Goal: Task Accomplishment & Management: Complete application form

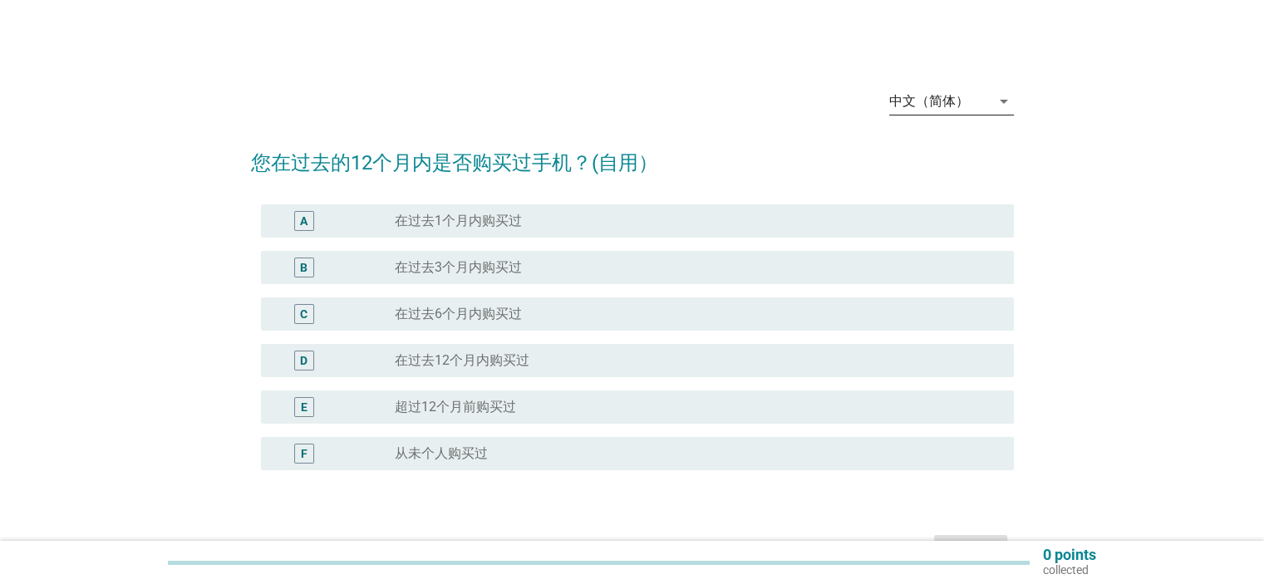
click at [1007, 106] on icon "arrow_drop_down" at bounding box center [1004, 101] width 20 height 20
click at [953, 120] on div "English" at bounding box center [951, 115] width 98 height 20
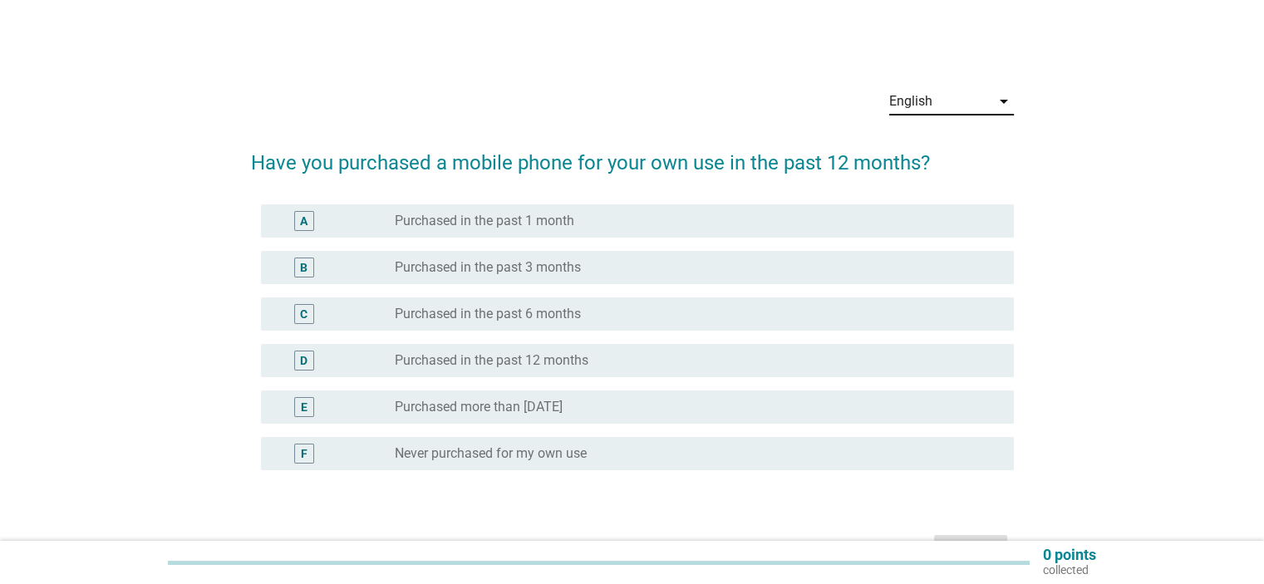
click at [1059, 165] on div "English arrow_drop_down Have you purchased a mobile phone for your own use in t…" at bounding box center [632, 323] width 1185 height 522
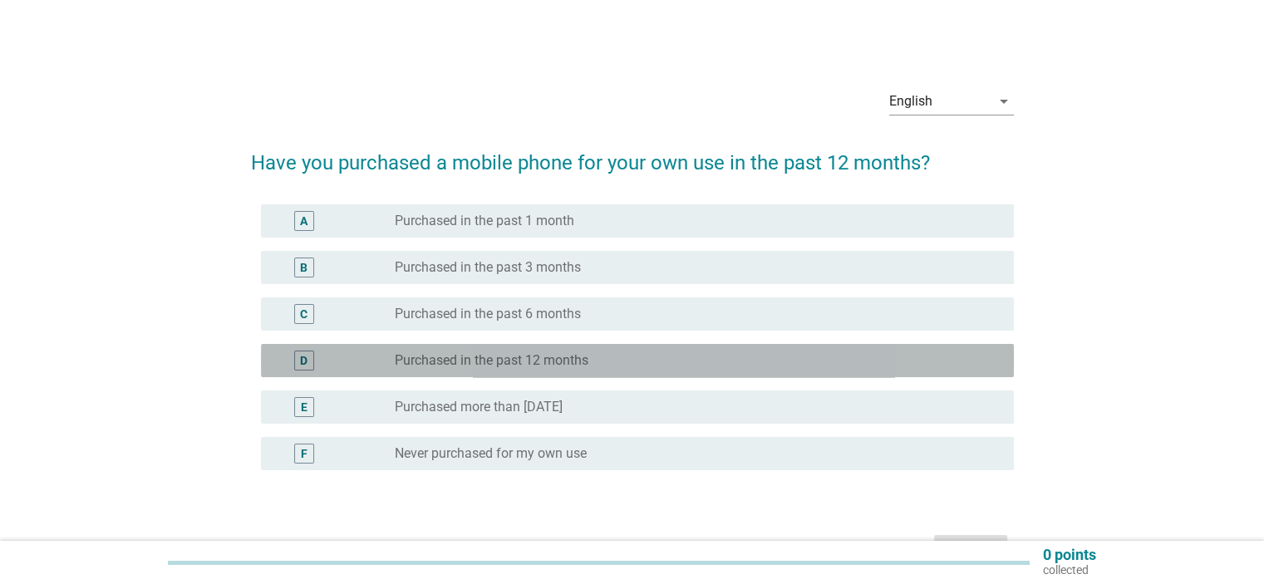
click at [549, 358] on label "Purchased in the past 12 months" at bounding box center [492, 360] width 194 height 17
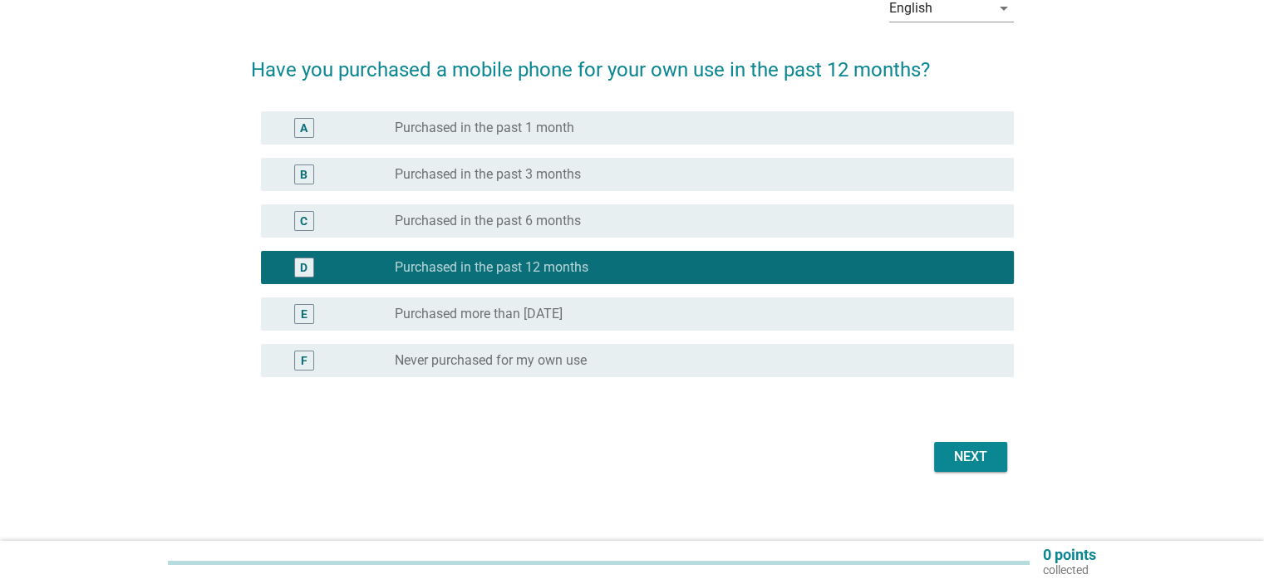
scroll to position [103, 0]
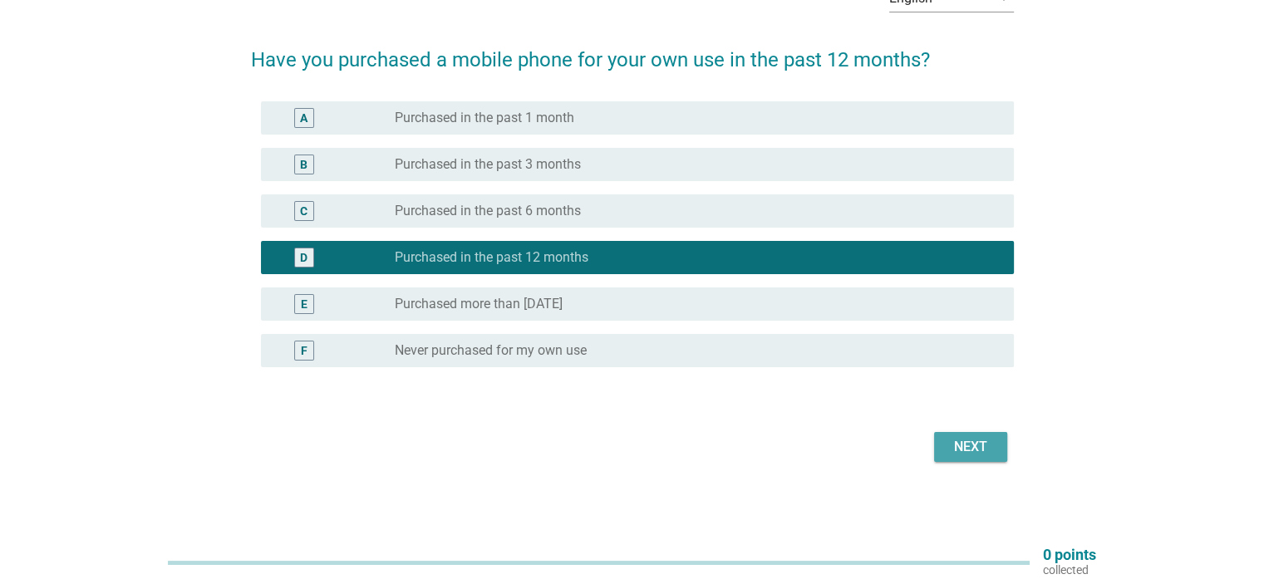
click at [944, 444] on button "Next" at bounding box center [970, 447] width 73 height 30
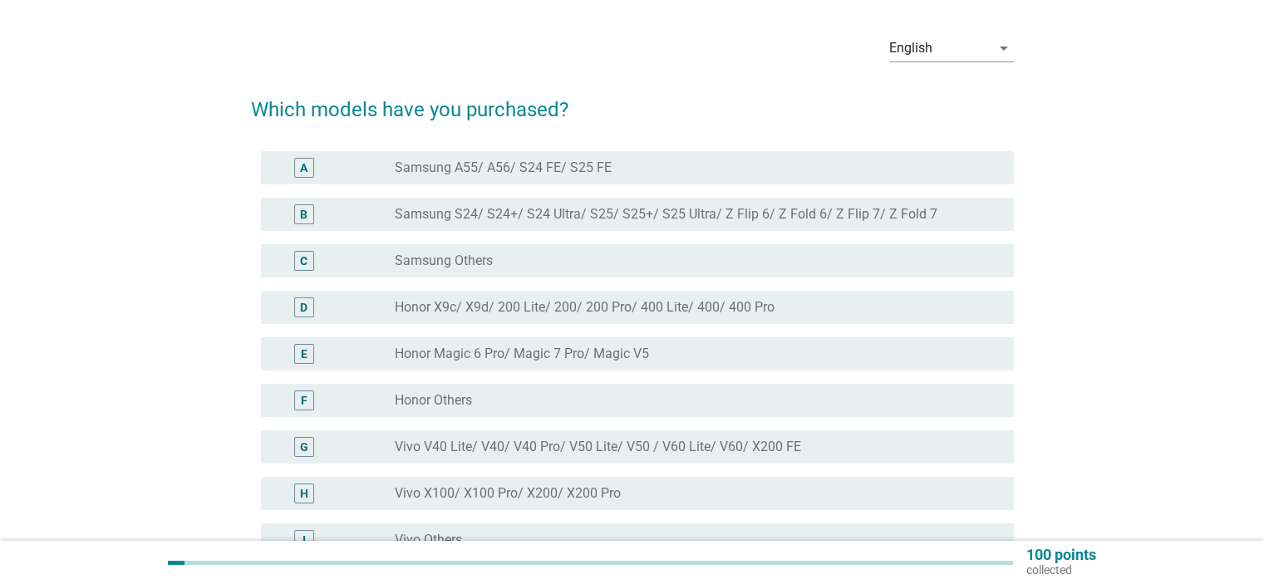
scroll to position [83, 0]
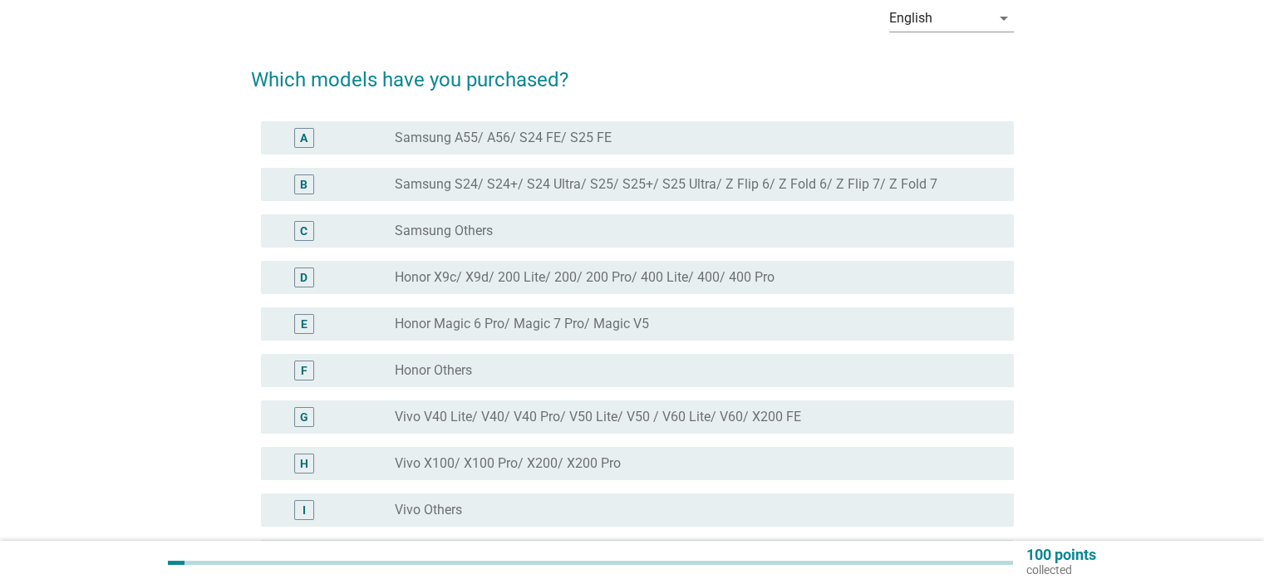
click at [609, 274] on label "Honor X9c/ X9d/ 200 Lite/ 200/ 200 Pro/ 400 Lite/ 400/ 400 Pro" at bounding box center [585, 277] width 380 height 17
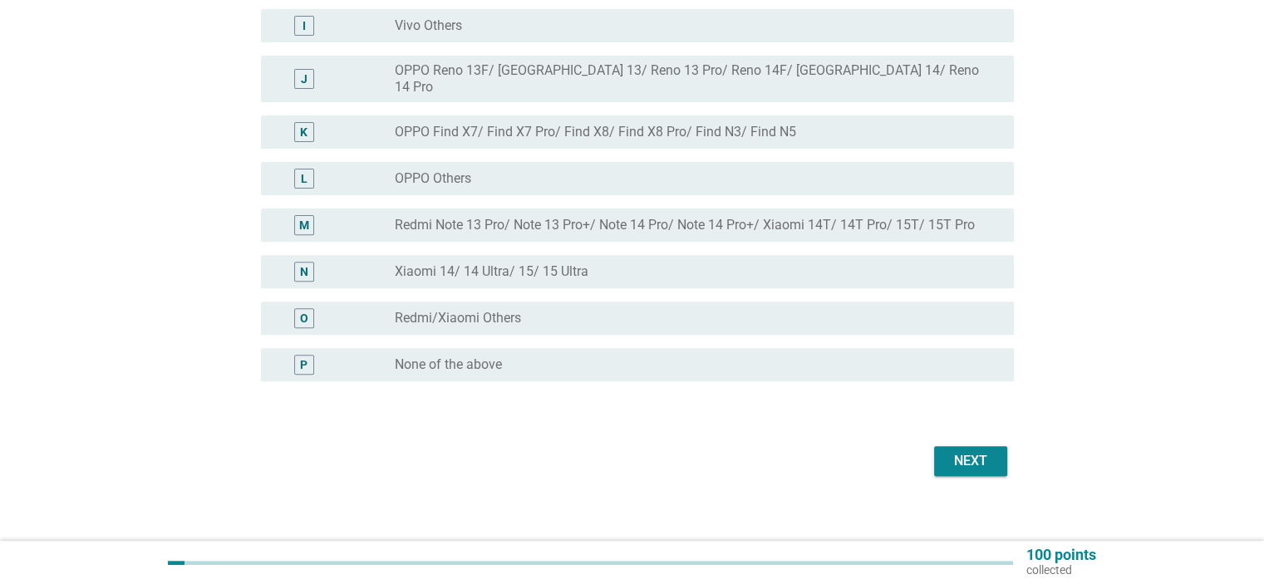
scroll to position [569, 0]
click at [969, 451] on div "Next" at bounding box center [971, 461] width 47 height 20
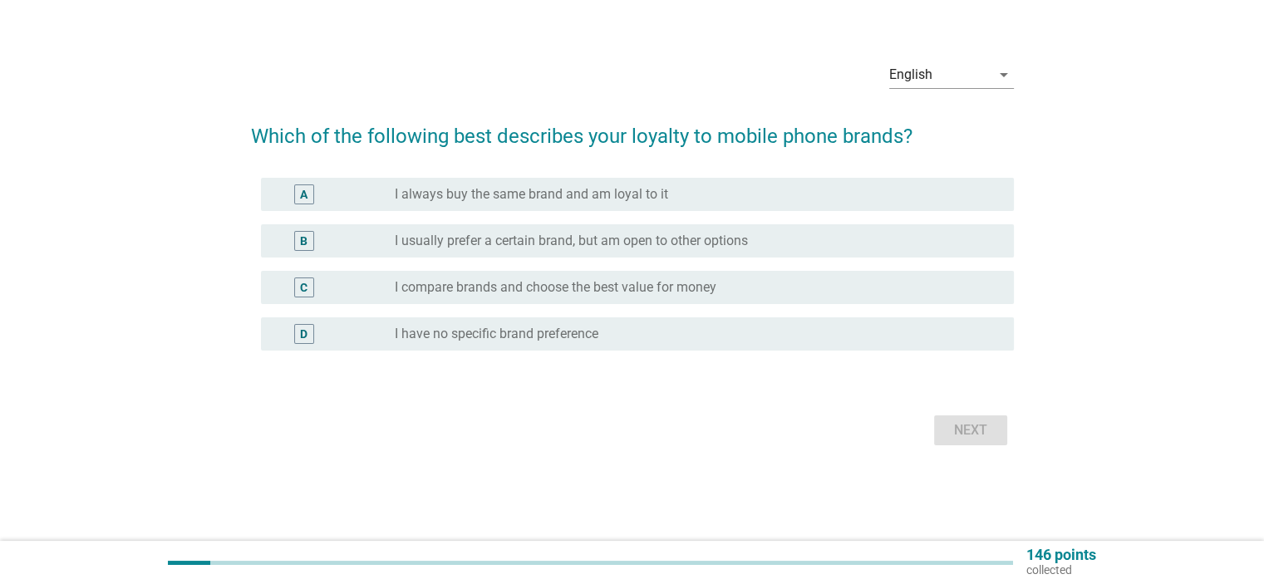
scroll to position [0, 0]
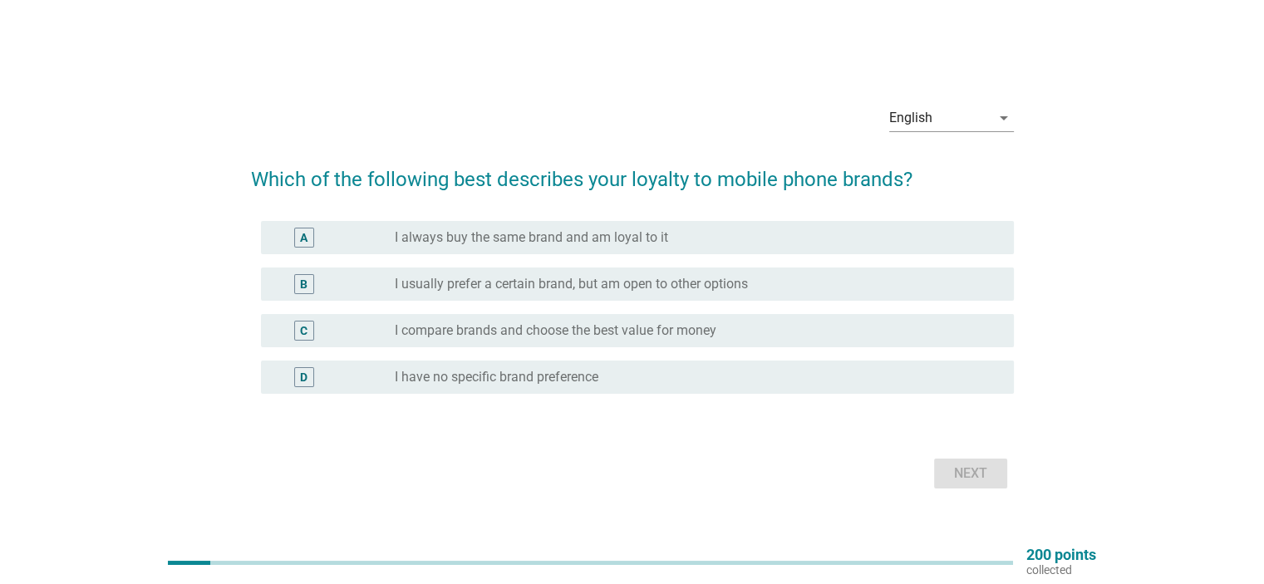
click at [705, 332] on label "I compare brands and choose the best value for money" at bounding box center [556, 331] width 322 height 17
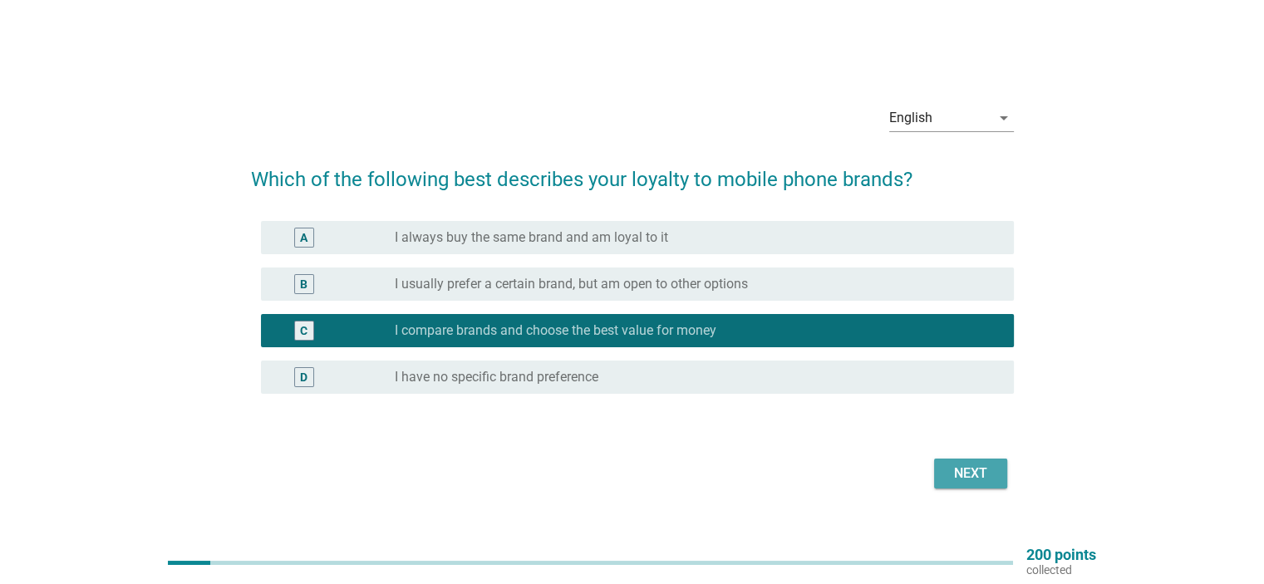
click at [960, 477] on div "Next" at bounding box center [971, 474] width 47 height 20
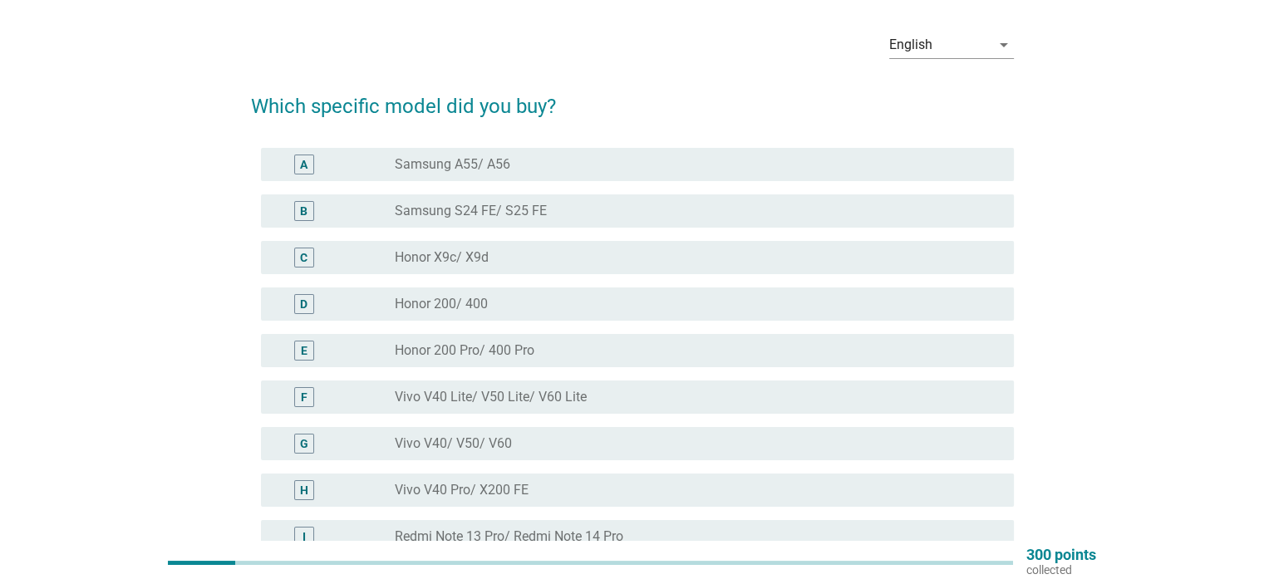
scroll to position [83, 0]
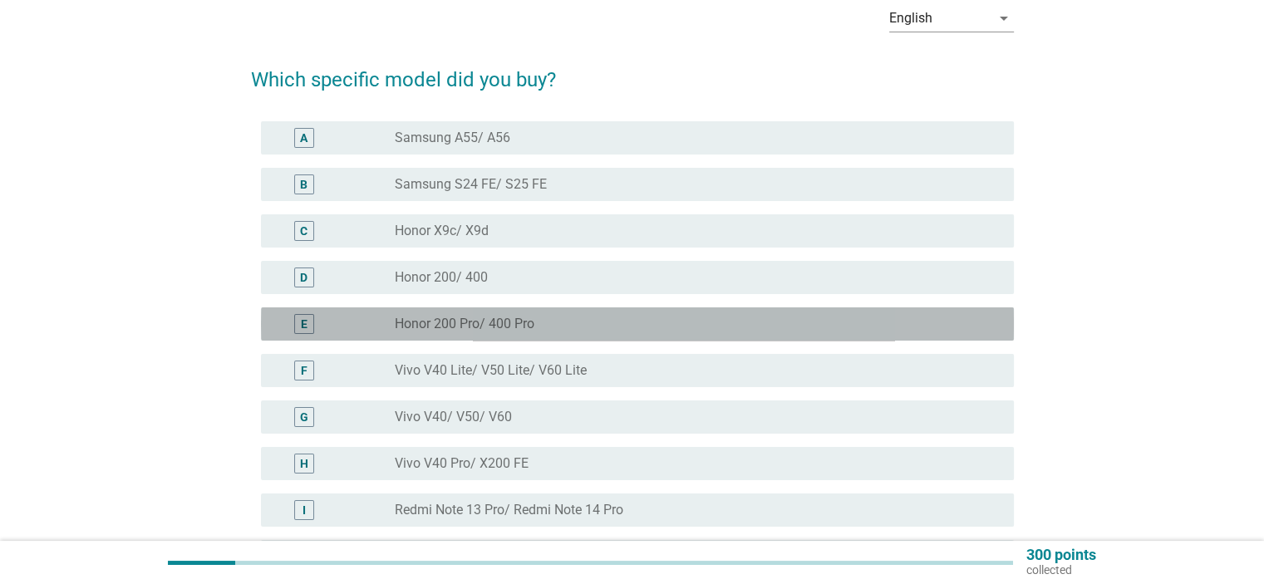
click at [519, 327] on label "Honor 200 Pro/ 400 Pro" at bounding box center [465, 324] width 140 height 17
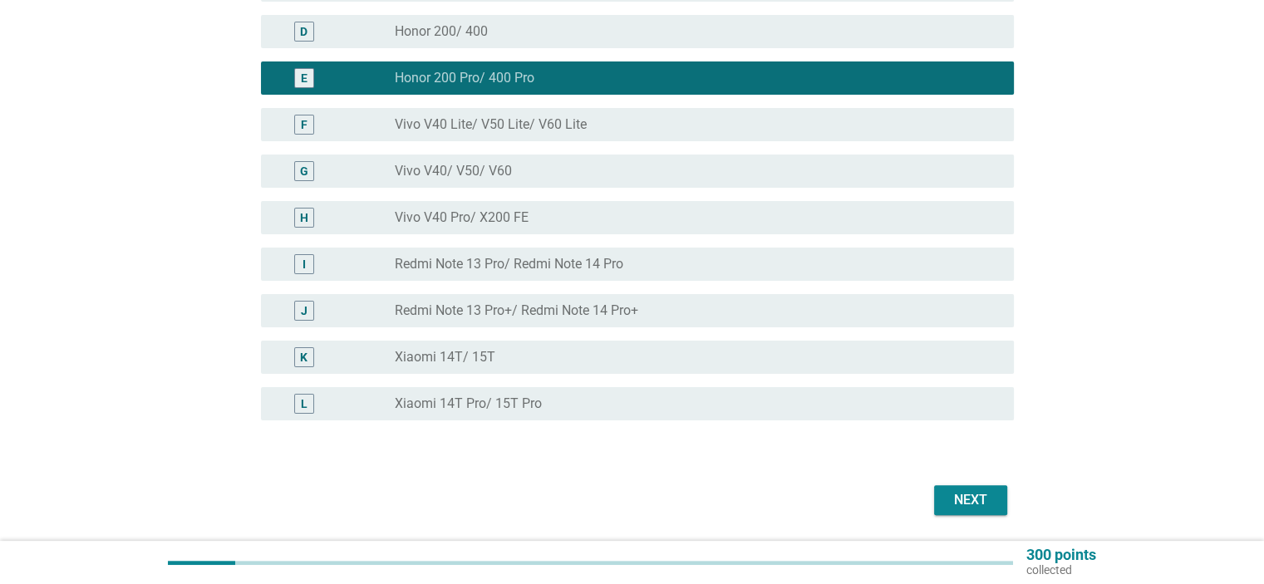
scroll to position [332, 0]
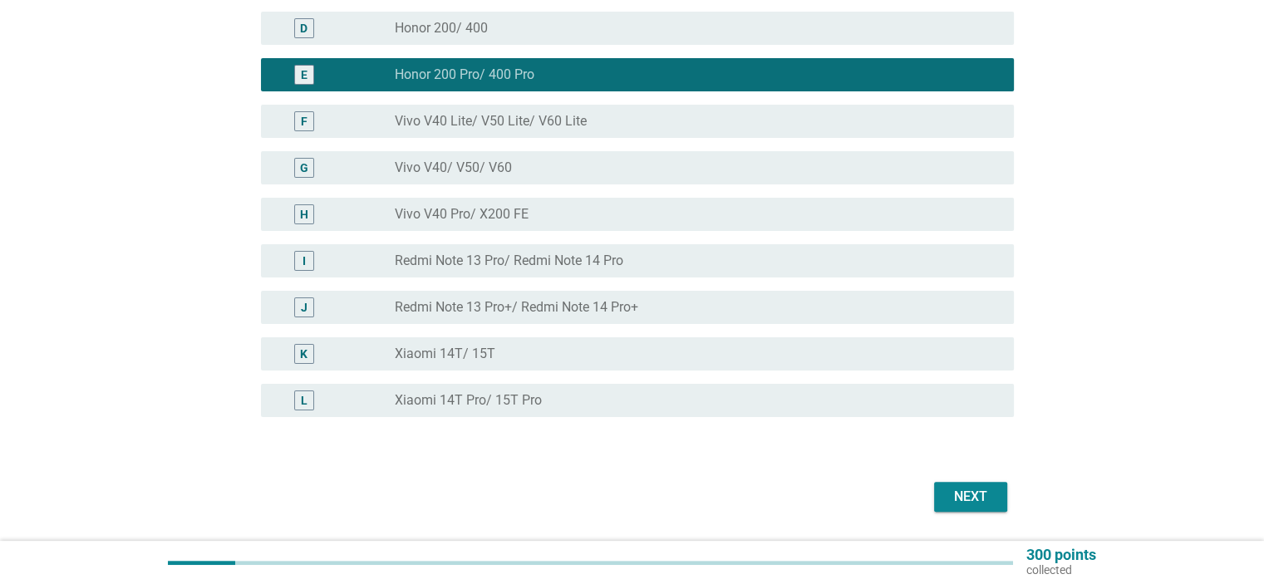
click at [981, 495] on div "Next" at bounding box center [971, 497] width 47 height 20
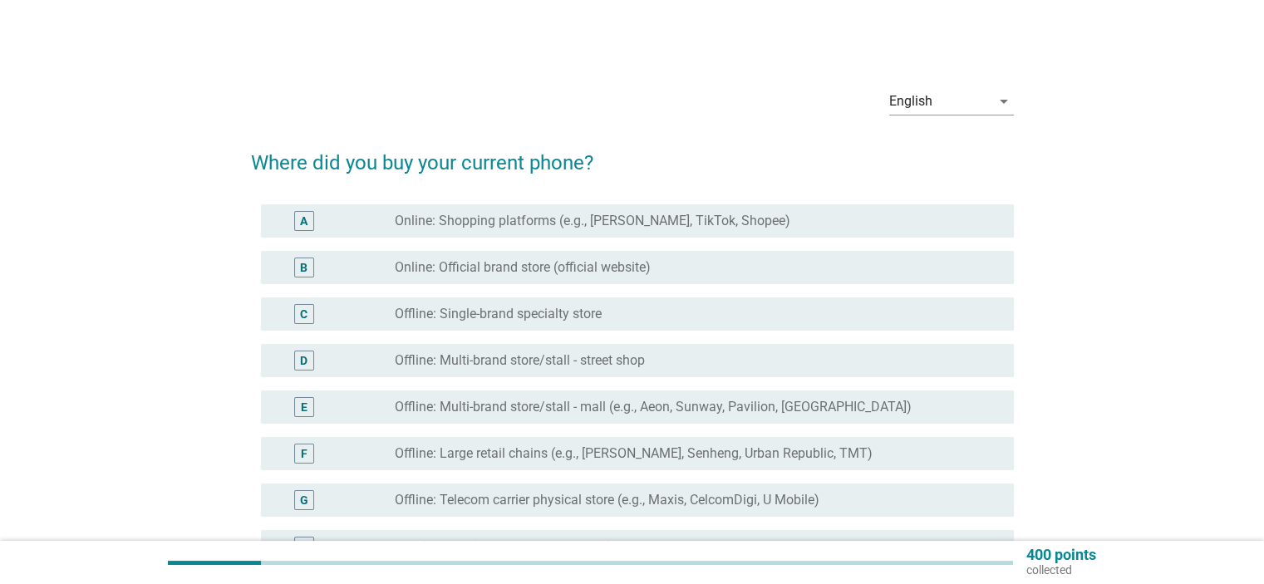
scroll to position [83, 0]
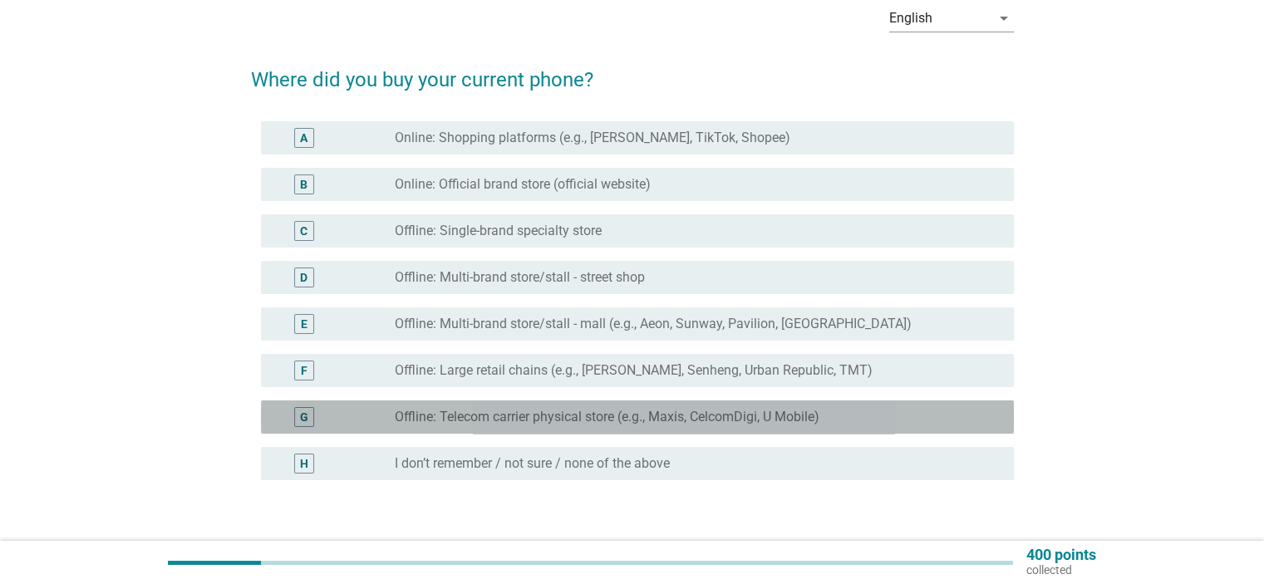
click at [775, 412] on label "Offline: Telecom carrier physical store (e.g., Maxis, CelcomDigi, U Mobile)" at bounding box center [607, 417] width 425 height 17
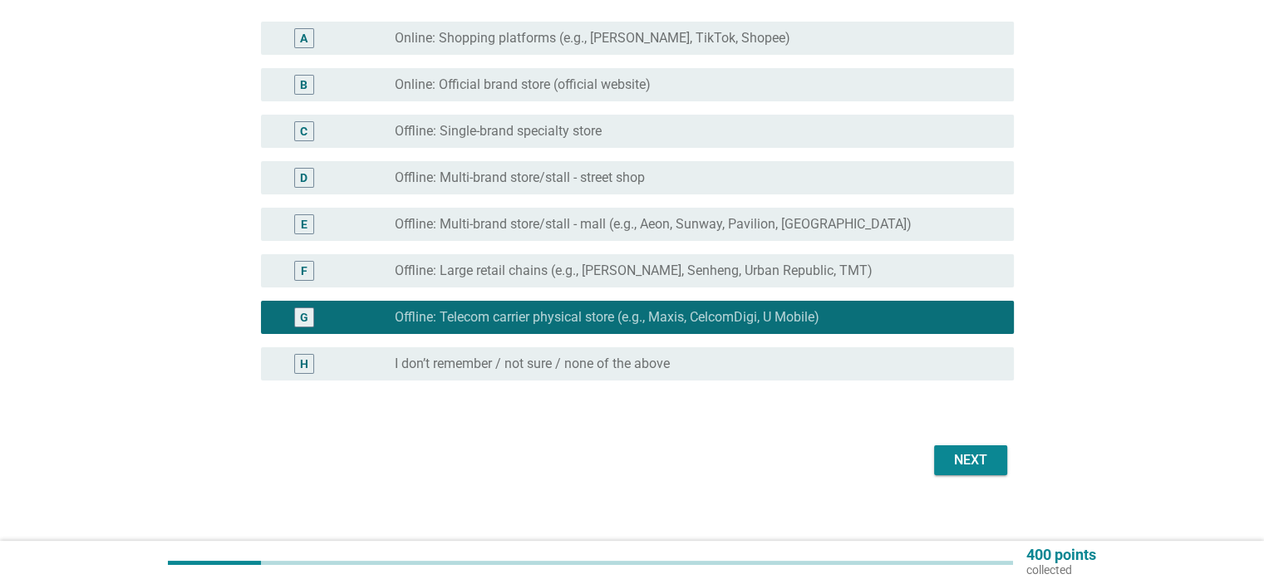
scroll to position [196, 0]
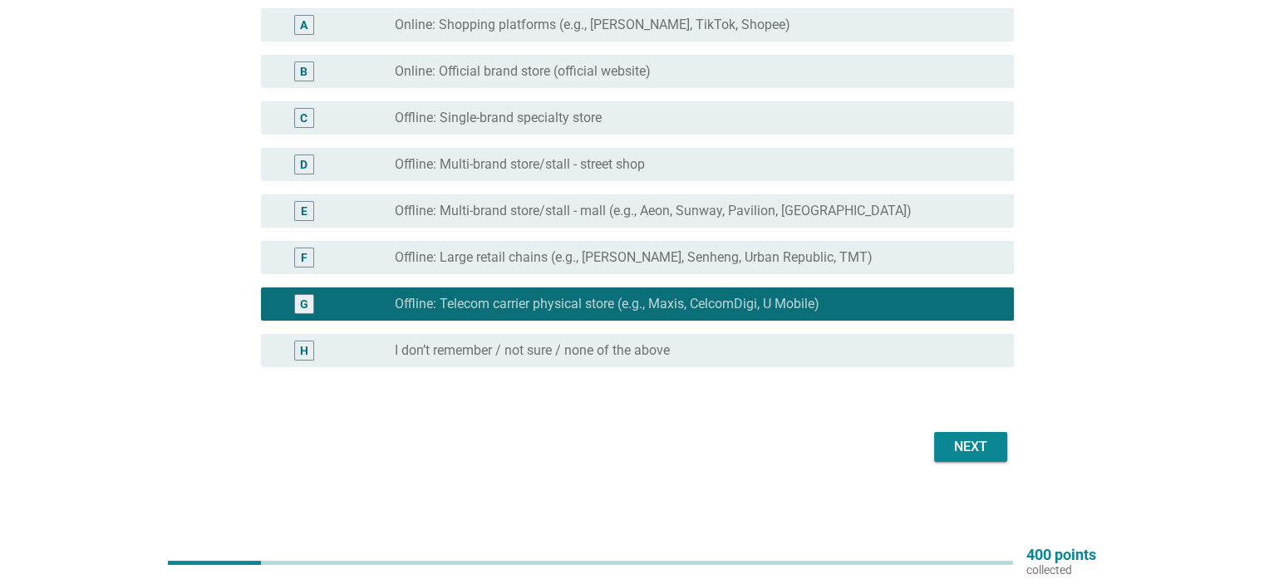
click at [984, 456] on div "Next" at bounding box center [971, 447] width 47 height 20
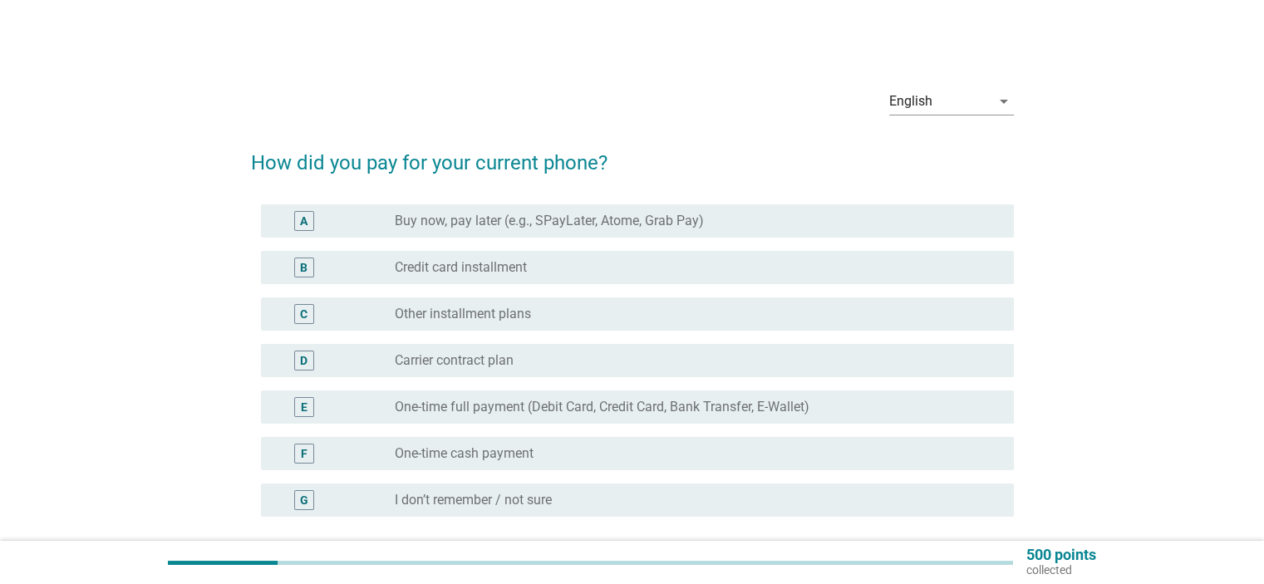
click at [501, 361] on label "Carrier contract plan" at bounding box center [454, 360] width 119 height 17
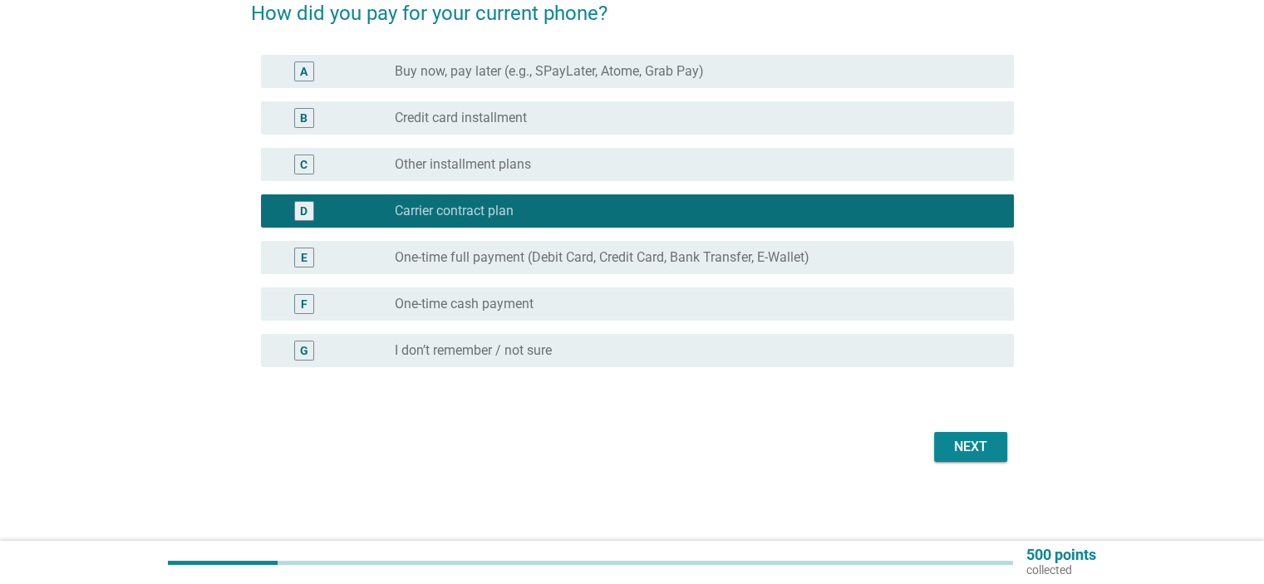
scroll to position [150, 0]
click at [966, 440] on div "Next" at bounding box center [971, 447] width 47 height 20
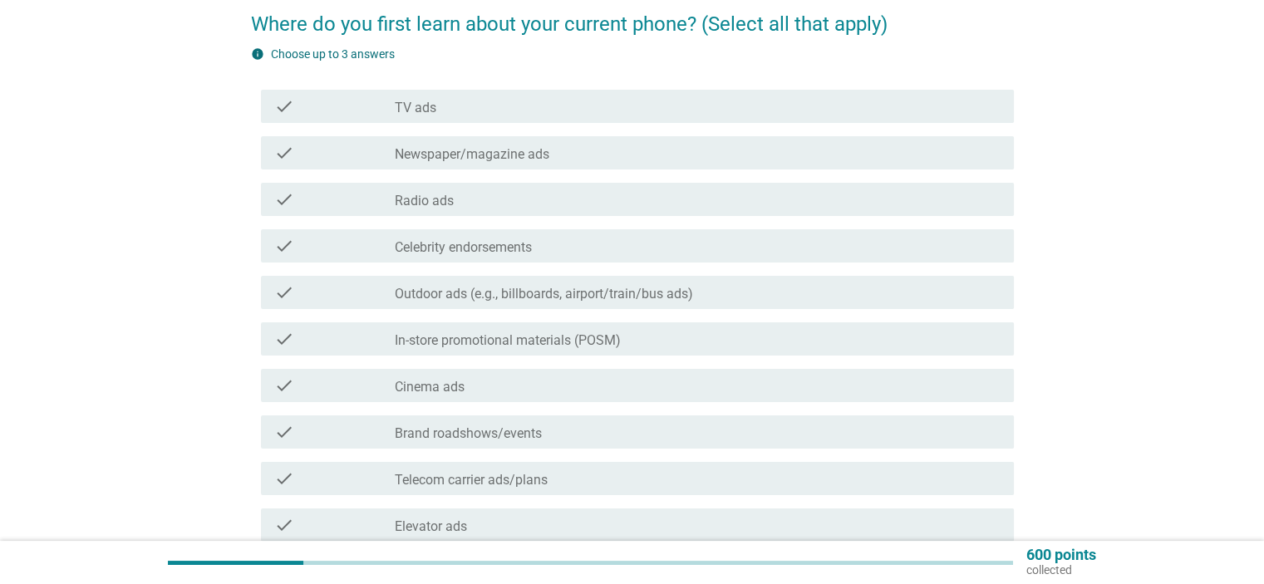
scroll to position [166, 0]
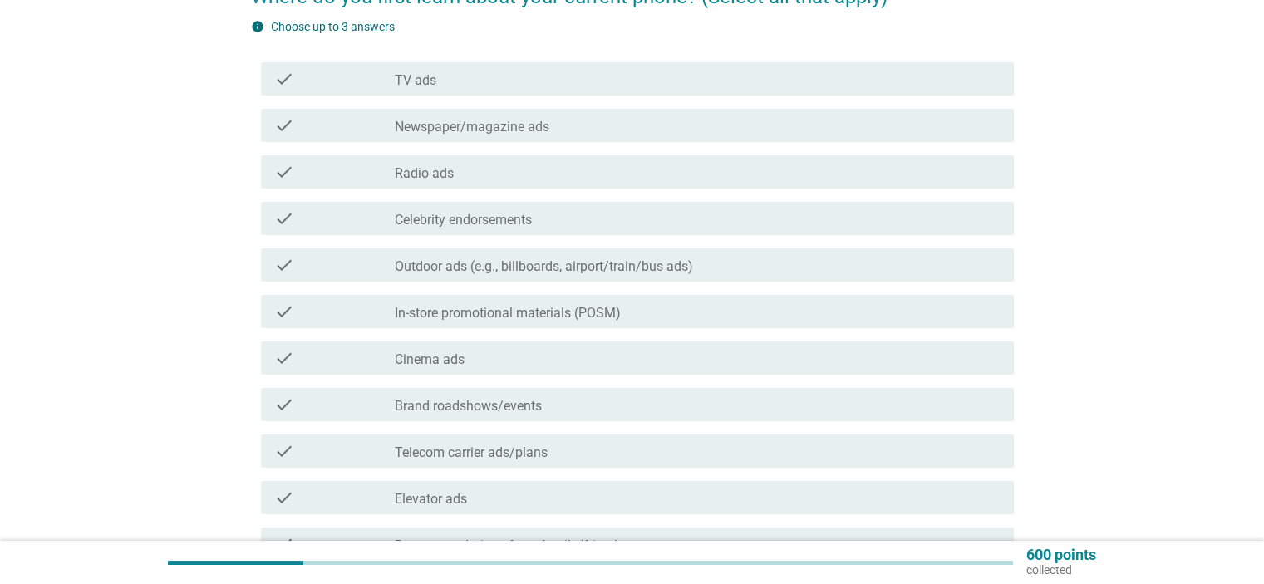
click at [589, 317] on label "In-store promotional materials (POSM)" at bounding box center [508, 313] width 226 height 17
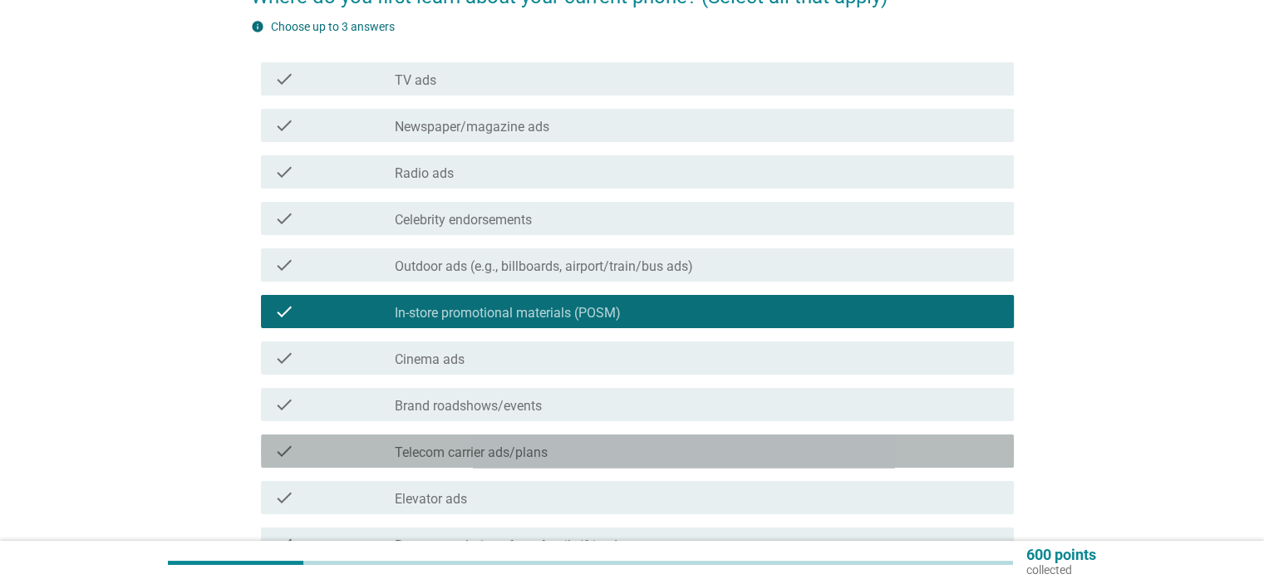
click at [533, 456] on label "Telecom carrier ads/plans" at bounding box center [471, 453] width 153 height 17
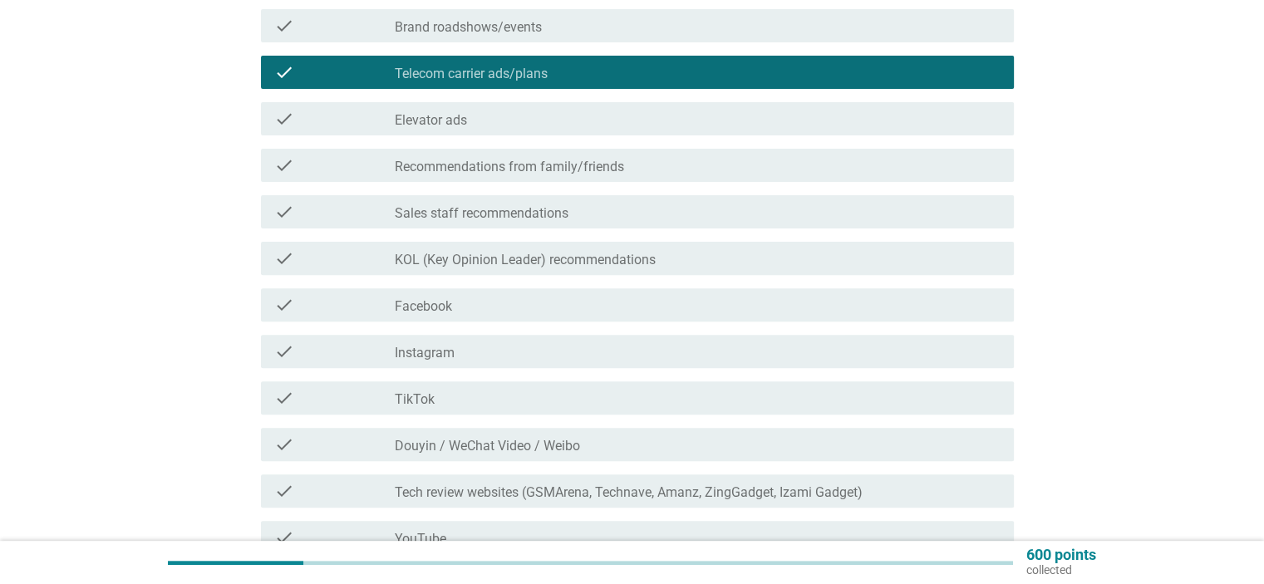
scroll to position [582, 0]
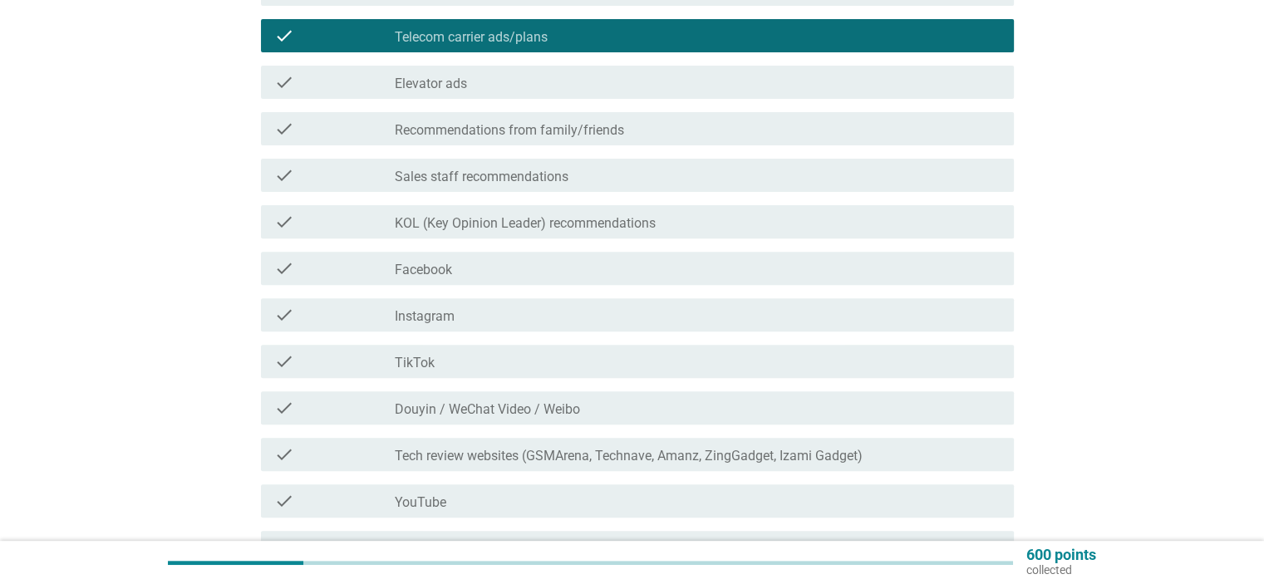
click at [532, 318] on div "check_box_outline_blank Instagram" at bounding box center [697, 315] width 605 height 20
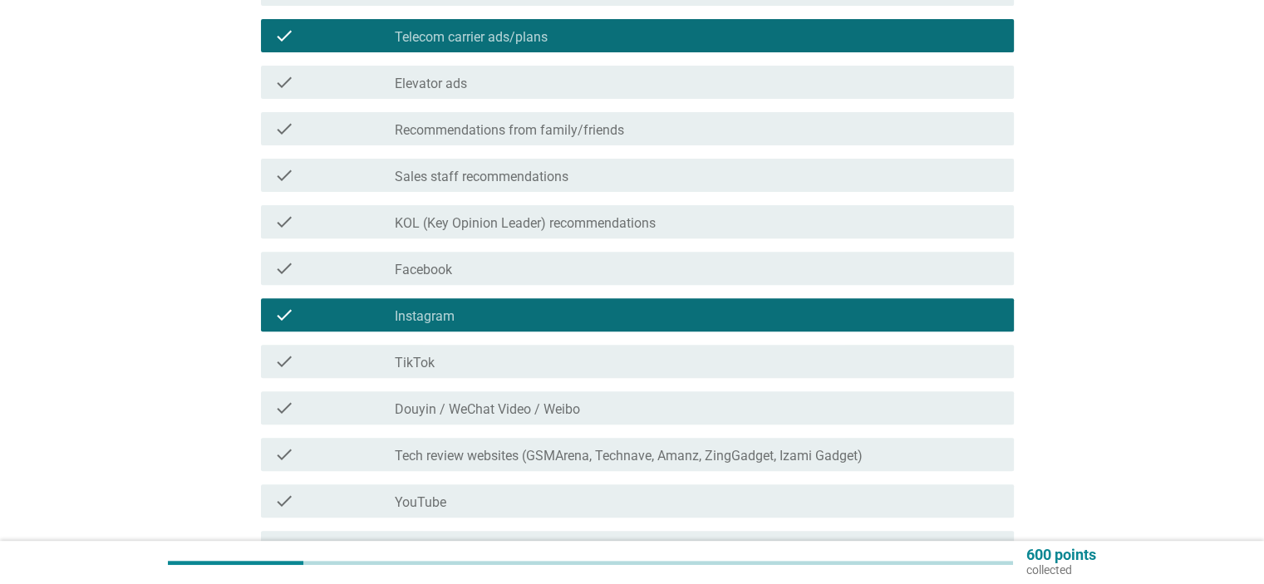
click at [525, 369] on div "check_box_outline_blank TikTok" at bounding box center [697, 362] width 605 height 20
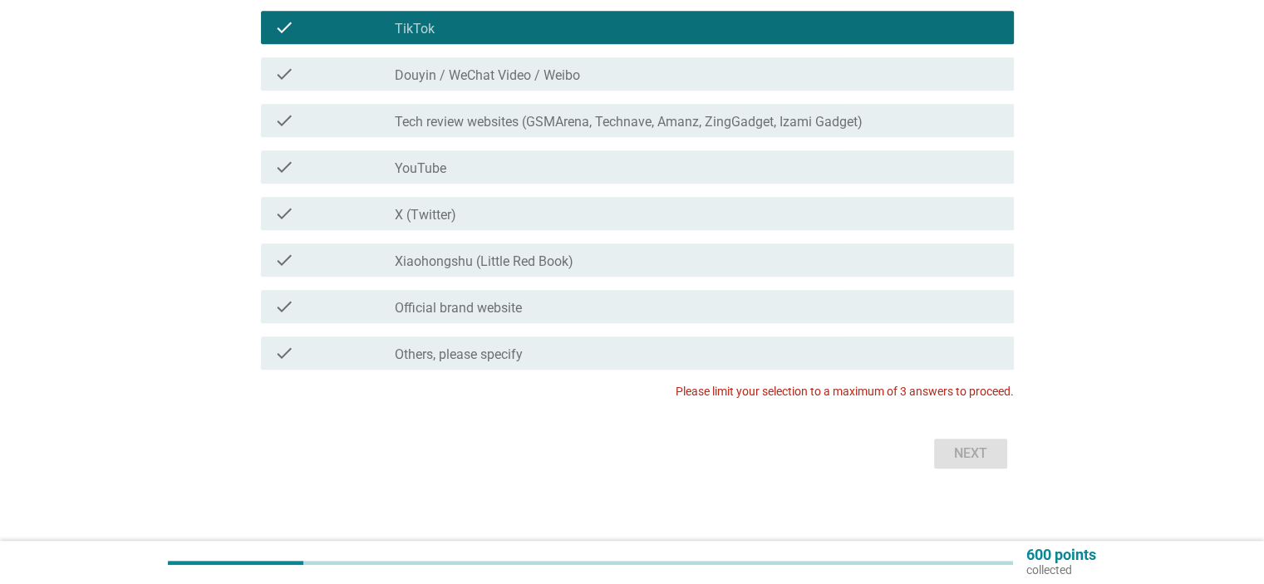
scroll to position [924, 0]
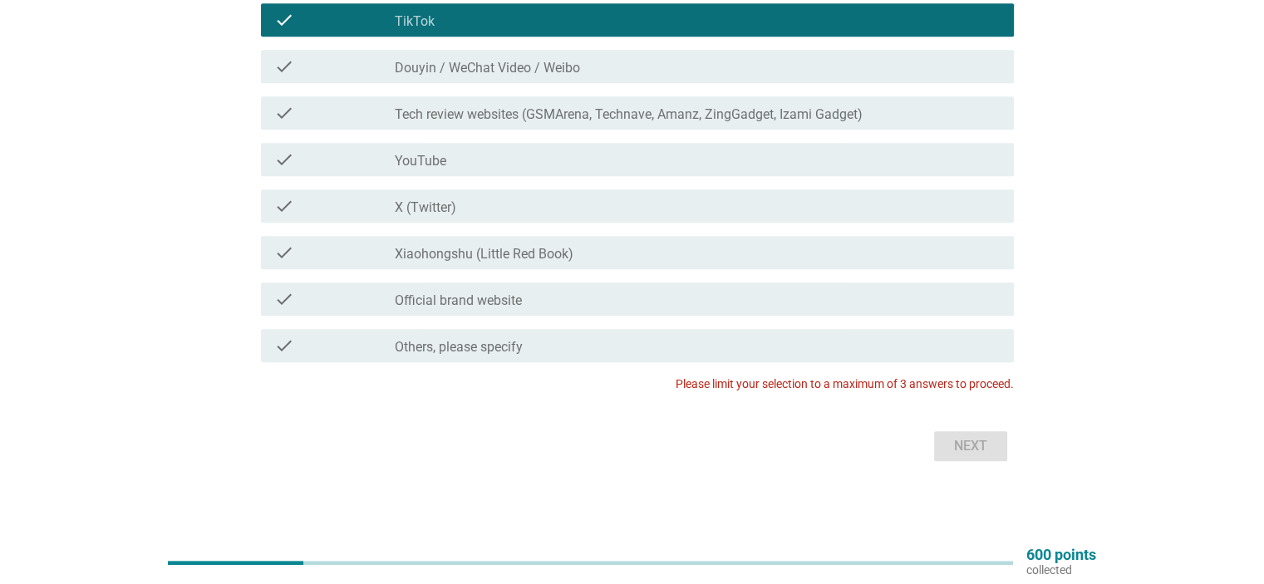
click at [968, 455] on div "Next" at bounding box center [632, 446] width 763 height 40
click at [456, 18] on div "check_box_outline_blank TikTok" at bounding box center [697, 20] width 605 height 20
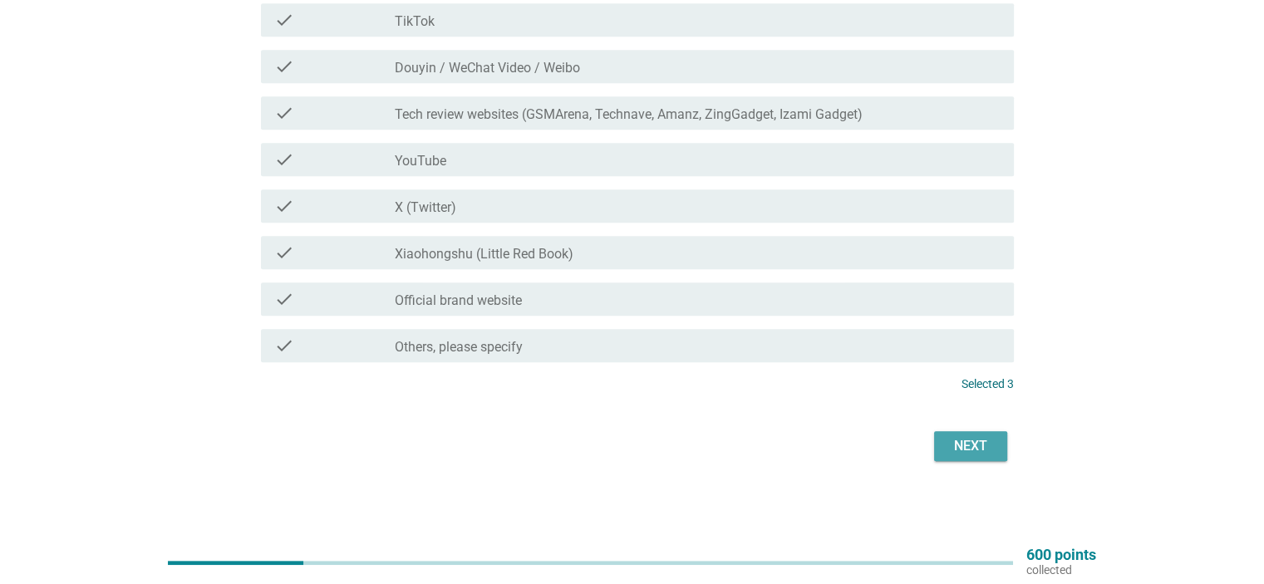
click at [968, 445] on div "Next" at bounding box center [971, 446] width 47 height 20
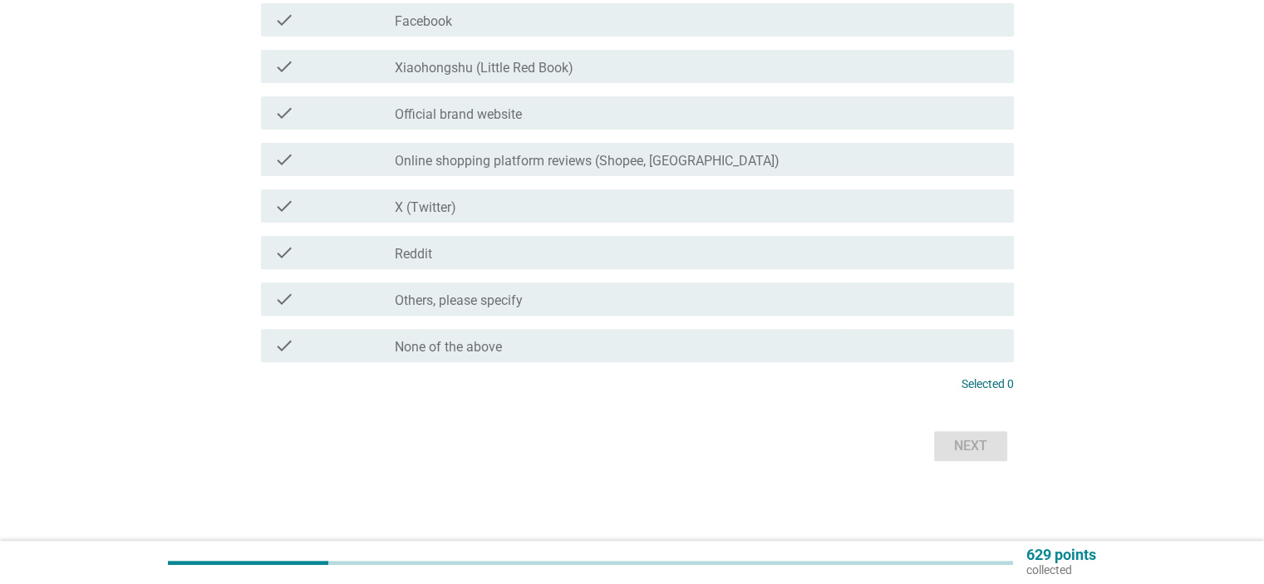
scroll to position [0, 0]
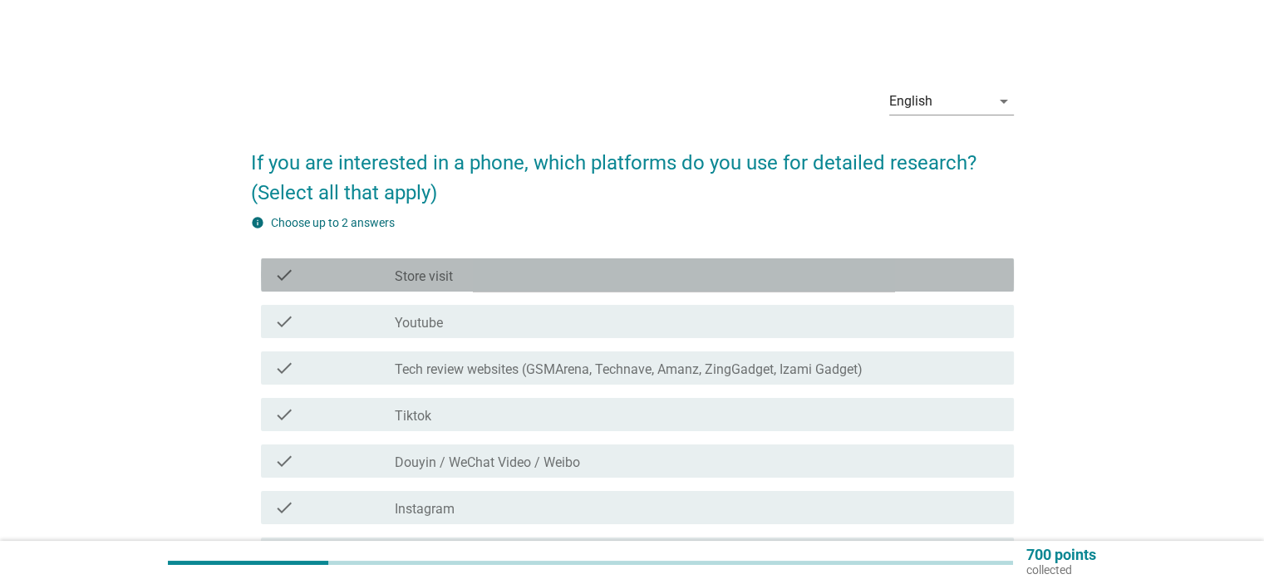
click at [707, 278] on div "check_box_outline_blank Store visit" at bounding box center [697, 275] width 605 height 20
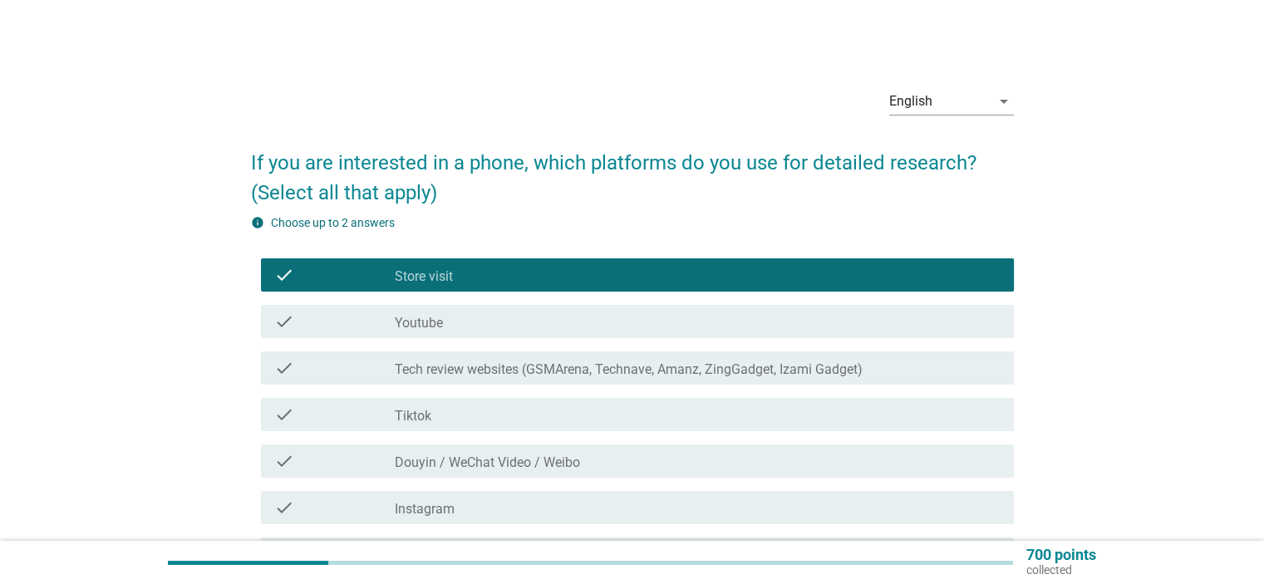
click at [730, 367] on label "Tech review websites (GSMArena, Technave, Amanz, ZingGadget, Izami Gadget)" at bounding box center [629, 370] width 468 height 17
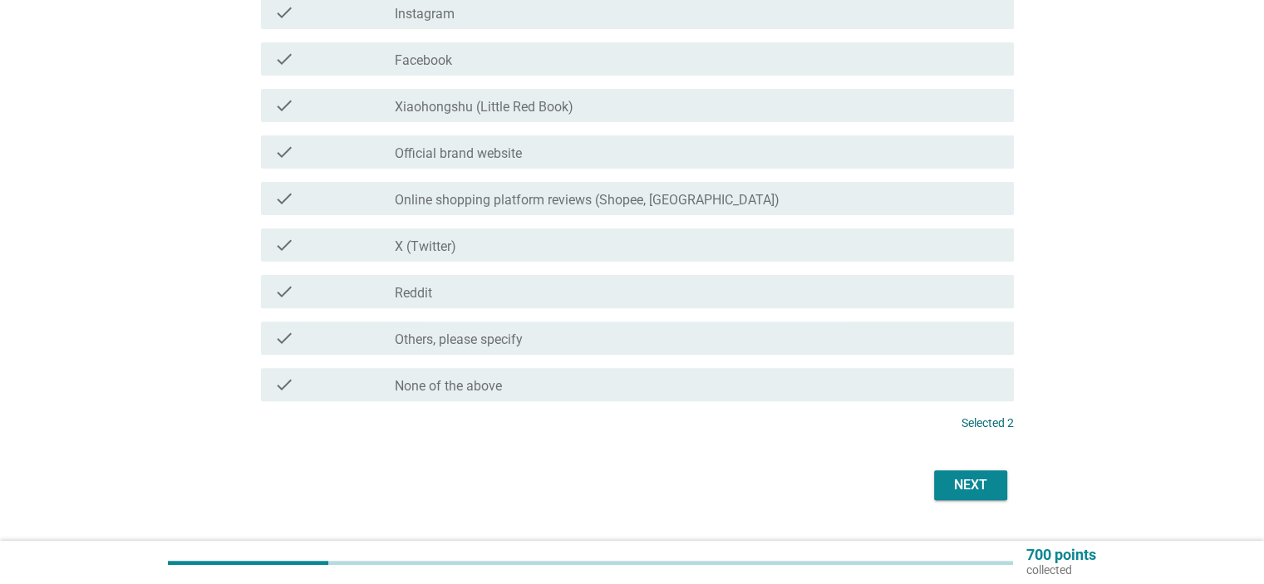
scroll to position [499, 0]
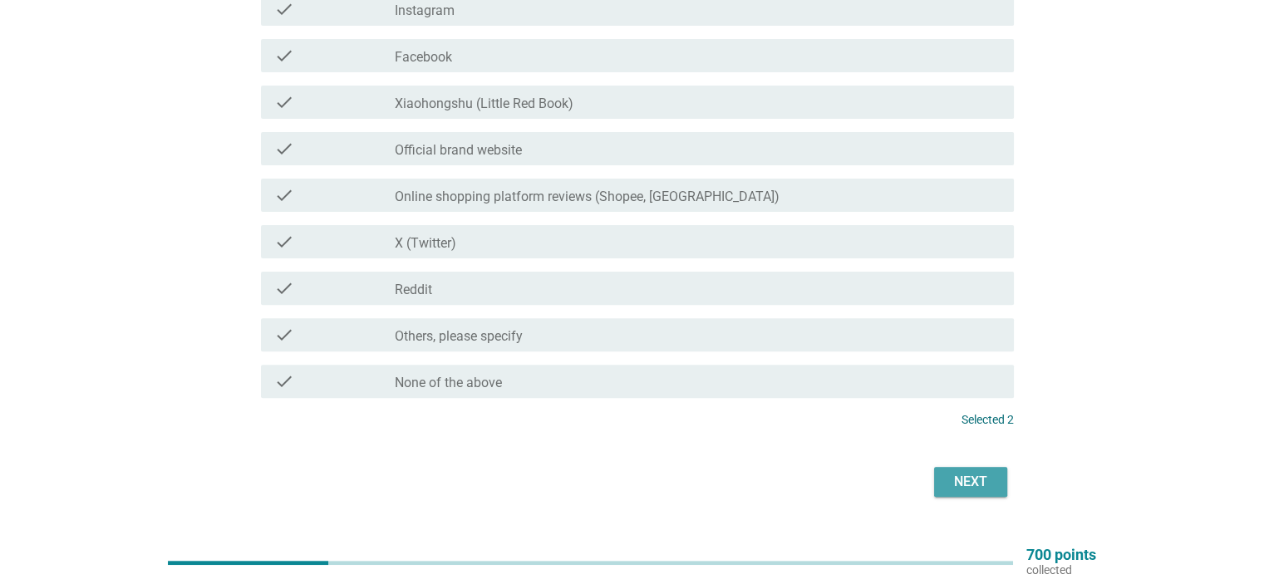
click at [973, 483] on div "Next" at bounding box center [971, 482] width 47 height 20
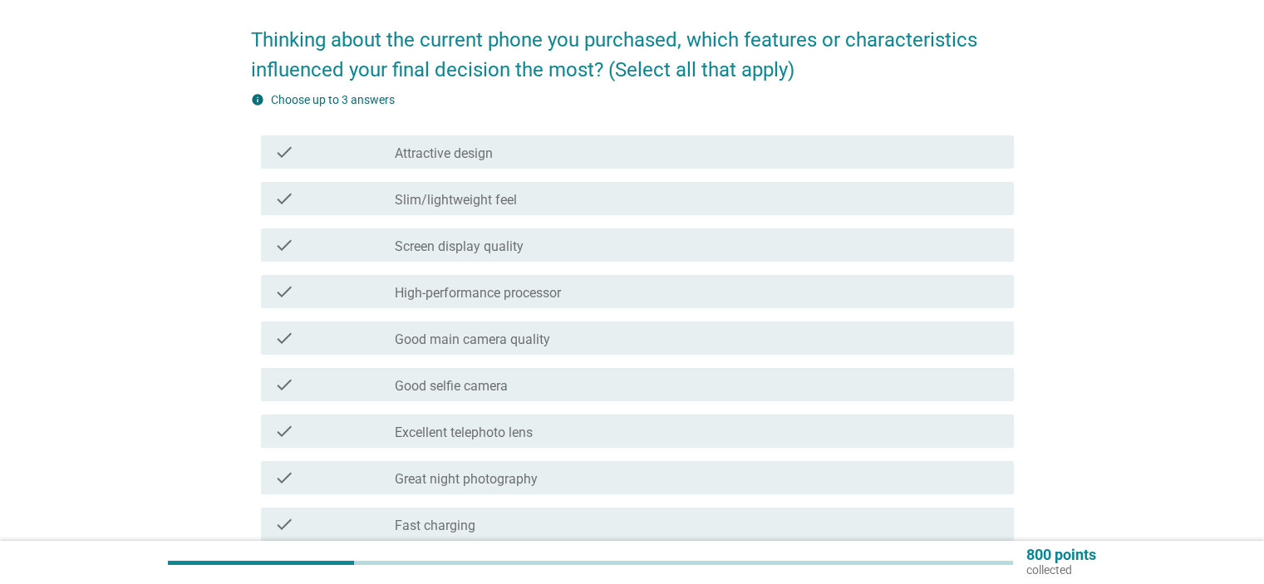
scroll to position [166, 0]
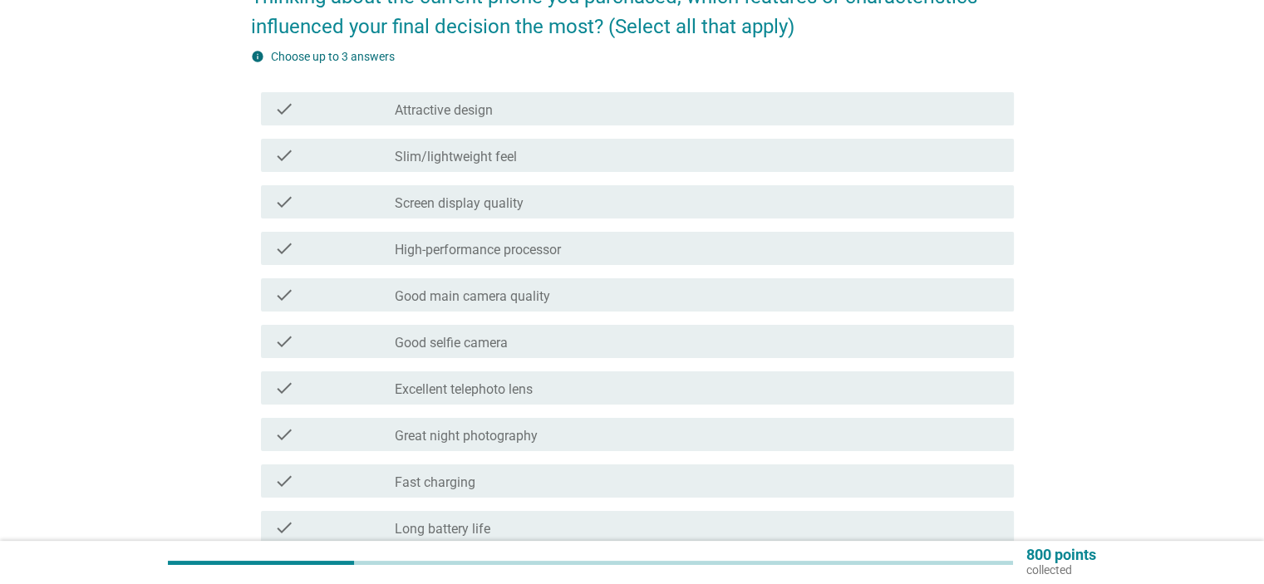
click at [500, 251] on label "High-performance processor" at bounding box center [478, 250] width 166 height 17
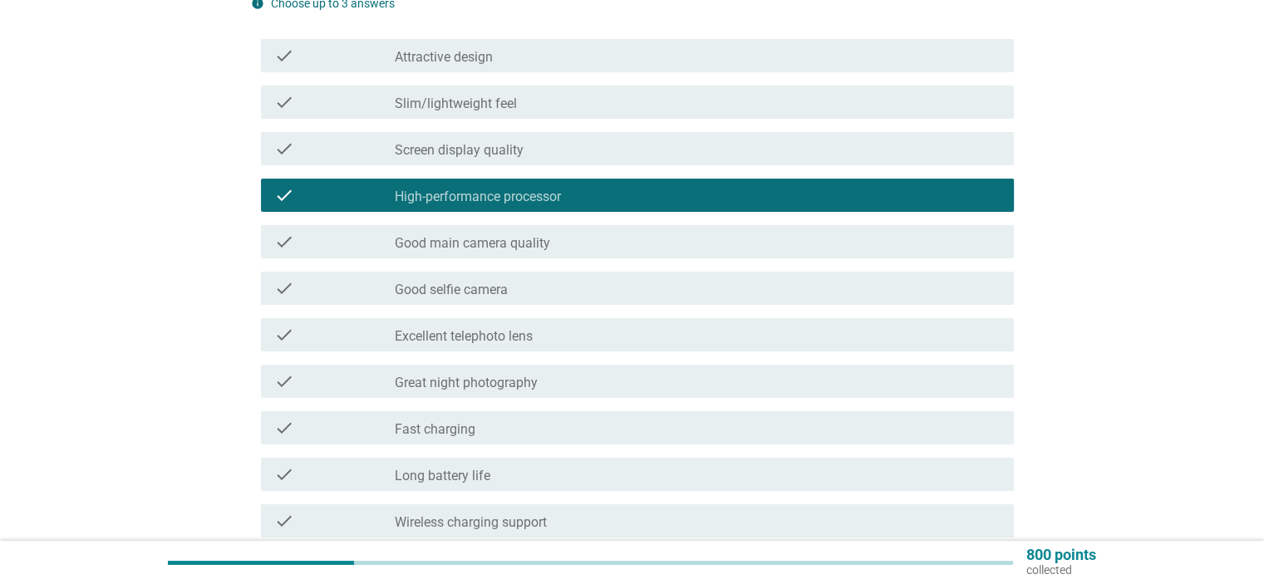
scroll to position [249, 0]
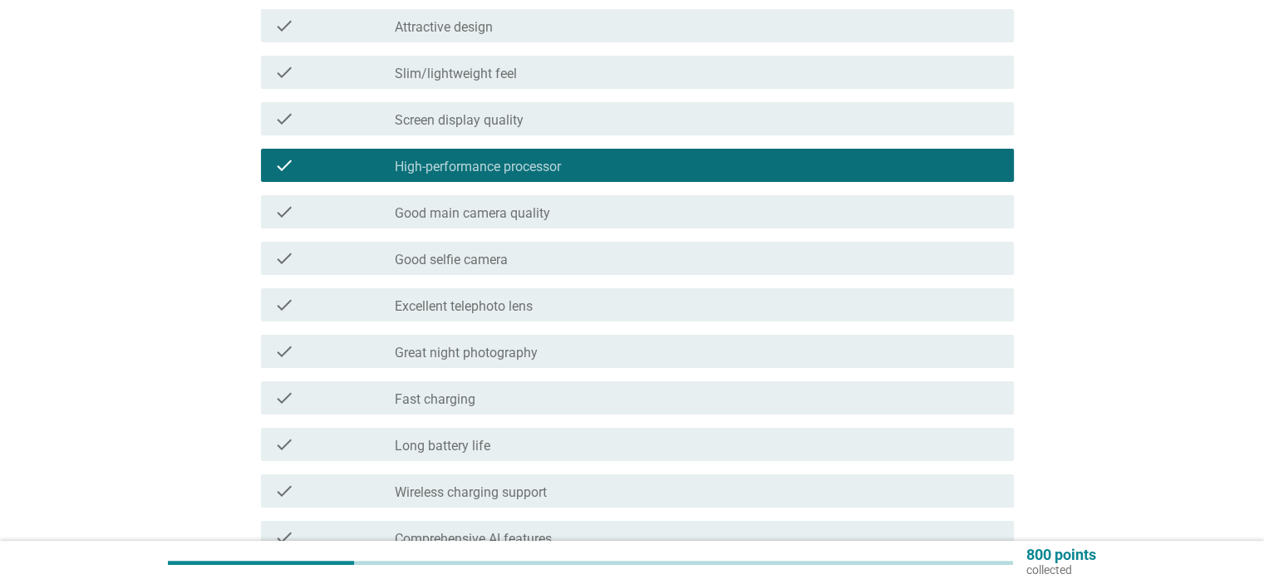
click at [475, 353] on label "Great night photography" at bounding box center [466, 353] width 143 height 17
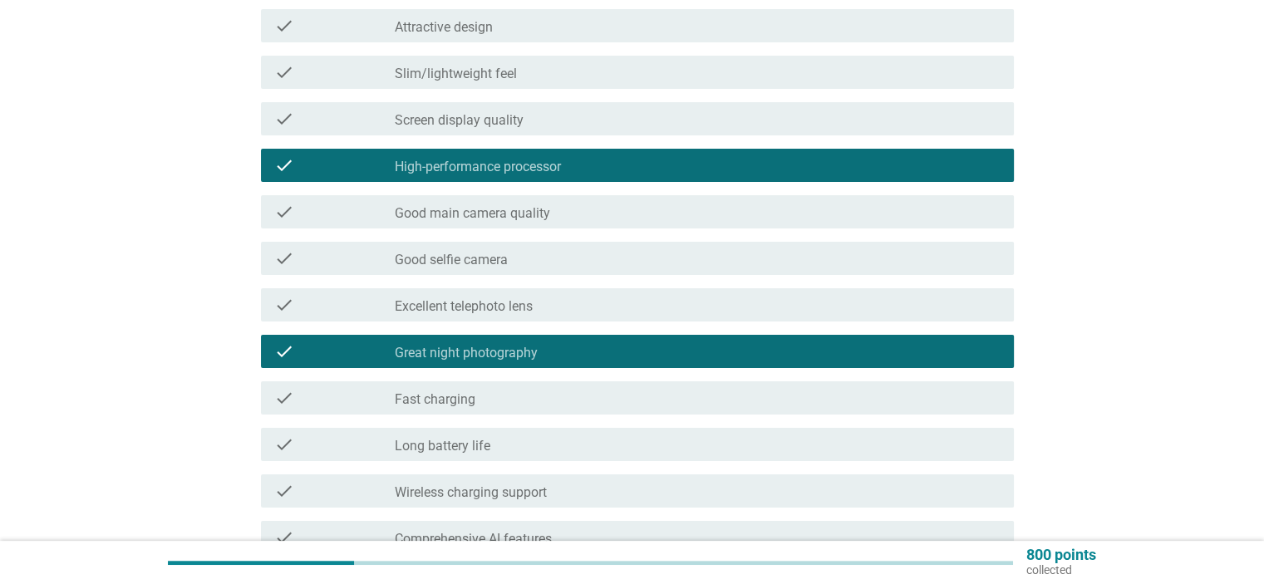
click at [464, 398] on label "Fast charging" at bounding box center [435, 400] width 81 height 17
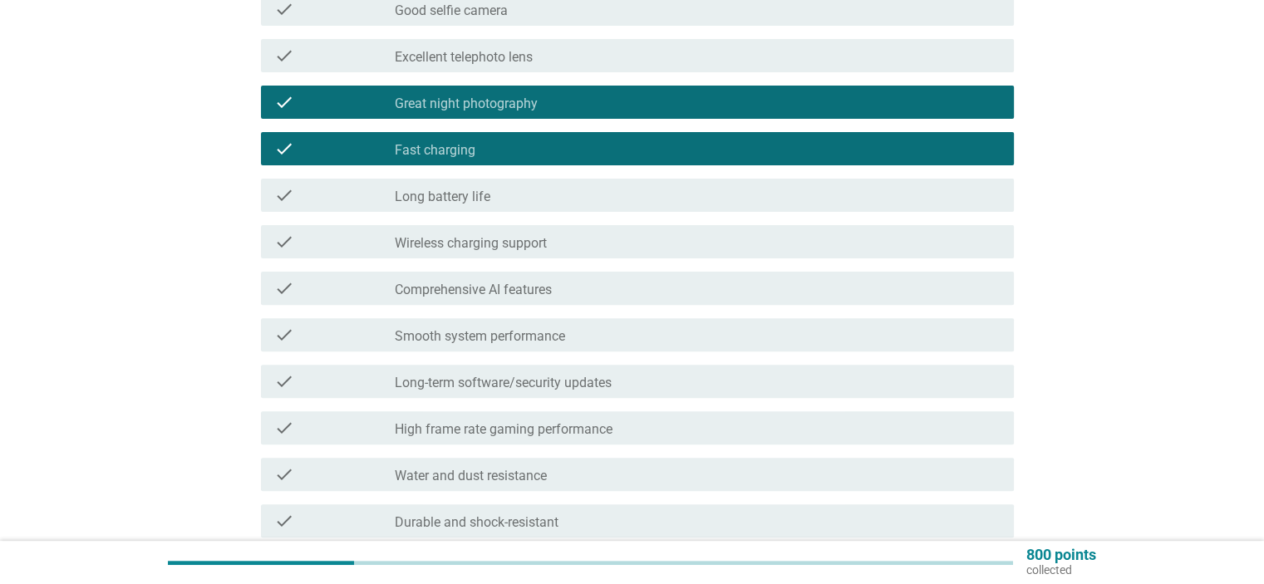
scroll to position [721, 0]
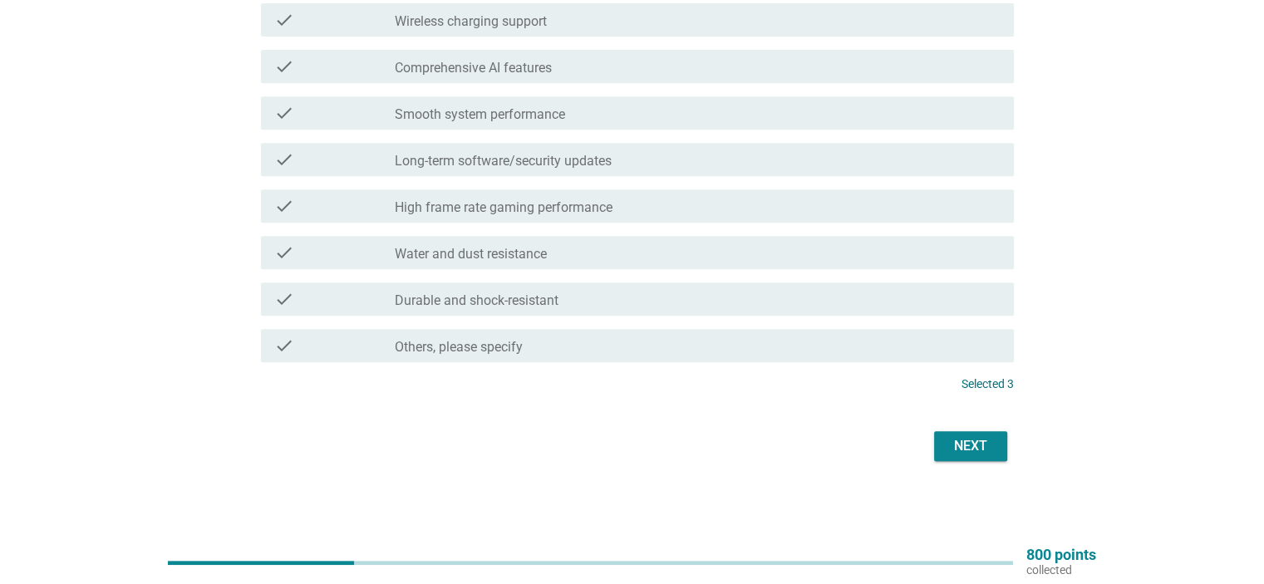
click at [963, 443] on div "Next" at bounding box center [971, 446] width 47 height 20
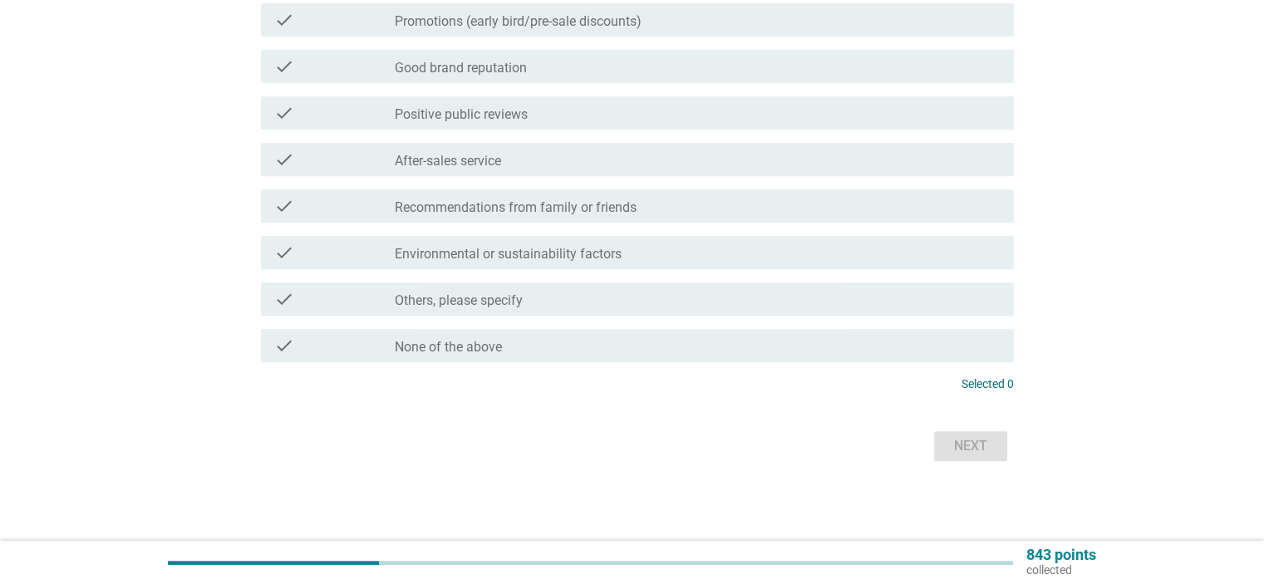
scroll to position [0, 0]
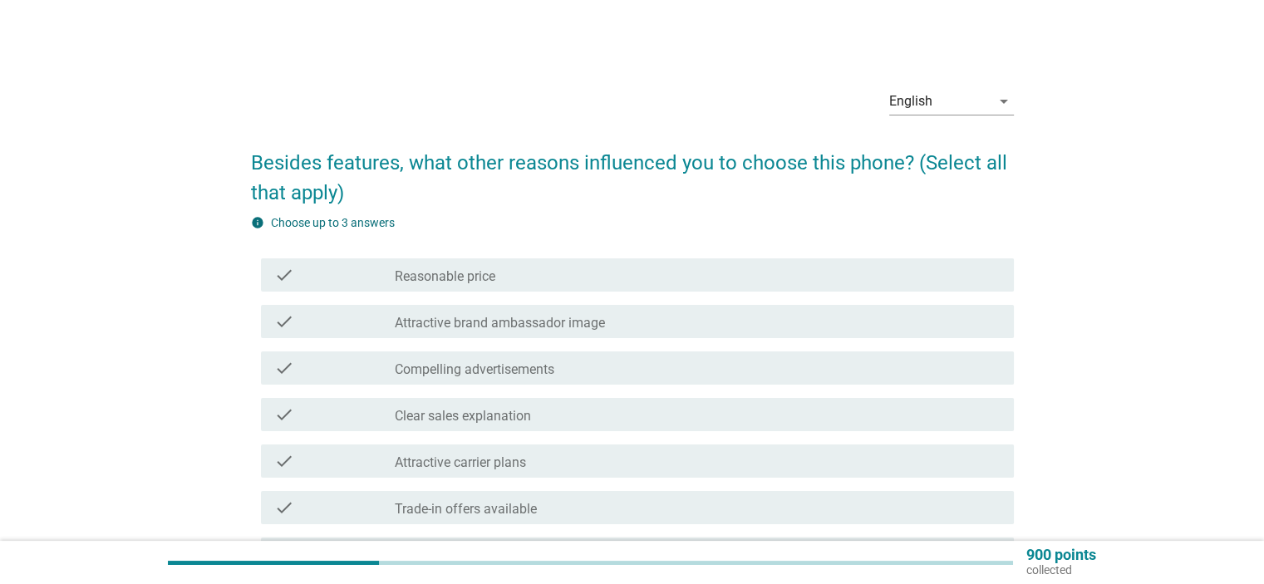
click at [549, 282] on div "check_box_outline_blank Reasonable price" at bounding box center [697, 275] width 605 height 20
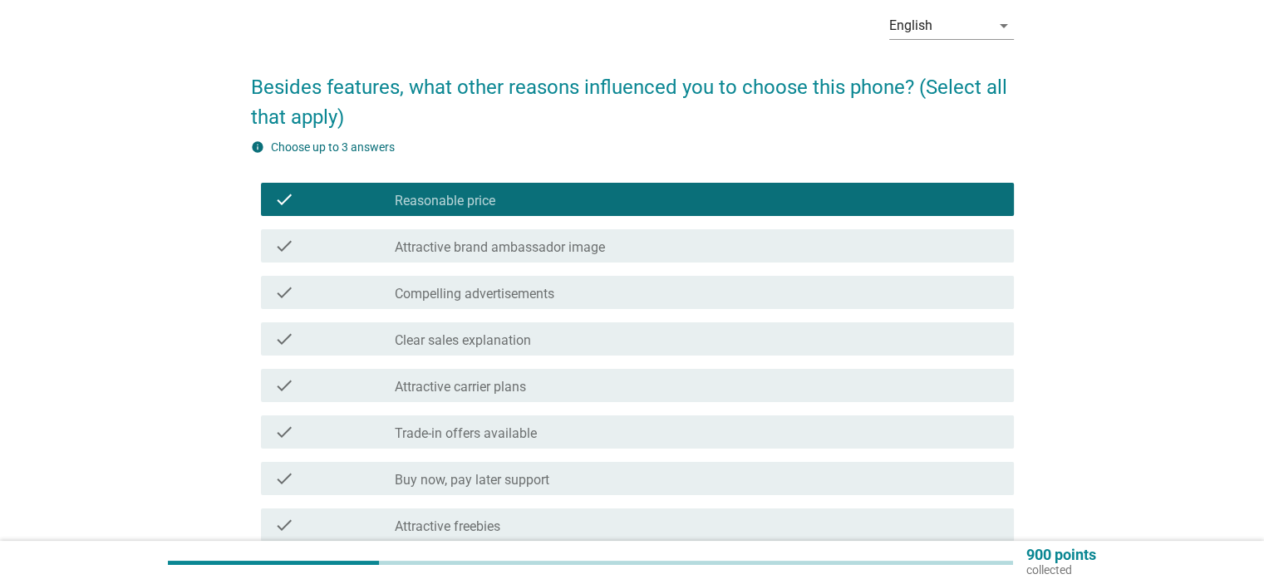
scroll to position [166, 0]
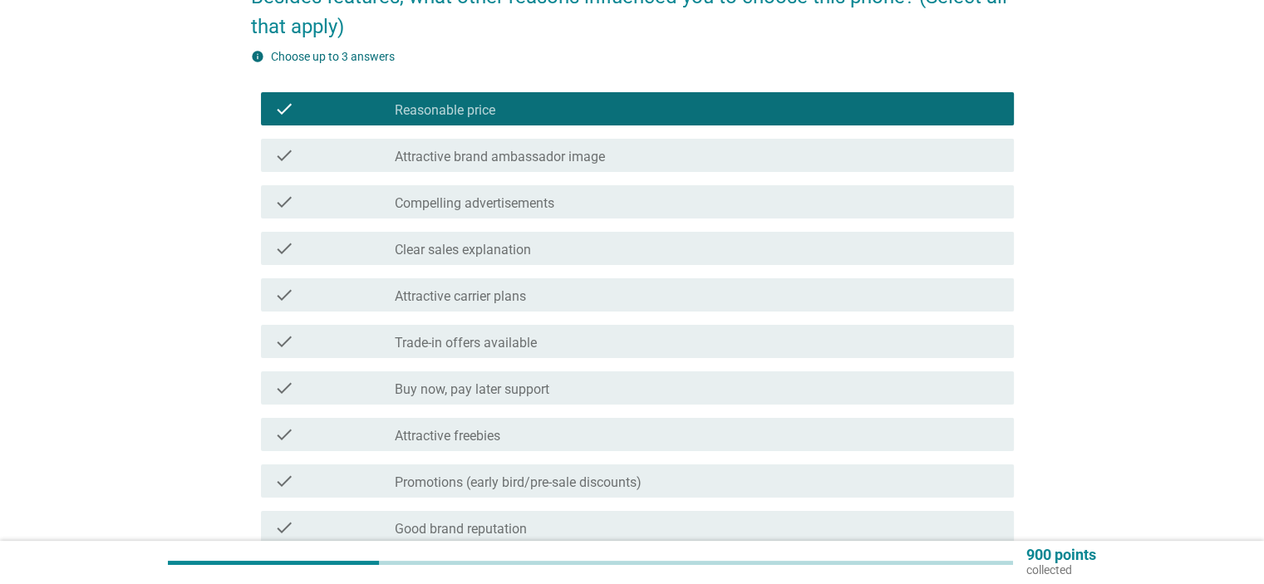
click at [509, 437] on div "check_box_outline_blank Attractive freebies" at bounding box center [697, 435] width 605 height 20
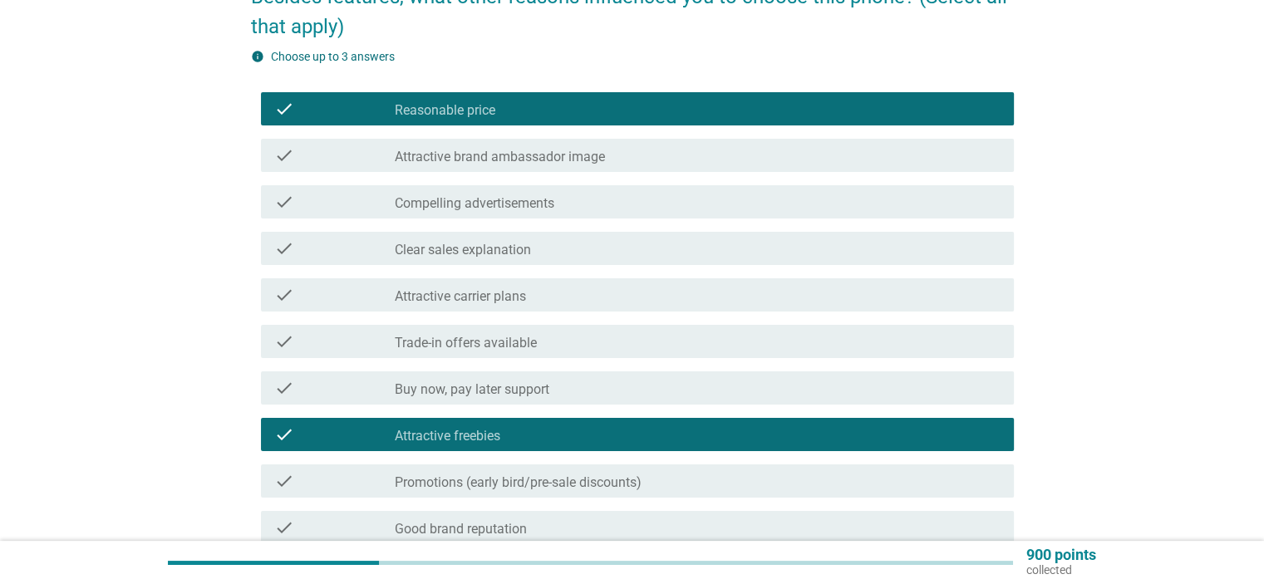
click at [534, 485] on label "Promotions (early bird/pre-sale discounts)" at bounding box center [518, 483] width 247 height 17
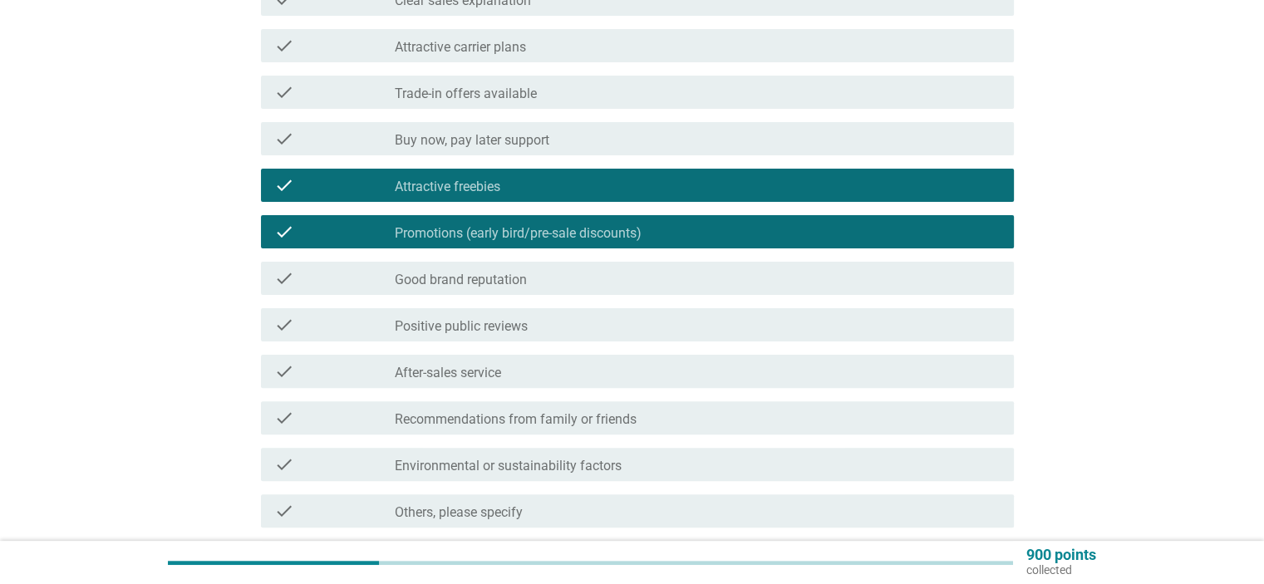
scroll to position [499, 0]
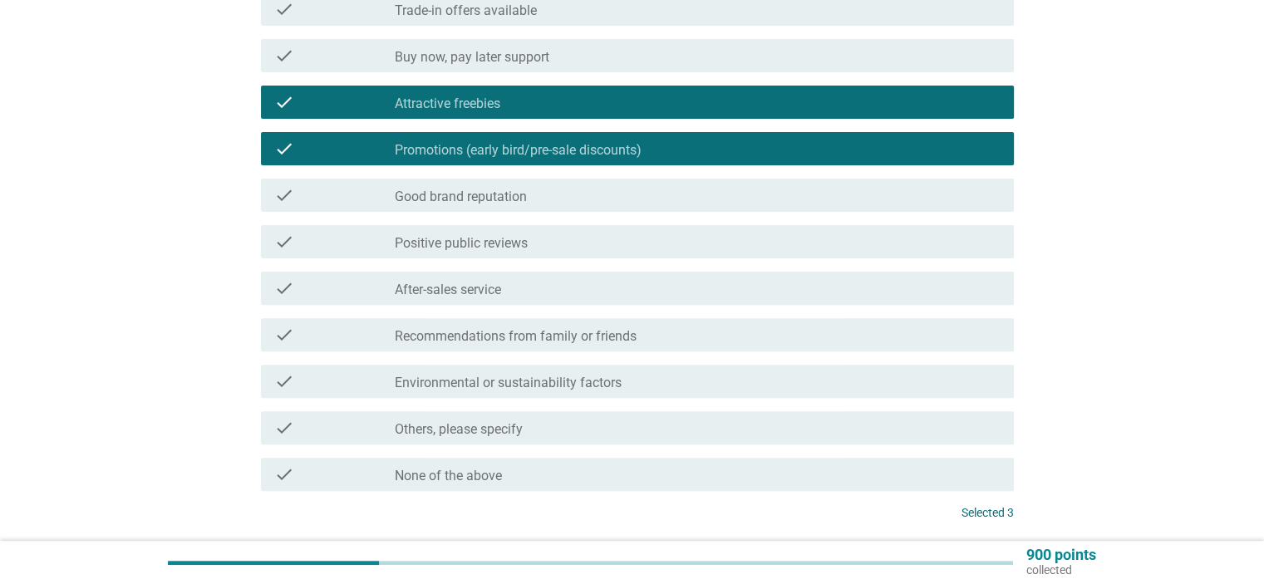
click at [595, 148] on label "Promotions (early bird/pre-sale discounts)" at bounding box center [518, 150] width 247 height 17
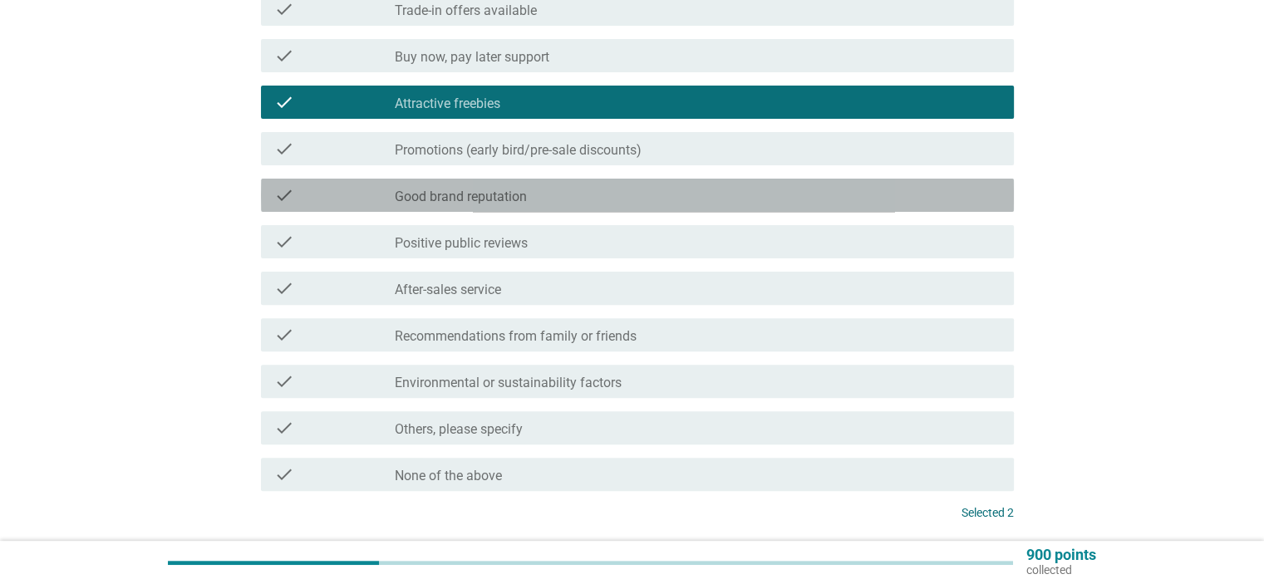
click at [500, 195] on label "Good brand reputation" at bounding box center [461, 197] width 132 height 17
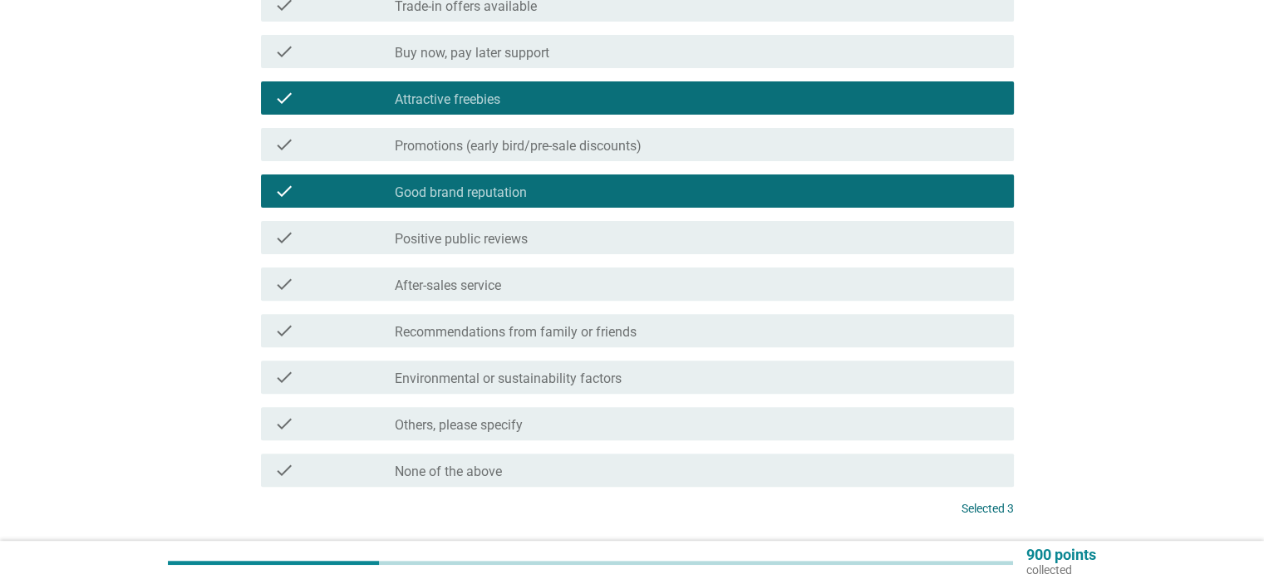
scroll to position [628, 0]
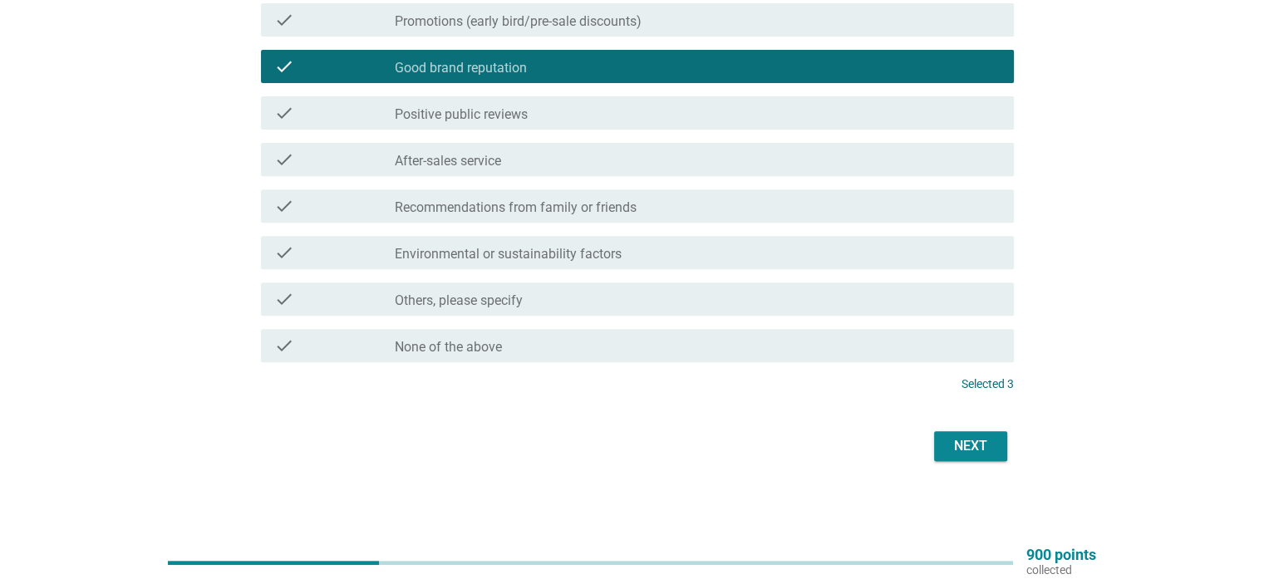
click at [954, 438] on div "Next" at bounding box center [971, 446] width 47 height 20
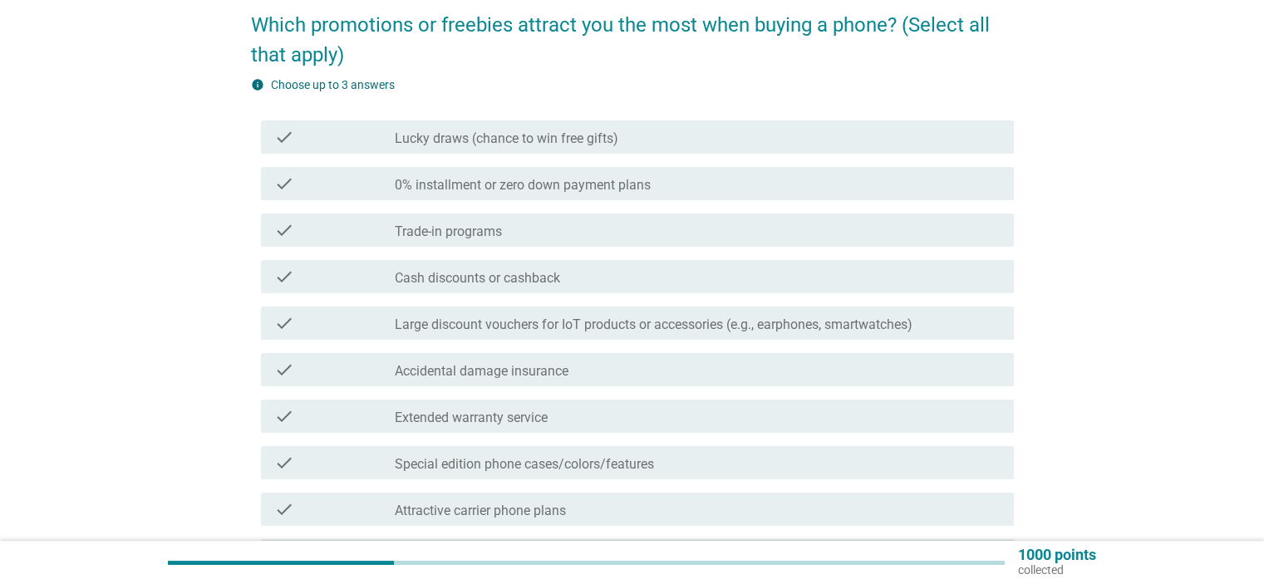
scroll to position [166, 0]
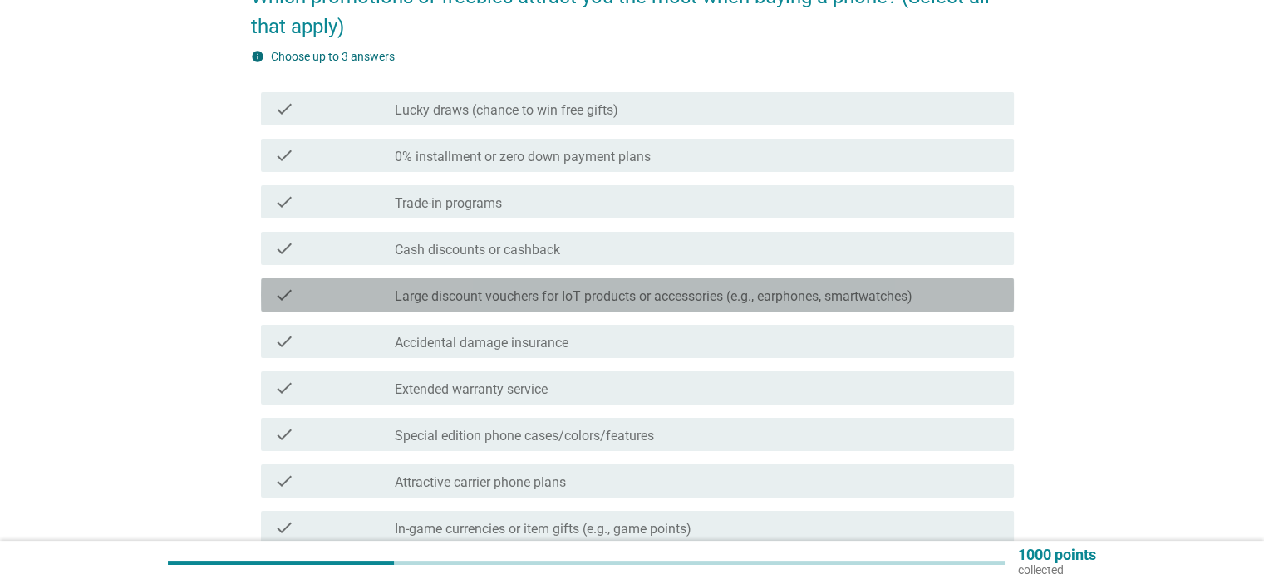
click at [585, 299] on label "Large discount vouchers for IoT products or accessories (e.g., earphones, smart…" at bounding box center [654, 296] width 518 height 17
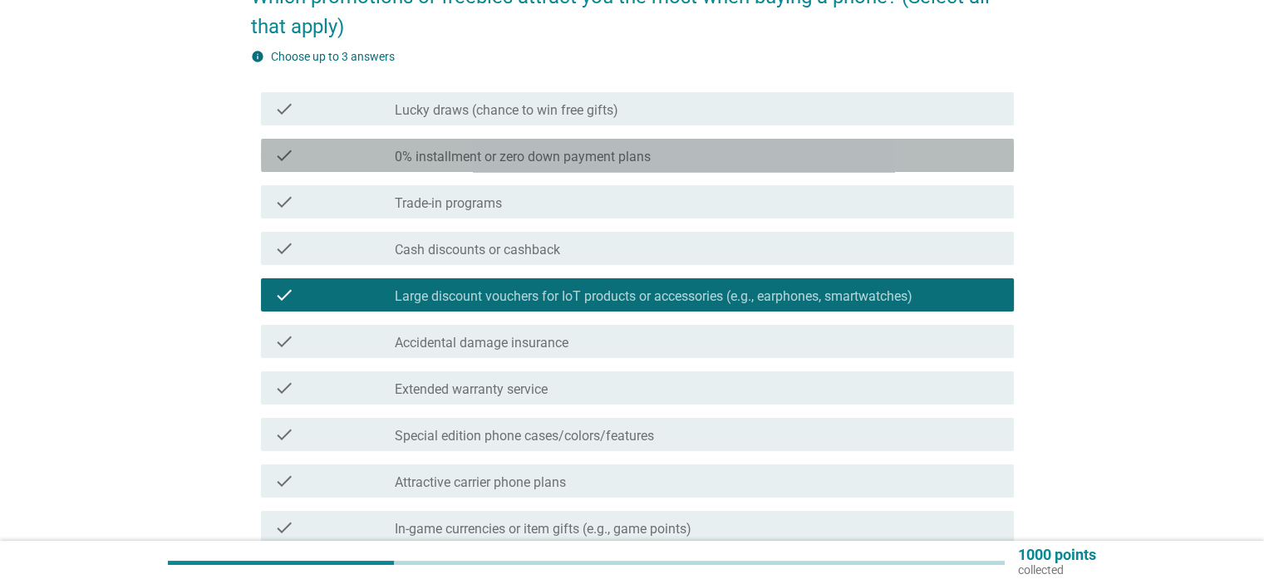
click at [621, 160] on label "0% installment or zero down payment plans" at bounding box center [523, 157] width 256 height 17
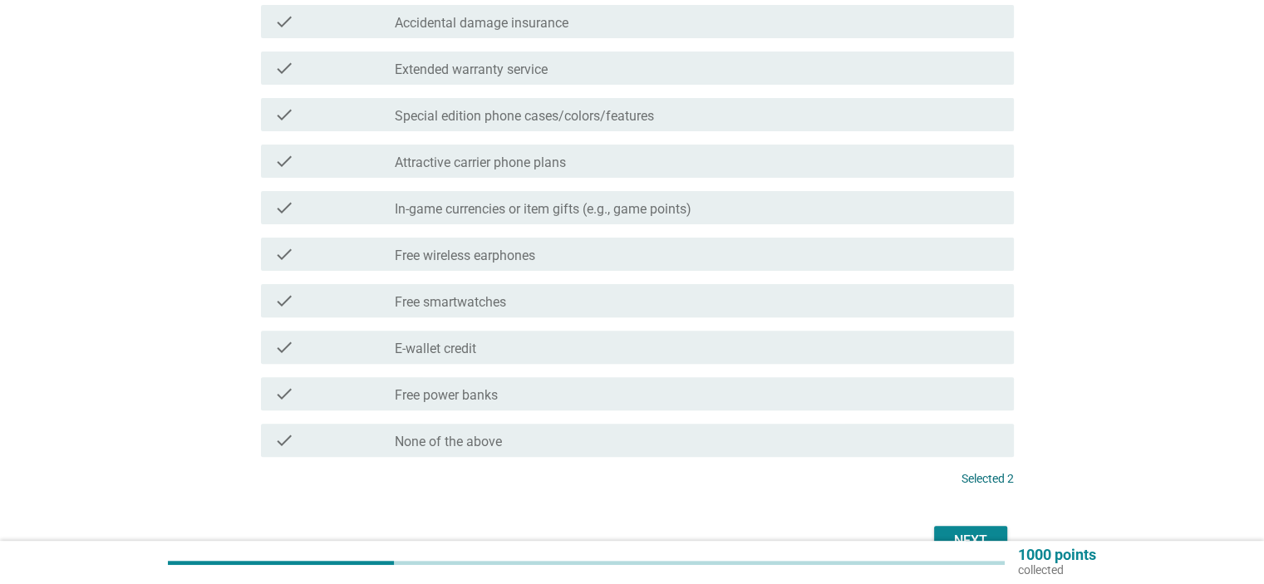
scroll to position [499, 0]
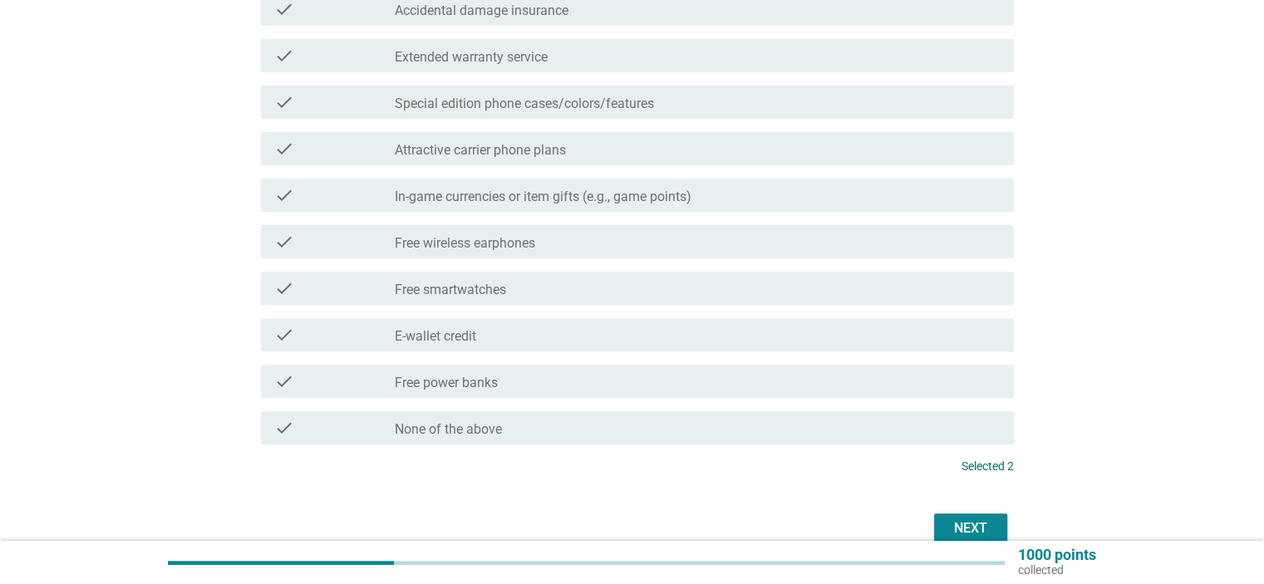
click at [652, 201] on label "In-game currencies or item gifts (e.g., game points)" at bounding box center [543, 197] width 297 height 17
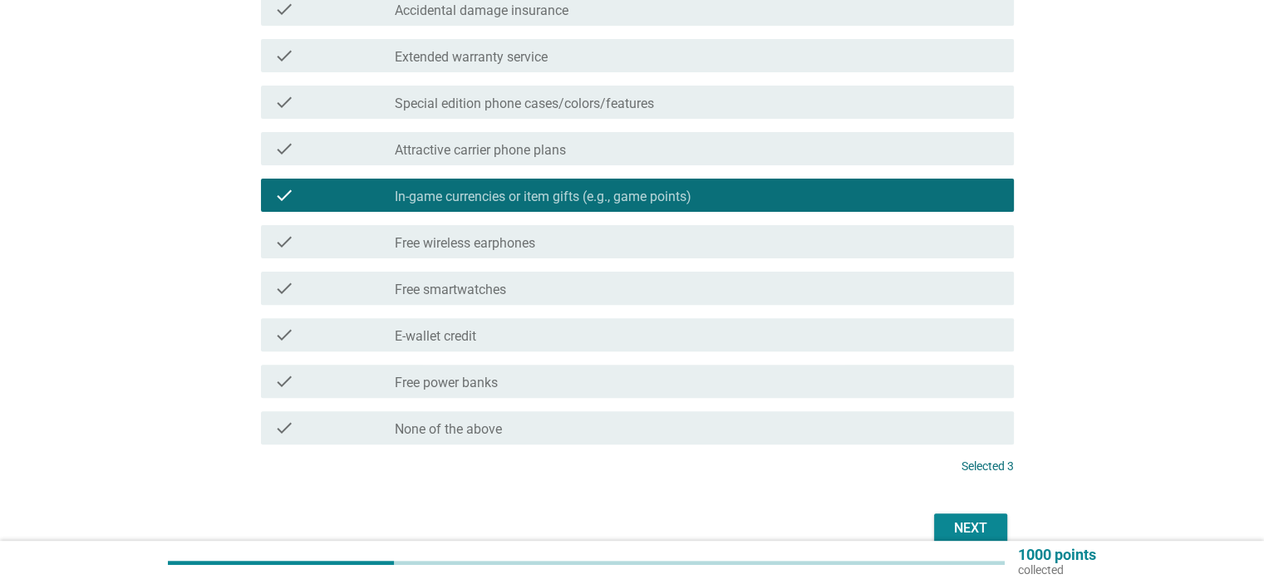
click at [652, 201] on label "In-game currencies or item gifts (e.g., game points)" at bounding box center [543, 197] width 297 height 17
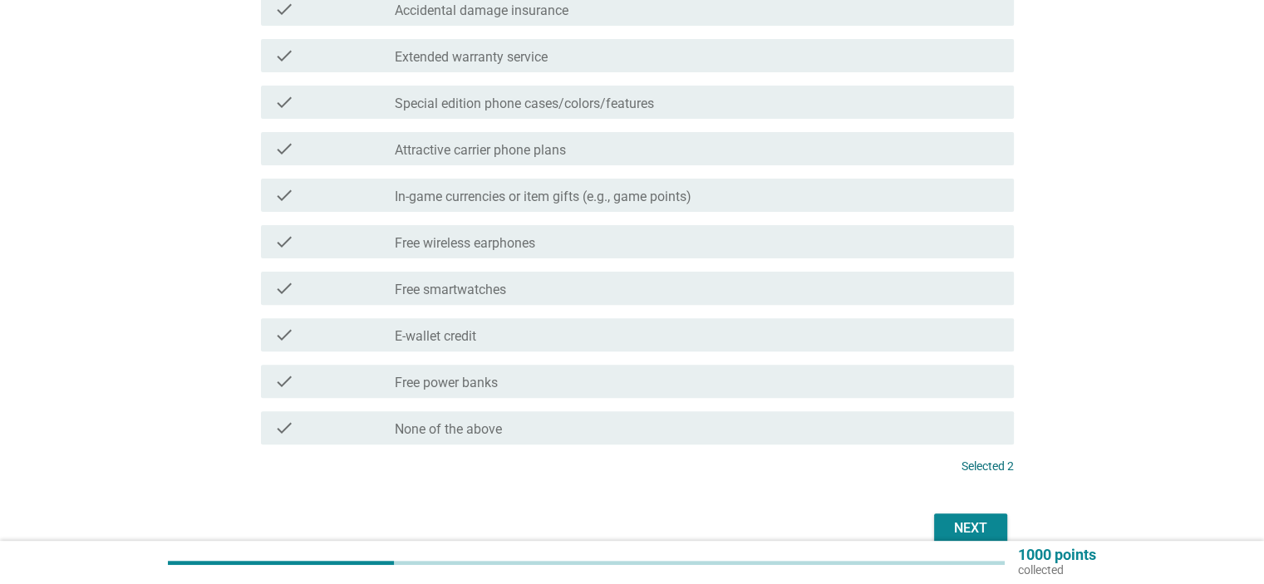
click at [611, 152] on div "check_box_outline_blank Attractive carrier phone plans" at bounding box center [697, 149] width 605 height 20
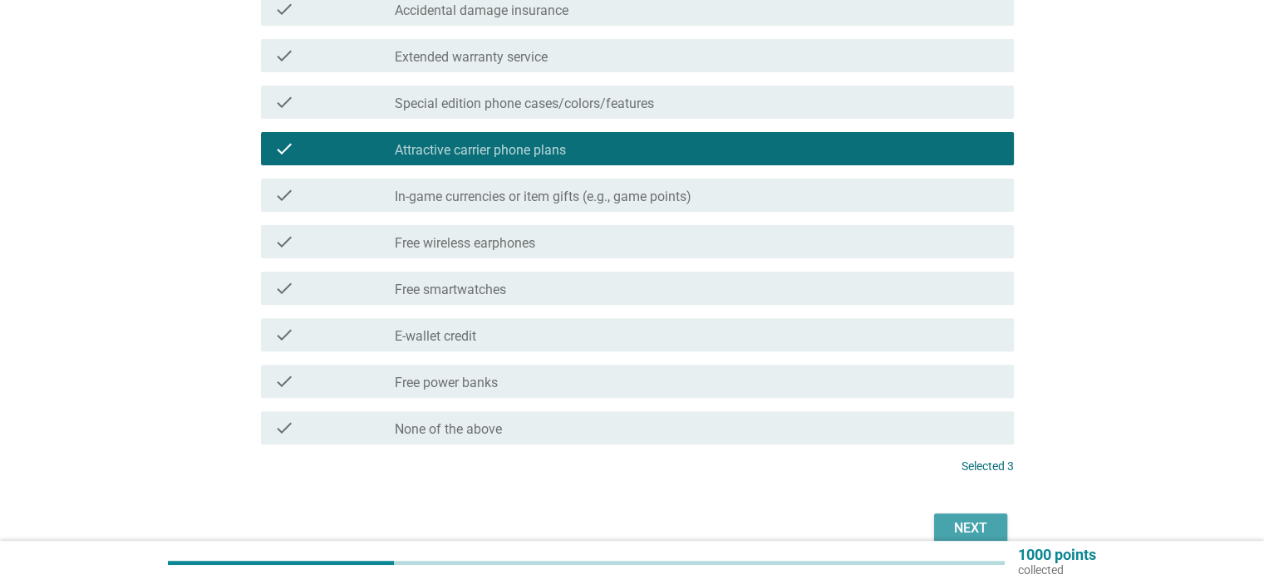
click at [974, 525] on div "Next" at bounding box center [971, 529] width 47 height 20
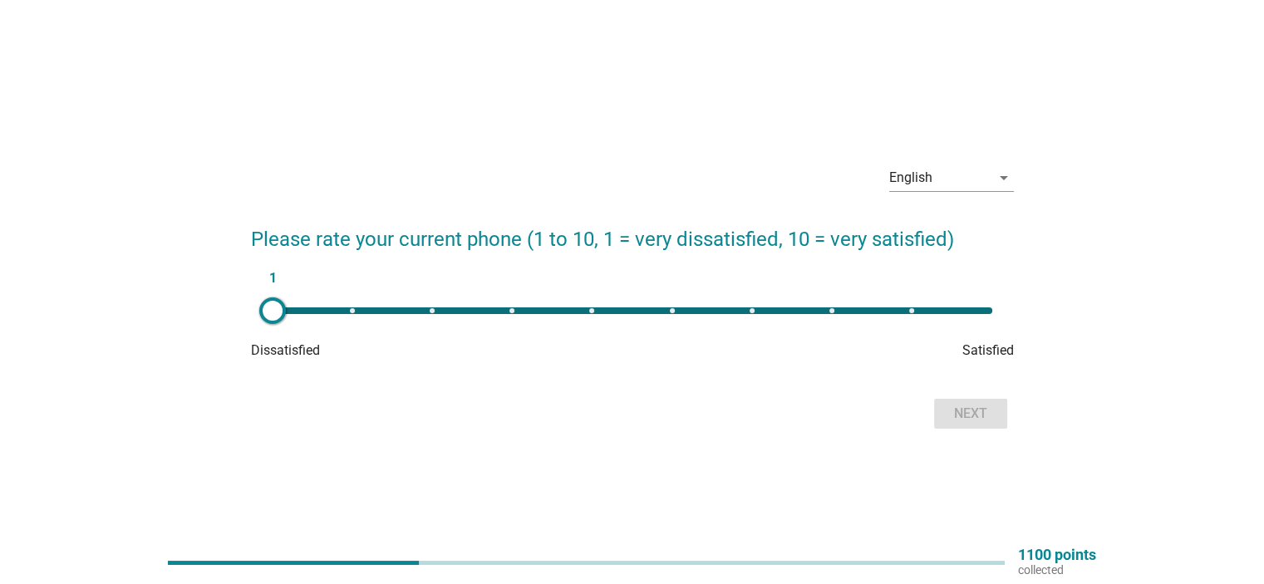
scroll to position [43, 0]
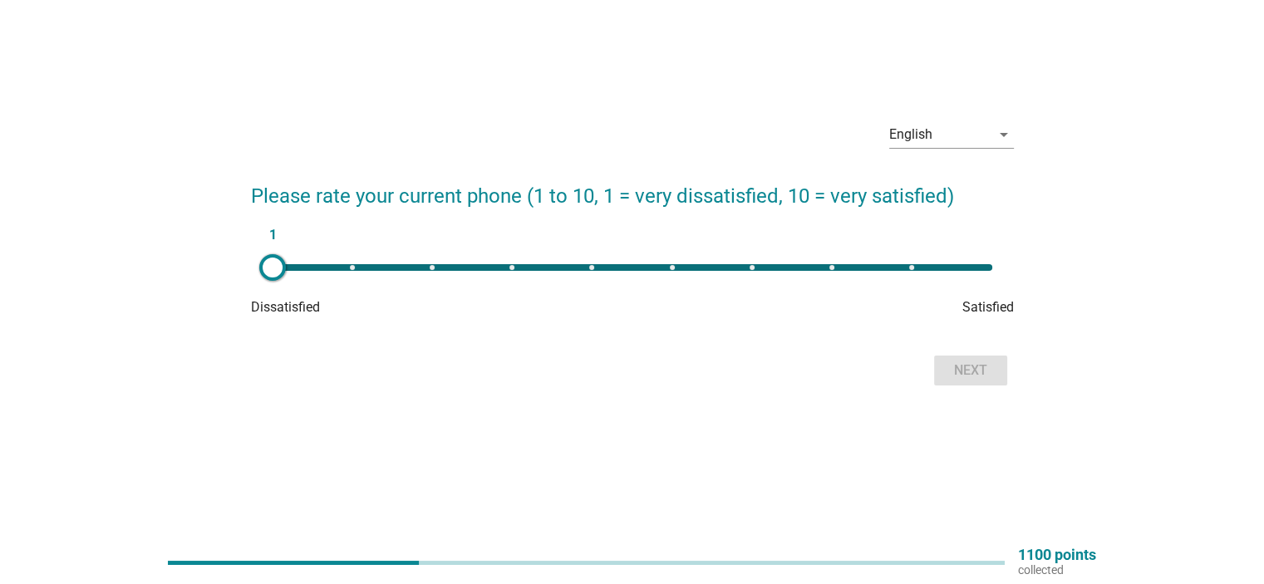
click at [588, 268] on div "1" at bounding box center [633, 267] width 720 height 7
type input "5"
click at [968, 370] on div "Next" at bounding box center [971, 371] width 47 height 20
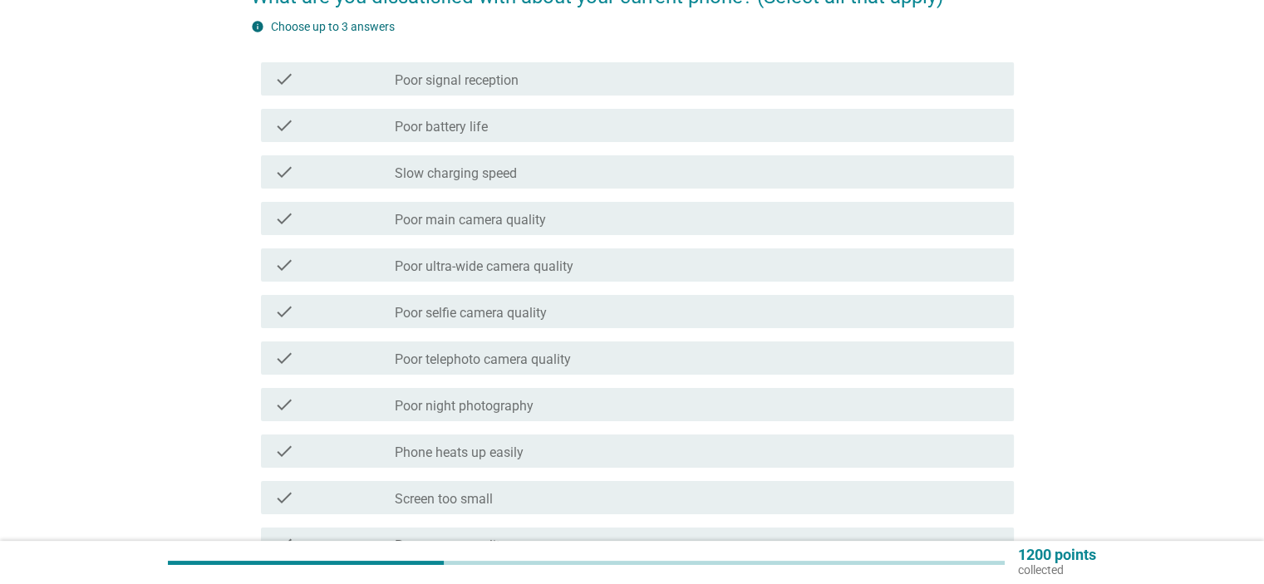
scroll to position [249, 0]
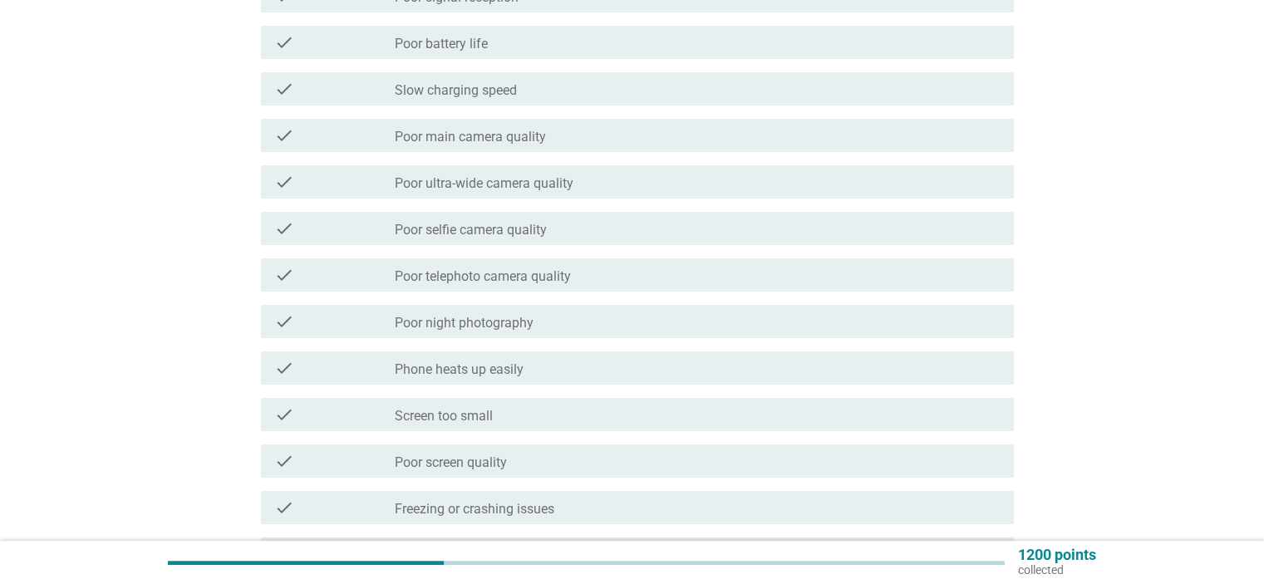
click at [462, 47] on label "Poor battery life" at bounding box center [441, 44] width 93 height 17
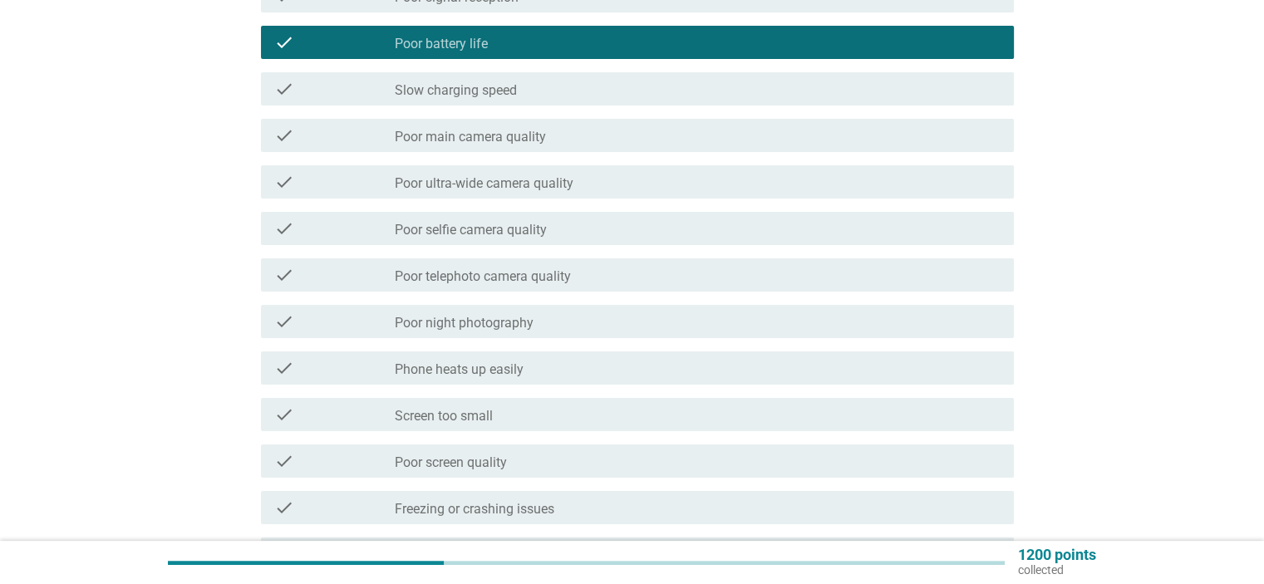
click at [464, 87] on label "Slow charging speed" at bounding box center [456, 90] width 122 height 17
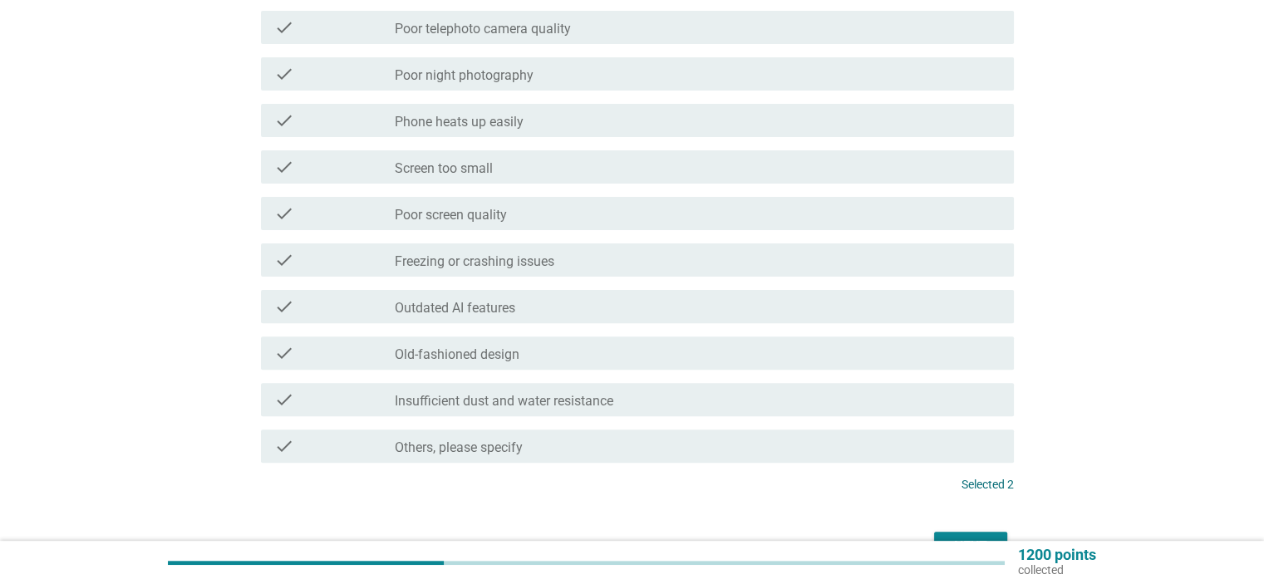
scroll to position [499, 0]
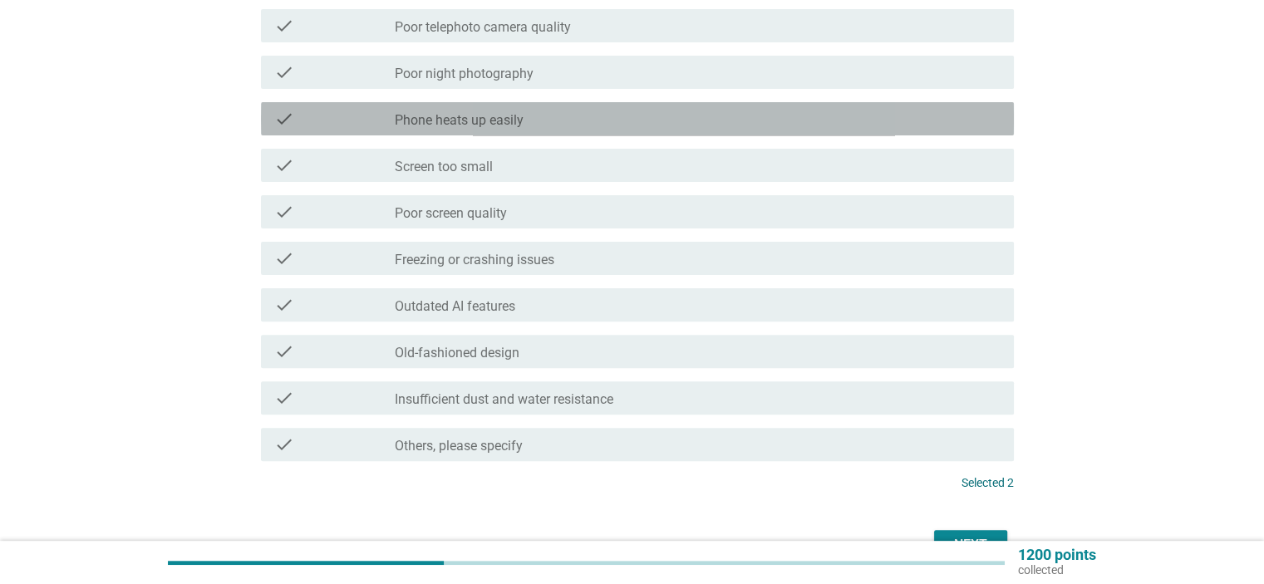
click at [534, 116] on div "check_box_outline_blank Phone heats up easily" at bounding box center [697, 119] width 605 height 20
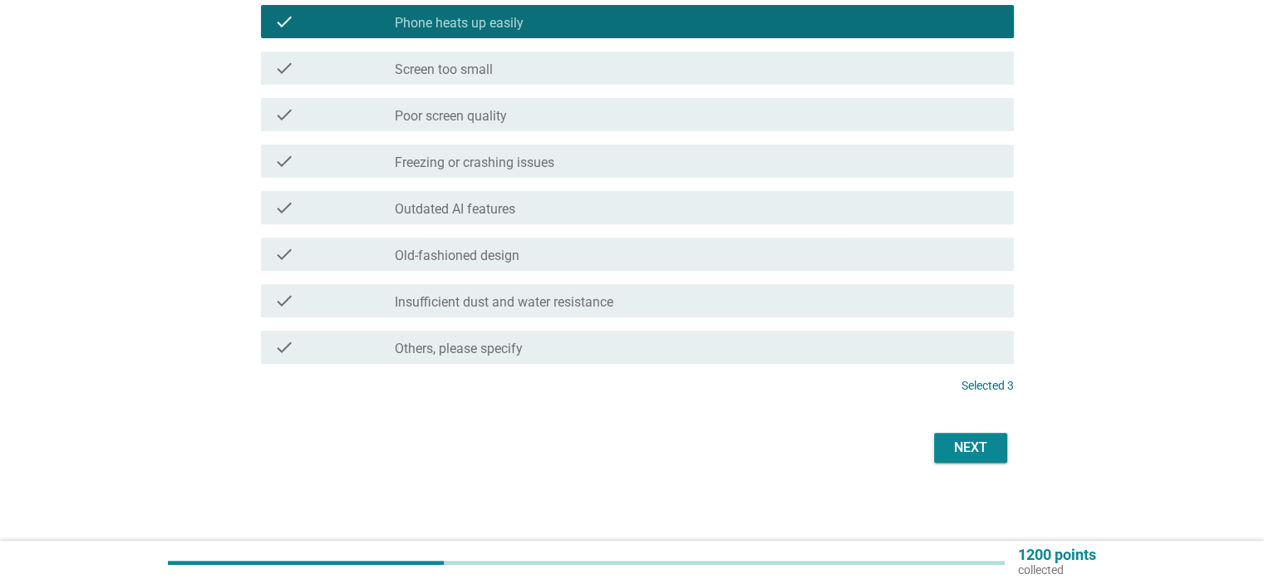
scroll to position [598, 0]
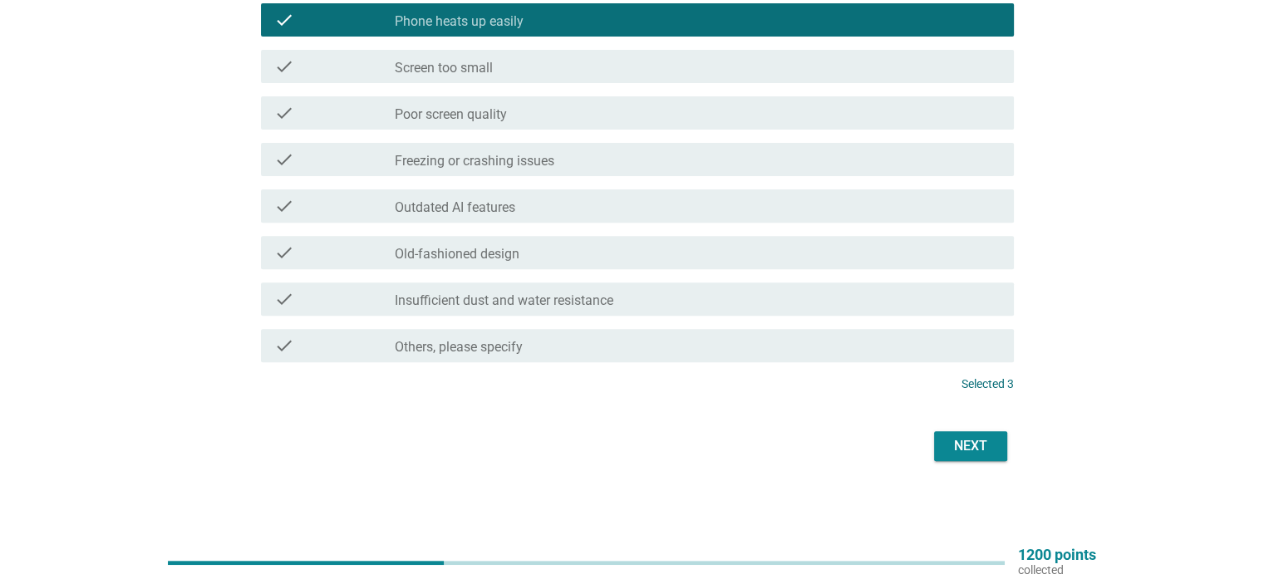
click at [951, 445] on div "Next" at bounding box center [971, 446] width 47 height 20
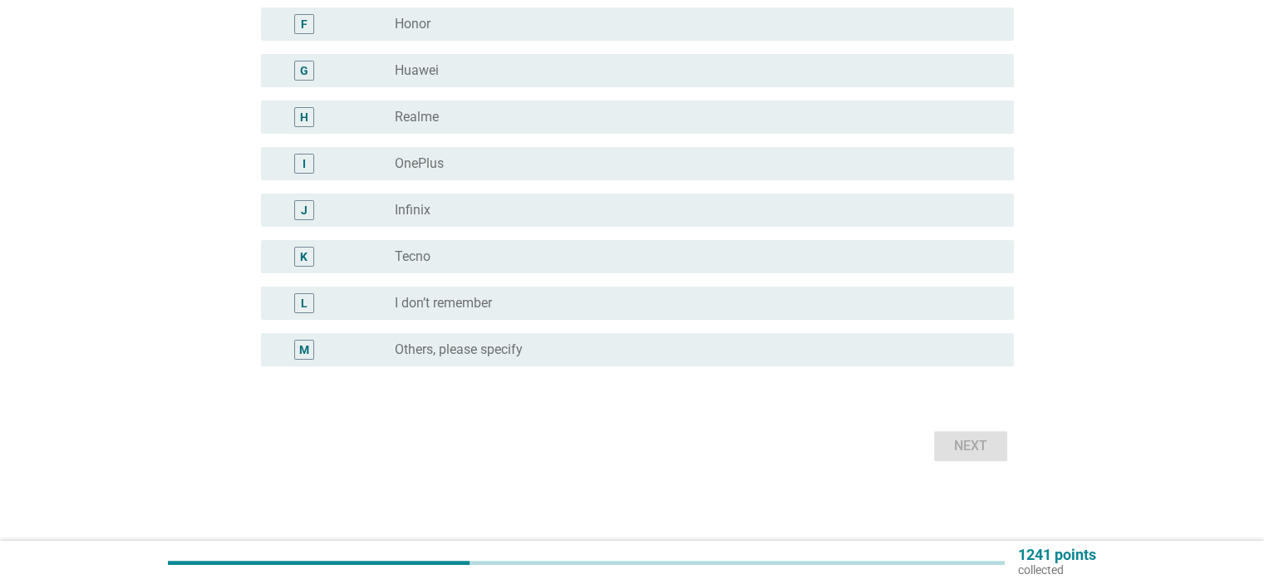
scroll to position [0, 0]
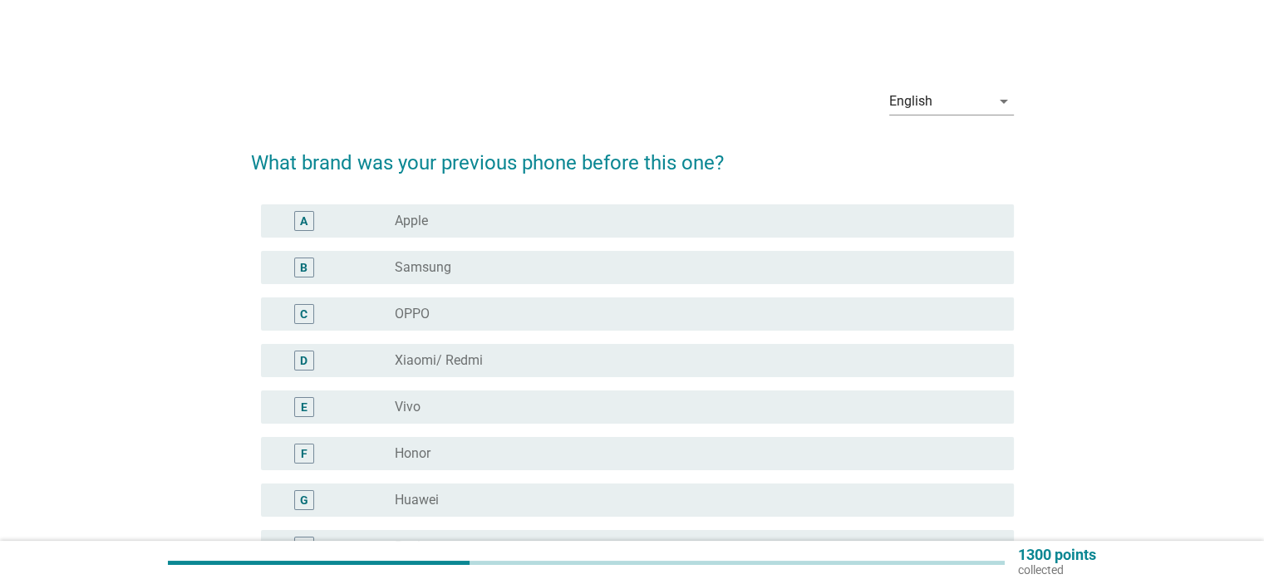
click at [549, 224] on div "radio_button_unchecked Apple" at bounding box center [691, 221] width 592 height 17
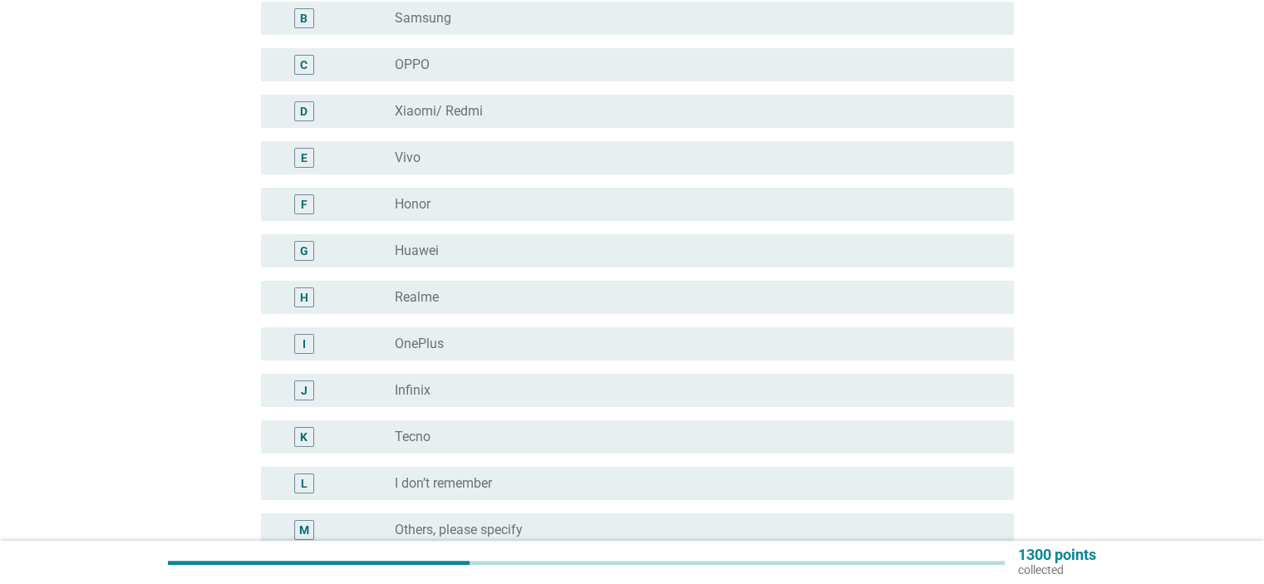
scroll to position [429, 0]
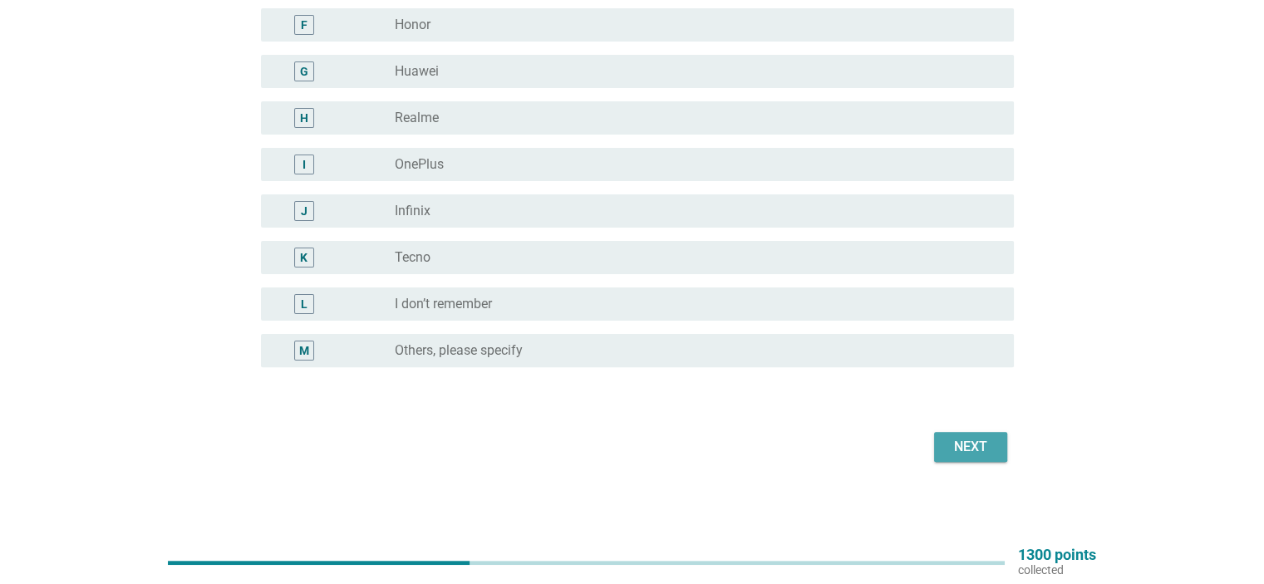
click at [958, 440] on div "Next" at bounding box center [971, 447] width 47 height 20
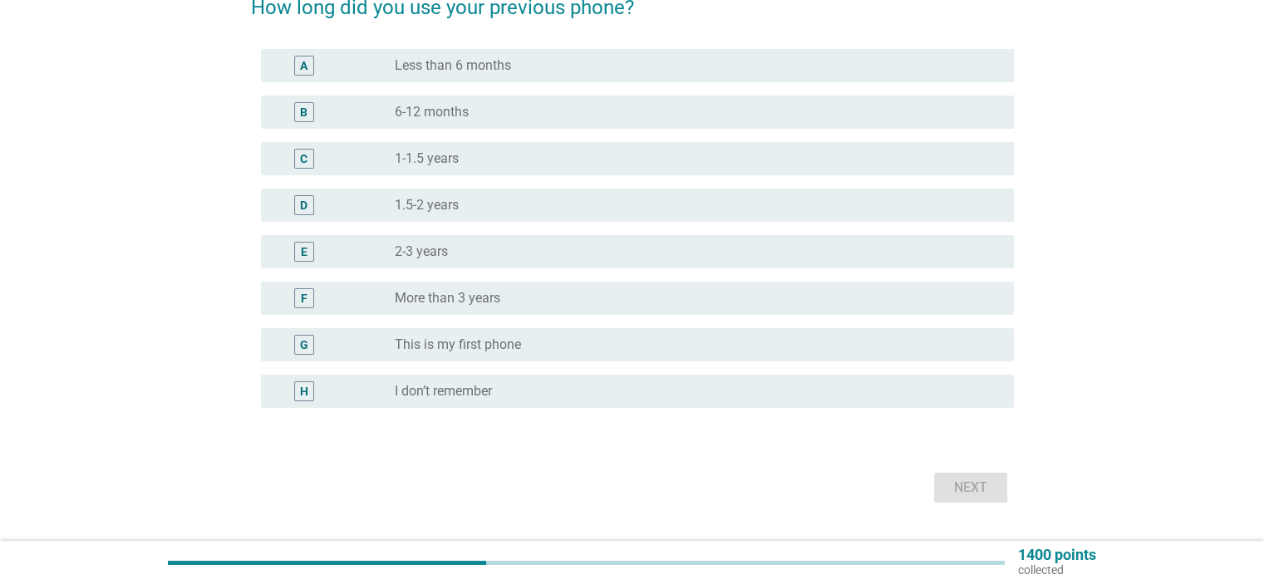
scroll to position [196, 0]
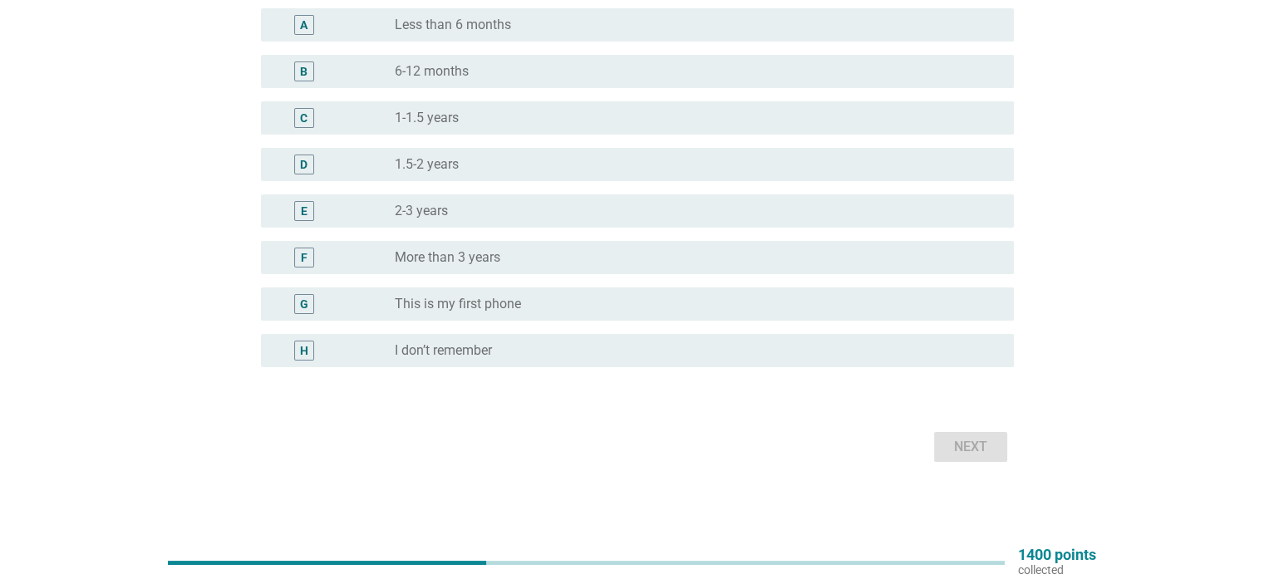
click at [512, 216] on div "radio_button_unchecked 2-3 years" at bounding box center [691, 211] width 592 height 17
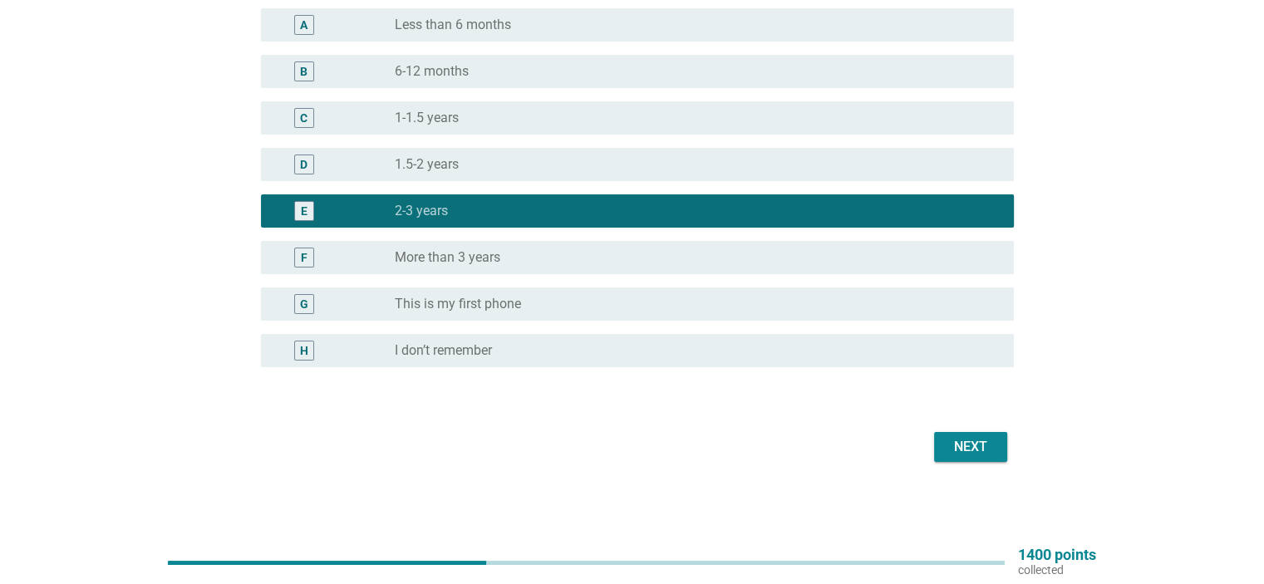
click at [977, 446] on div "Next" at bounding box center [971, 447] width 47 height 20
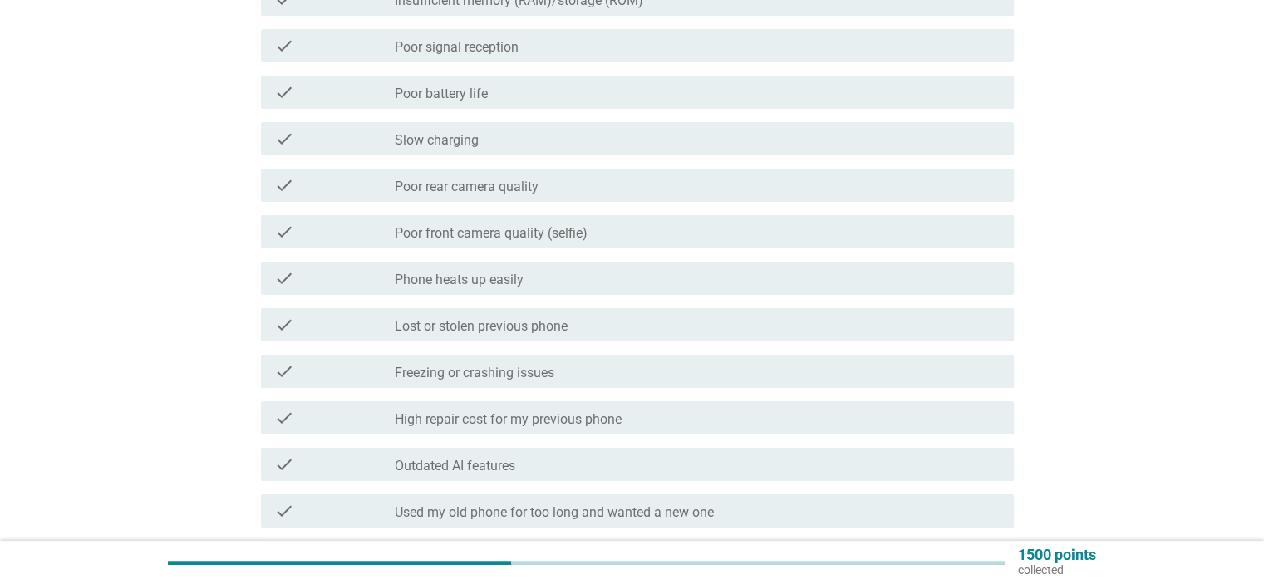
scroll to position [249, 0]
click at [532, 96] on div "check_box_outline_blank Poor battery life" at bounding box center [697, 89] width 605 height 20
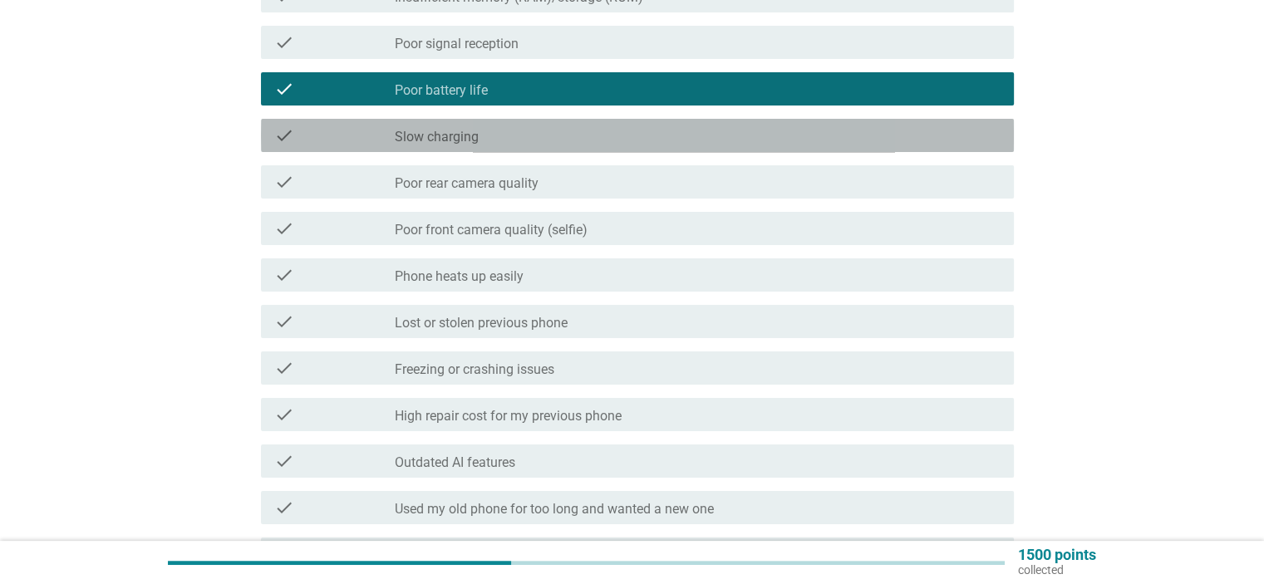
click at [520, 142] on div "check_box_outline_blank Slow charging" at bounding box center [697, 136] width 605 height 20
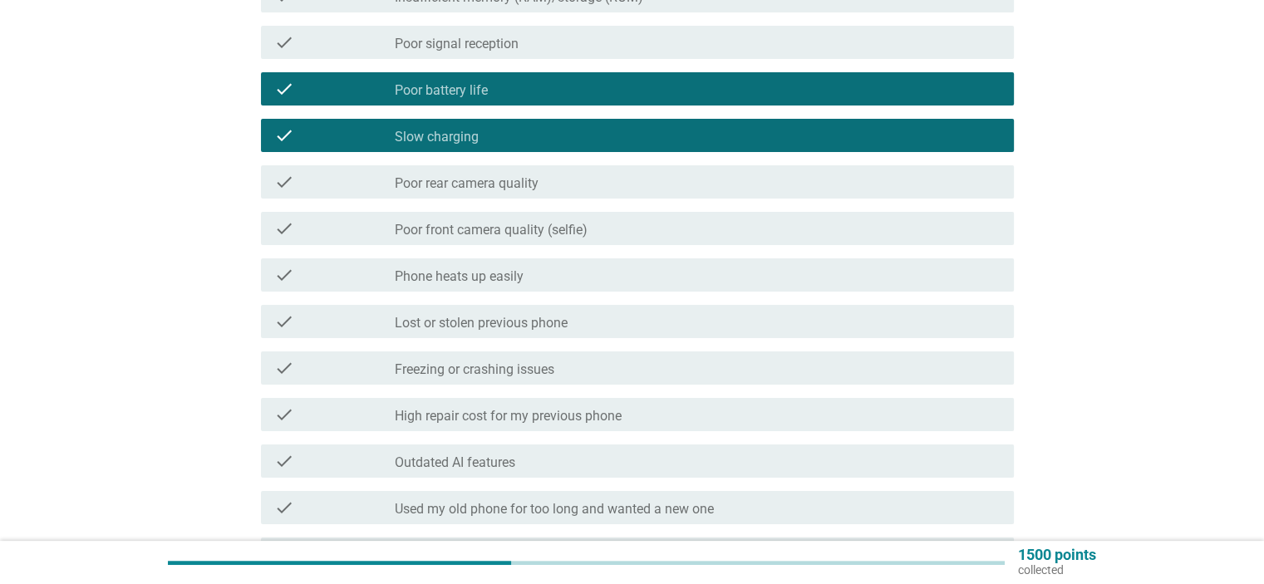
click at [654, 288] on div "check check_box_outline_blank Phone heats up easily" at bounding box center [637, 275] width 753 height 33
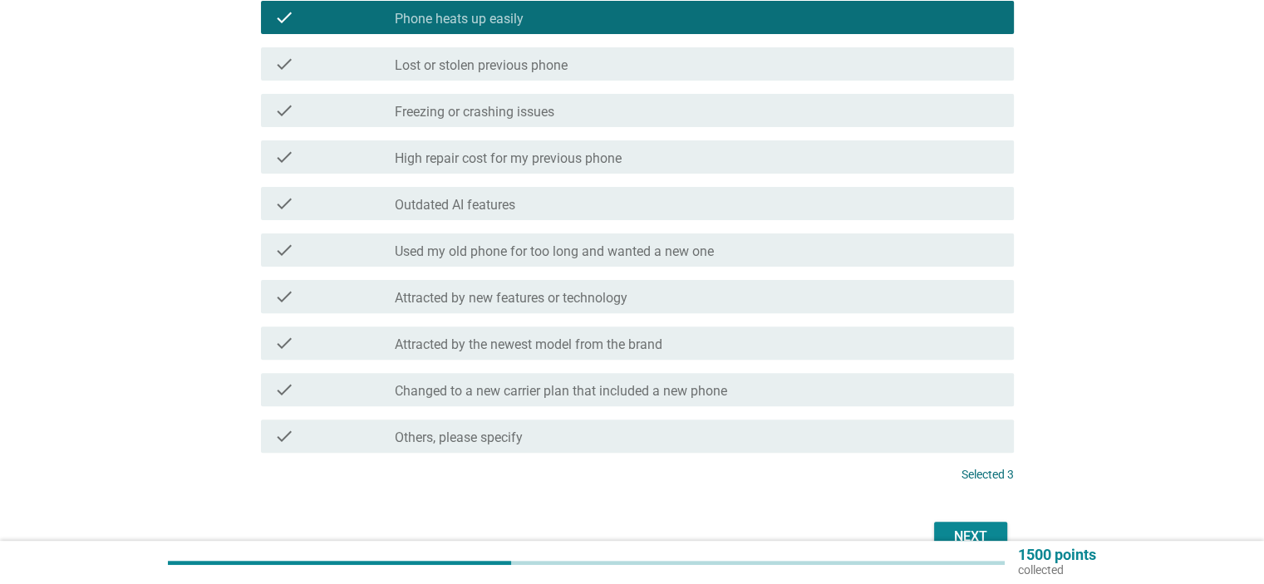
scroll to position [582, 0]
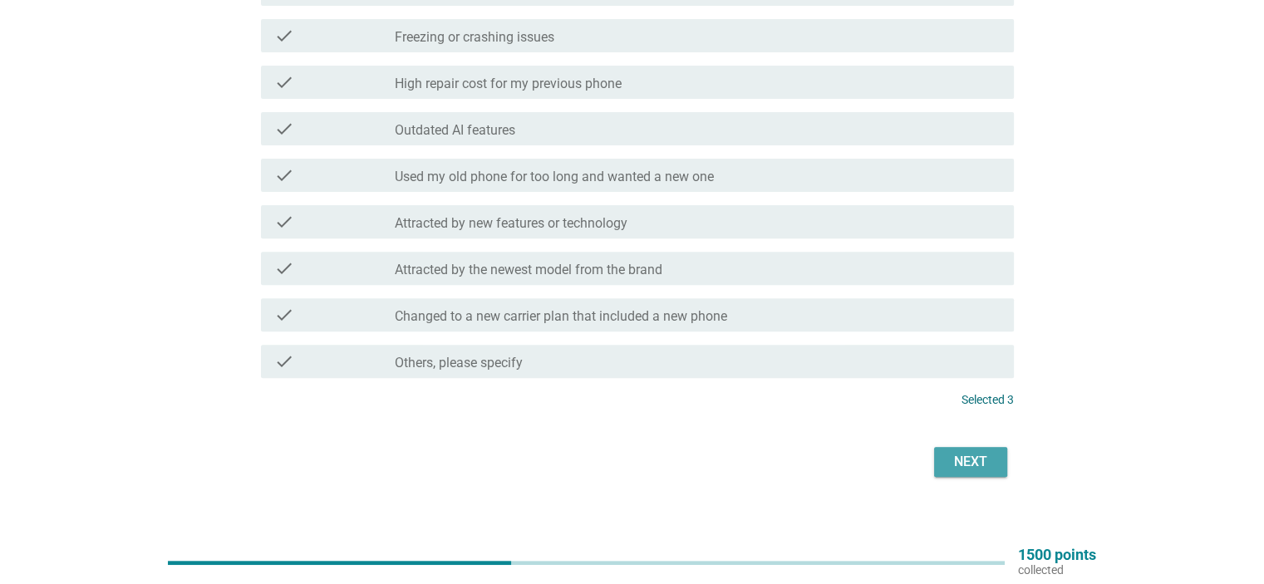
click at [967, 461] on div "Next" at bounding box center [971, 462] width 47 height 20
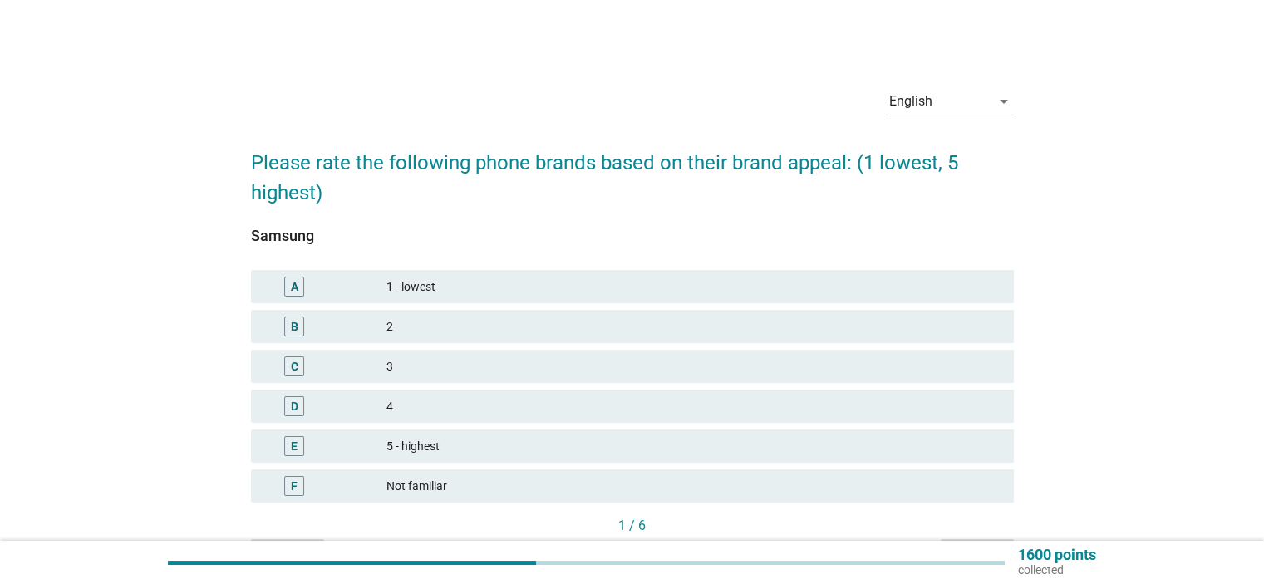
click at [490, 367] on div "3" at bounding box center [693, 367] width 613 height 20
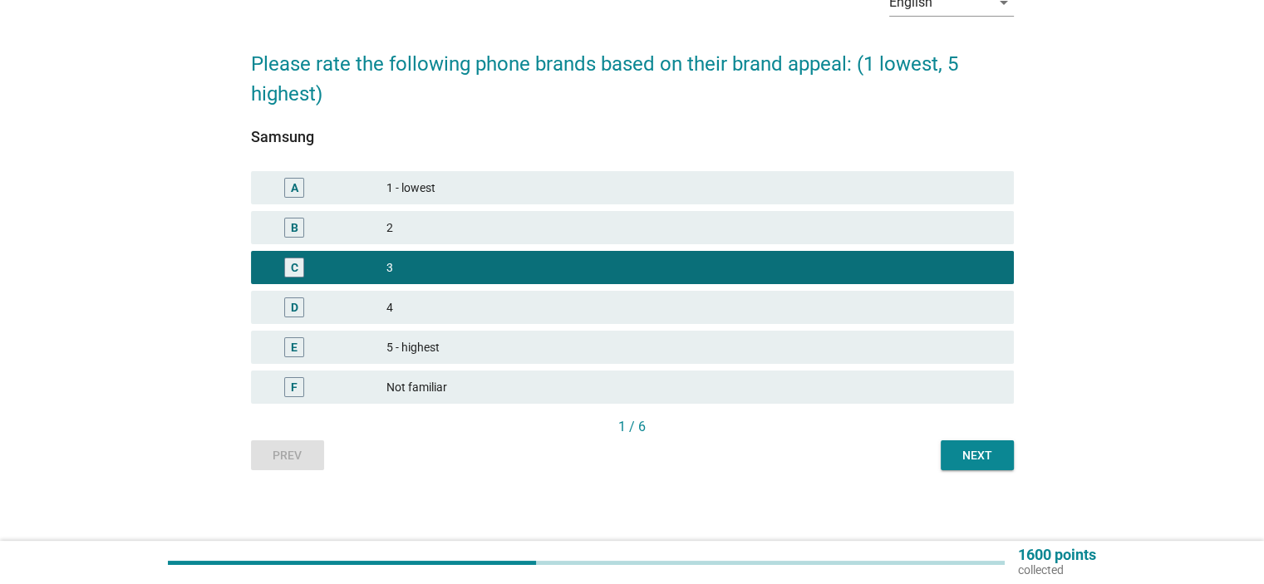
scroll to position [103, 0]
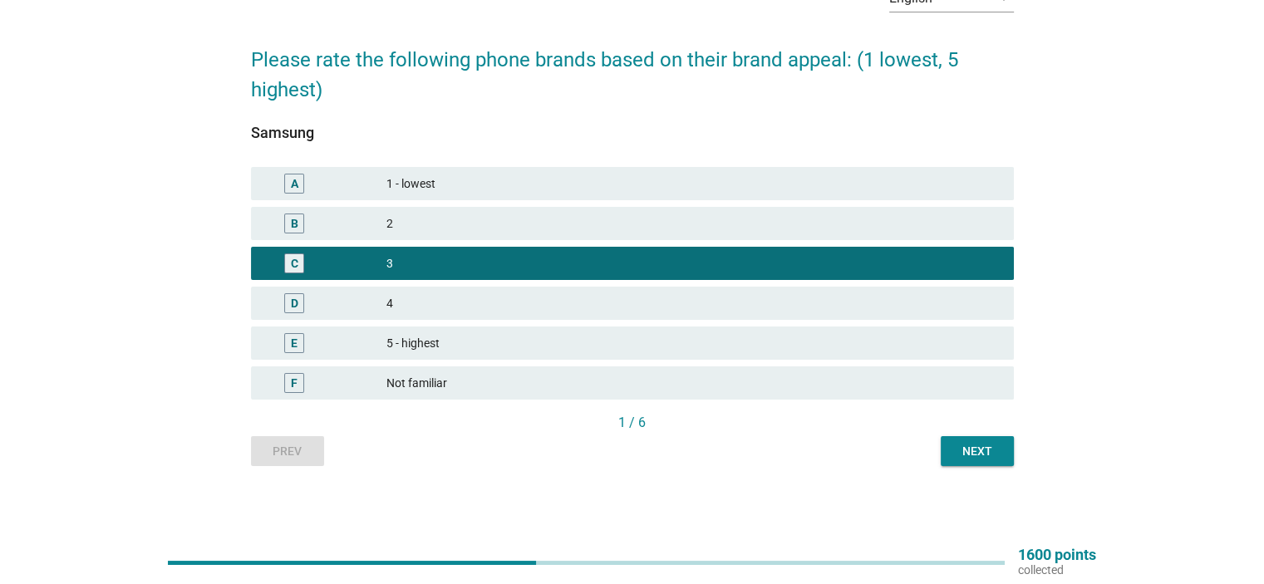
click at [978, 454] on div "Next" at bounding box center [977, 451] width 47 height 17
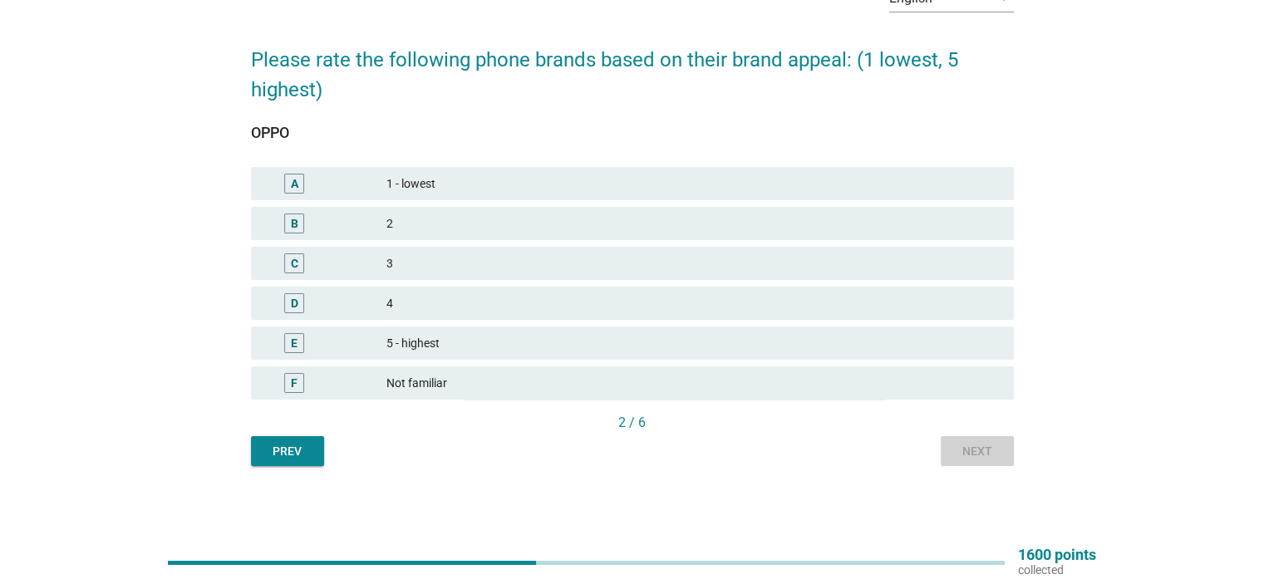
scroll to position [0, 0]
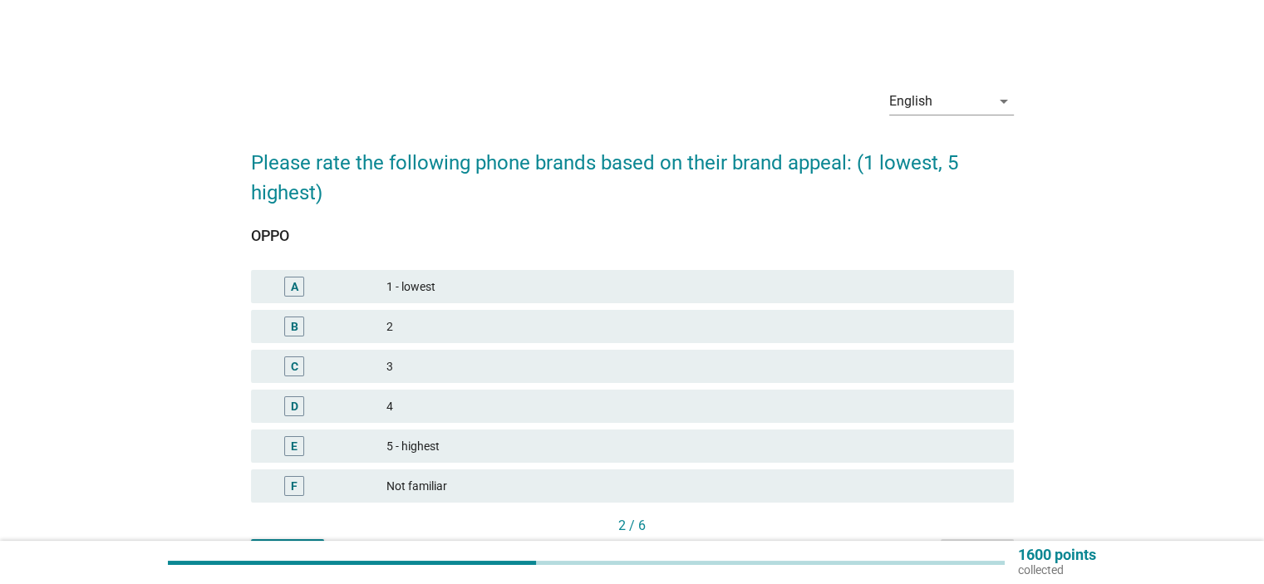
click at [774, 336] on div "2" at bounding box center [693, 327] width 613 height 20
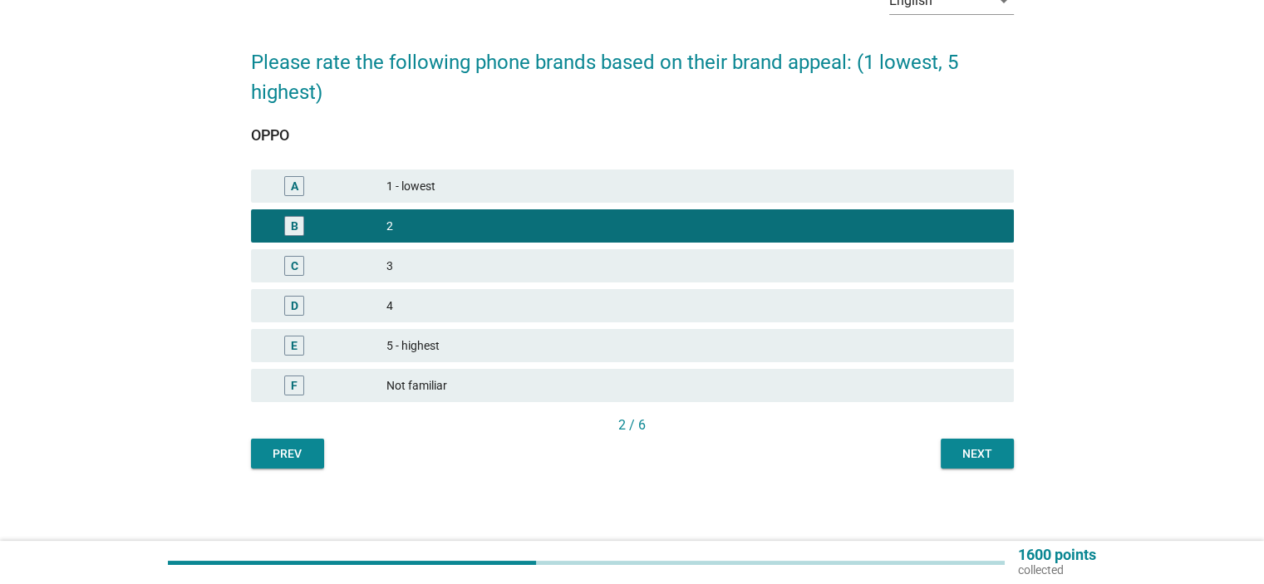
scroll to position [103, 0]
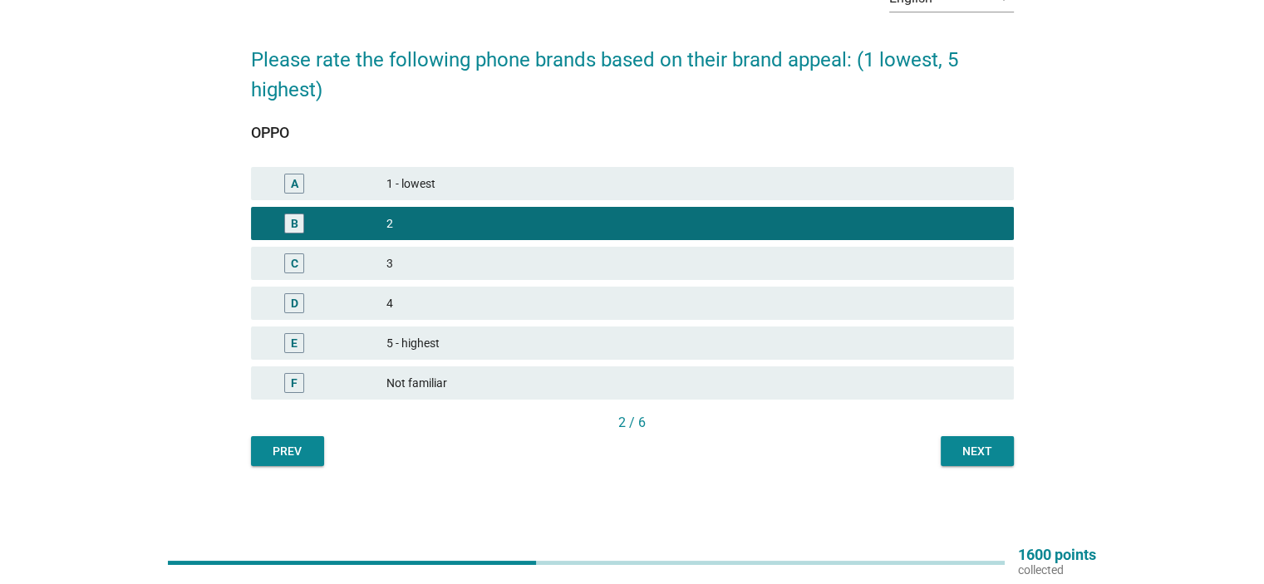
click at [993, 458] on div "Next" at bounding box center [977, 451] width 47 height 17
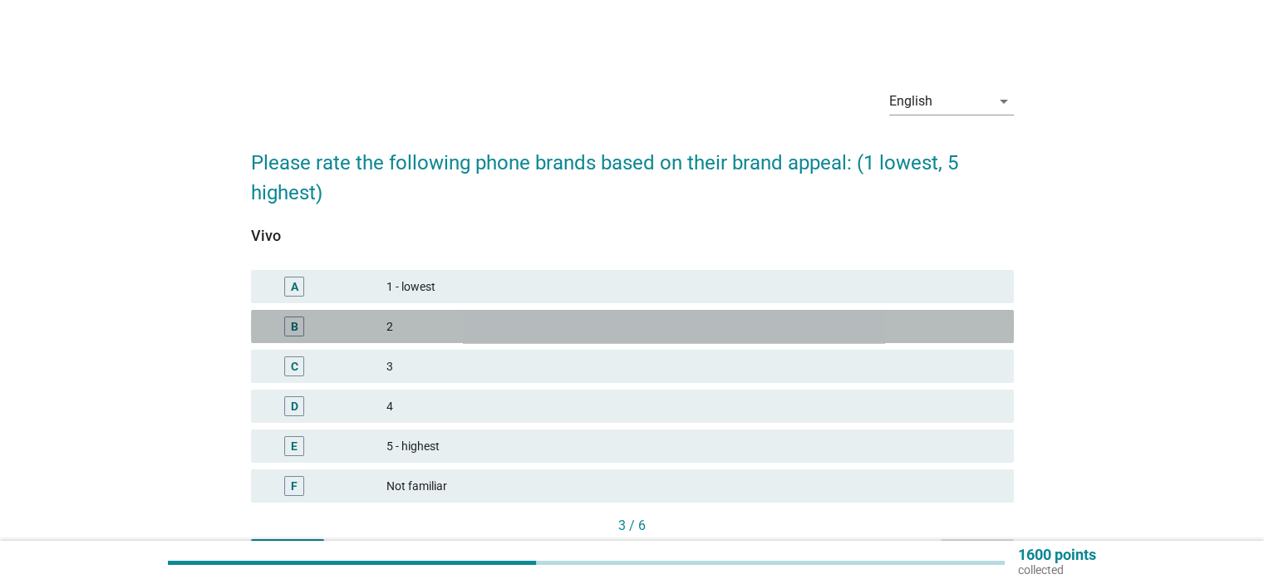
click at [816, 335] on div "2" at bounding box center [693, 327] width 613 height 20
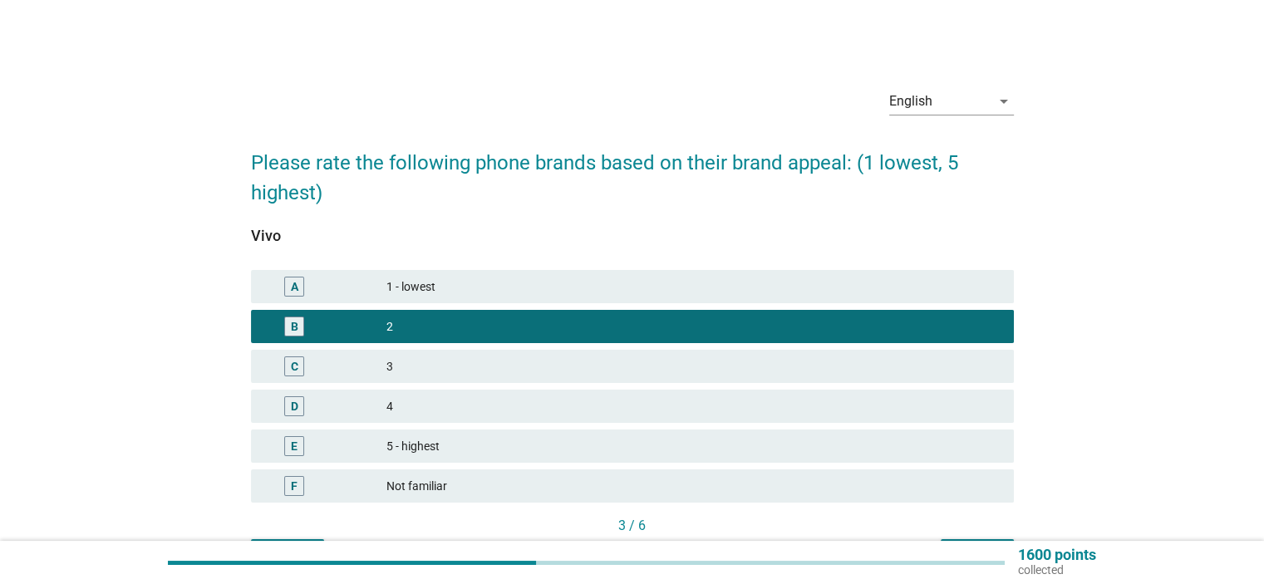
scroll to position [83, 0]
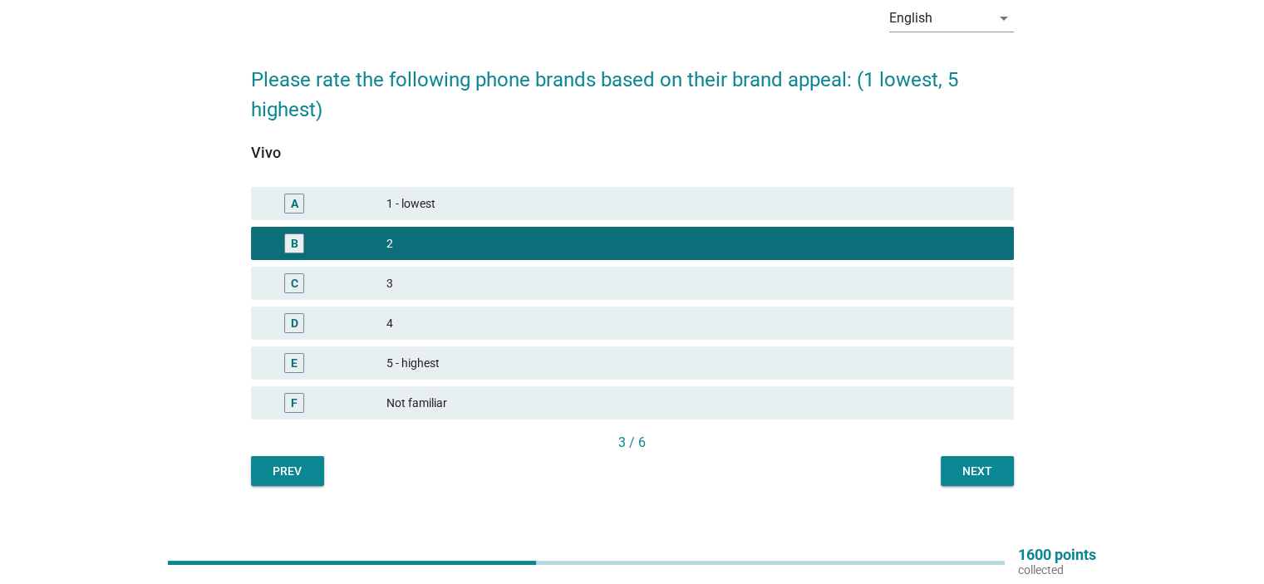
click at [994, 467] on div "Next" at bounding box center [977, 471] width 47 height 17
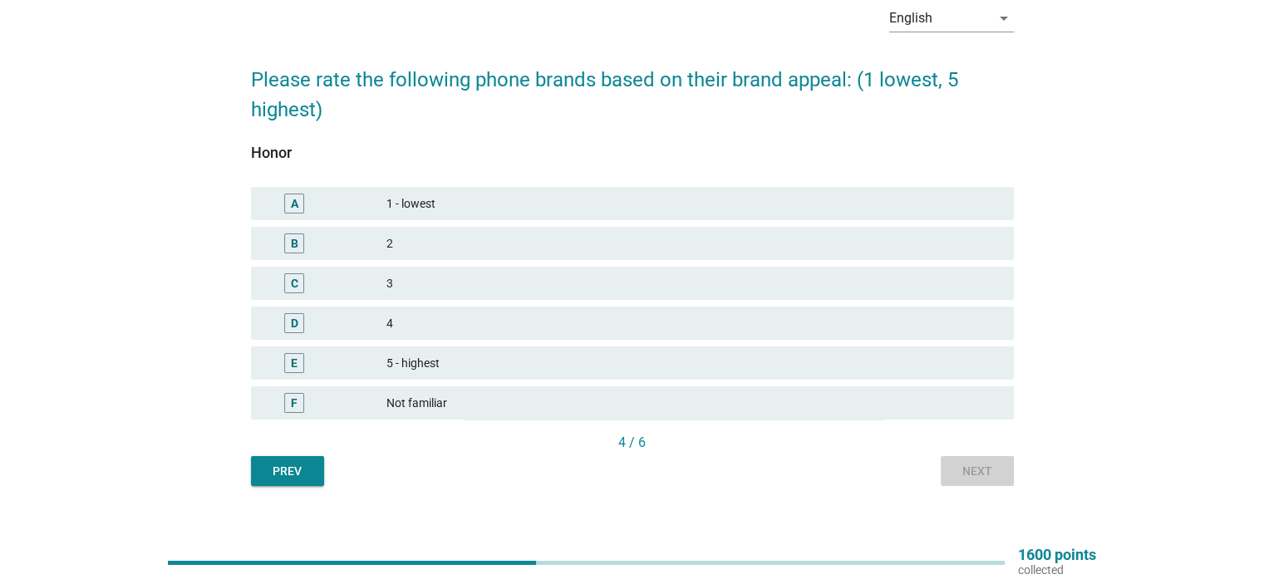
scroll to position [0, 0]
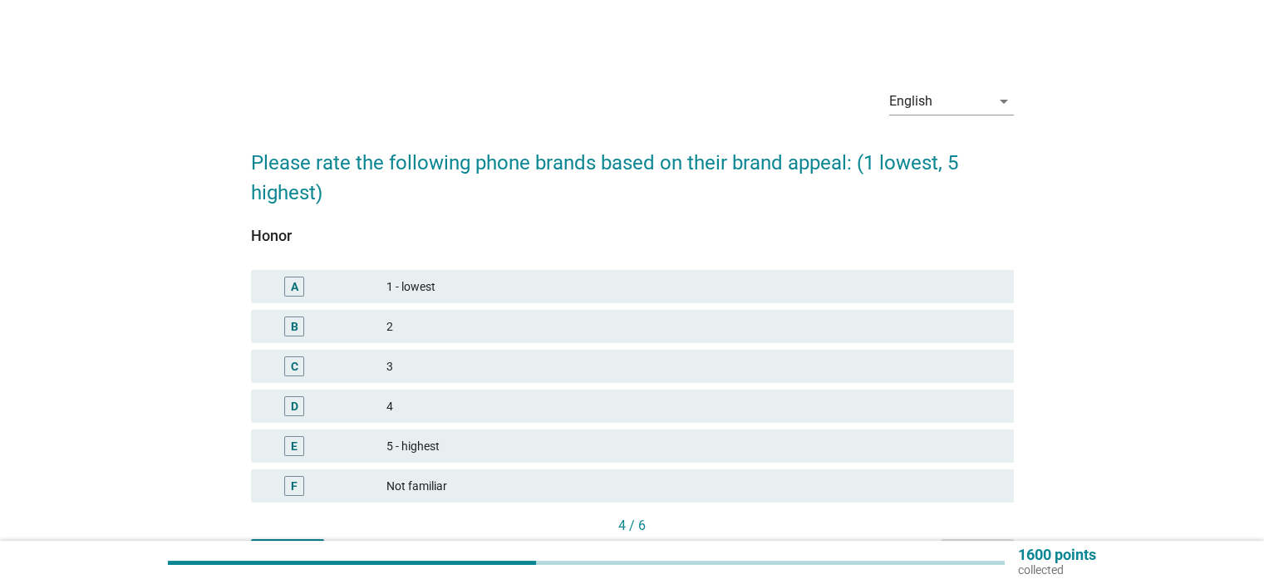
click at [826, 380] on div "C 3" at bounding box center [632, 366] width 763 height 33
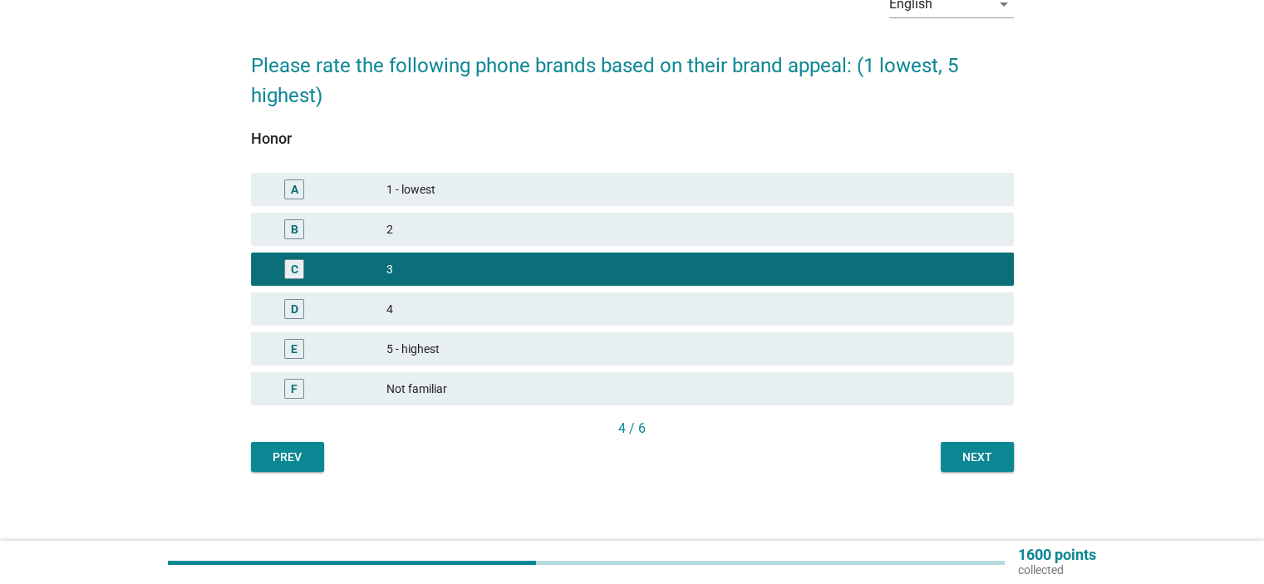
scroll to position [103, 0]
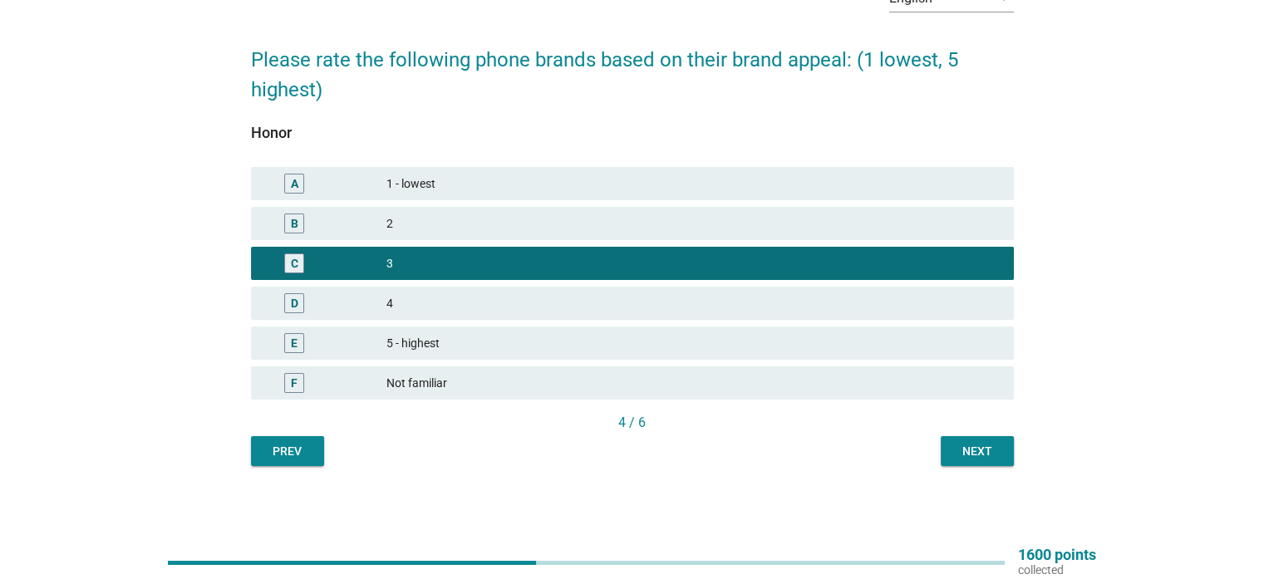
click at [982, 448] on div "Next" at bounding box center [977, 451] width 47 height 17
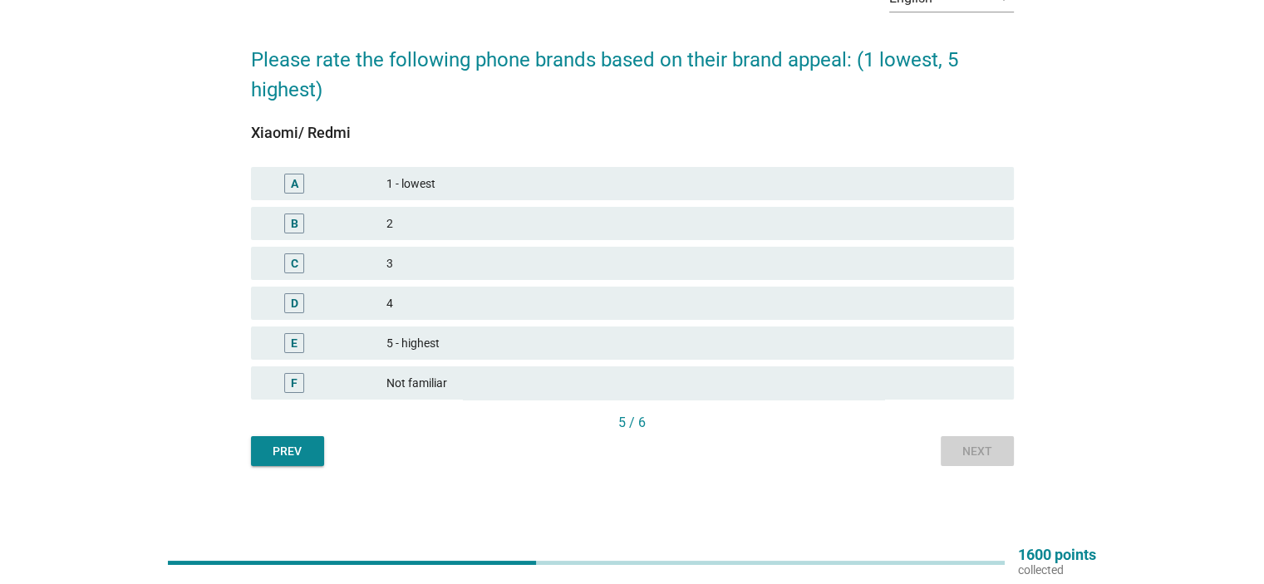
scroll to position [0, 0]
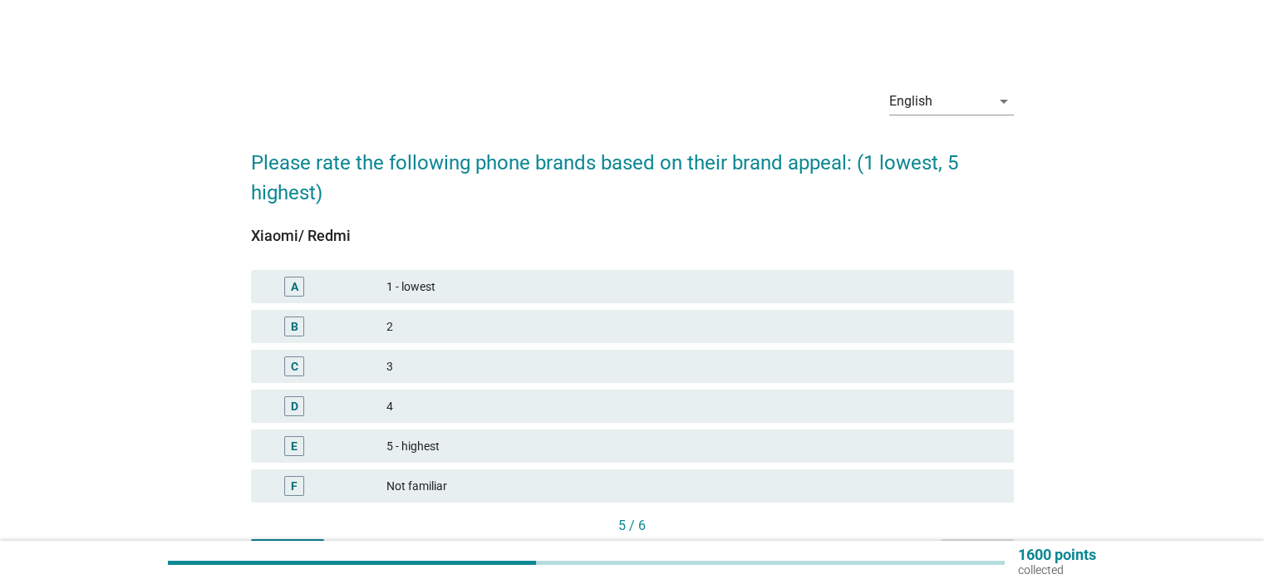
click at [909, 334] on div "2" at bounding box center [693, 327] width 613 height 20
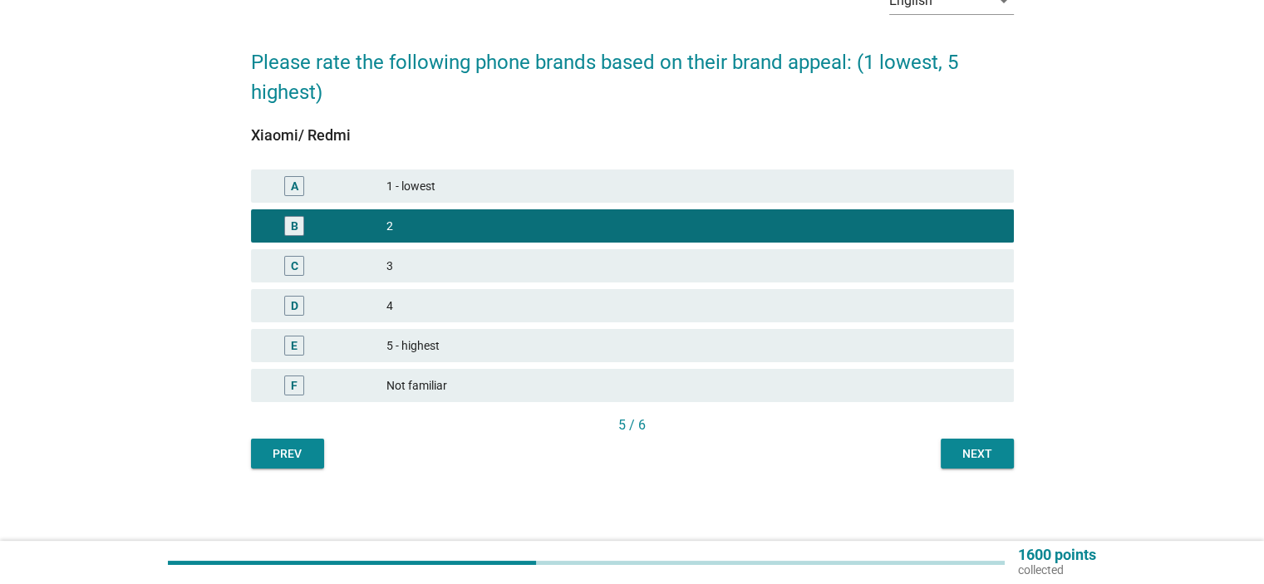
scroll to position [103, 0]
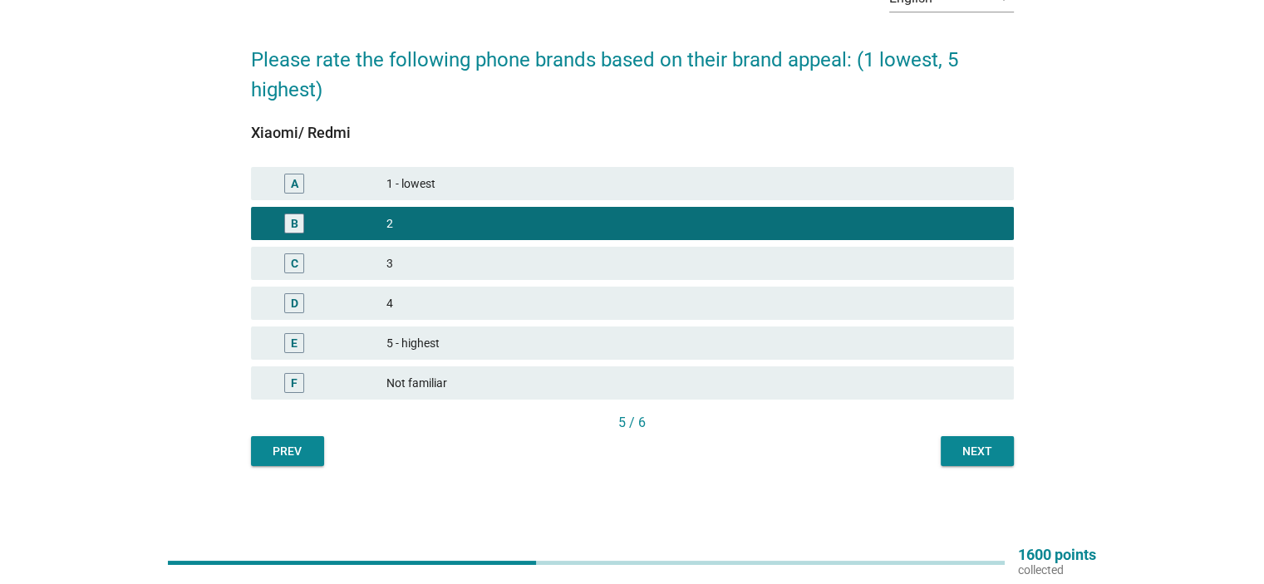
click at [983, 448] on div "Next" at bounding box center [977, 451] width 47 height 17
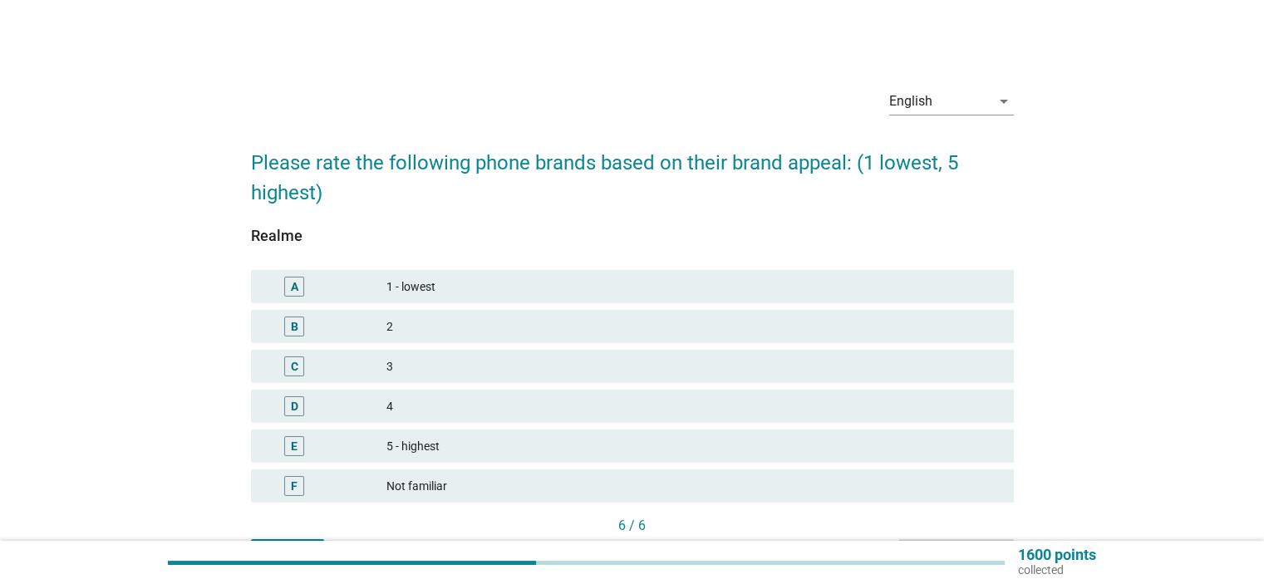
click at [904, 329] on div "2" at bounding box center [693, 327] width 613 height 20
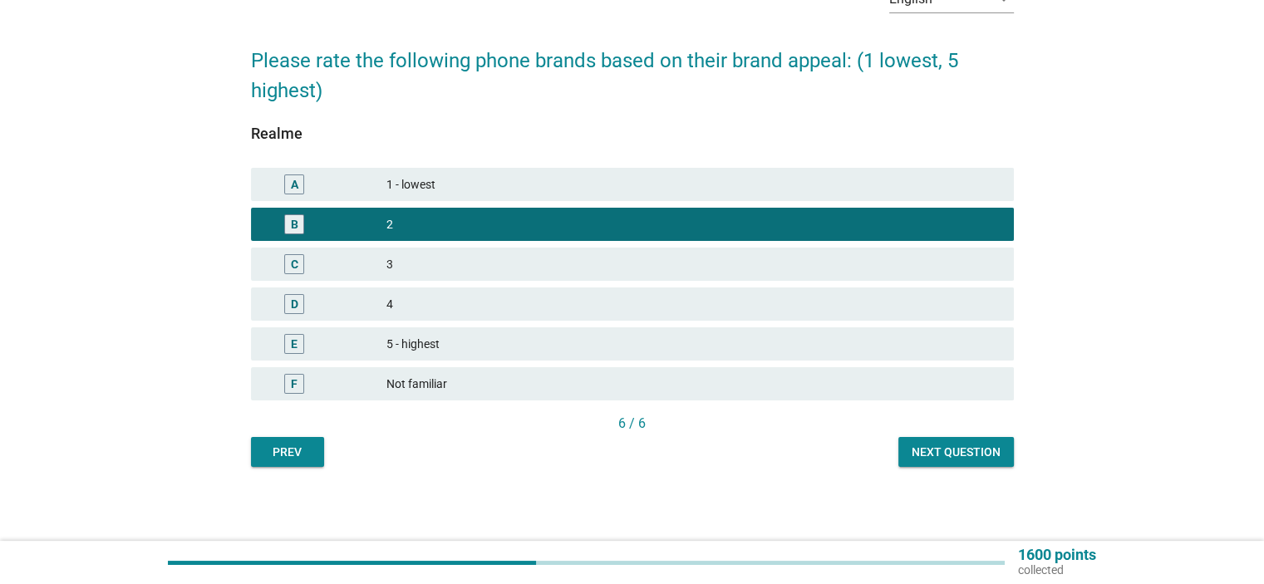
scroll to position [103, 0]
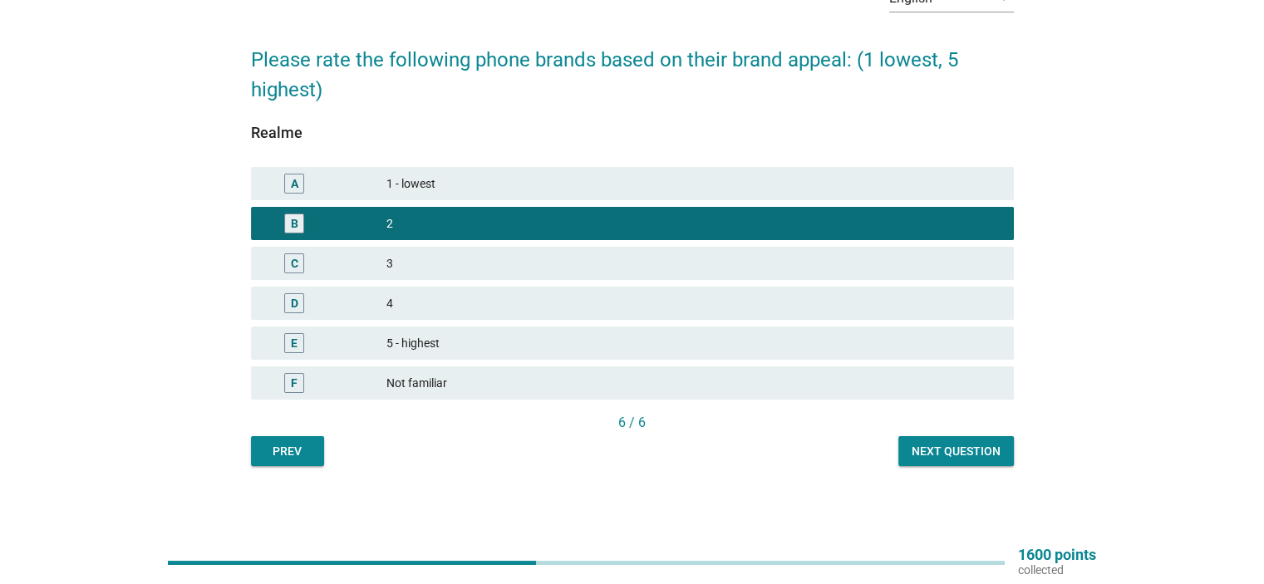
click at [964, 447] on div "Next question" at bounding box center [956, 451] width 89 height 17
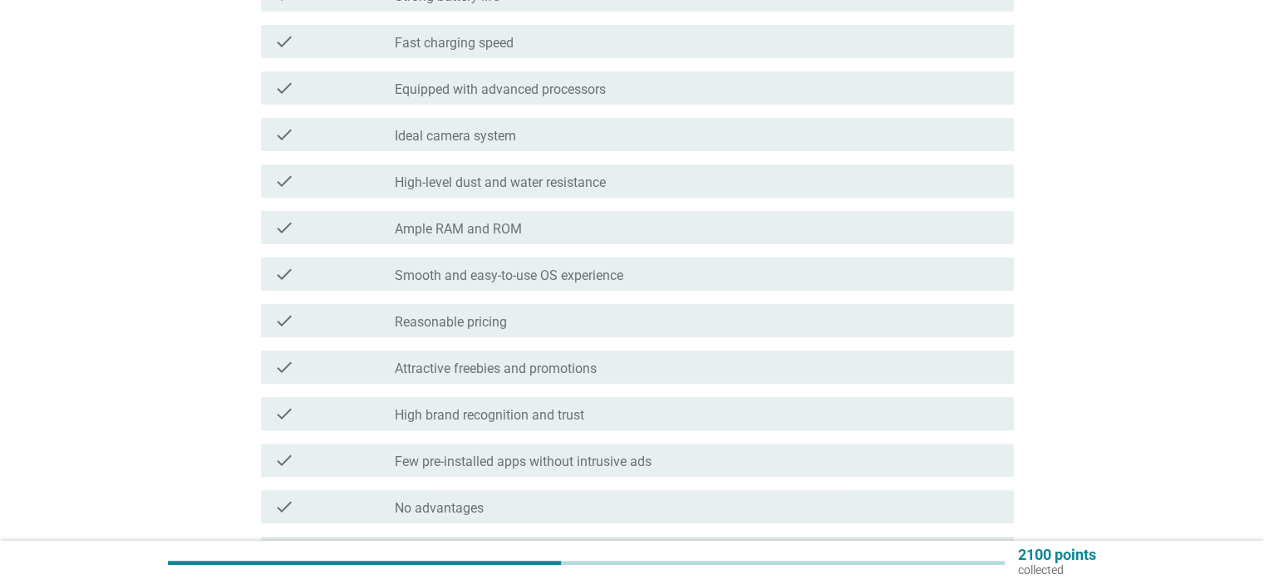
scroll to position [416, 0]
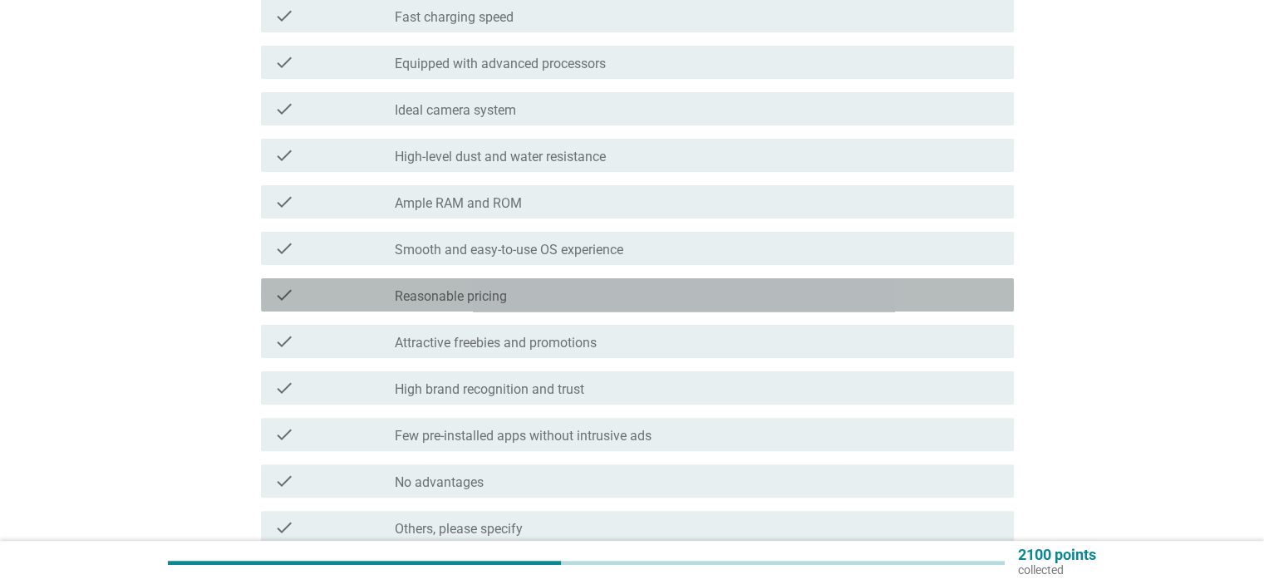
click at [838, 293] on div "check_box_outline_blank Reasonable pricing" at bounding box center [697, 295] width 605 height 20
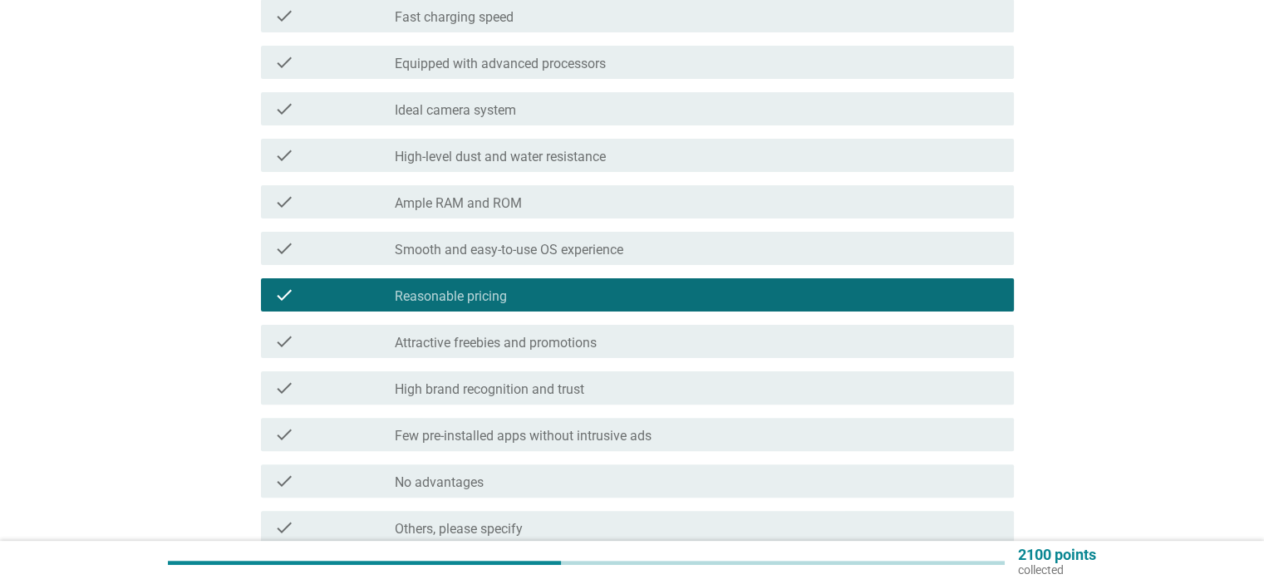
click at [835, 353] on div "check check_box_outline_blank Attractive freebies and promotions" at bounding box center [637, 341] width 753 height 33
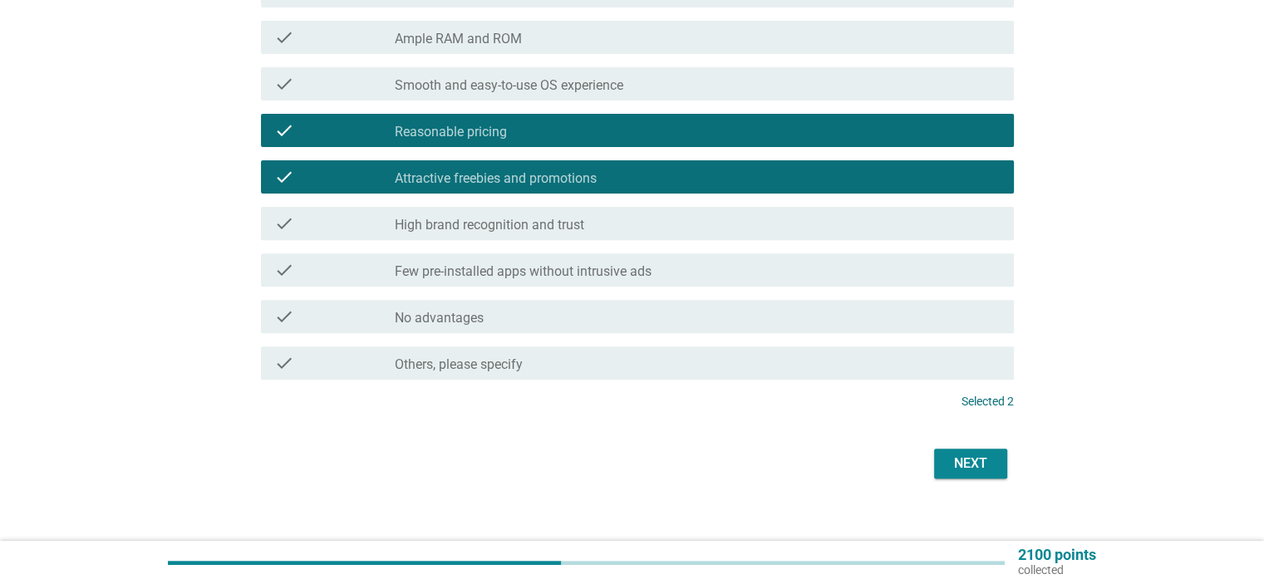
scroll to position [582, 0]
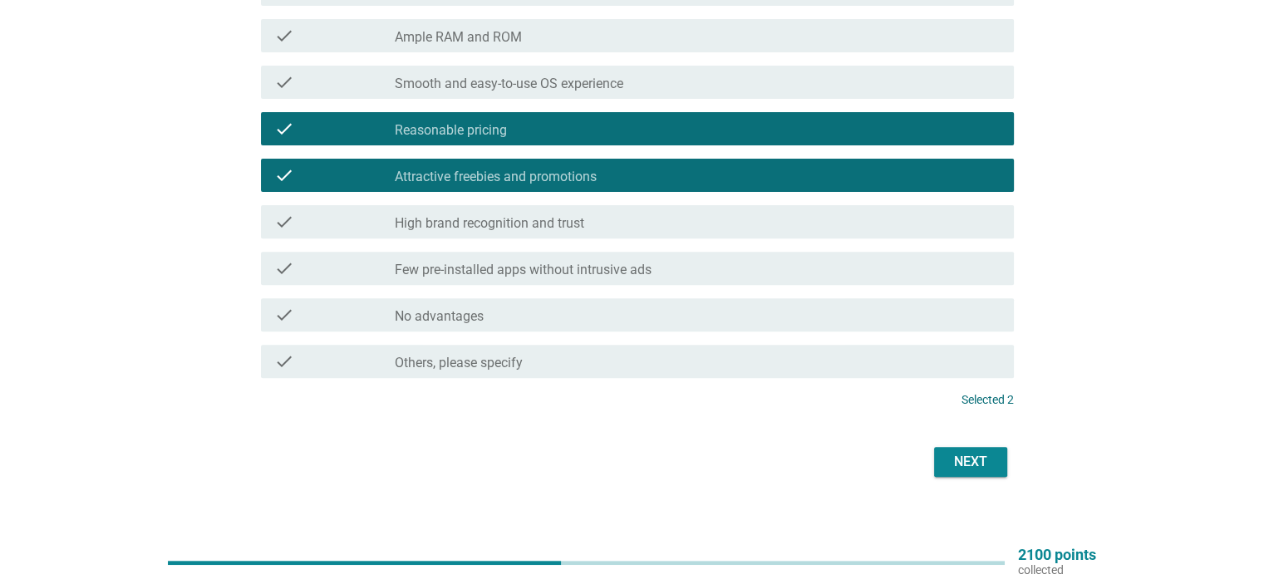
click at [976, 458] on div "Next" at bounding box center [971, 462] width 47 height 20
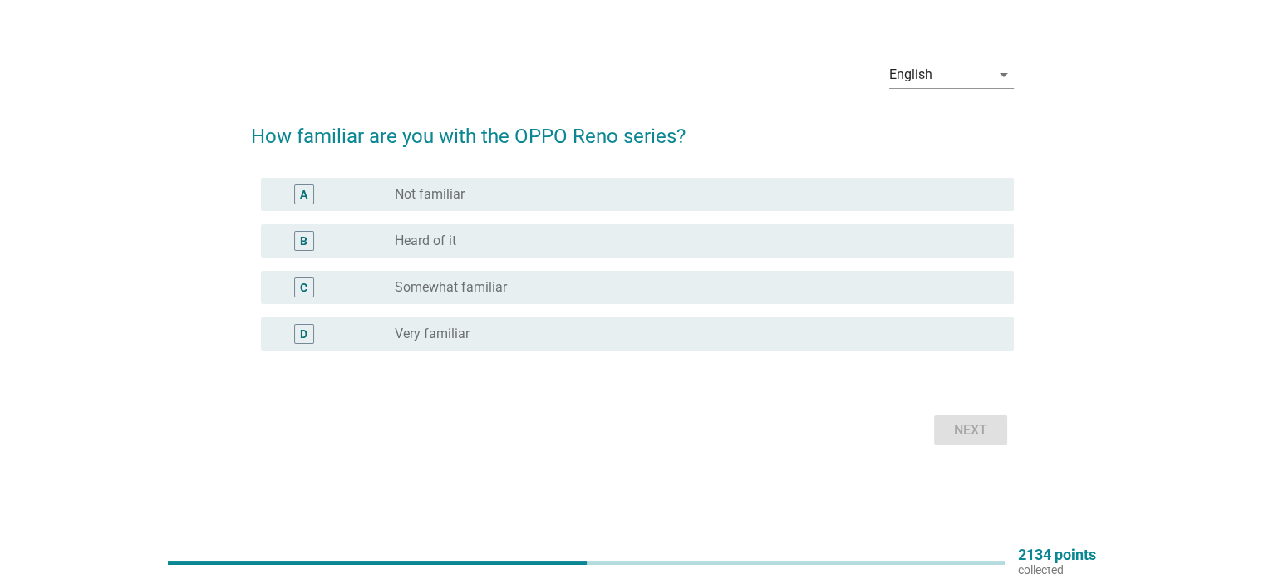
scroll to position [0, 0]
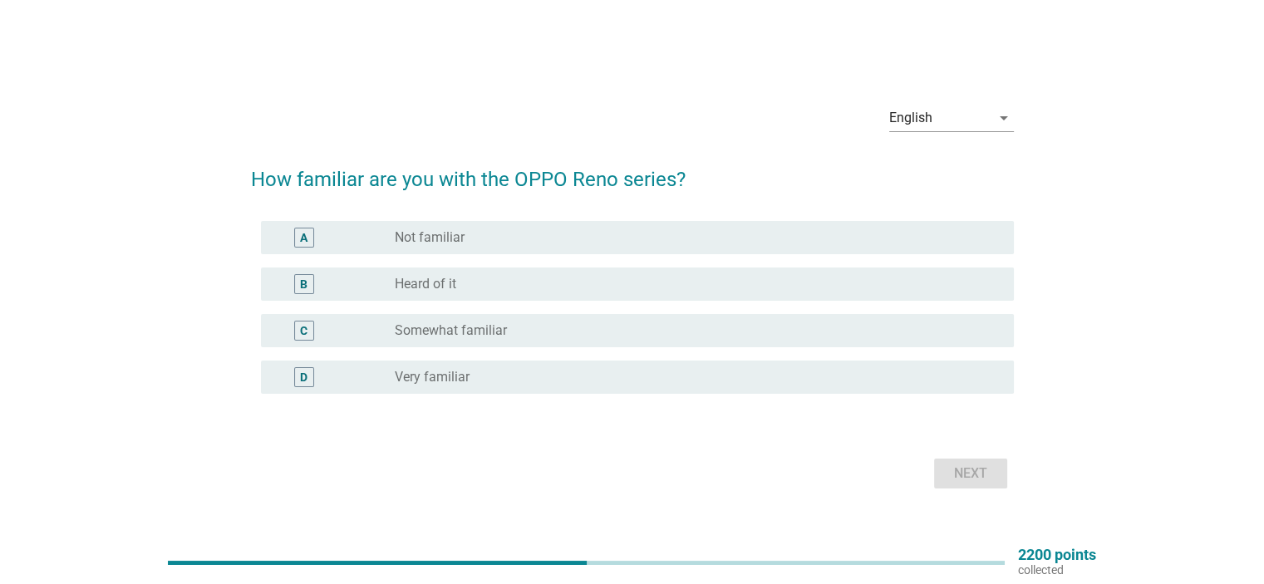
click at [459, 282] on div "radio_button_unchecked Heard of it" at bounding box center [691, 284] width 592 height 17
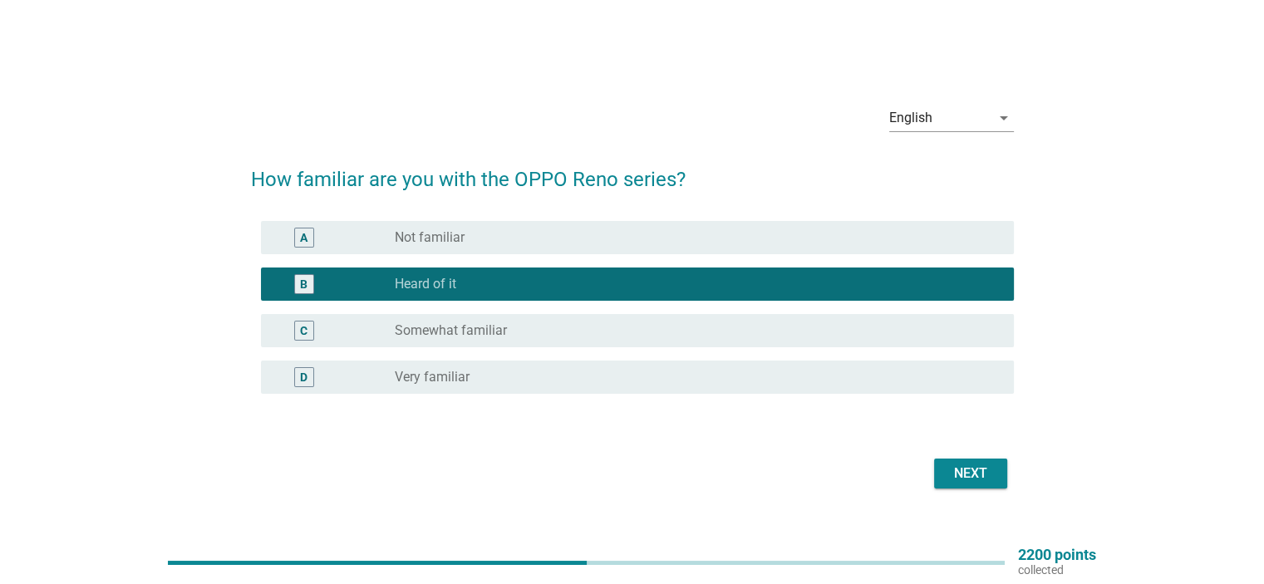
click at [971, 476] on div "Next" at bounding box center [971, 474] width 47 height 20
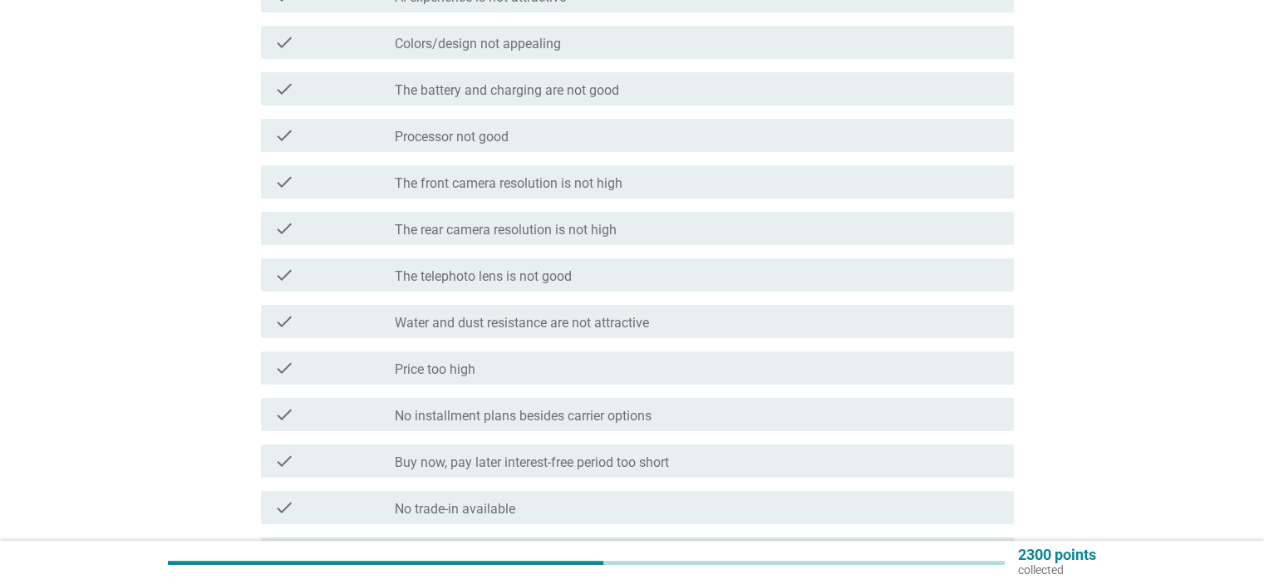
scroll to position [332, 0]
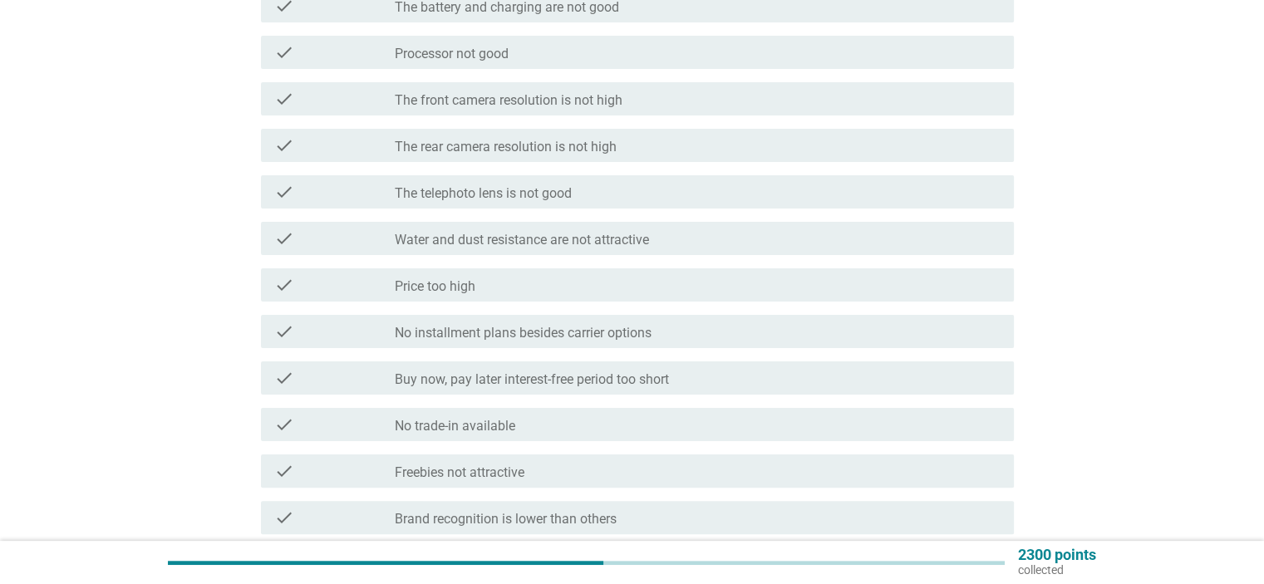
click at [712, 478] on div "check_box_outline_blank Freebies not attractive" at bounding box center [697, 471] width 605 height 20
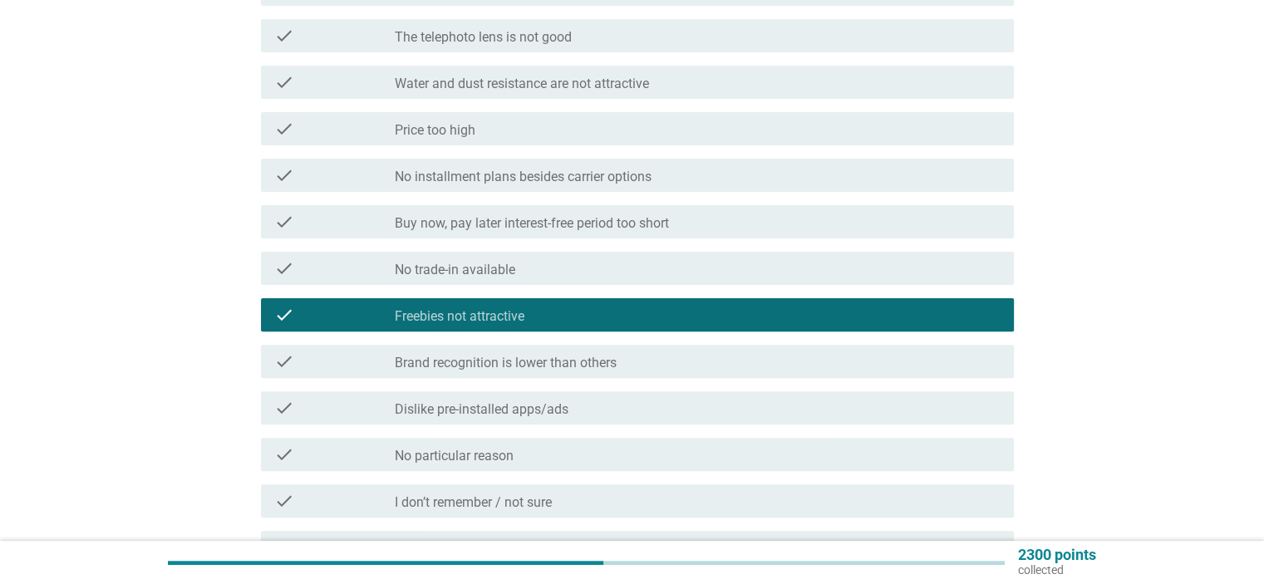
scroll to position [499, 0]
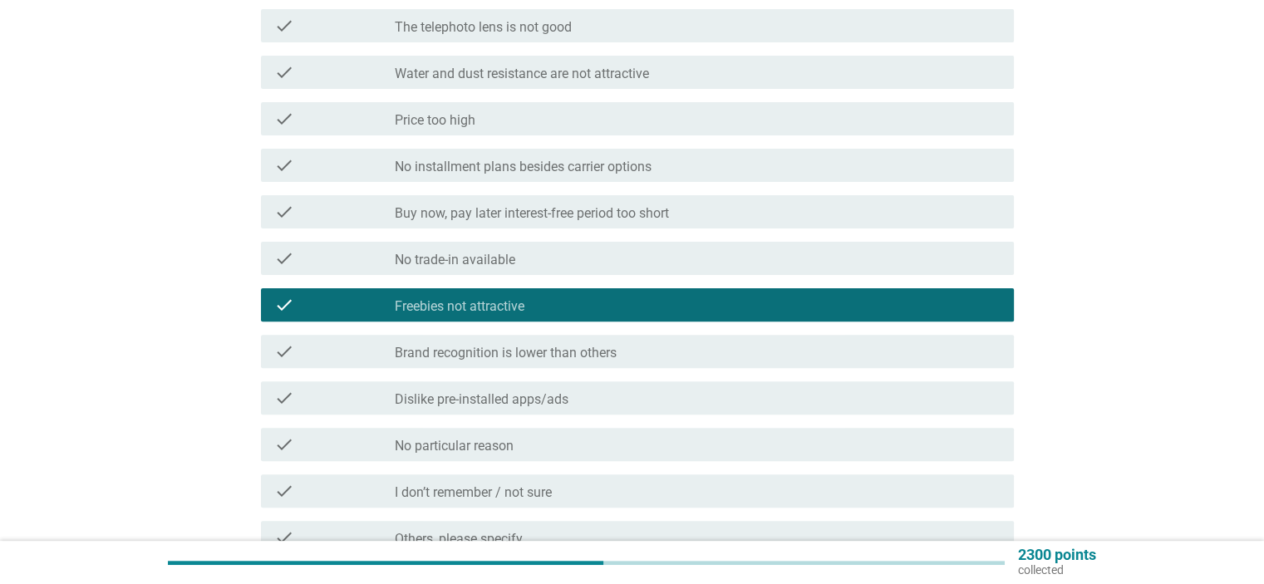
click at [692, 401] on div "check_box_outline_blank Dislike pre-installed apps/ads" at bounding box center [697, 398] width 605 height 20
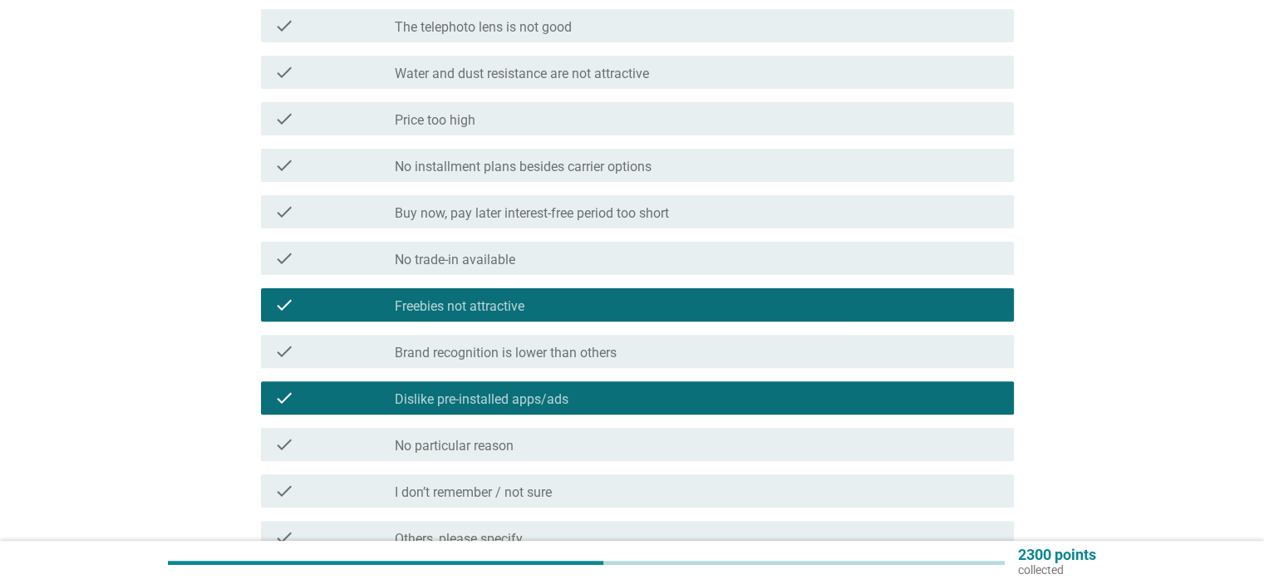
click at [708, 405] on div "check_box_outline_blank Dislike pre-installed apps/ads" at bounding box center [697, 398] width 605 height 20
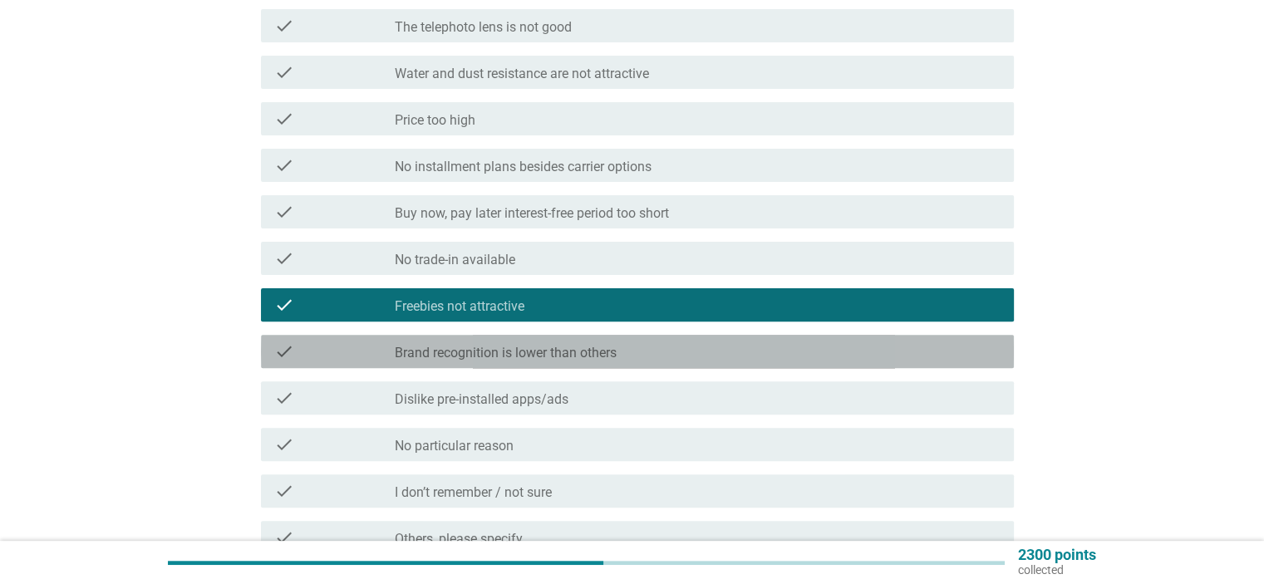
click at [725, 361] on div "check_box_outline_blank Brand recognition is lower than others" at bounding box center [697, 352] width 605 height 20
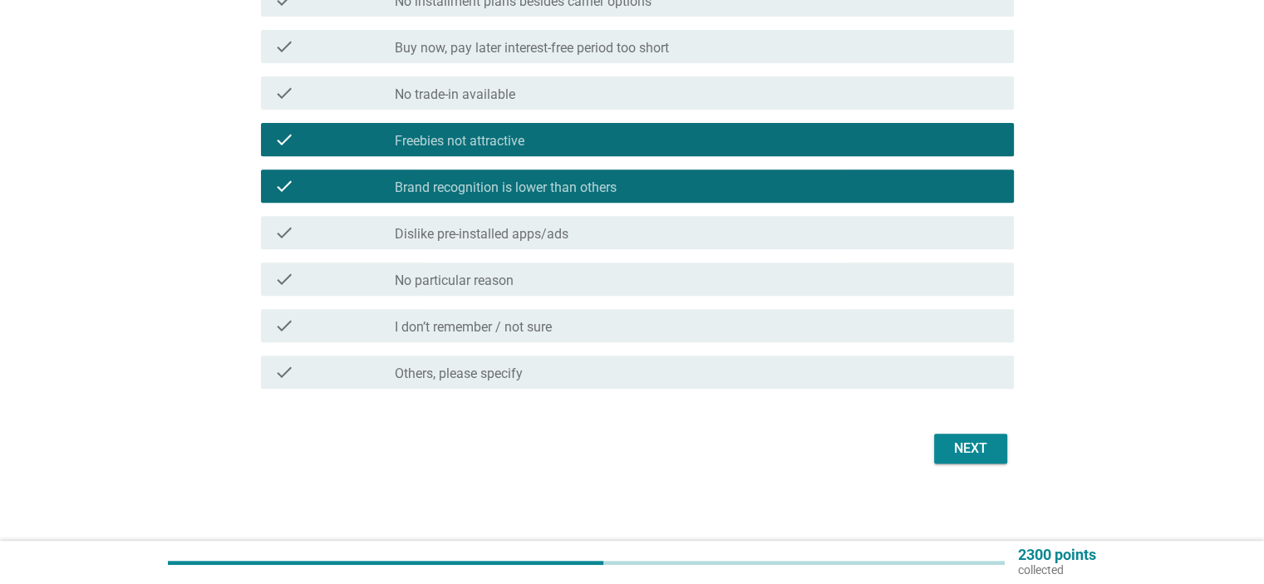
scroll to position [666, 0]
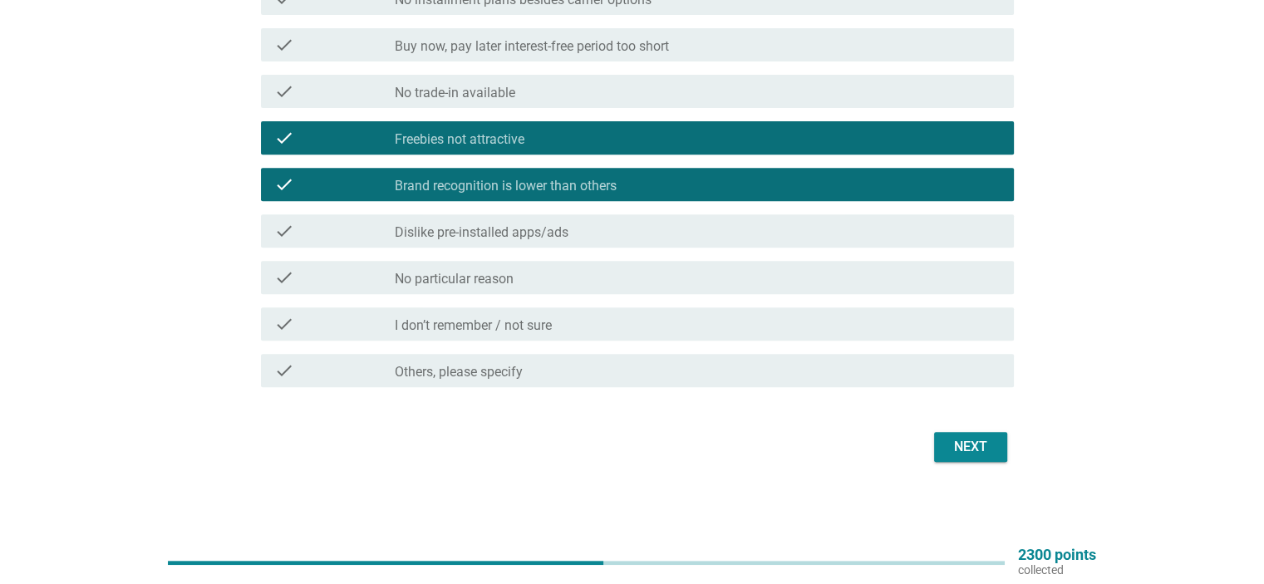
click at [973, 448] on div "Next" at bounding box center [971, 447] width 47 height 20
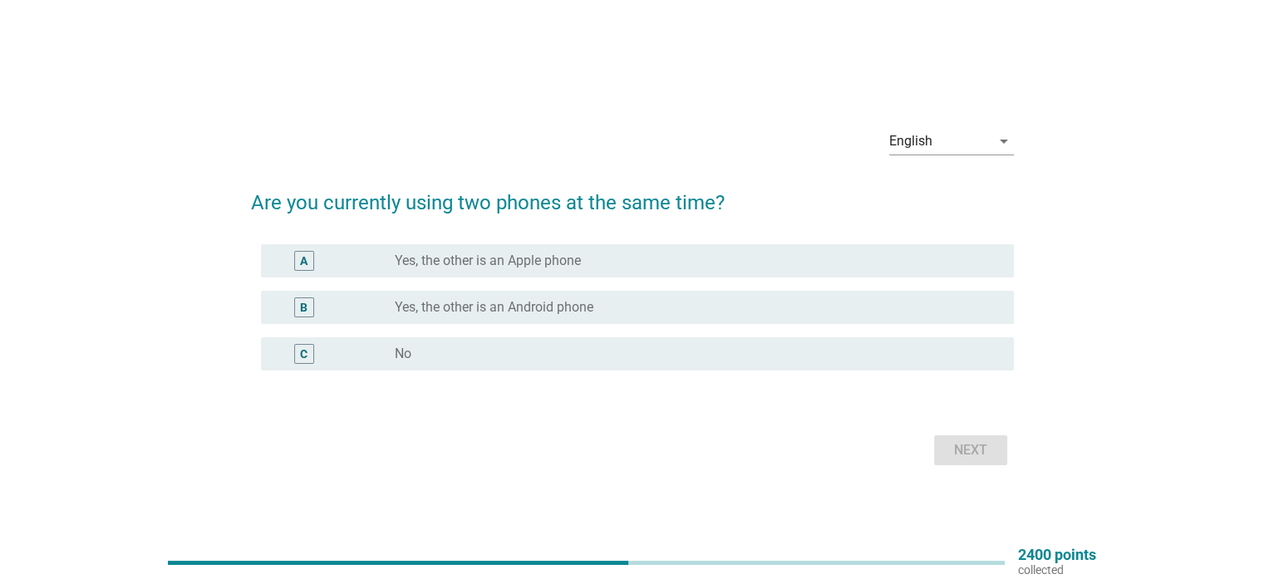
click at [502, 351] on div "radio_button_unchecked No" at bounding box center [691, 354] width 592 height 17
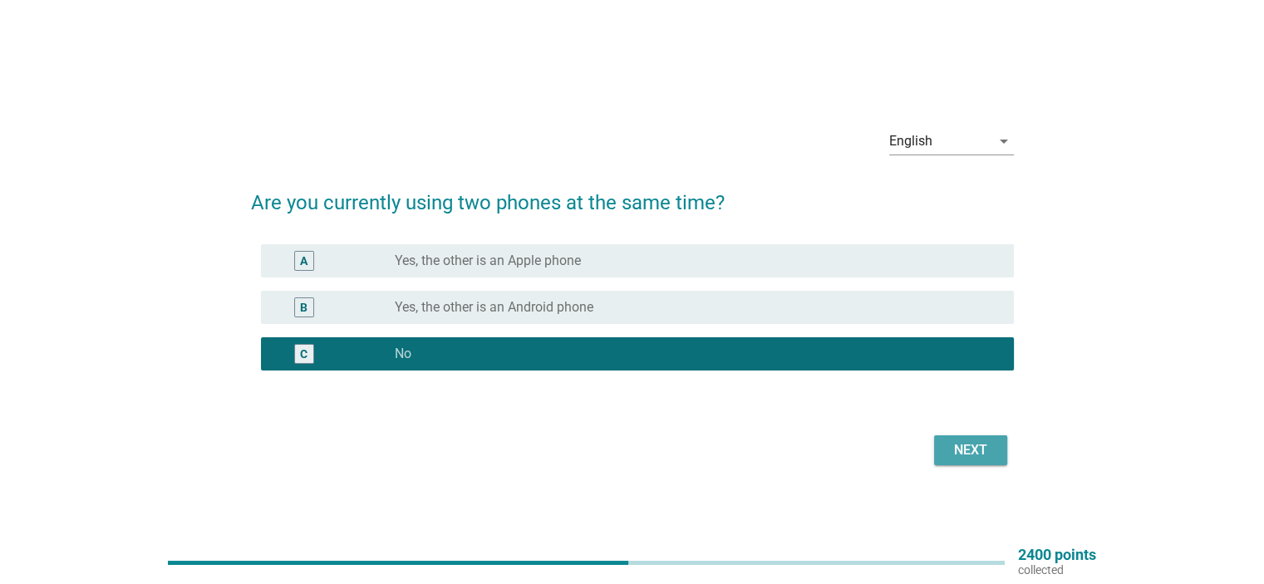
click at [978, 444] on div "Next" at bounding box center [971, 451] width 47 height 20
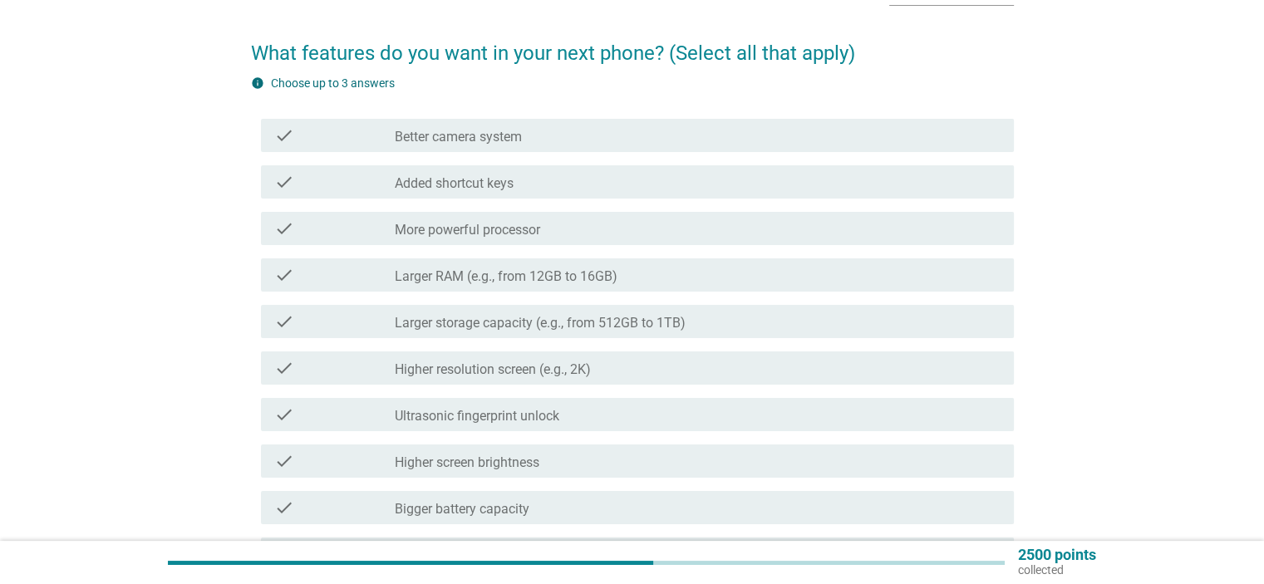
scroll to position [166, 0]
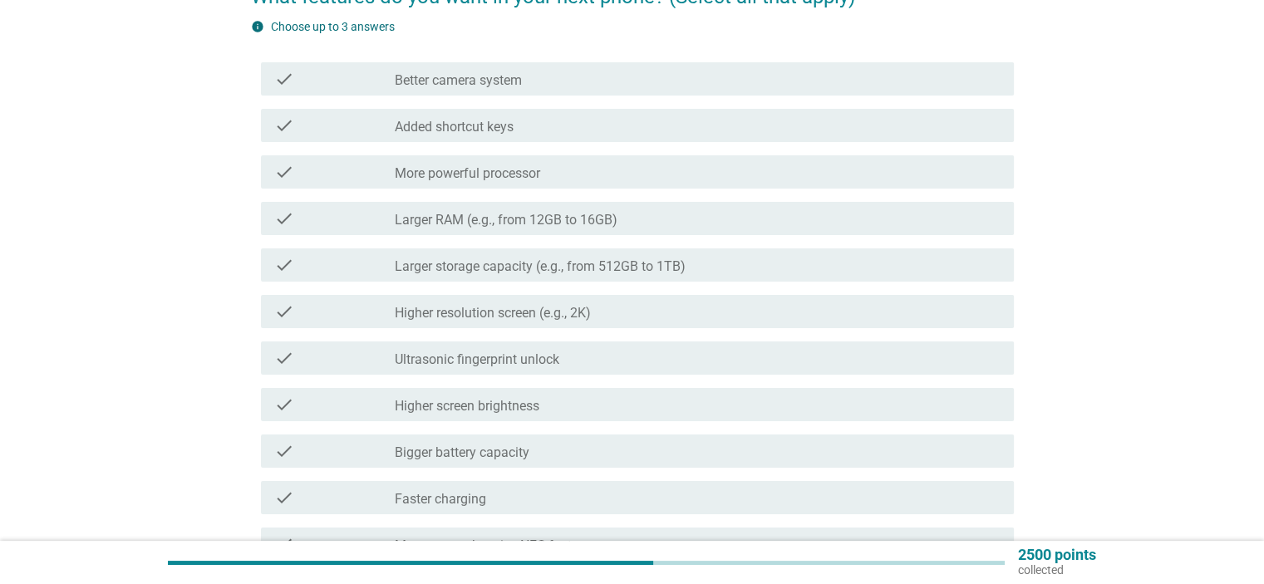
click at [521, 72] on label "Better camera system" at bounding box center [458, 80] width 127 height 17
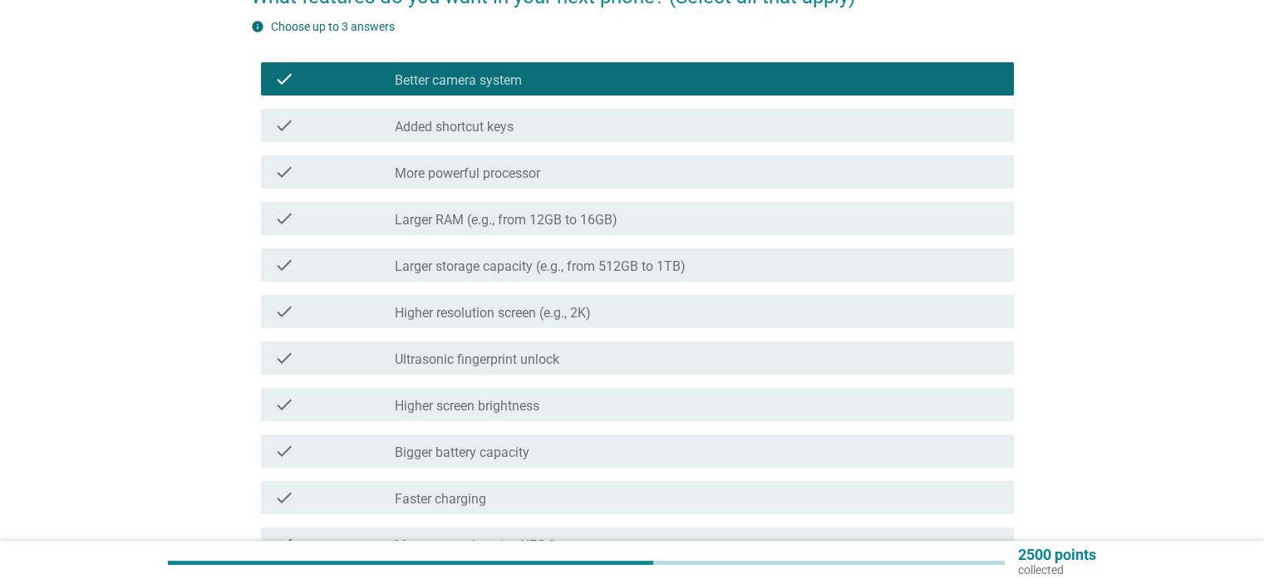
click at [697, 260] on div "check_box_outline_blank Larger storage capacity (e.g., from 512GB to 1TB)" at bounding box center [697, 265] width 605 height 20
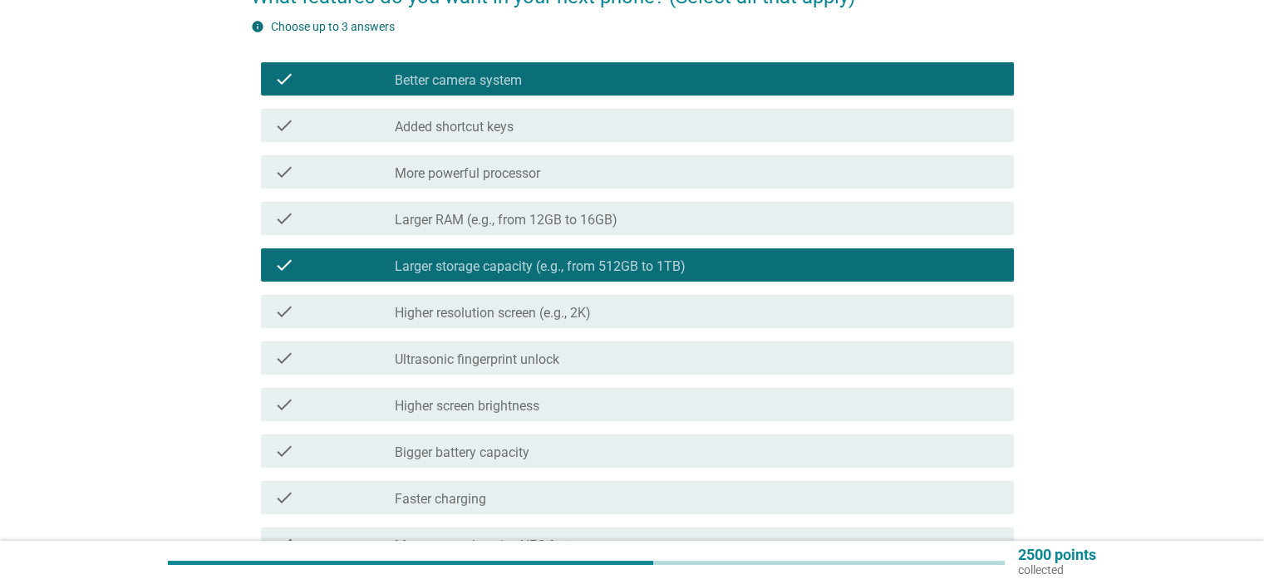
click at [717, 221] on div "check_box_outline_blank Larger RAM (e.g., from 12GB to 16GB)" at bounding box center [697, 219] width 605 height 20
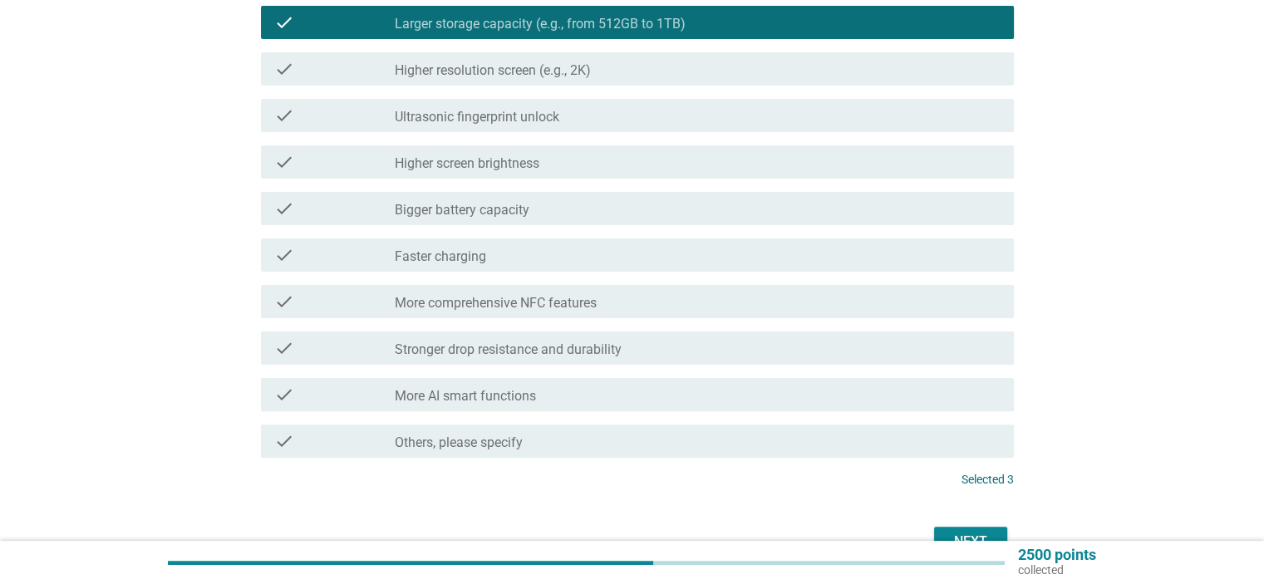
scroll to position [499, 0]
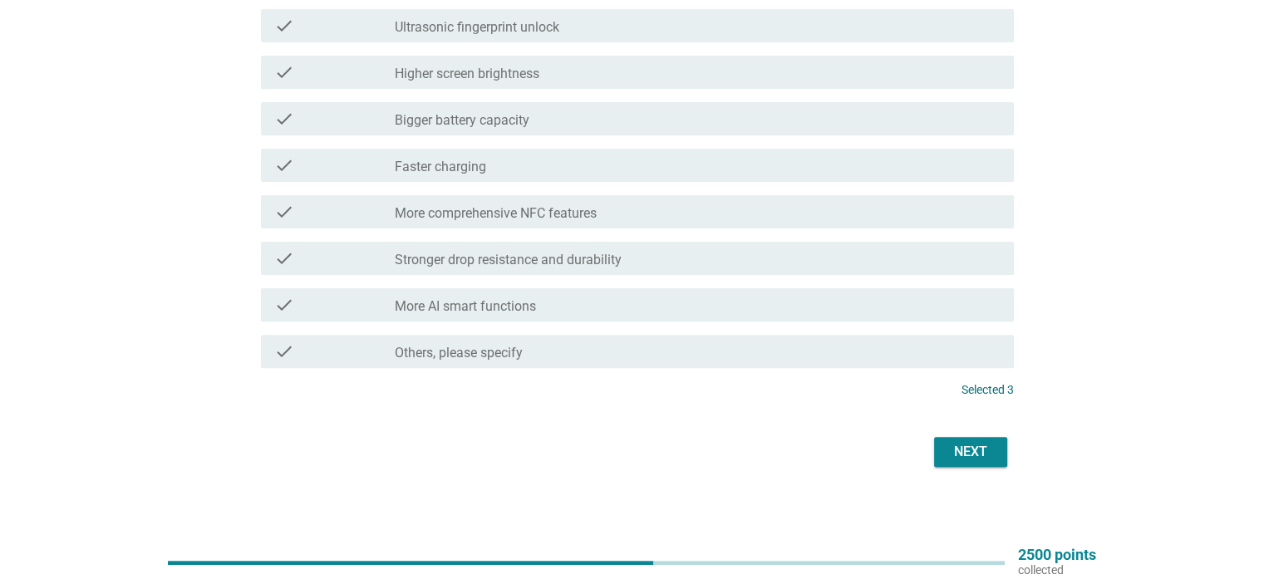
click at [968, 450] on div "Next" at bounding box center [971, 452] width 47 height 20
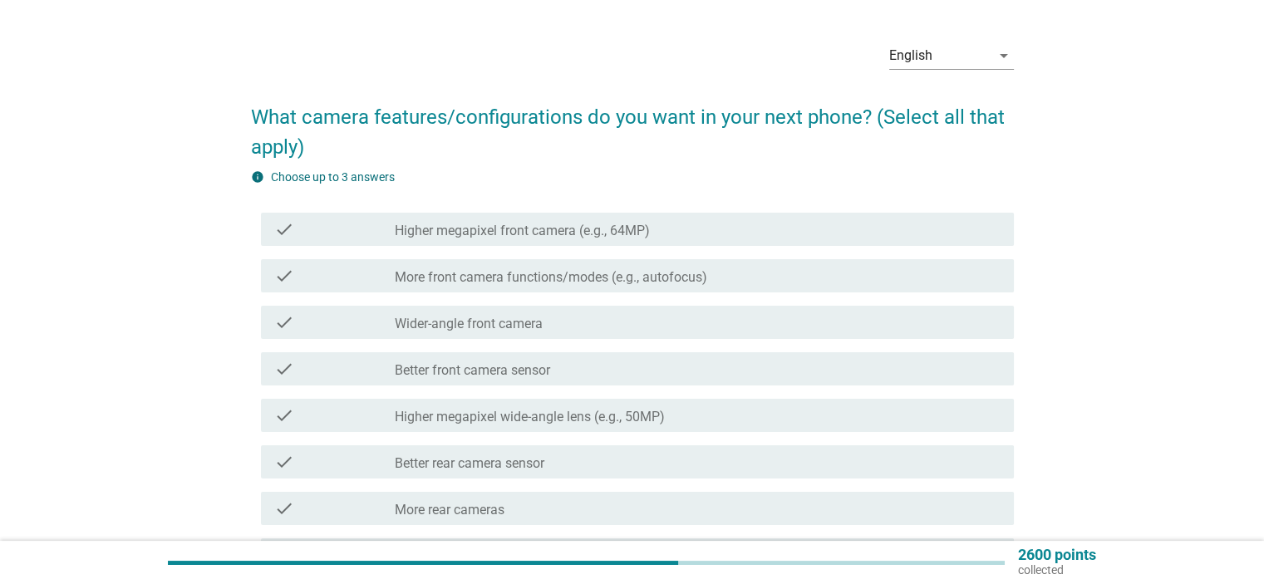
scroll to position [83, 0]
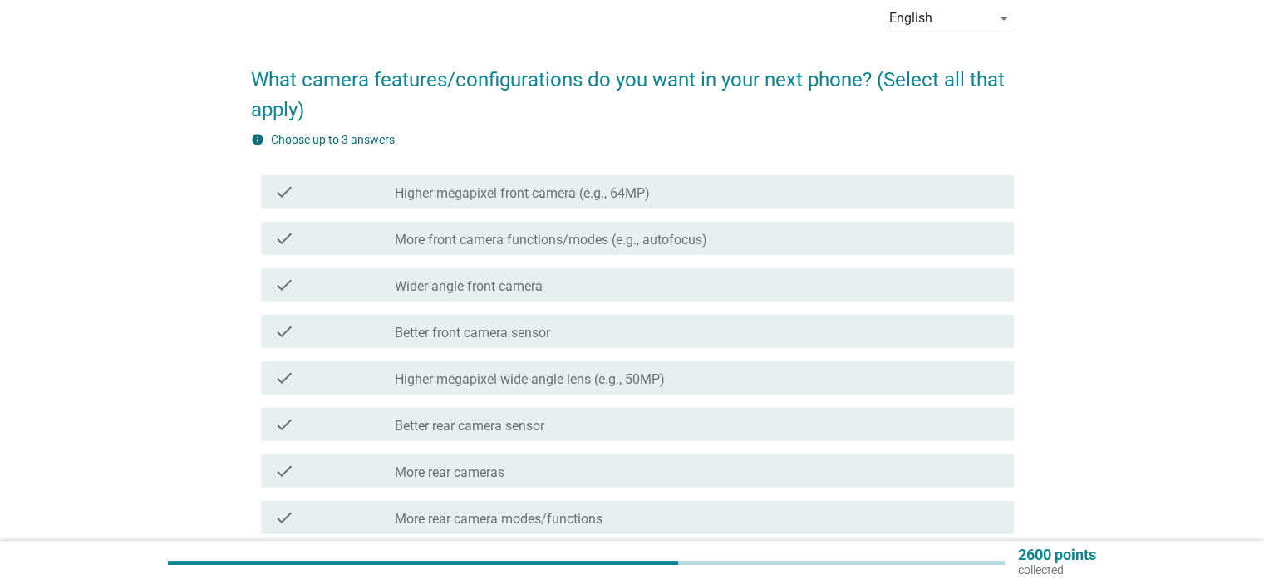
click at [523, 337] on label "Better front camera sensor" at bounding box center [472, 333] width 155 height 17
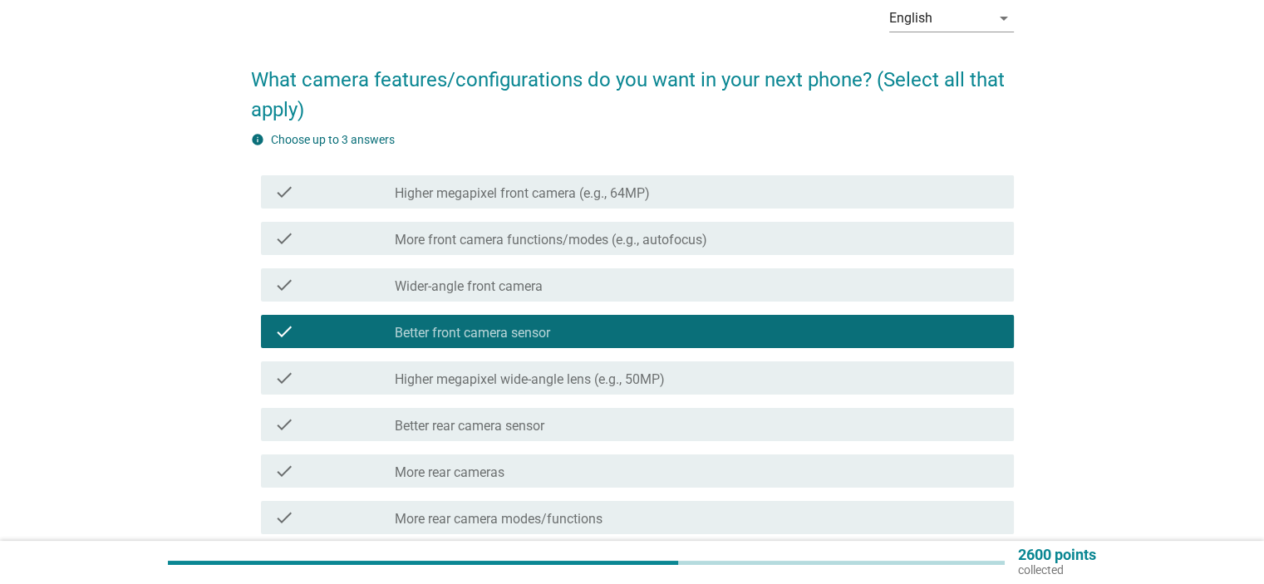
click at [549, 433] on div "check_box_outline_blank Better rear camera sensor" at bounding box center [697, 425] width 605 height 20
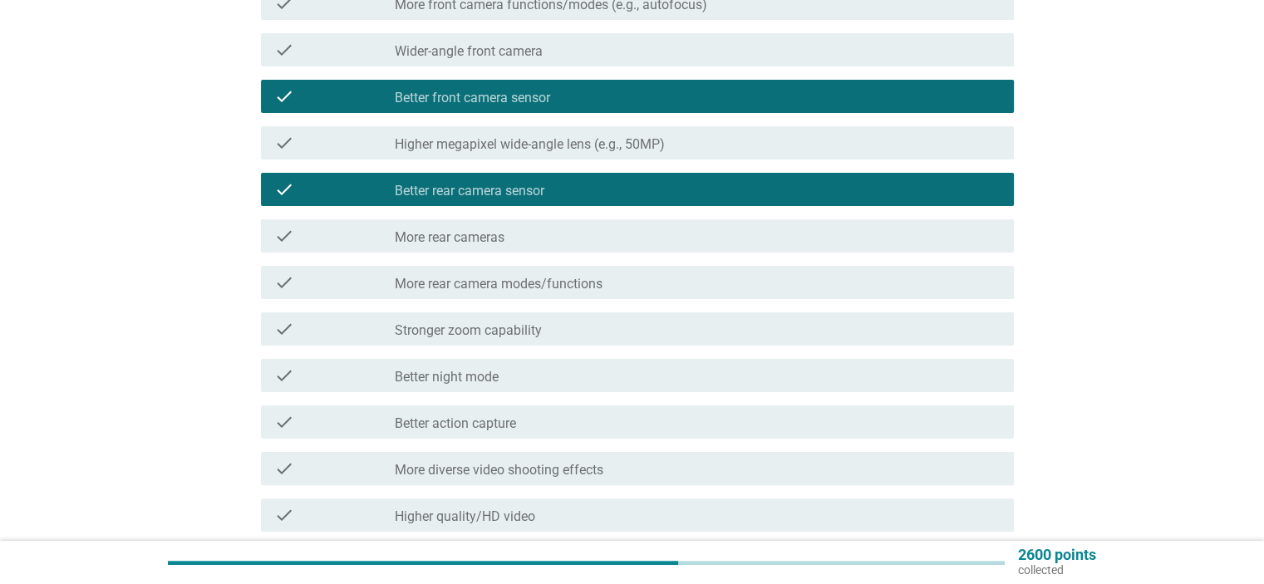
scroll to position [332, 0]
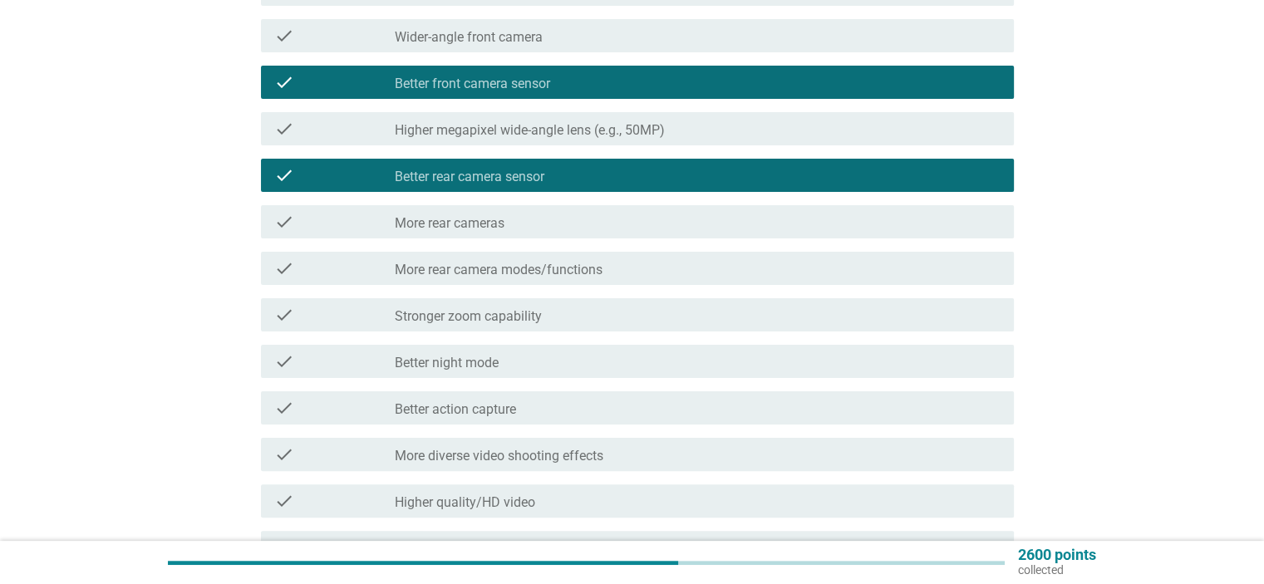
click at [511, 371] on div "check_box_outline_blank Better night mode" at bounding box center [697, 362] width 605 height 20
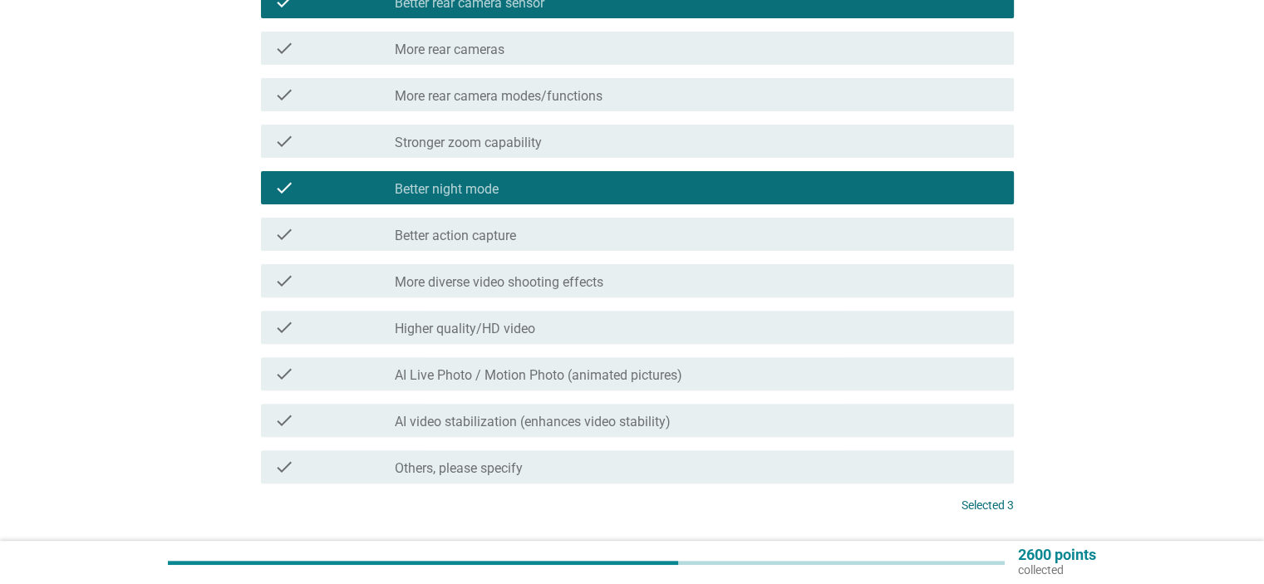
scroll to position [582, 0]
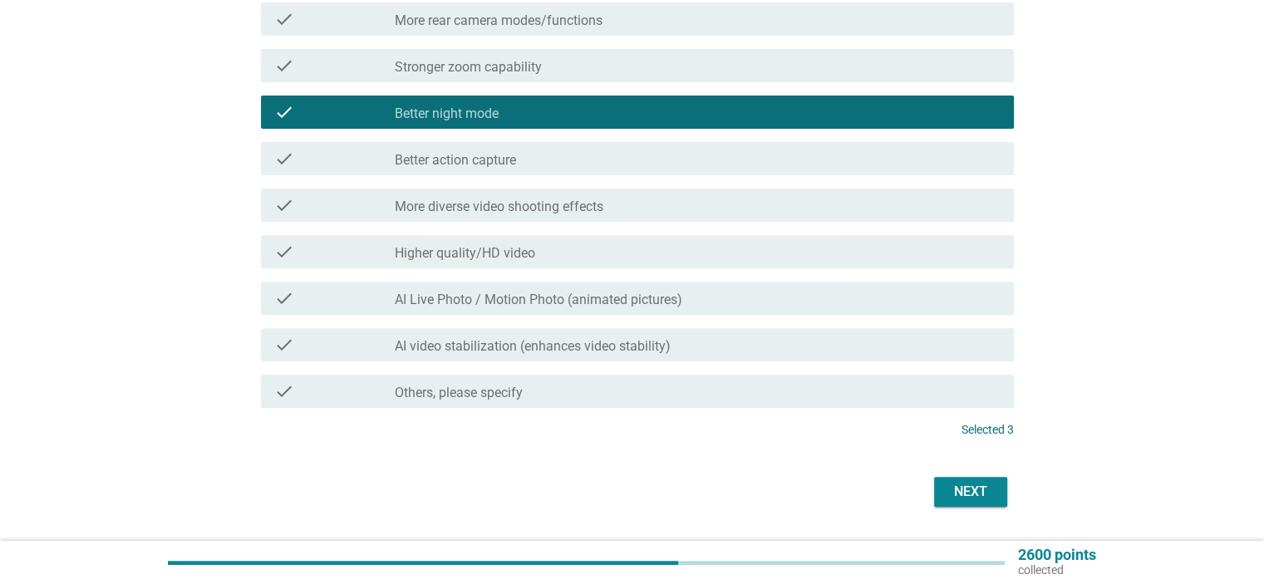
click at [963, 492] on div "Next" at bounding box center [971, 492] width 47 height 20
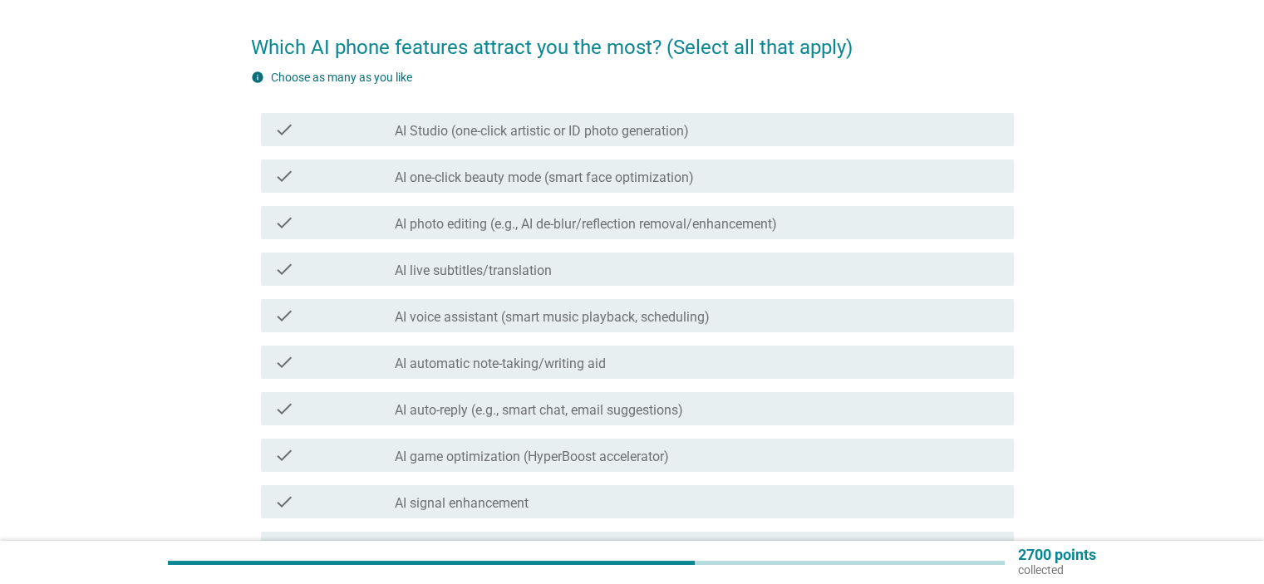
scroll to position [166, 0]
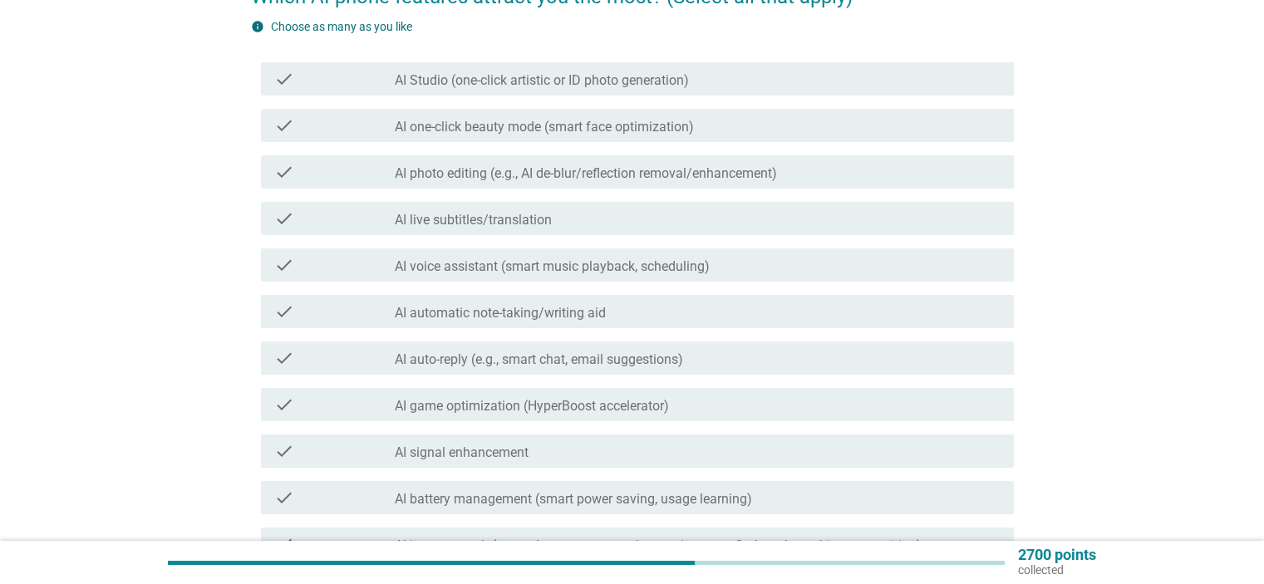
click at [608, 314] on div "check_box_outline_blank AI automatic note-taking/writing aid" at bounding box center [697, 312] width 605 height 20
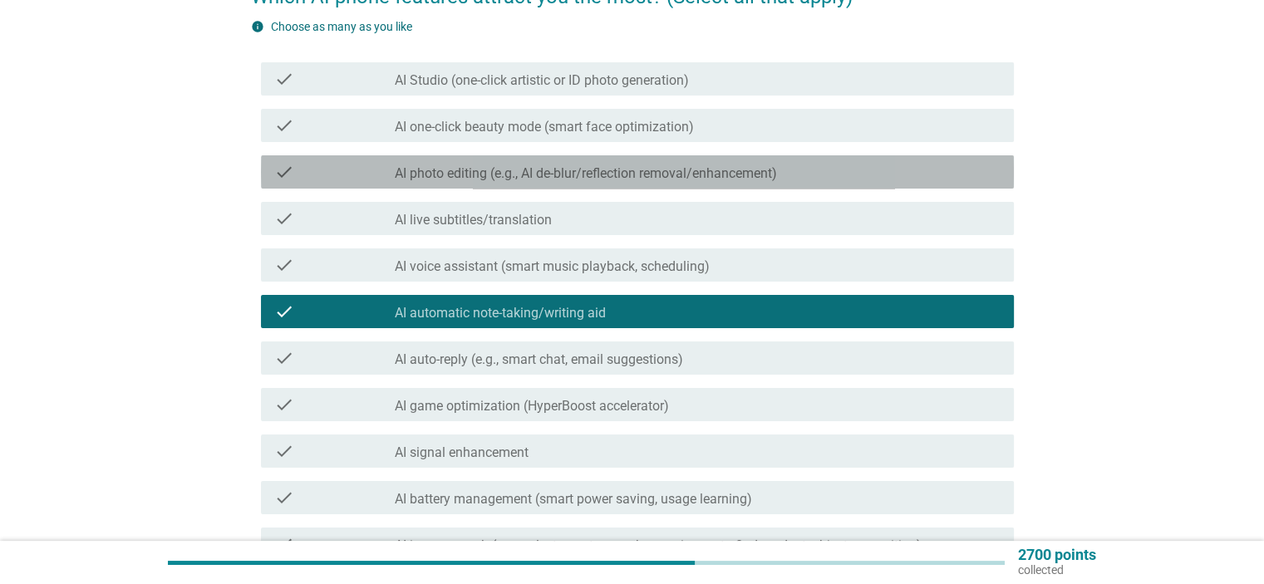
click at [679, 178] on label "AI photo editing (e.g., AI de-blur/reflection removal/enhancement)" at bounding box center [586, 173] width 382 height 17
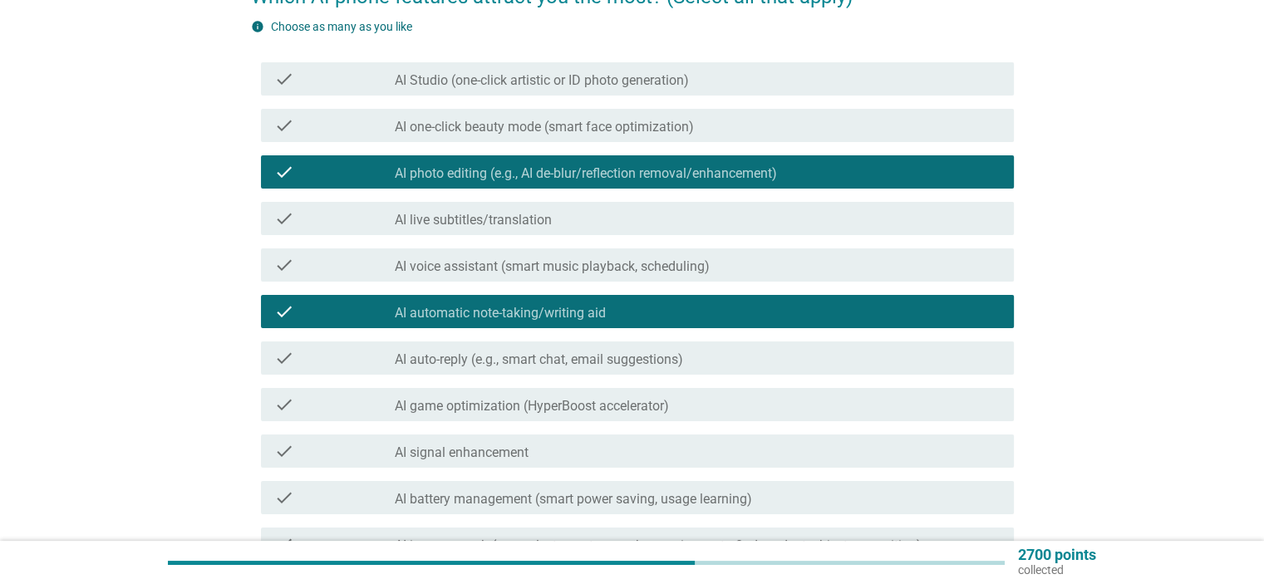
scroll to position [332, 0]
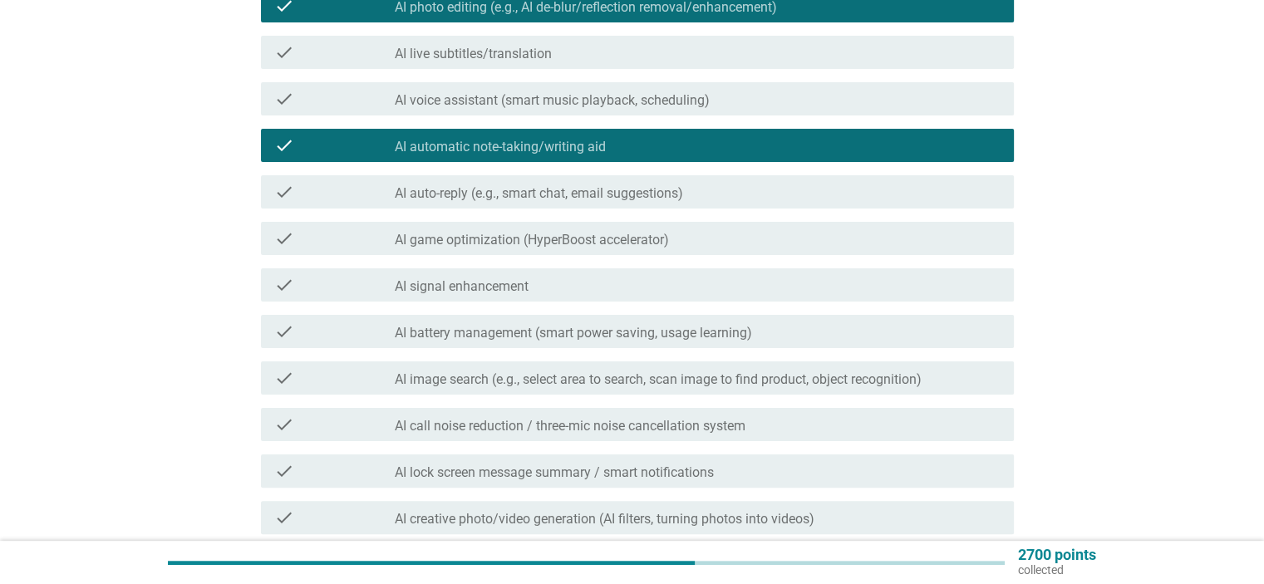
click at [691, 330] on label "AI battery management (smart power saving, usage learning)" at bounding box center [573, 333] width 357 height 17
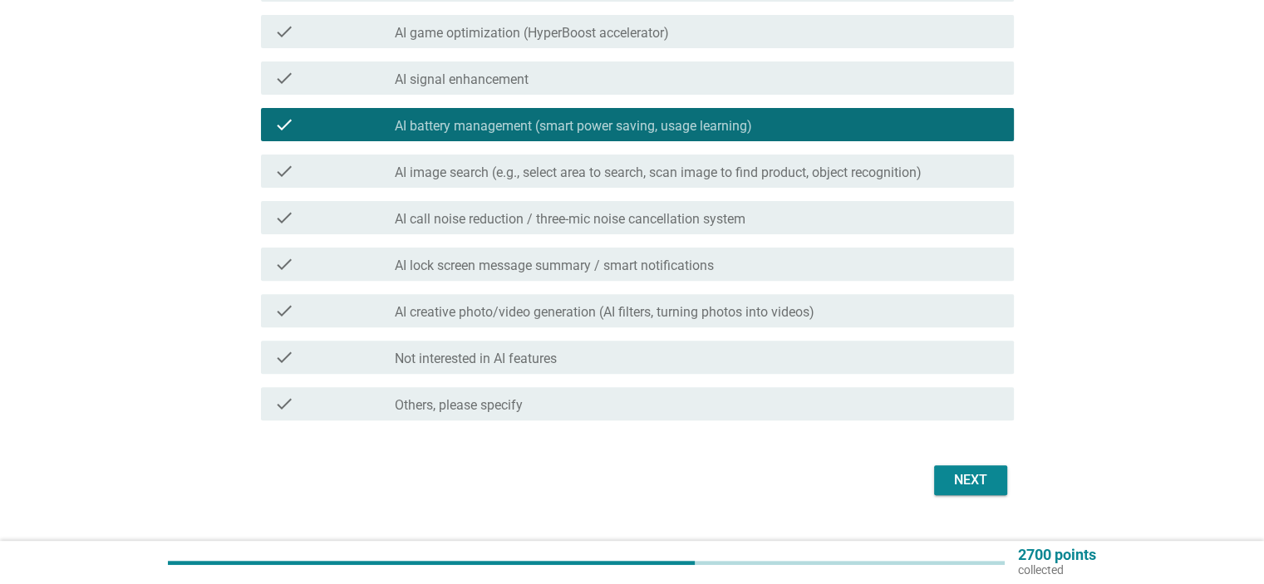
scroll to position [573, 0]
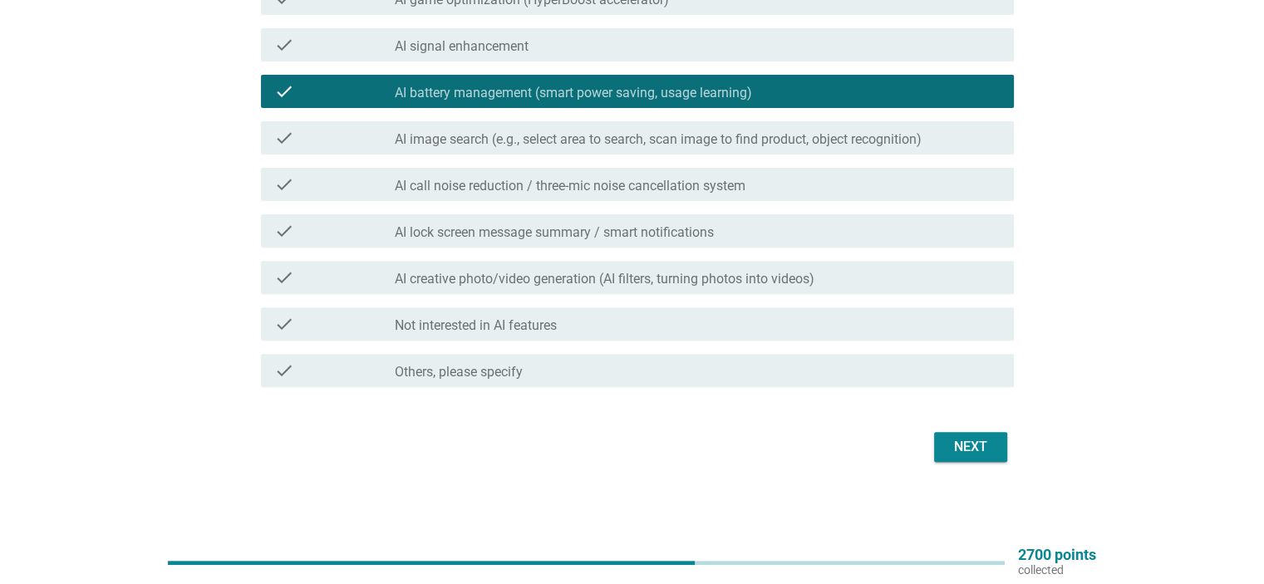
click at [974, 449] on div "Next" at bounding box center [971, 447] width 47 height 20
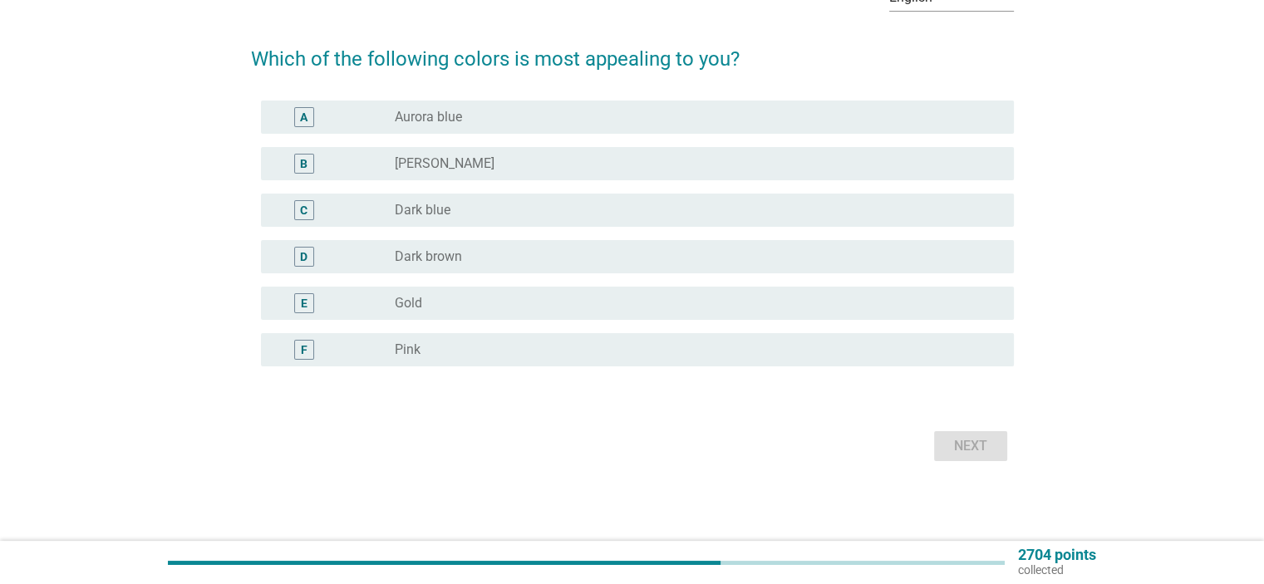
scroll to position [0, 0]
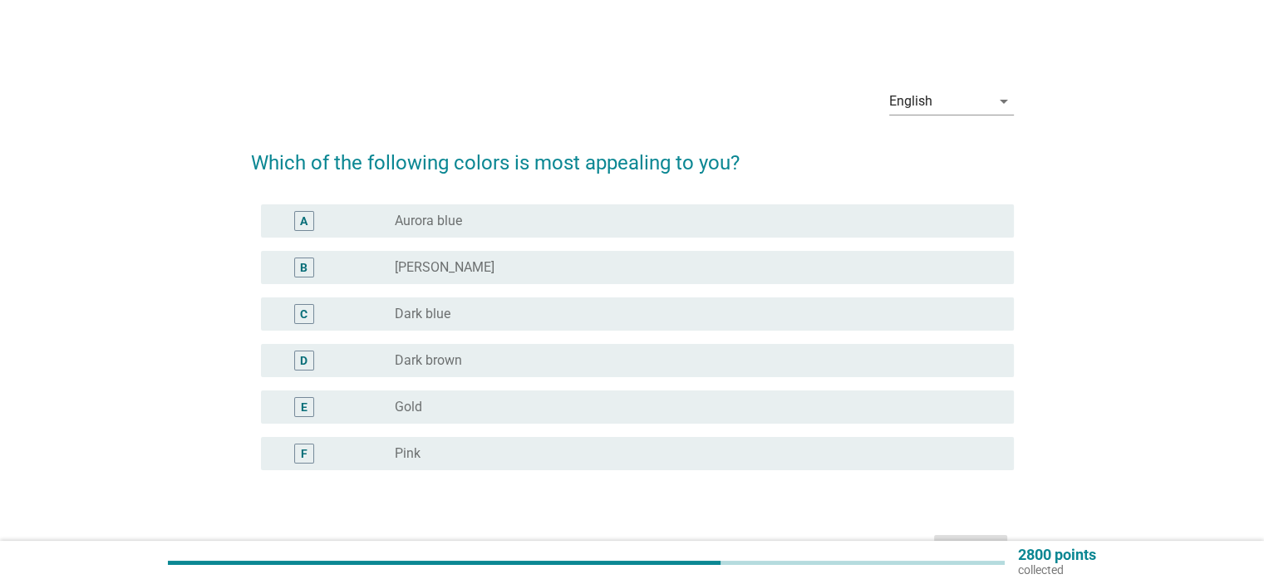
click at [566, 308] on div "radio_button_unchecked Dark blue" at bounding box center [691, 314] width 592 height 17
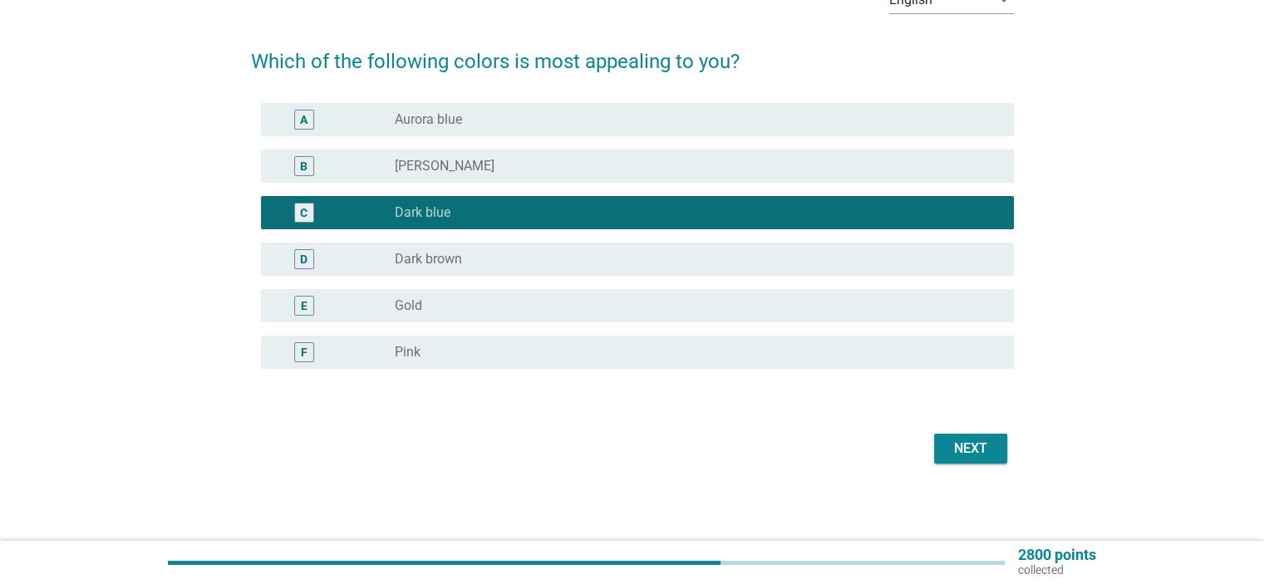
scroll to position [103, 0]
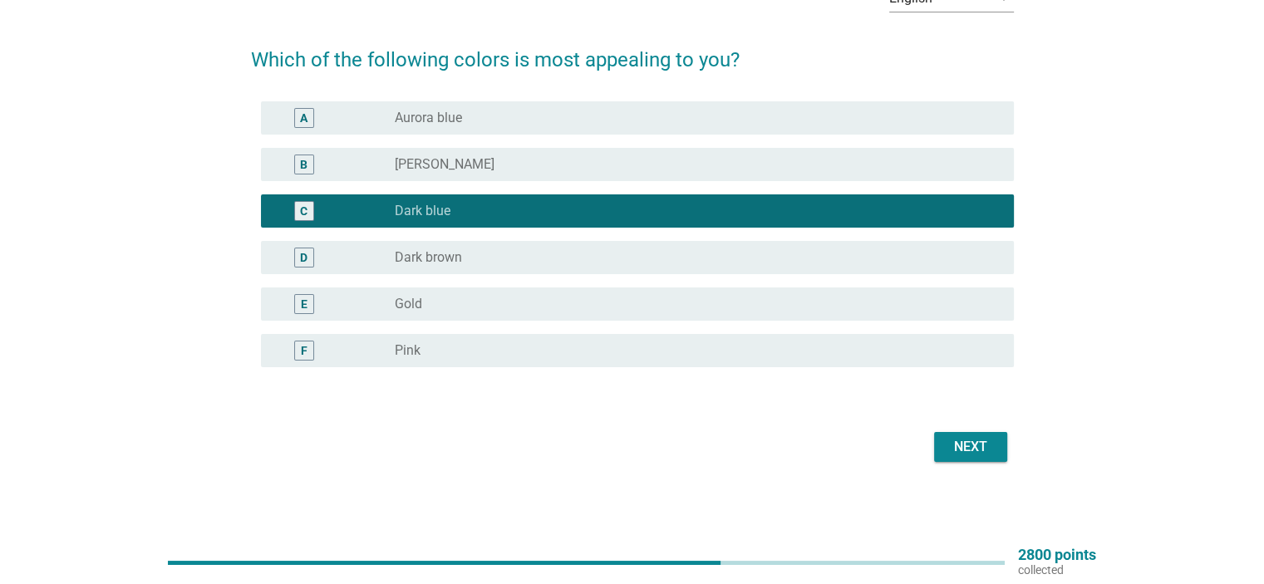
click at [990, 446] on div "Next" at bounding box center [971, 447] width 47 height 20
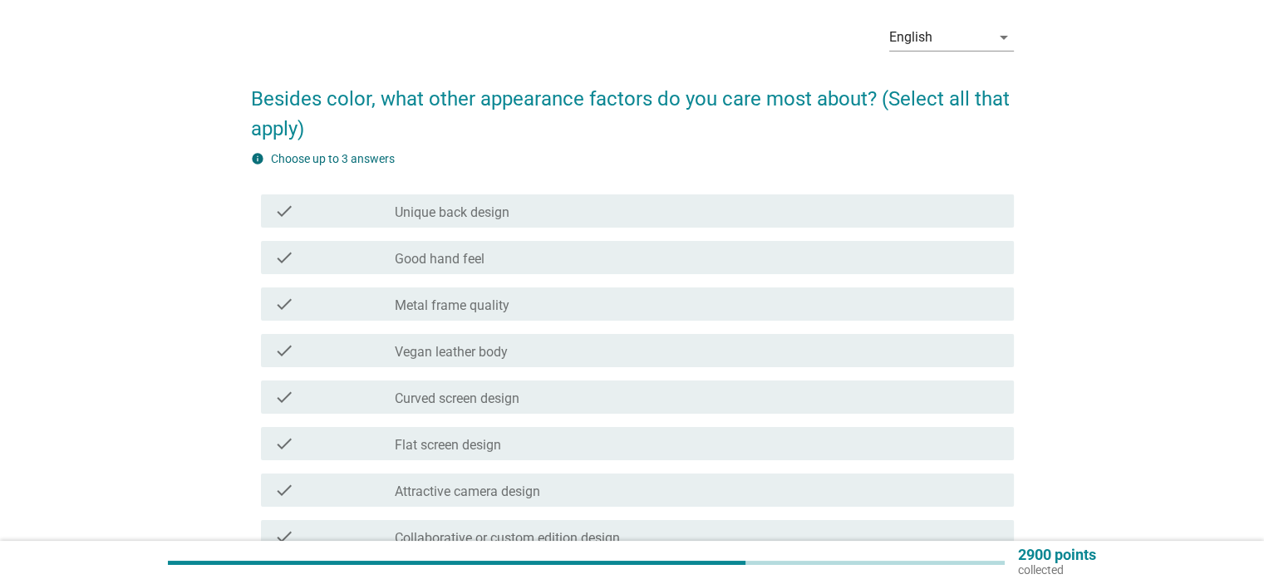
scroll to position [83, 0]
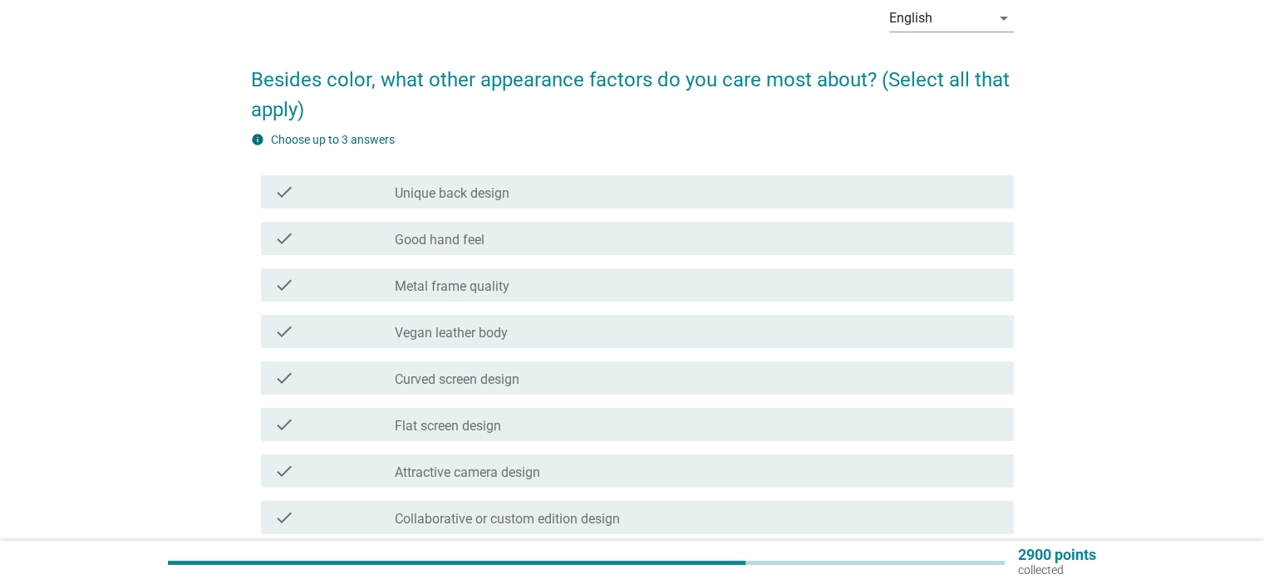
click at [683, 240] on div "check_box_outline_blank Good hand feel" at bounding box center [697, 239] width 605 height 20
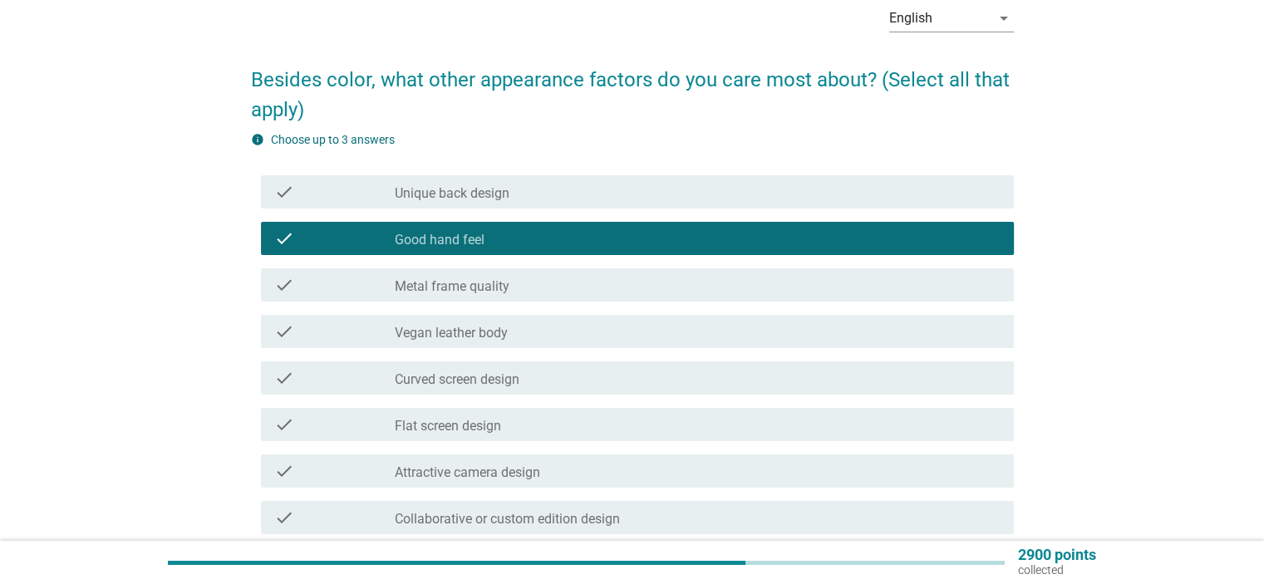
click at [685, 386] on div "check_box_outline_blank Curved screen design" at bounding box center [697, 378] width 605 height 20
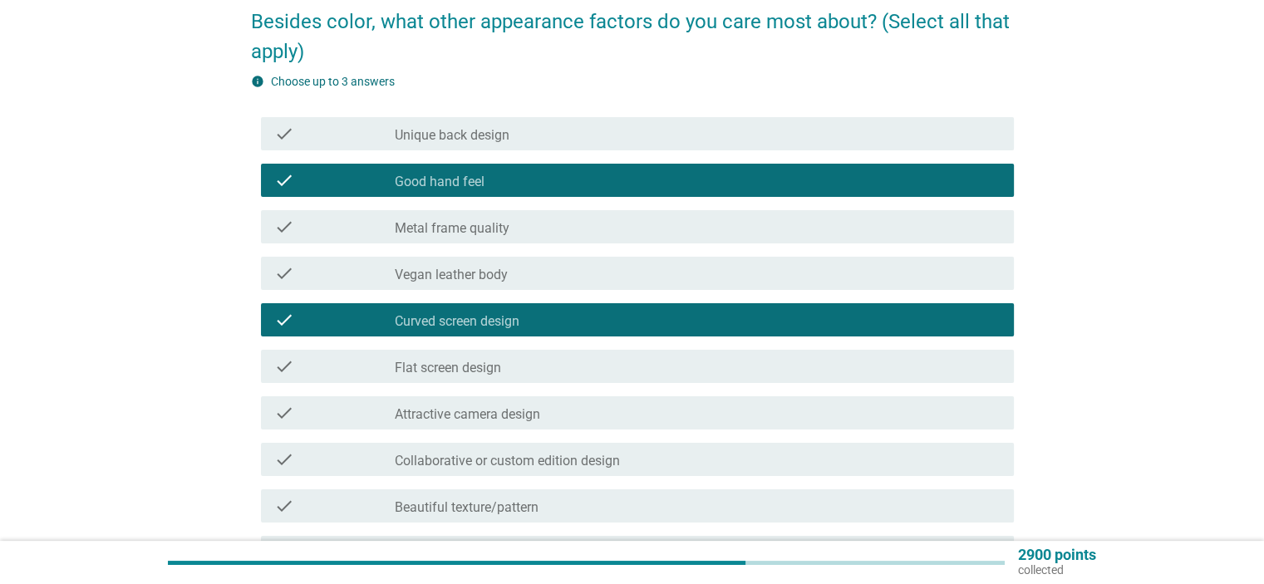
scroll to position [332, 0]
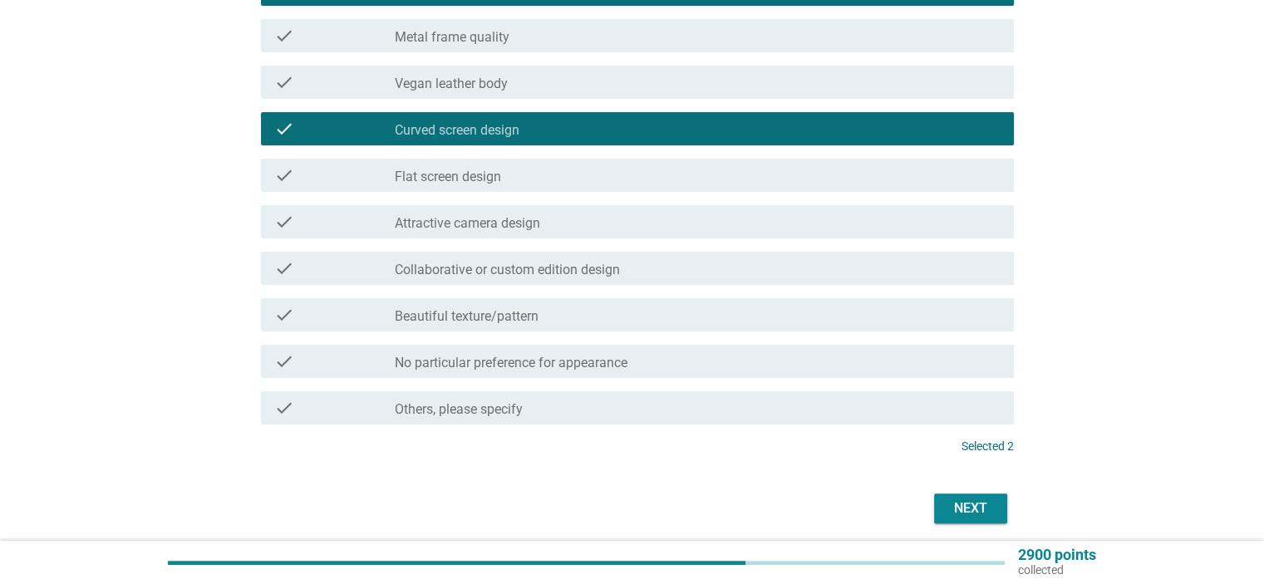
click at [727, 328] on div "check check_box_outline_blank Beautiful texture/pattern" at bounding box center [637, 314] width 753 height 33
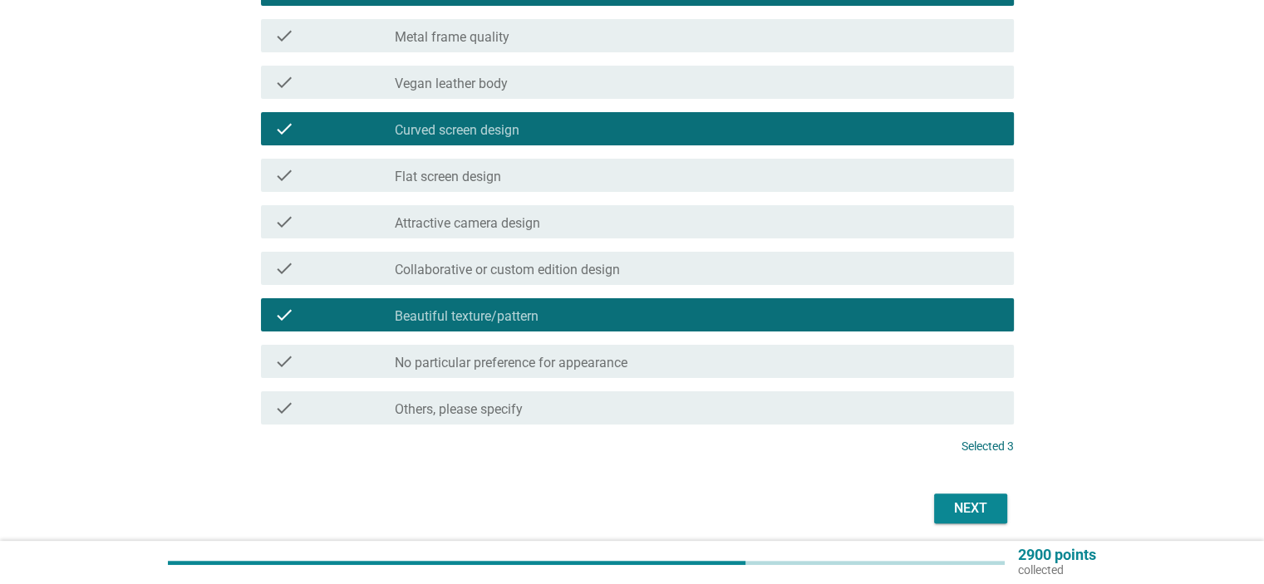
click at [968, 512] on div "Next" at bounding box center [971, 509] width 47 height 20
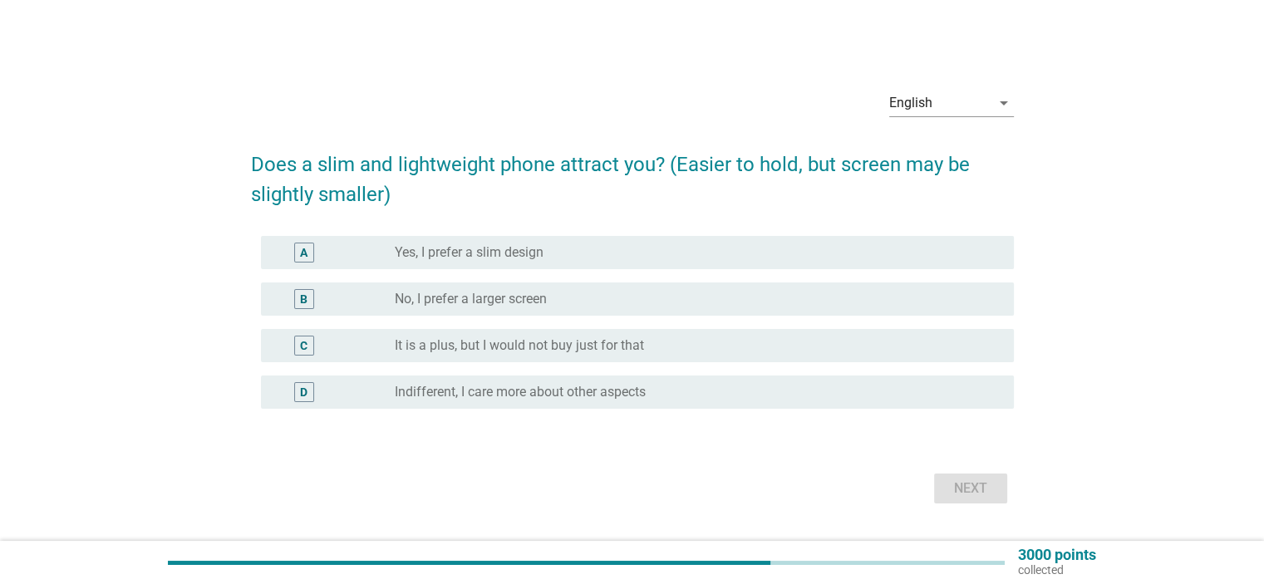
click at [687, 302] on div "radio_button_unchecked No, I prefer a larger screen" at bounding box center [691, 299] width 592 height 17
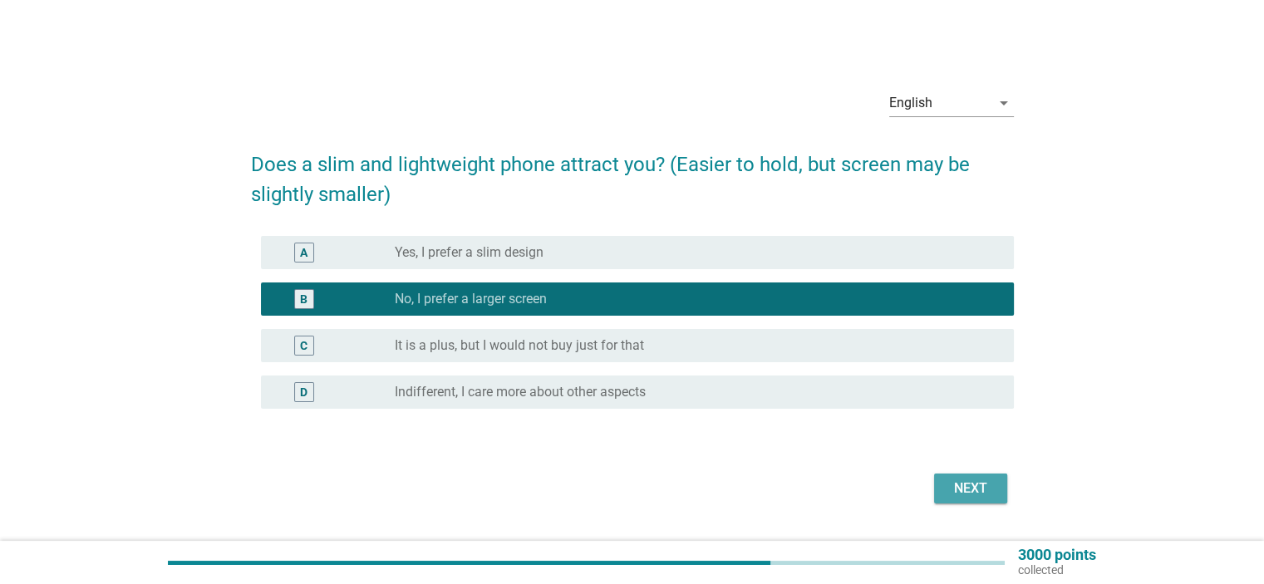
click at [964, 485] on div "Next" at bounding box center [971, 489] width 47 height 20
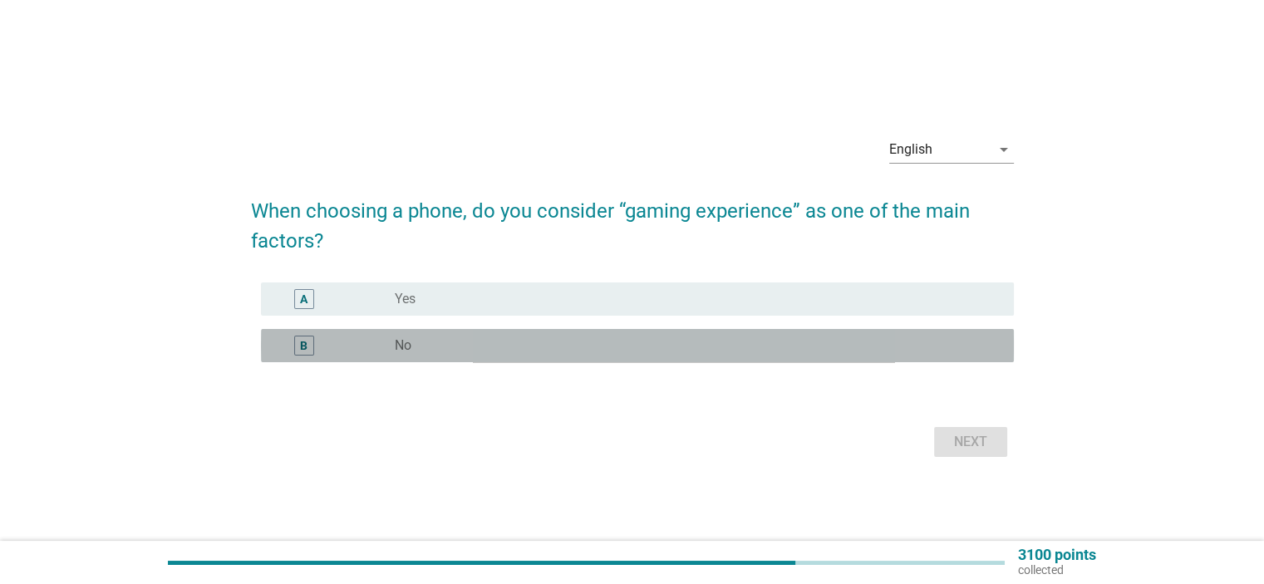
click at [906, 347] on div "radio_button_unchecked No" at bounding box center [691, 345] width 592 height 17
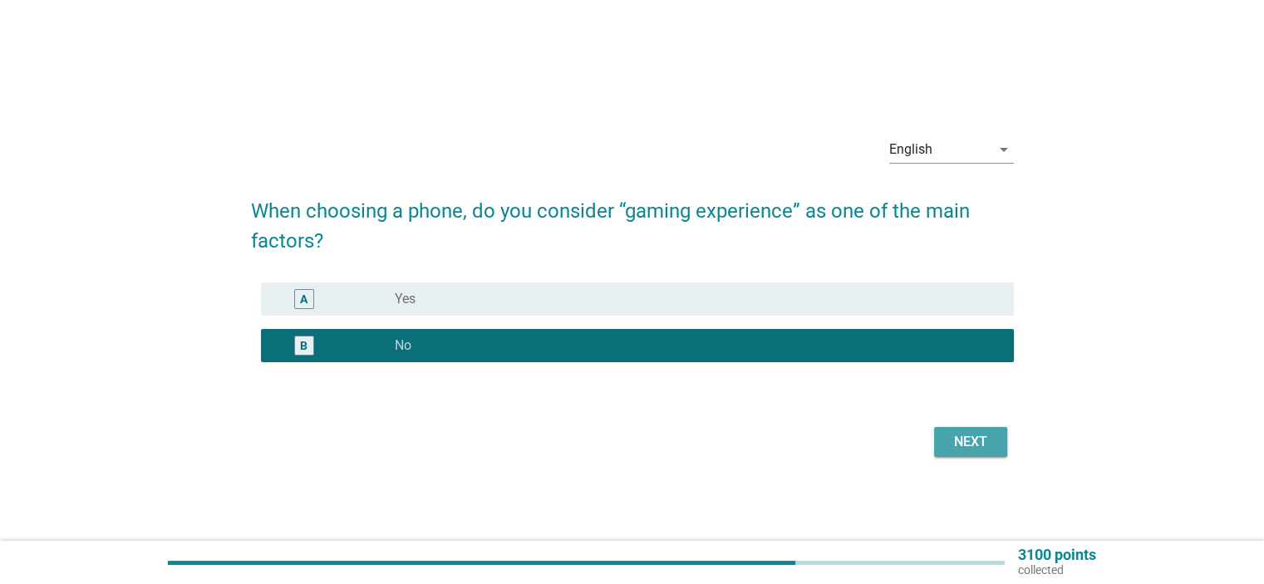
click at [957, 448] on div "Next" at bounding box center [971, 442] width 47 height 20
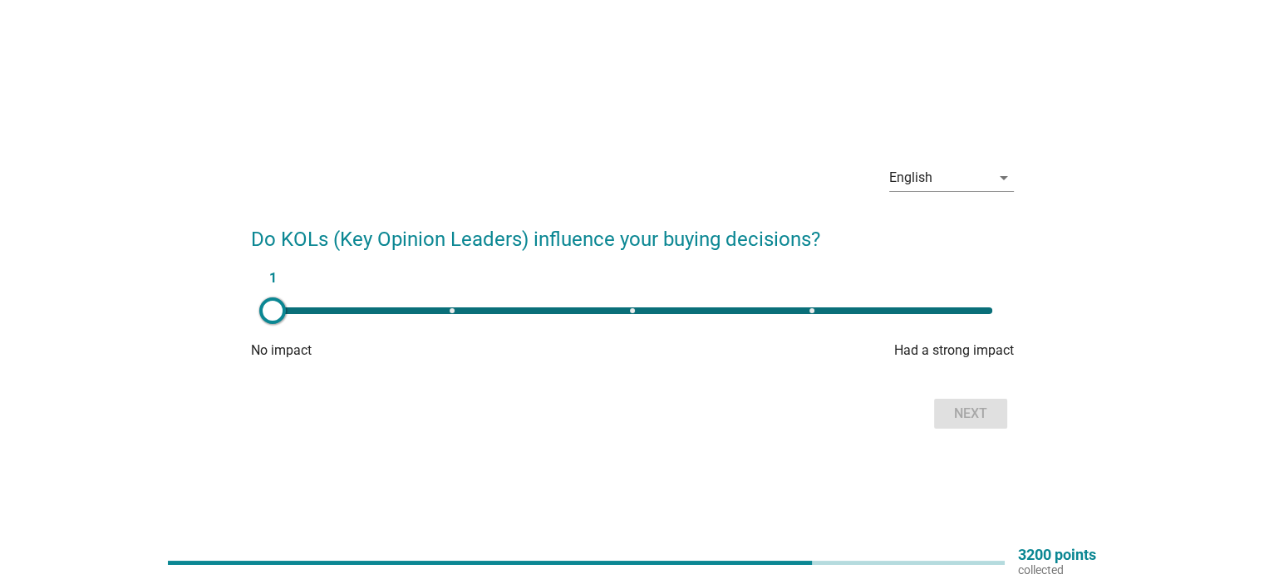
click at [631, 312] on div "1" at bounding box center [633, 311] width 720 height 7
click at [452, 311] on div "3" at bounding box center [633, 311] width 720 height 7
type input "2"
click at [958, 411] on div "Next" at bounding box center [971, 414] width 47 height 20
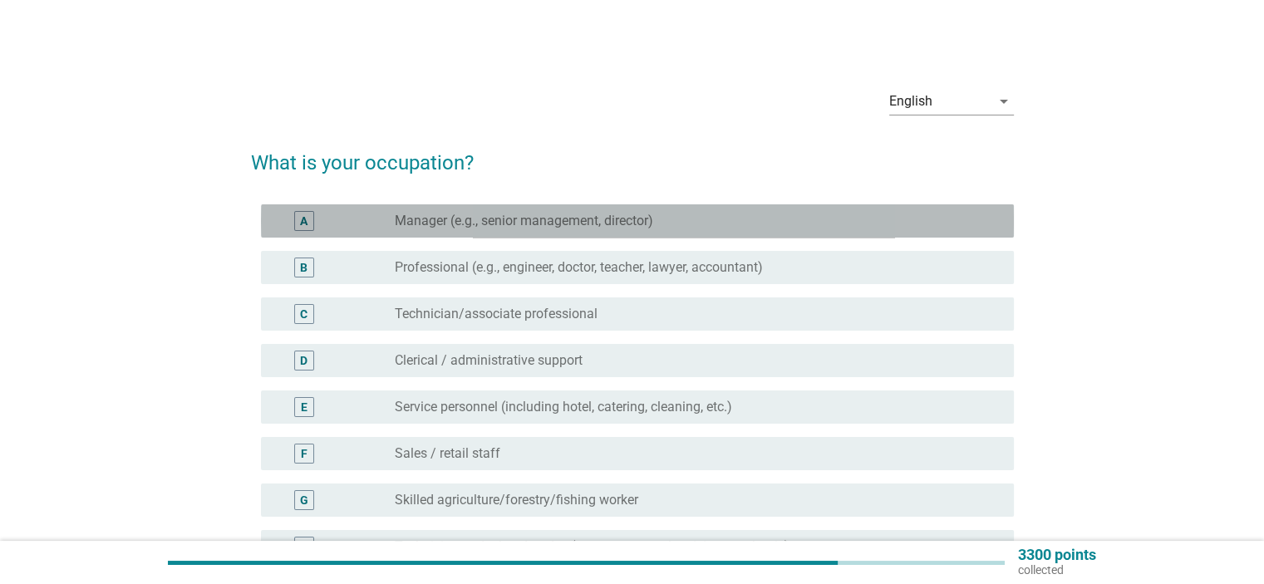
click at [686, 216] on div "radio_button_unchecked Manager (e.g., senior management, director)" at bounding box center [691, 221] width 592 height 17
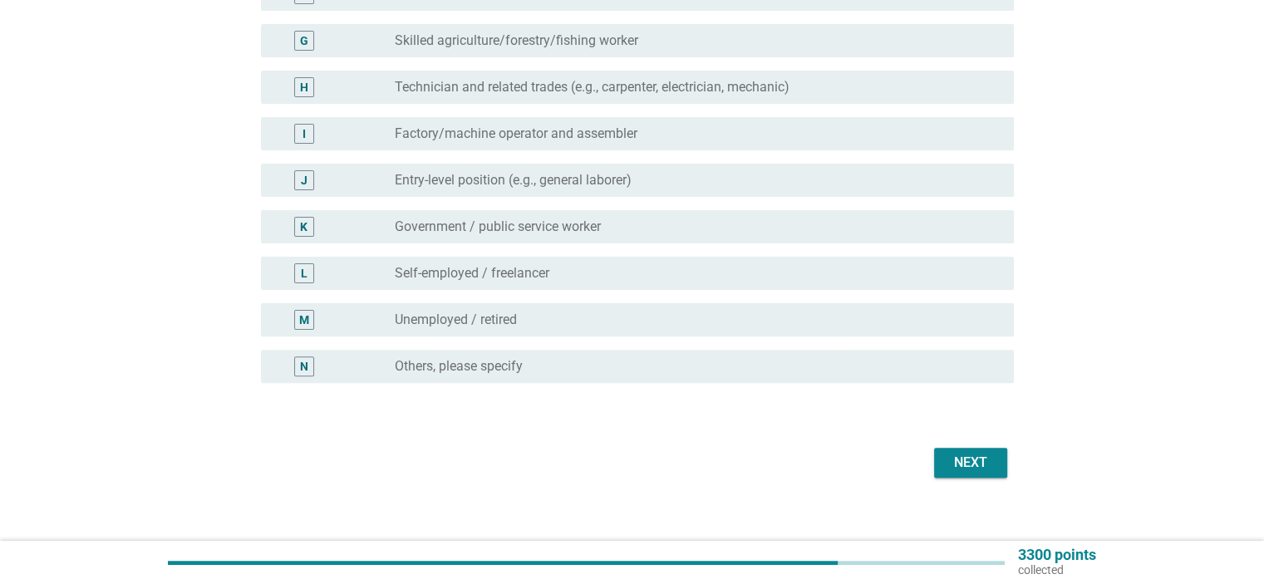
scroll to position [475, 0]
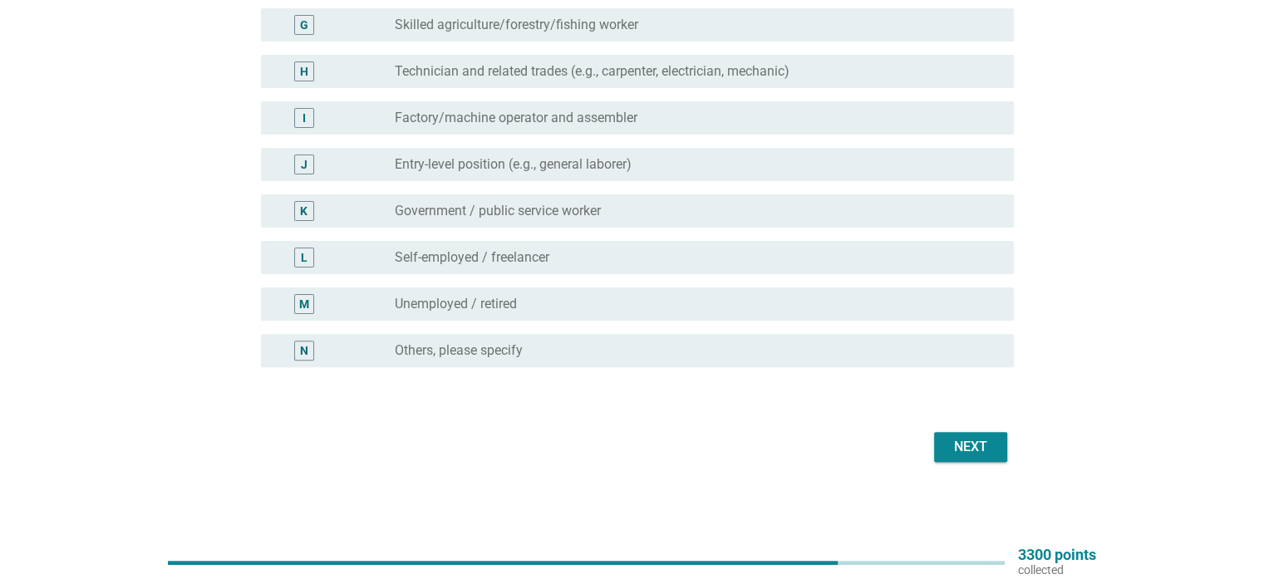
click at [968, 446] on div "Next" at bounding box center [971, 447] width 47 height 20
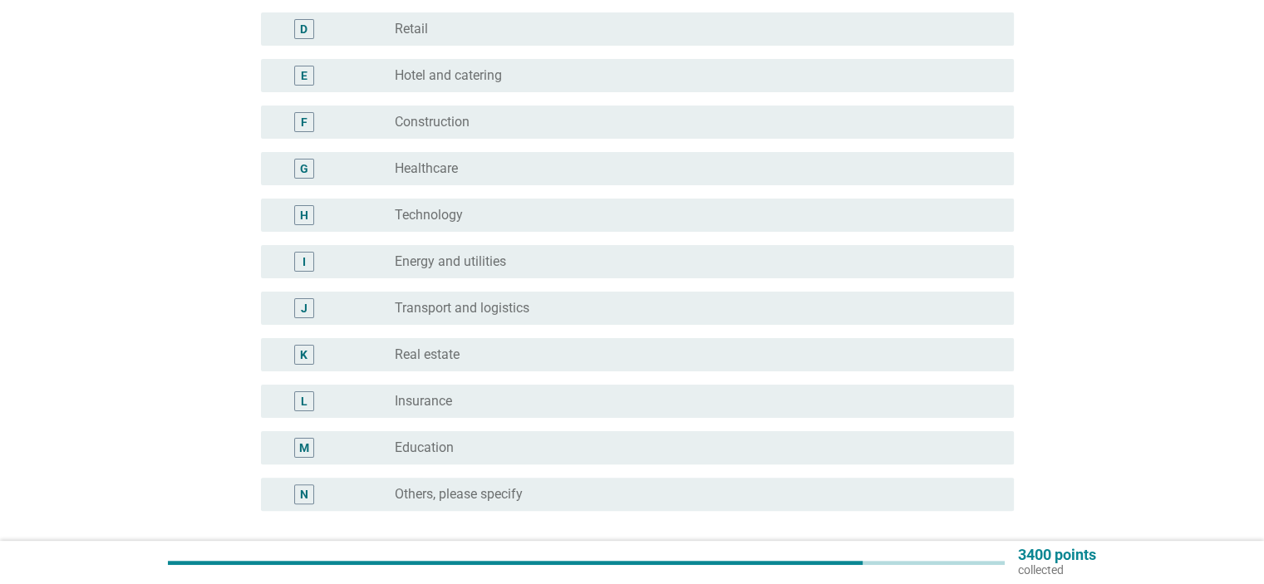
scroll to position [332, 0]
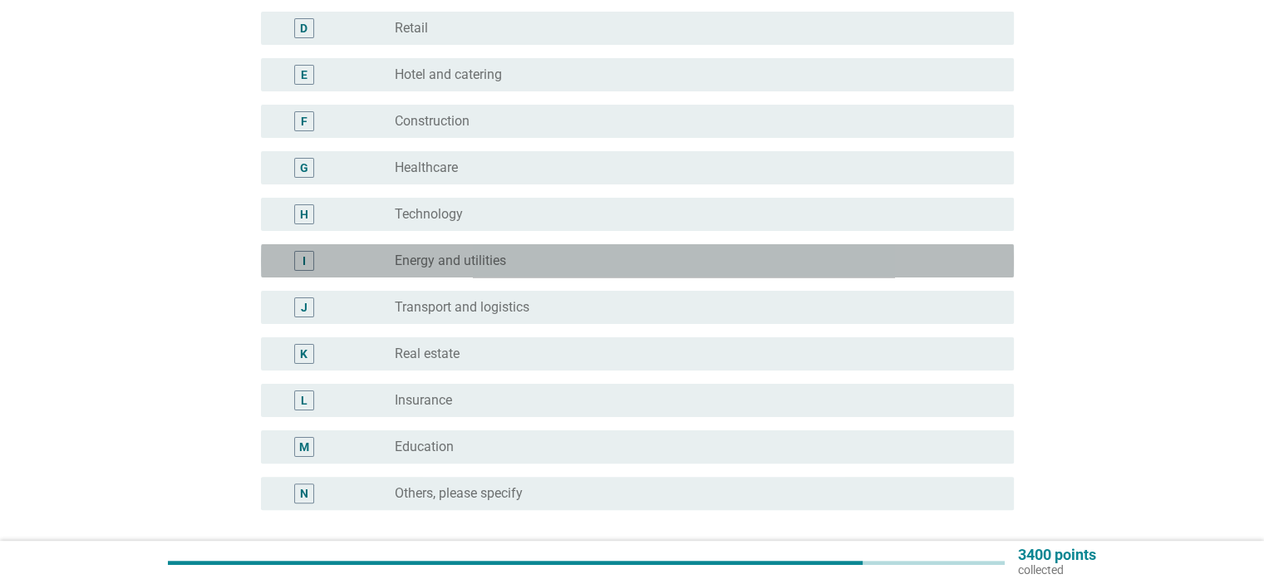
click at [727, 264] on div "radio_button_unchecked Energy and utilities" at bounding box center [691, 261] width 592 height 17
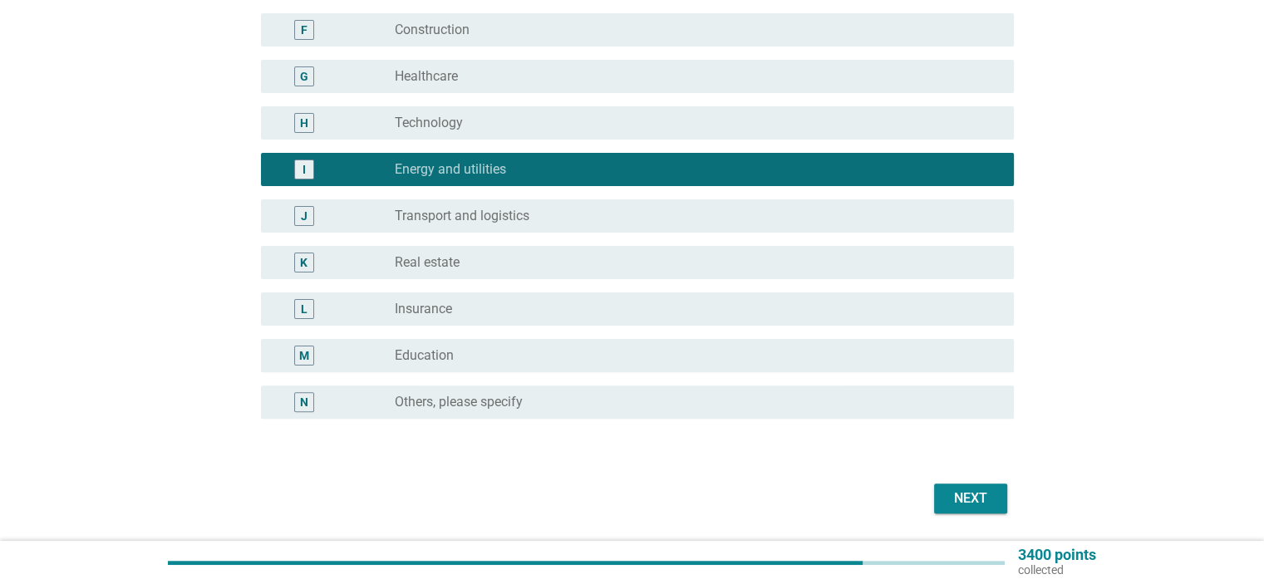
scroll to position [475, 0]
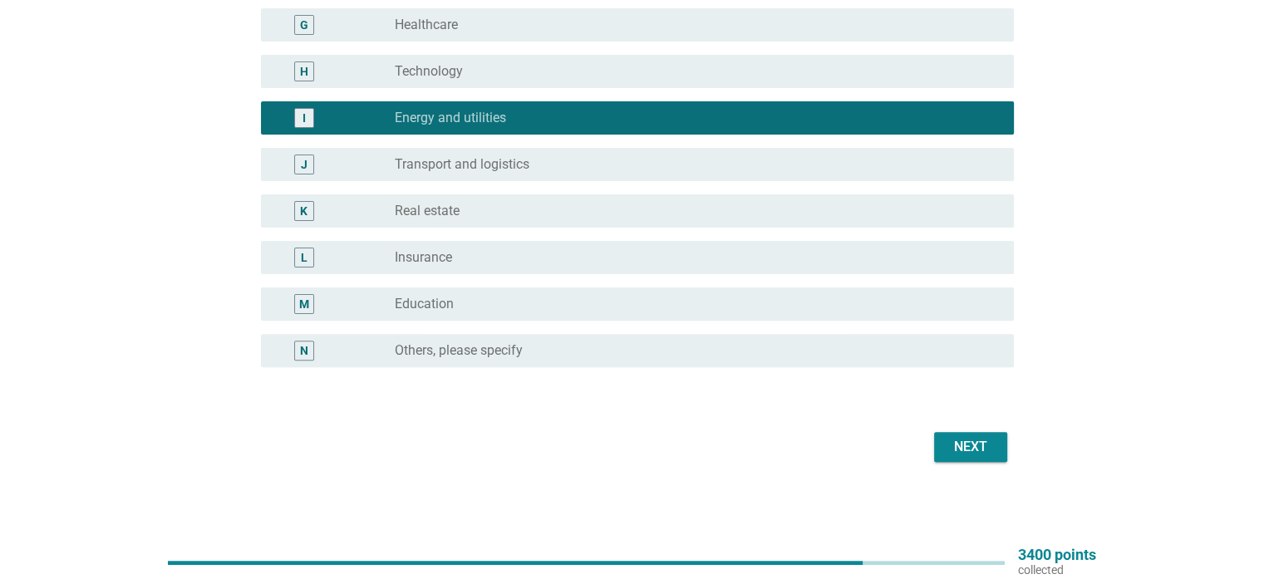
click at [959, 439] on div "Next" at bounding box center [971, 447] width 47 height 20
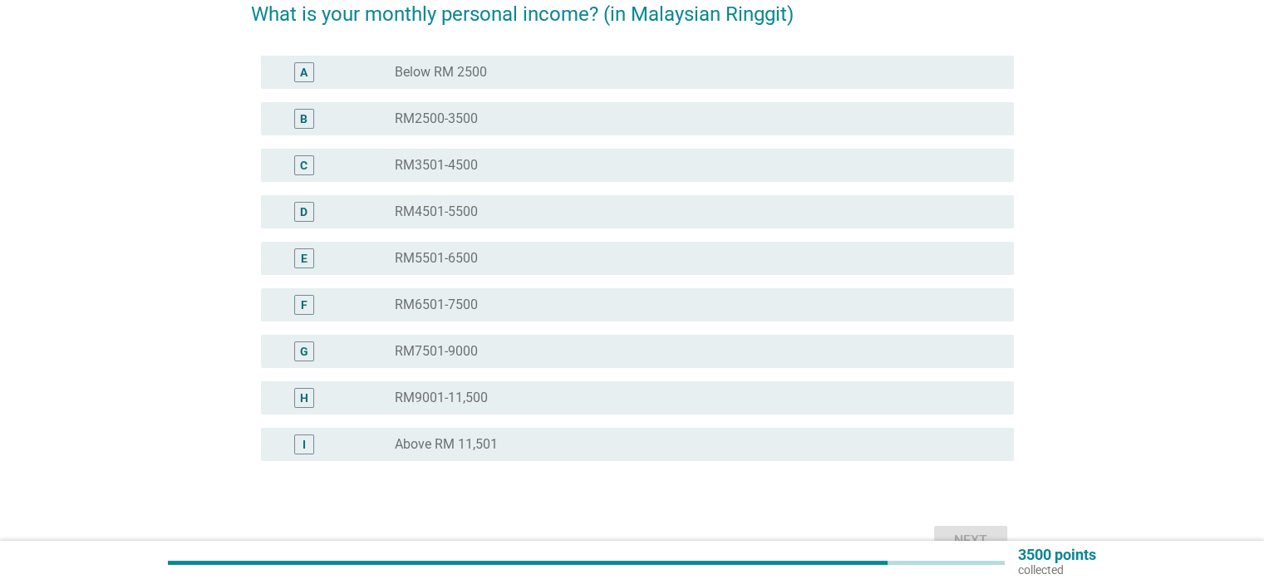
scroll to position [166, 0]
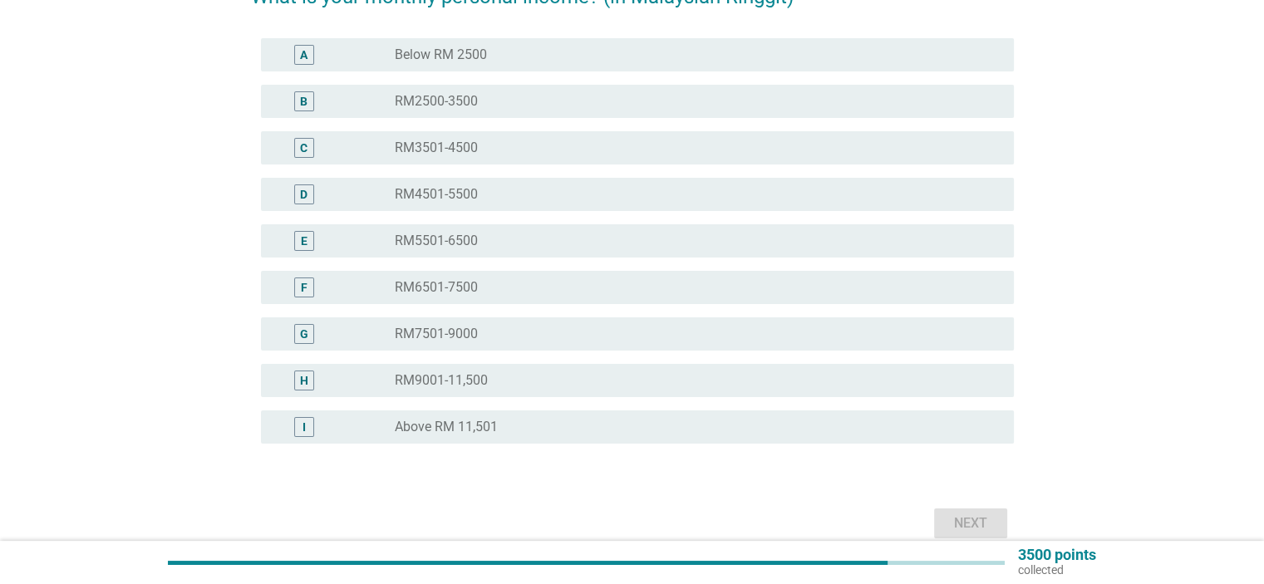
click at [925, 431] on div "radio_button_unchecked Above RM 11,501" at bounding box center [691, 427] width 592 height 17
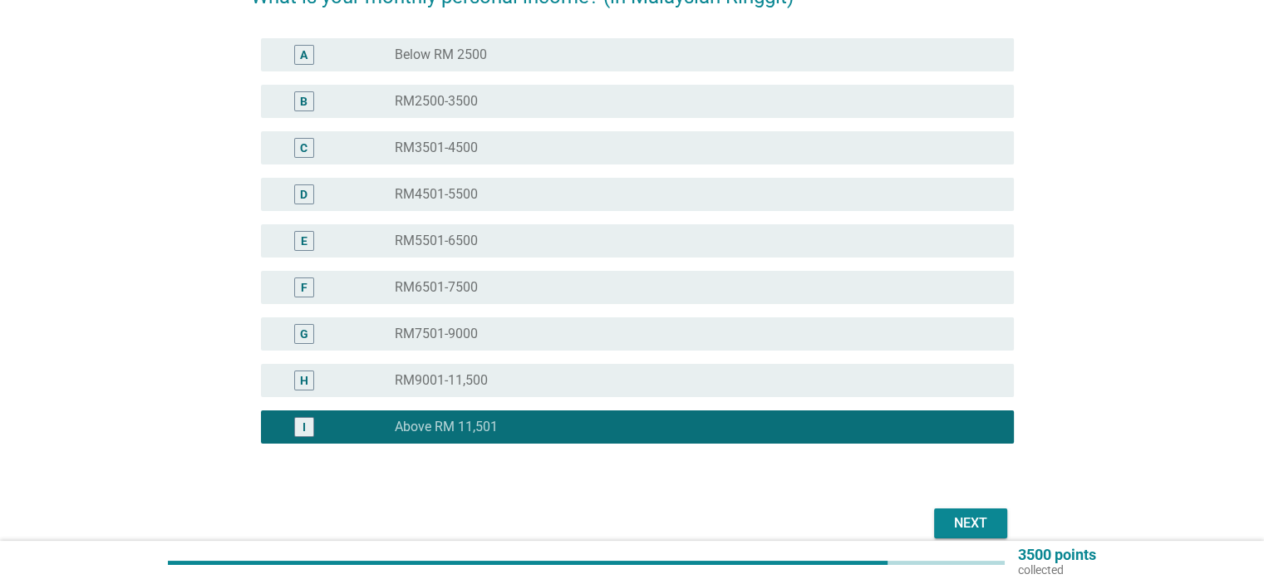
click at [976, 515] on div "Next" at bounding box center [971, 524] width 47 height 20
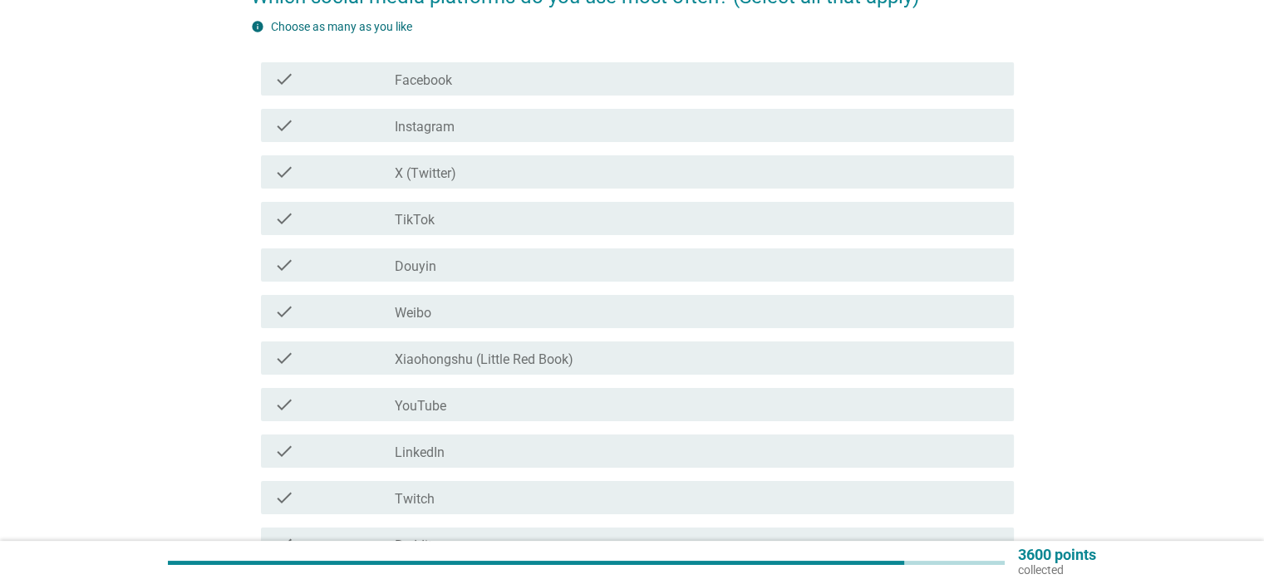
click at [618, 121] on div "check_box_outline_blank Instagram" at bounding box center [697, 126] width 605 height 20
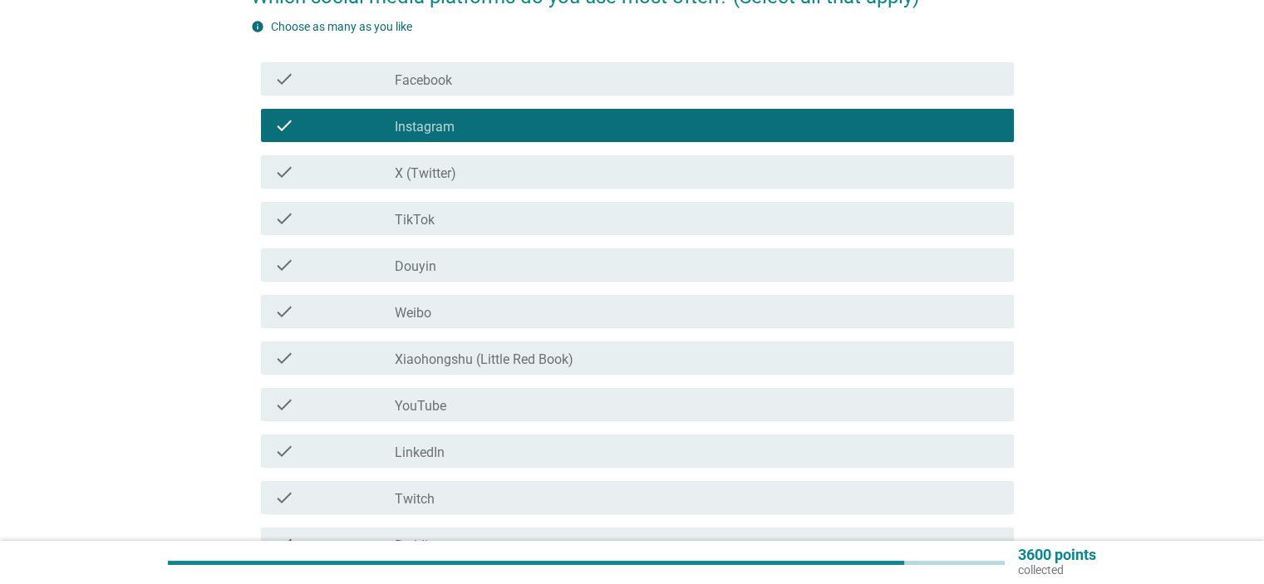
click at [608, 180] on div "check_box_outline_blank X (Twitter)" at bounding box center [697, 172] width 605 height 20
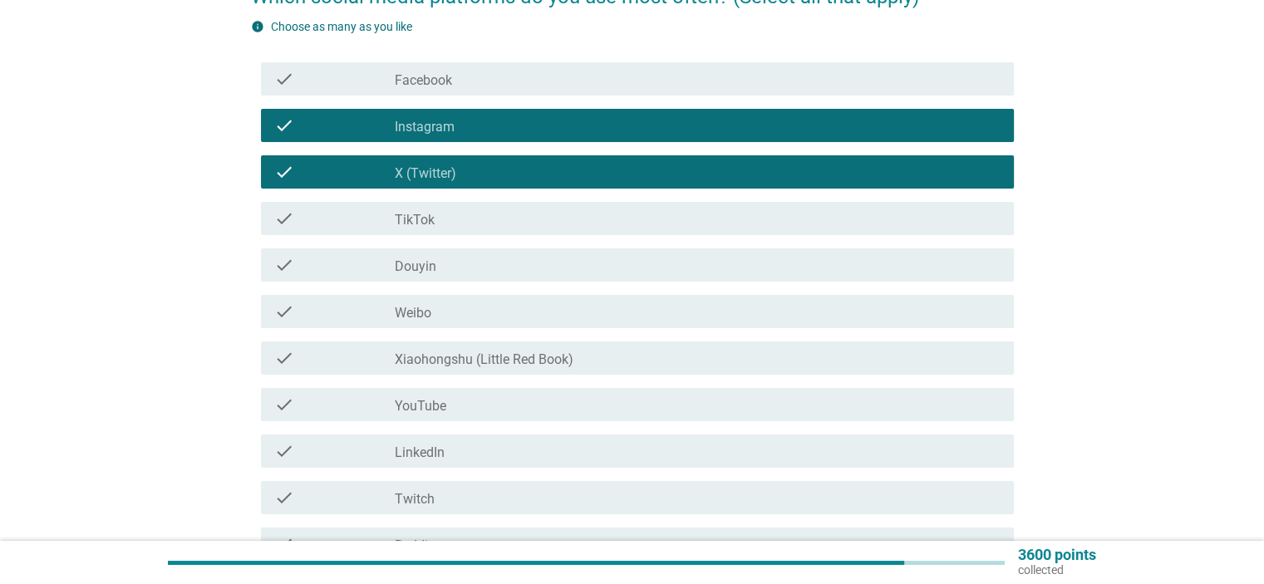
click at [602, 238] on div "check check_box_outline_blank TikTok" at bounding box center [632, 218] width 763 height 47
click at [654, 222] on div "check_box_outline_blank TikTok" at bounding box center [697, 219] width 605 height 20
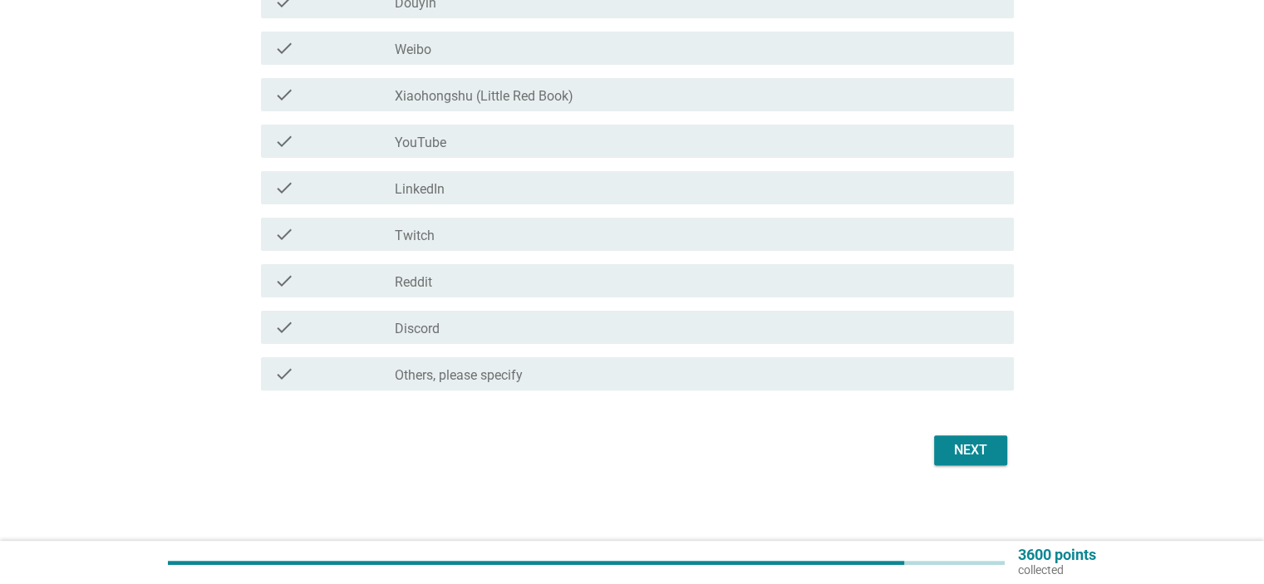
scroll to position [433, 0]
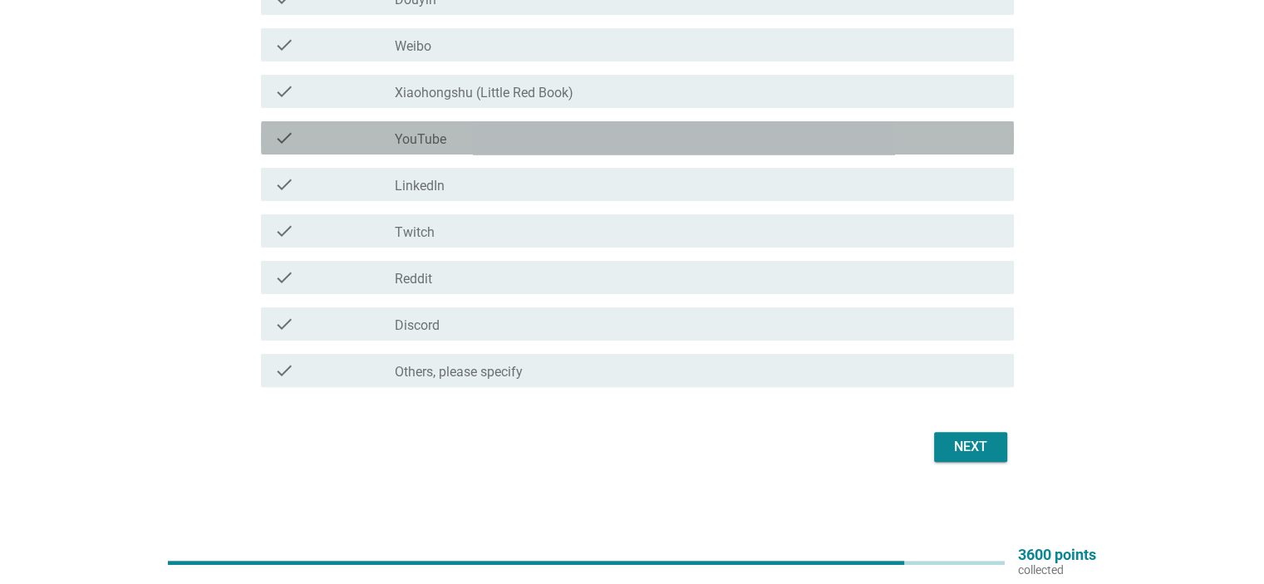
click at [654, 140] on div "check_box_outline_blank YouTube" at bounding box center [697, 138] width 605 height 20
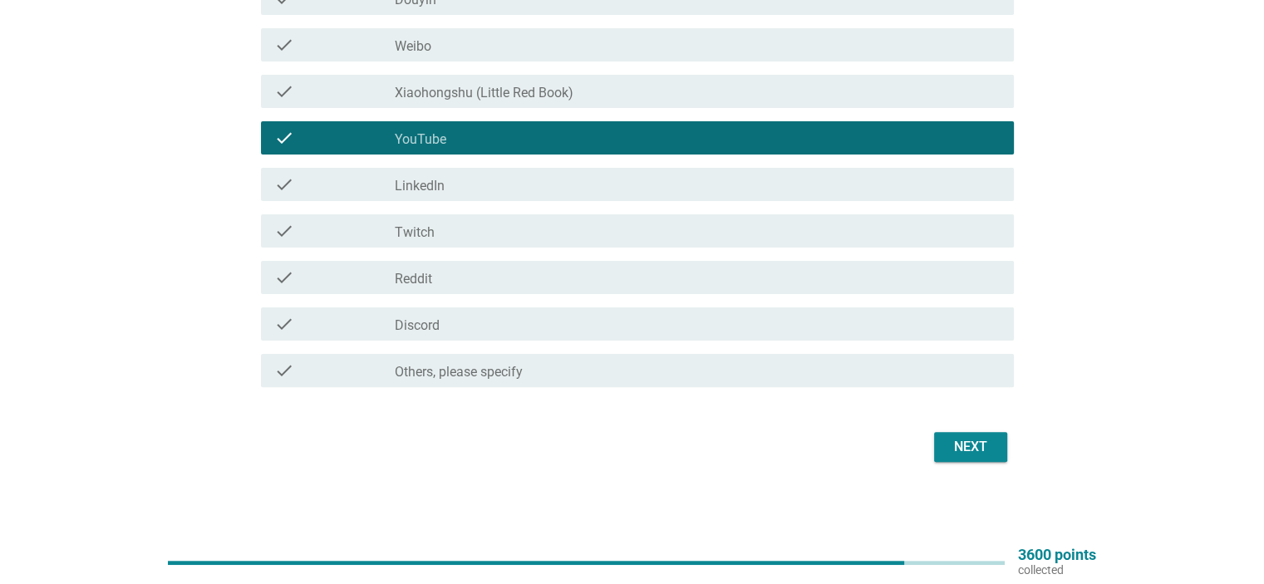
click at [645, 185] on div "check_box_outline_blank LinkedIn" at bounding box center [697, 185] width 605 height 20
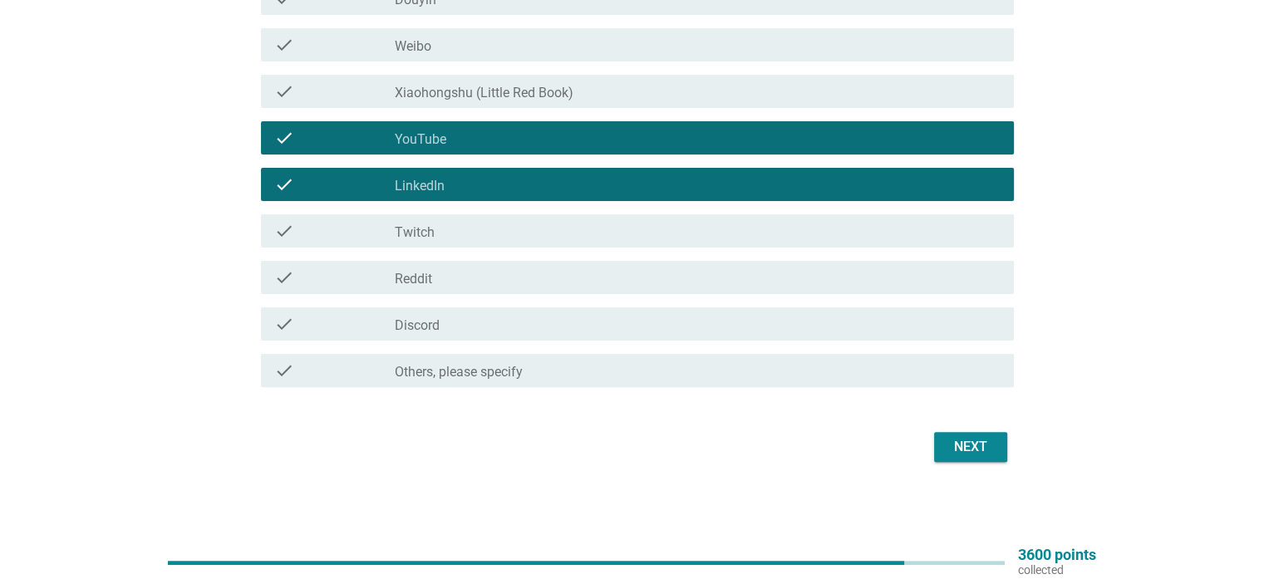
click at [978, 448] on div "Next" at bounding box center [971, 447] width 47 height 20
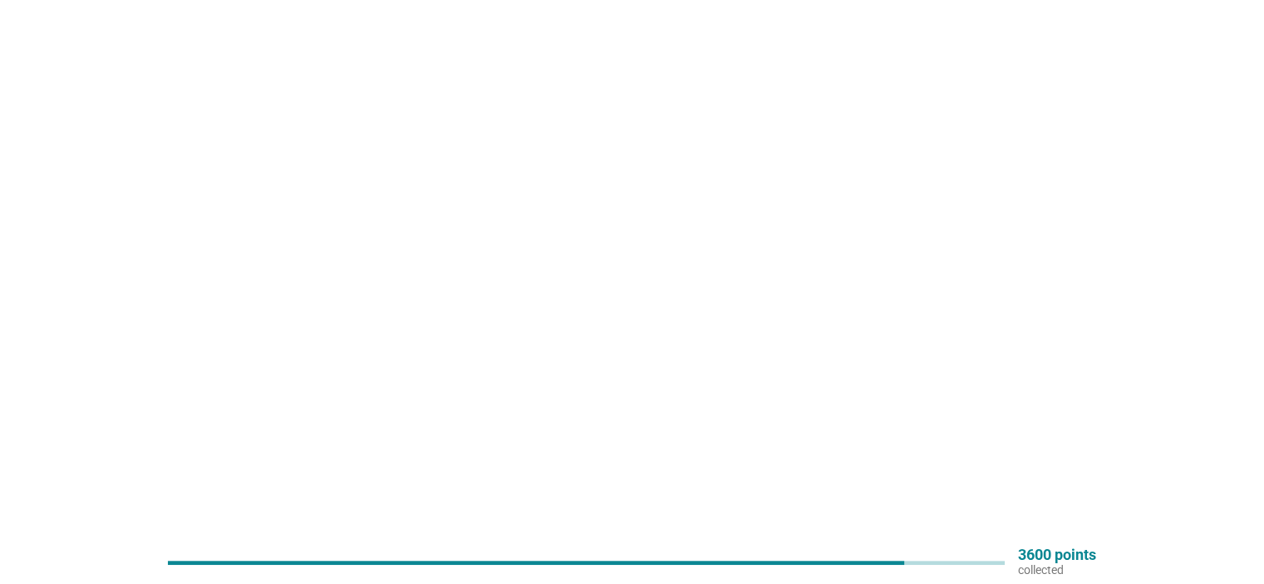
scroll to position [0, 0]
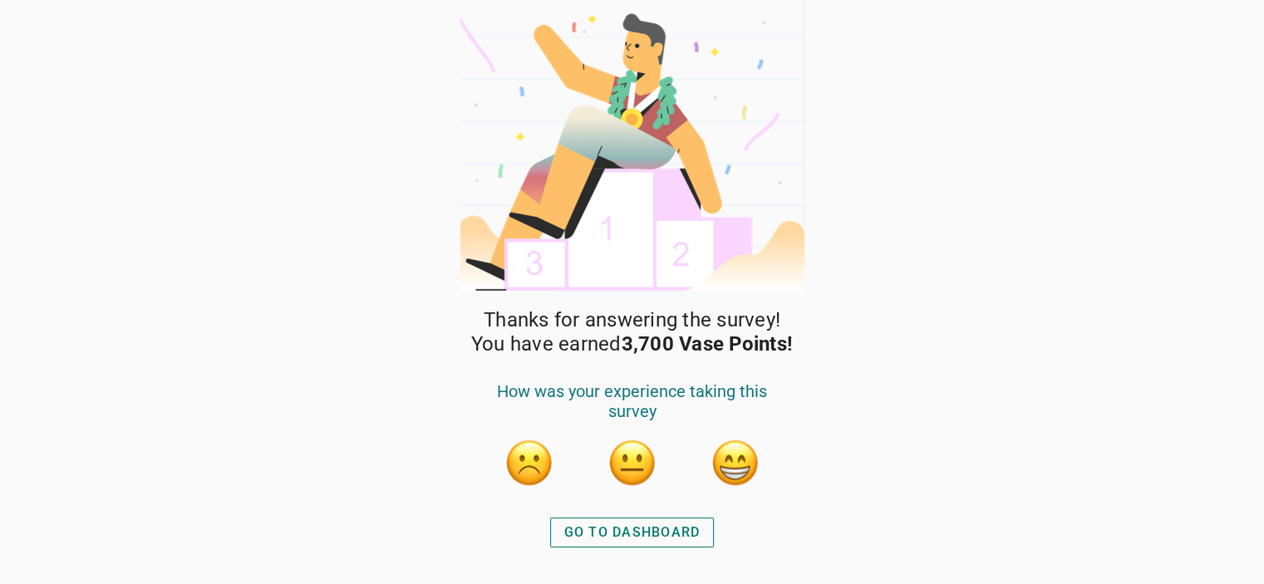
click at [678, 525] on div "GO TO DASHBOARD" at bounding box center [632, 533] width 136 height 20
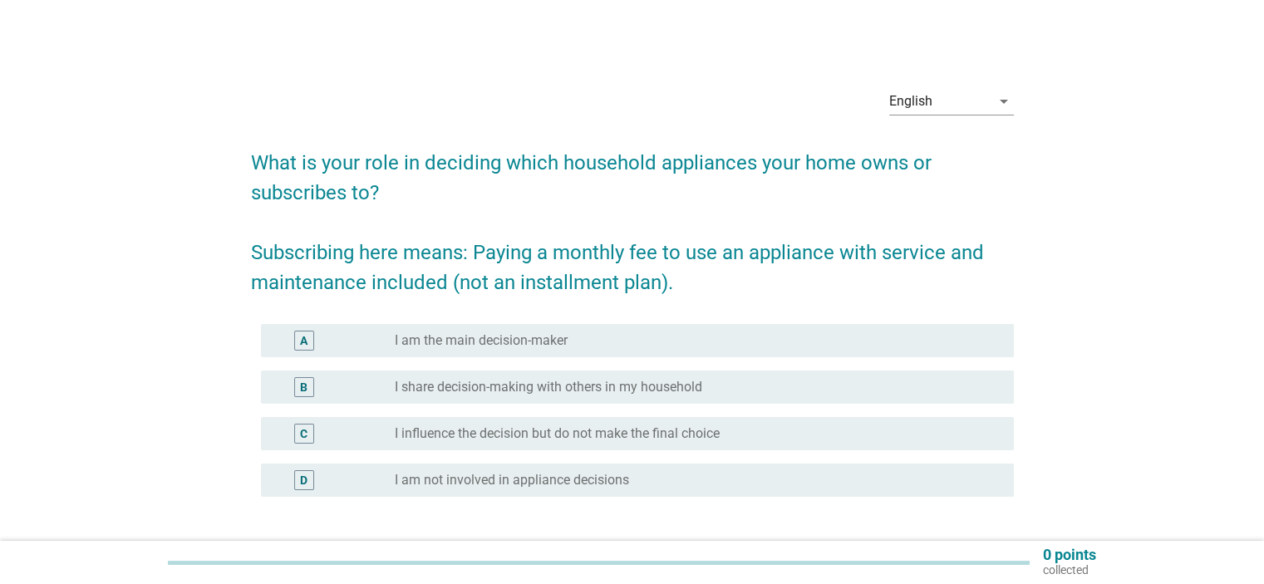
click at [738, 389] on div "radio_button_unchecked I share decision-making with others in my household" at bounding box center [691, 387] width 592 height 17
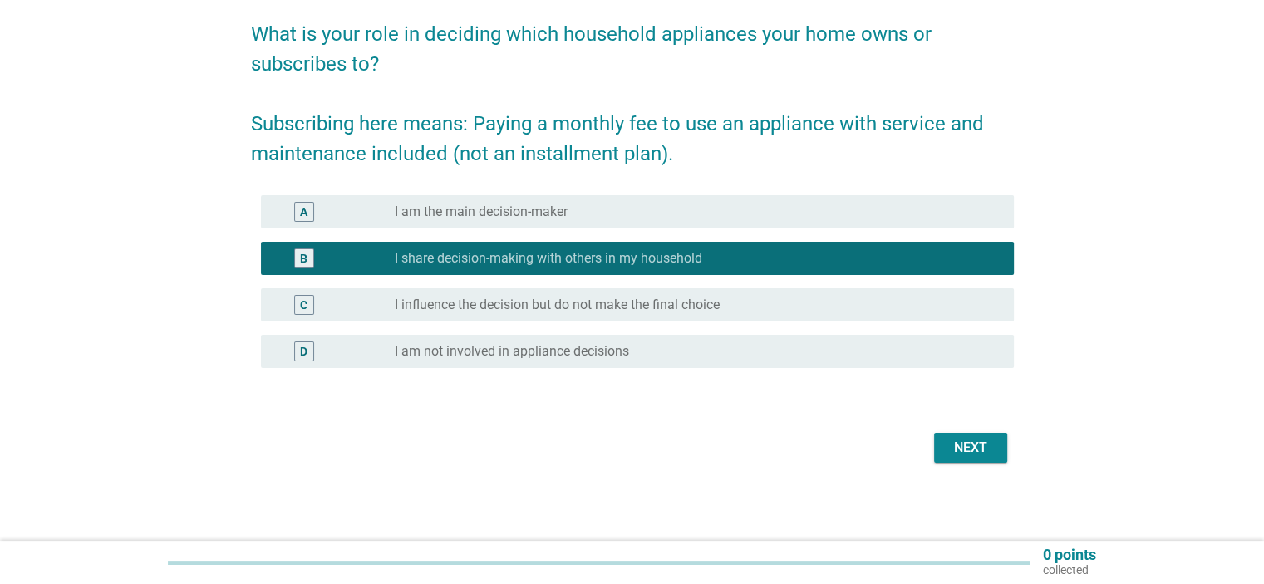
scroll to position [130, 0]
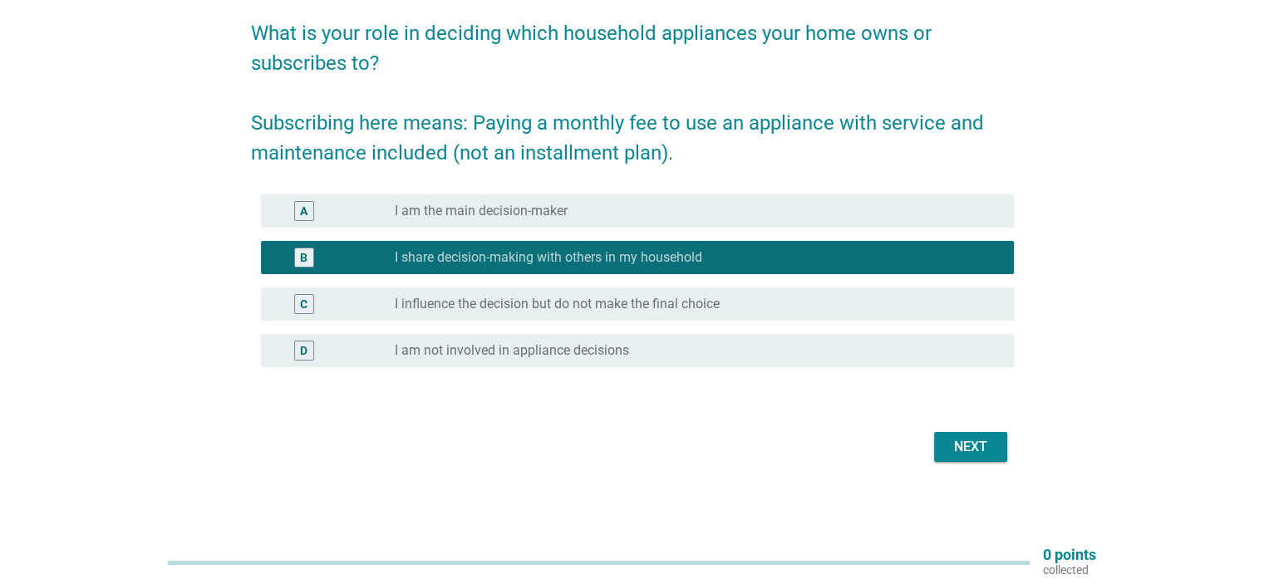
click at [974, 445] on div "Next" at bounding box center [971, 447] width 47 height 20
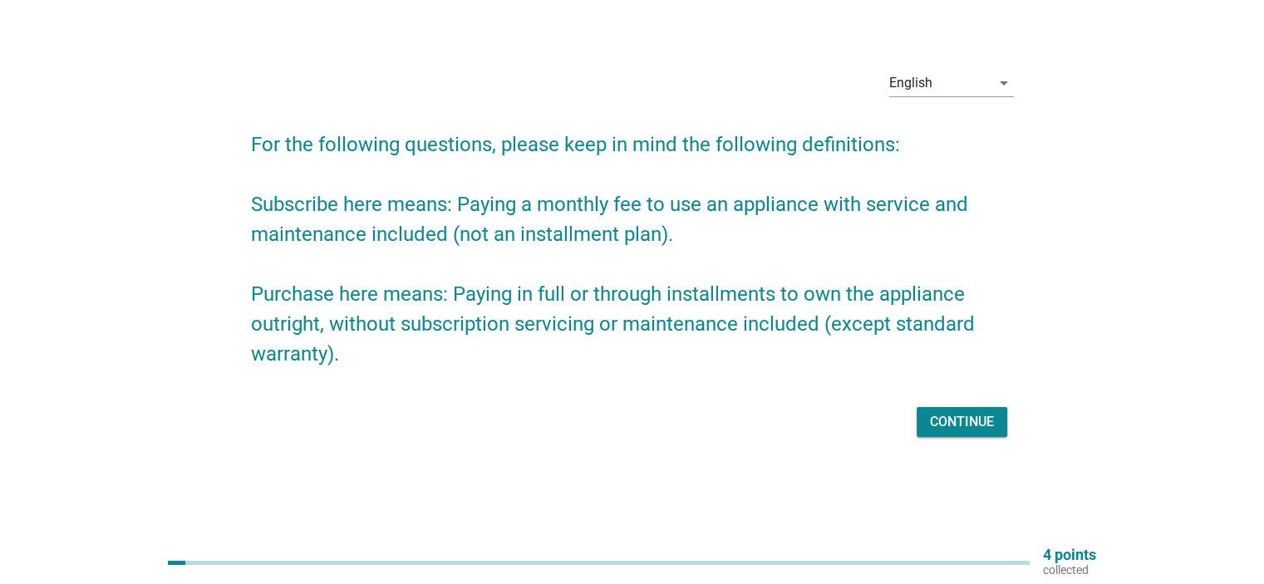
scroll to position [0, 0]
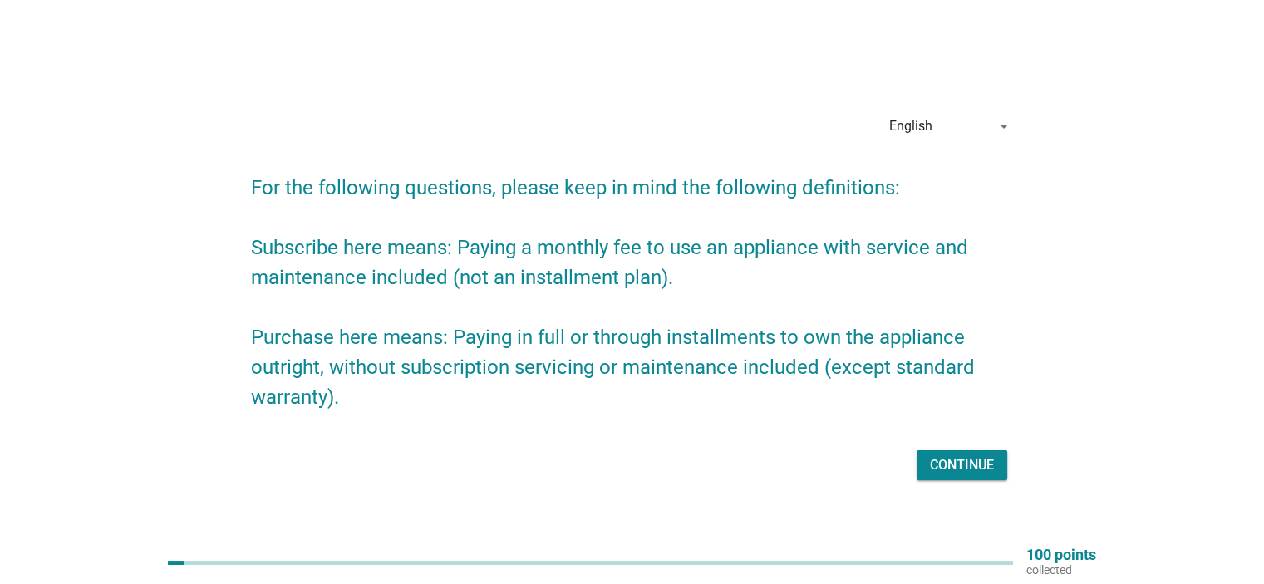
click at [968, 463] on div "Continue" at bounding box center [962, 466] width 64 height 20
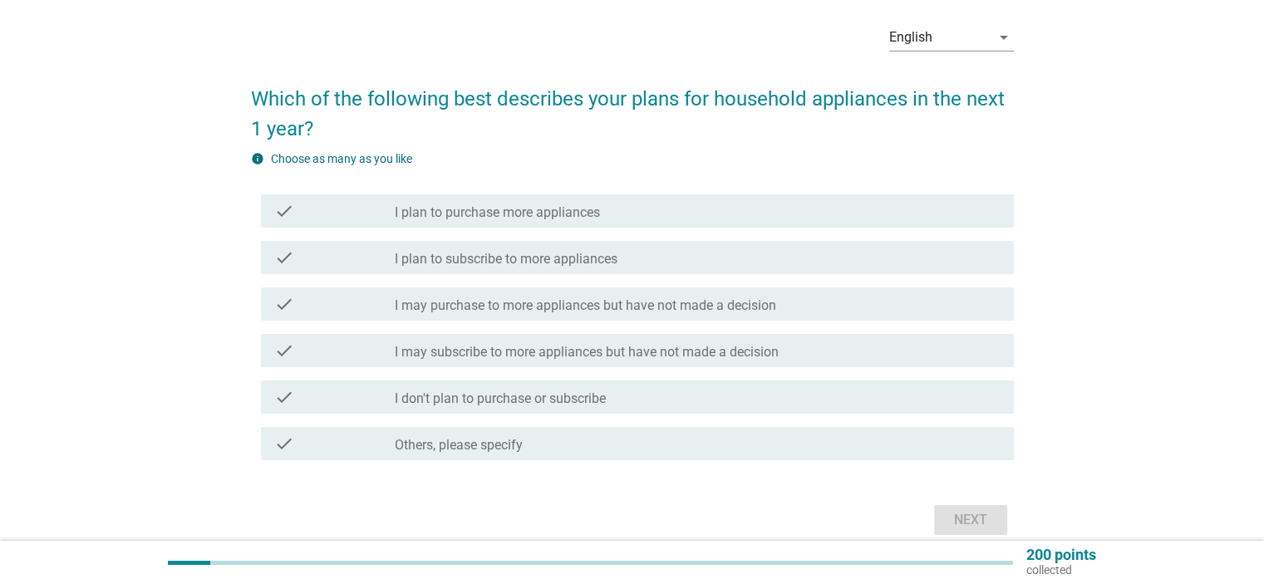
scroll to position [83, 0]
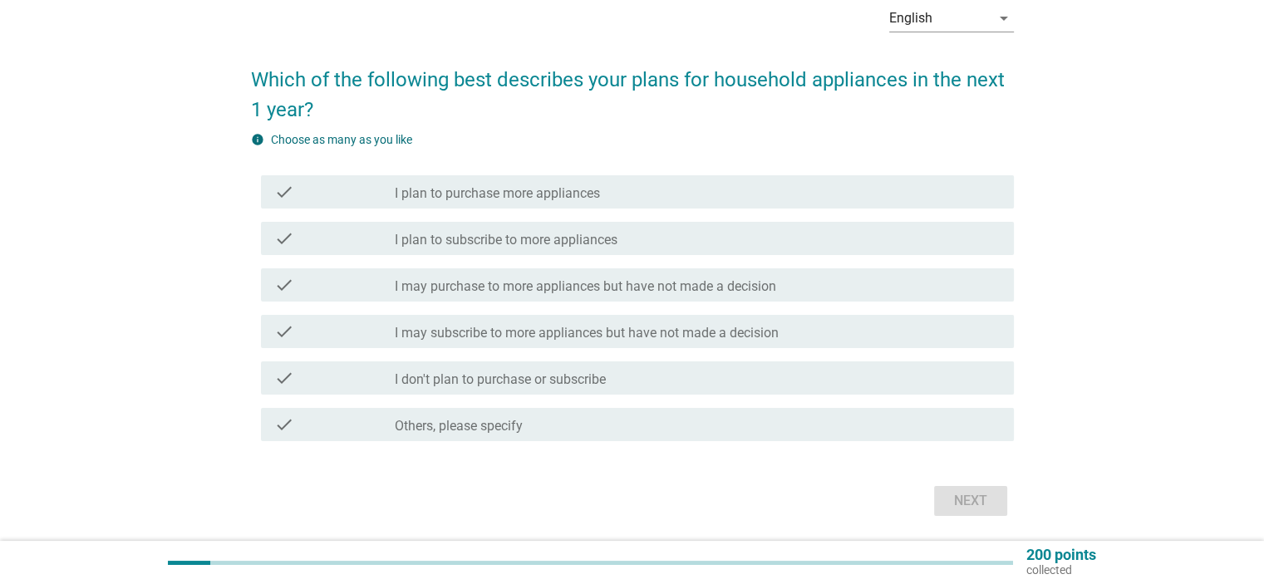
click at [858, 331] on div "check_box_outline_blank I may subscribe to more appliances but have not made a …" at bounding box center [697, 332] width 605 height 20
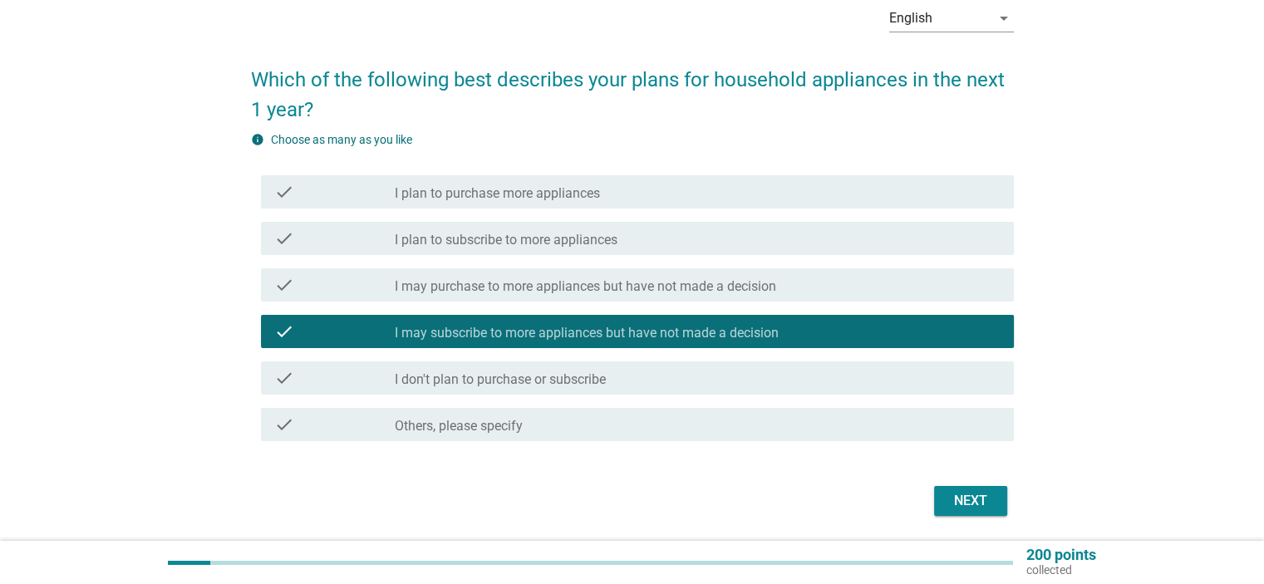
click at [847, 244] on div "check_box_outline_blank I plan to subscribe to more appliances" at bounding box center [697, 239] width 605 height 20
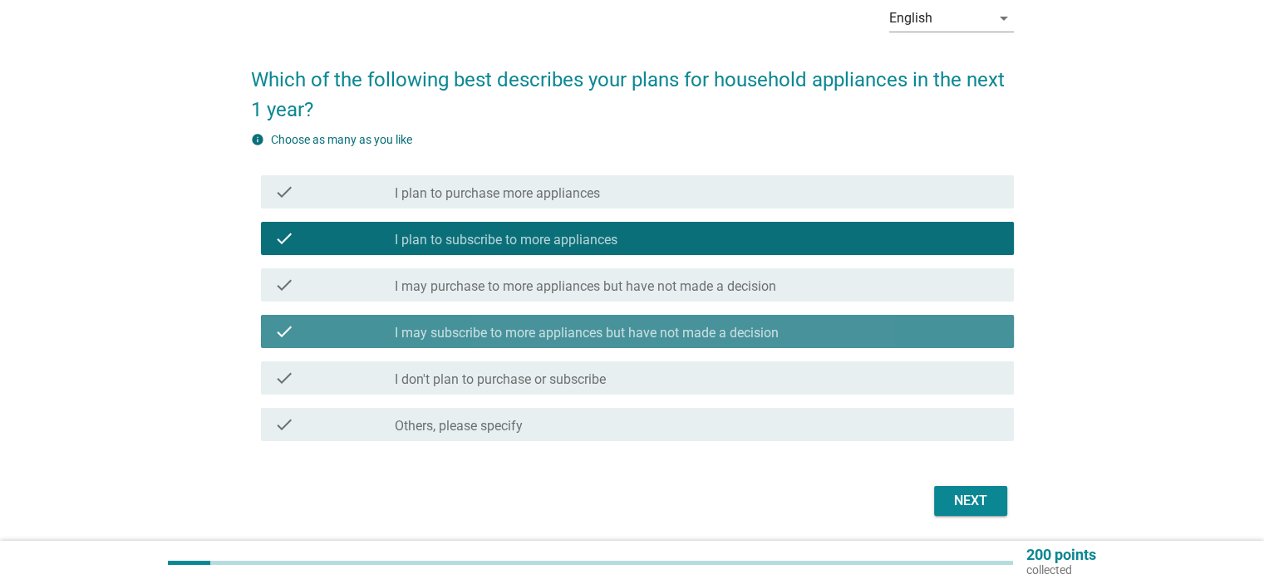
click at [866, 335] on div "check_box_outline_blank I may subscribe to more appliances but have not made a …" at bounding box center [697, 332] width 605 height 20
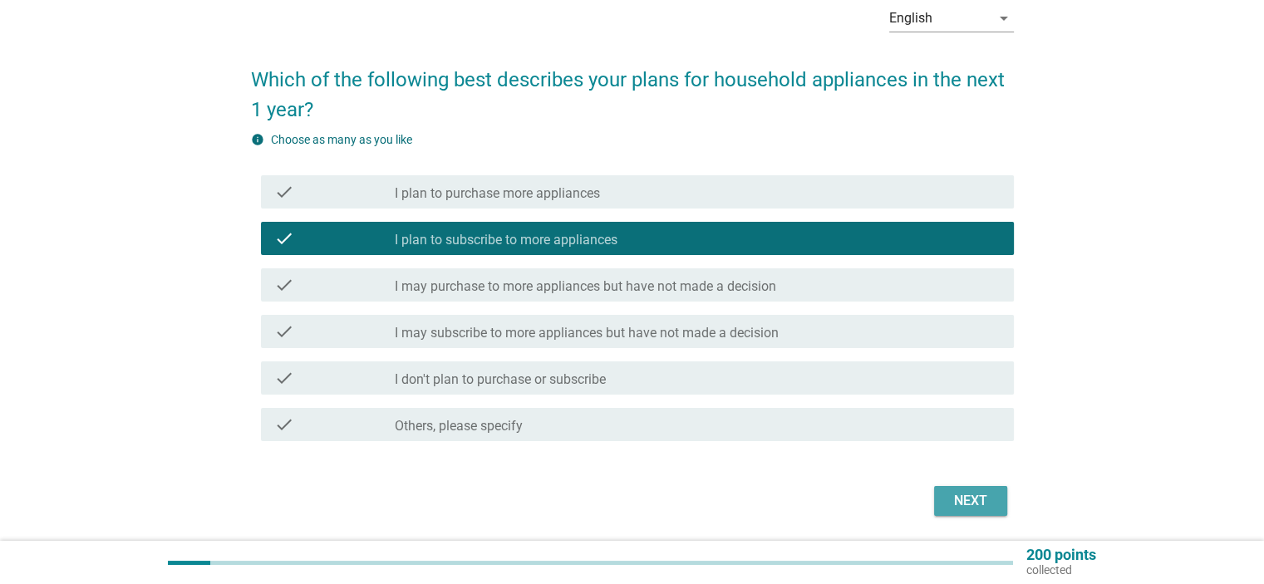
click at [967, 500] on div "Next" at bounding box center [971, 501] width 47 height 20
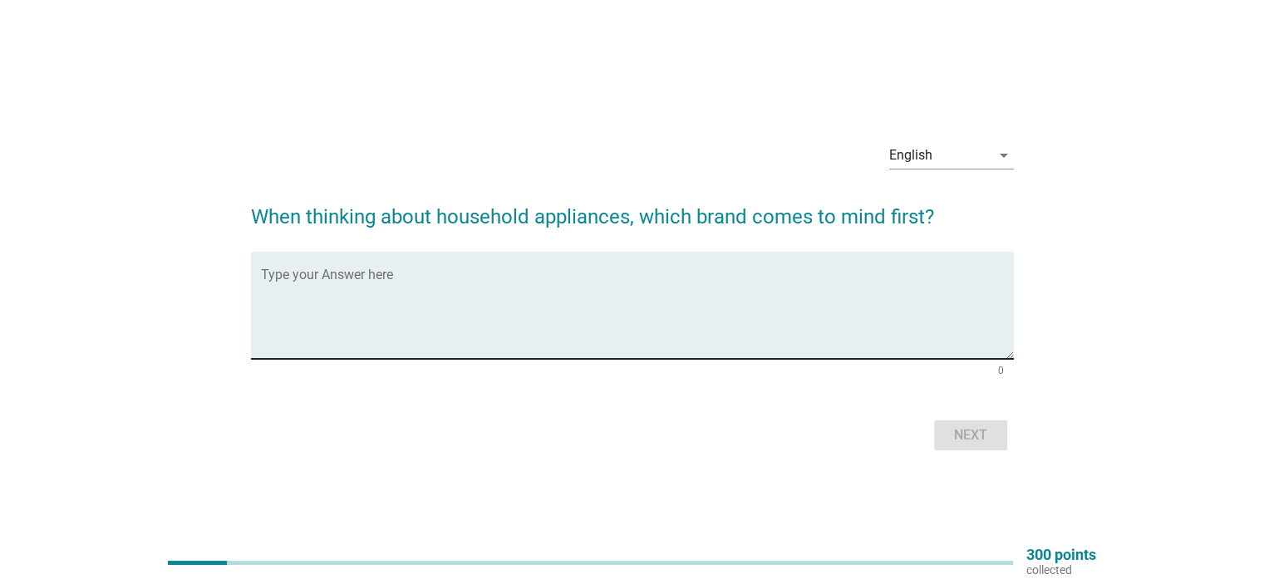
click at [409, 277] on textarea "Type your Answer here" at bounding box center [637, 315] width 753 height 87
type textarea "LG"
click at [968, 428] on div "Next" at bounding box center [971, 436] width 47 height 20
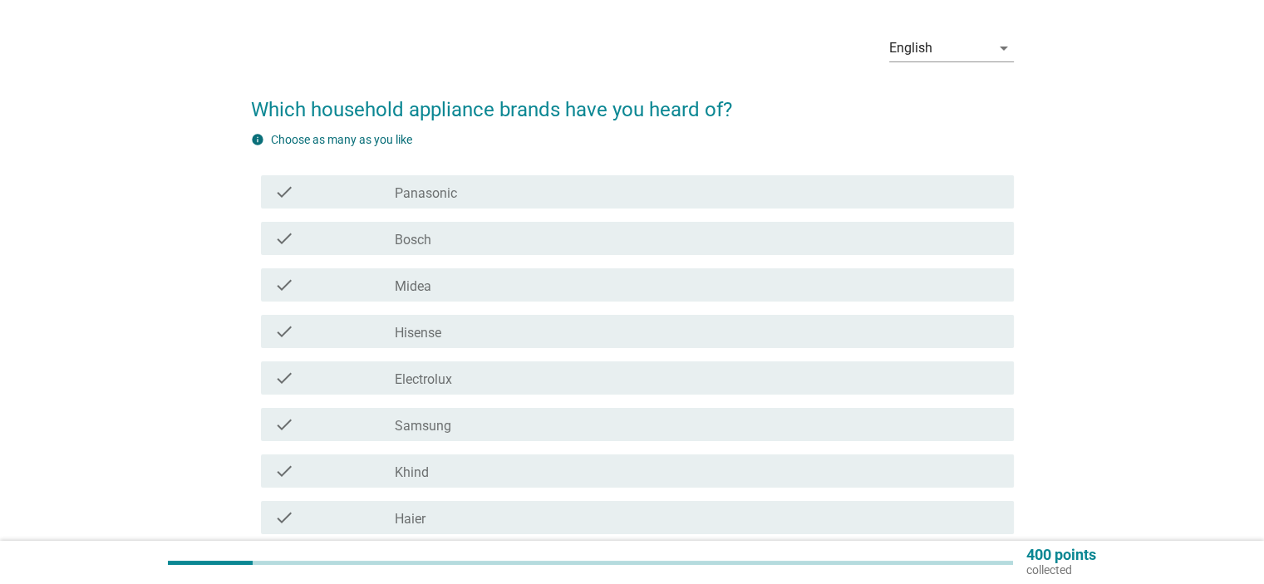
scroll to position [83, 0]
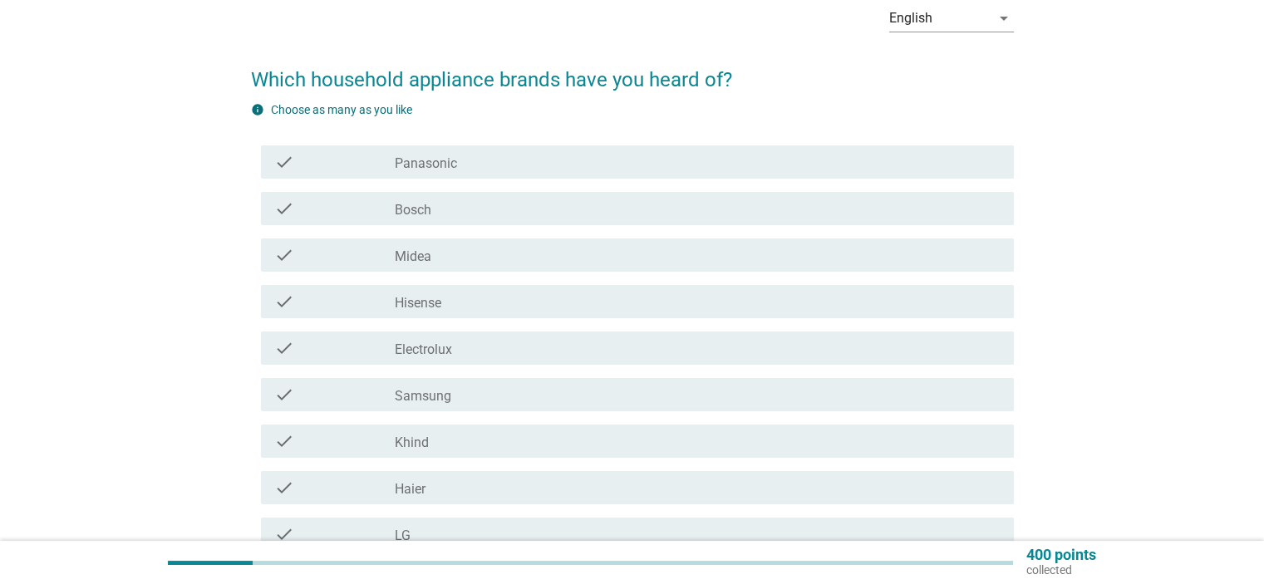
click at [481, 214] on div "check_box_outline_blank Bosch" at bounding box center [697, 209] width 605 height 20
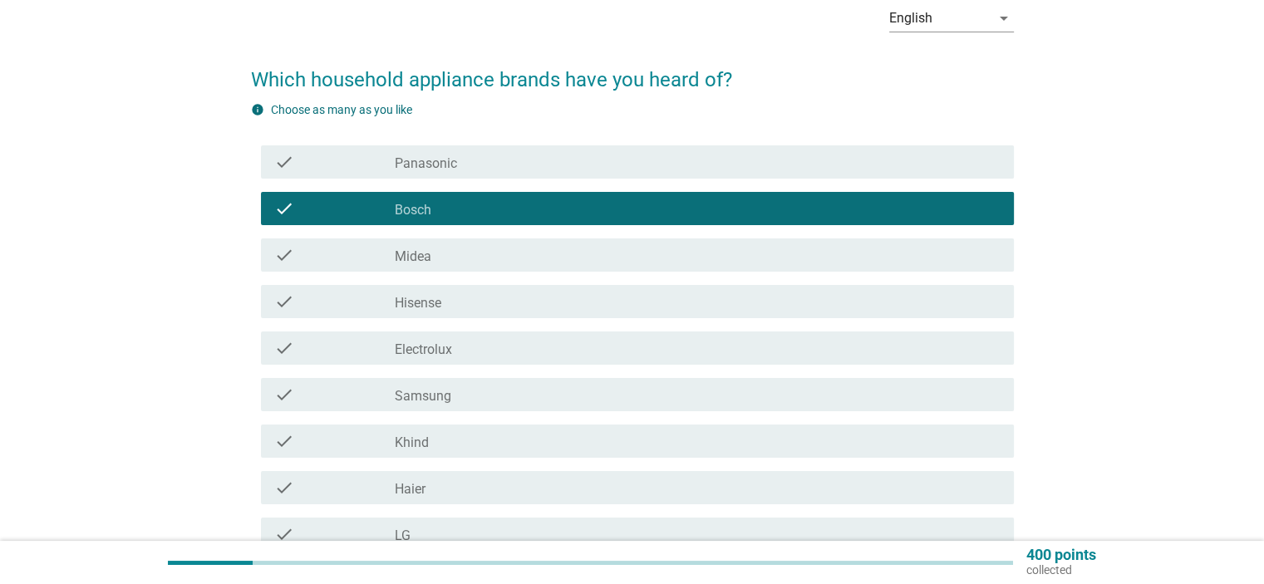
click at [494, 169] on div "check_box_outline_blank Panasonic" at bounding box center [697, 162] width 605 height 20
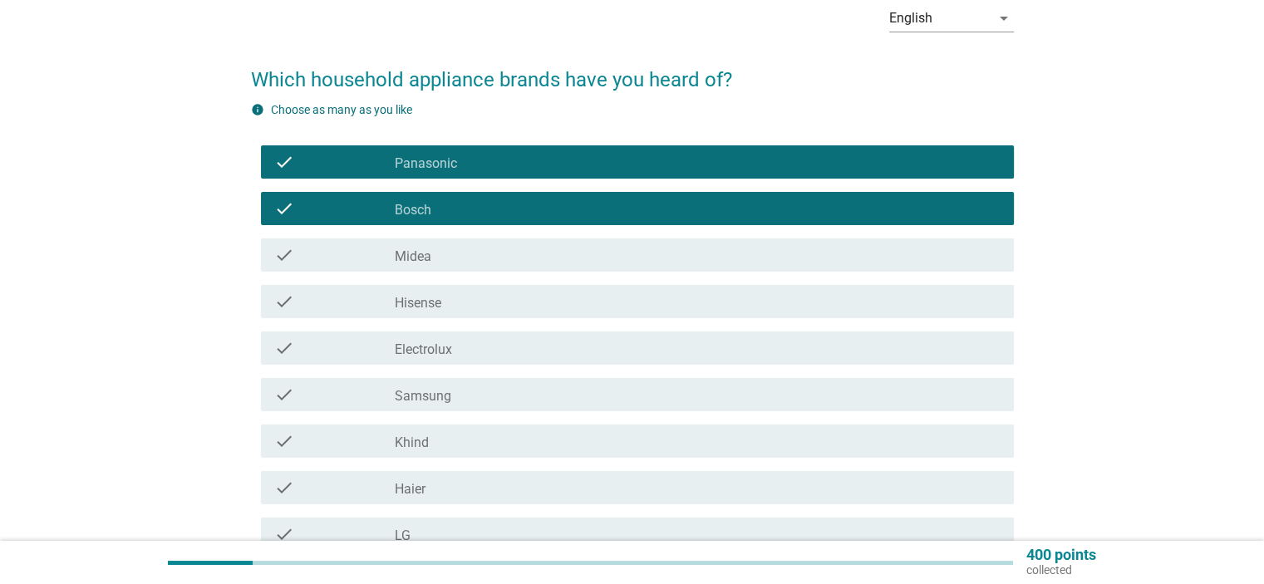
click at [494, 252] on div "check_box_outline_blank Midea" at bounding box center [697, 255] width 605 height 20
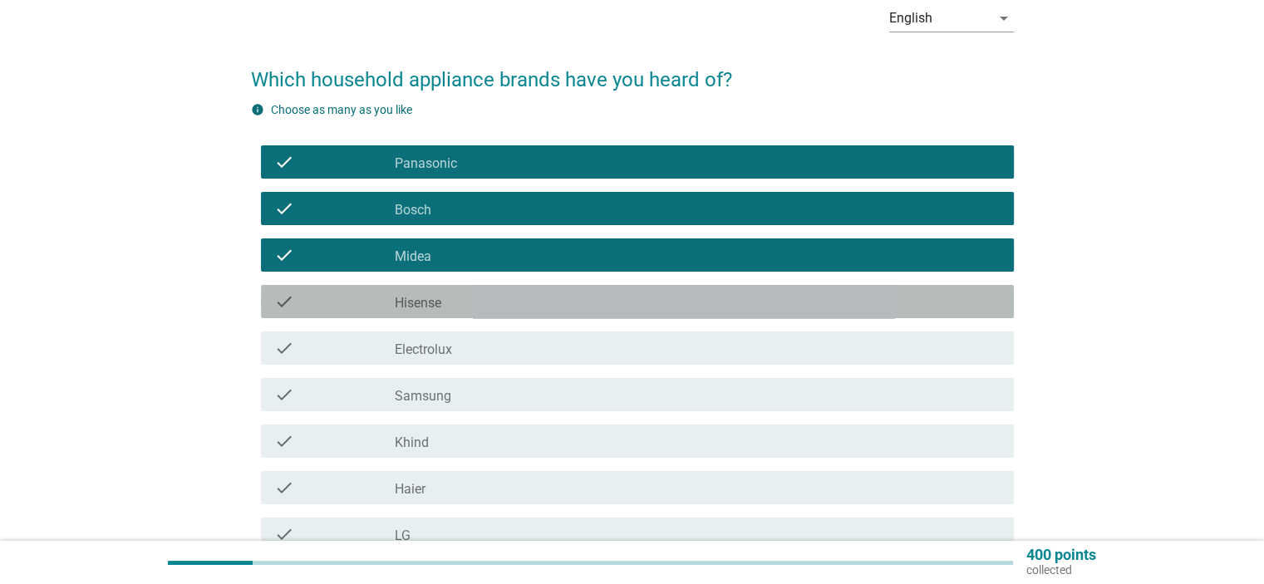
click at [515, 308] on div "check_box_outline_blank Hisense" at bounding box center [697, 302] width 605 height 20
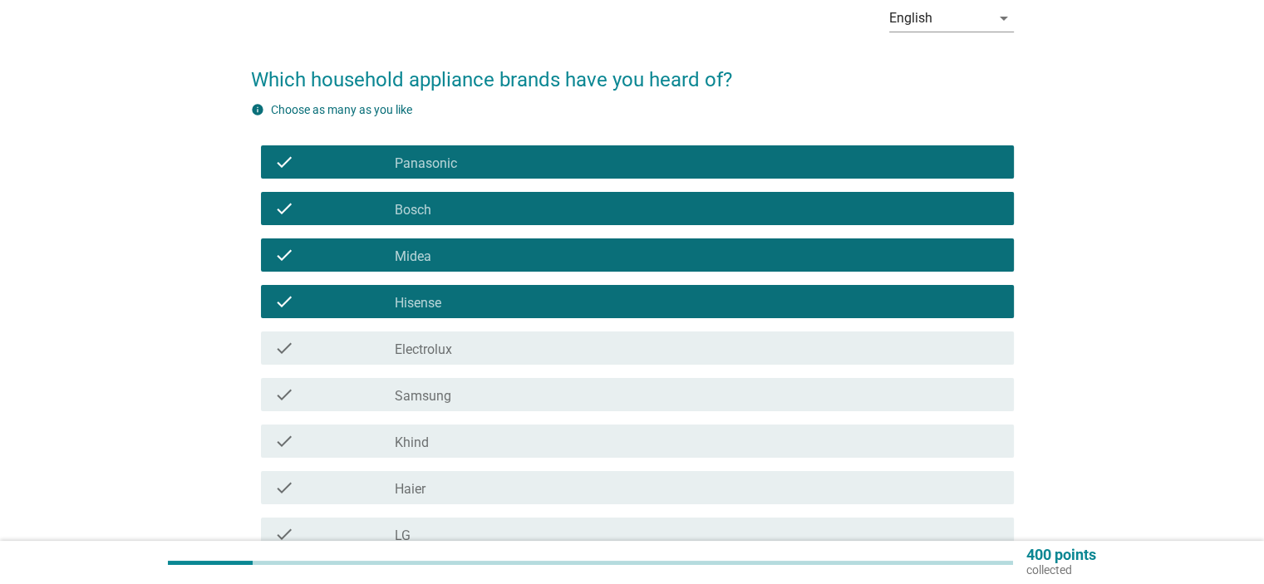
click at [502, 345] on div "check_box_outline_blank Electrolux" at bounding box center [697, 348] width 605 height 20
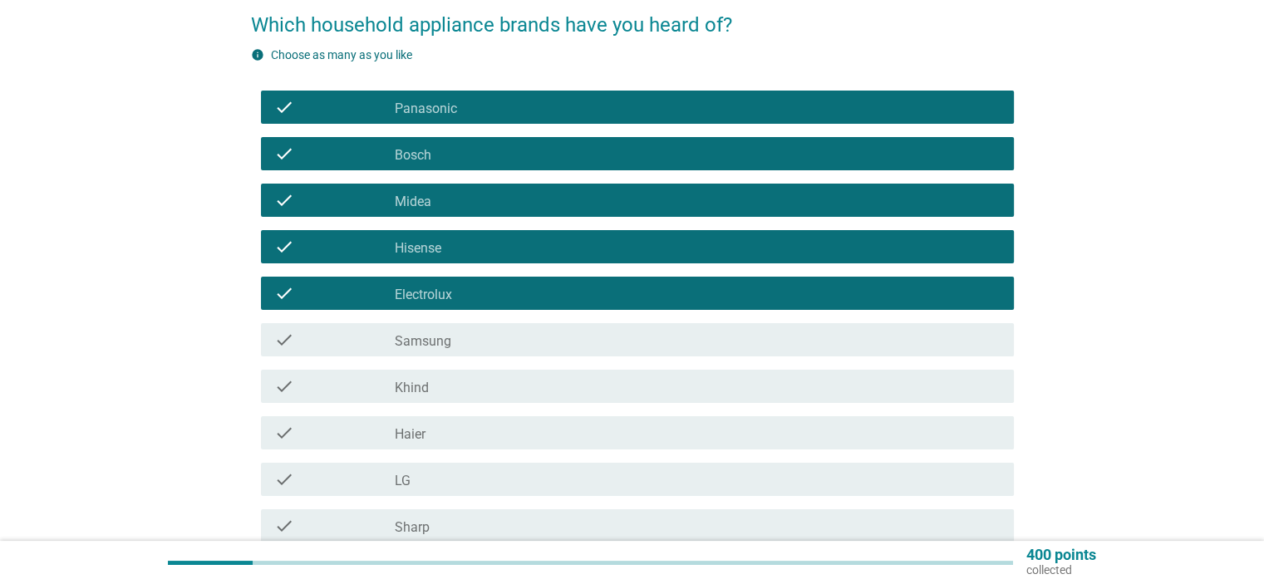
scroll to position [249, 0]
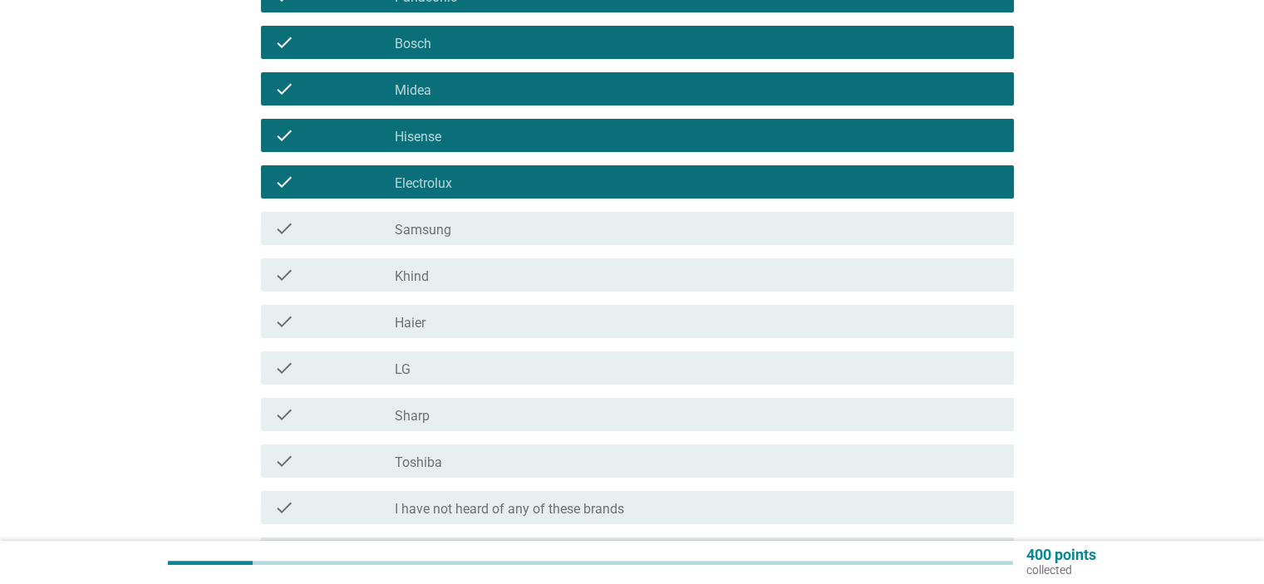
click at [510, 224] on div "check_box_outline_blank Samsung" at bounding box center [697, 229] width 605 height 20
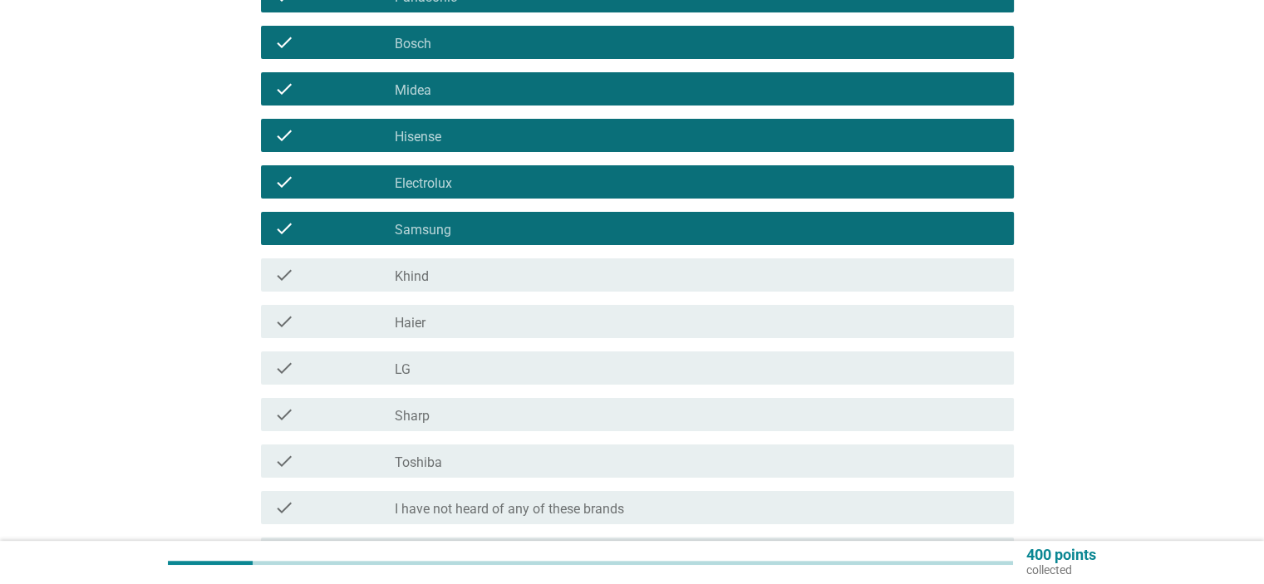
click at [445, 372] on div "check_box_outline_blank LG" at bounding box center [697, 368] width 605 height 20
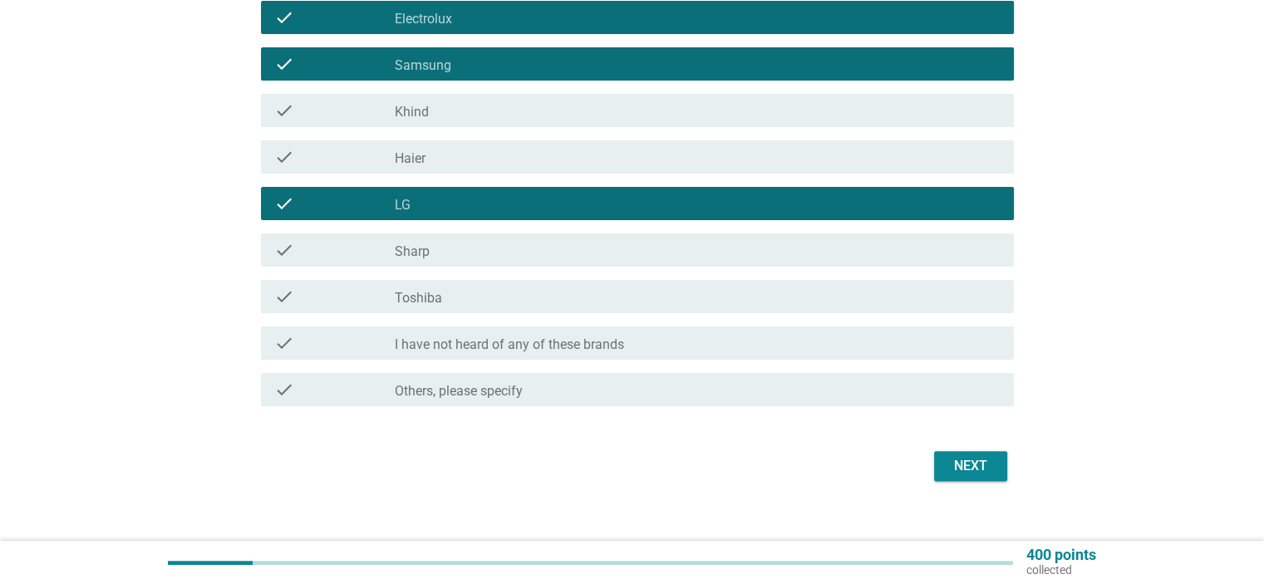
scroll to position [433, 0]
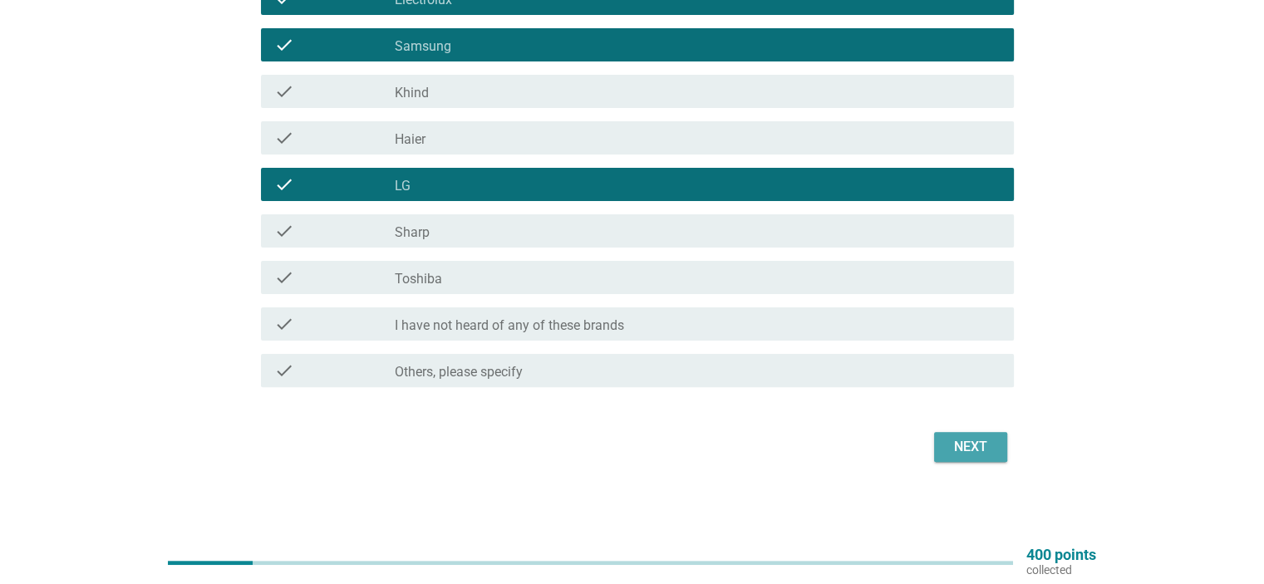
click at [964, 454] on div "Next" at bounding box center [971, 447] width 47 height 20
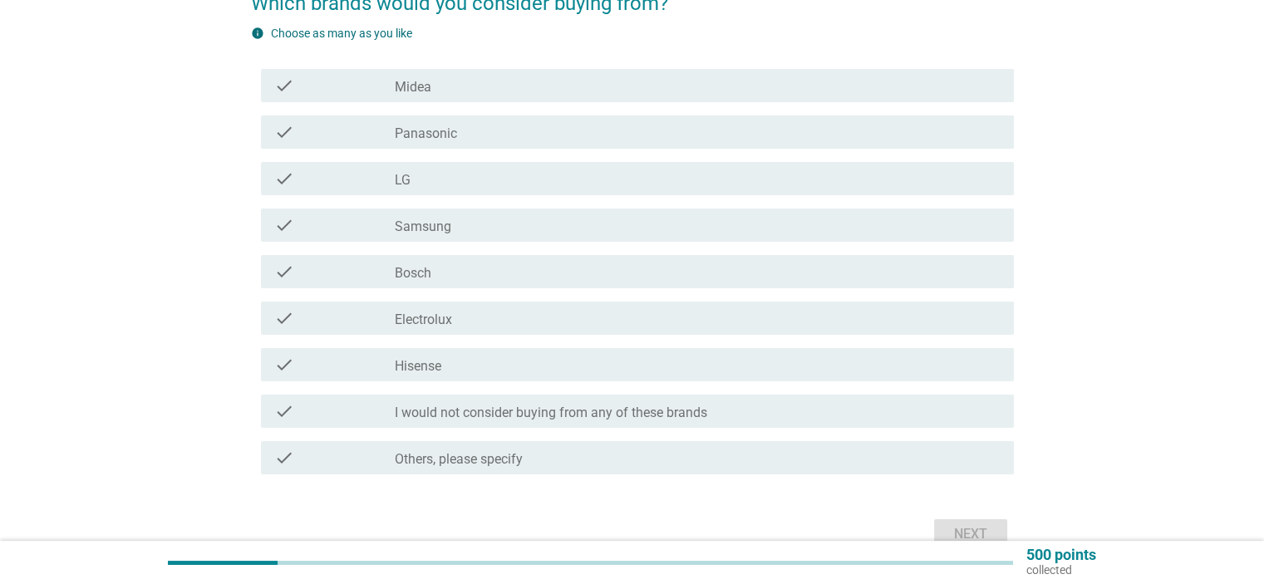
scroll to position [166, 0]
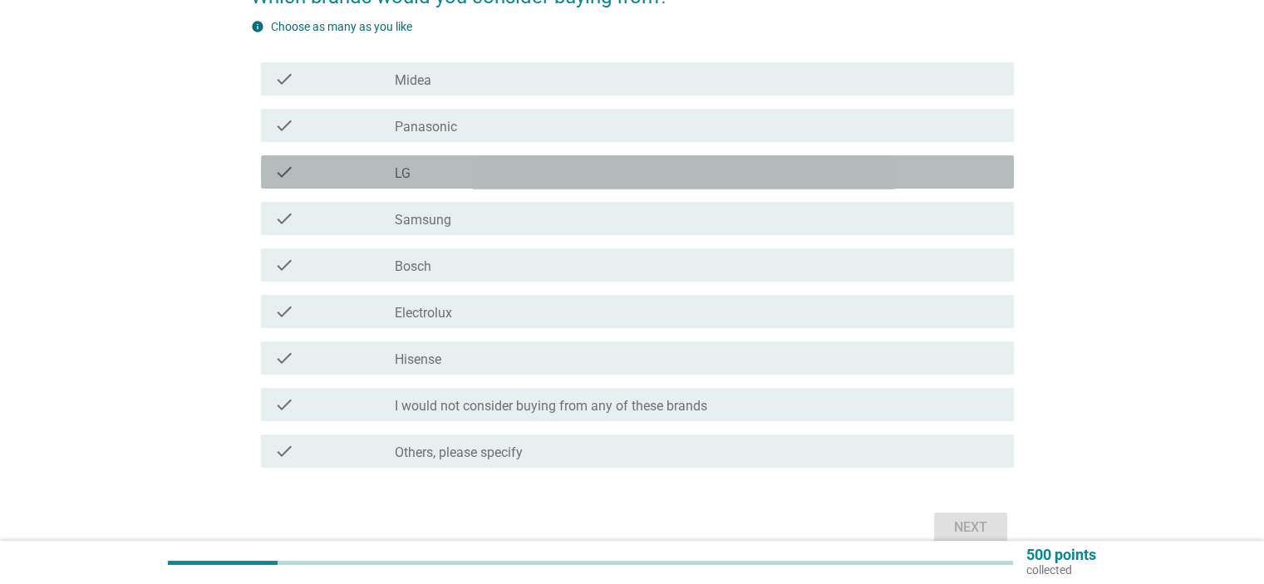
click at [398, 169] on label "LG" at bounding box center [403, 173] width 16 height 17
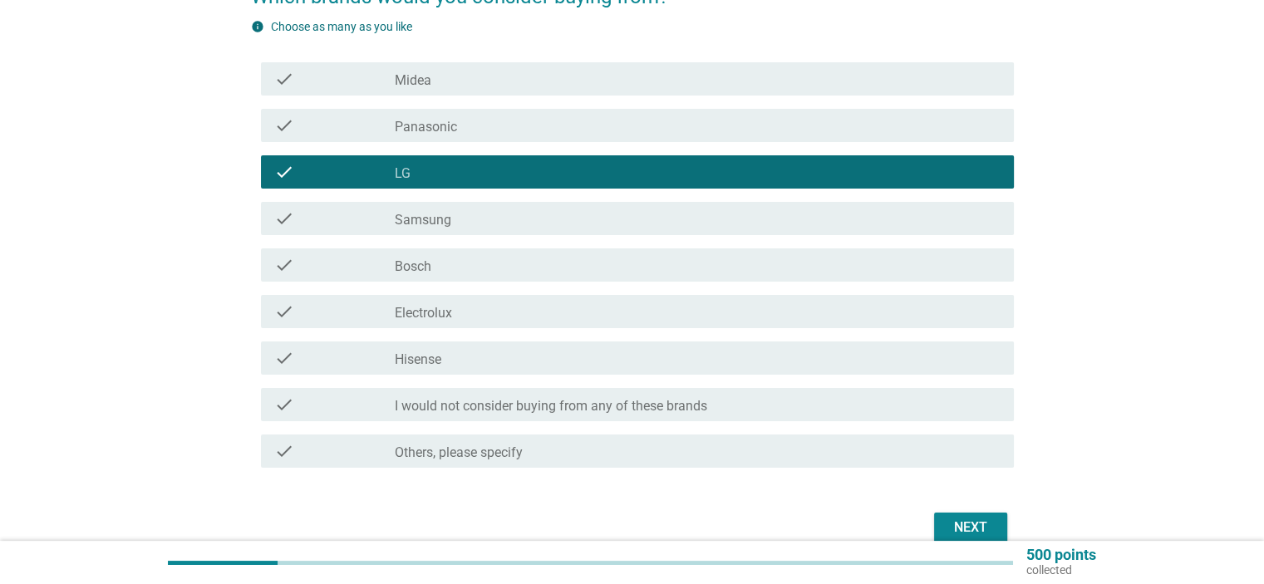
click at [429, 213] on label "Samsung" at bounding box center [423, 220] width 57 height 17
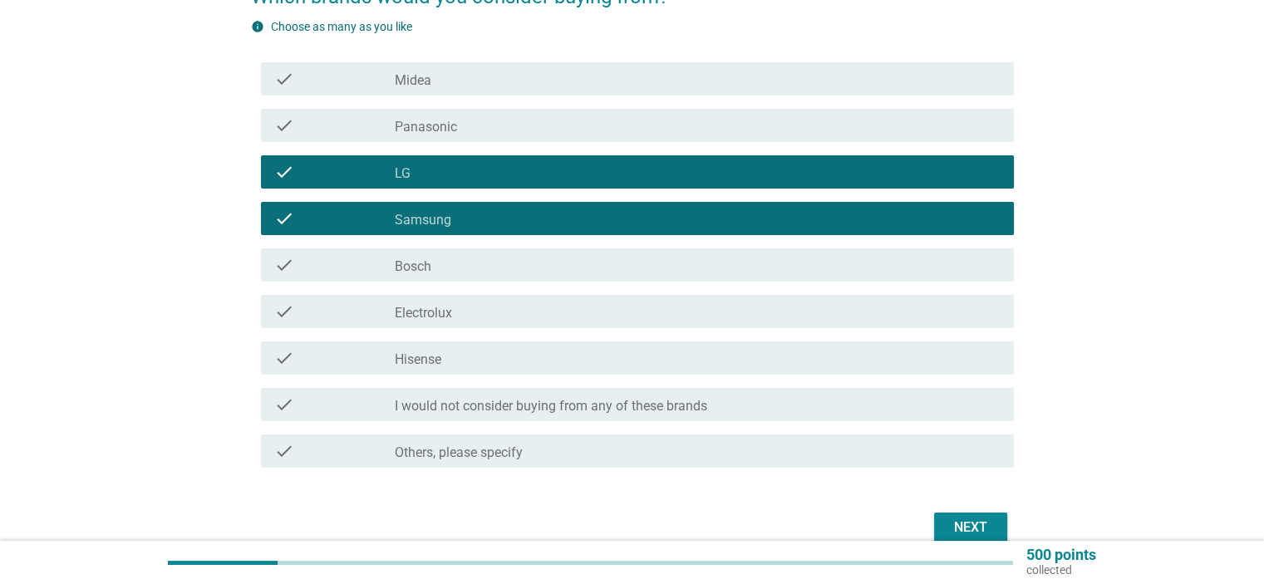
click at [430, 308] on label "Electrolux" at bounding box center [423, 313] width 57 height 17
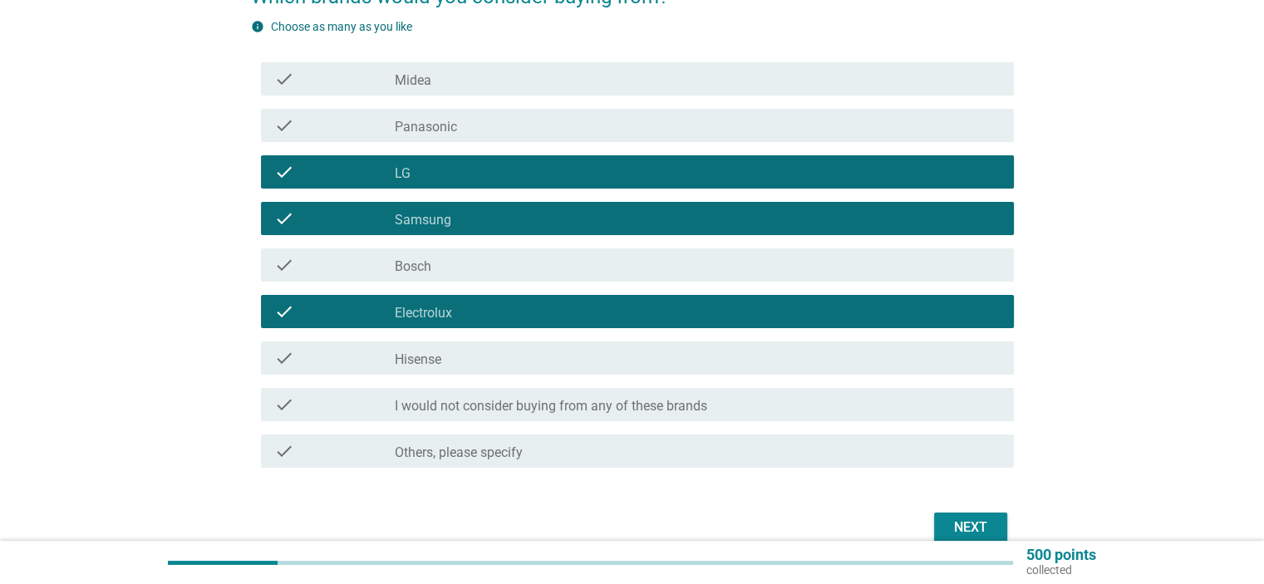
click at [975, 521] on div "Next" at bounding box center [971, 528] width 47 height 20
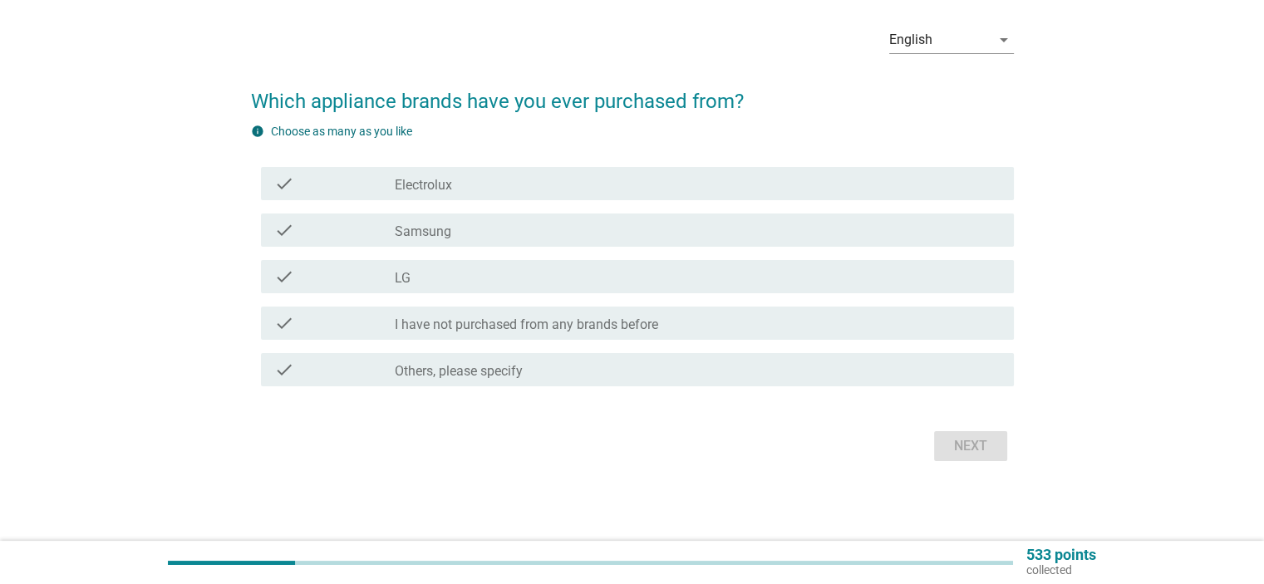
scroll to position [0, 0]
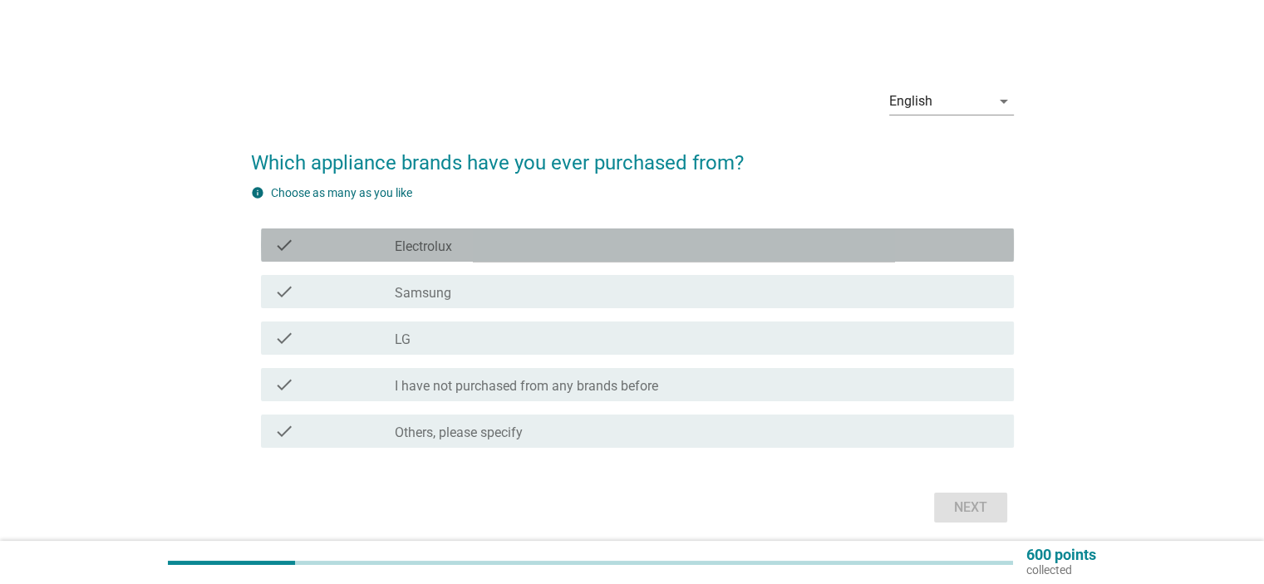
click at [397, 244] on label "Electrolux" at bounding box center [423, 247] width 57 height 17
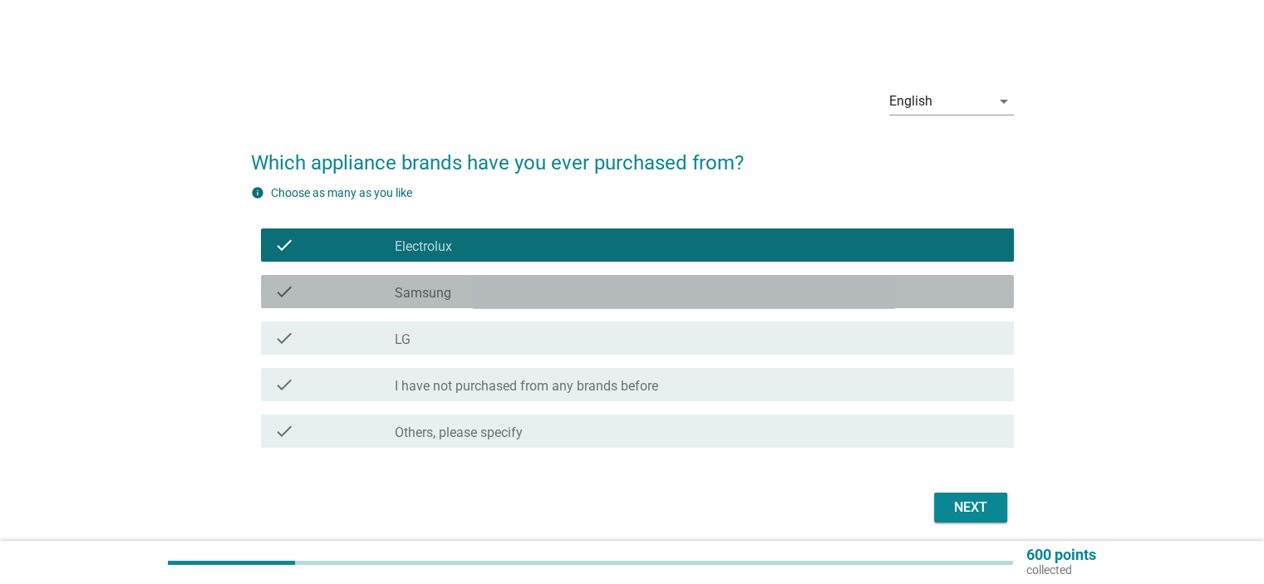
click at [423, 304] on div "check check_box Samsung" at bounding box center [637, 291] width 753 height 33
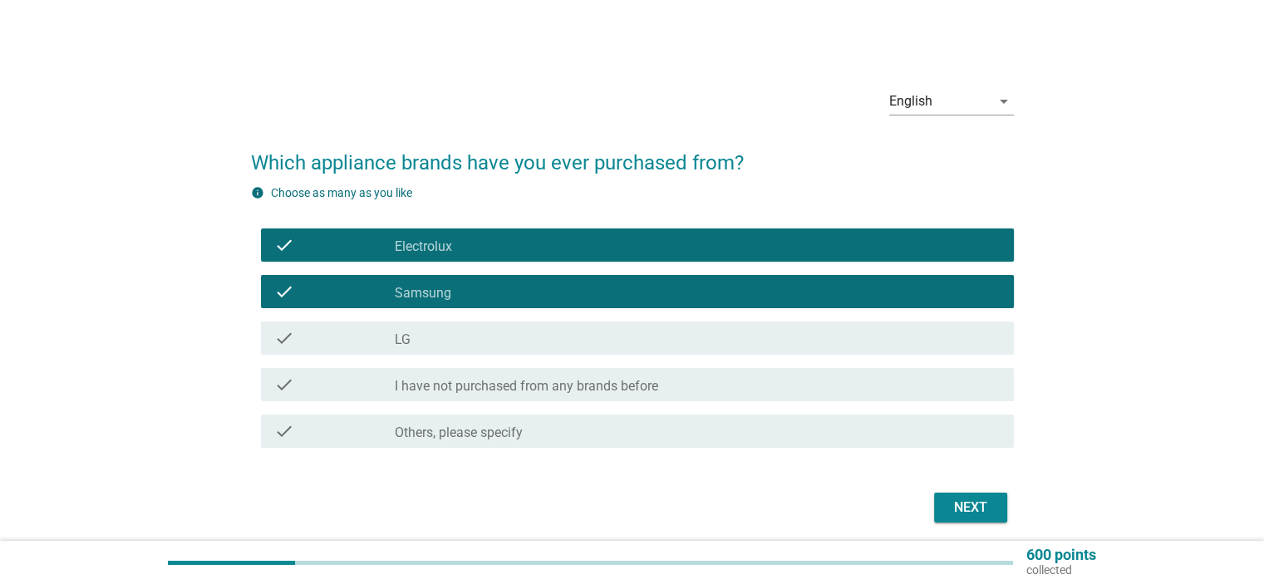
click at [416, 342] on div "check_box LG" at bounding box center [697, 338] width 605 height 20
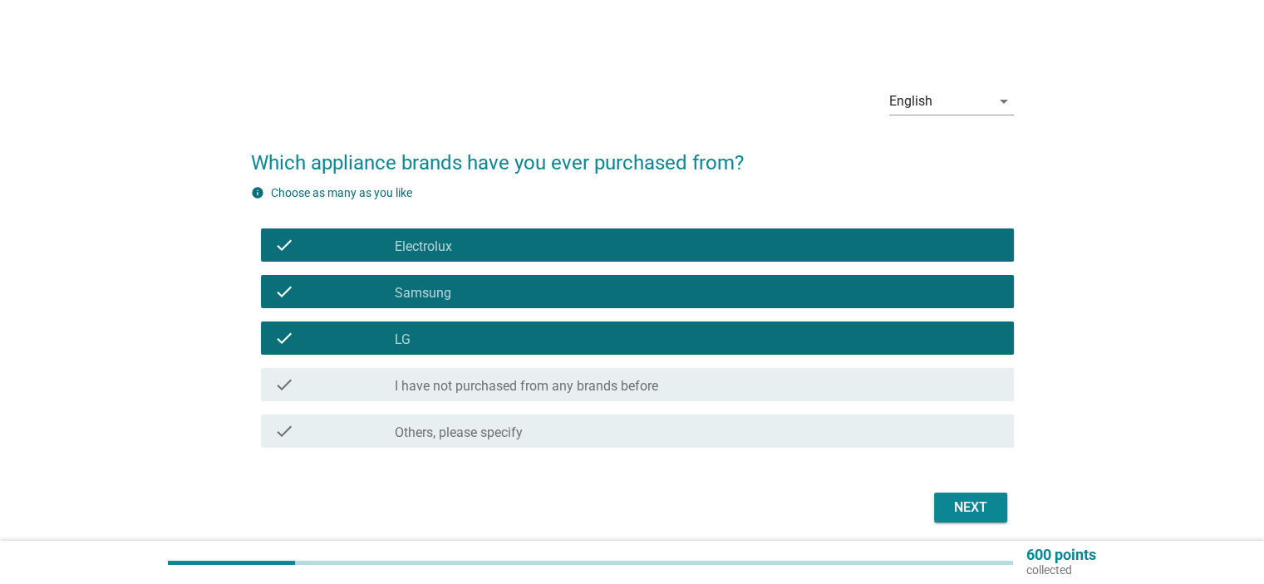
click at [962, 510] on div "Next" at bounding box center [971, 508] width 47 height 20
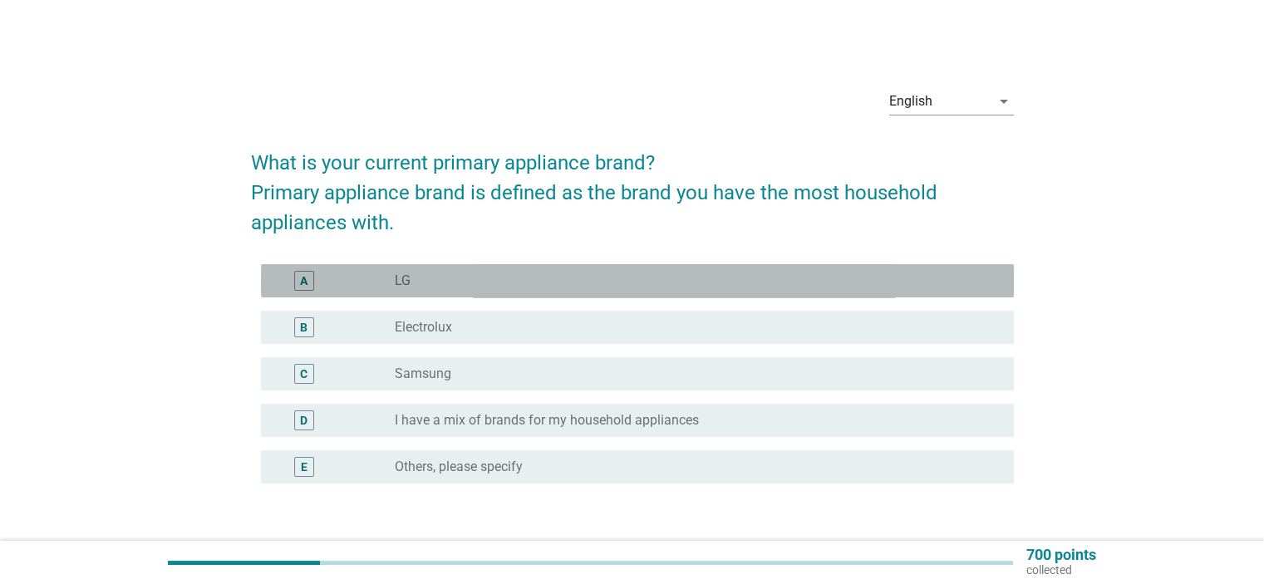
click at [416, 283] on div "radio_button_unchecked LG" at bounding box center [691, 281] width 592 height 17
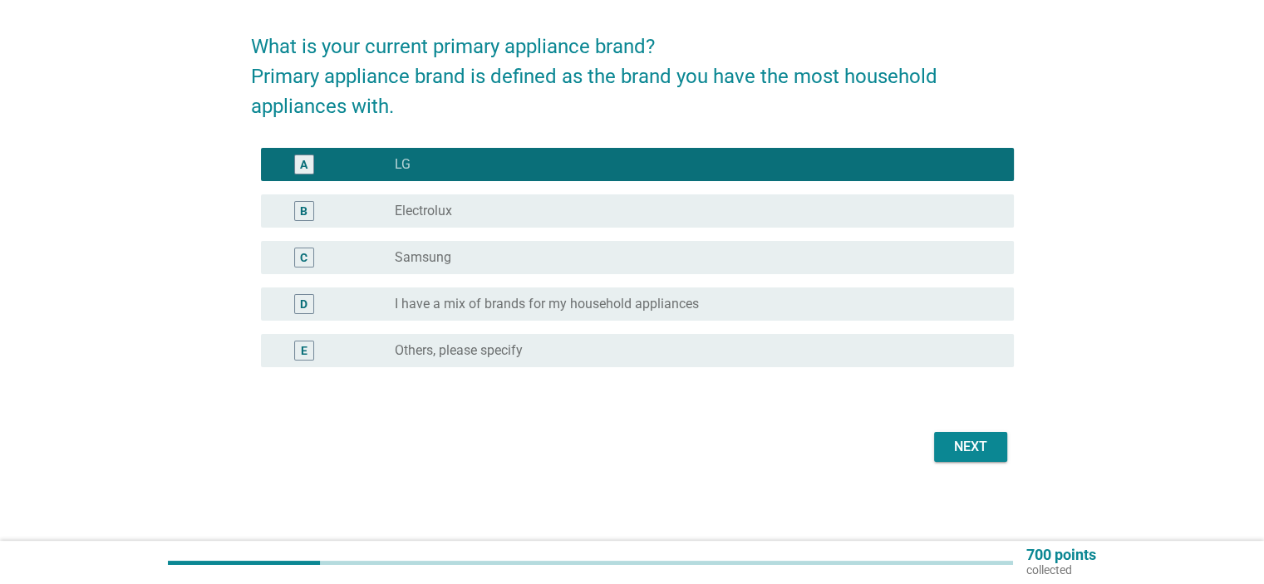
scroll to position [116, 0]
click at [444, 203] on label "Electrolux" at bounding box center [423, 211] width 57 height 17
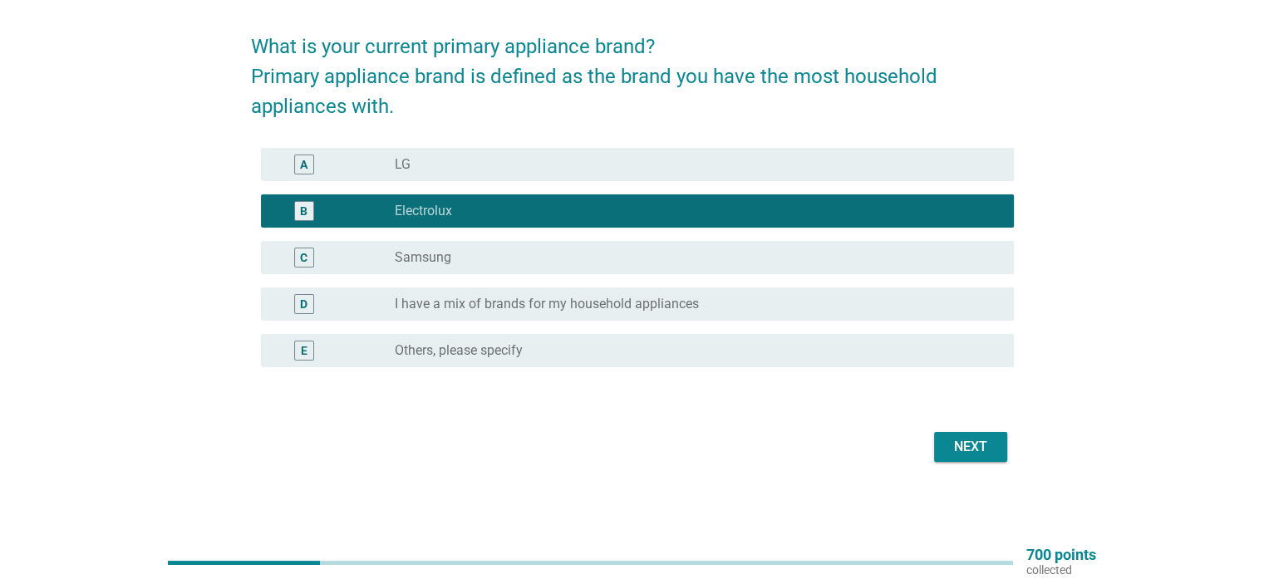
click at [439, 248] on div "radio_button_unchecked Samsung" at bounding box center [697, 258] width 605 height 20
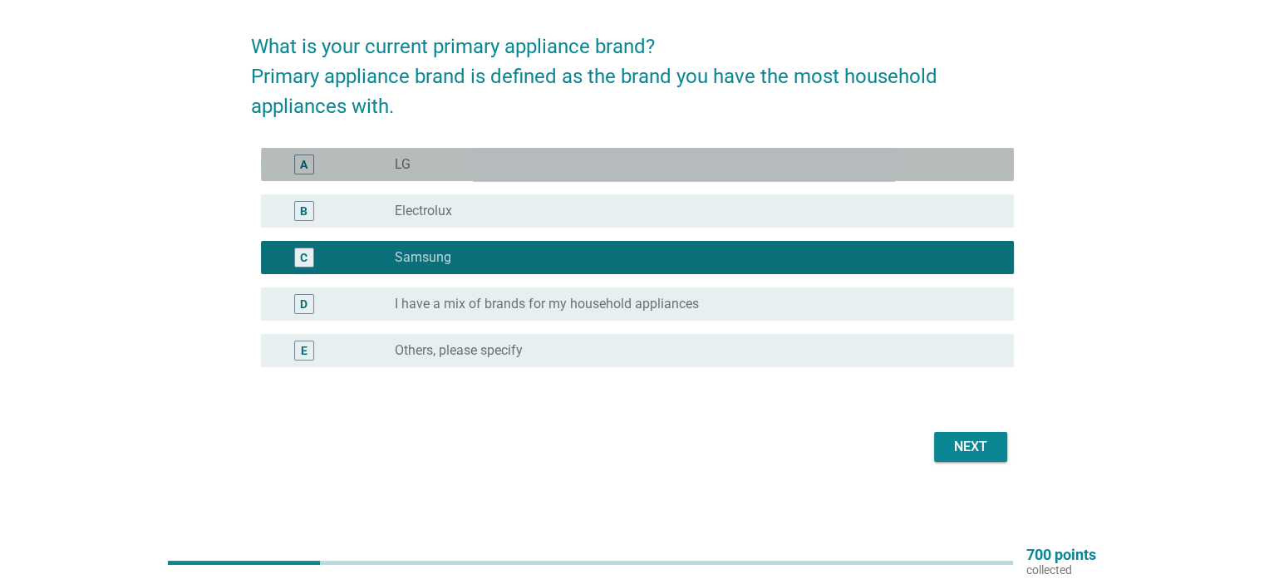
click at [425, 168] on div "radio_button_unchecked LG" at bounding box center [691, 164] width 592 height 17
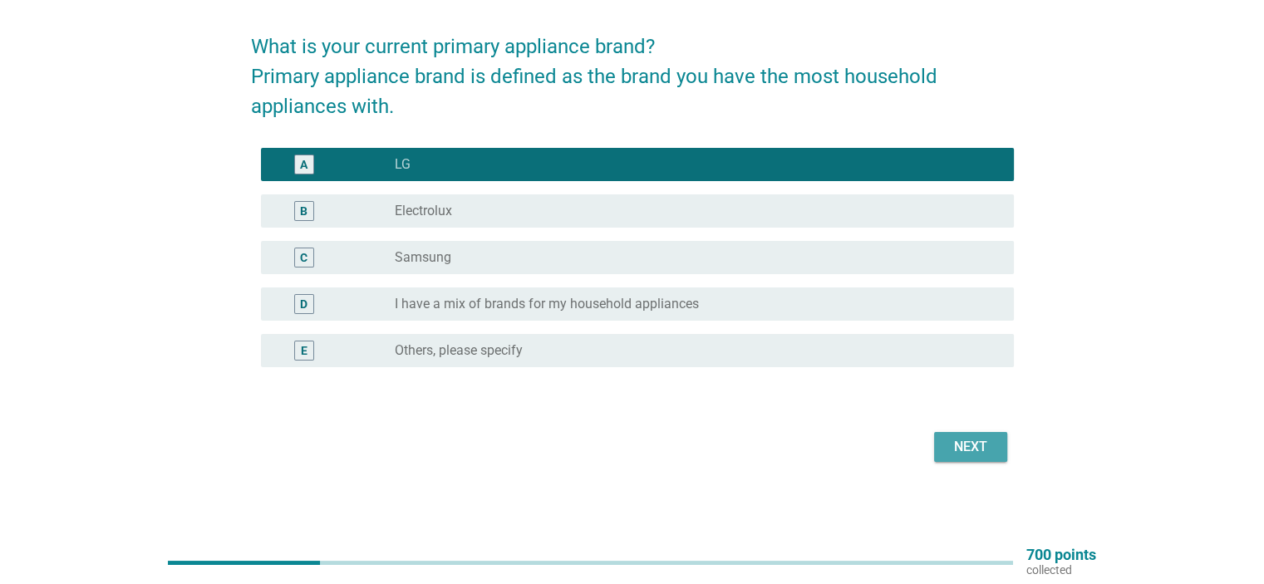
click at [954, 442] on div "Next" at bounding box center [971, 447] width 47 height 20
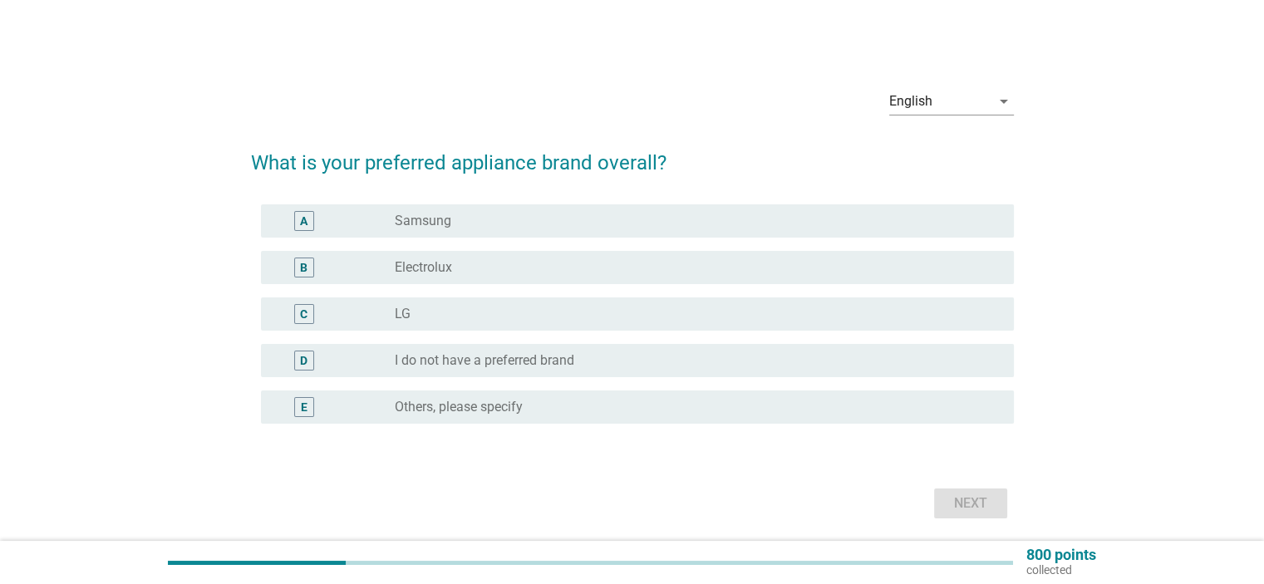
click at [411, 316] on div "radio_button_unchecked LG" at bounding box center [691, 314] width 592 height 17
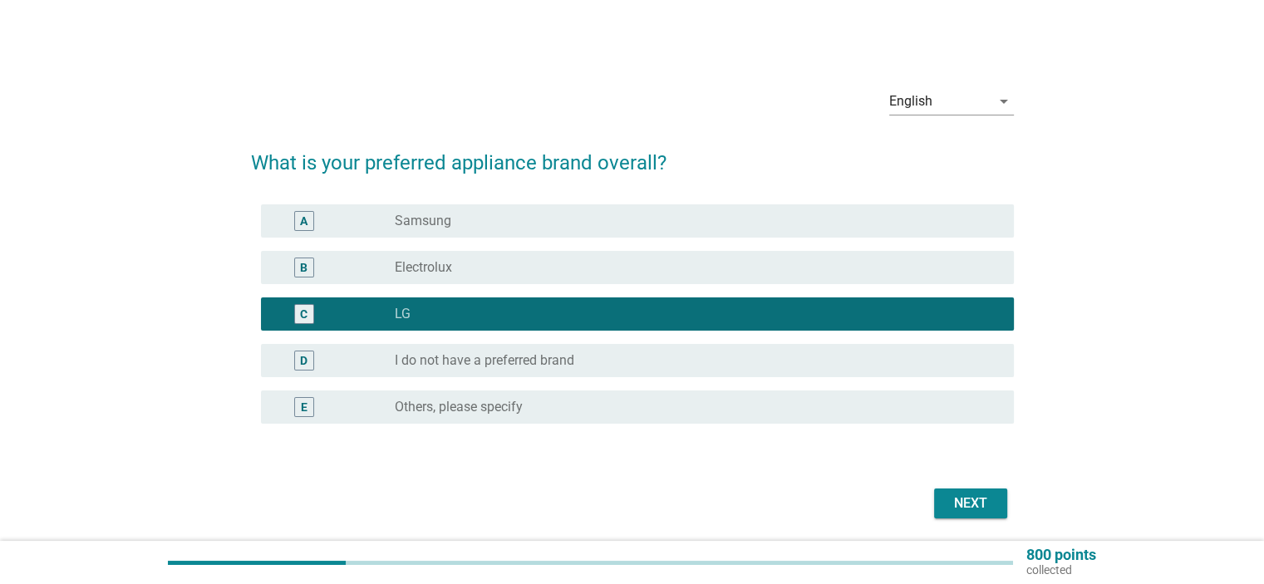
click at [963, 497] on div "Next" at bounding box center [971, 504] width 47 height 20
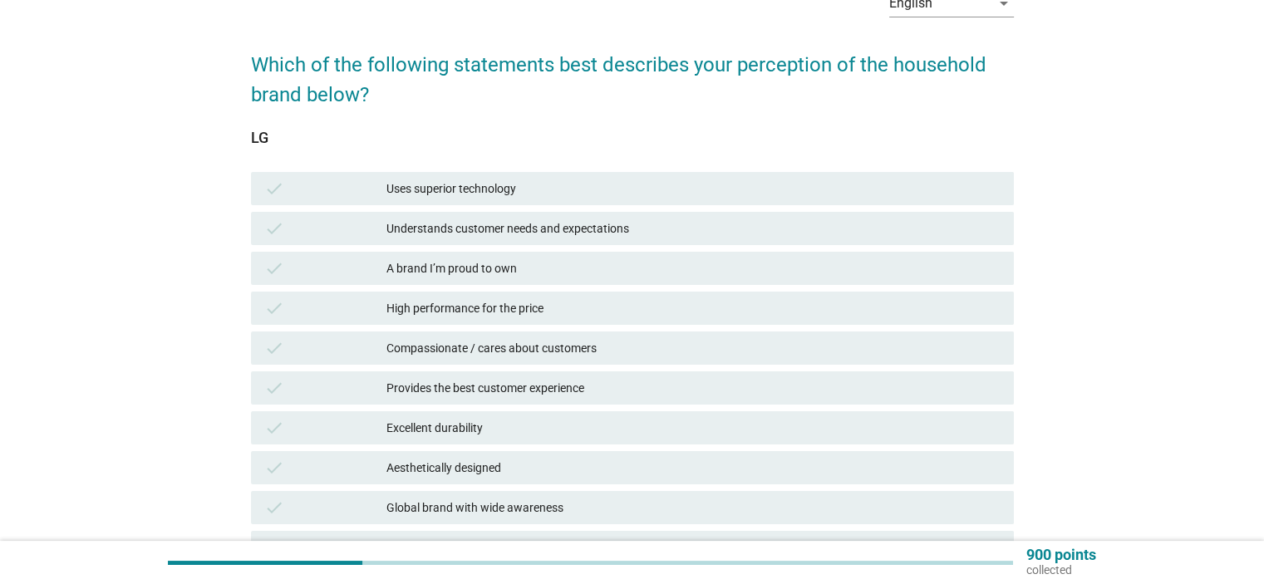
scroll to position [166, 0]
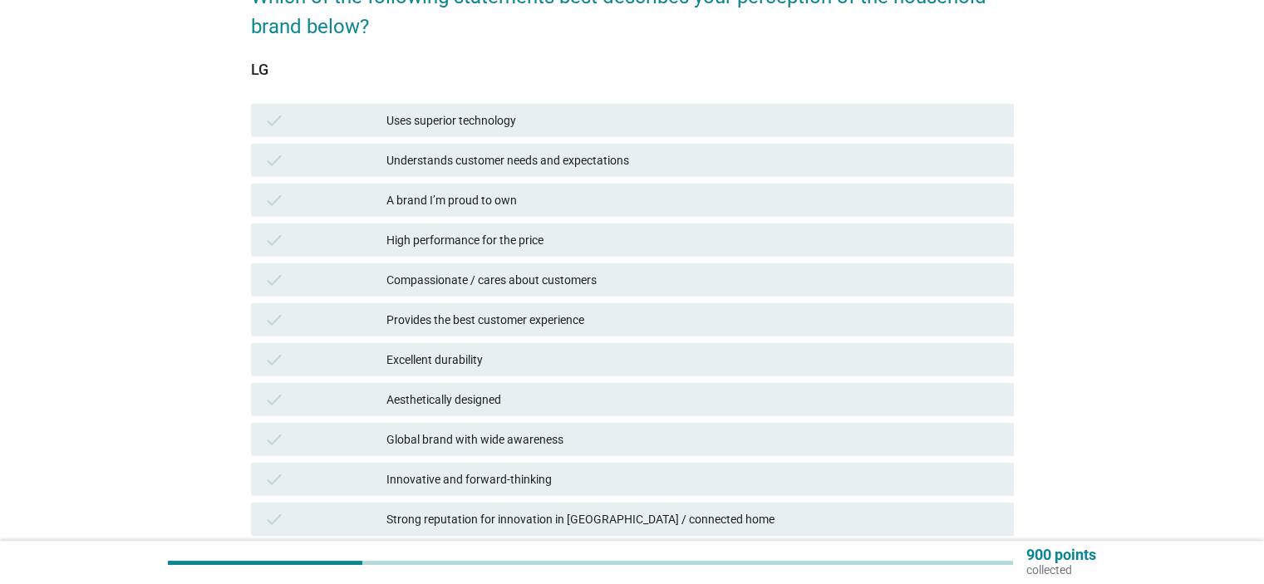
click at [481, 205] on div "A brand I’m proud to own" at bounding box center [693, 200] width 613 height 20
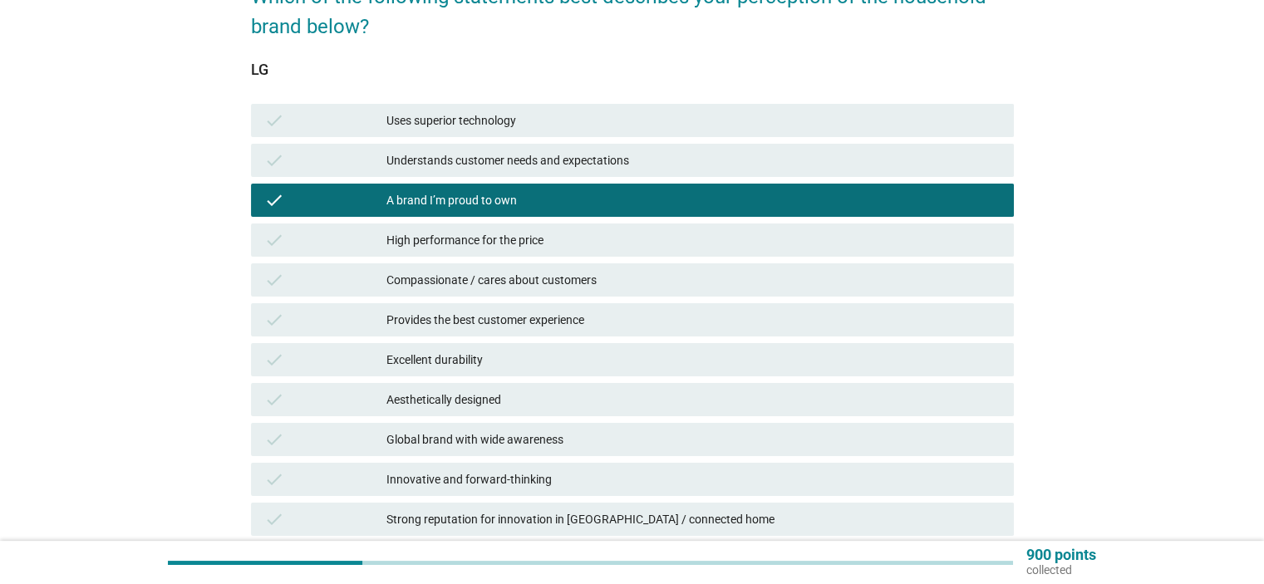
click at [484, 236] on div "High performance for the price" at bounding box center [693, 240] width 613 height 20
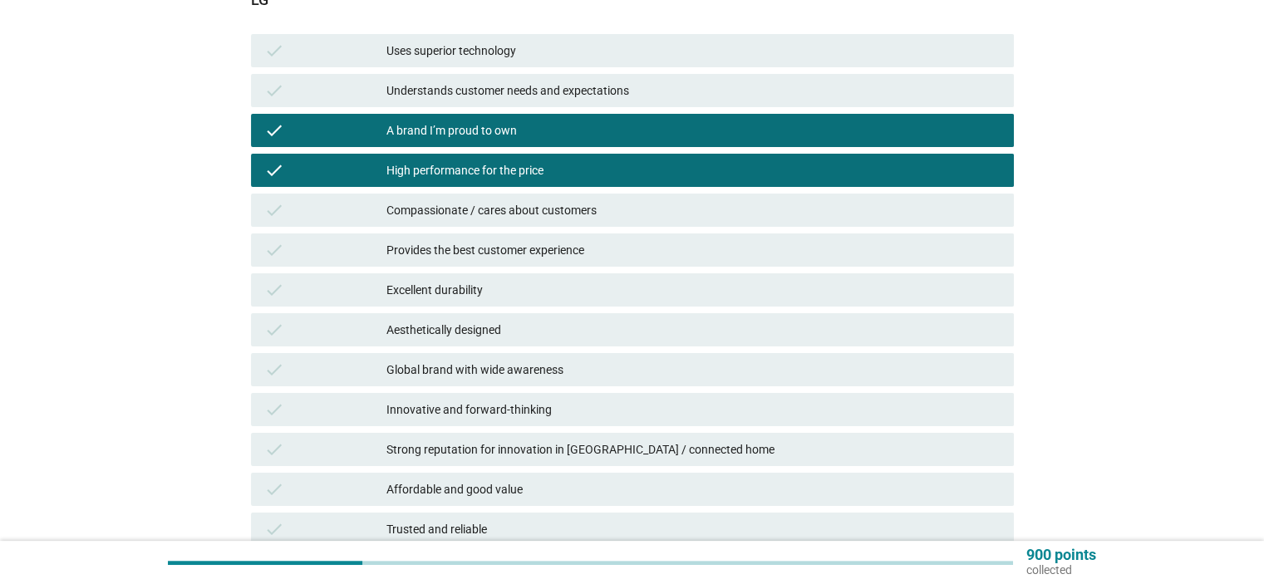
scroll to position [249, 0]
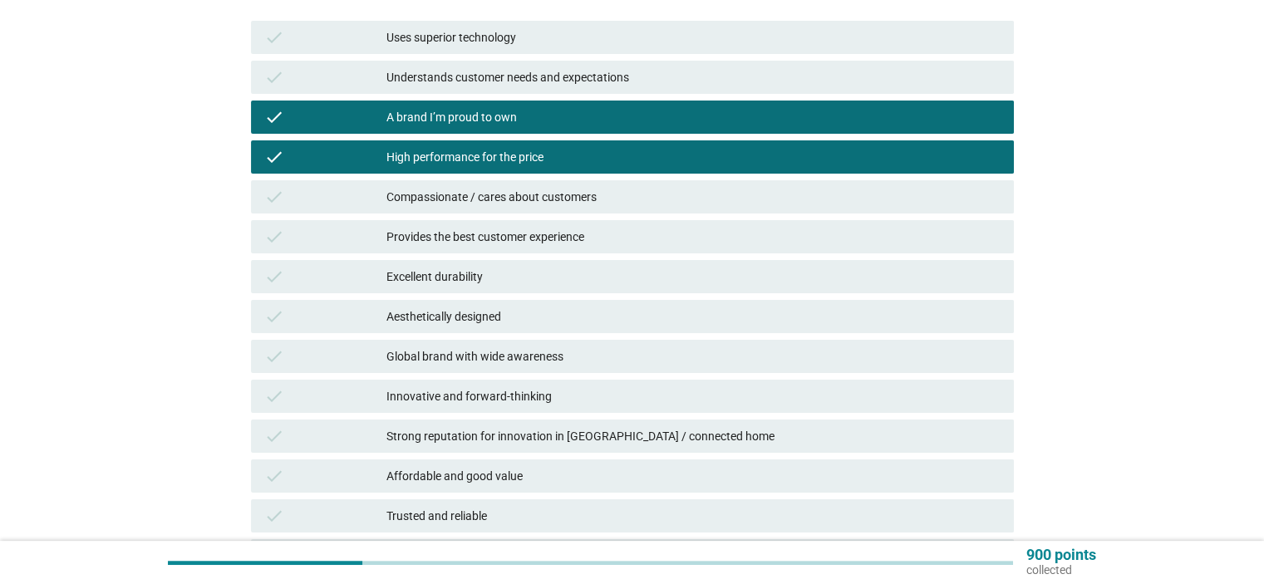
click at [526, 352] on div "Global brand with wide awareness" at bounding box center [693, 357] width 613 height 20
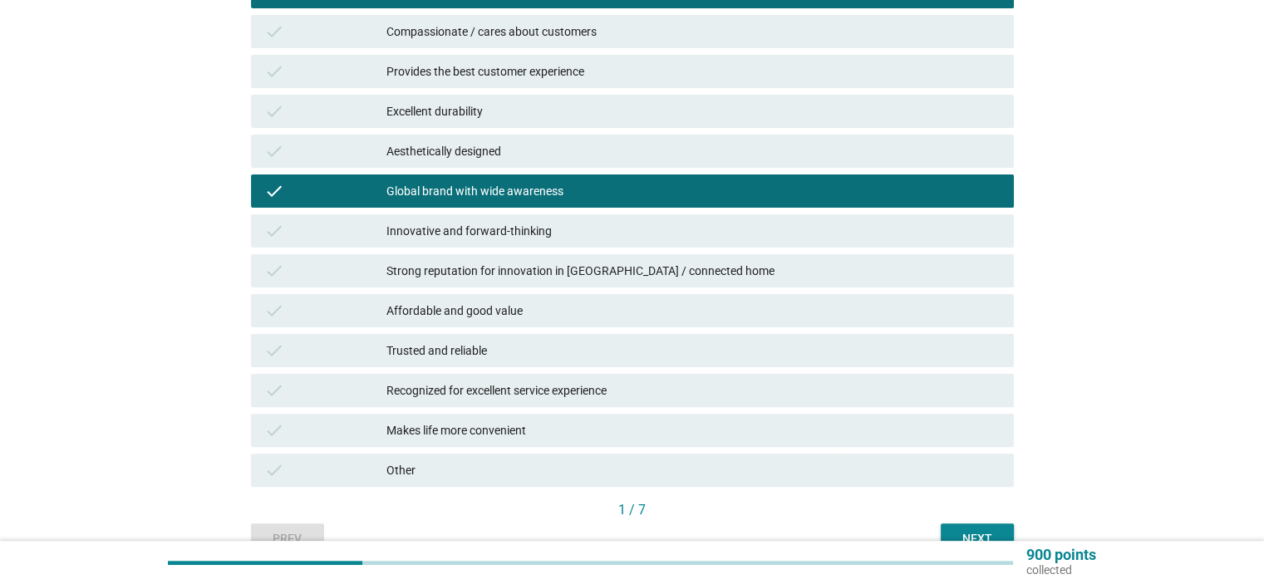
scroll to position [416, 0]
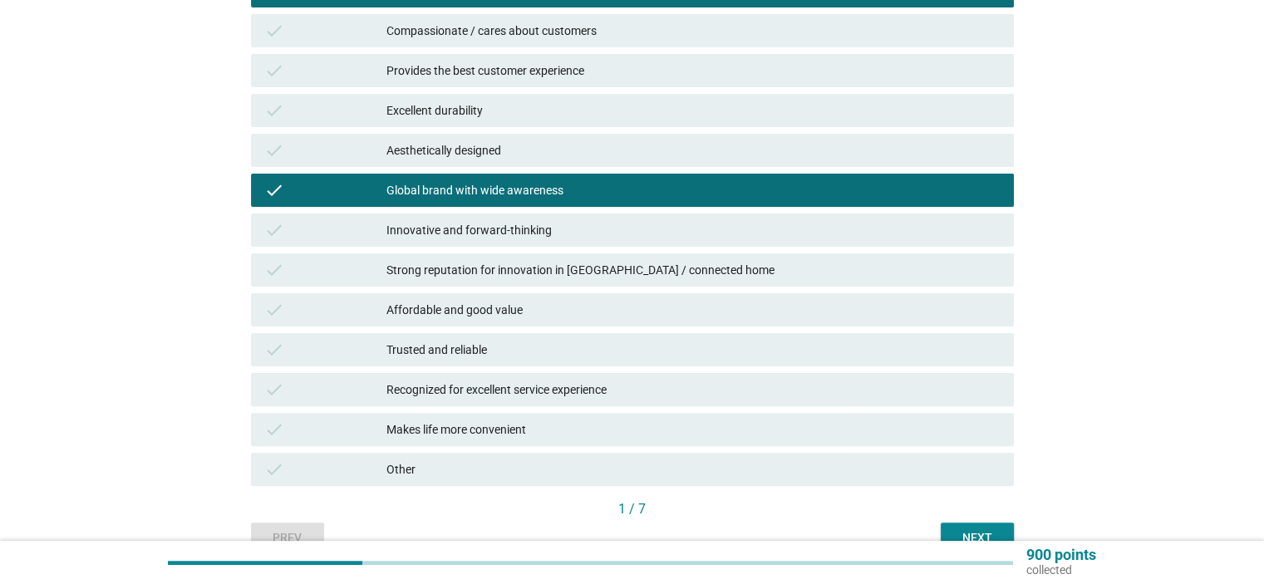
click at [603, 274] on div "Strong reputation for innovation in [GEOGRAPHIC_DATA] / connected home" at bounding box center [693, 270] width 613 height 20
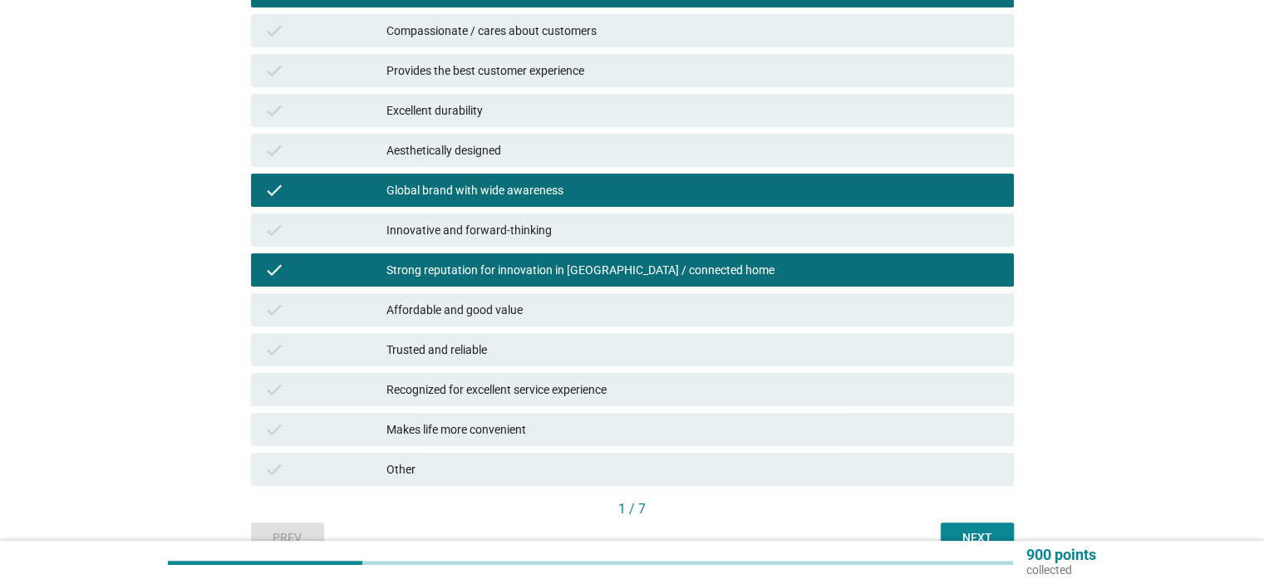
click at [494, 307] on div "Affordable and good value" at bounding box center [693, 310] width 613 height 20
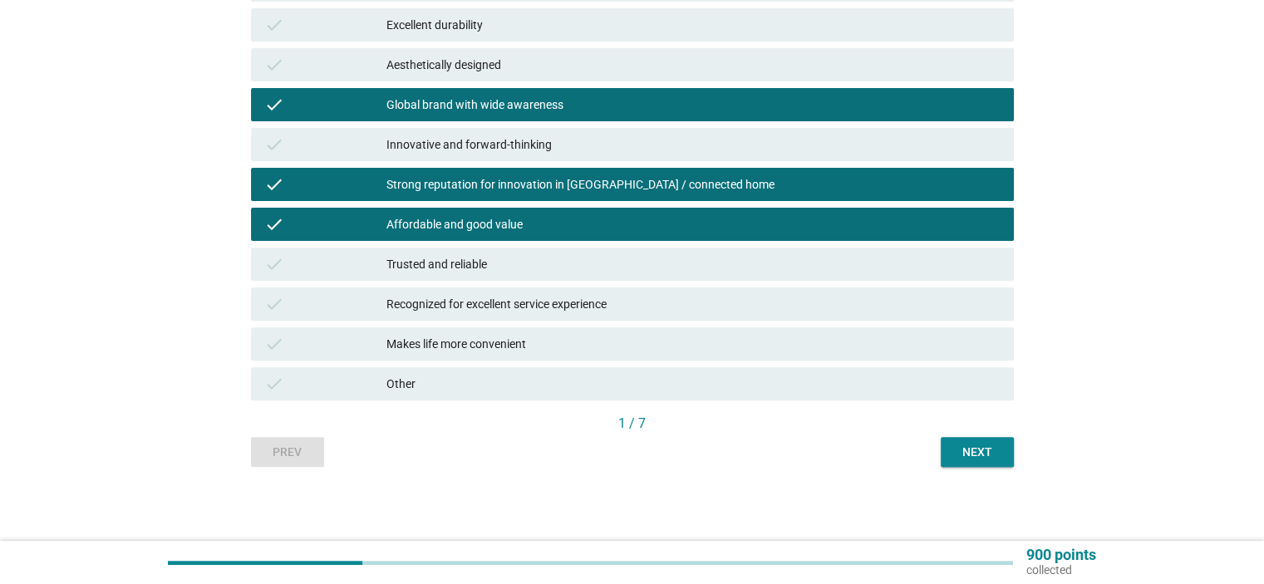
scroll to position [502, 0]
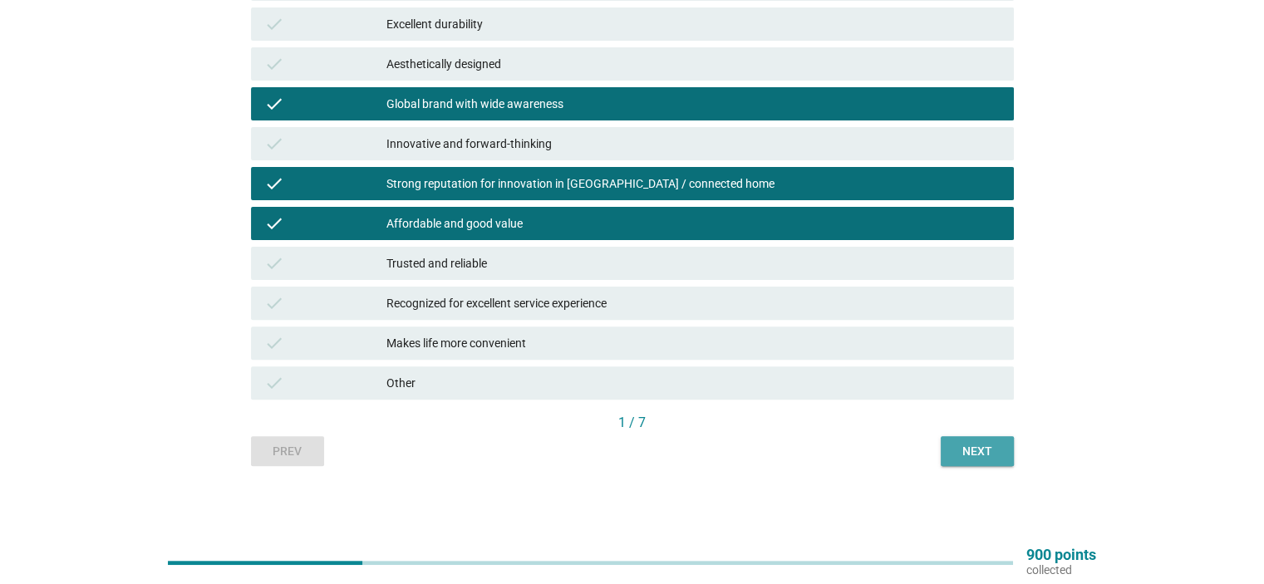
click at [970, 446] on div "Next" at bounding box center [977, 451] width 47 height 17
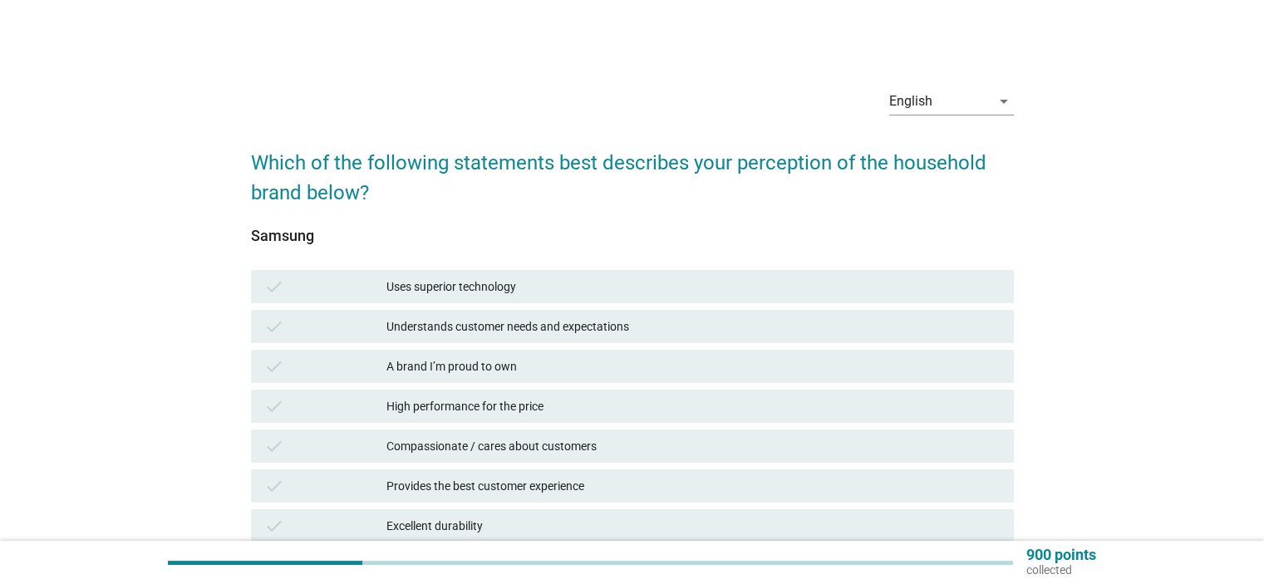
click at [556, 332] on div "Understands customer needs and expectations" at bounding box center [693, 327] width 613 height 20
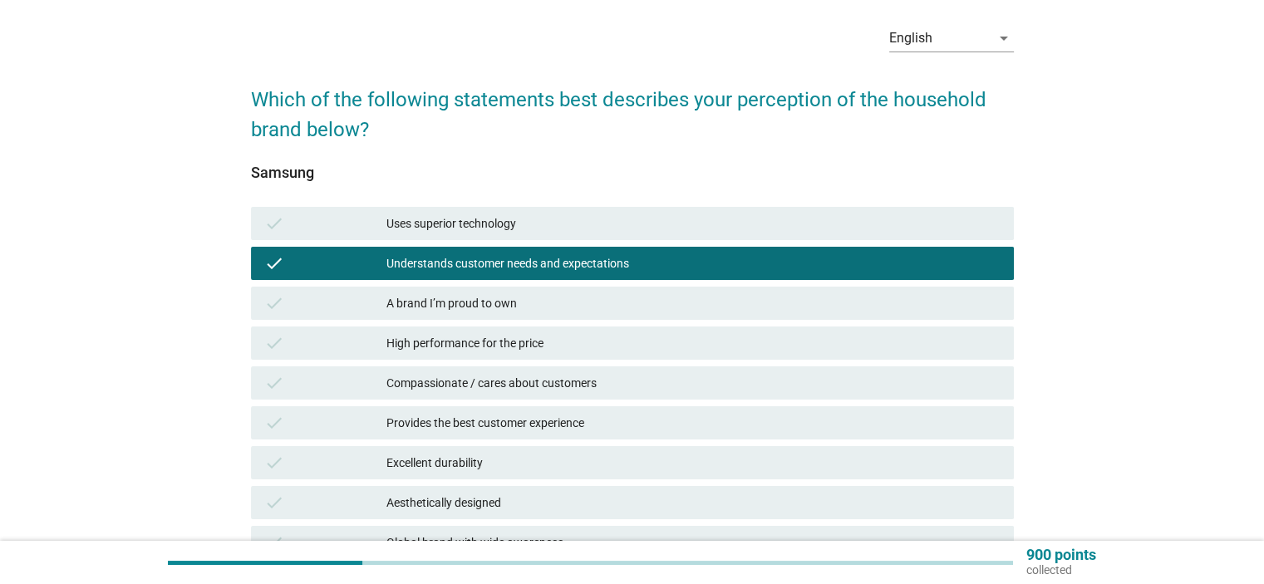
scroll to position [166, 0]
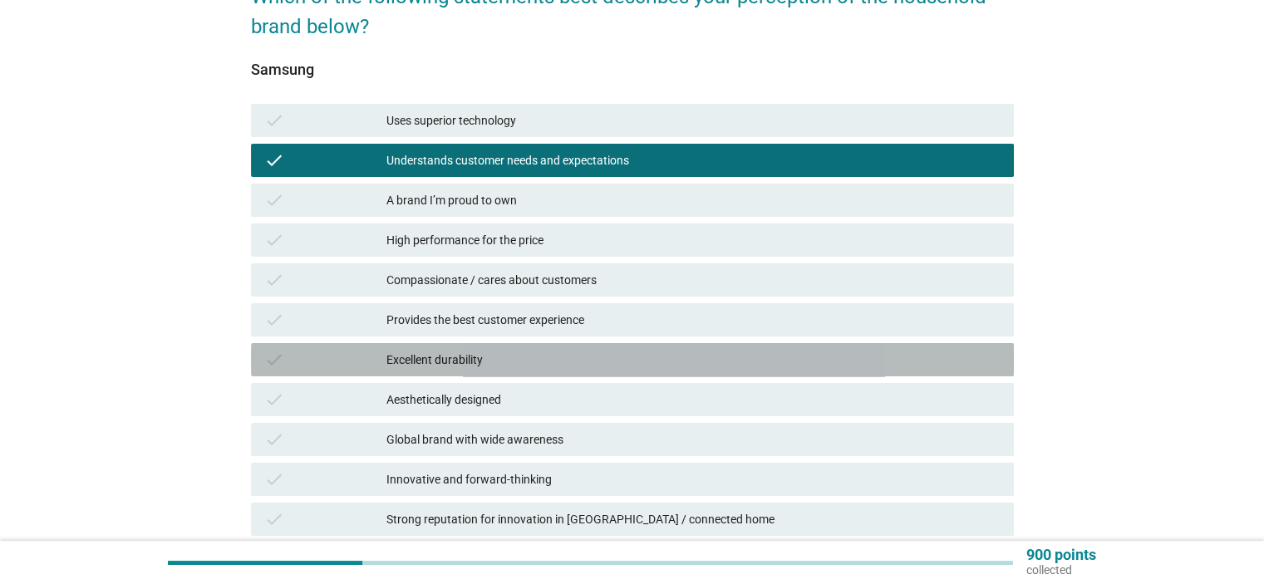
click at [492, 362] on div "Excellent durability" at bounding box center [693, 360] width 613 height 20
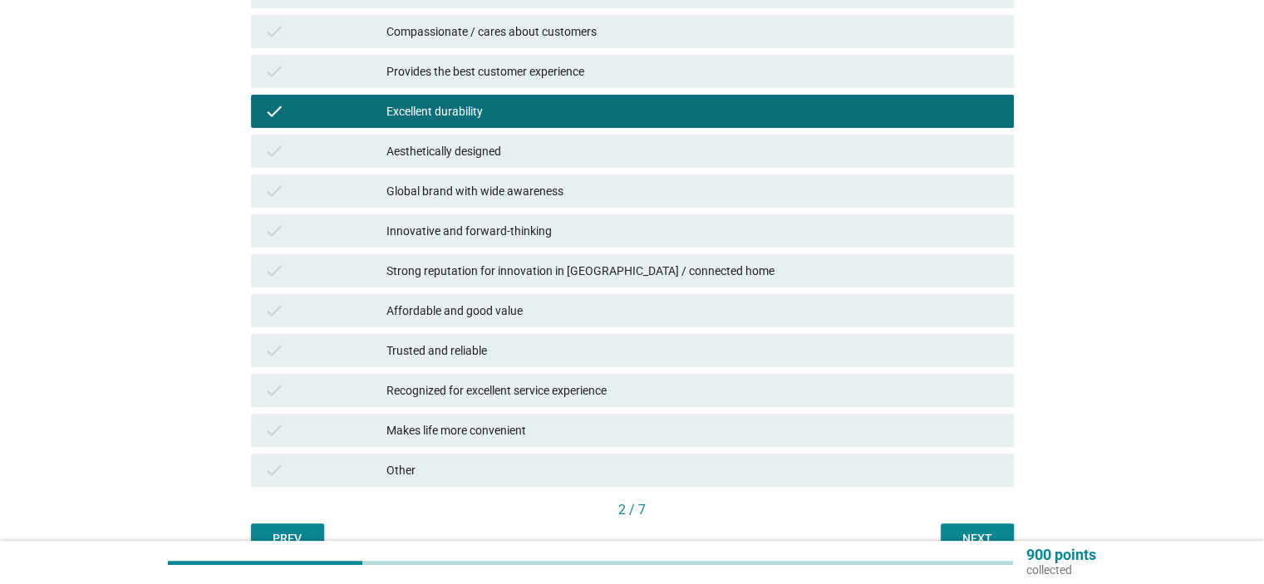
scroll to position [416, 0]
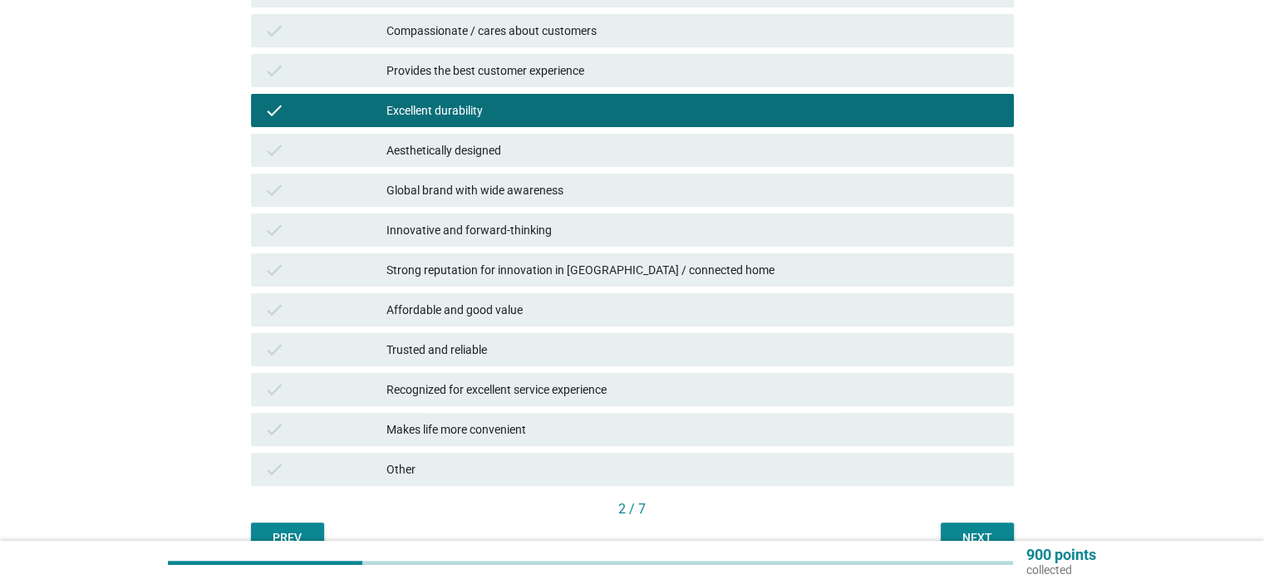
click at [477, 348] on div "Trusted and reliable" at bounding box center [693, 350] width 613 height 20
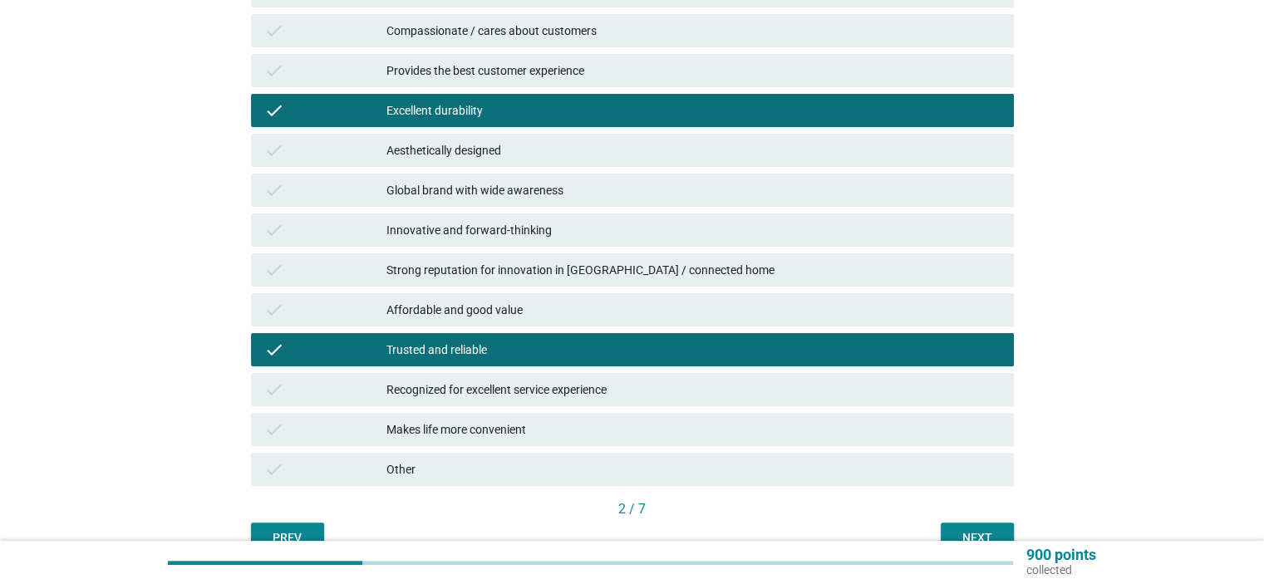
click at [490, 389] on div "Recognized for excellent service experience" at bounding box center [693, 390] width 613 height 20
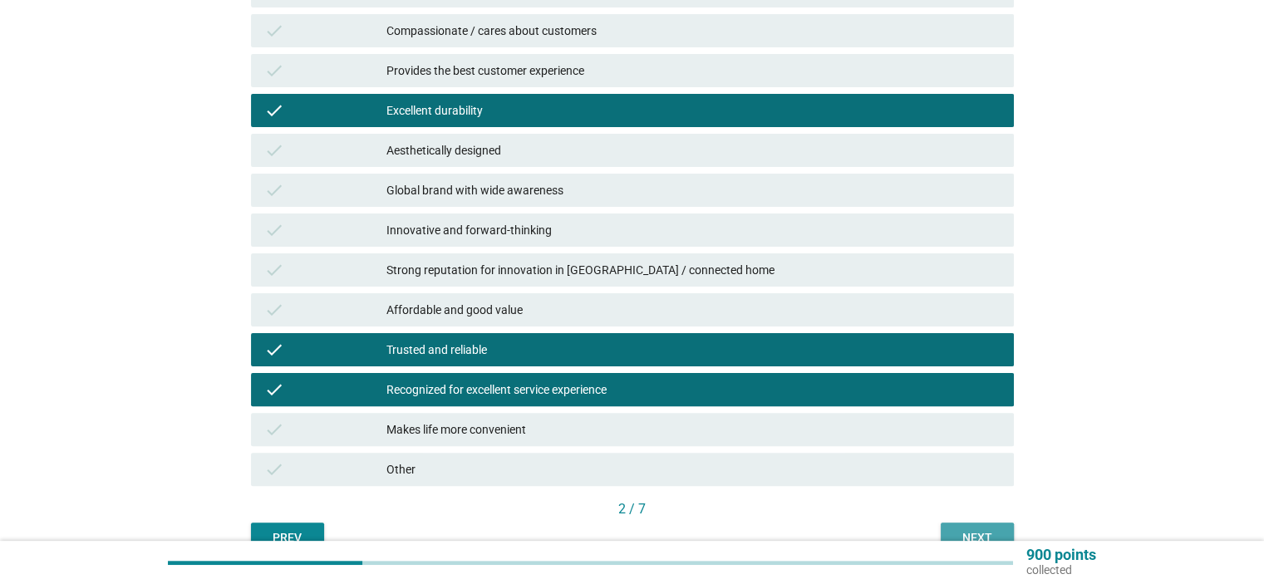
click at [959, 534] on div "Next" at bounding box center [977, 538] width 47 height 17
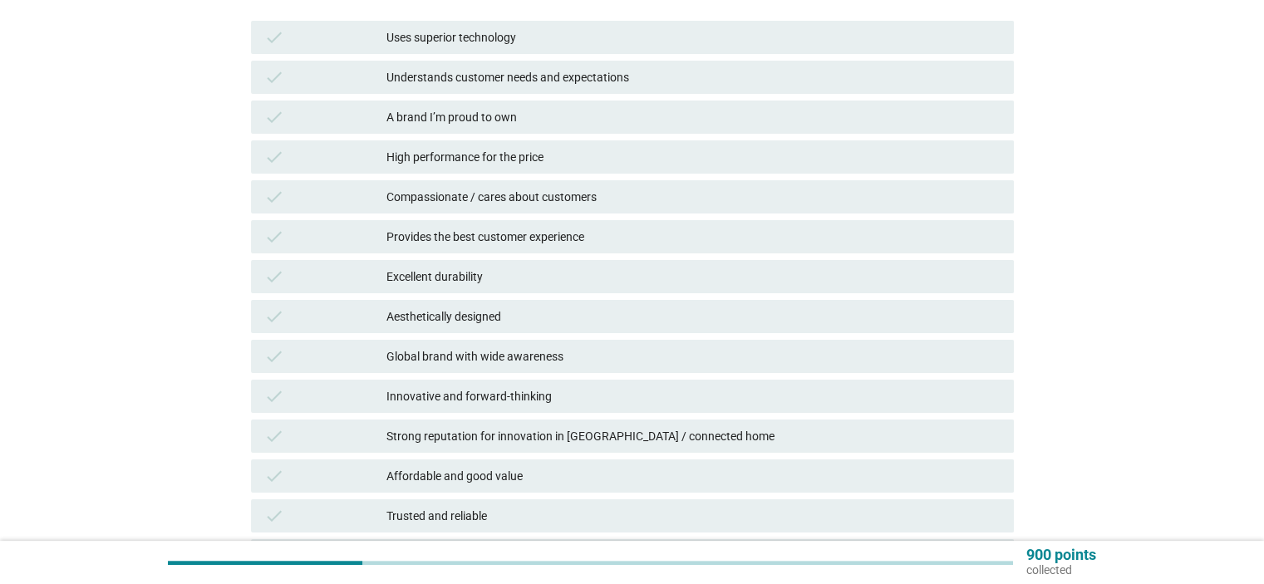
scroll to position [332, 0]
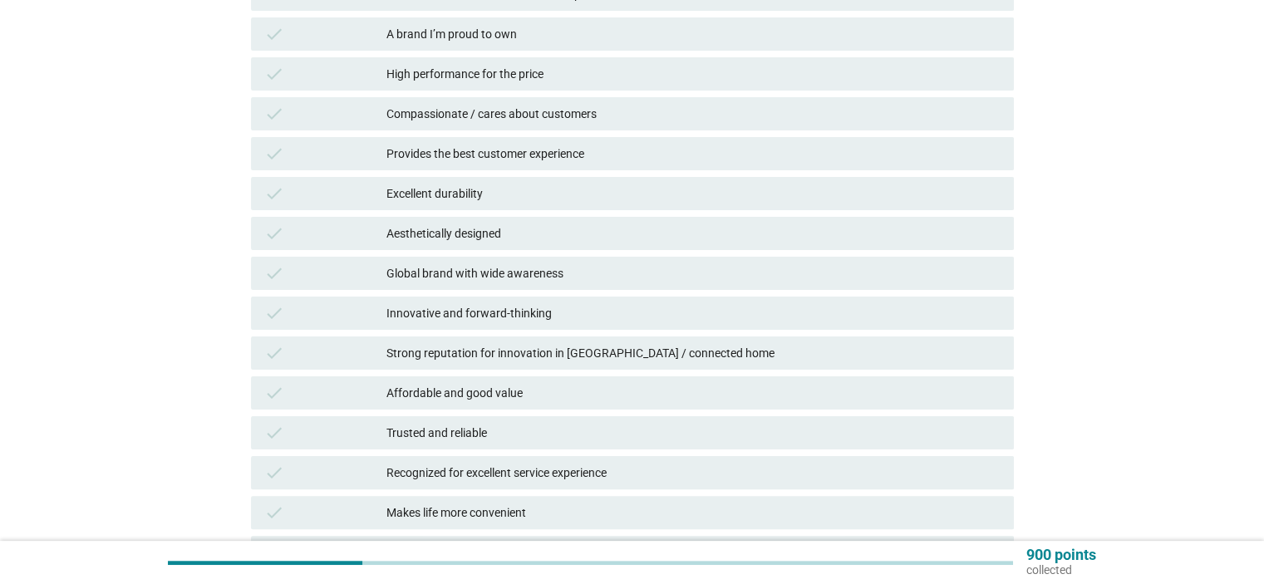
click at [509, 389] on div "Affordable and good value" at bounding box center [693, 393] width 613 height 20
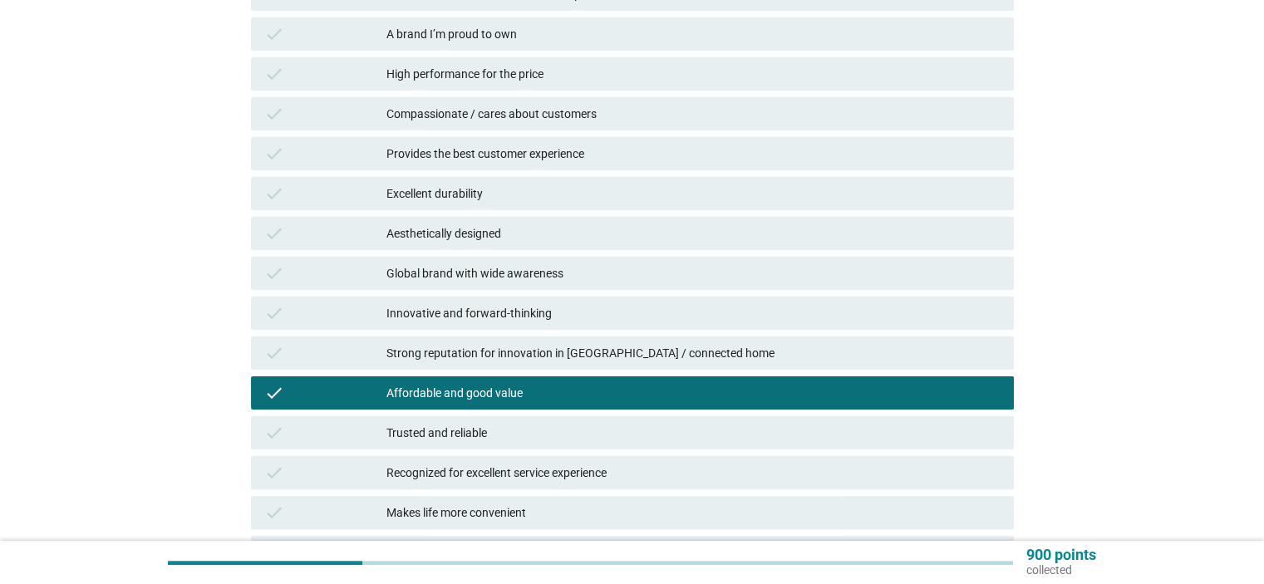
click at [507, 353] on div "Strong reputation for innovation in [GEOGRAPHIC_DATA] / connected home" at bounding box center [693, 353] width 613 height 20
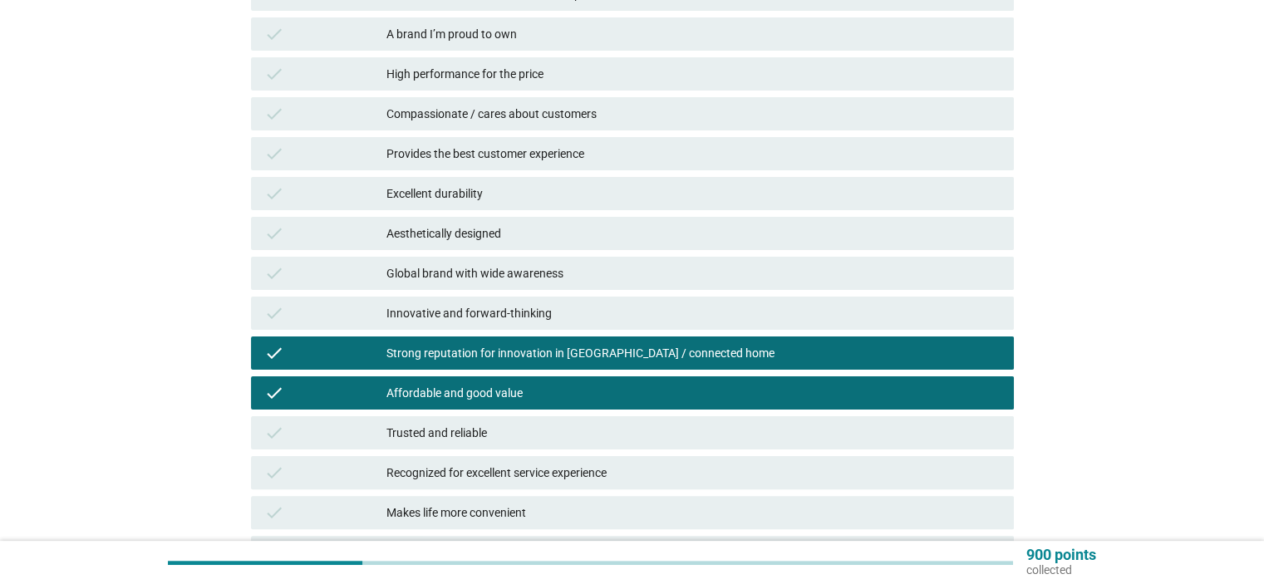
click at [512, 473] on div "Recognized for excellent service experience" at bounding box center [693, 473] width 613 height 20
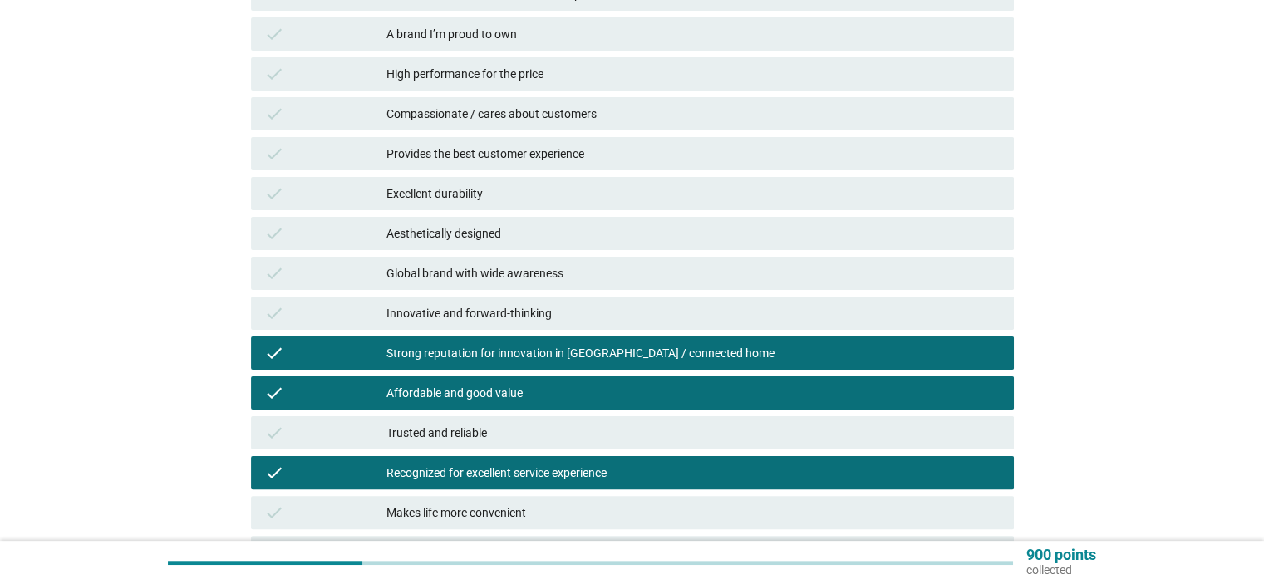
scroll to position [499, 0]
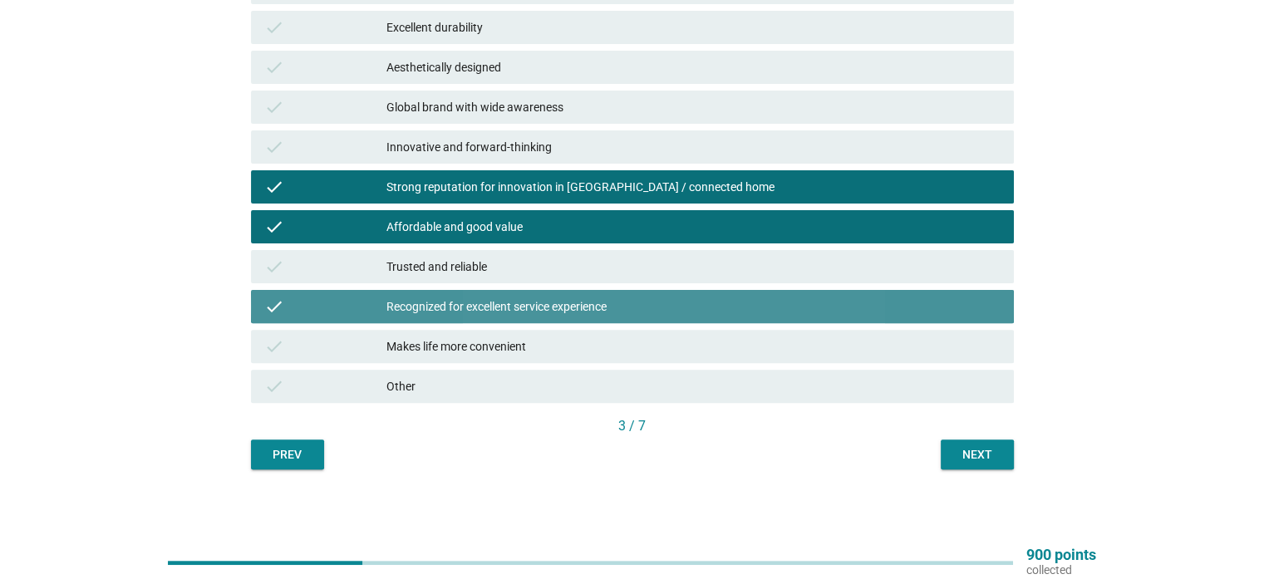
click at [501, 313] on div "Recognized for excellent service experience" at bounding box center [693, 307] width 613 height 20
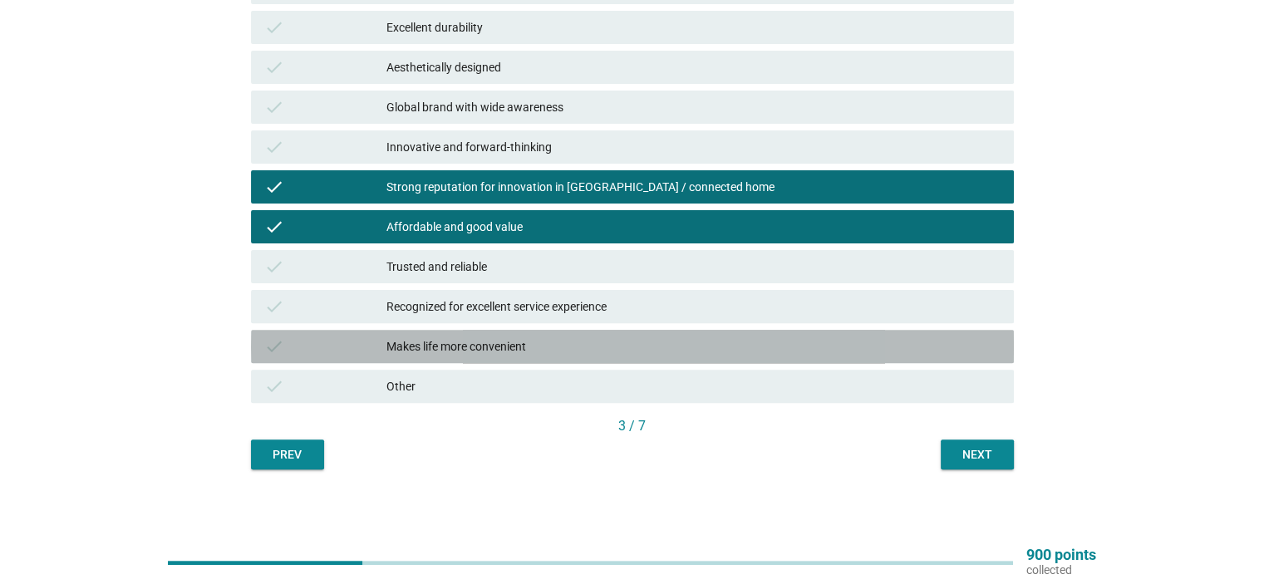
click at [488, 341] on div "Makes life more convenient" at bounding box center [693, 347] width 613 height 20
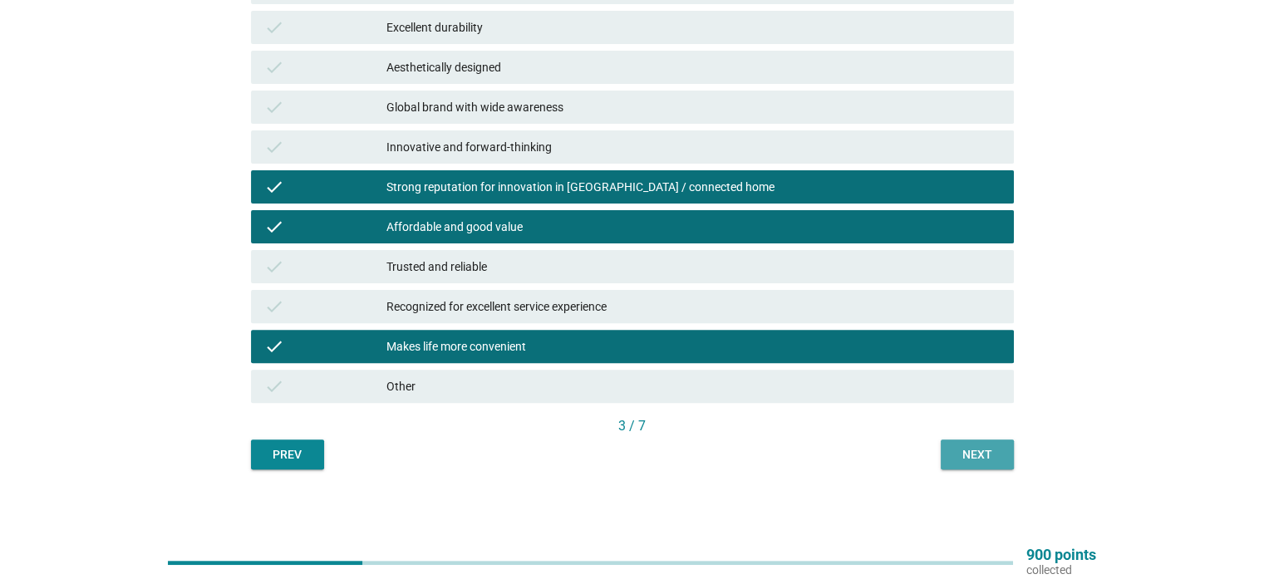
click at [993, 457] on div "Next" at bounding box center [977, 454] width 47 height 17
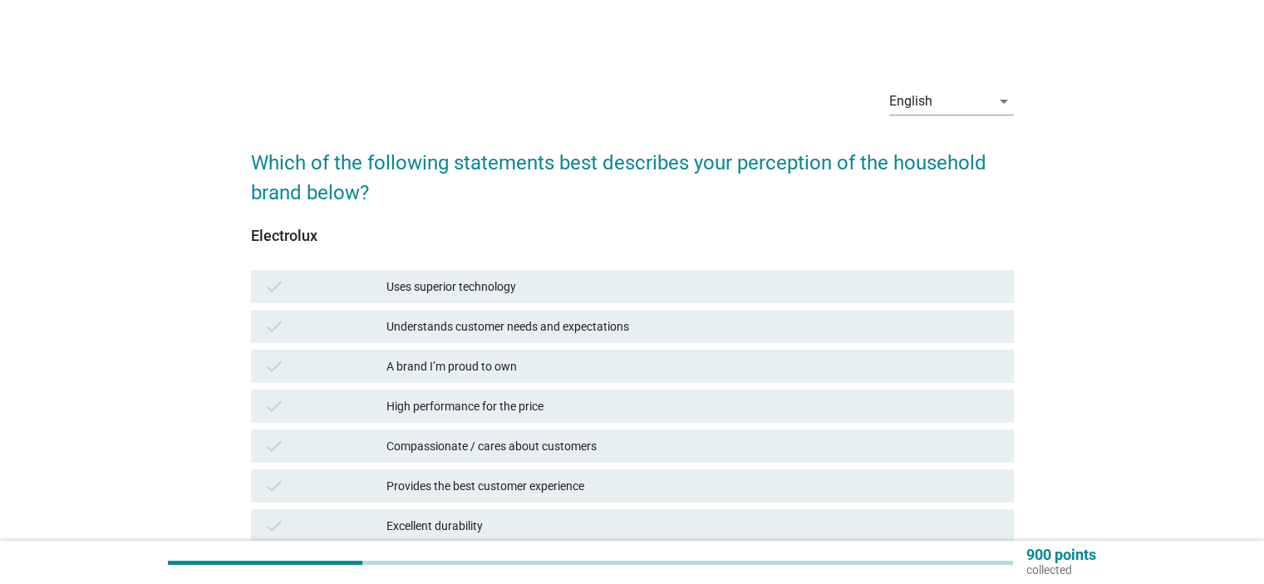
click at [492, 275] on div "check Uses superior technology" at bounding box center [632, 286] width 763 height 33
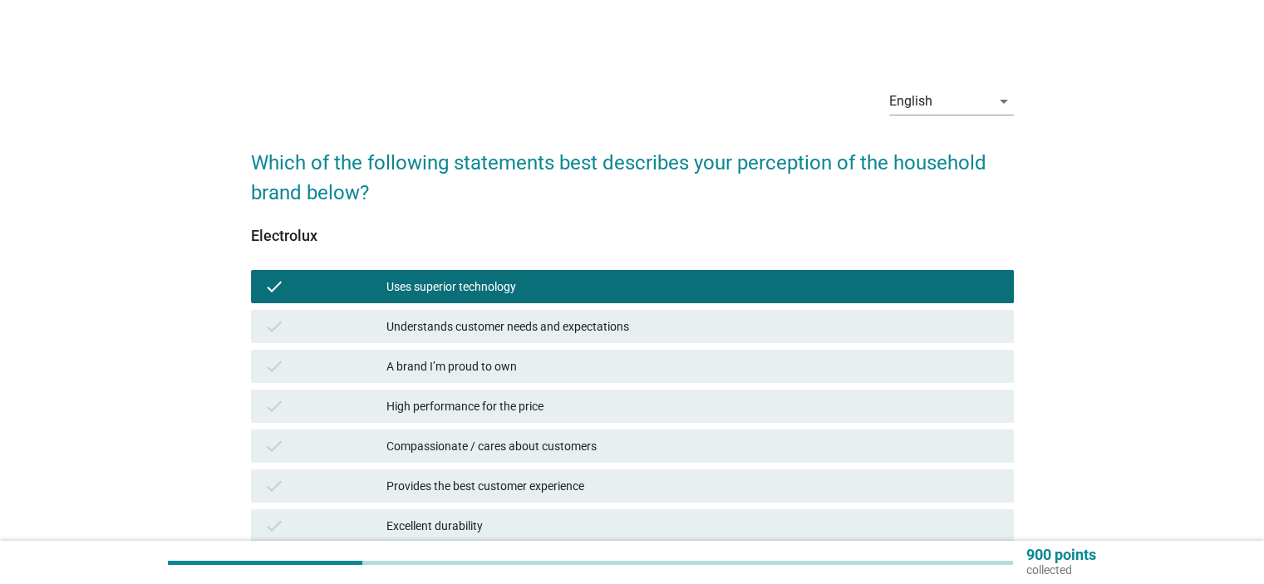
click at [502, 324] on div "Understands customer needs and expectations" at bounding box center [693, 327] width 613 height 20
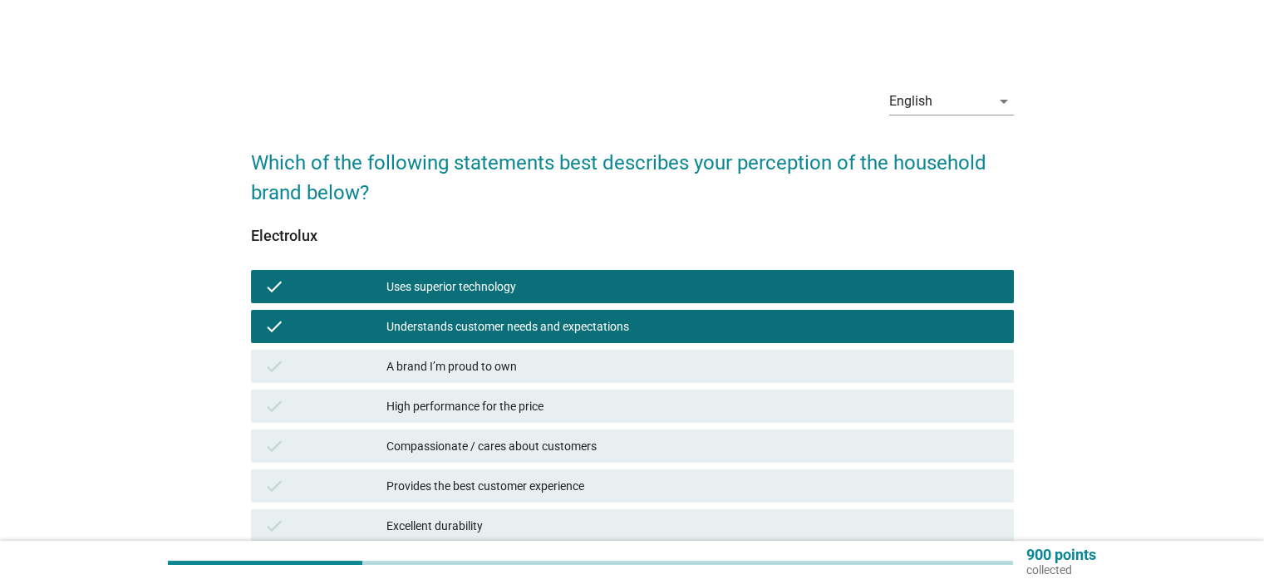
click at [529, 408] on div "High performance for the price" at bounding box center [693, 407] width 613 height 20
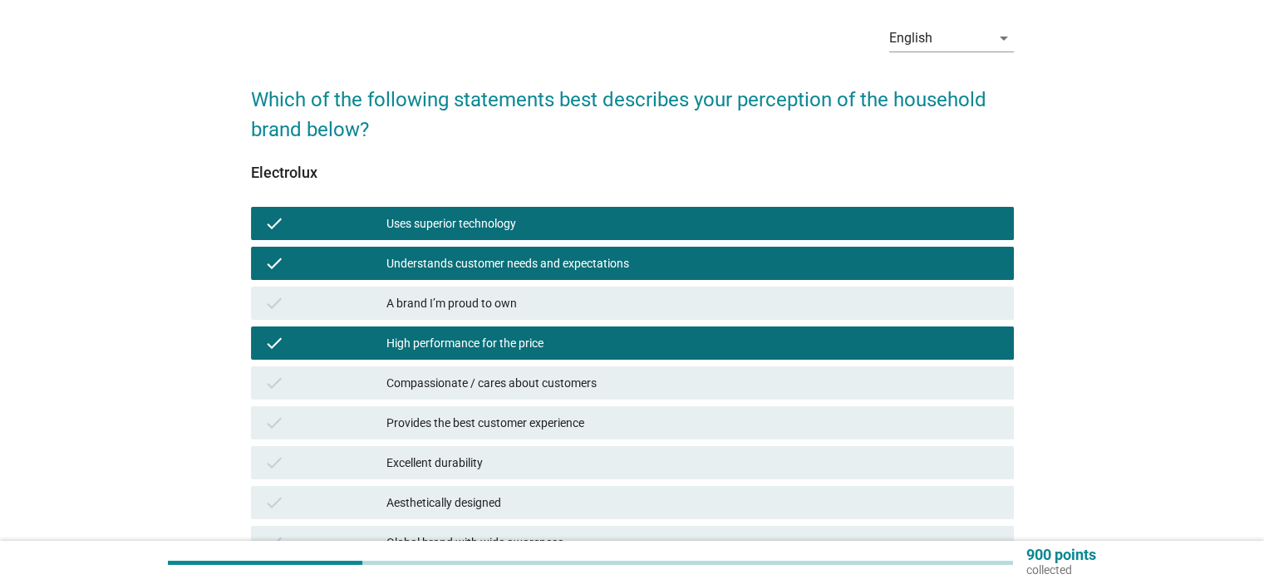
scroll to position [249, 0]
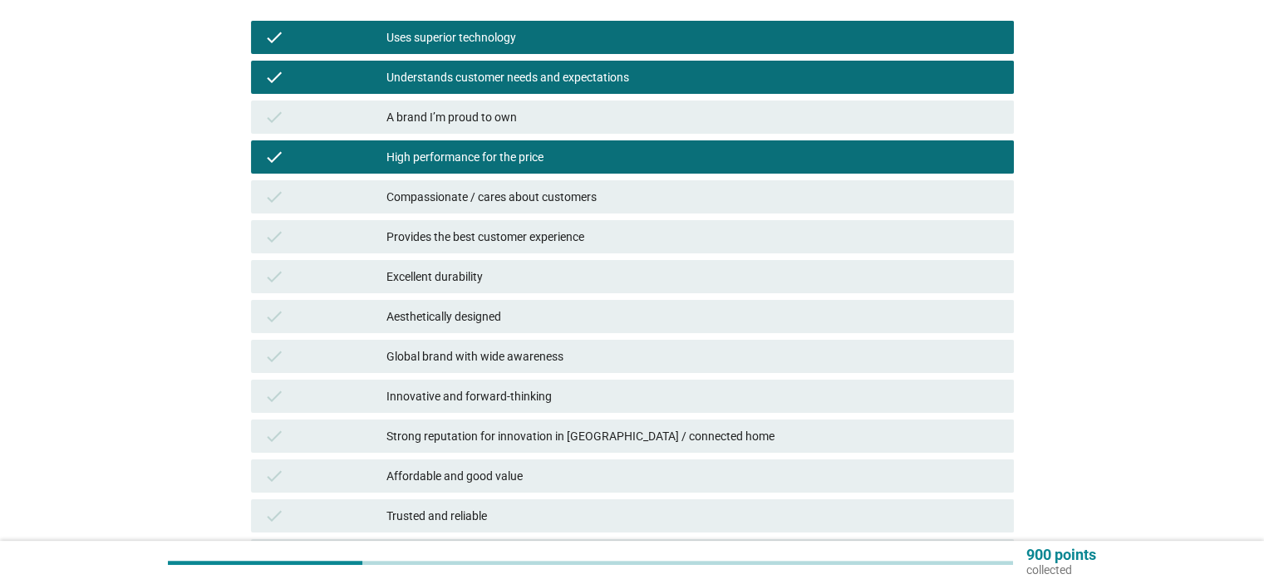
click at [494, 322] on div "Aesthetically designed" at bounding box center [693, 317] width 613 height 20
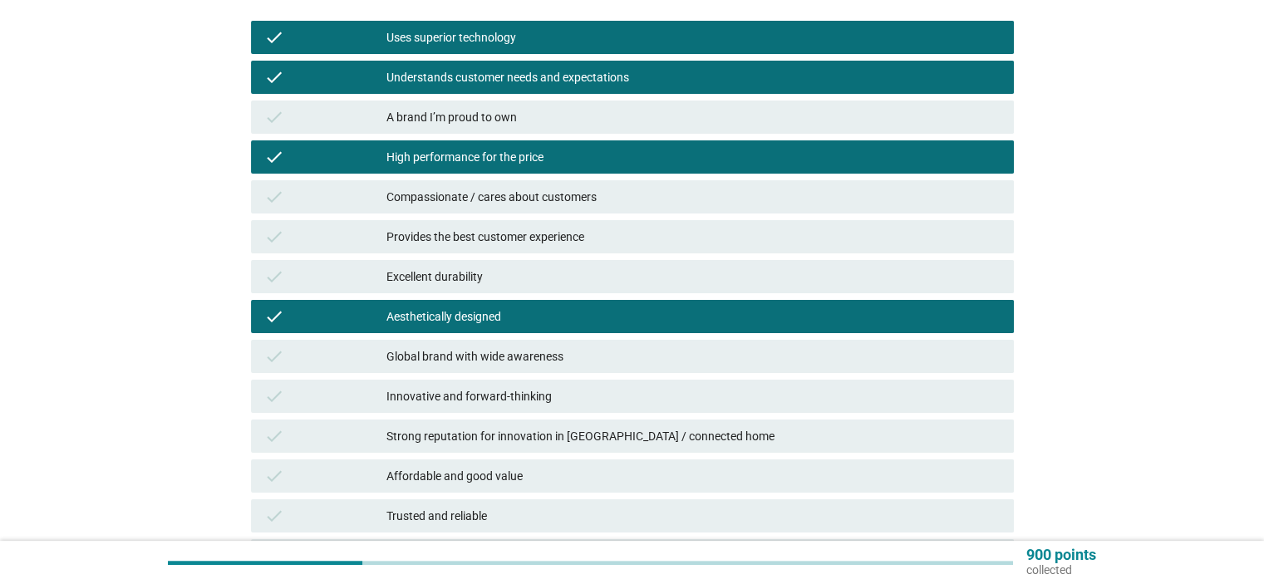
click at [495, 285] on div "Excellent durability" at bounding box center [693, 277] width 613 height 20
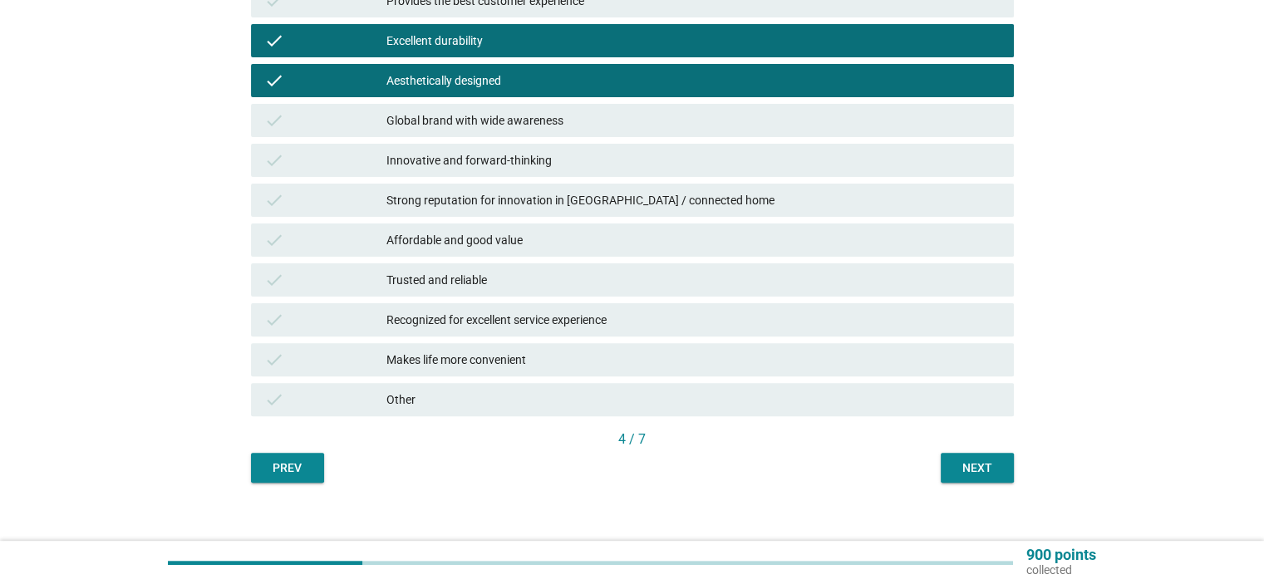
scroll to position [499, 0]
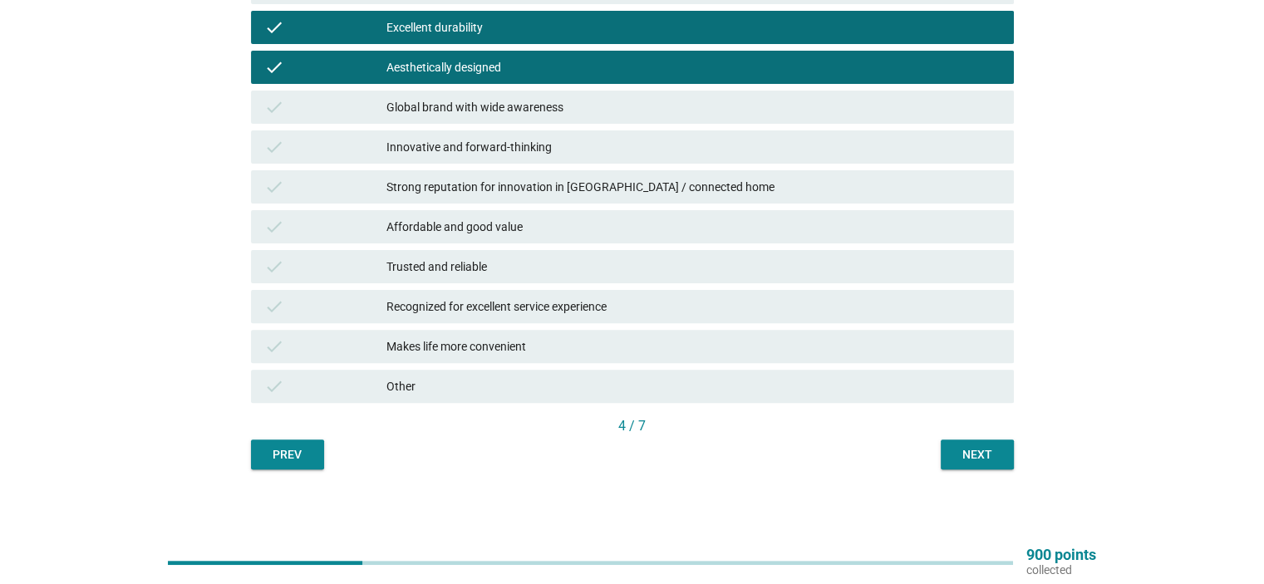
click at [978, 455] on div "Next" at bounding box center [977, 454] width 47 height 17
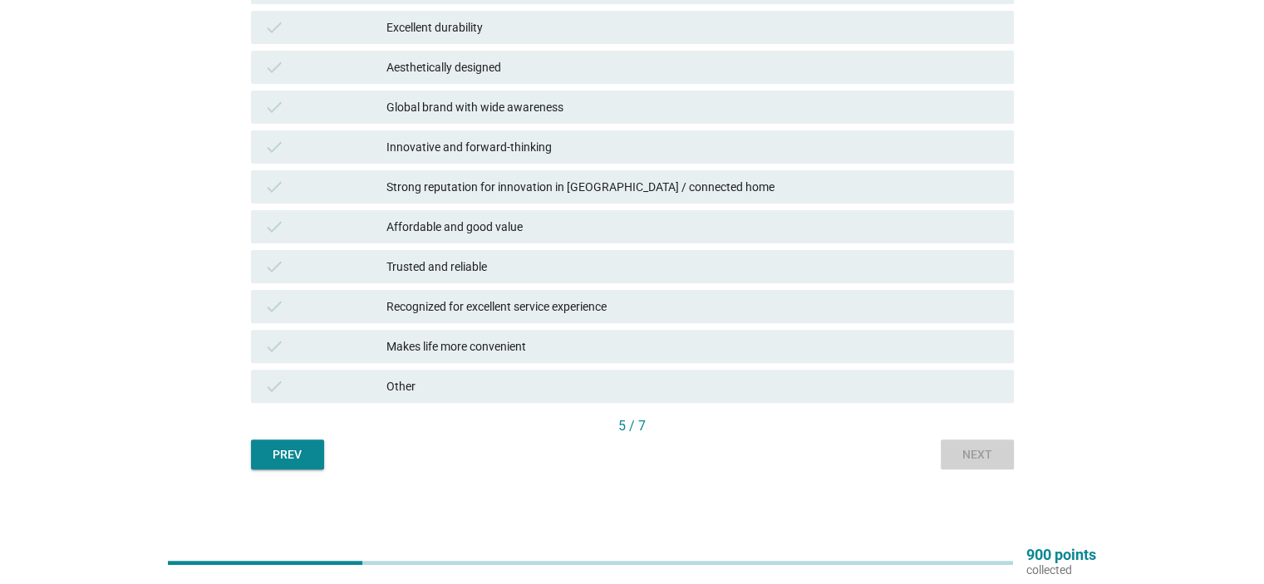
scroll to position [0, 0]
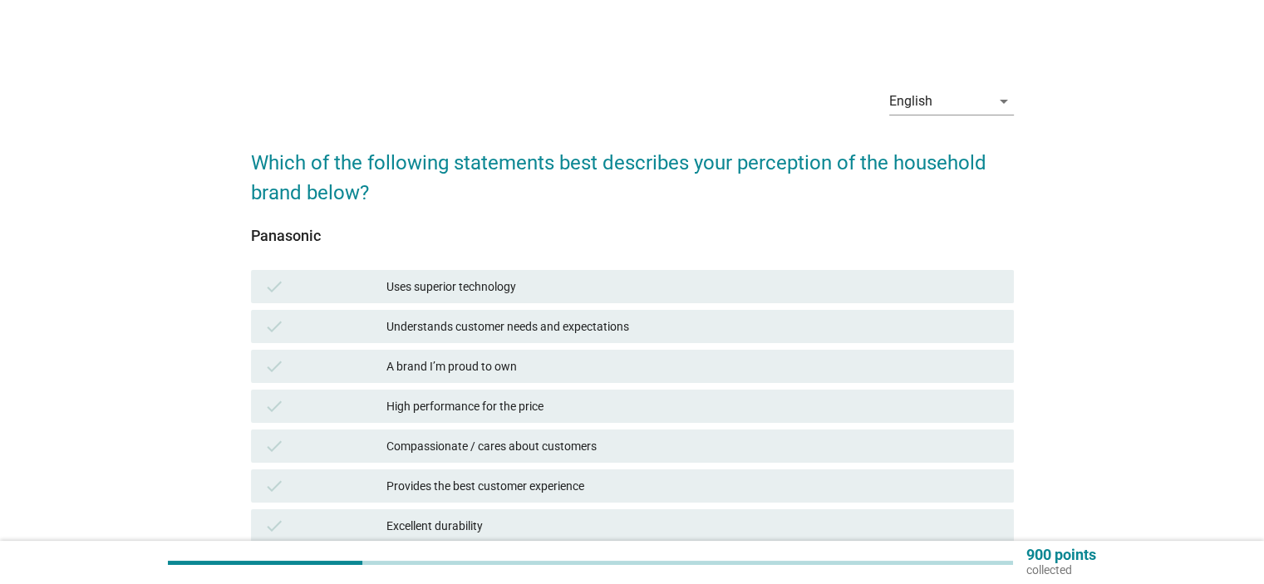
click at [522, 490] on div "Provides the best customer experience" at bounding box center [693, 486] width 613 height 20
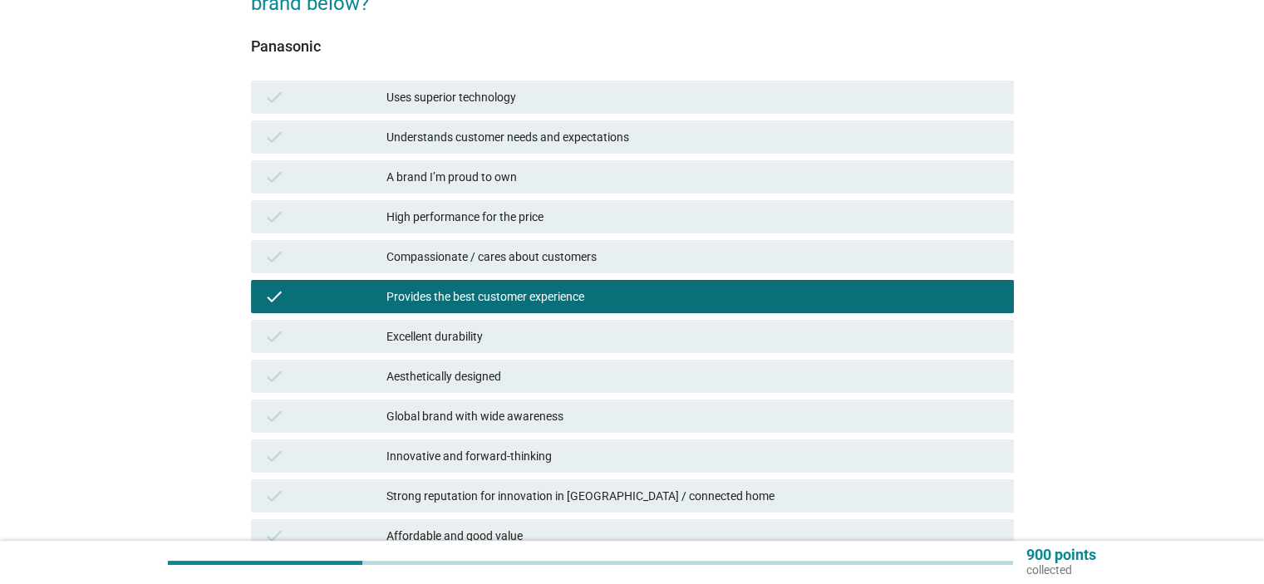
scroll to position [249, 0]
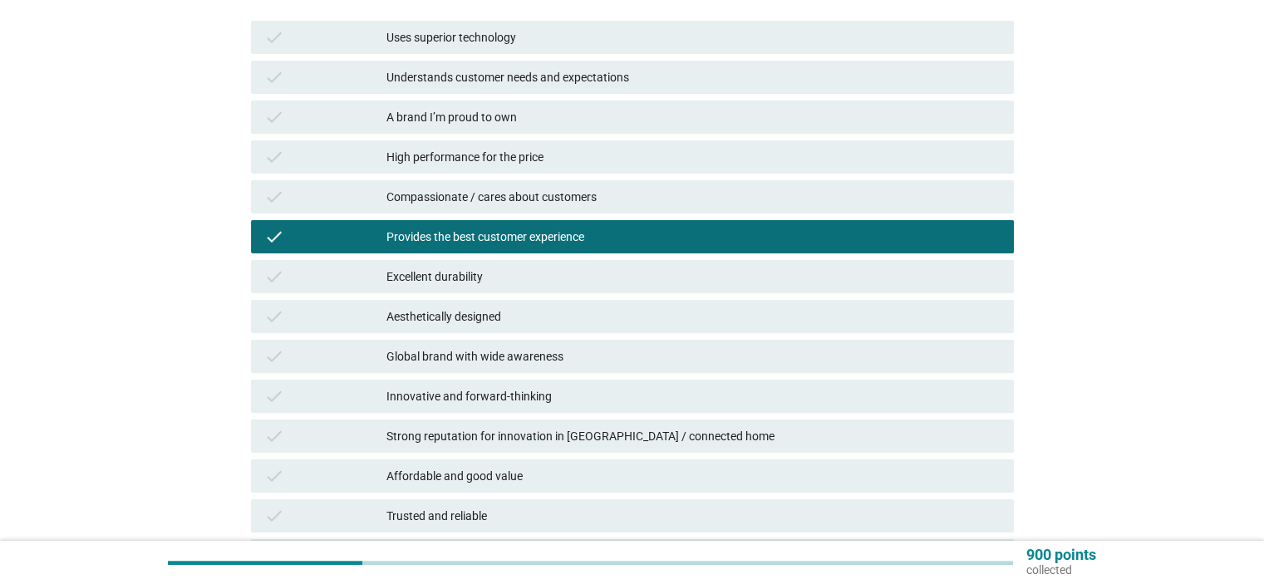
click at [549, 430] on div "Strong reputation for innovation in [GEOGRAPHIC_DATA] / connected home" at bounding box center [693, 436] width 613 height 20
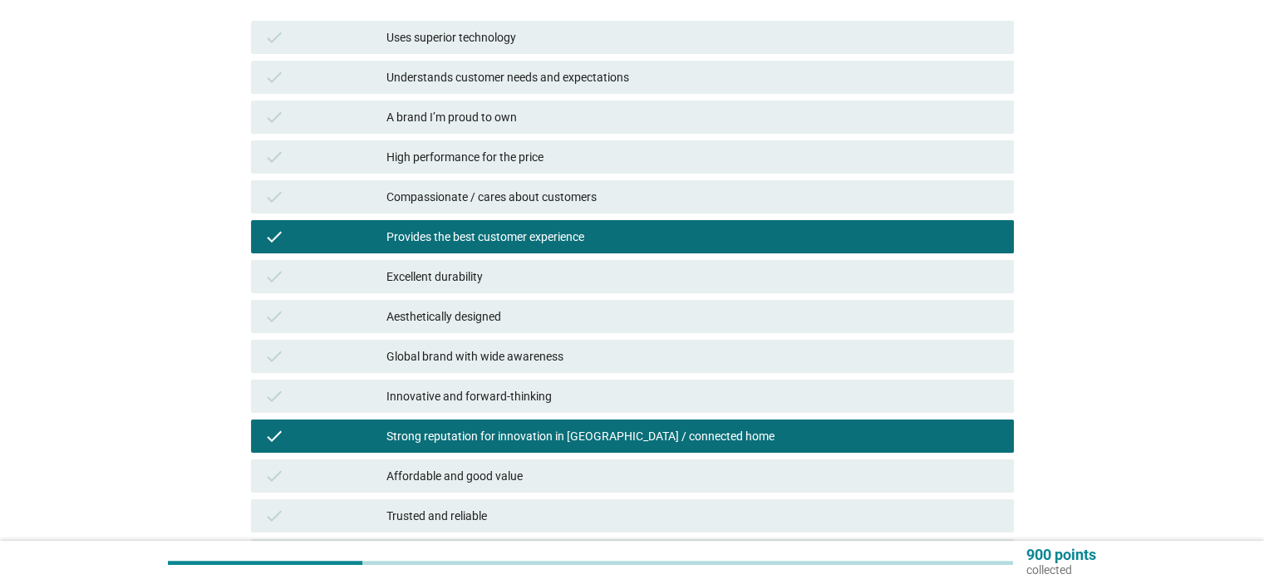
click at [542, 354] on div "Global brand with wide awareness" at bounding box center [693, 357] width 613 height 20
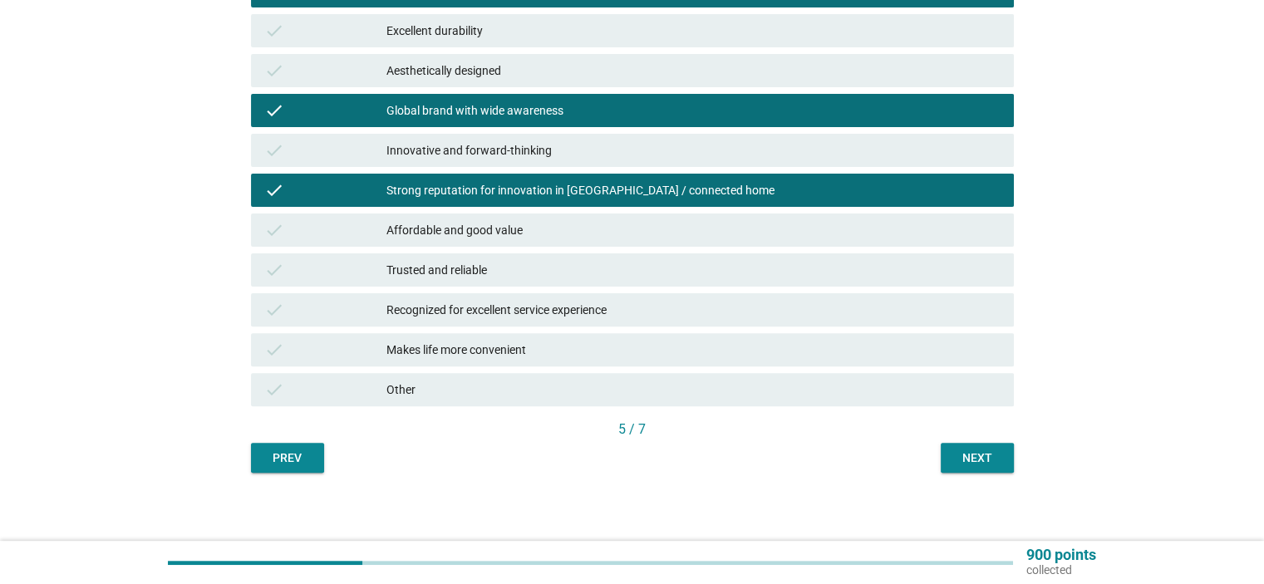
scroll to position [502, 0]
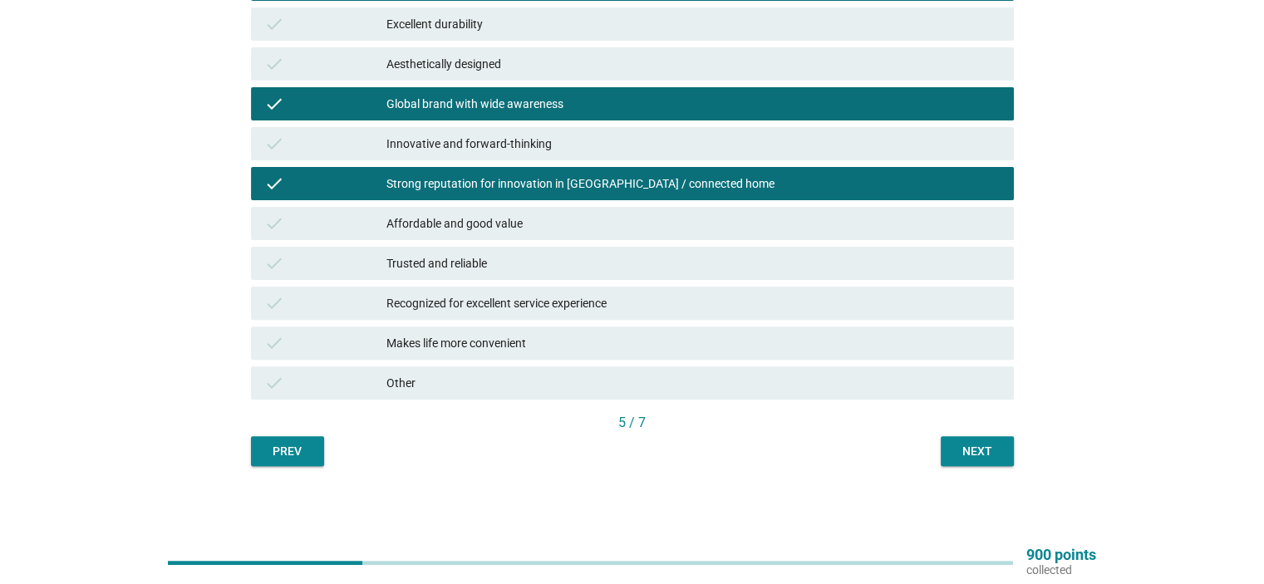
click at [957, 453] on div "Next" at bounding box center [977, 451] width 47 height 17
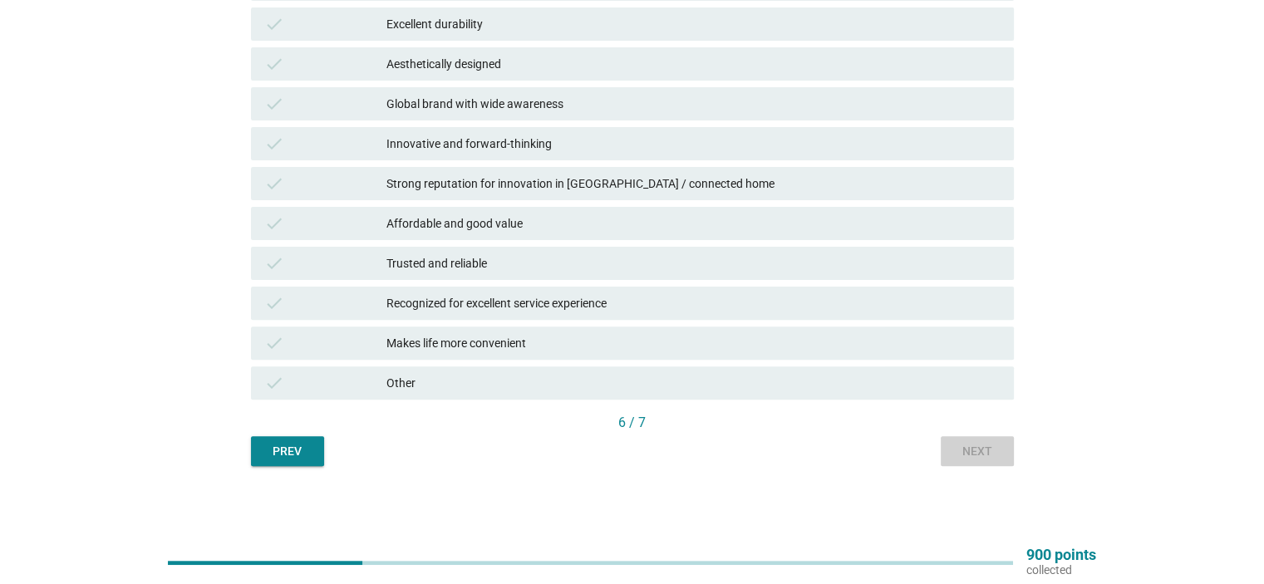
scroll to position [0, 0]
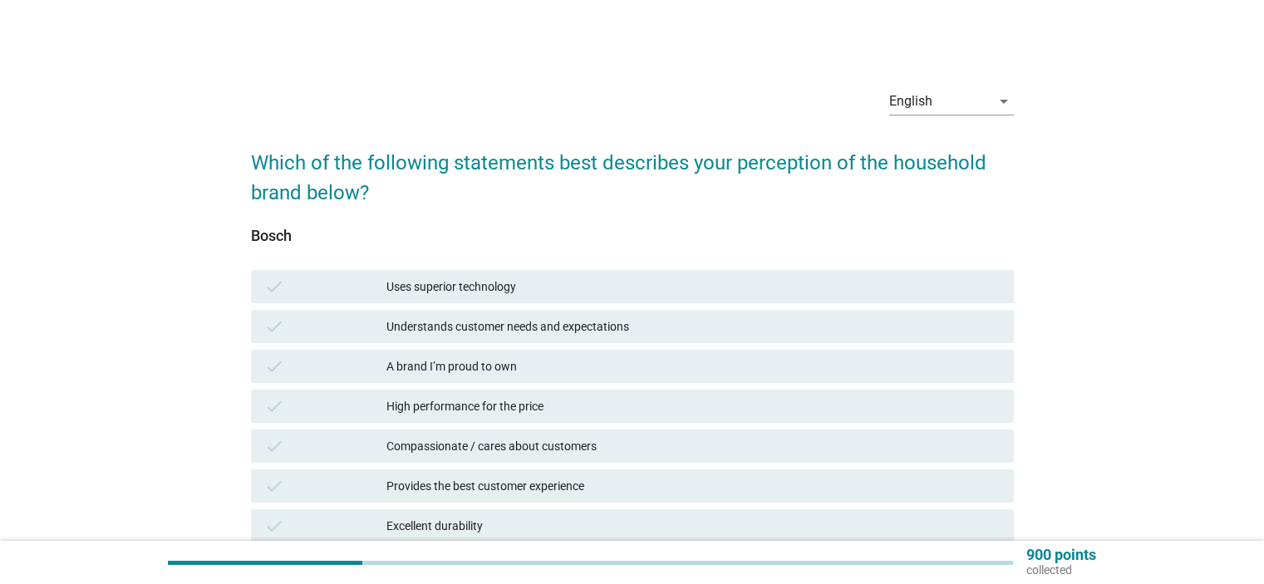
click at [599, 378] on div "check A brand I’m proud to own" at bounding box center [632, 366] width 763 height 33
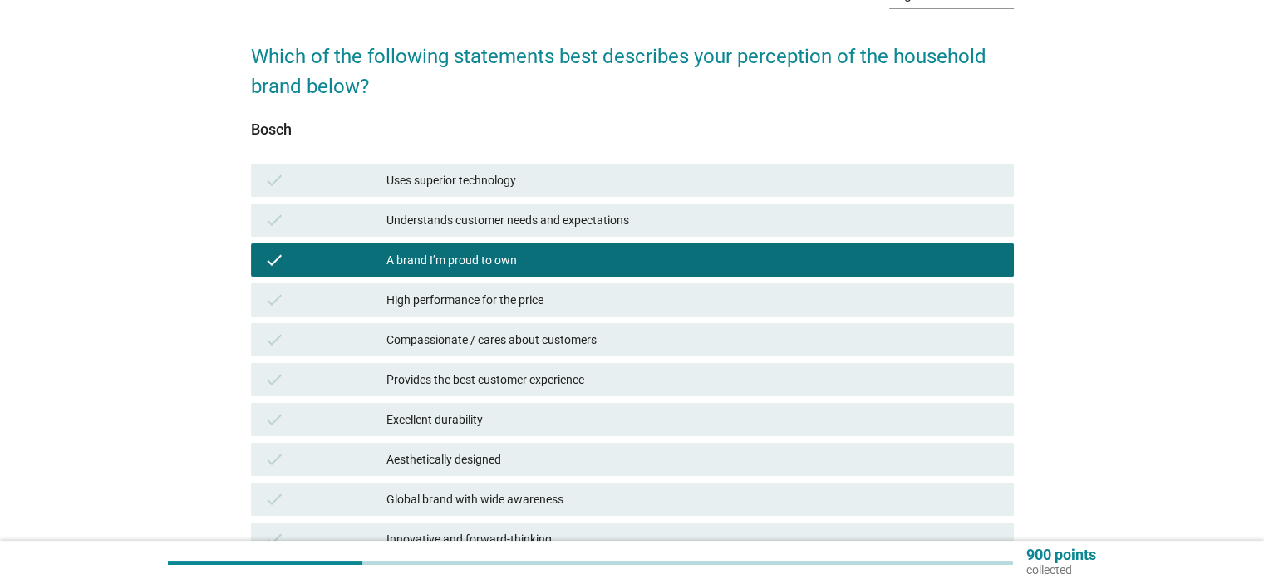
scroll to position [332, 0]
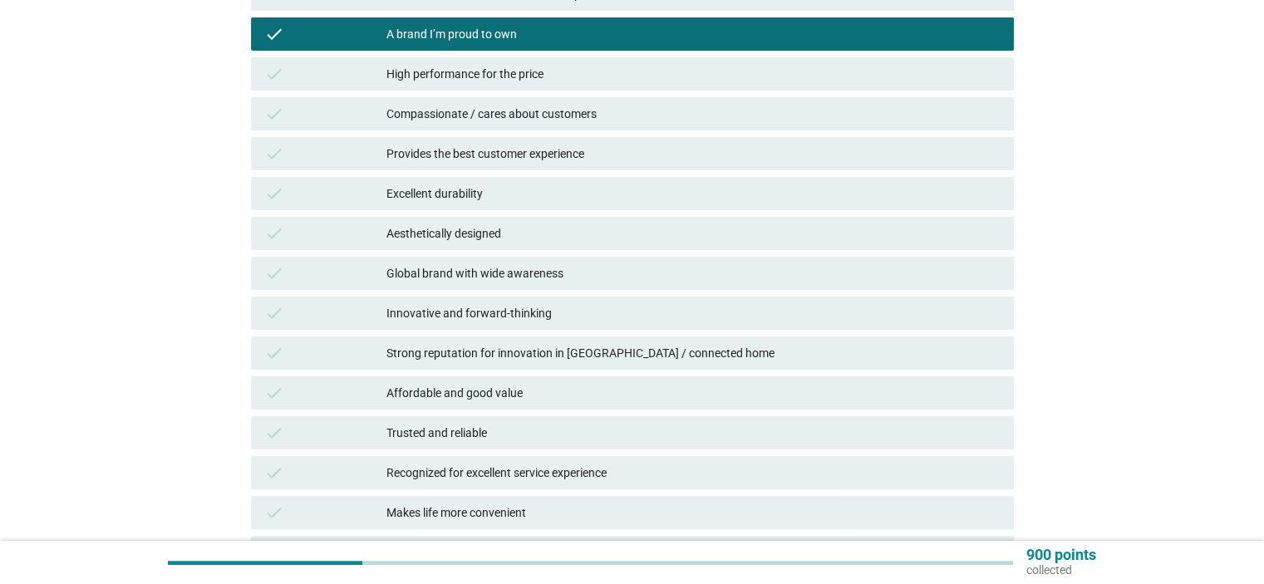
click at [603, 406] on div "check Affordable and good value" at bounding box center [632, 393] width 763 height 33
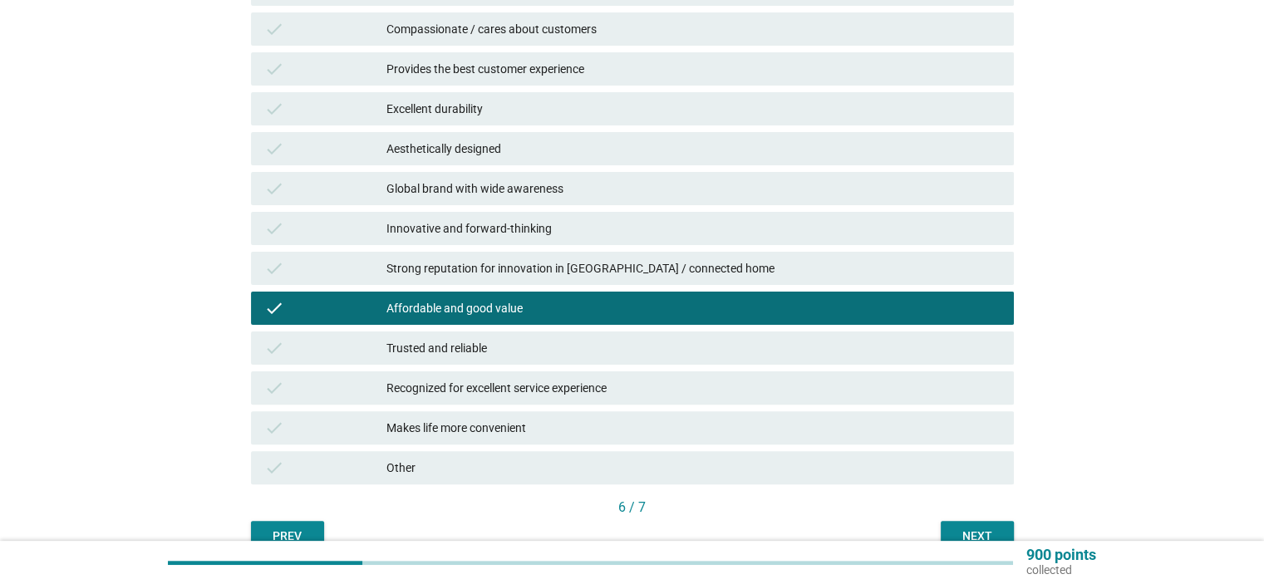
scroll to position [502, 0]
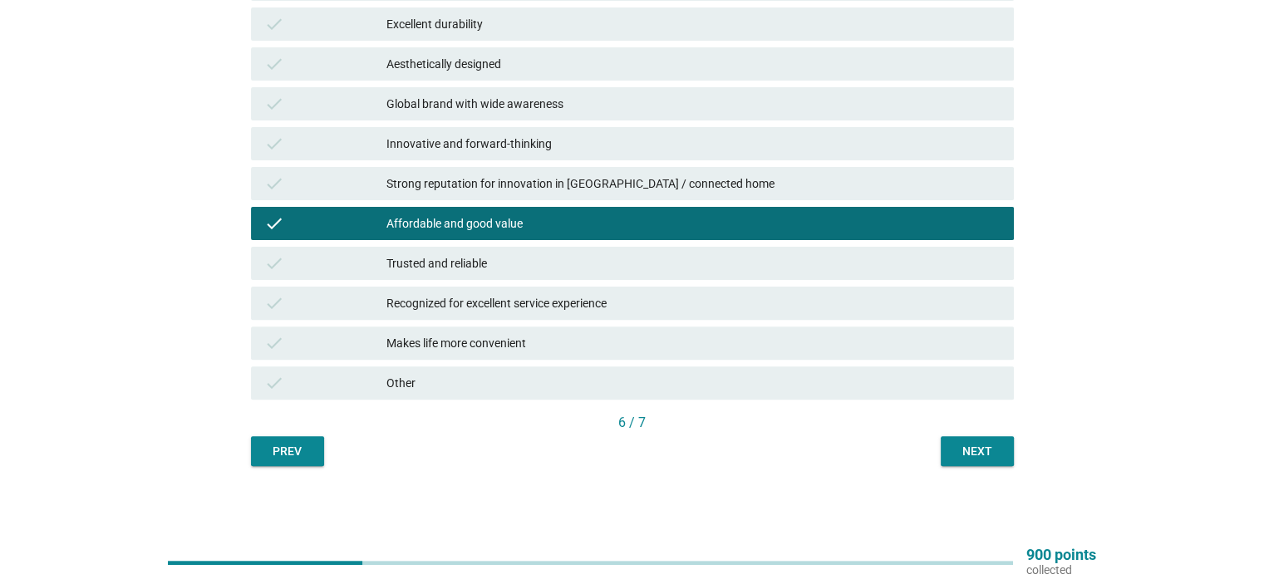
click at [510, 349] on div "Makes life more convenient" at bounding box center [693, 343] width 613 height 20
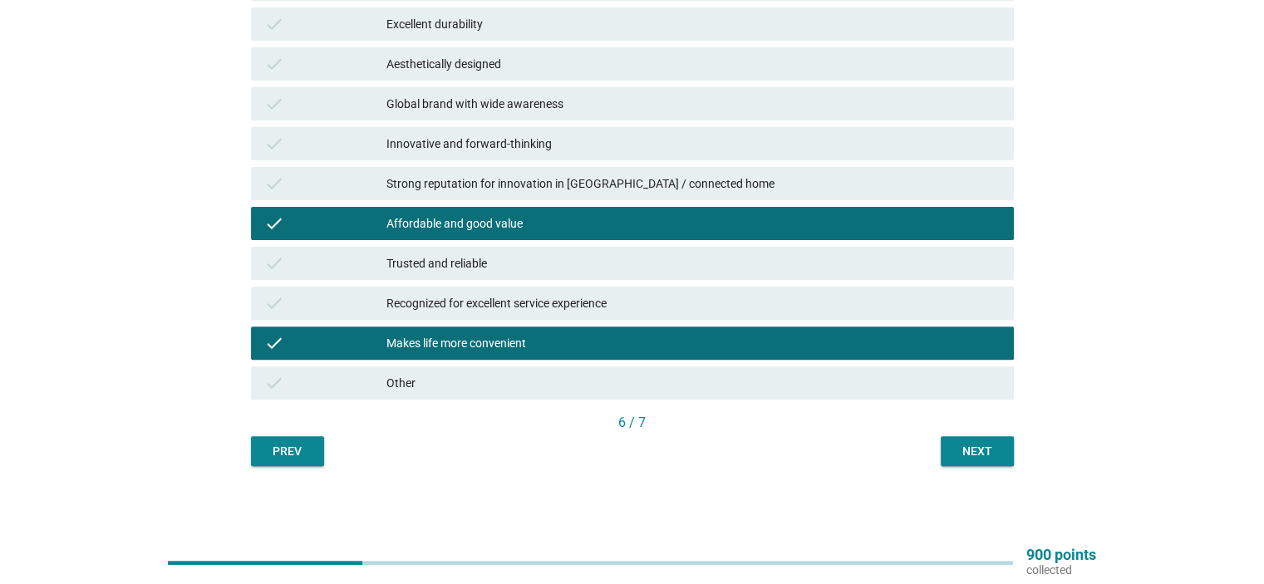
click at [991, 461] on button "Next" at bounding box center [977, 451] width 73 height 30
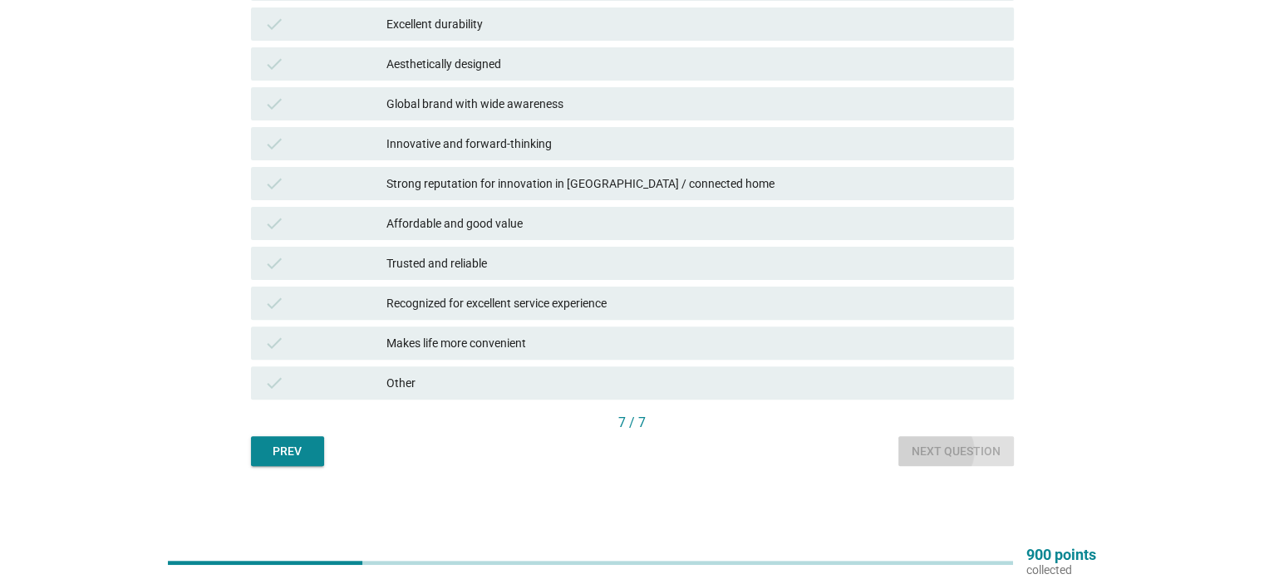
scroll to position [0, 0]
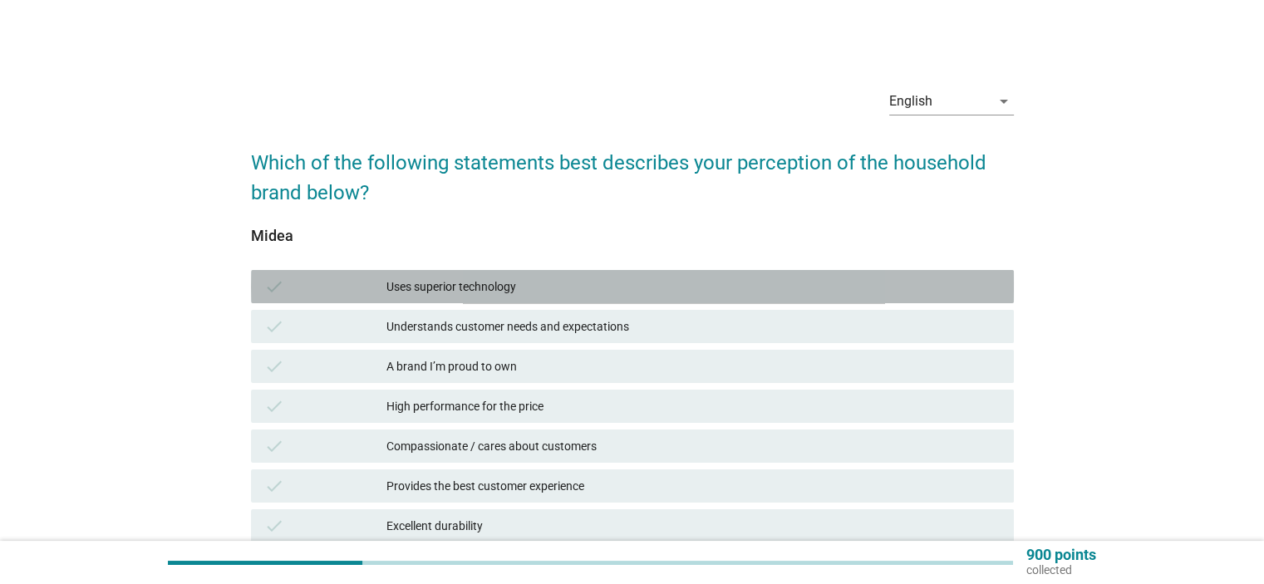
click at [510, 282] on div "Uses superior technology" at bounding box center [693, 287] width 613 height 20
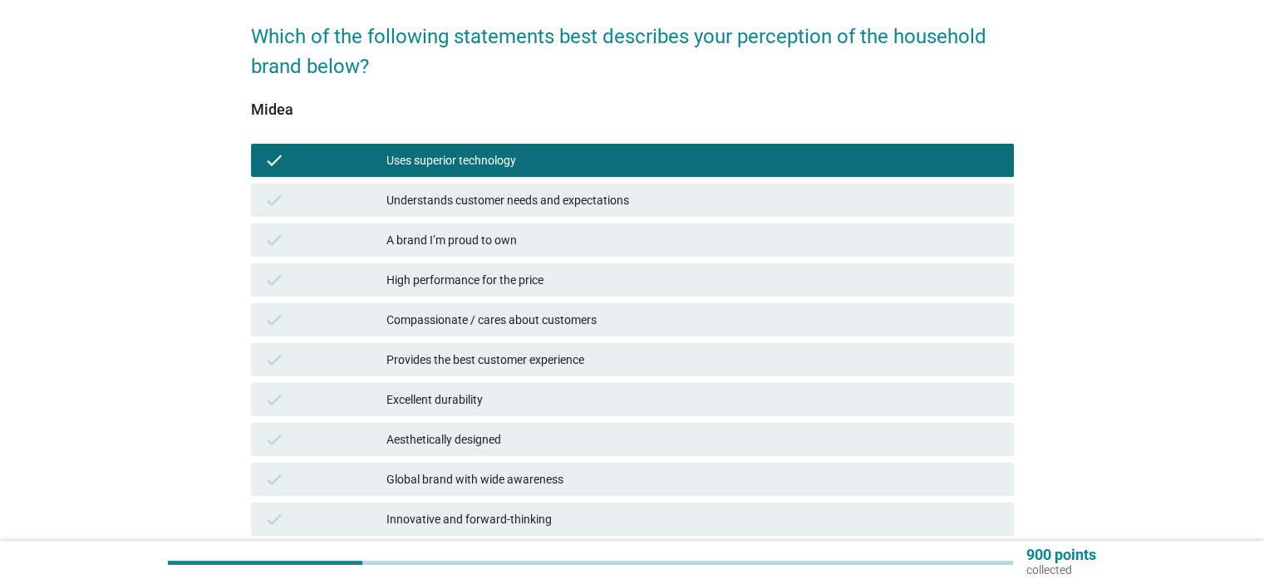
scroll to position [166, 0]
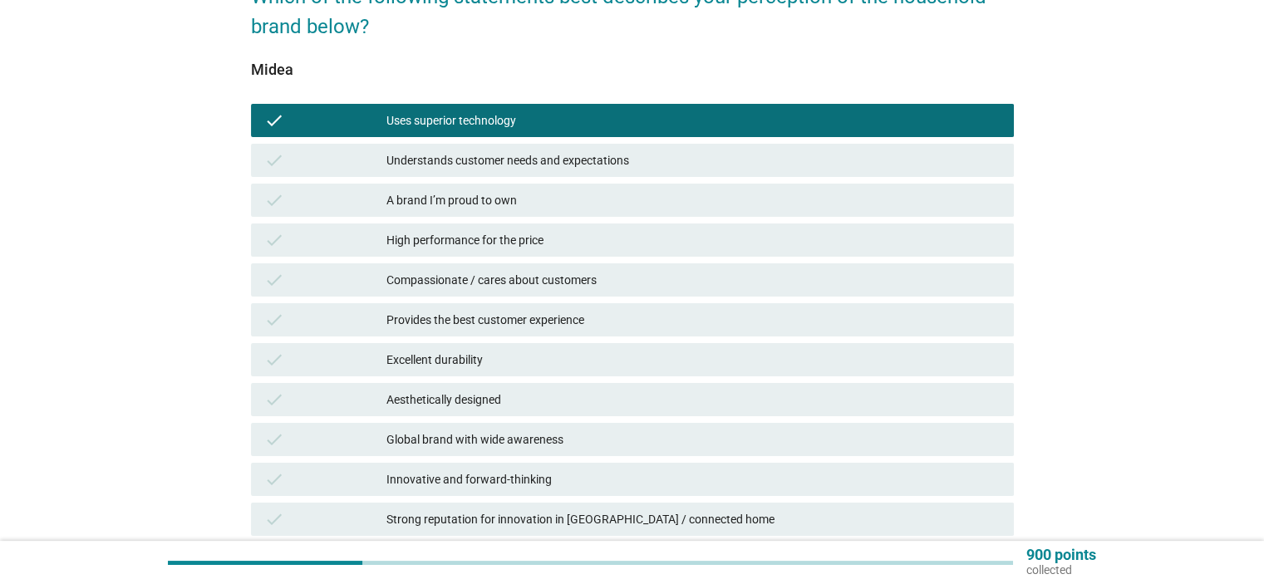
click at [524, 288] on div "Compassionate / cares about customers" at bounding box center [693, 280] width 613 height 20
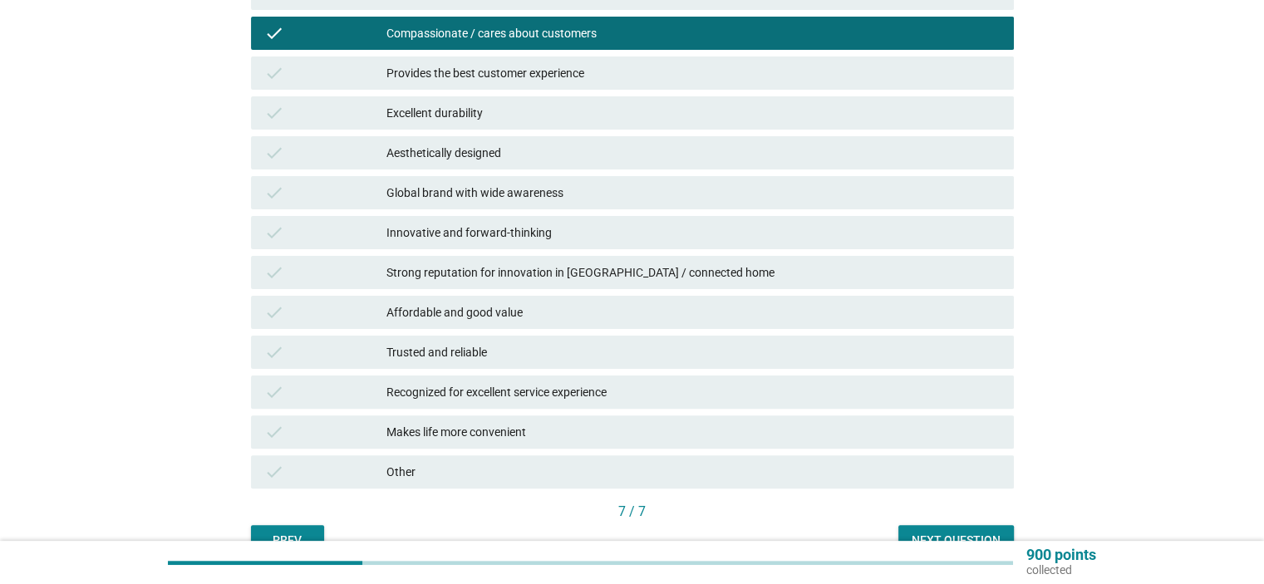
scroll to position [416, 0]
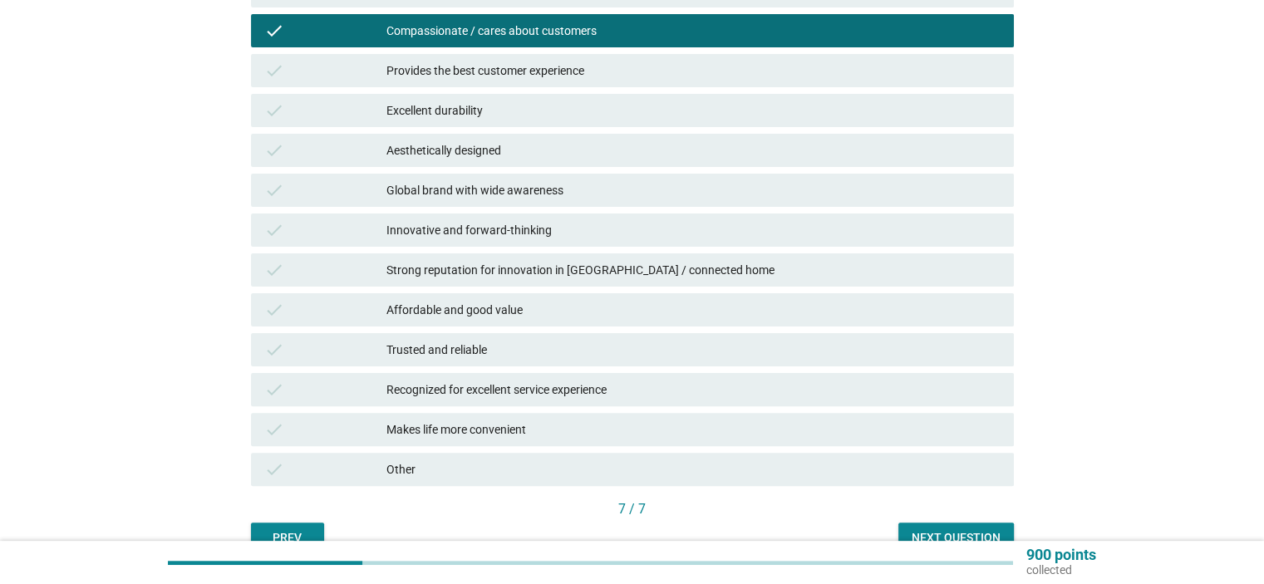
click at [515, 310] on div "Affordable and good value" at bounding box center [693, 310] width 613 height 20
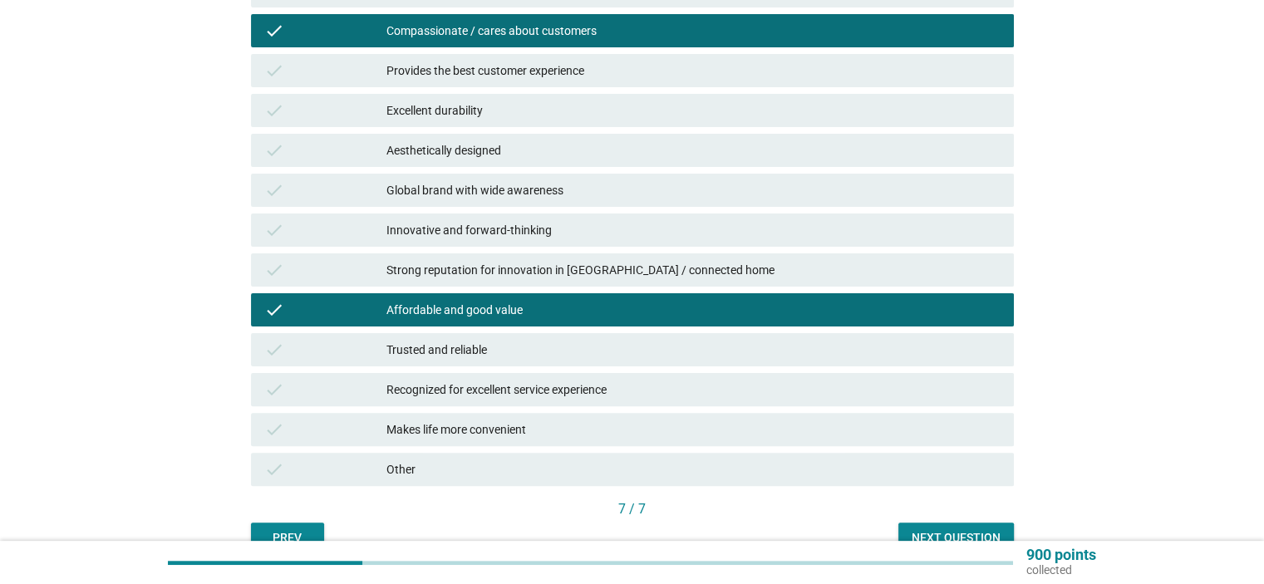
click at [516, 380] on div "Recognized for excellent service experience" at bounding box center [693, 390] width 613 height 20
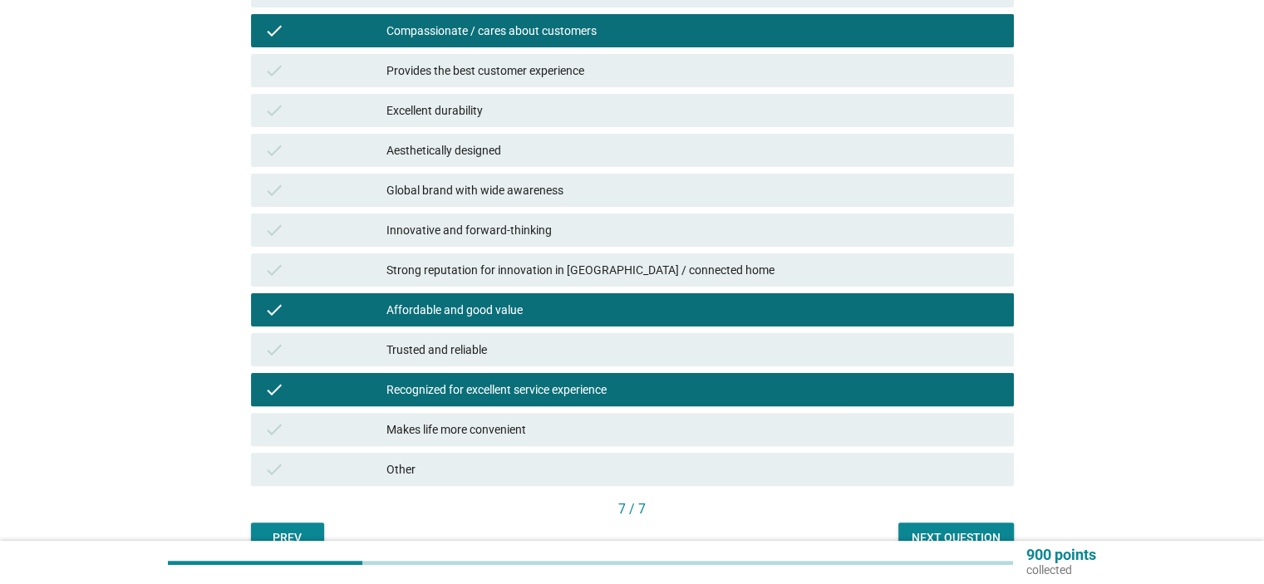
click at [929, 531] on div "Next question" at bounding box center [956, 538] width 89 height 17
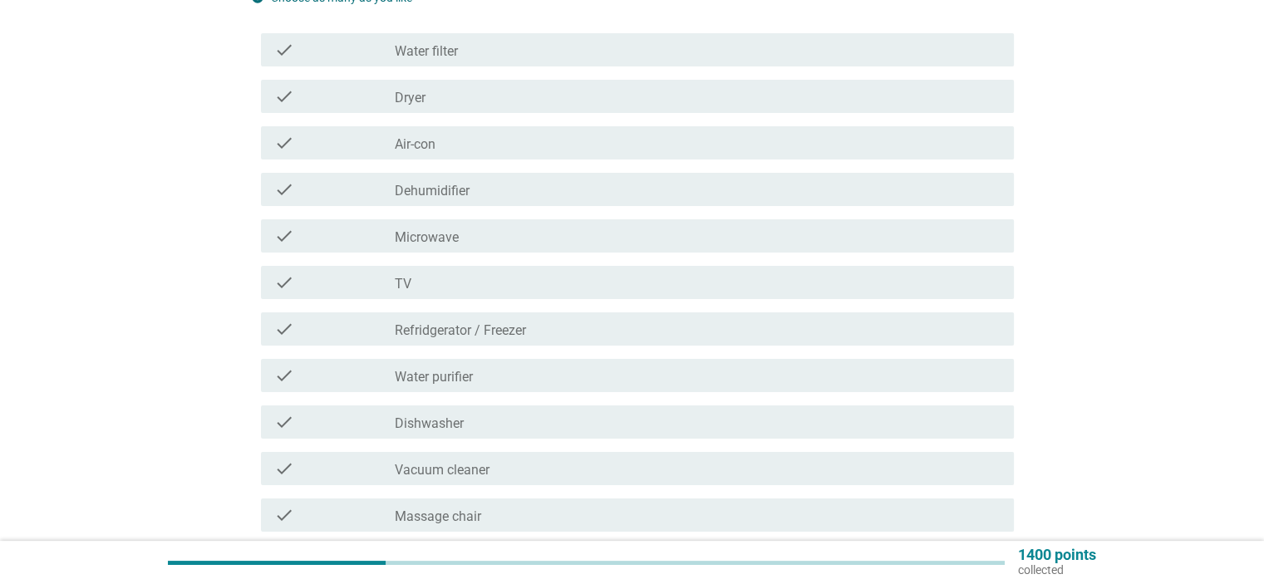
scroll to position [166, 0]
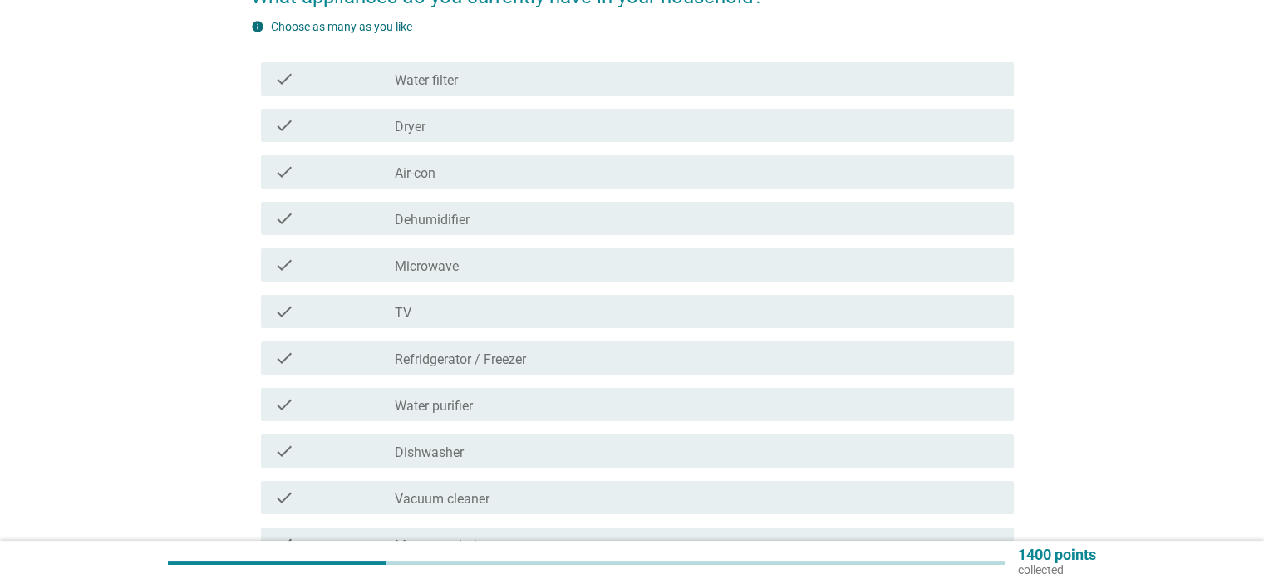
click at [515, 83] on div "check_box_outline_blank Water filter" at bounding box center [697, 79] width 605 height 20
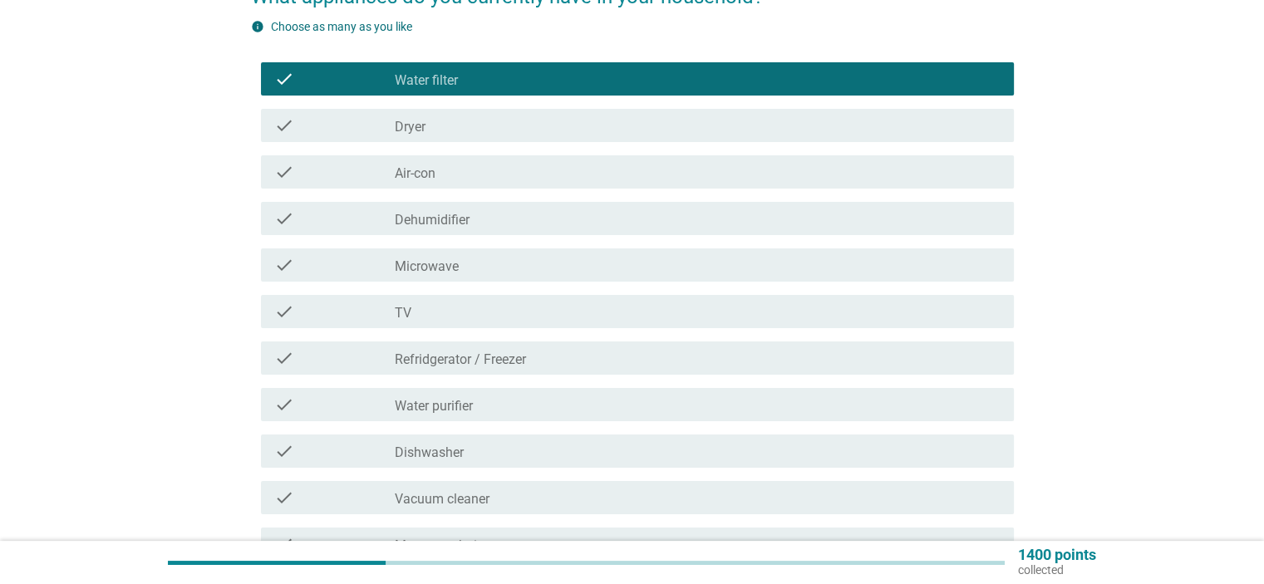
click at [507, 114] on div "check check_box_outline_blank Dryer" at bounding box center [637, 125] width 753 height 33
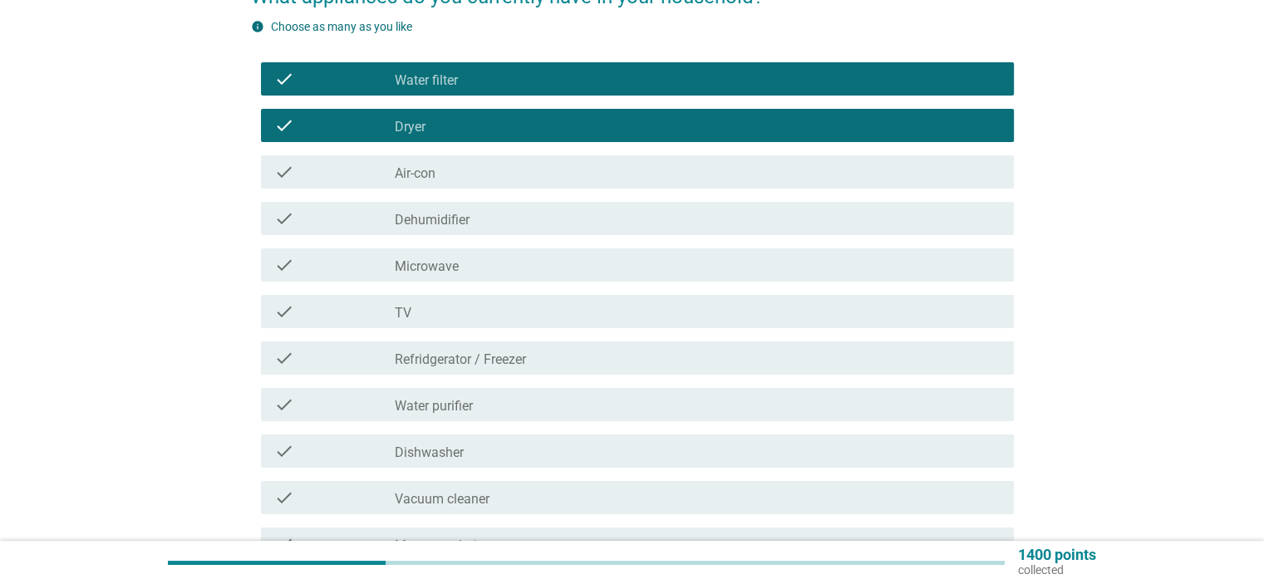
click at [496, 166] on div "check_box_outline_blank Air-con" at bounding box center [697, 172] width 605 height 20
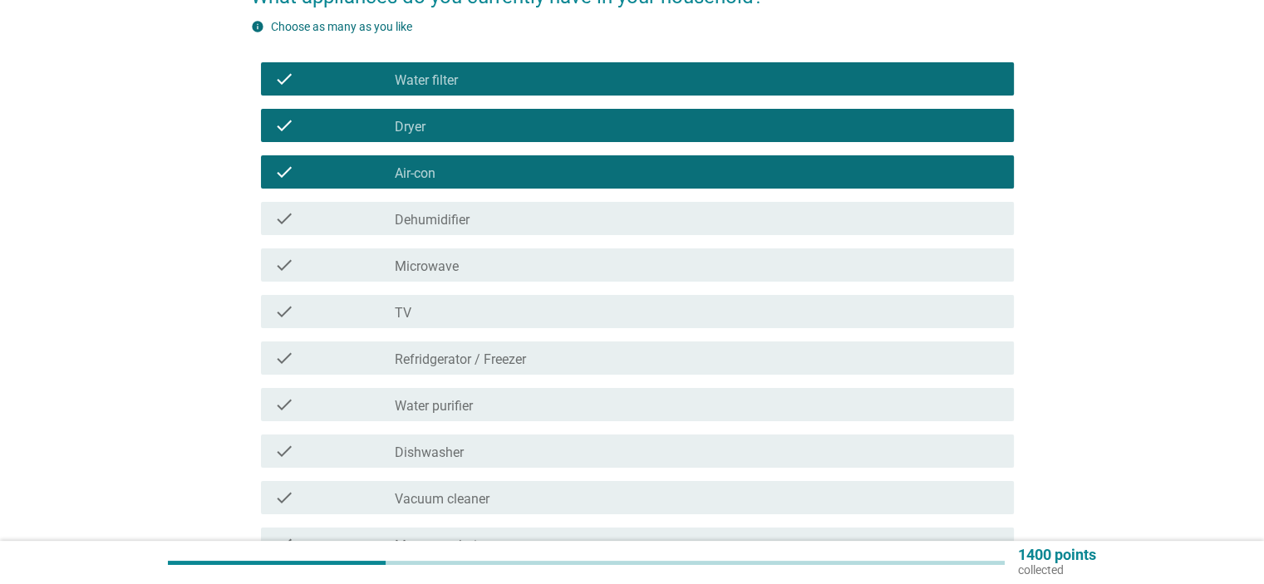
click at [498, 212] on div "check_box_outline_blank Dehumidifier" at bounding box center [697, 219] width 605 height 20
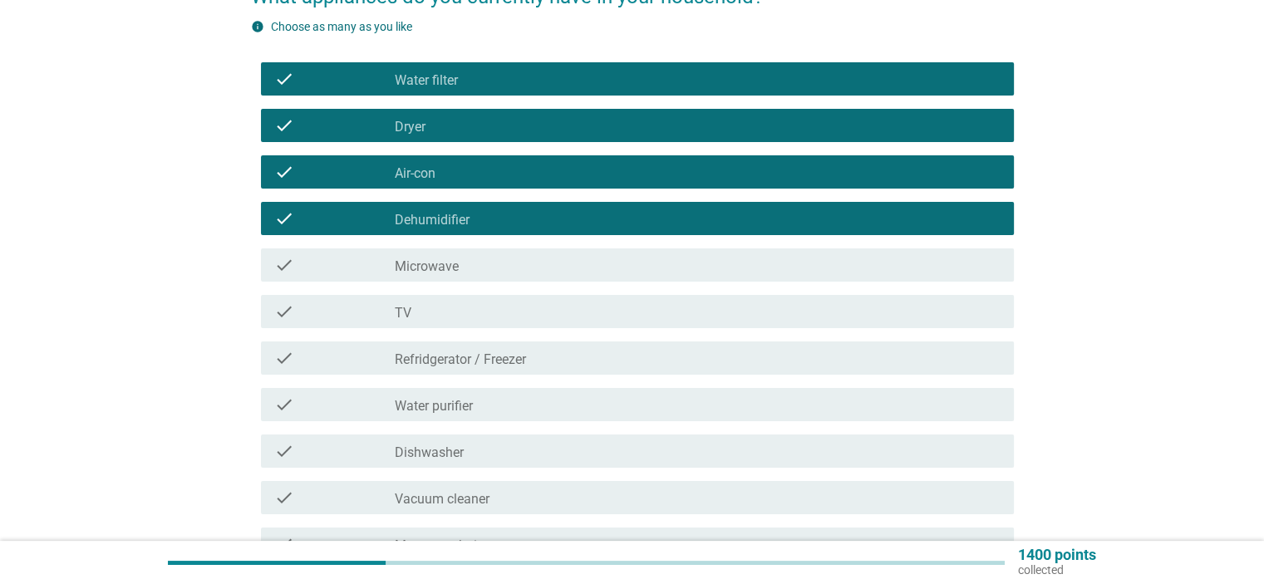
click at [485, 312] on div "check_box_outline_blank TV" at bounding box center [697, 312] width 605 height 20
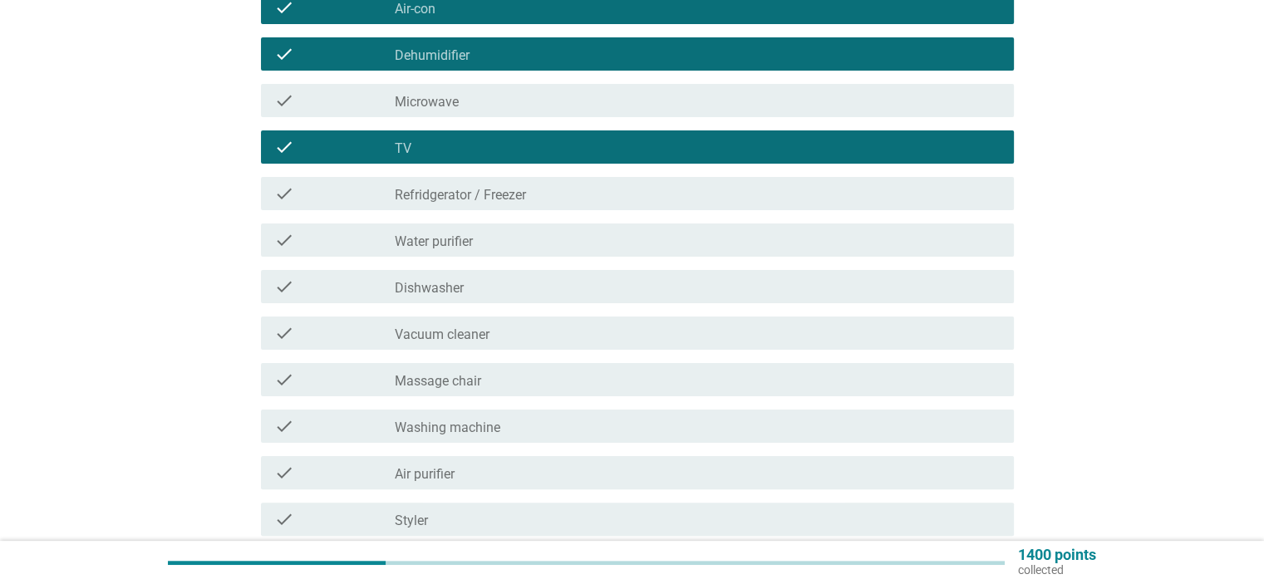
scroll to position [332, 0]
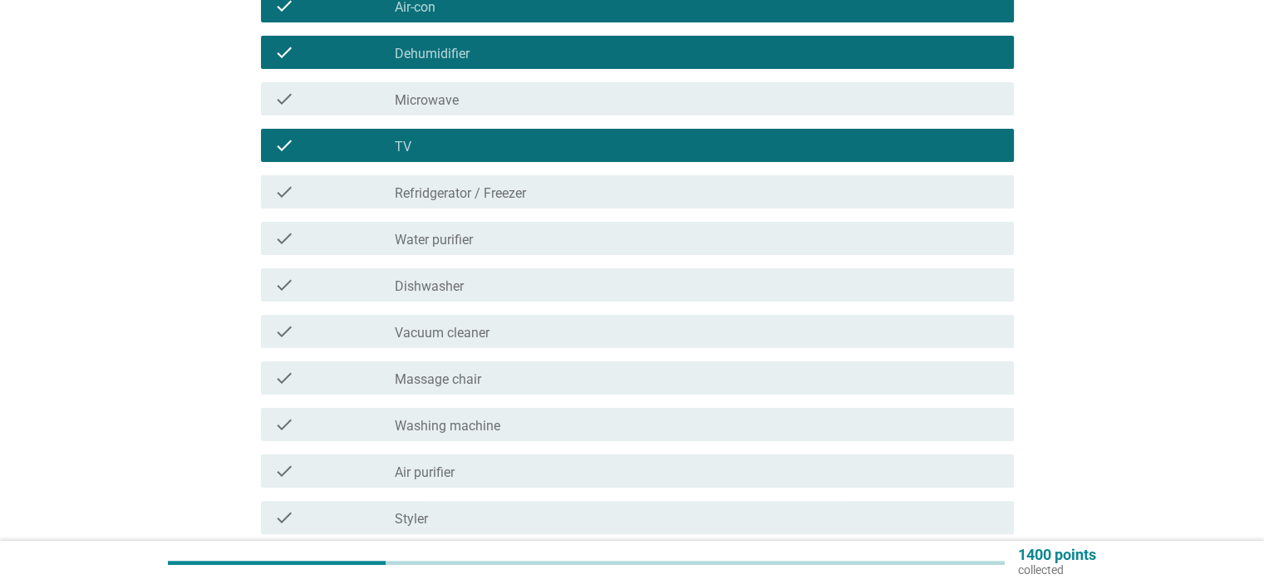
click at [553, 201] on div "check_box_outline_blank Refridgerator / [PERSON_NAME]" at bounding box center [697, 192] width 605 height 20
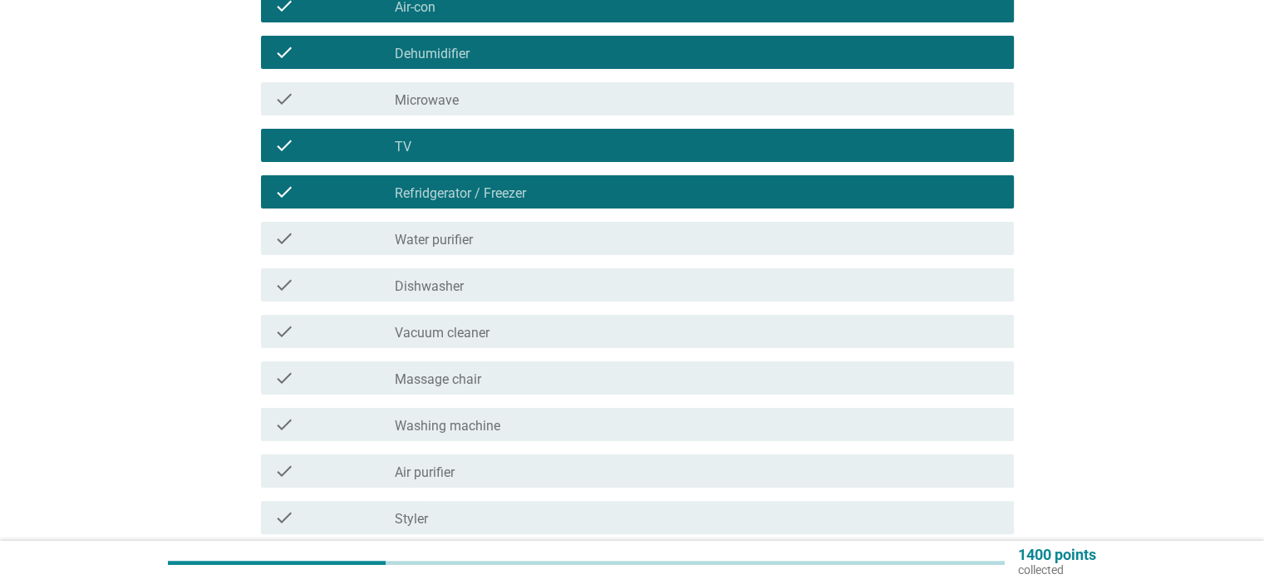
click at [519, 238] on div "check_box_outline_blank Water purifier" at bounding box center [697, 239] width 605 height 20
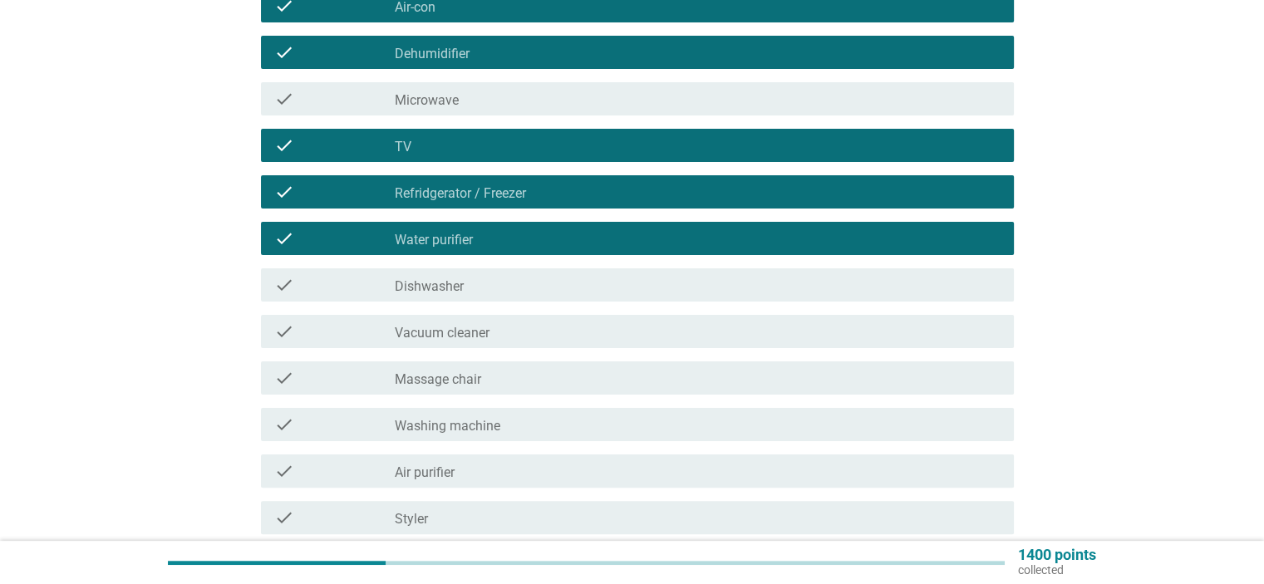
click at [525, 329] on div "check_box_outline_blank Vacuum cleaner" at bounding box center [697, 332] width 605 height 20
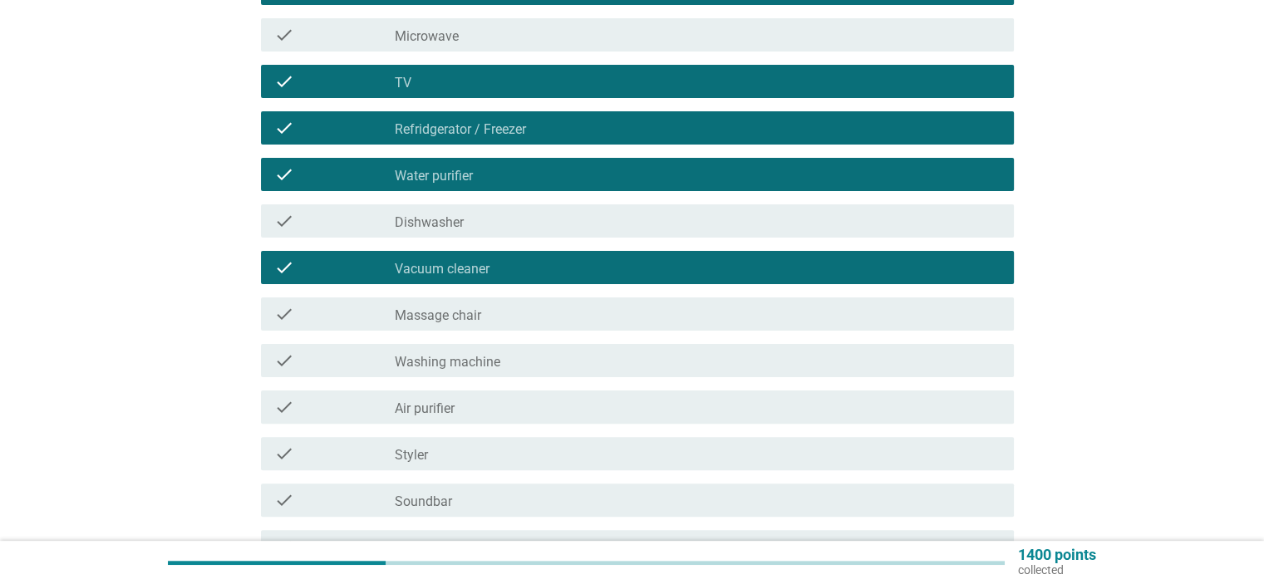
scroll to position [499, 0]
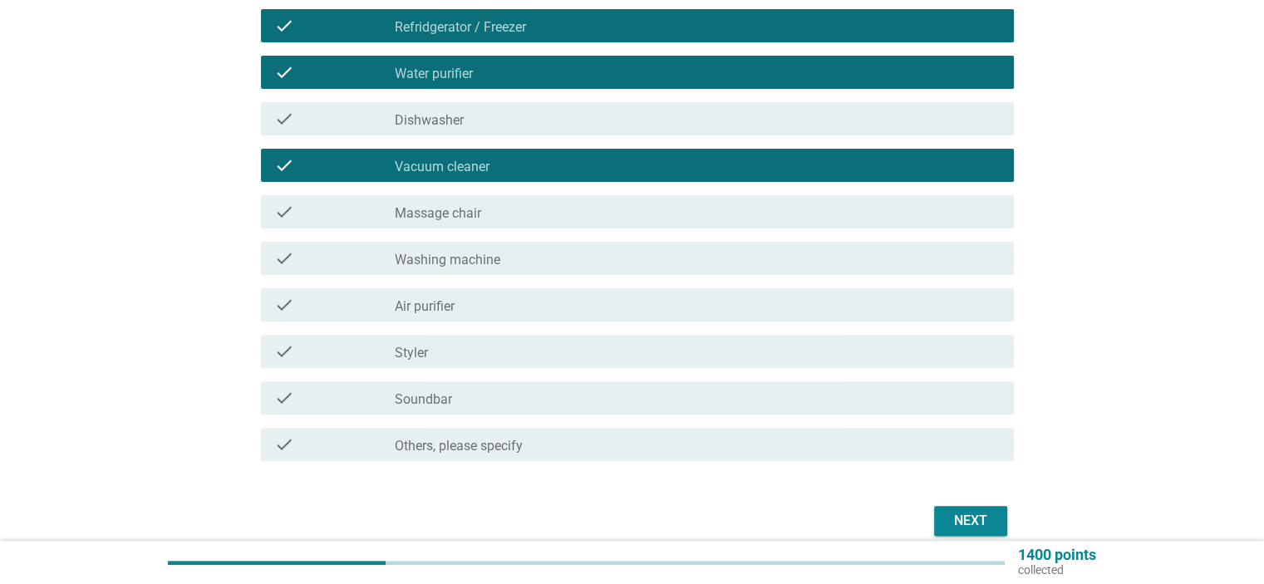
click at [508, 264] on div "check_box_outline_blank Washing machine" at bounding box center [697, 259] width 605 height 20
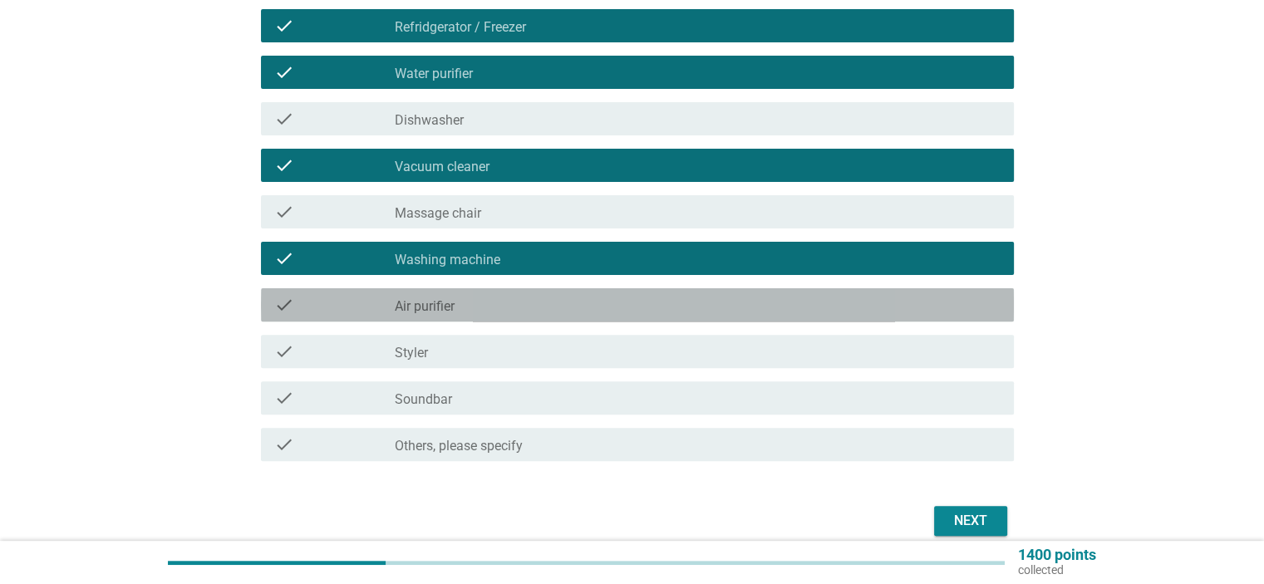
click at [532, 311] on div "check_box_outline_blank Air purifier" at bounding box center [697, 305] width 605 height 20
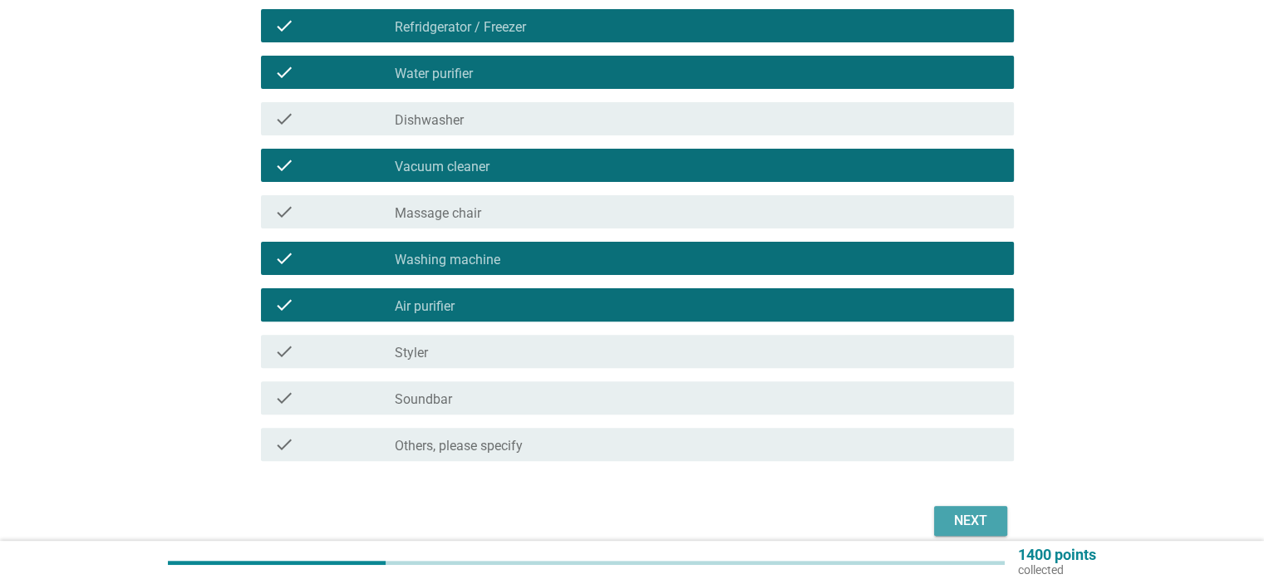
click at [978, 521] on div "Next" at bounding box center [971, 521] width 47 height 20
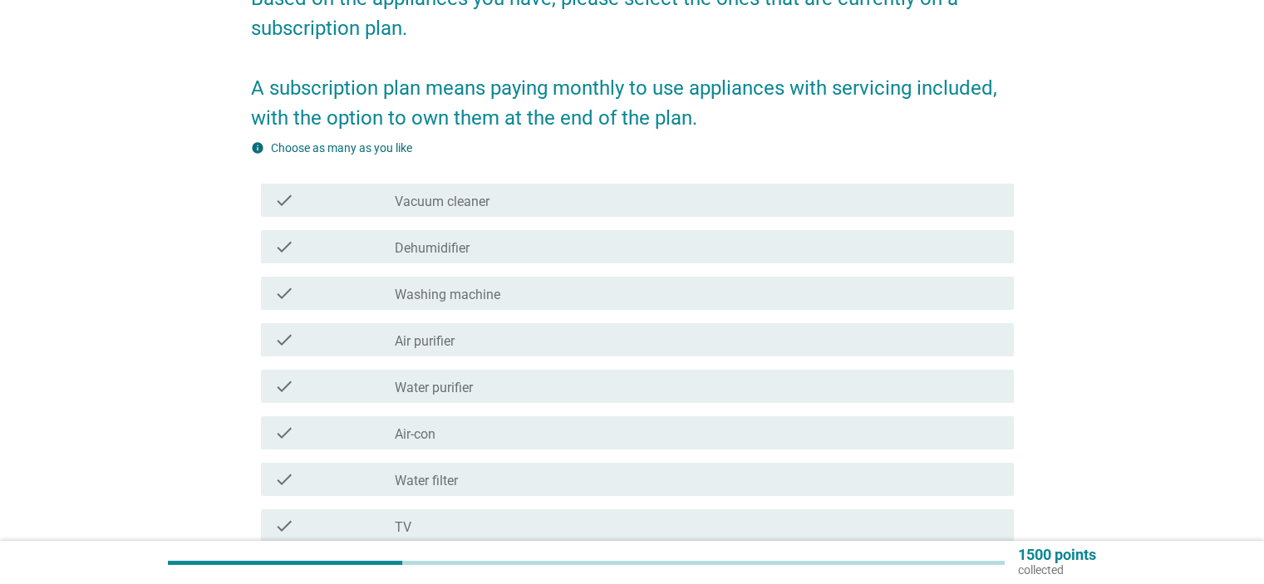
scroll to position [166, 0]
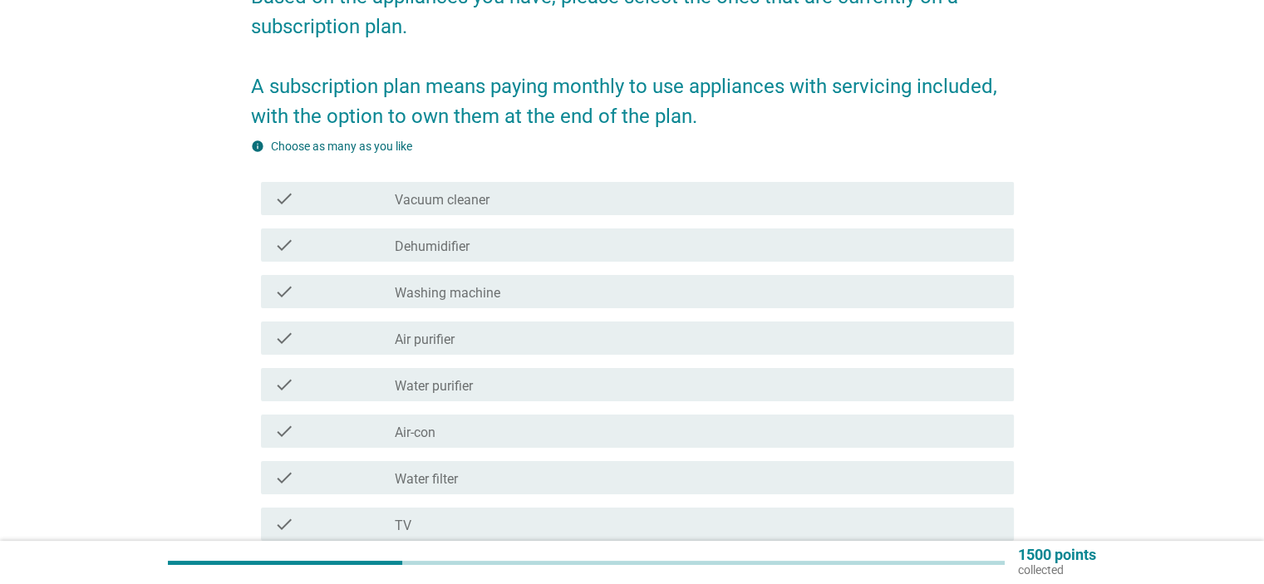
click at [437, 335] on label "Air purifier" at bounding box center [425, 340] width 60 height 17
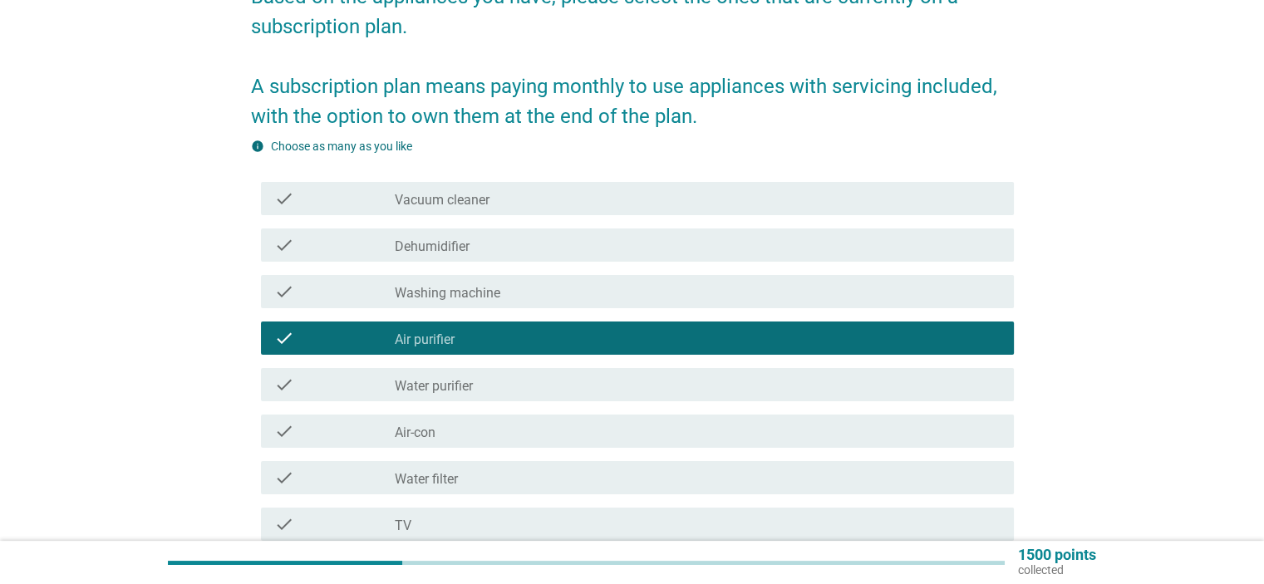
click at [487, 385] on div "check_box_outline_blank Water purifier" at bounding box center [697, 385] width 605 height 20
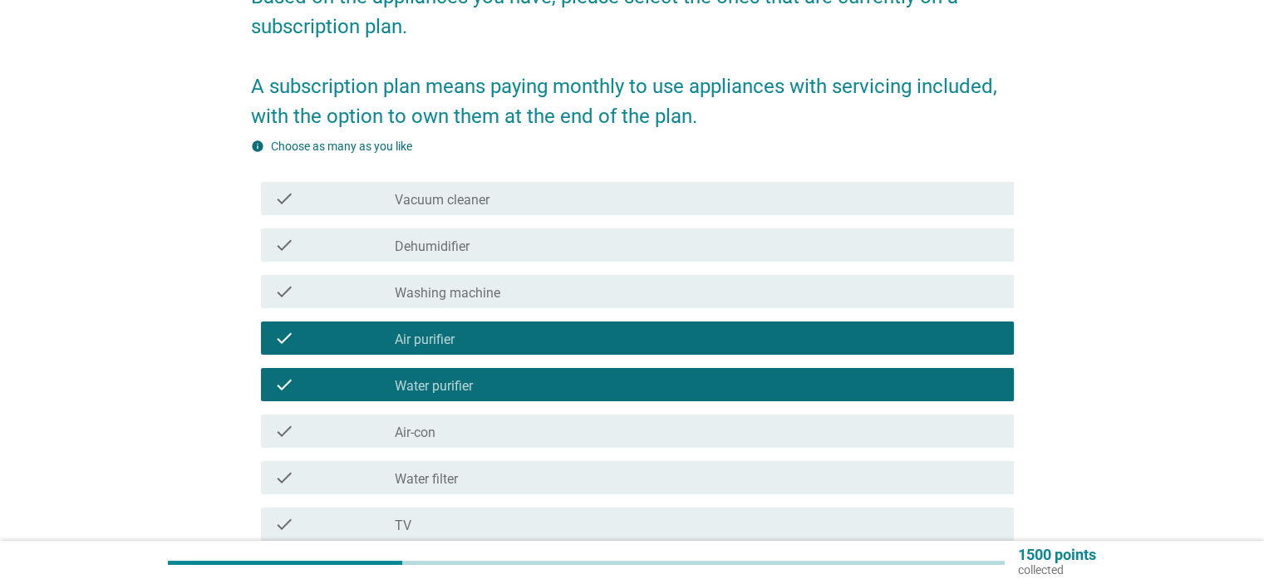
click at [505, 341] on div "check_box Air purifier" at bounding box center [697, 338] width 605 height 20
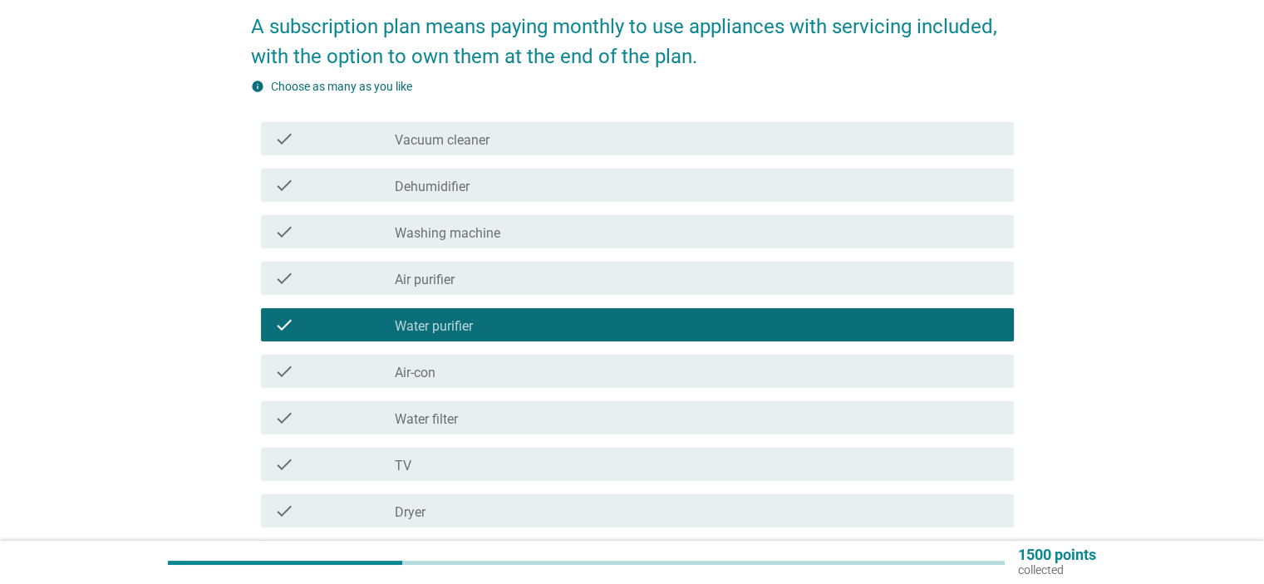
scroll to position [332, 0]
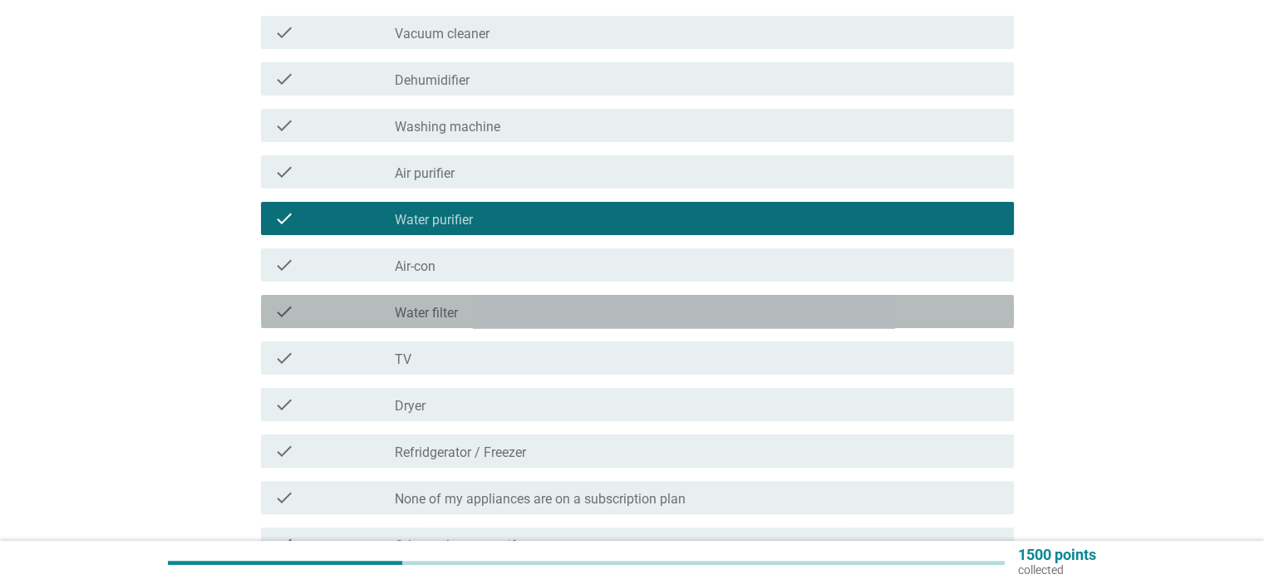
click at [467, 318] on div "check_box_outline_blank Water filter" at bounding box center [697, 312] width 605 height 20
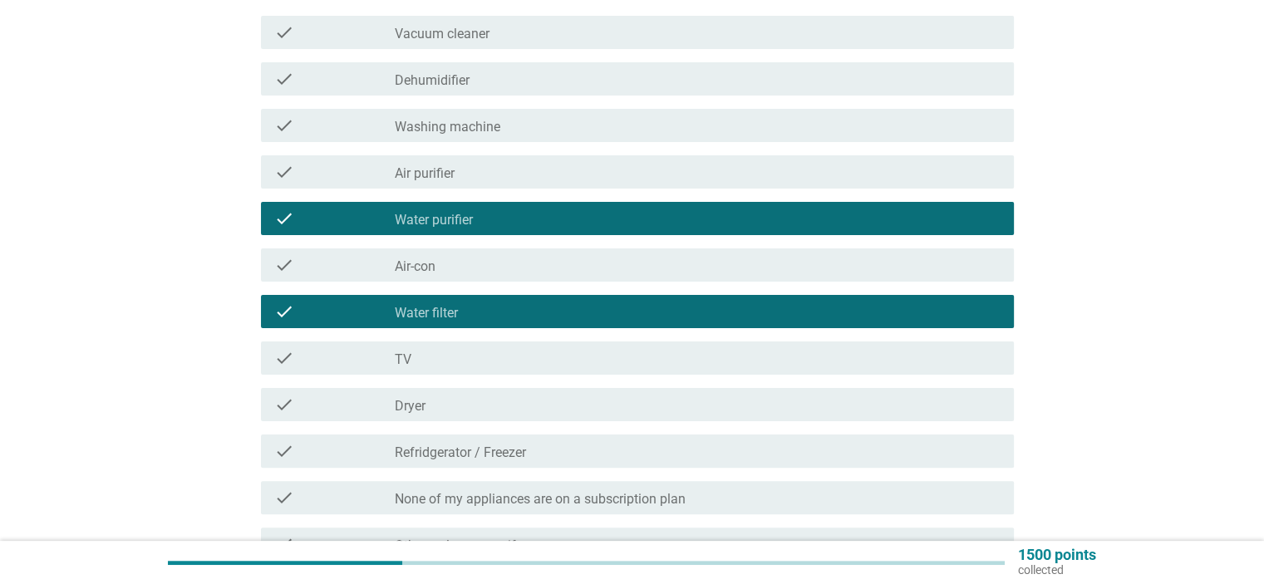
scroll to position [416, 0]
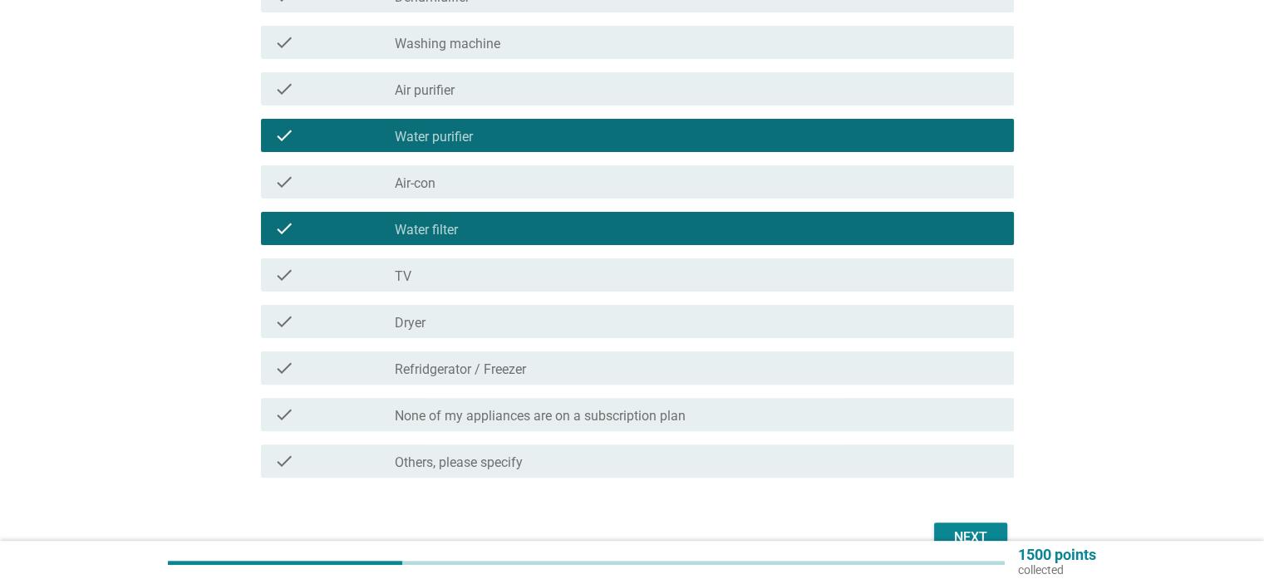
click at [446, 138] on label "Water purifier" at bounding box center [434, 137] width 78 height 17
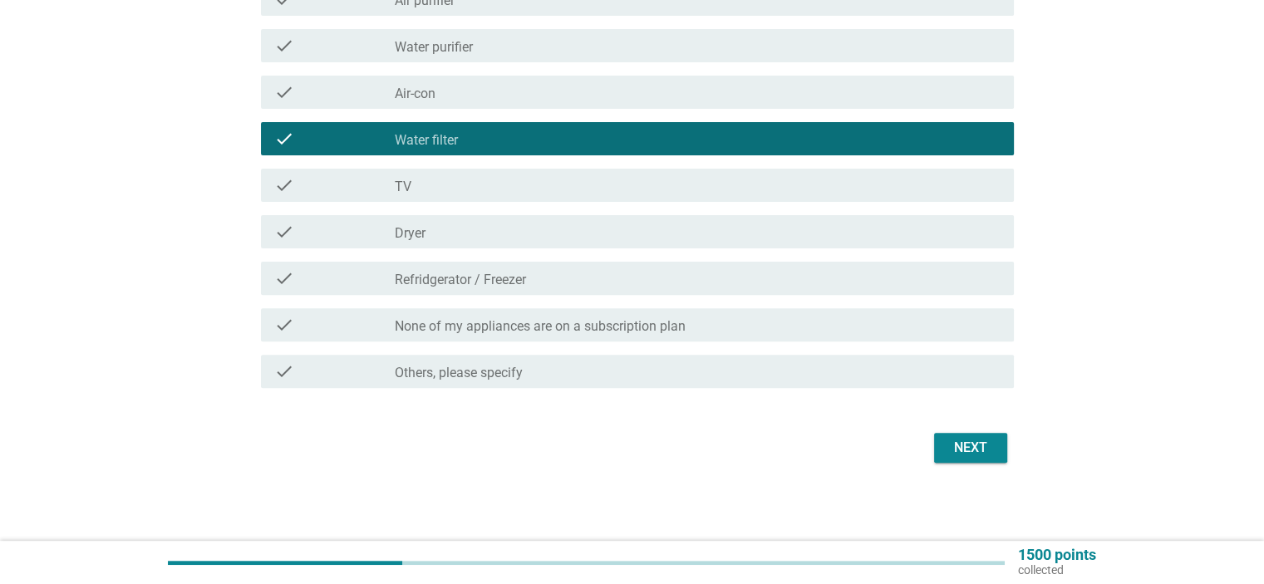
scroll to position [506, 0]
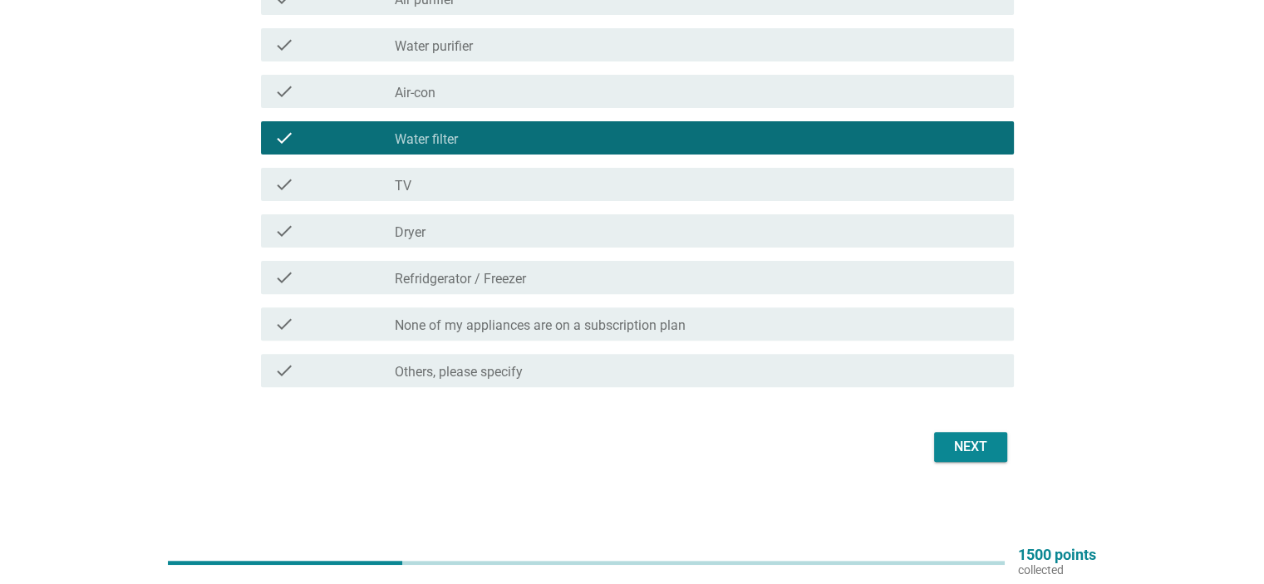
click at [969, 447] on div "Next" at bounding box center [971, 447] width 47 height 20
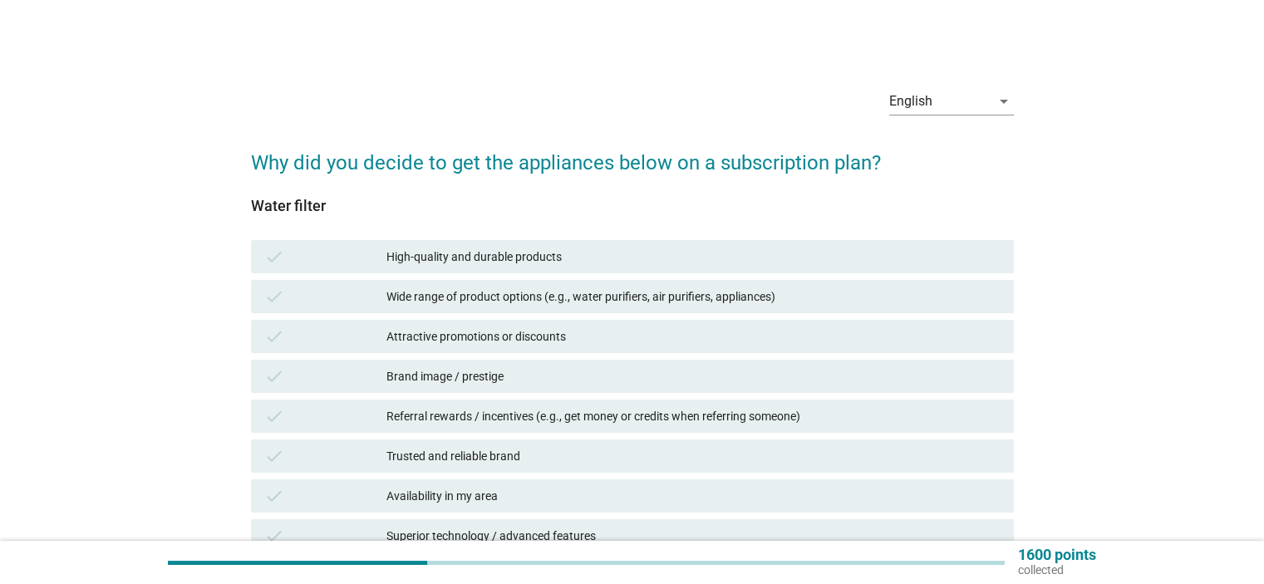
scroll to position [83, 0]
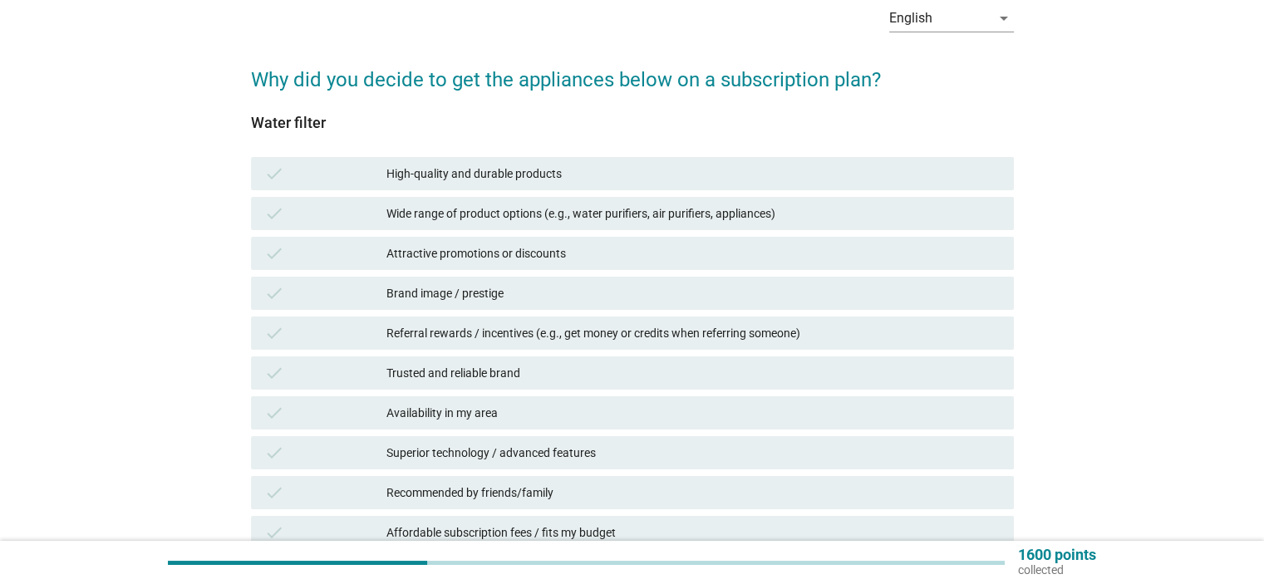
click at [778, 218] on div "Wide range of product options (e.g., water purifiers, air purifiers, appliances)" at bounding box center [693, 214] width 613 height 20
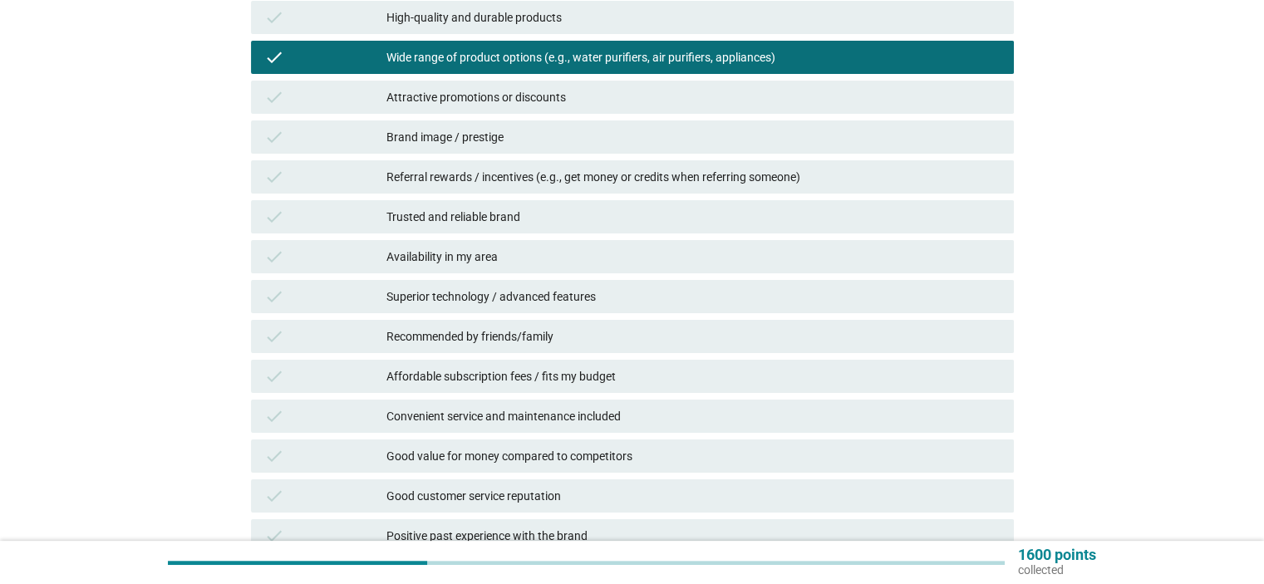
scroll to position [249, 0]
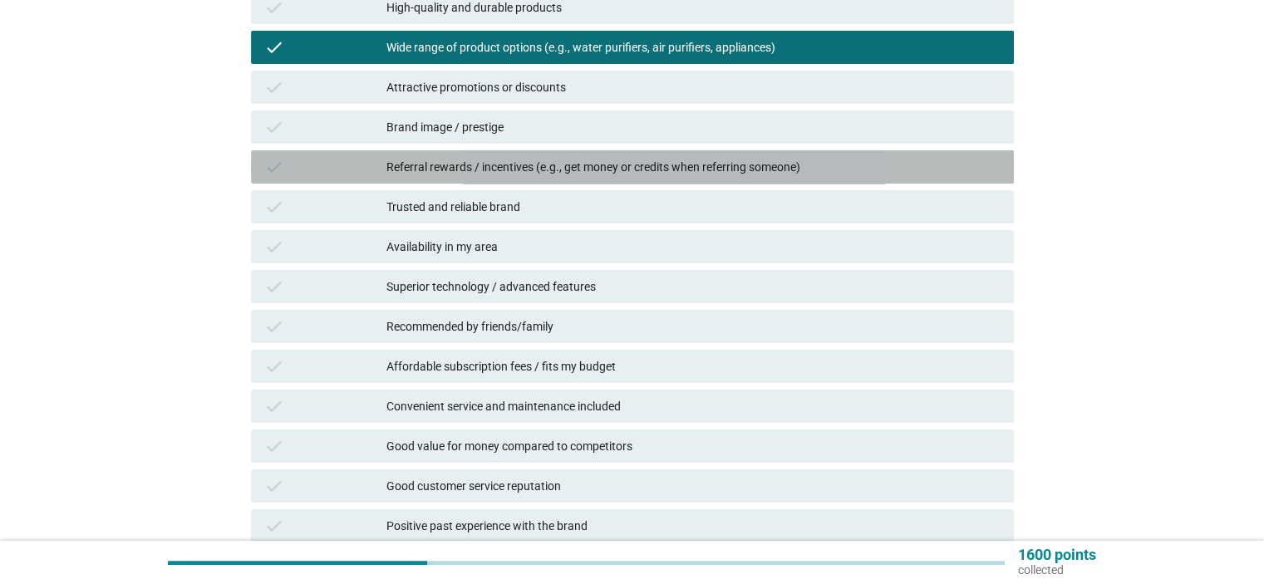
click at [647, 172] on div "Referral rewards / incentives (e.g., get money or credits when referring someon…" at bounding box center [693, 167] width 613 height 20
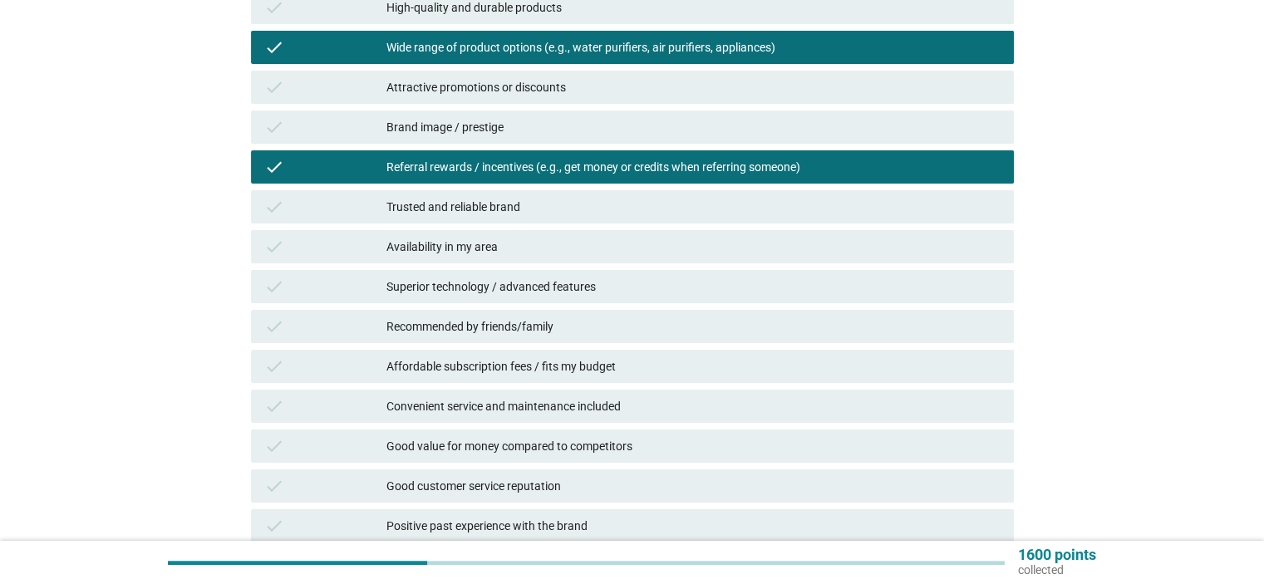
click at [550, 291] on div "Superior technology / advanced features" at bounding box center [693, 287] width 613 height 20
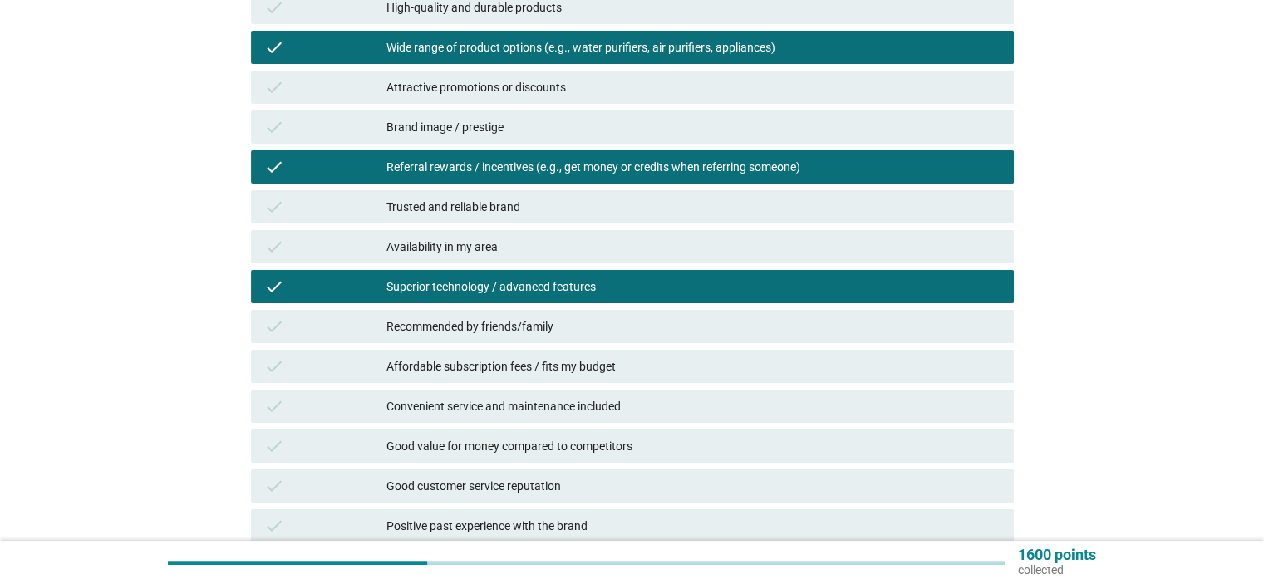
click at [588, 368] on div "Affordable subscription fees / fits my budget" at bounding box center [693, 367] width 613 height 20
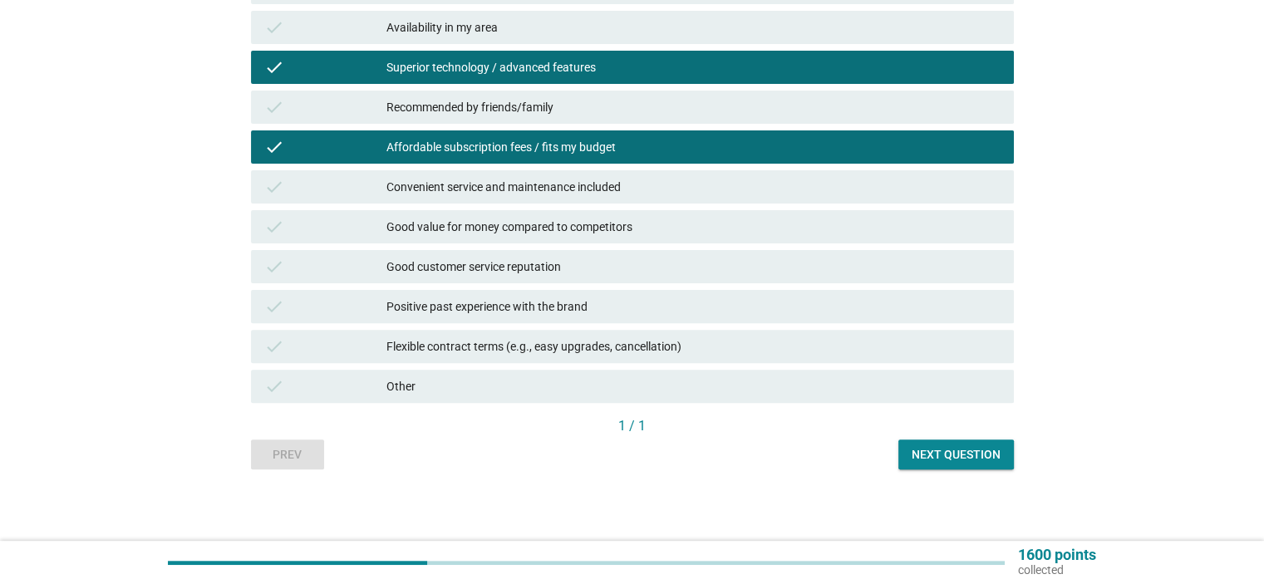
scroll to position [472, 0]
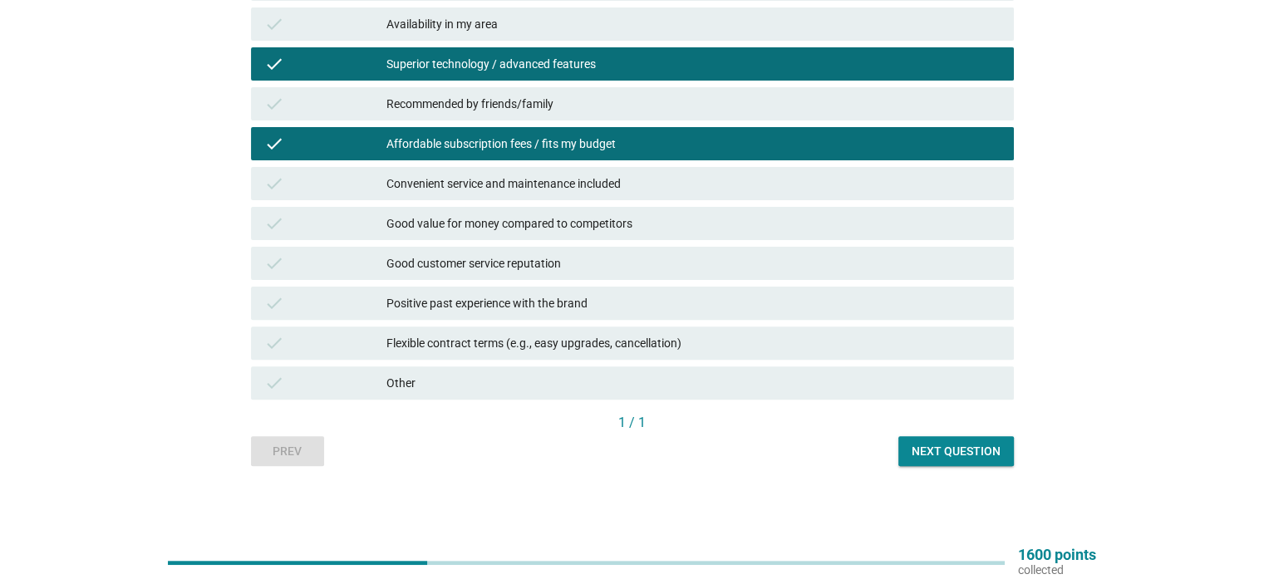
click at [941, 459] on div "Next question" at bounding box center [956, 451] width 89 height 17
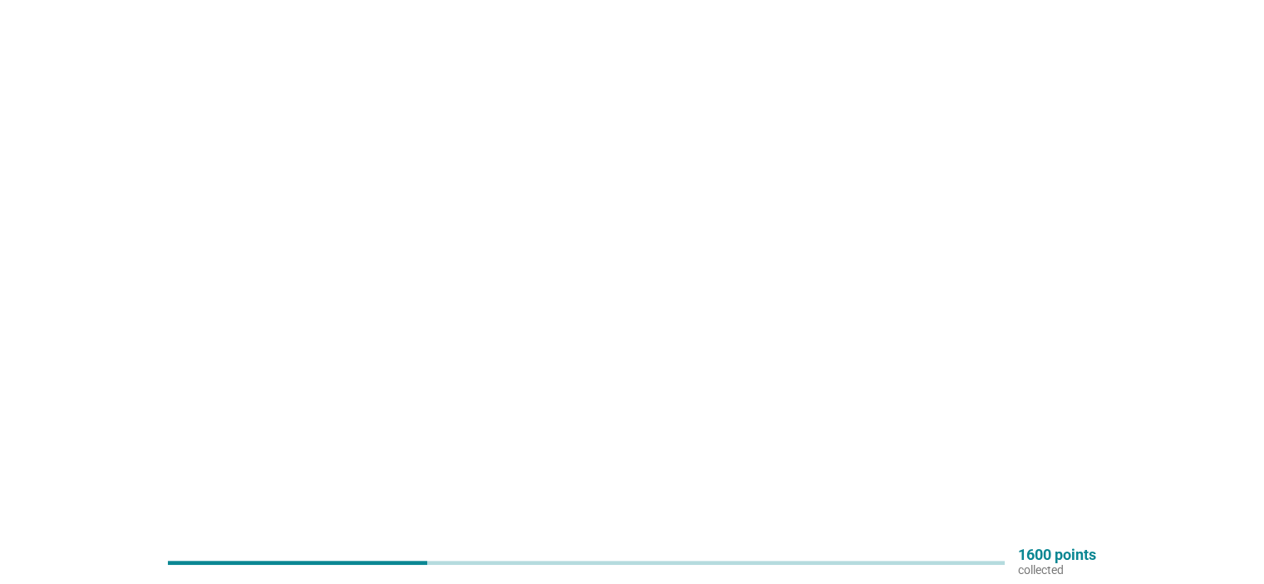
scroll to position [0, 0]
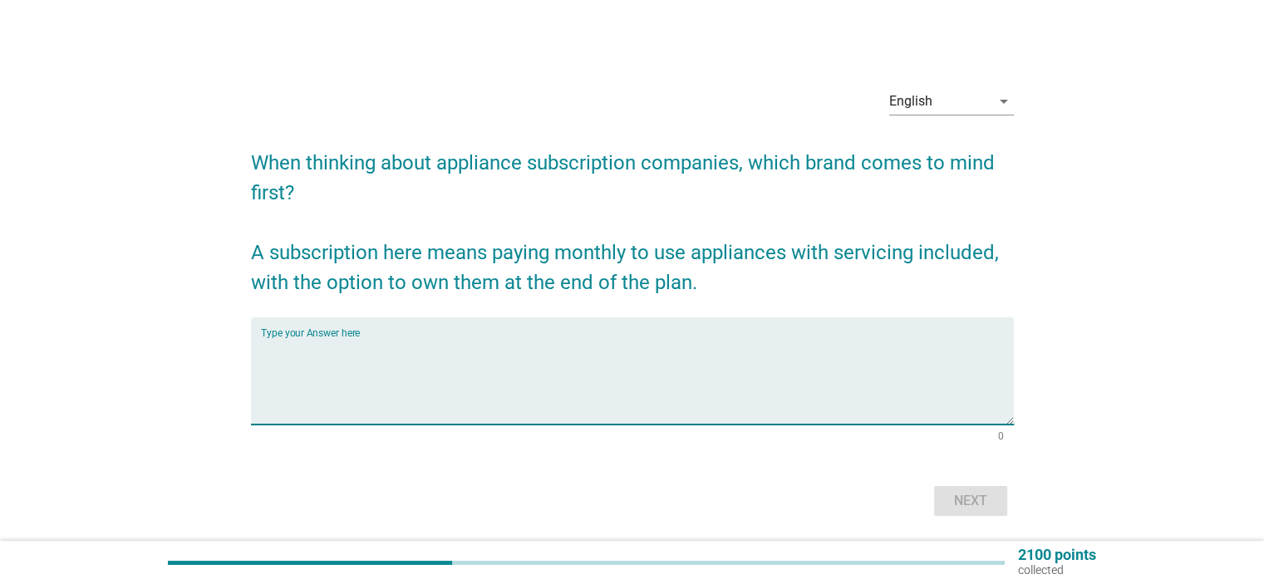
click at [357, 338] on textarea "Type your Answer here" at bounding box center [637, 380] width 753 height 87
click at [359, 355] on textarea "LG, Samsung" at bounding box center [637, 380] width 753 height 87
type textarea "LG, Samsung"
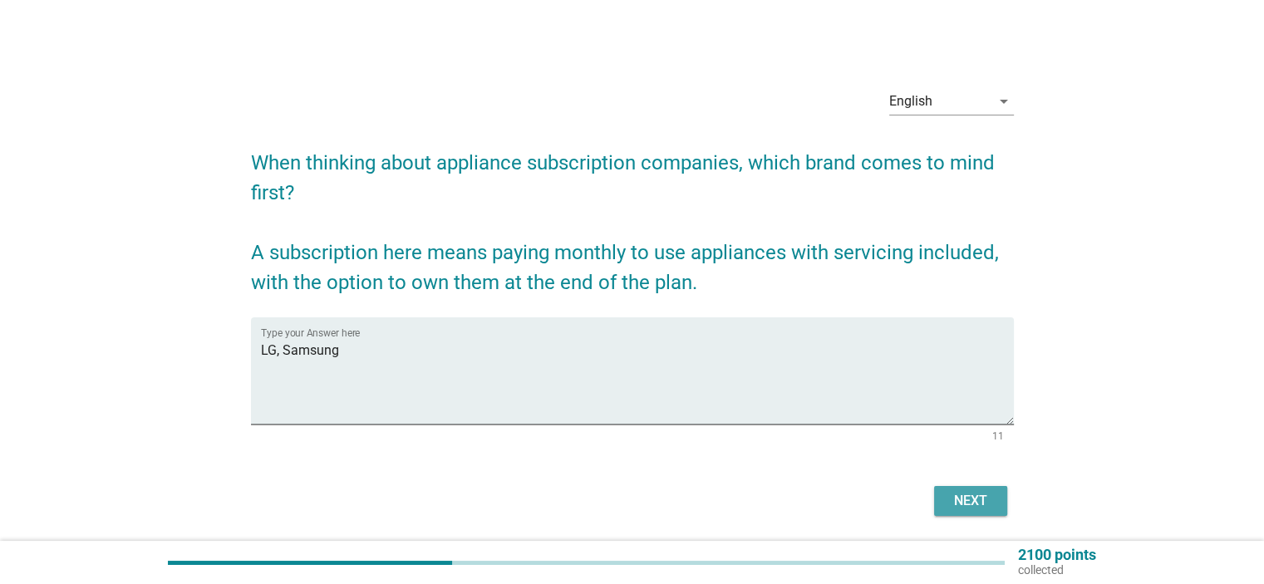
click at [962, 494] on div "Next" at bounding box center [971, 501] width 47 height 20
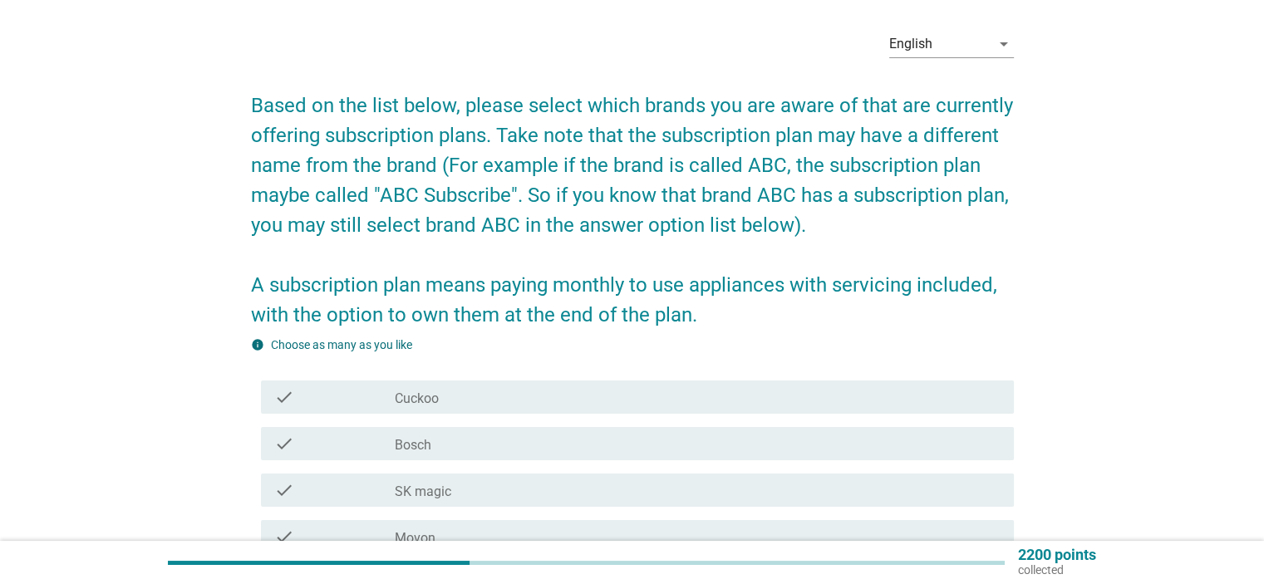
scroll to position [83, 0]
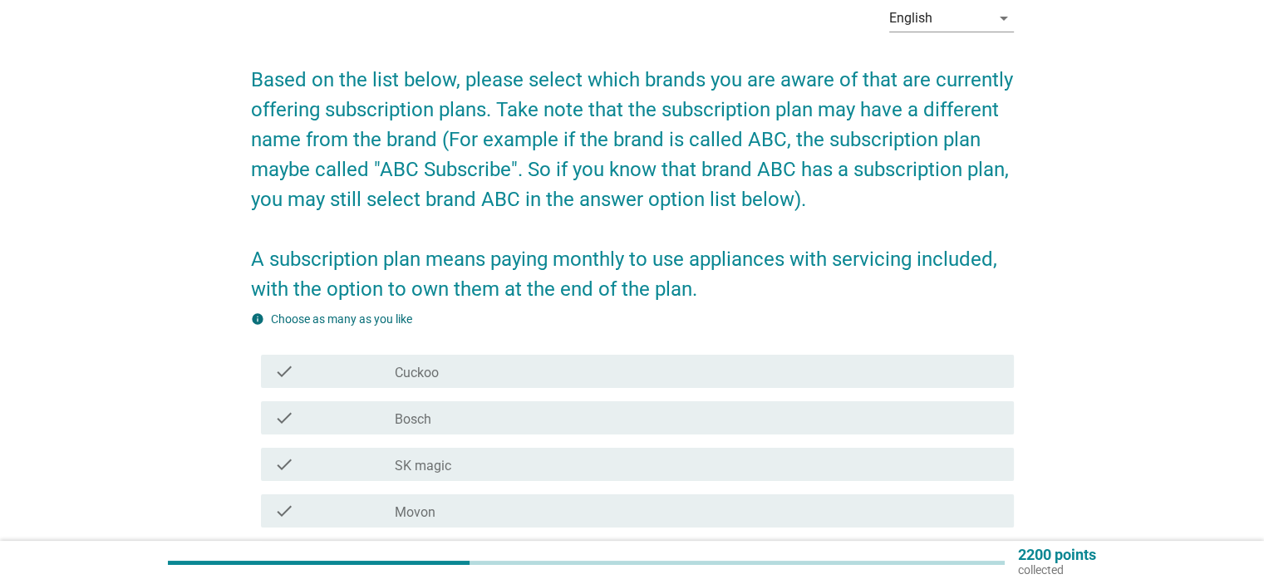
click at [761, 359] on div "check check_box_outline_blank Cuckoo" at bounding box center [637, 371] width 753 height 33
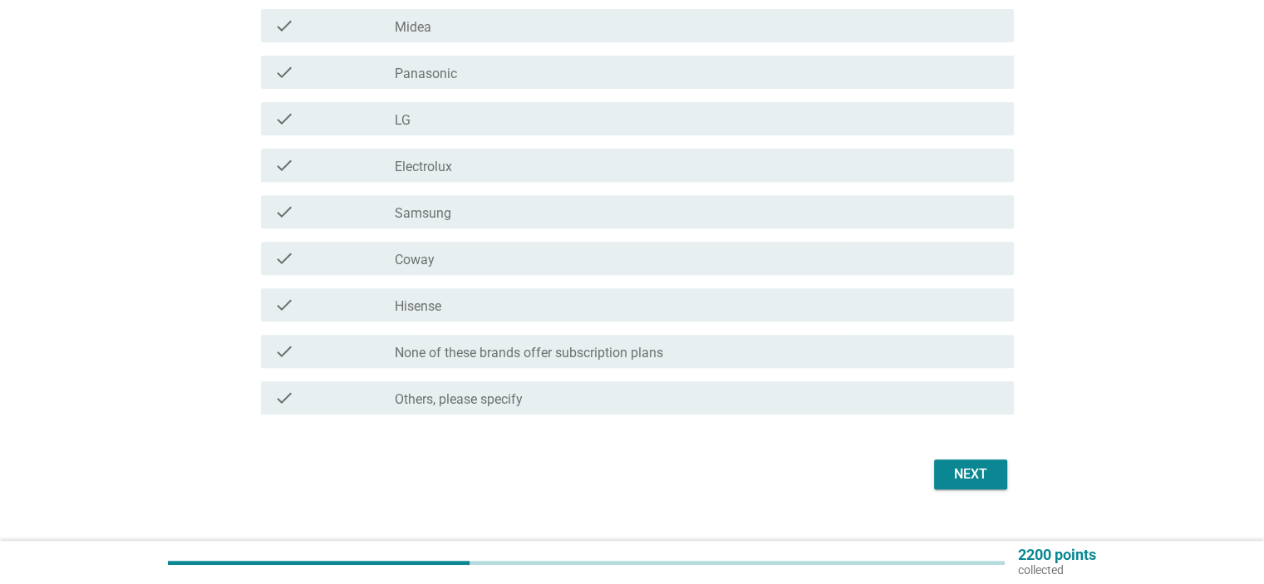
scroll to position [643, 0]
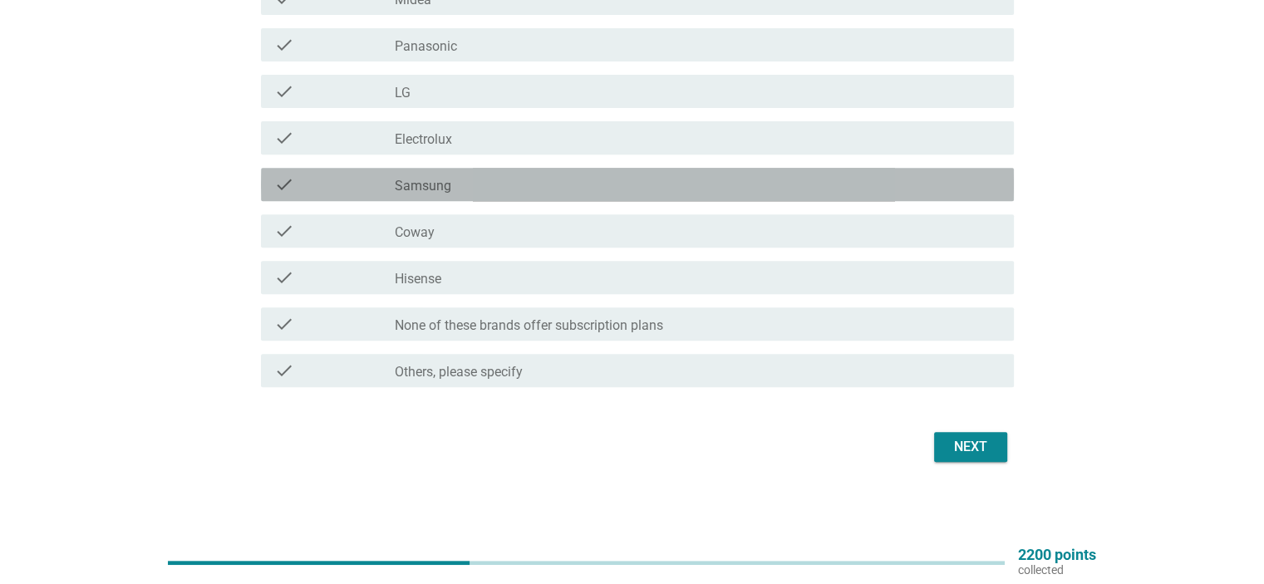
click at [479, 183] on div "check_box_outline_blank Samsung" at bounding box center [697, 185] width 605 height 20
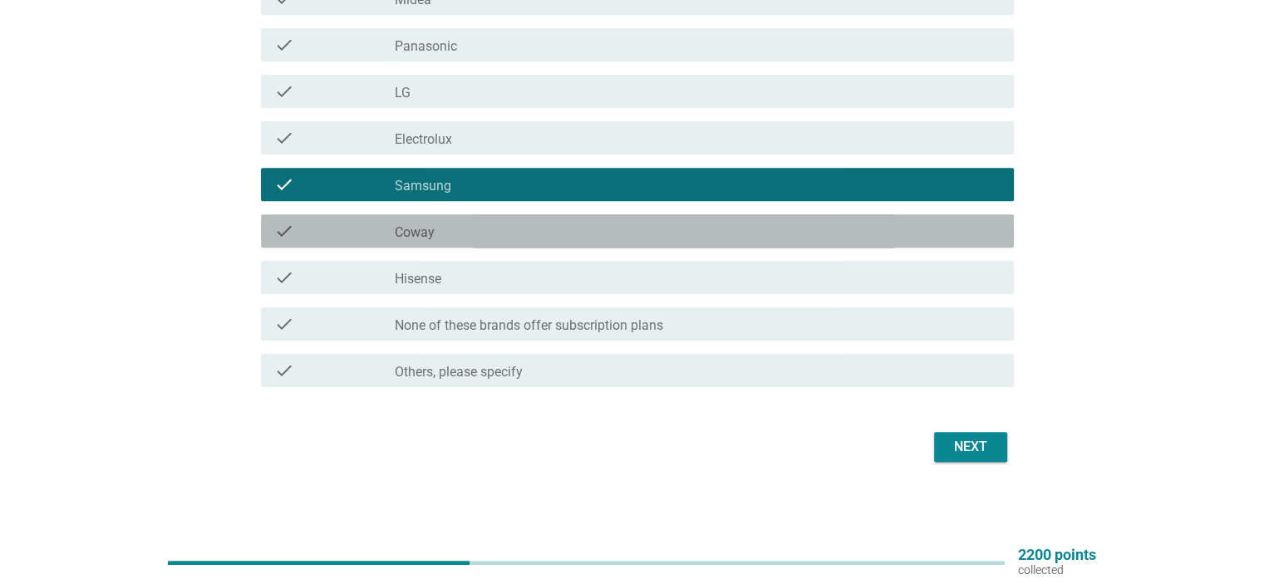
click at [464, 232] on div "check_box_outline_blank Coway" at bounding box center [697, 231] width 605 height 20
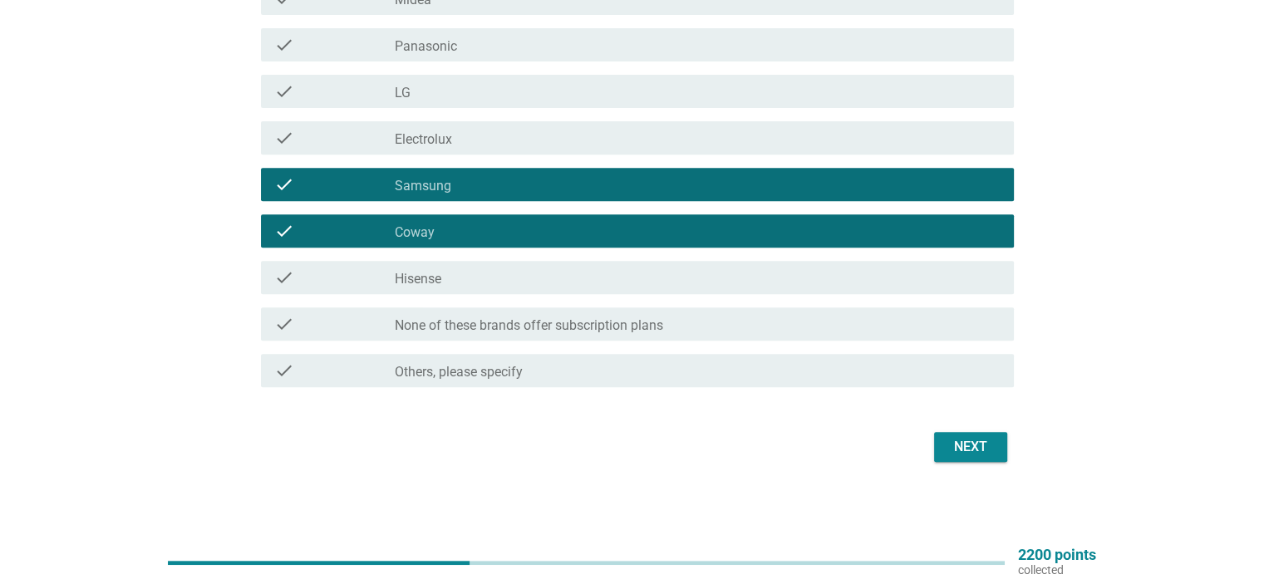
click at [957, 453] on div "Next" at bounding box center [971, 447] width 47 height 20
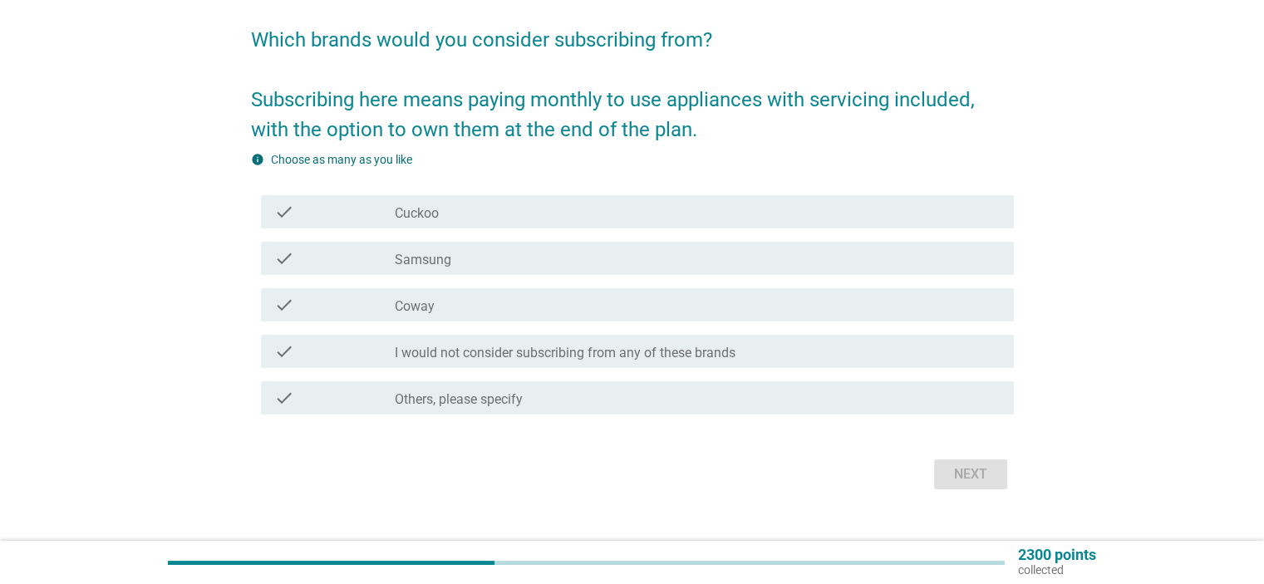
scroll to position [150, 0]
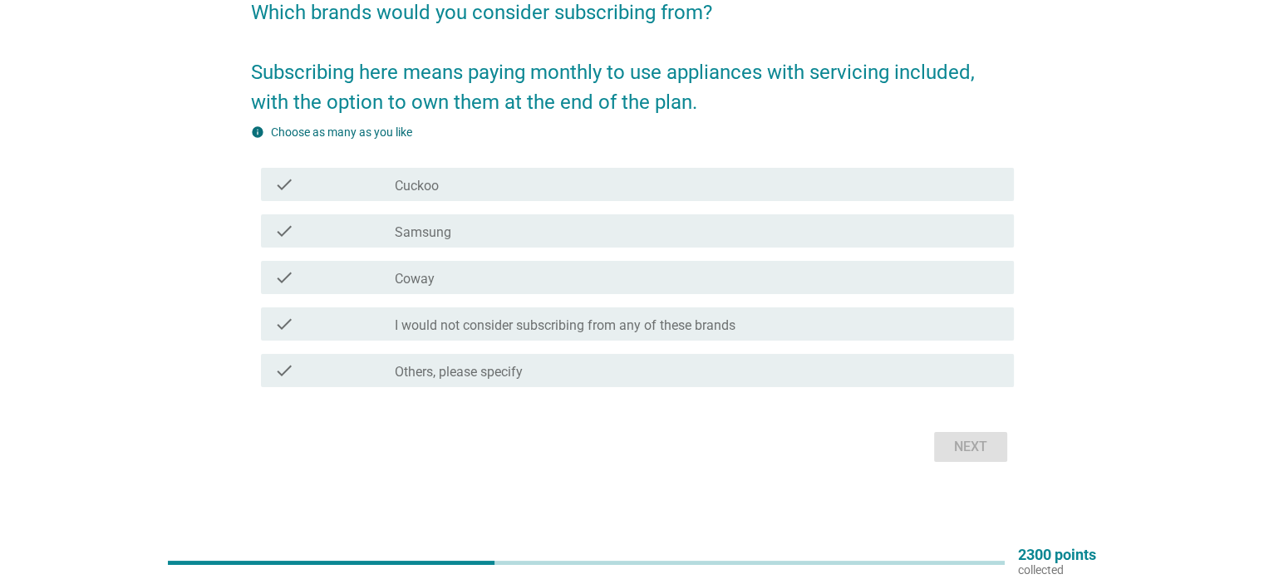
click at [466, 190] on div "check_box_outline_blank Cuckoo" at bounding box center [697, 185] width 605 height 20
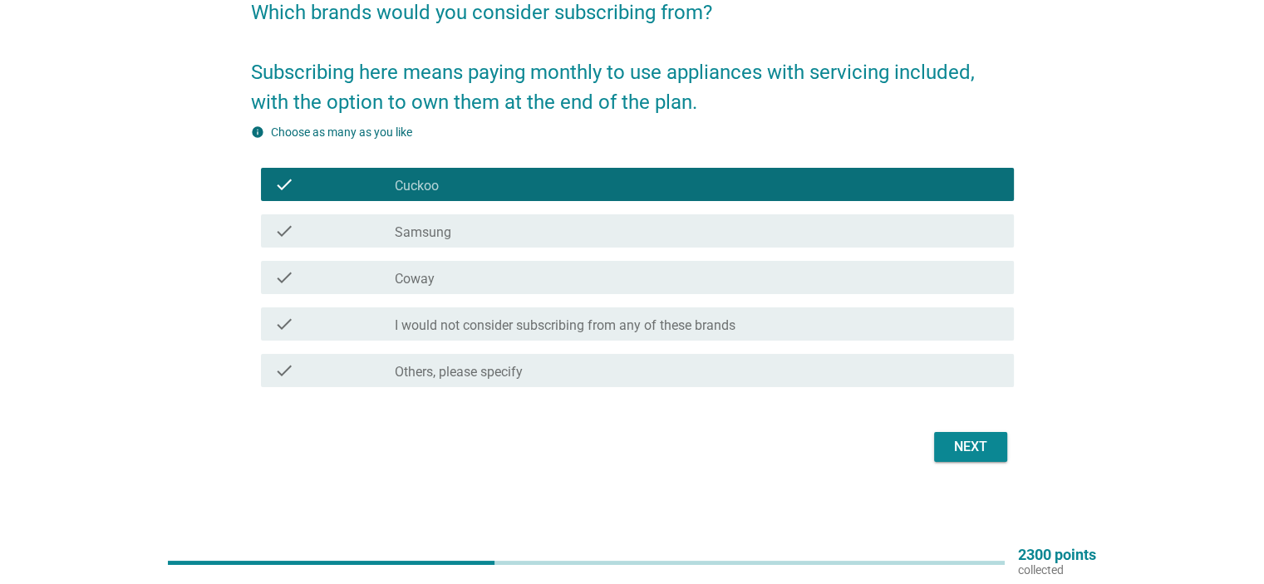
click at [465, 228] on div "check_box Samsung" at bounding box center [697, 231] width 605 height 20
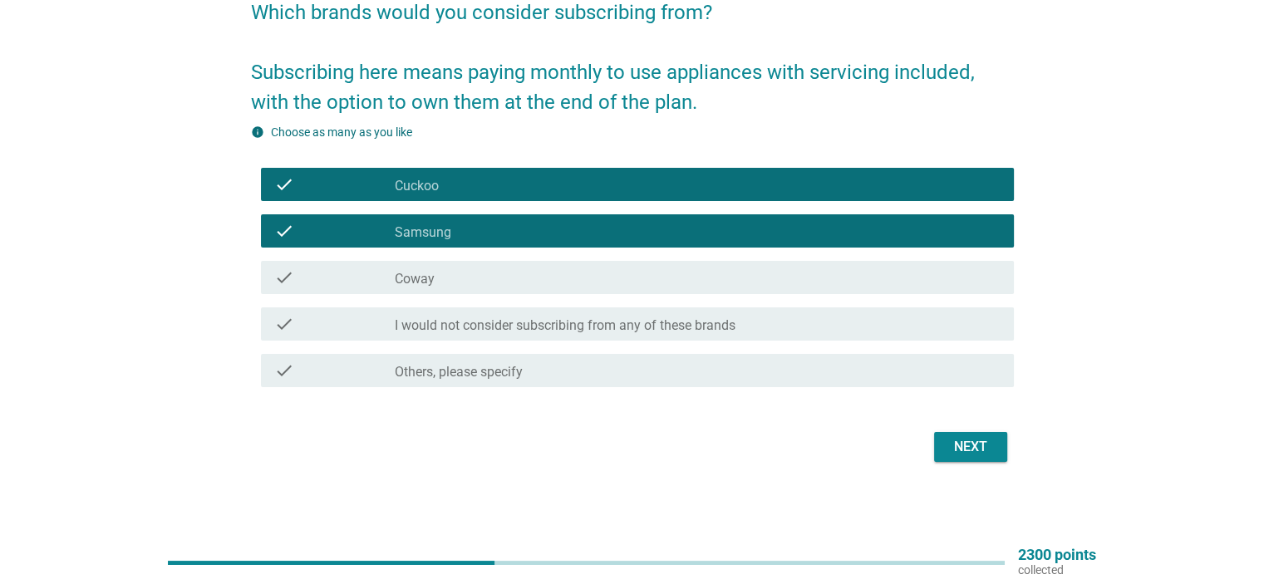
click at [490, 276] on div "check_box_outline_blank Coway" at bounding box center [697, 278] width 605 height 20
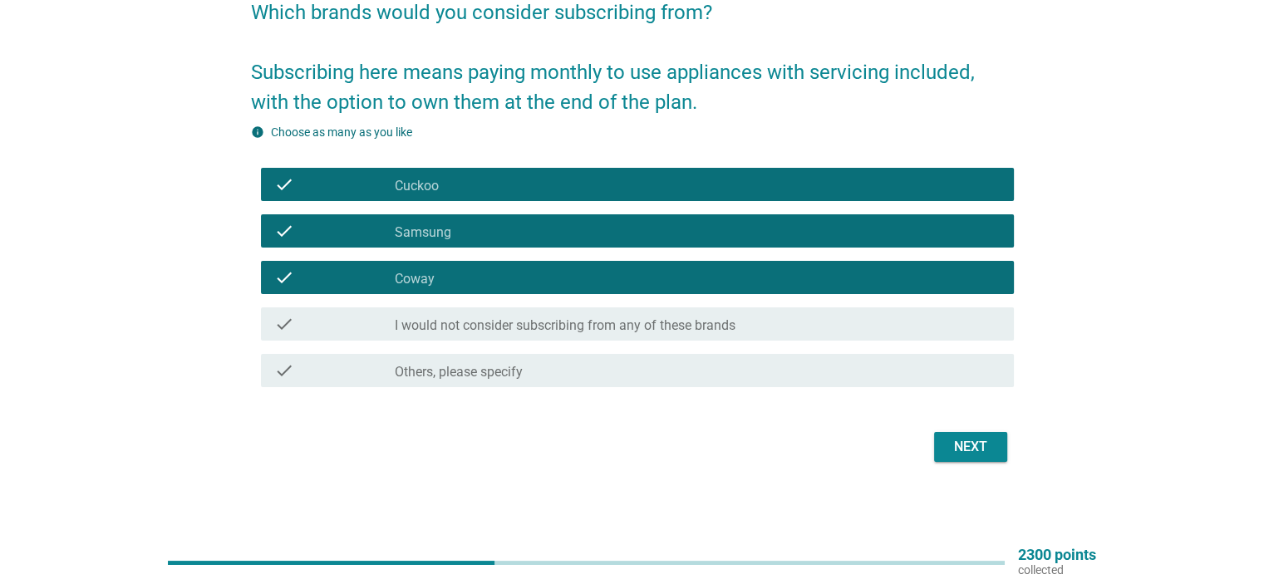
click at [958, 450] on div "Next" at bounding box center [971, 447] width 47 height 20
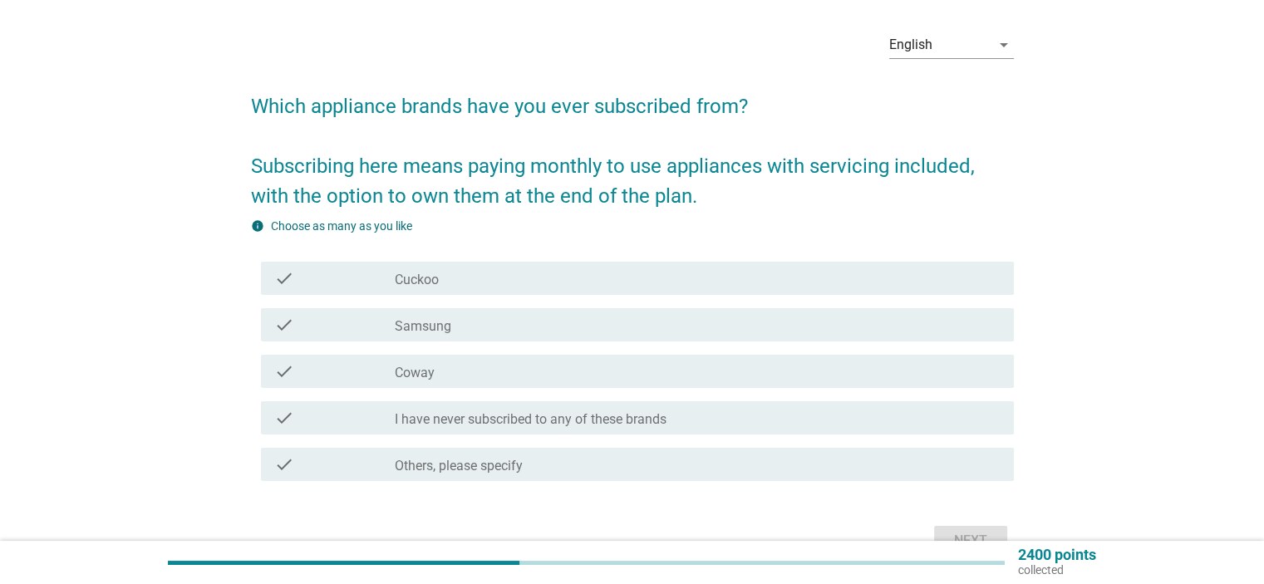
scroll to position [83, 0]
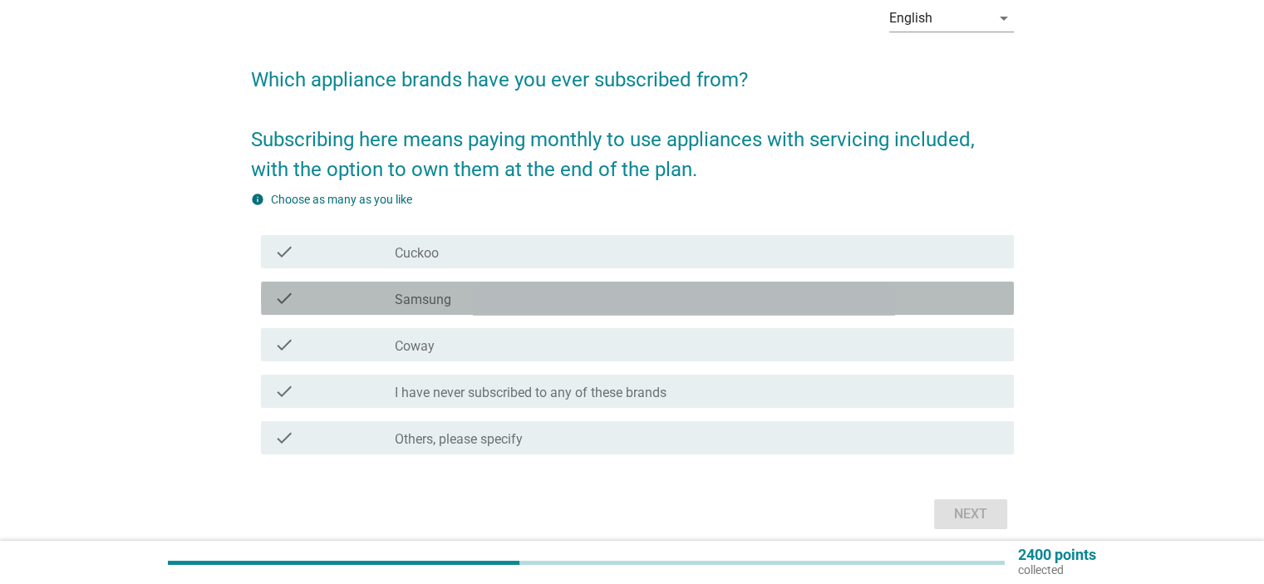
click at [495, 286] on div "check check_box Samsung" at bounding box center [637, 298] width 753 height 33
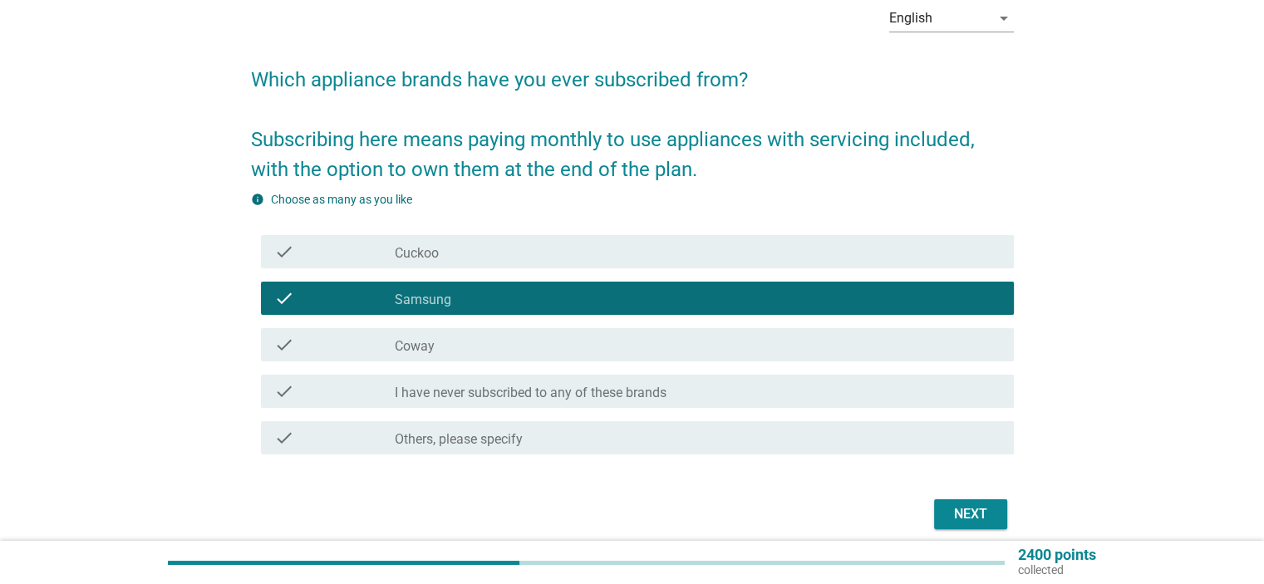
click at [502, 250] on div "check_box_outline_blank Cuckoo" at bounding box center [697, 252] width 605 height 20
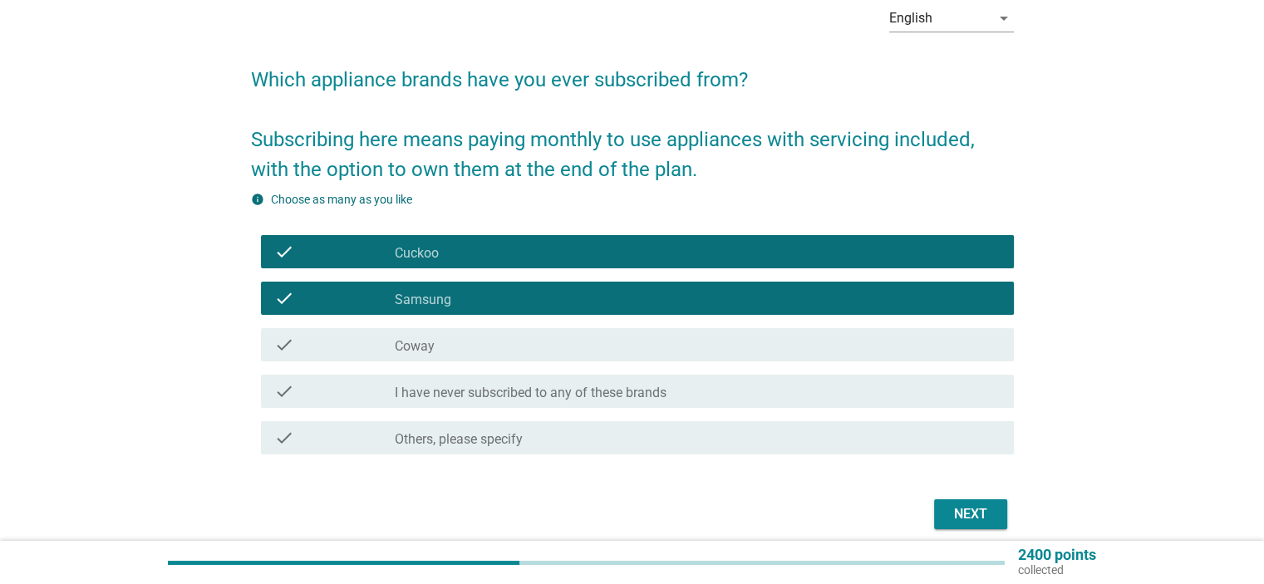
click at [973, 521] on div "Next" at bounding box center [971, 515] width 47 height 20
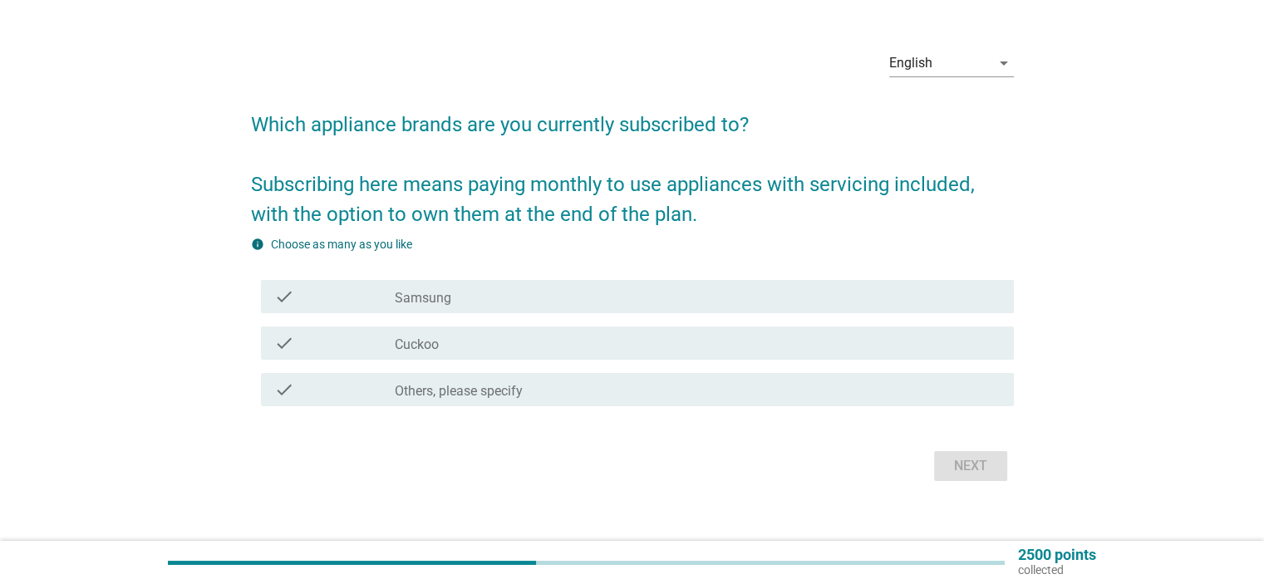
scroll to position [57, 0]
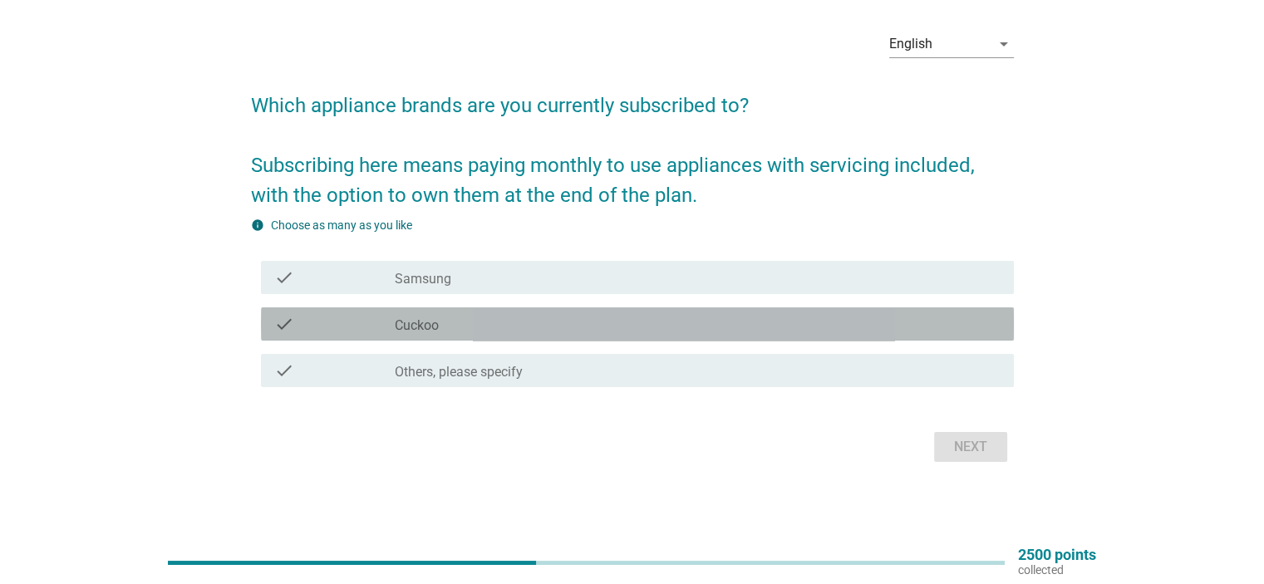
click at [509, 332] on div "check_box Cuckoo" at bounding box center [697, 324] width 605 height 20
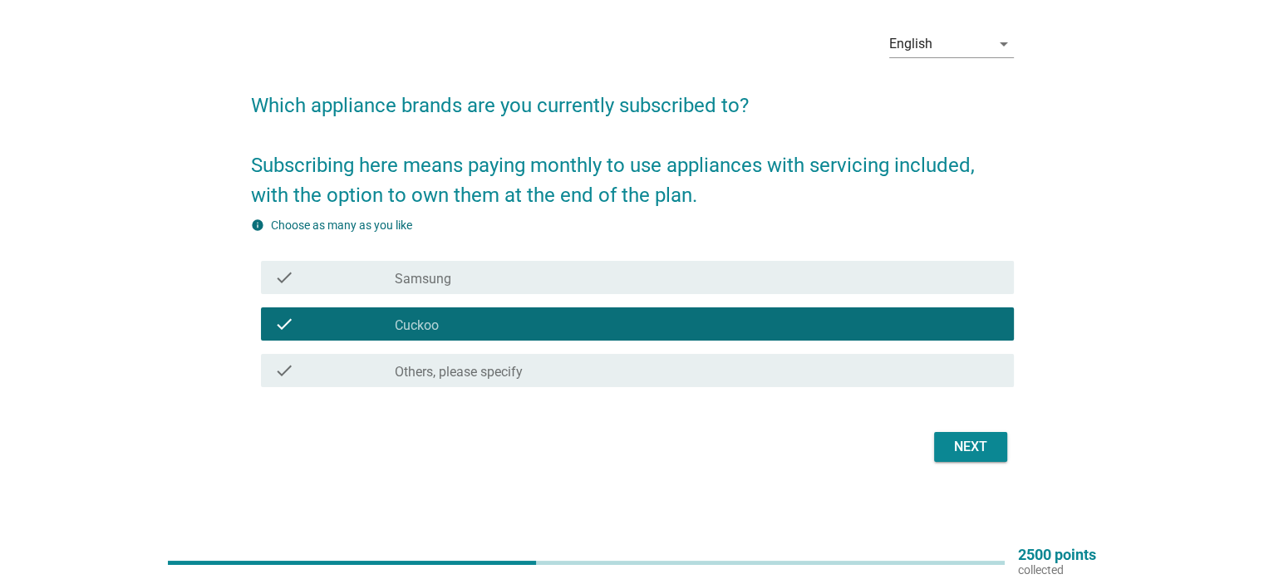
click at [948, 444] on div "Next" at bounding box center [971, 447] width 47 height 20
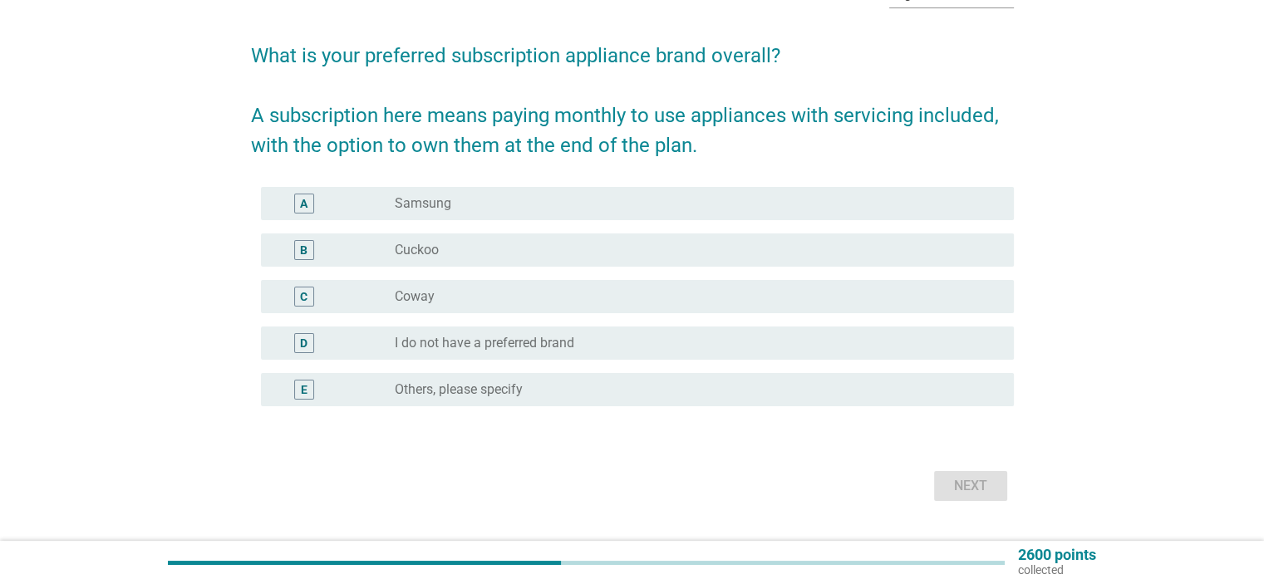
scroll to position [146, 0]
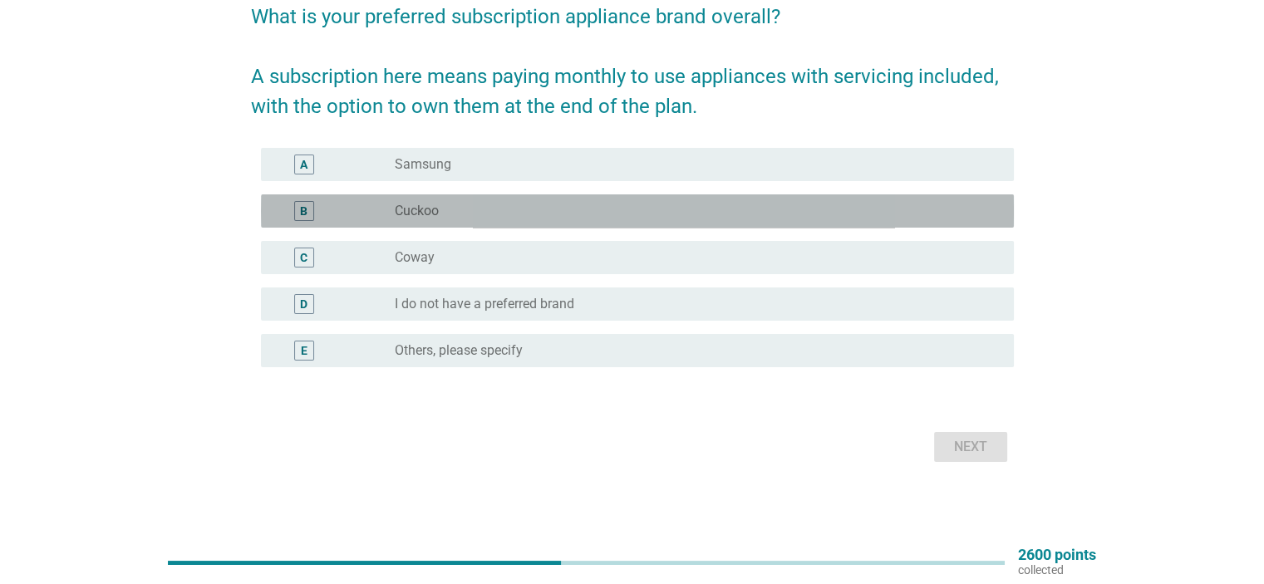
click at [485, 219] on div "radio_button_unchecked Cuckoo" at bounding box center [697, 211] width 605 height 20
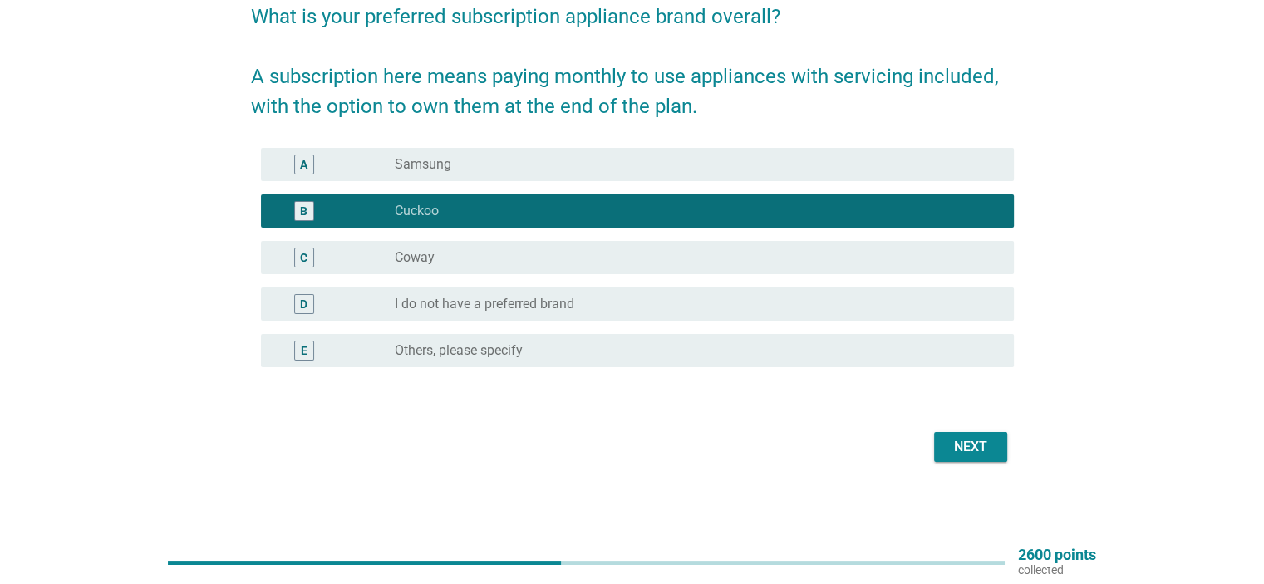
click at [945, 443] on button "Next" at bounding box center [970, 447] width 73 height 30
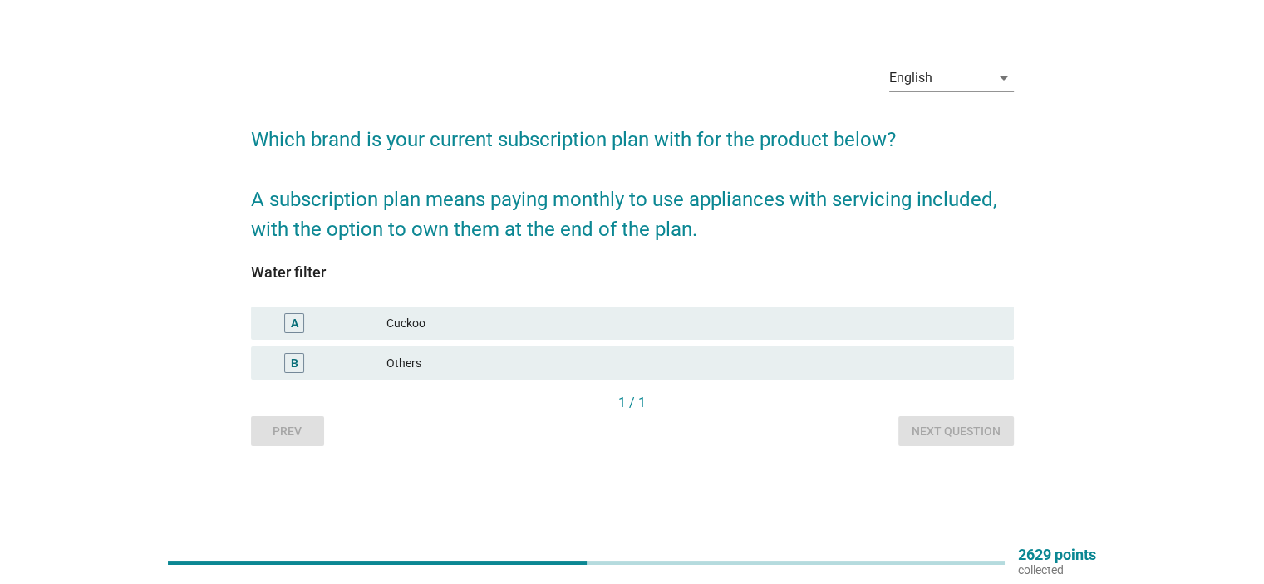
scroll to position [0, 0]
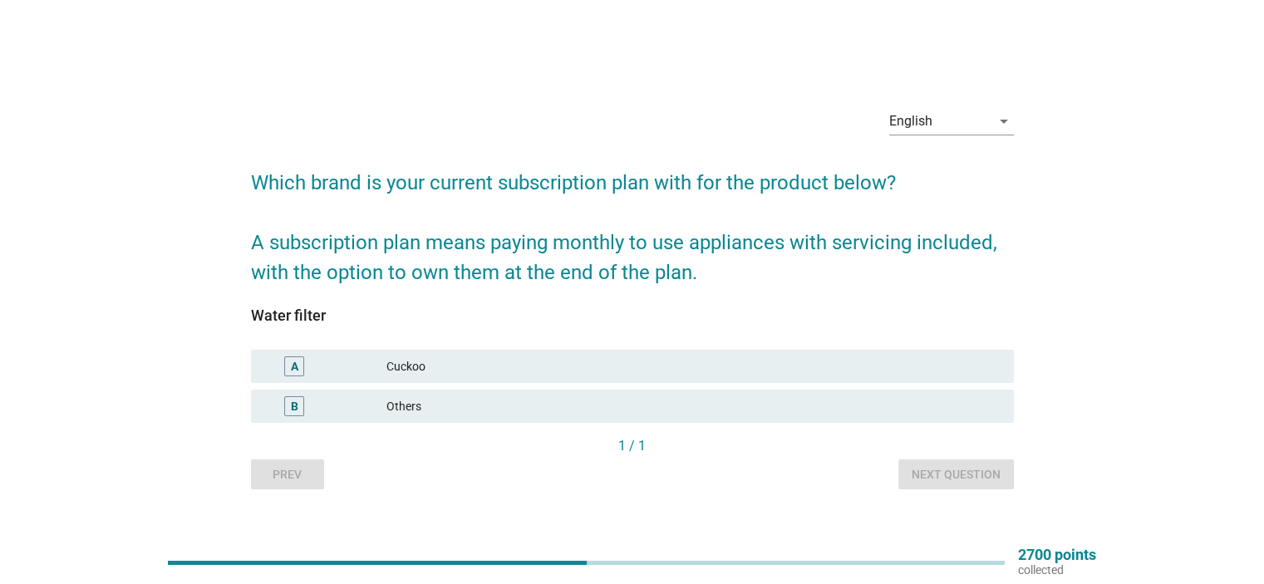
click at [609, 367] on div "Cuckoo" at bounding box center [693, 367] width 613 height 20
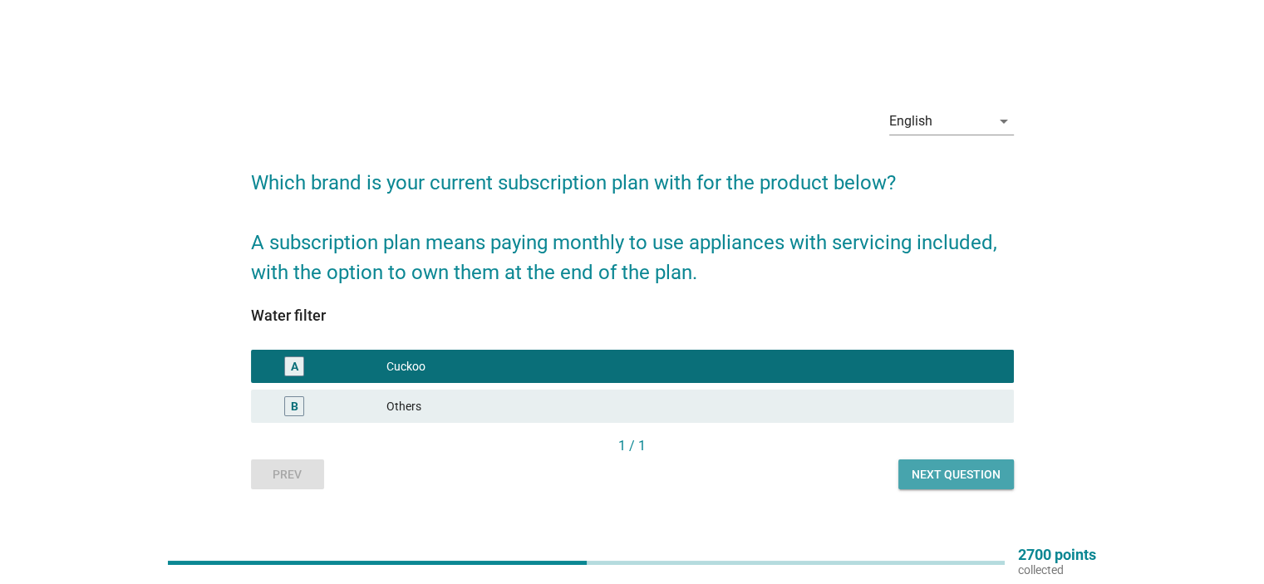
click at [920, 475] on div "Next question" at bounding box center [956, 474] width 89 height 17
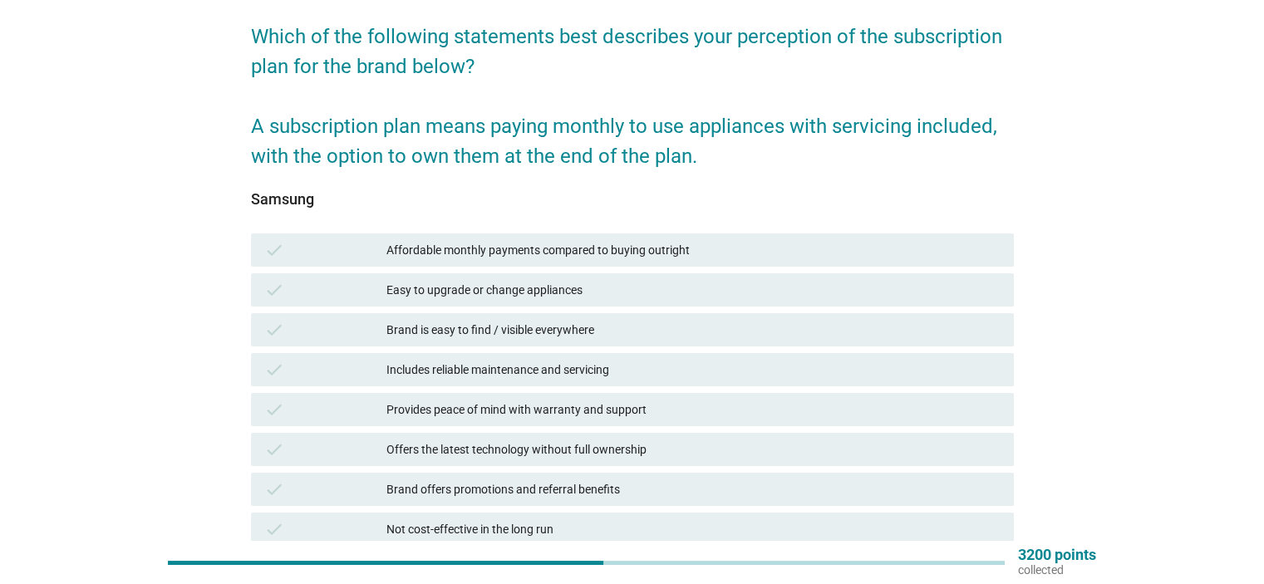
scroll to position [166, 0]
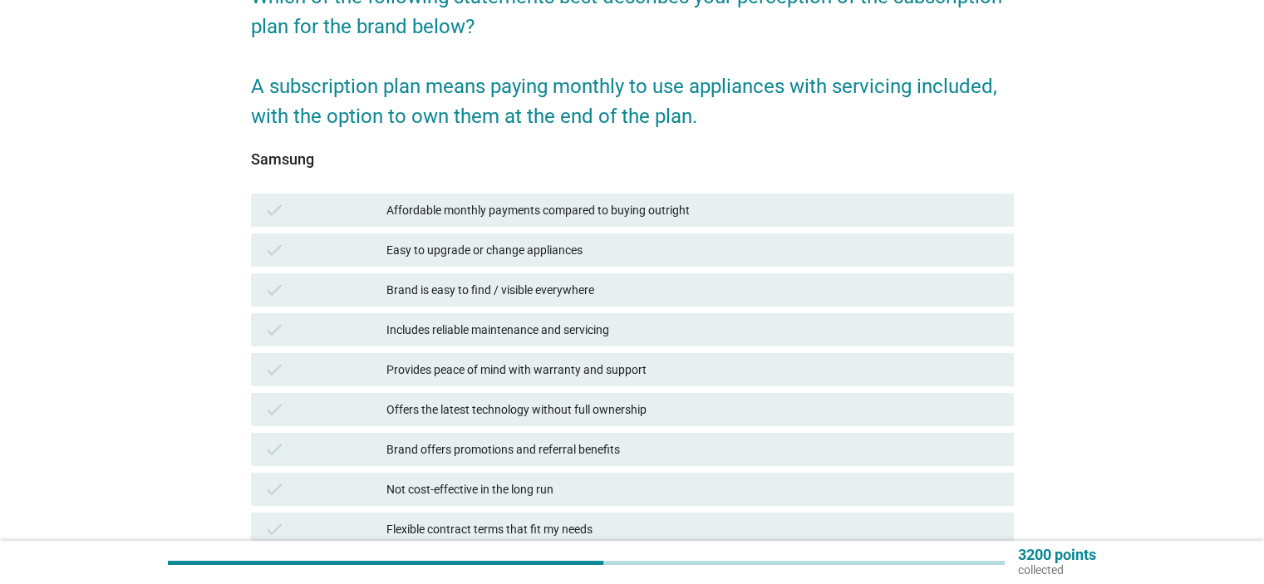
click at [574, 223] on div "check Affordable monthly payments compared to buying outright" at bounding box center [632, 210] width 763 height 33
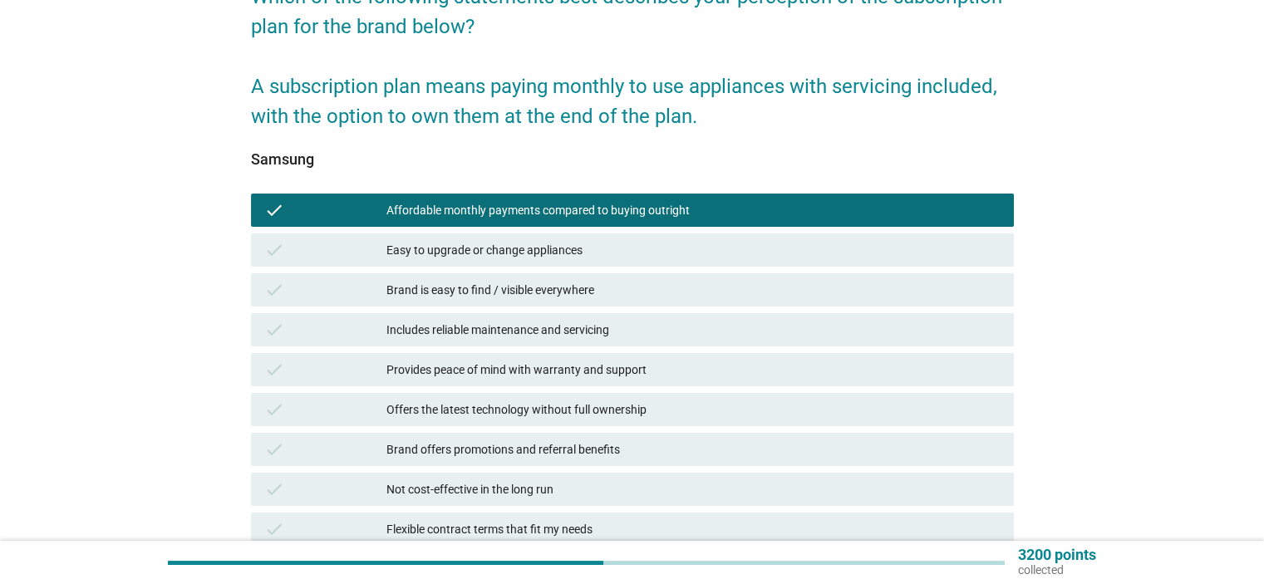
click at [565, 292] on div "Brand is easy to find / visible everywhere" at bounding box center [693, 290] width 613 height 20
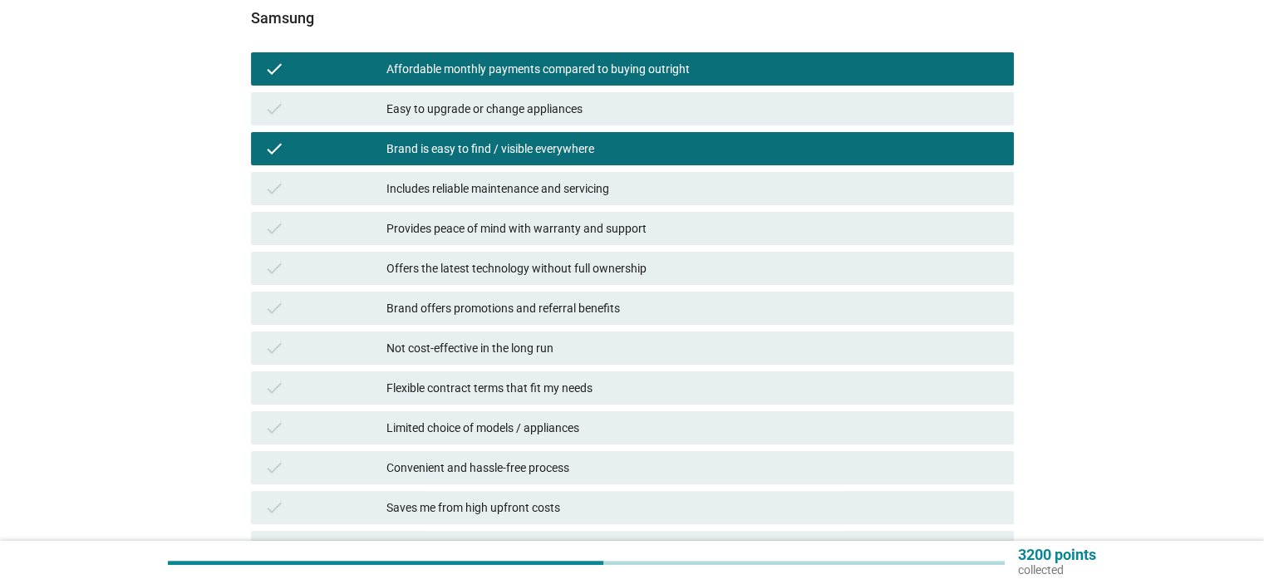
scroll to position [332, 0]
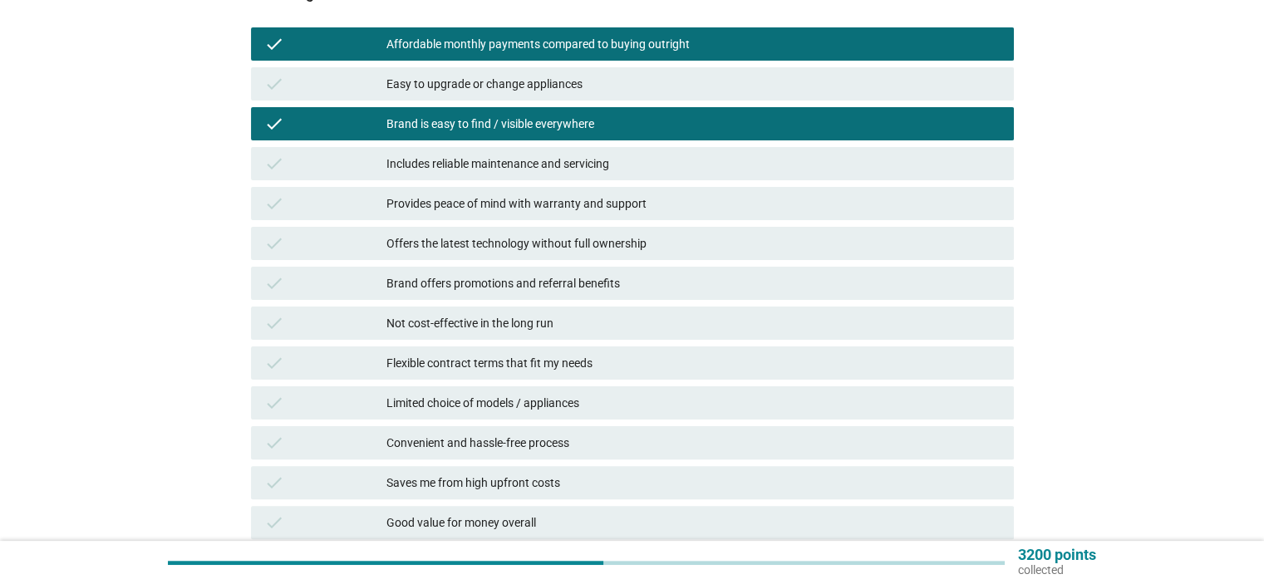
click at [522, 286] on div "Brand offers promotions and referral benefits" at bounding box center [693, 283] width 613 height 20
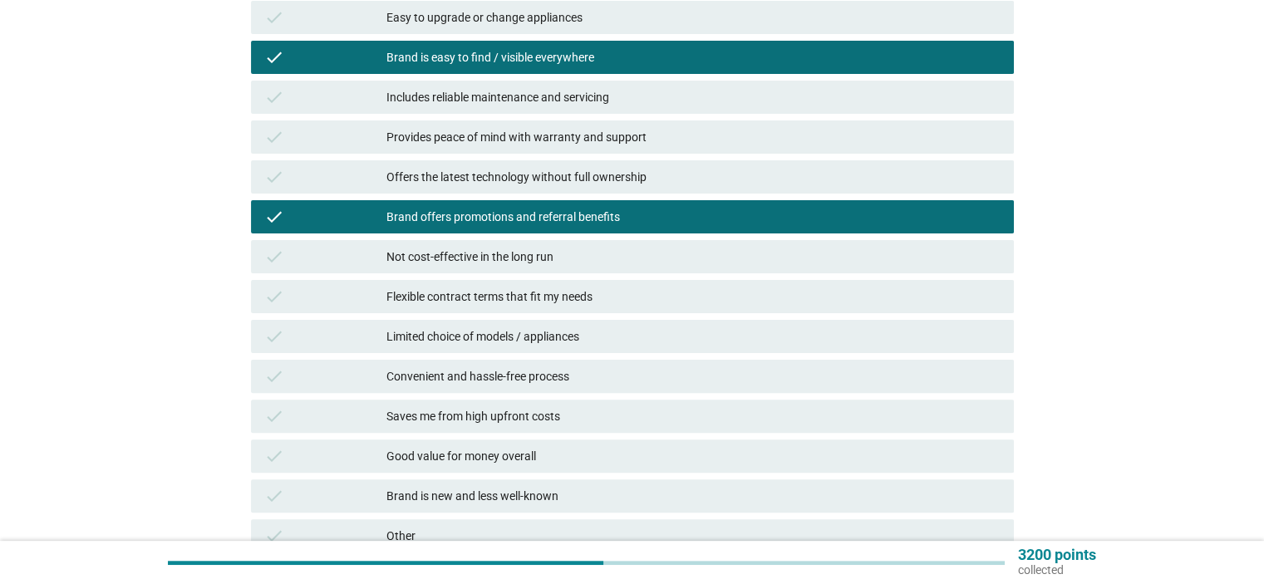
scroll to position [499, 0]
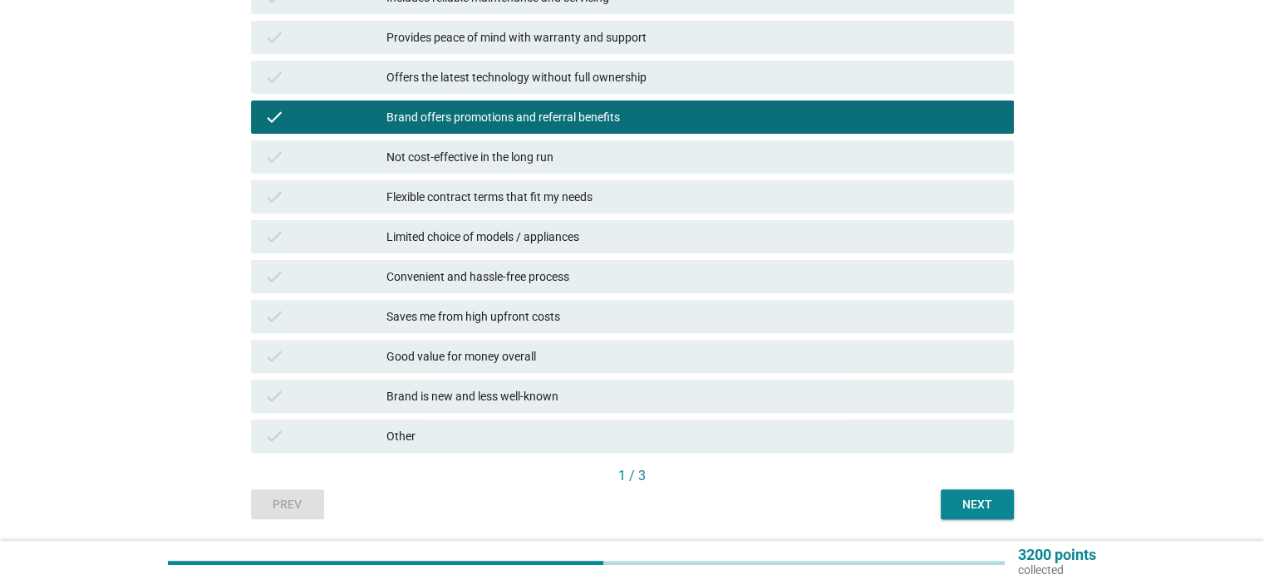
click at [532, 242] on div "Limited choice of models / appliances" at bounding box center [693, 237] width 613 height 20
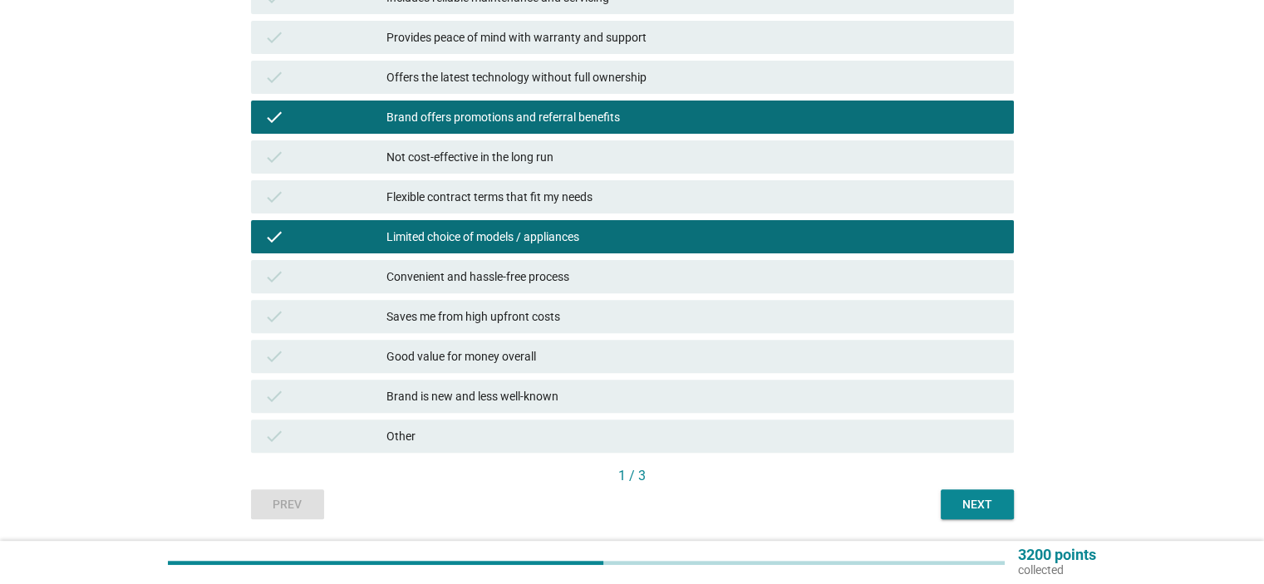
click at [532, 242] on div "Limited choice of models / appliances" at bounding box center [693, 237] width 613 height 20
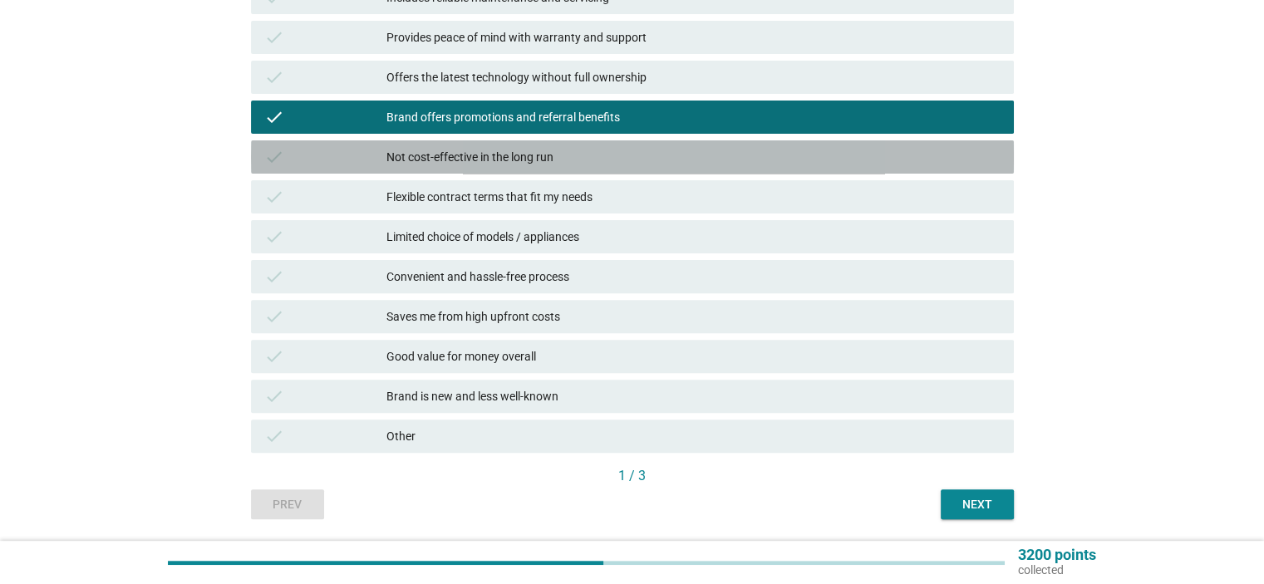
click at [539, 159] on div "Not cost-effective in the long run" at bounding box center [693, 157] width 613 height 20
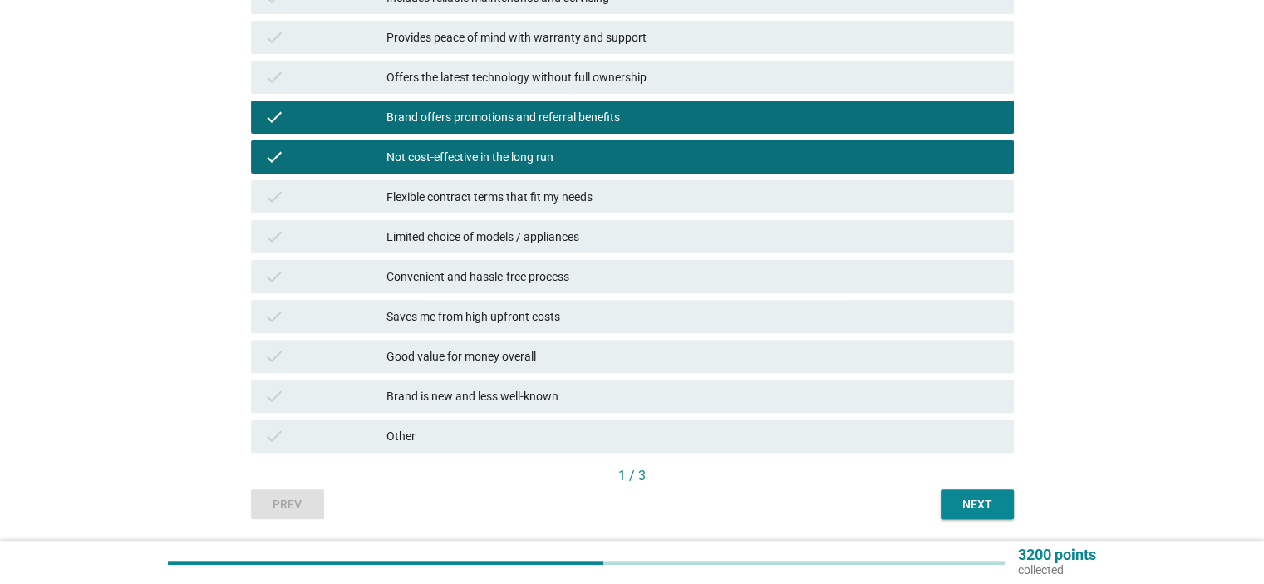
click at [539, 159] on div "Not cost-effective in the long run" at bounding box center [693, 157] width 613 height 20
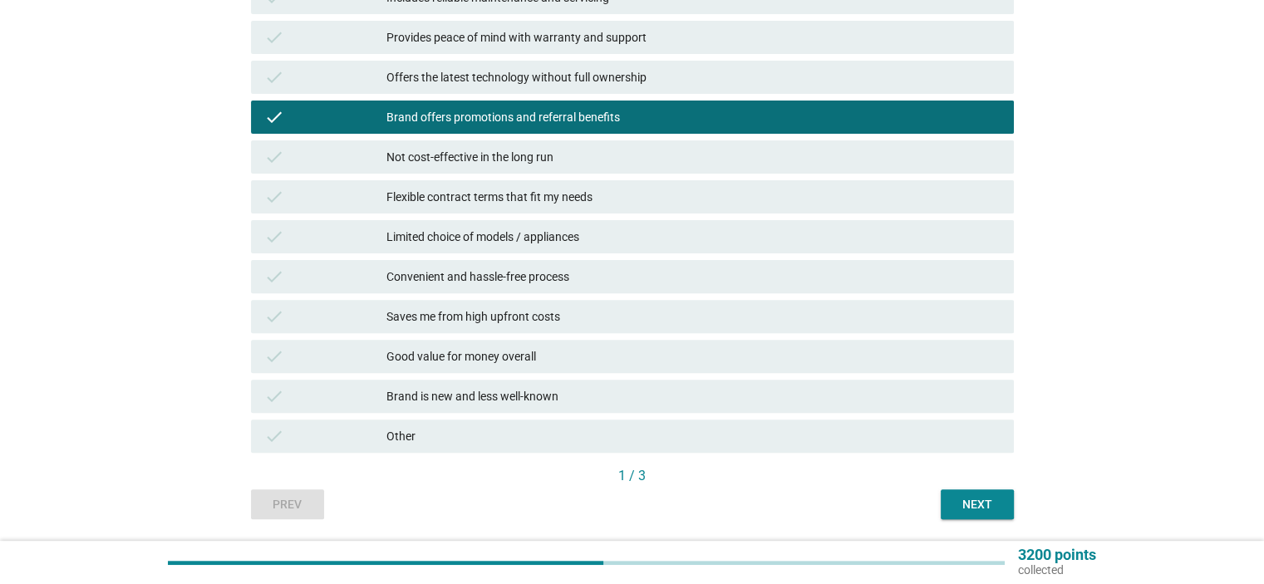
click at [544, 317] on div "Saves me from high upfront costs" at bounding box center [693, 317] width 613 height 20
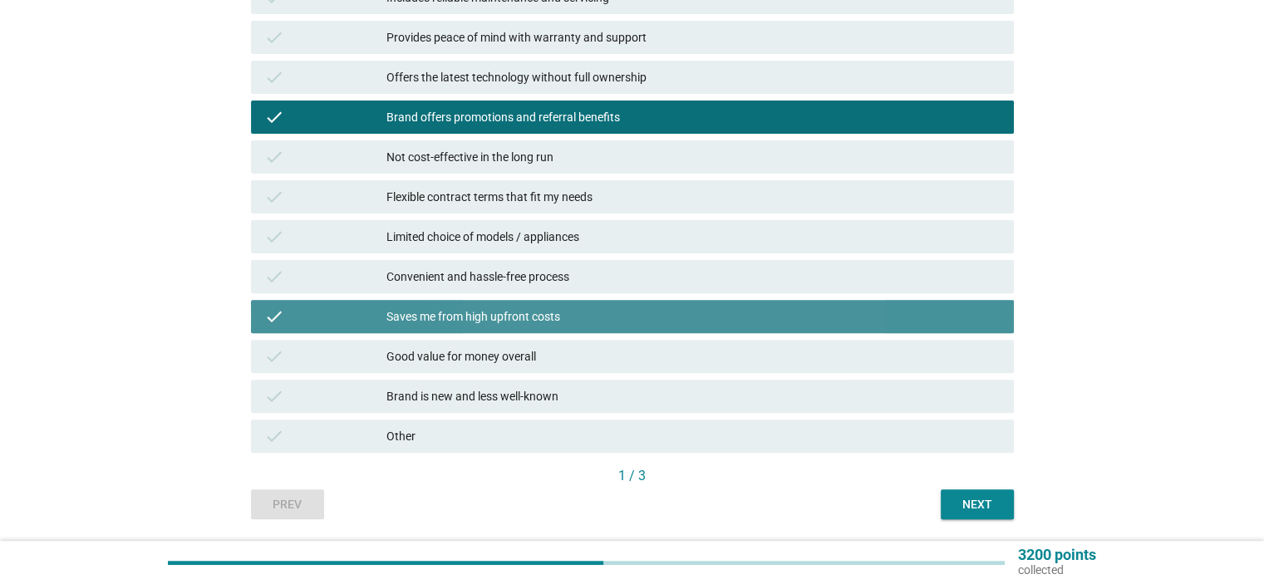
click at [544, 317] on div "Saves me from high upfront costs" at bounding box center [693, 317] width 613 height 20
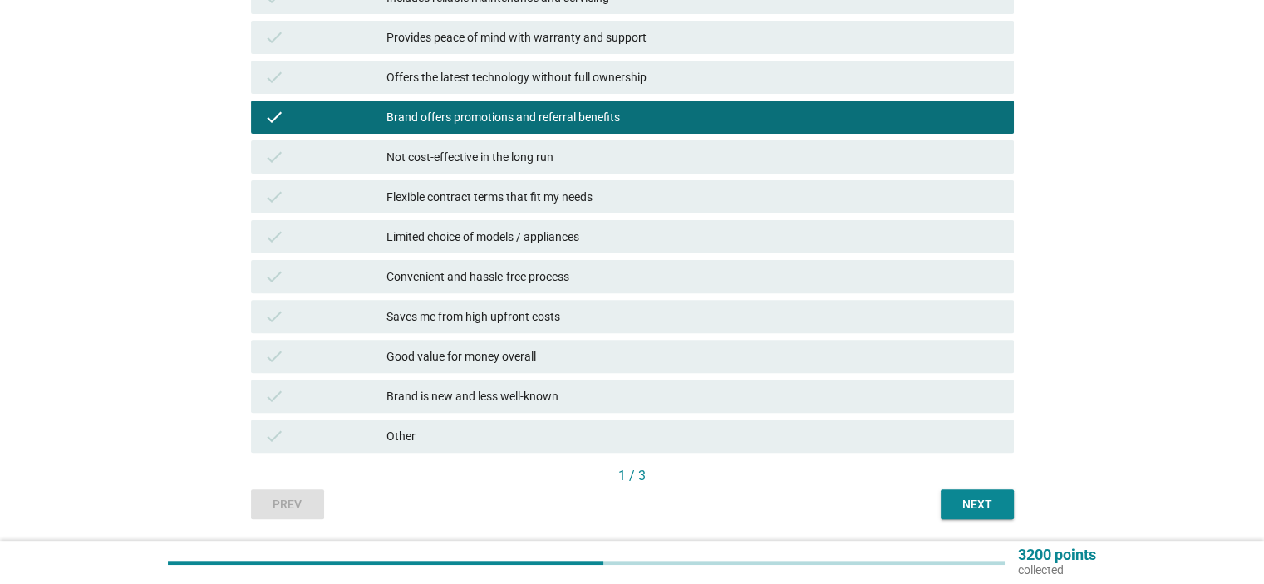
click at [518, 352] on div "Good value for money overall" at bounding box center [693, 357] width 613 height 20
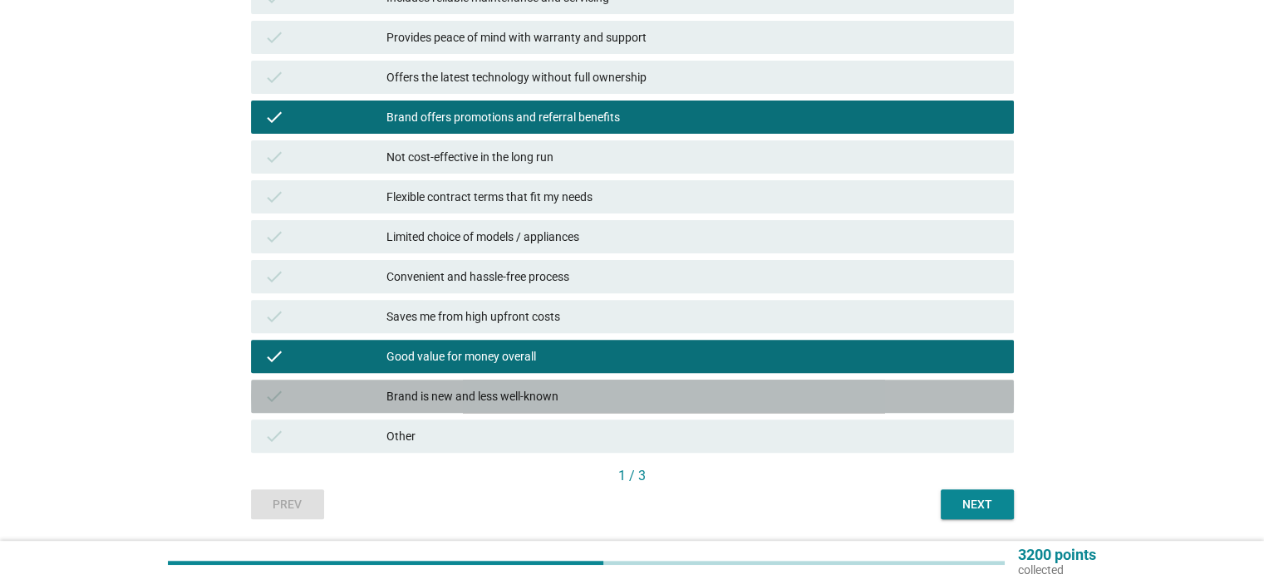
click at [625, 399] on div "Brand is new and less well-known" at bounding box center [693, 397] width 613 height 20
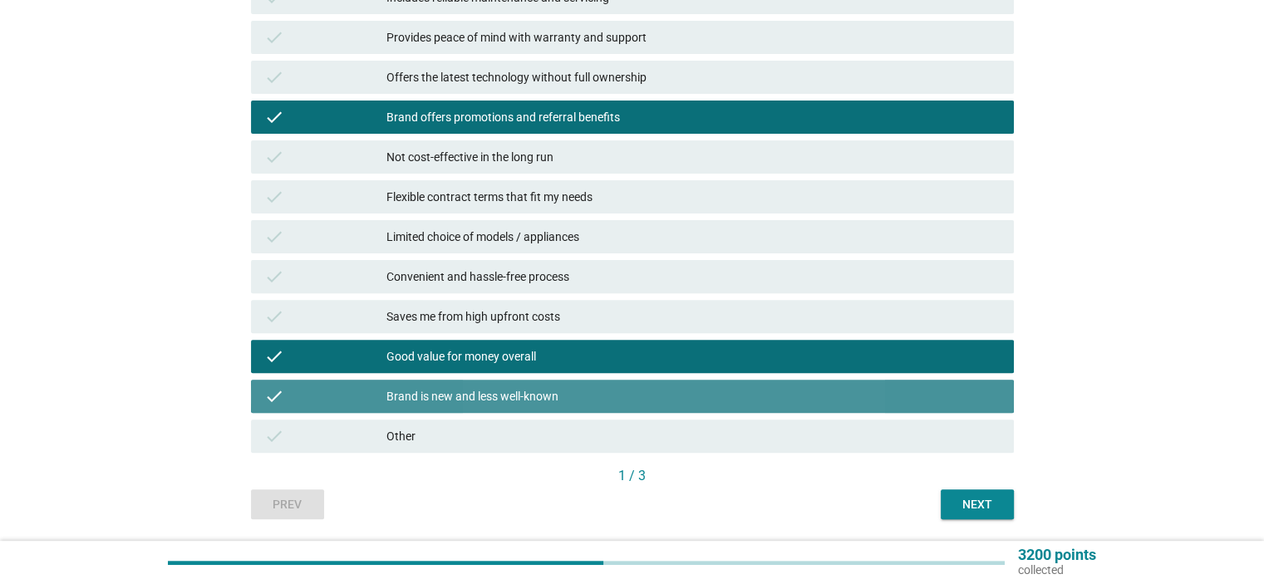
click at [660, 406] on div "Brand is new and less well-known" at bounding box center [693, 397] width 613 height 20
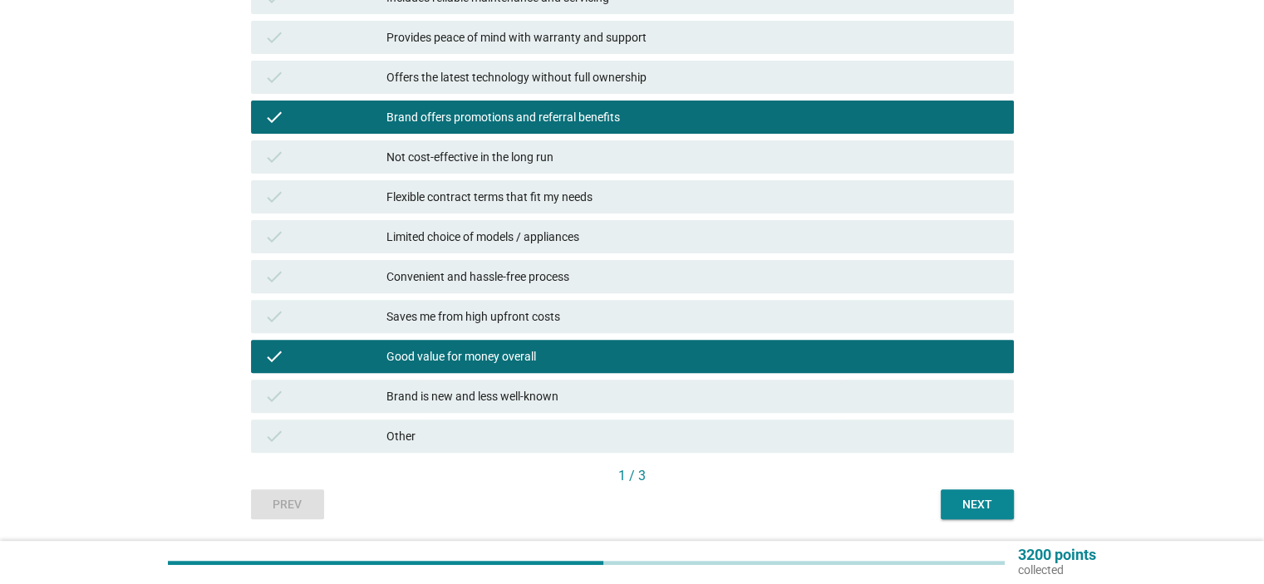
click at [951, 501] on button "Next" at bounding box center [977, 505] width 73 height 30
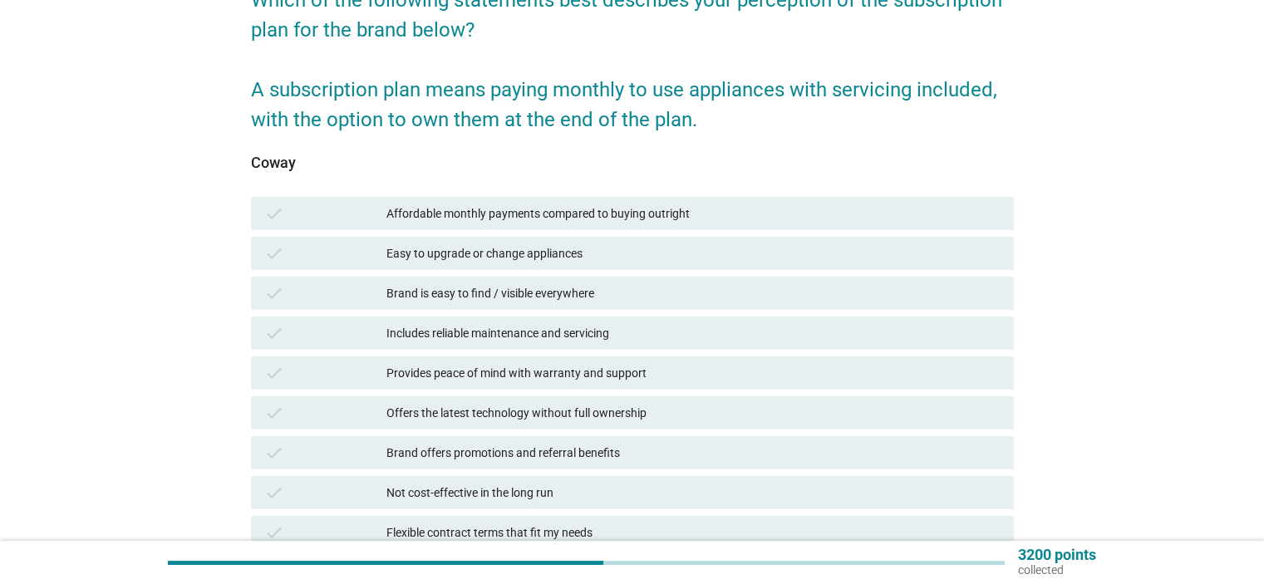
scroll to position [249, 0]
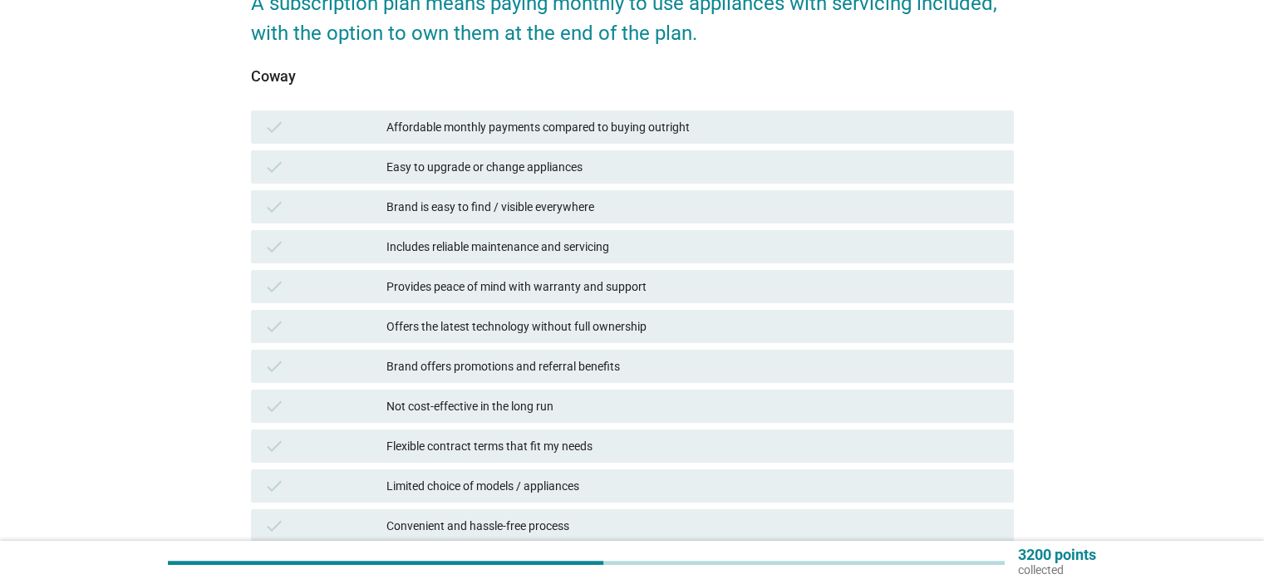
click at [653, 124] on div "Affordable monthly payments compared to buying outright" at bounding box center [693, 127] width 613 height 20
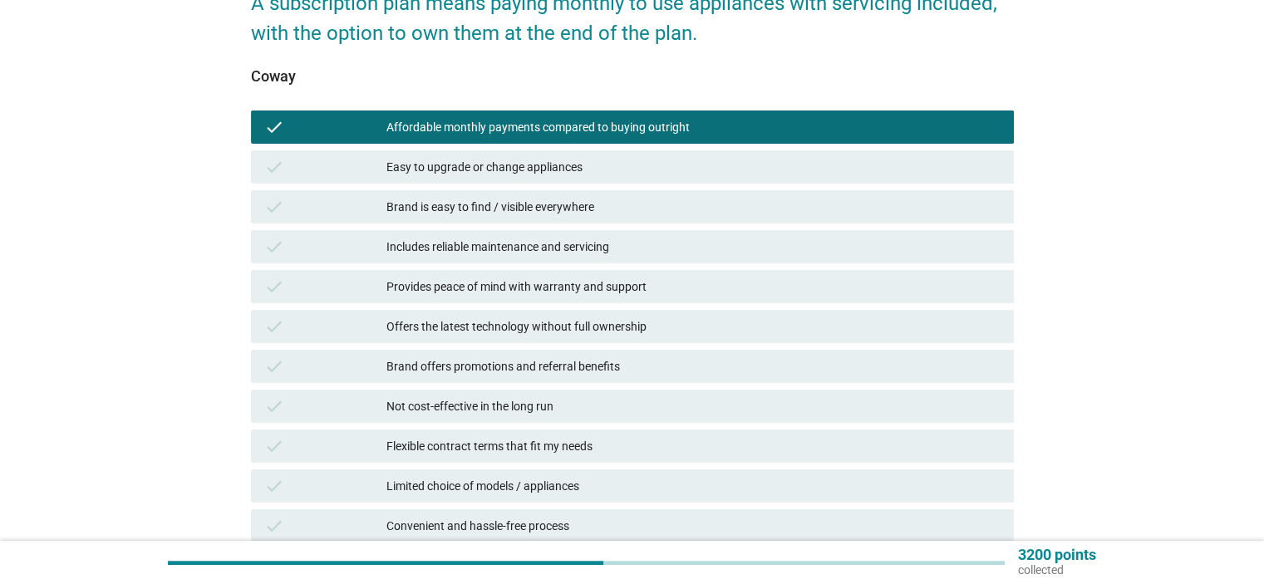
click at [549, 259] on div "check Includes reliable maintenance and servicing" at bounding box center [632, 246] width 763 height 33
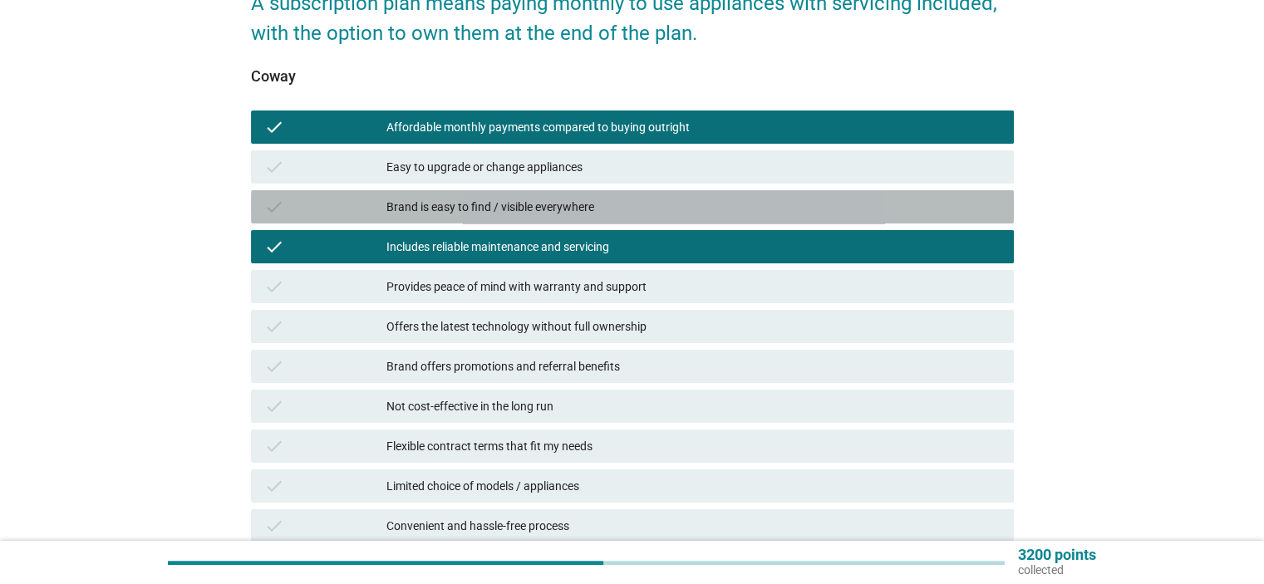
click at [543, 210] on div "Brand is easy to find / visible everywhere" at bounding box center [693, 207] width 613 height 20
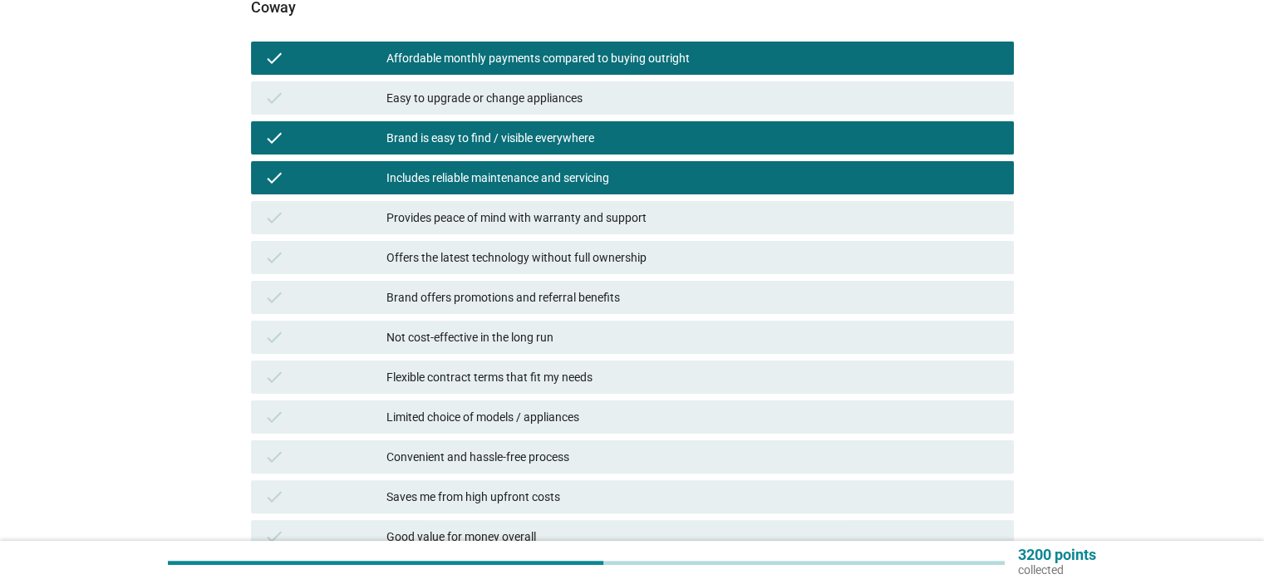
scroll to position [416, 0]
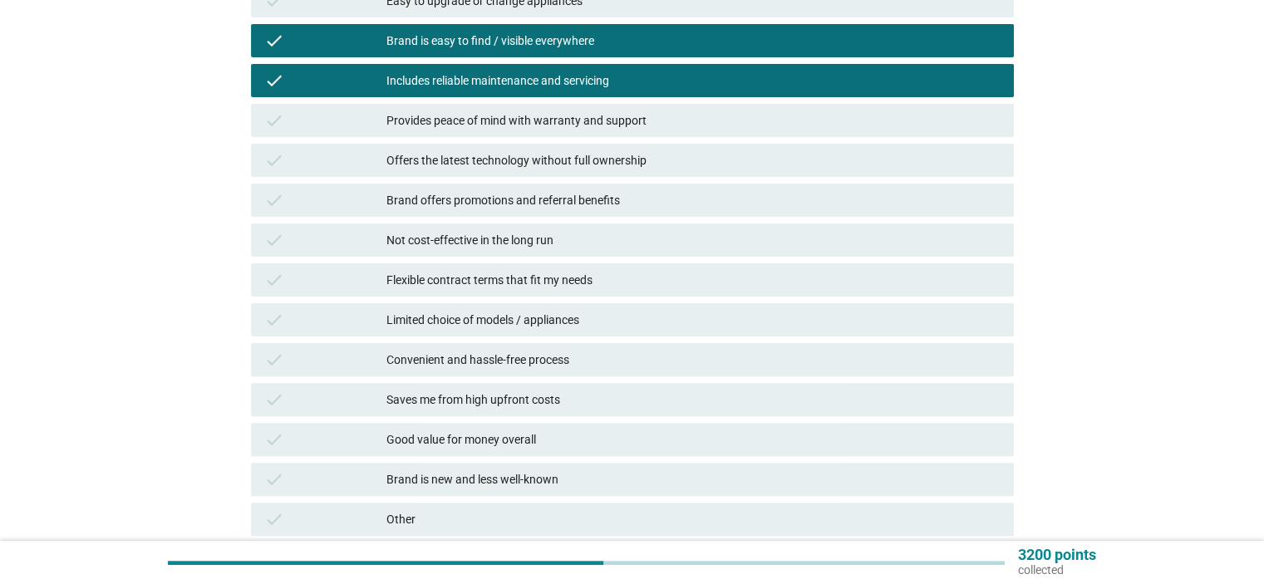
click at [520, 244] on div "Not cost-effective in the long run" at bounding box center [693, 240] width 613 height 20
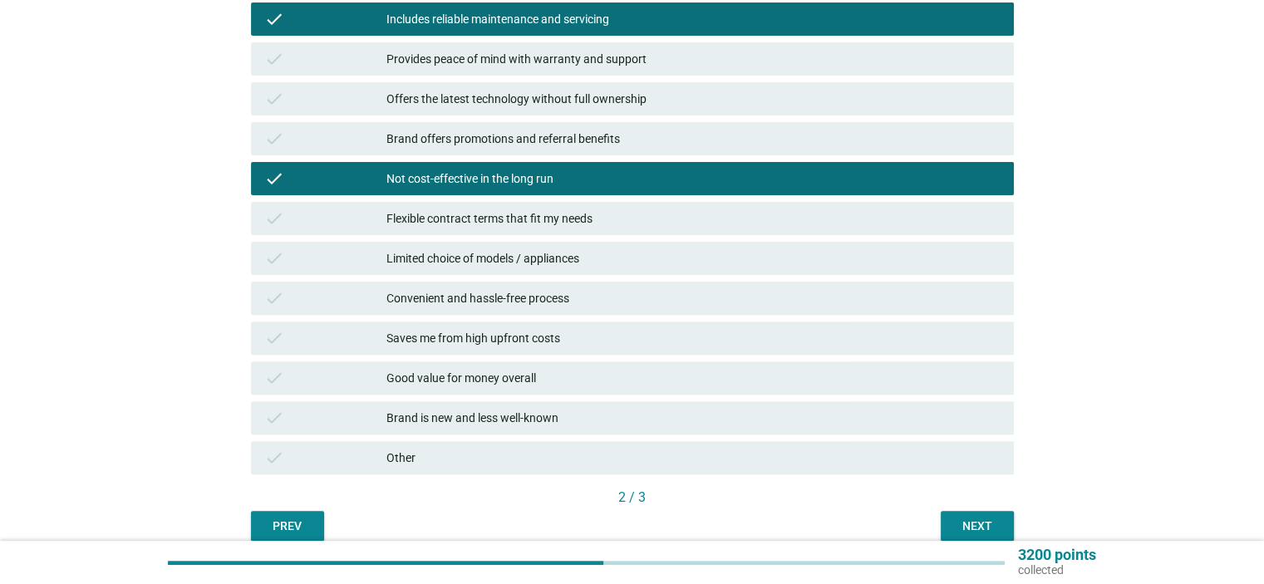
scroll to position [552, 0]
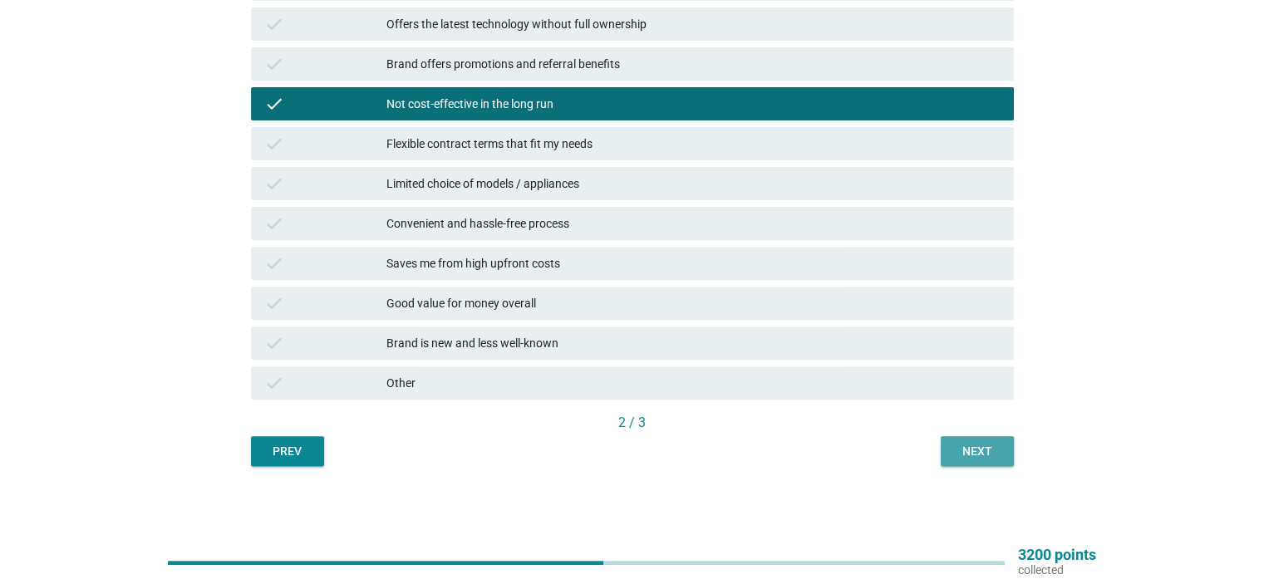
click at [970, 454] on div "Next" at bounding box center [977, 451] width 47 height 17
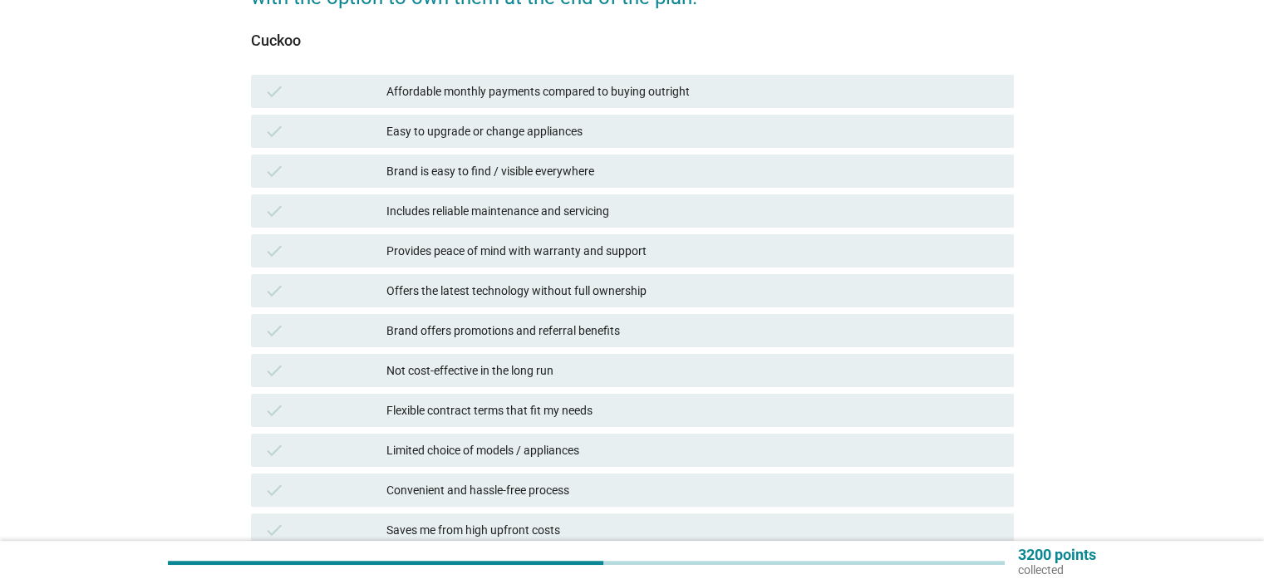
scroll to position [332, 0]
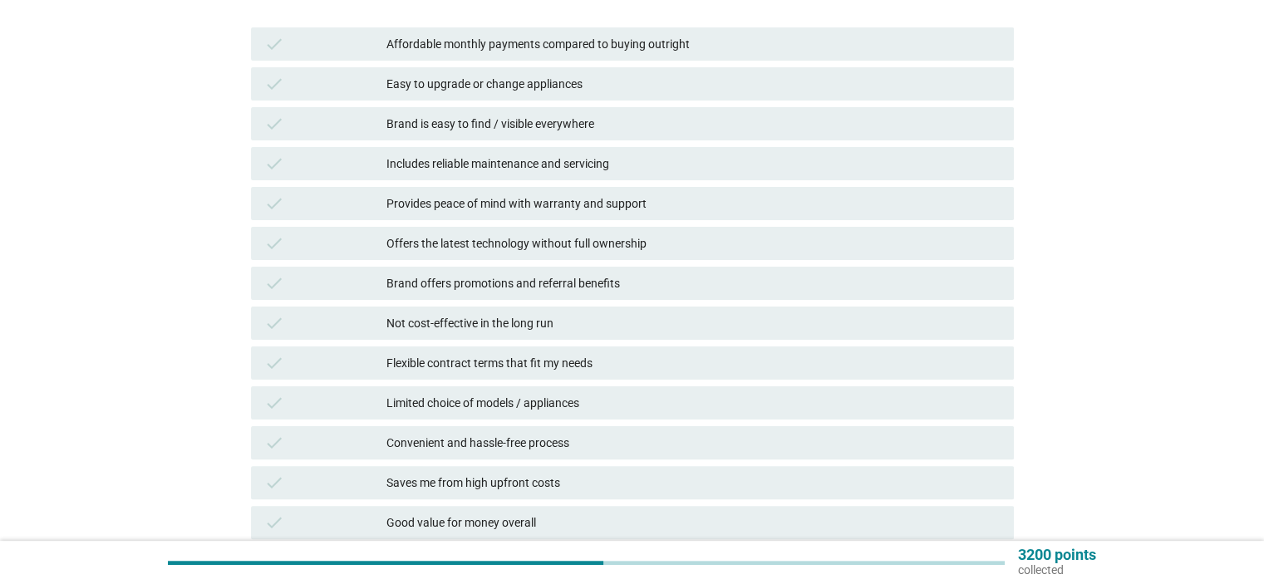
click at [509, 249] on div "Offers the latest technology without full ownership" at bounding box center [693, 244] width 613 height 20
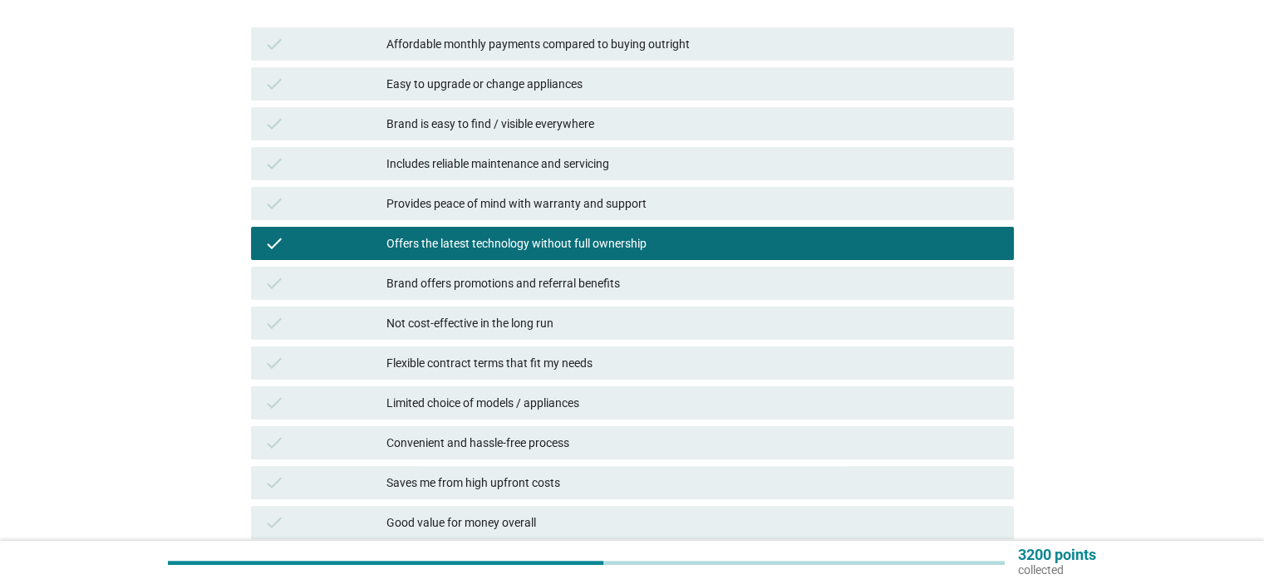
click at [522, 328] on div "Not cost-effective in the long run" at bounding box center [693, 323] width 613 height 20
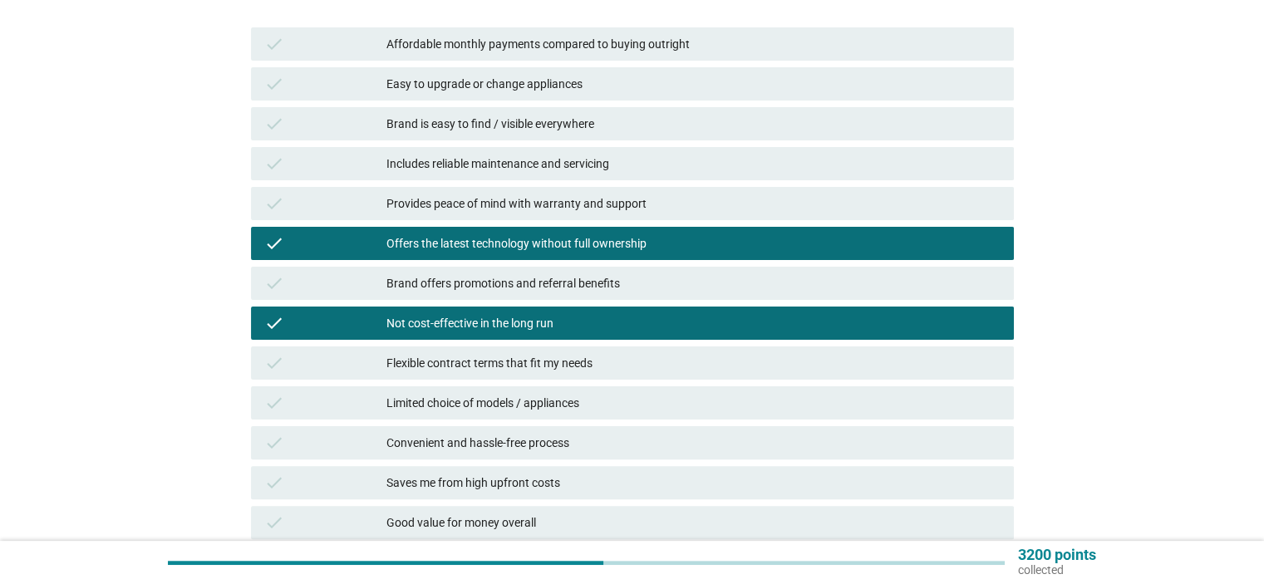
click at [544, 170] on div "Includes reliable maintenance and servicing" at bounding box center [693, 164] width 613 height 20
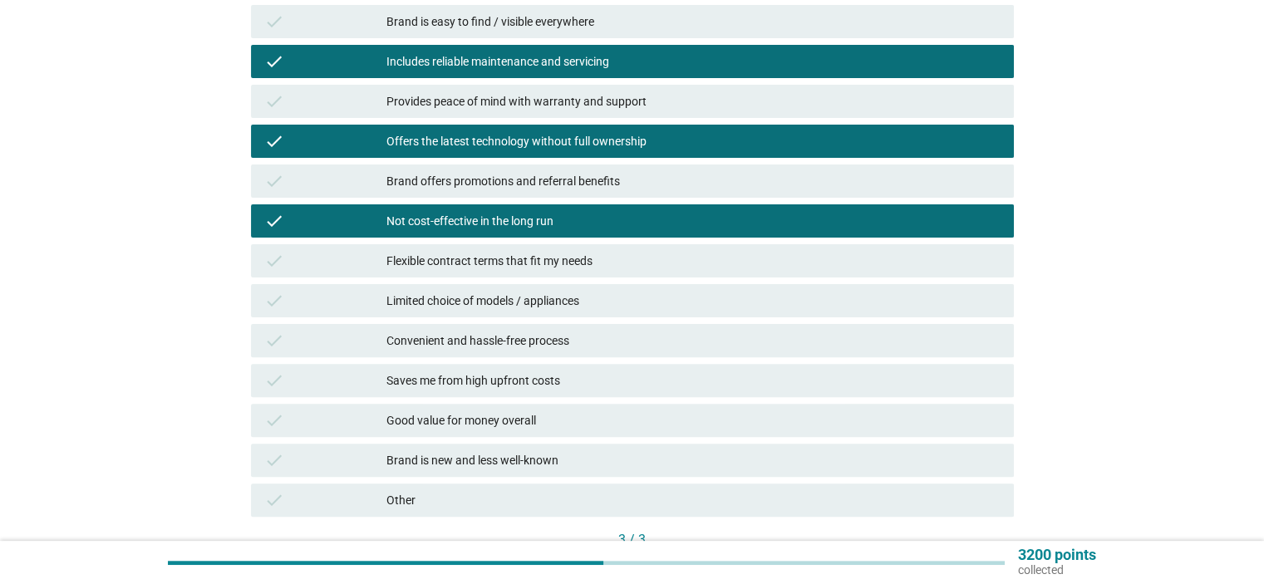
scroll to position [552, 0]
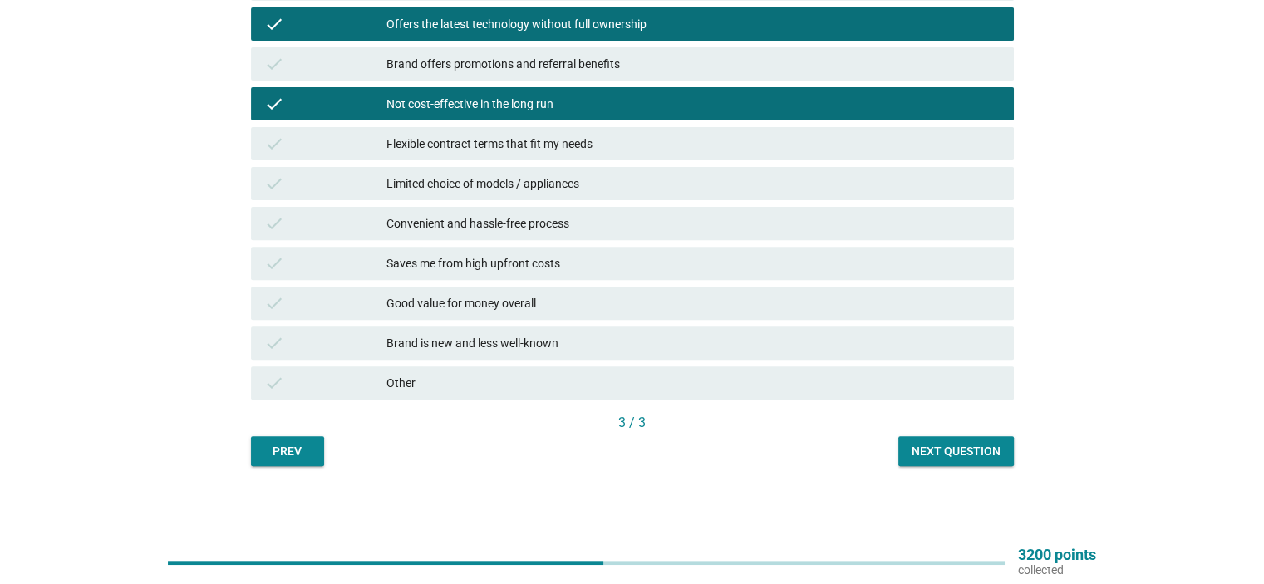
click at [948, 455] on div "Next question" at bounding box center [956, 451] width 89 height 17
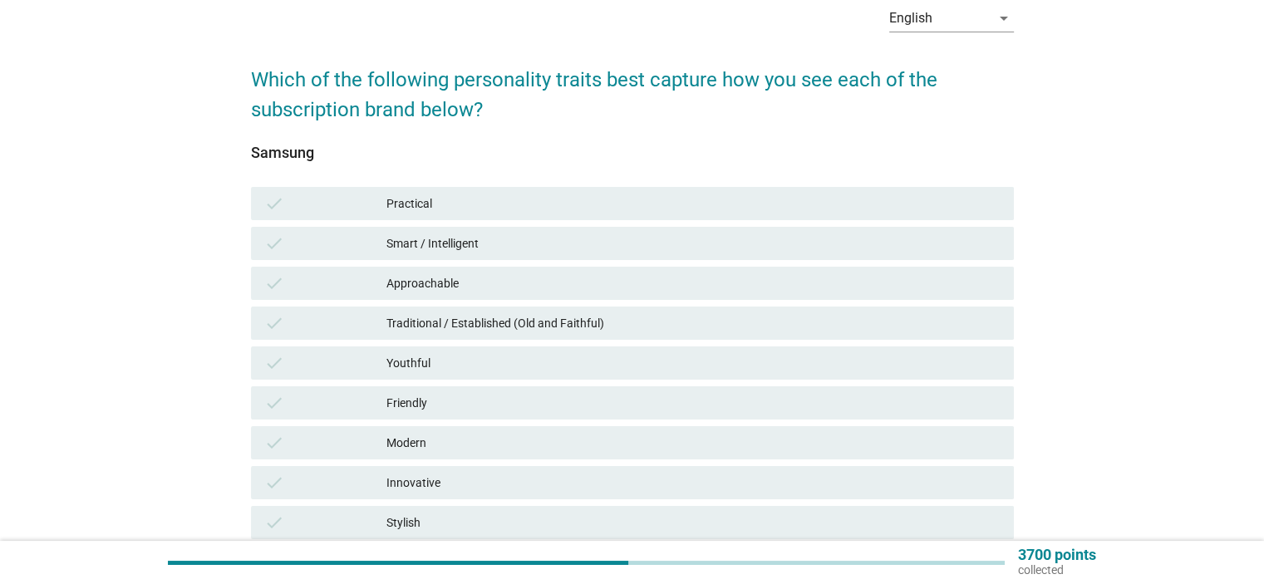
scroll to position [166, 0]
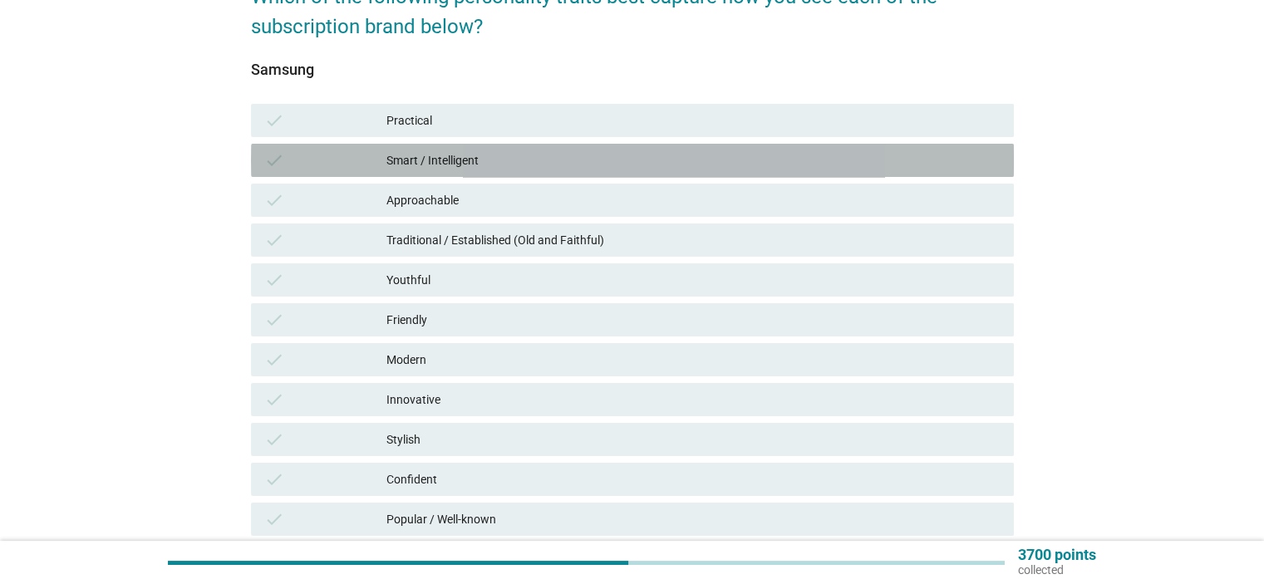
click at [464, 149] on div "check Smart / Intelligent" at bounding box center [632, 160] width 763 height 33
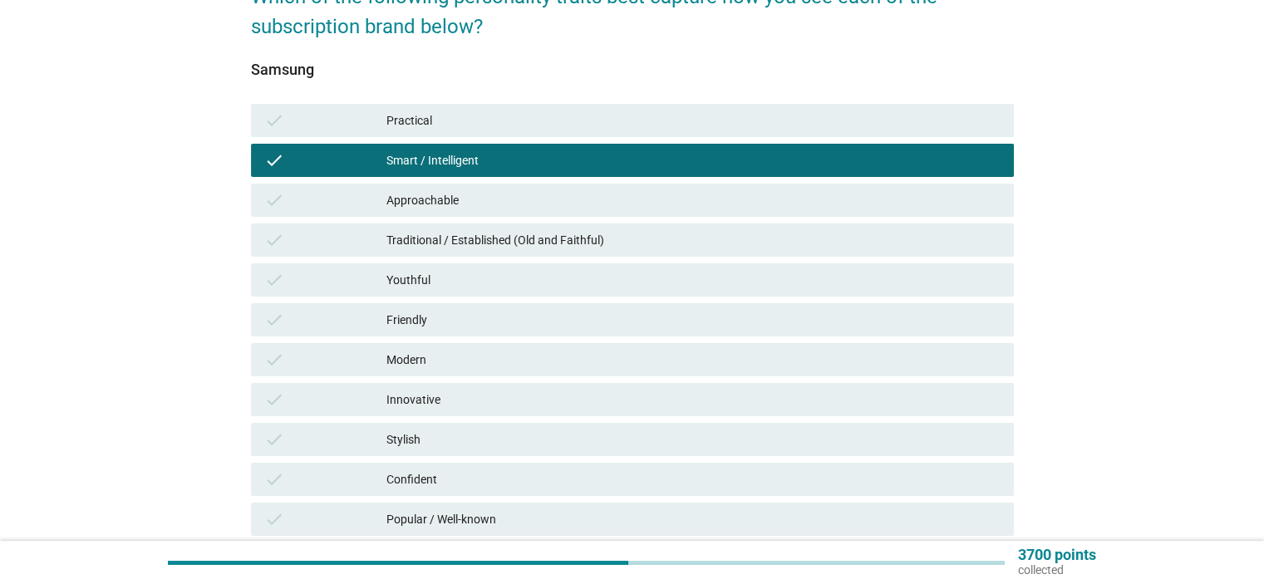
click at [475, 195] on div "Approachable" at bounding box center [693, 200] width 613 height 20
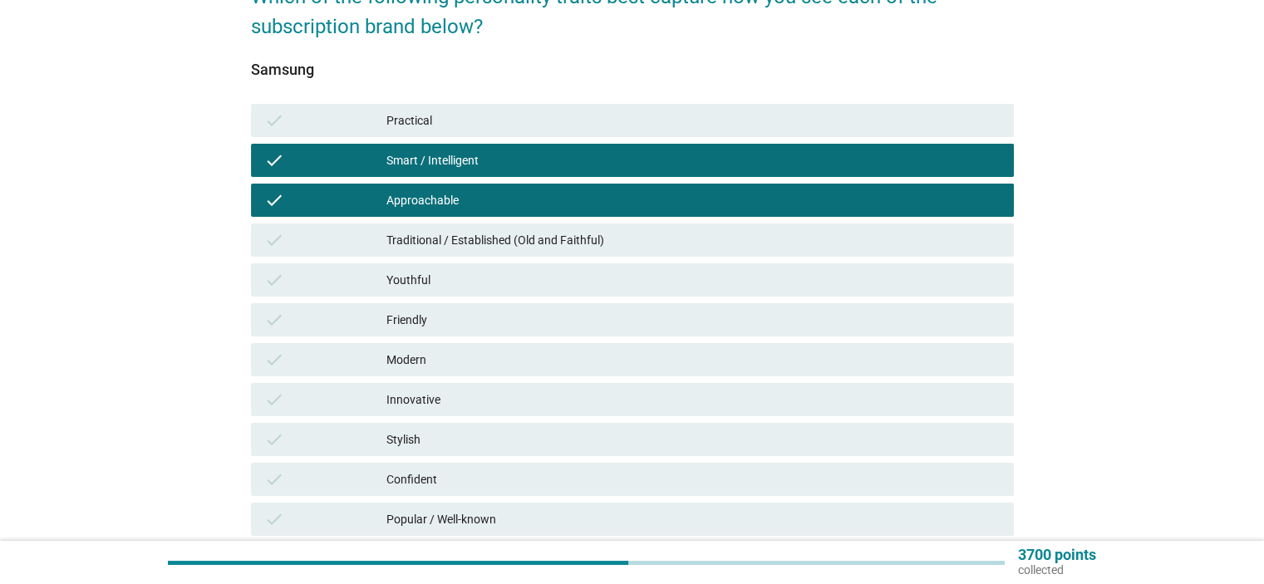
click at [430, 315] on div "Friendly" at bounding box center [693, 320] width 613 height 20
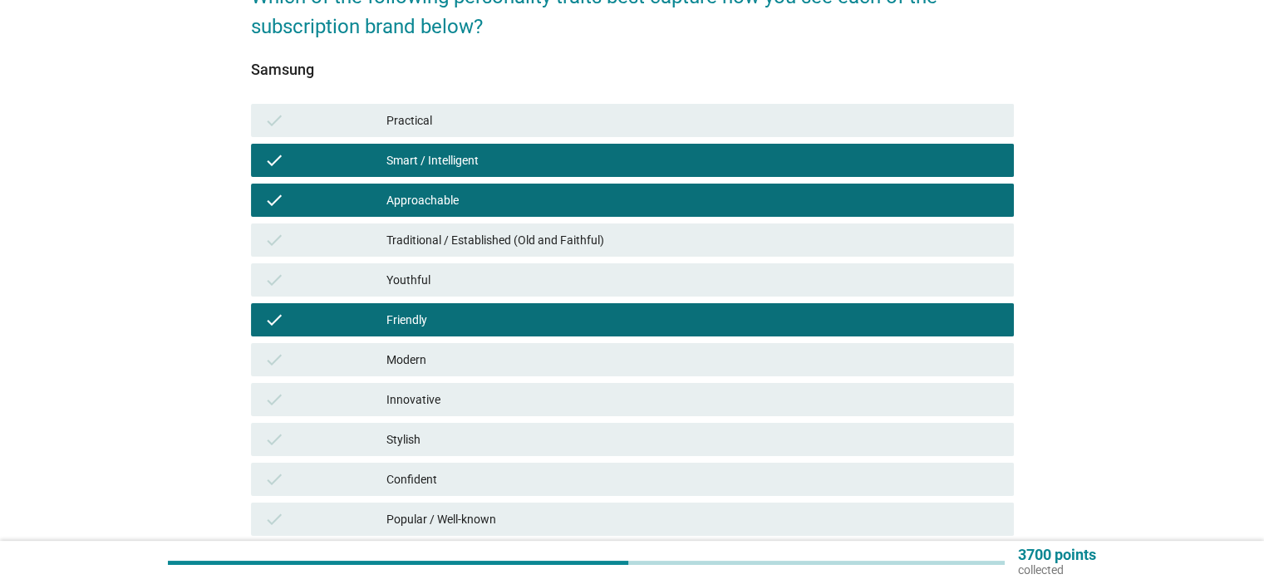
click at [454, 399] on div "Innovative" at bounding box center [693, 400] width 613 height 20
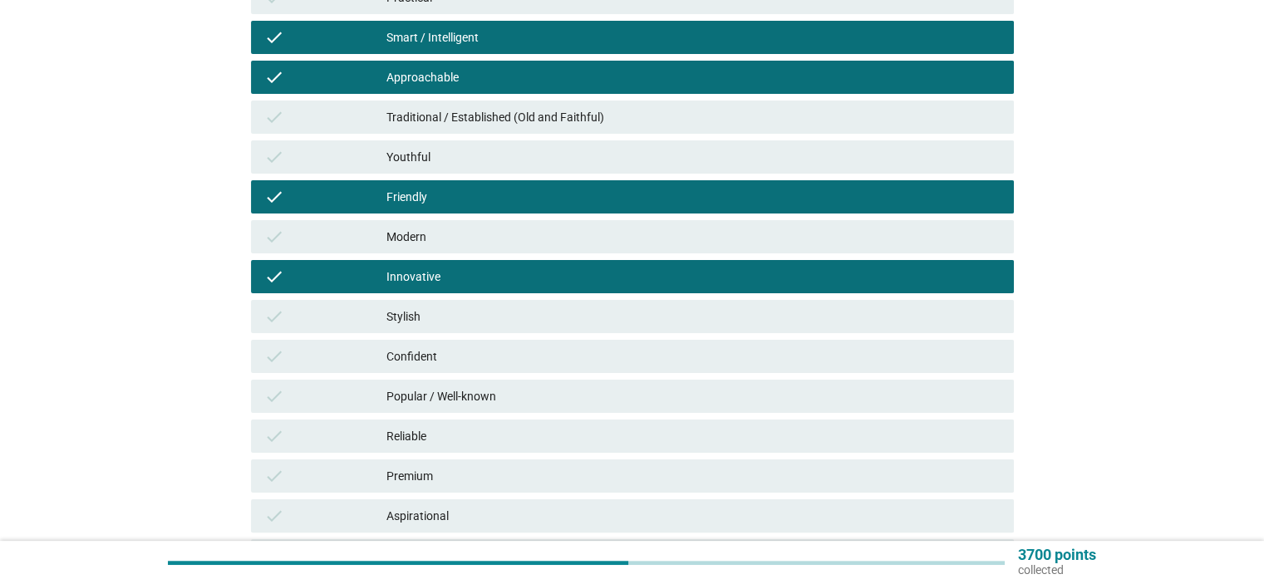
scroll to position [499, 0]
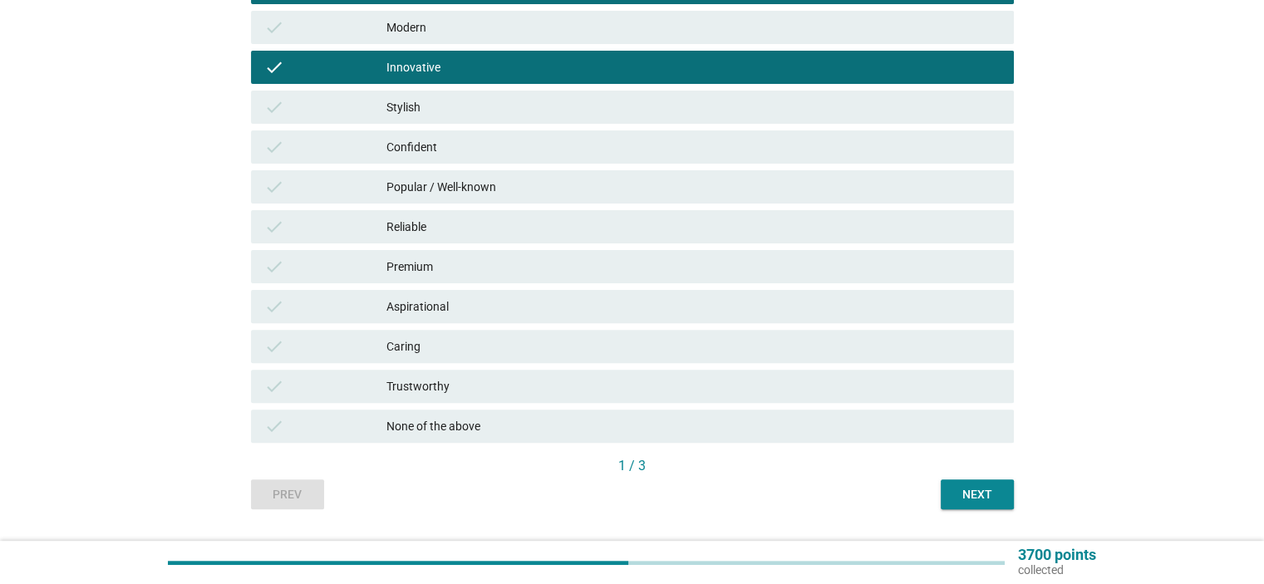
click at [431, 99] on div "Stylish" at bounding box center [693, 107] width 613 height 20
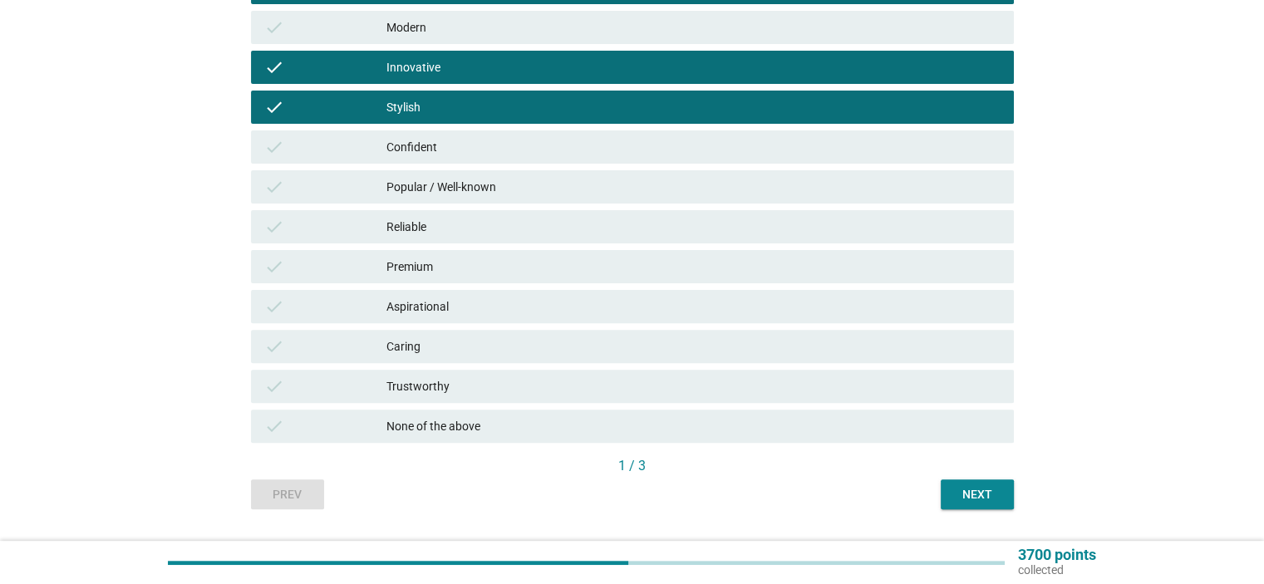
click at [946, 491] on button "Next" at bounding box center [977, 495] width 73 height 30
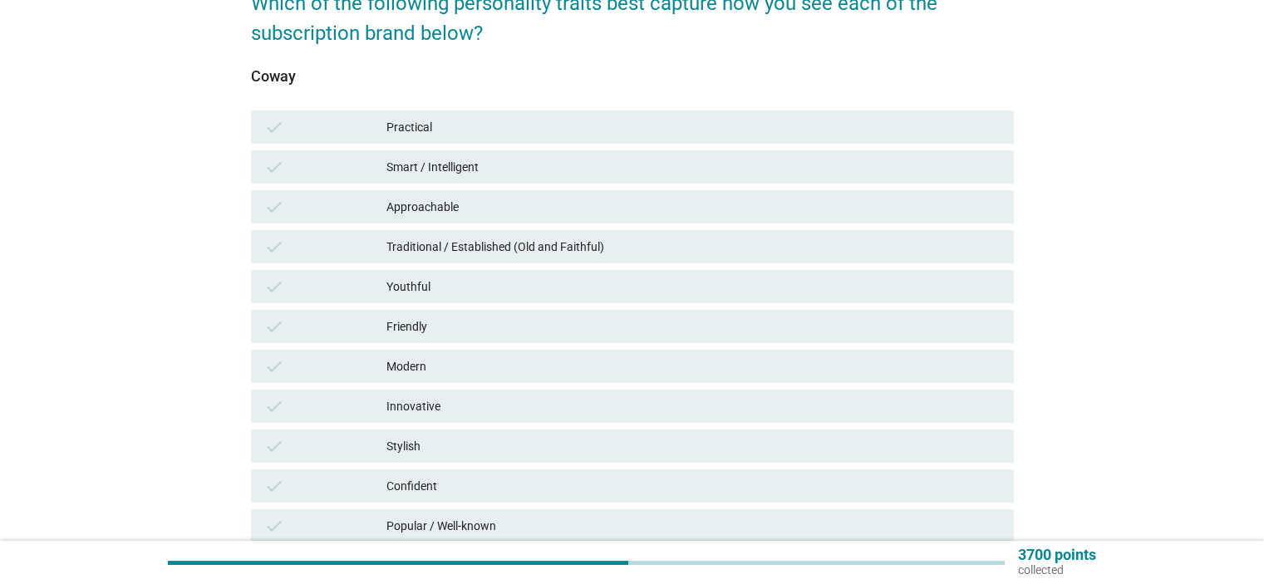
scroll to position [166, 0]
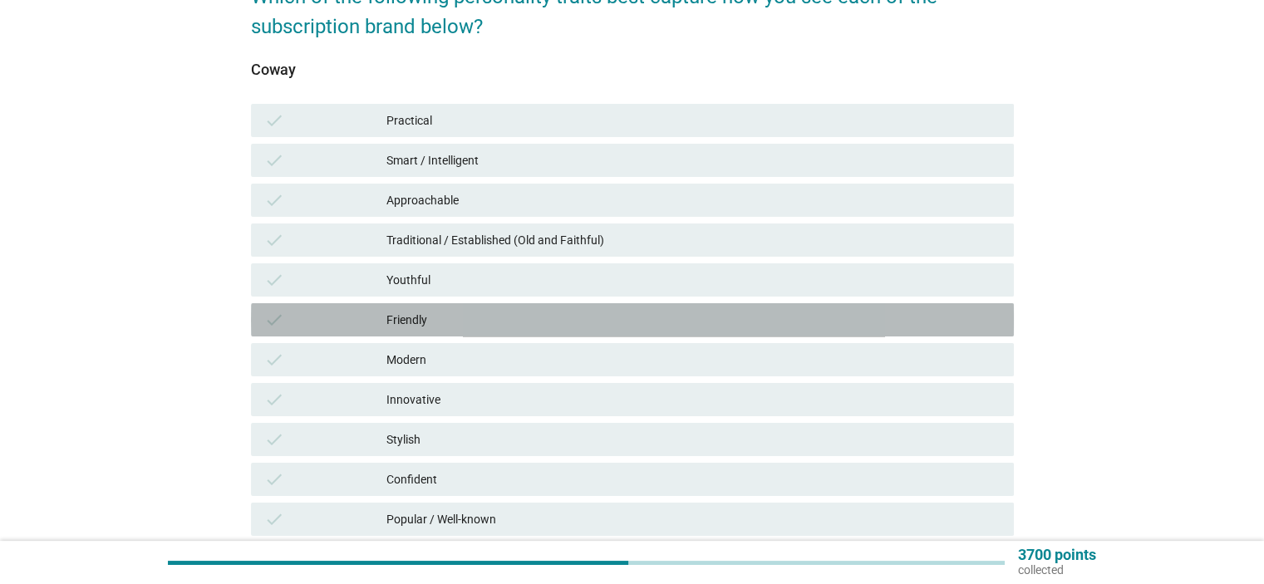
click at [447, 328] on div "Friendly" at bounding box center [693, 320] width 613 height 20
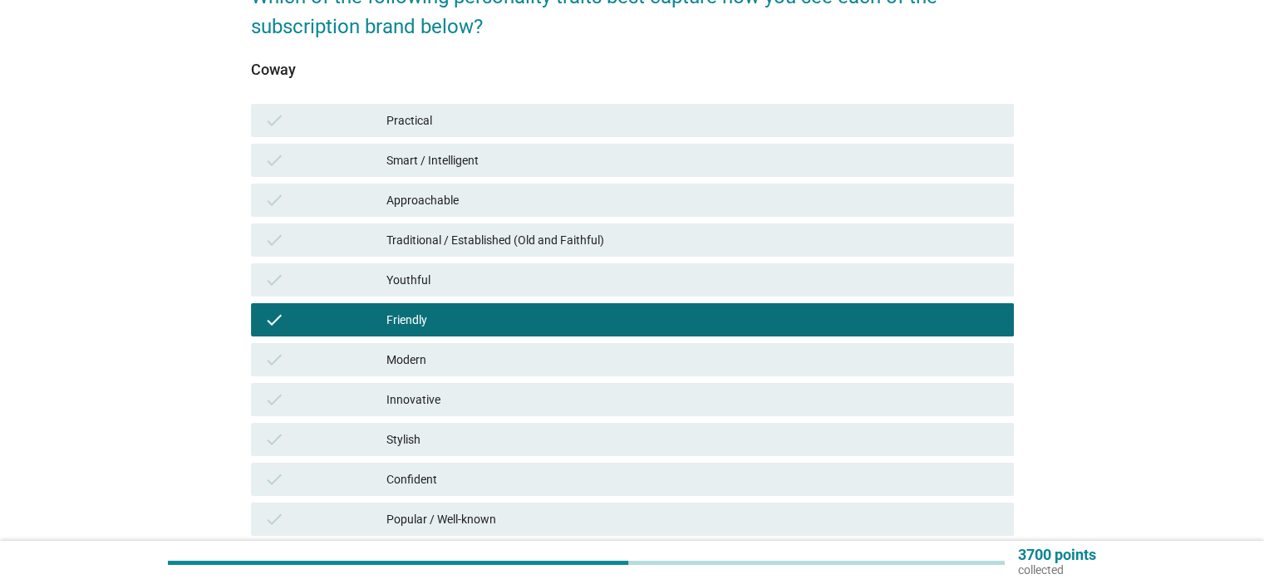
click at [467, 166] on div "Smart / Intelligent" at bounding box center [693, 160] width 613 height 20
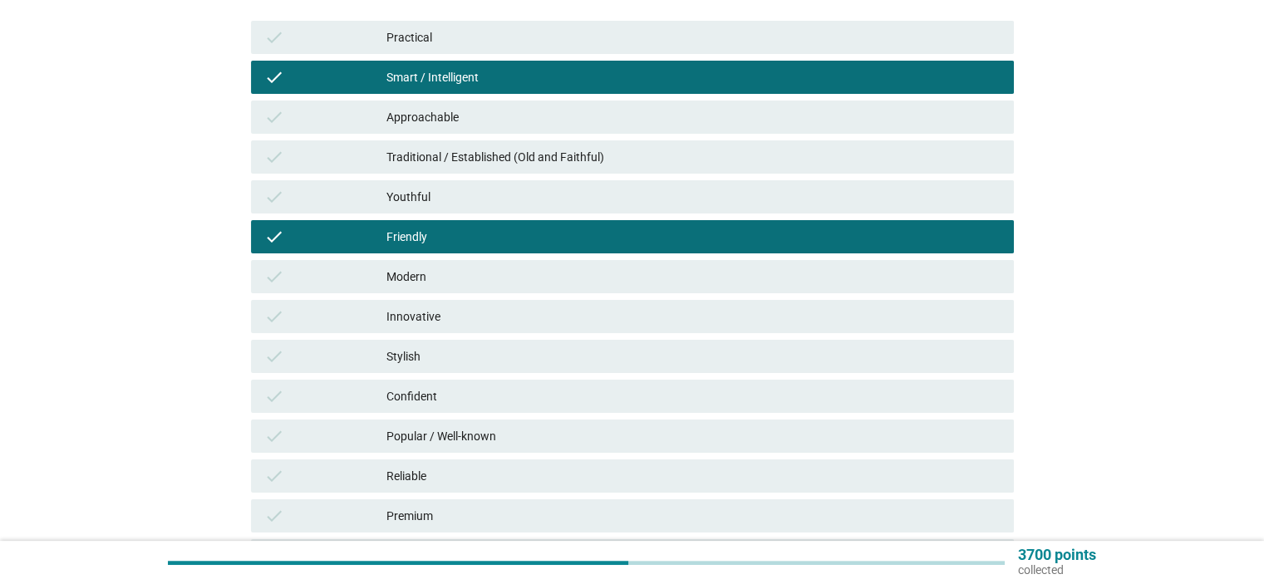
scroll to position [416, 0]
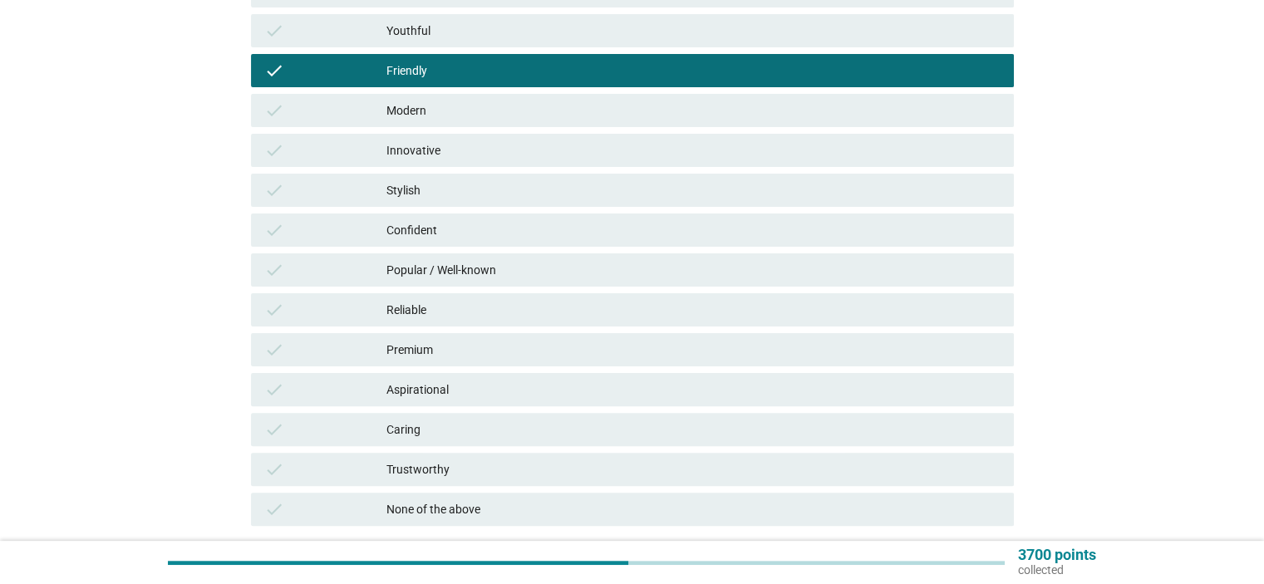
click at [469, 378] on div "check Aspirational" at bounding box center [632, 389] width 763 height 33
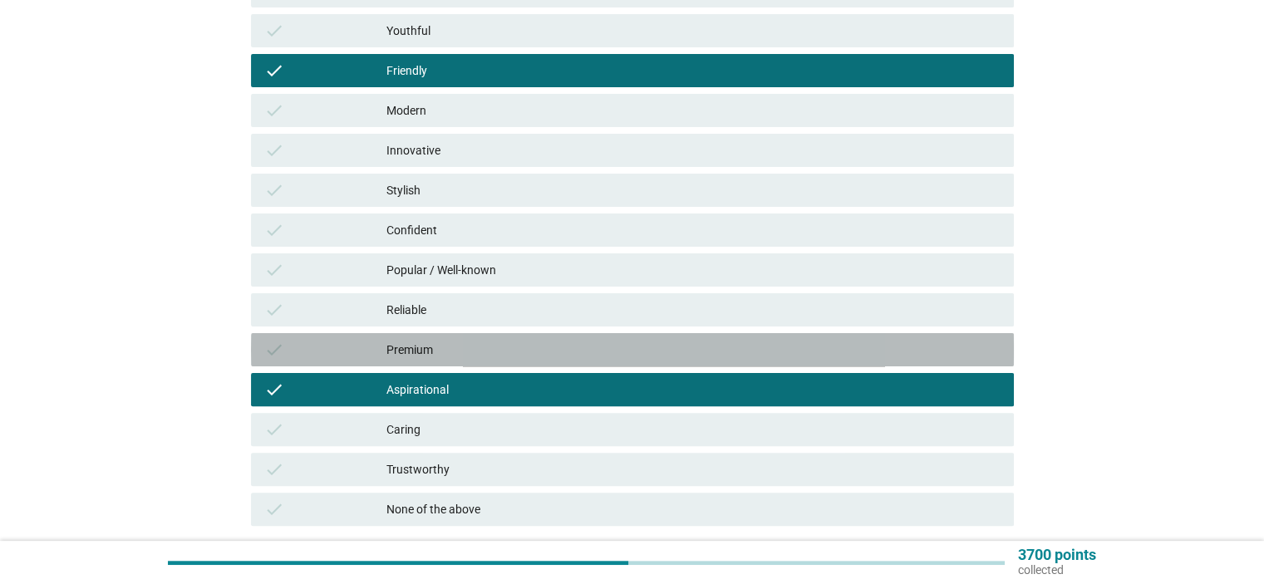
click at [505, 346] on div "Premium" at bounding box center [693, 350] width 613 height 20
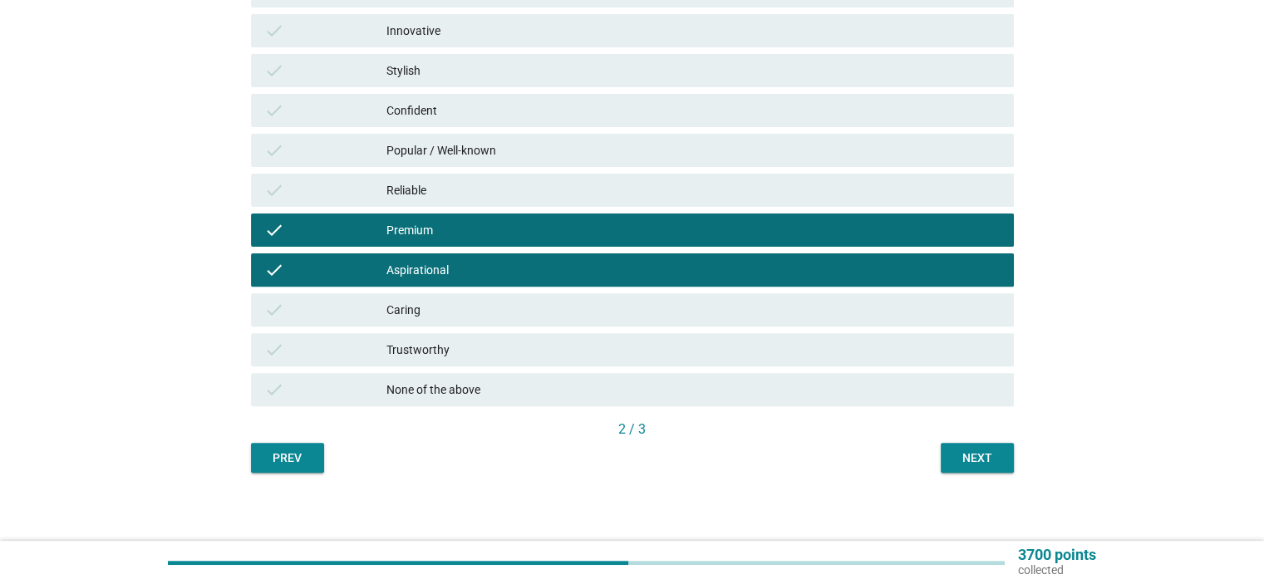
scroll to position [542, 0]
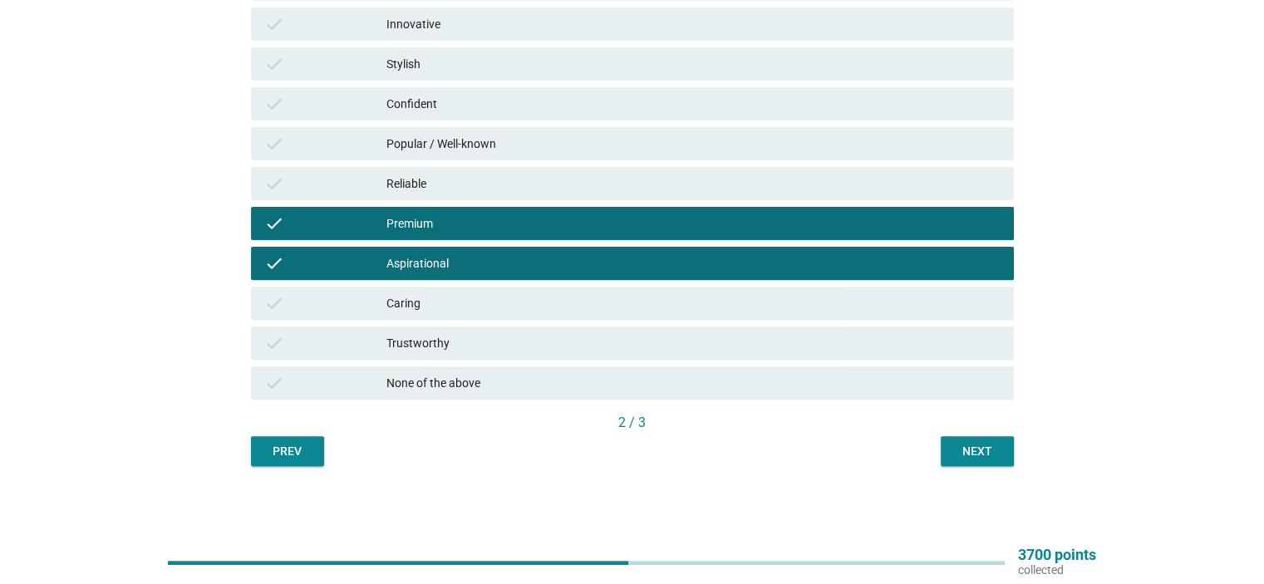
click at [981, 451] on div "Next" at bounding box center [977, 451] width 47 height 17
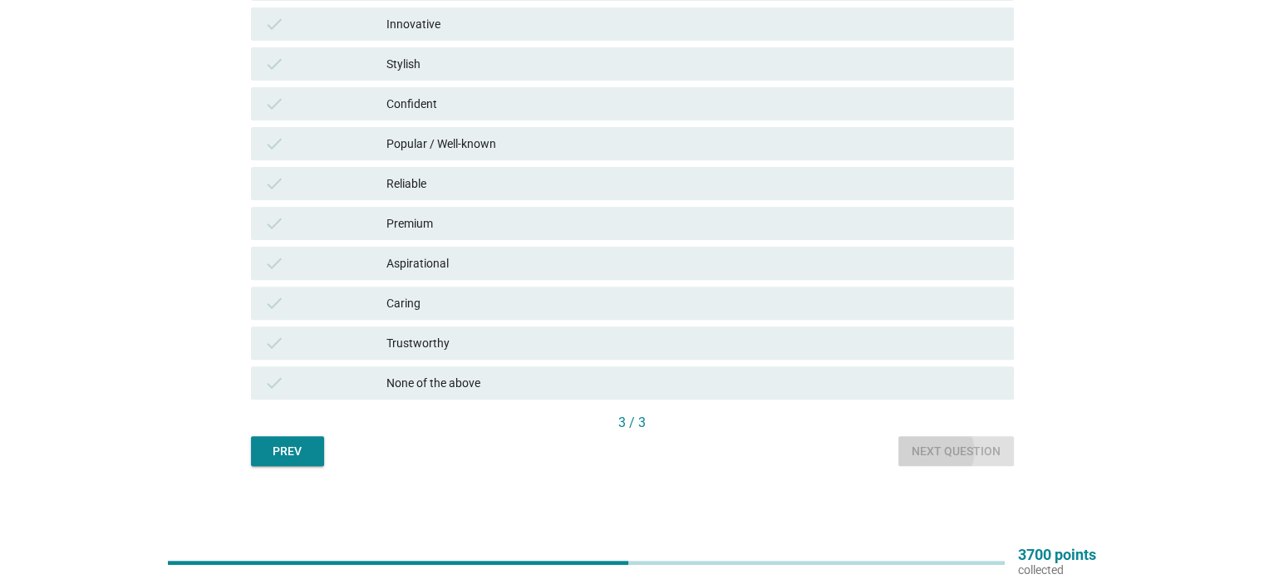
scroll to position [0, 0]
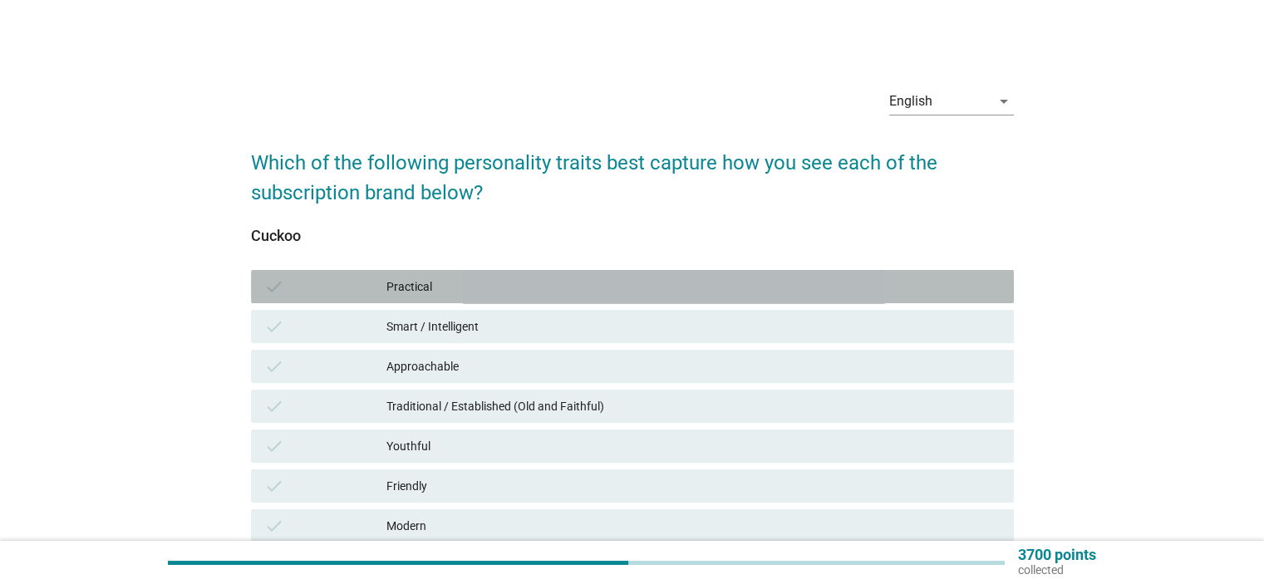
click at [509, 283] on div "Practical" at bounding box center [693, 287] width 613 height 20
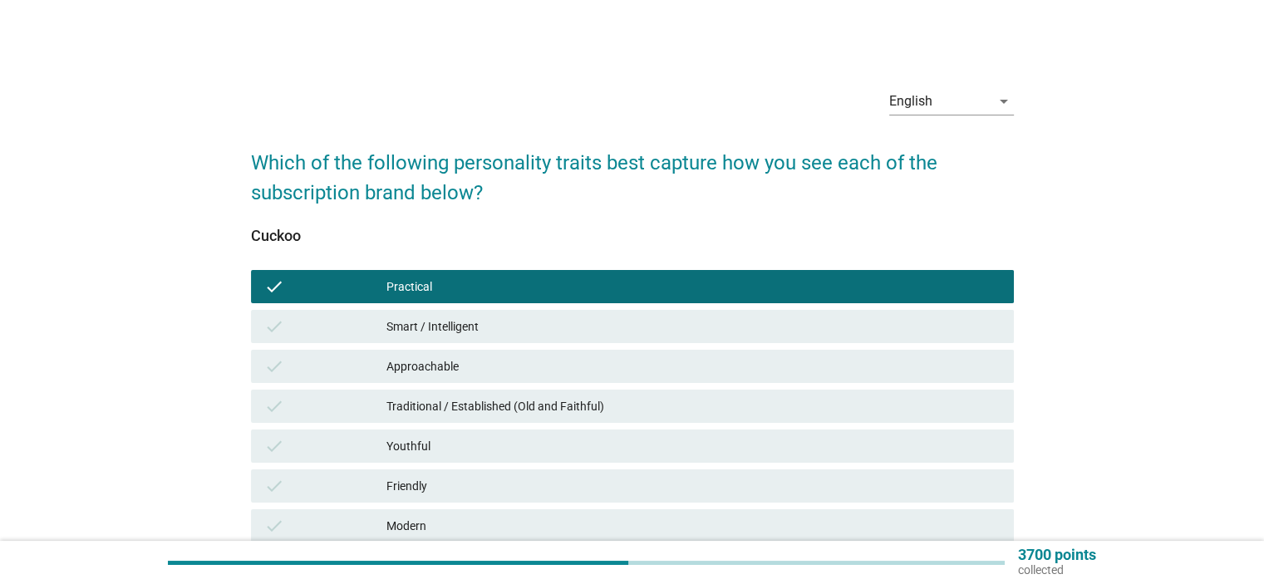
click at [499, 456] on div "Youthful" at bounding box center [693, 446] width 613 height 20
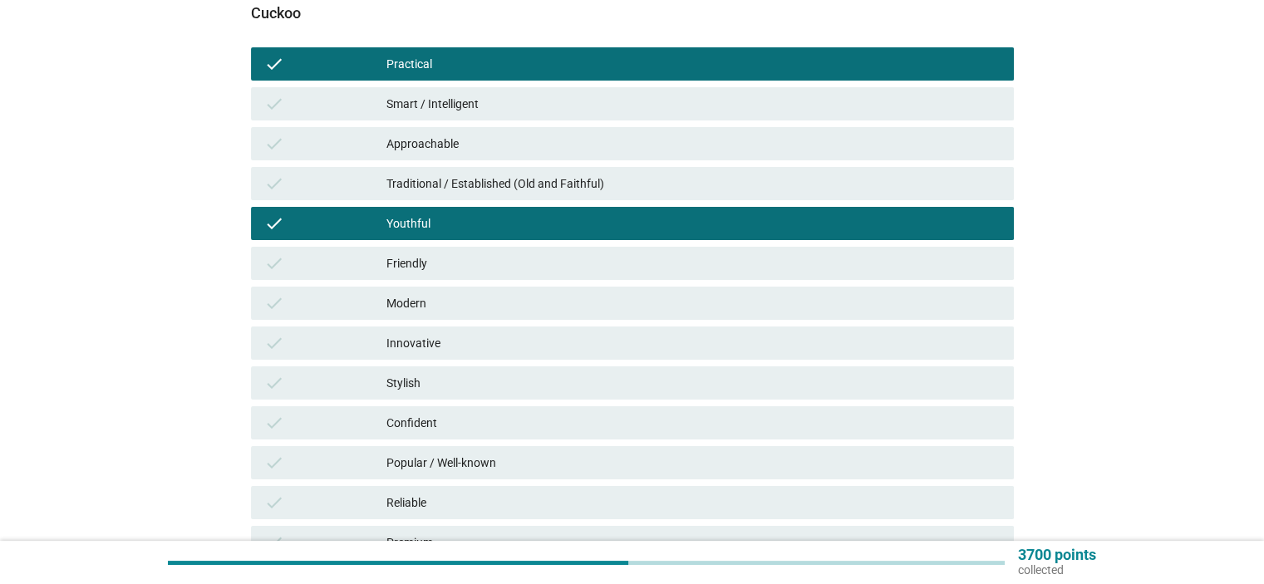
scroll to position [249, 0]
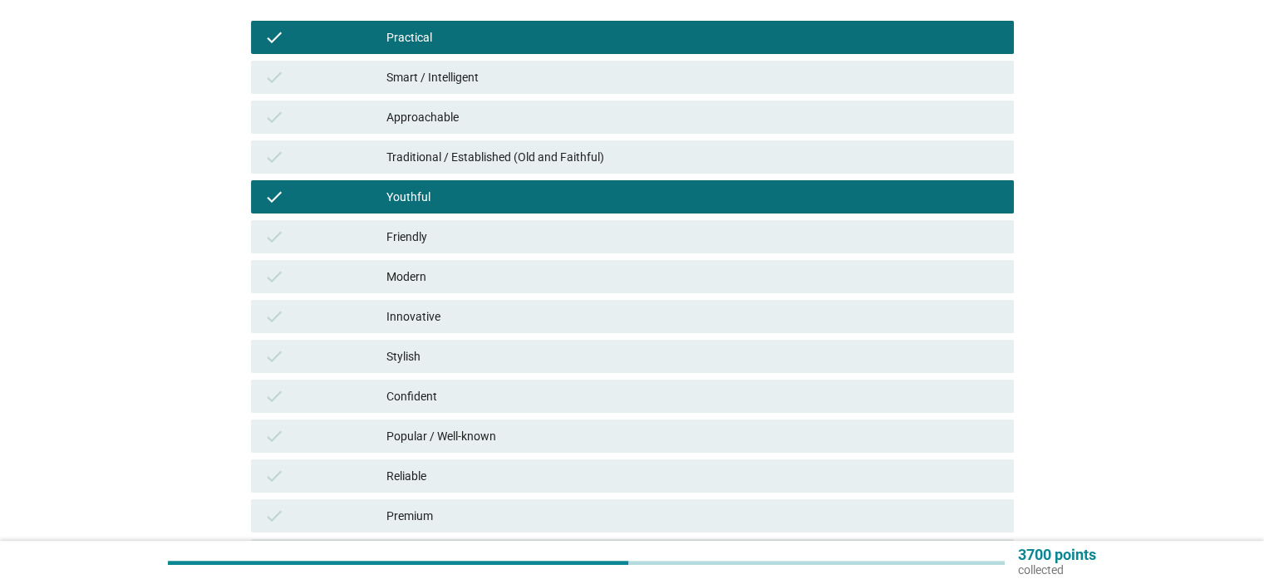
click at [477, 242] on div "Friendly" at bounding box center [693, 237] width 613 height 20
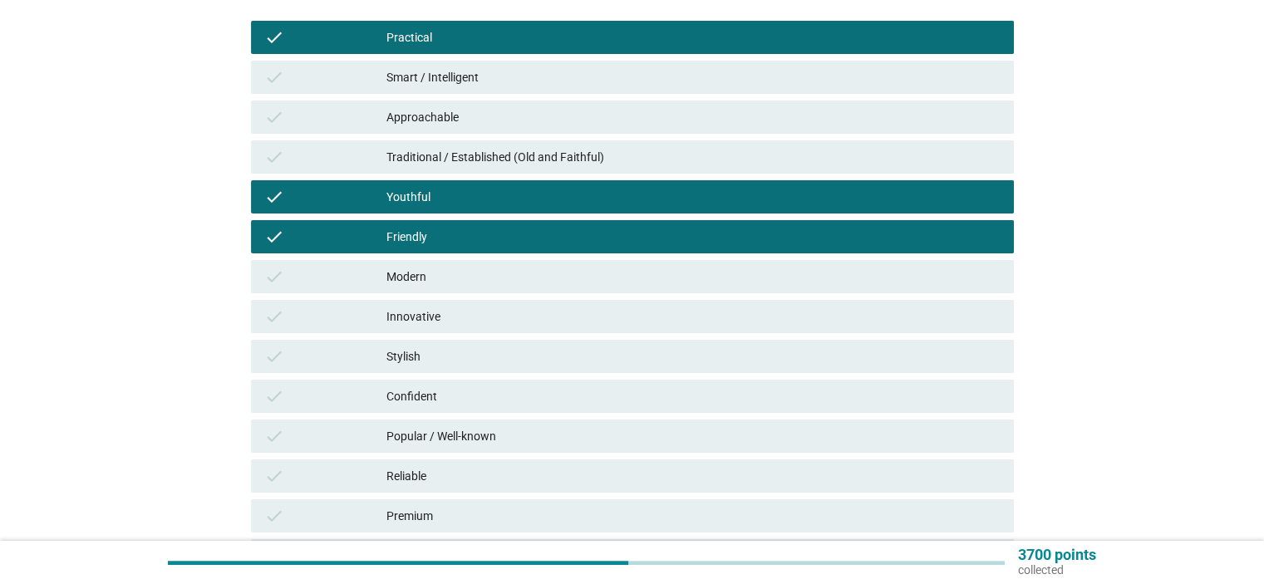
click at [475, 278] on div "Modern" at bounding box center [693, 277] width 613 height 20
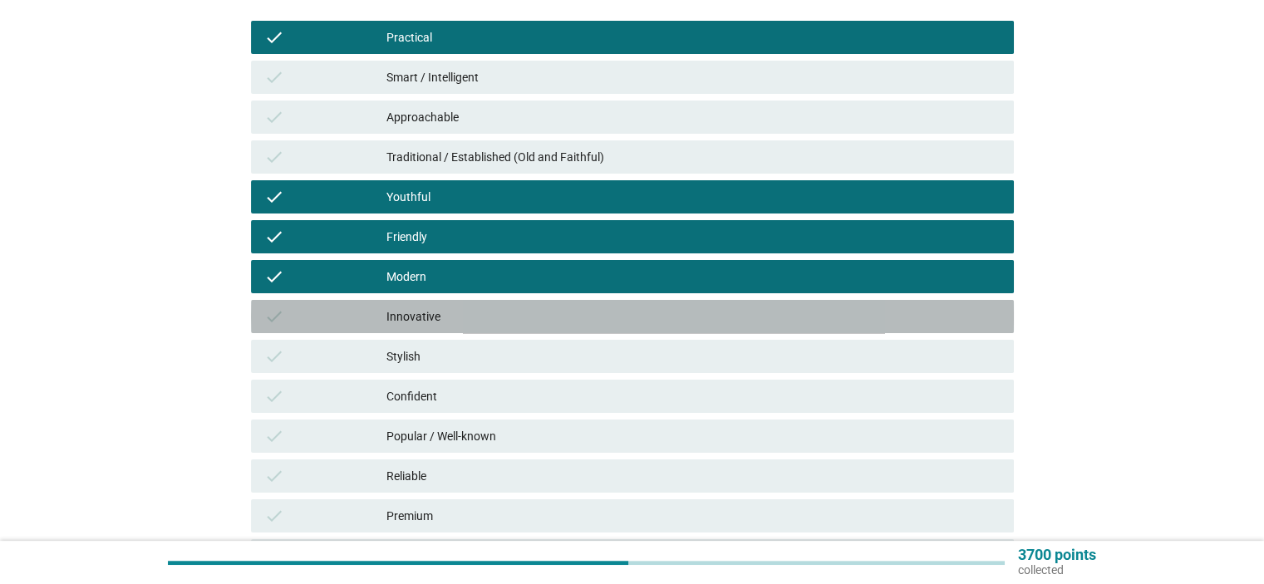
click at [552, 322] on div "Innovative" at bounding box center [693, 317] width 613 height 20
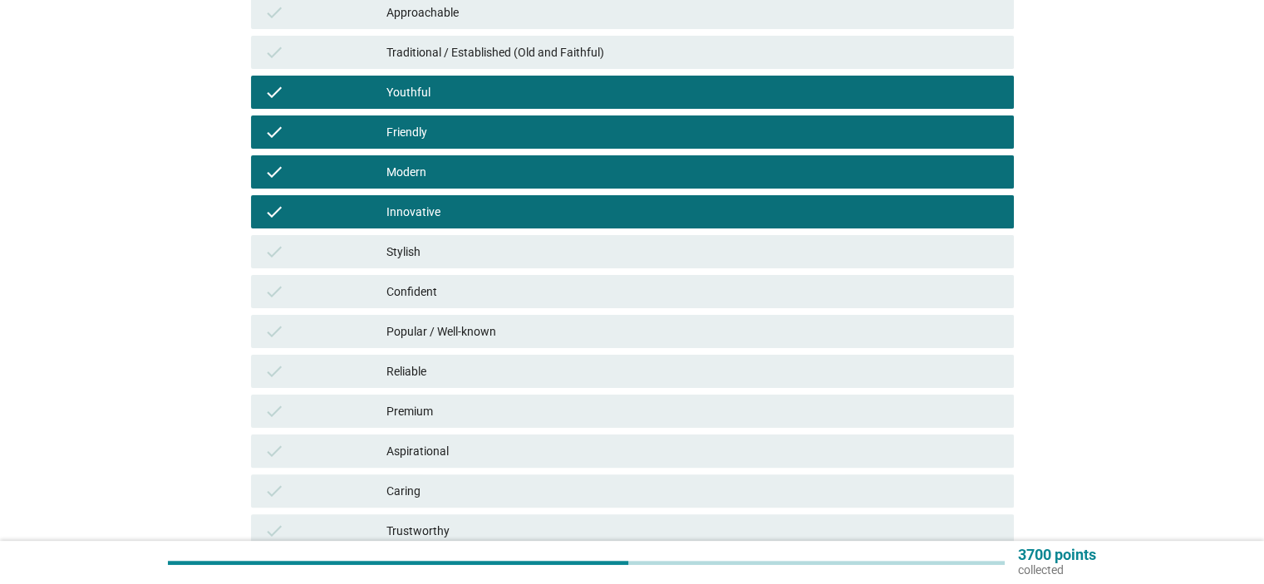
scroll to position [542, 0]
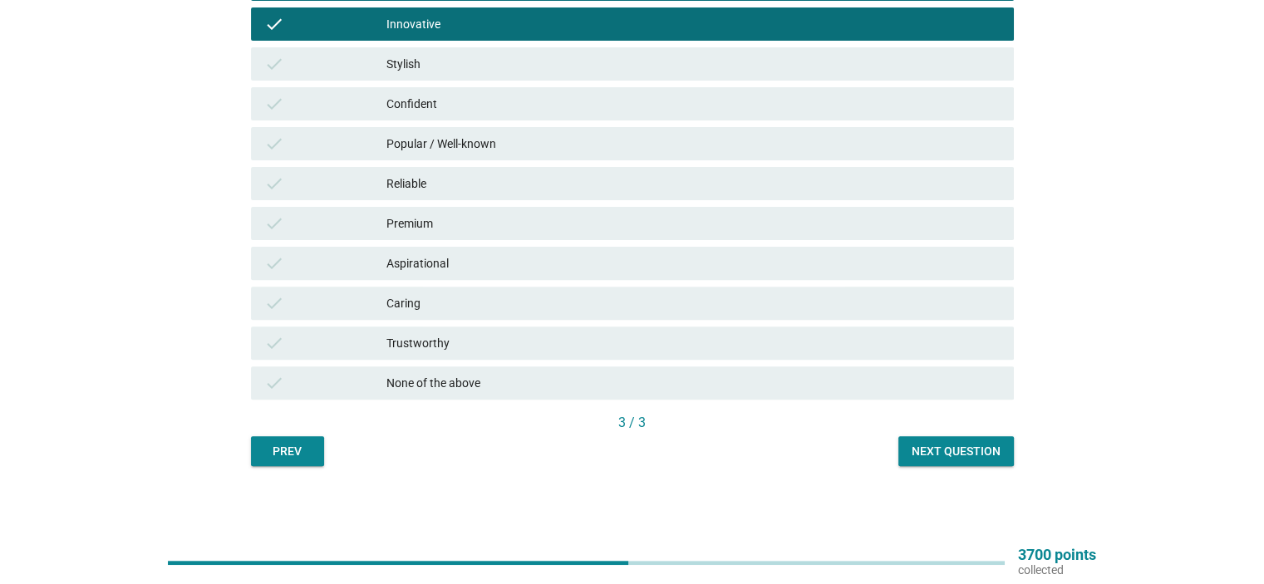
click at [948, 448] on div "Next question" at bounding box center [956, 451] width 89 height 17
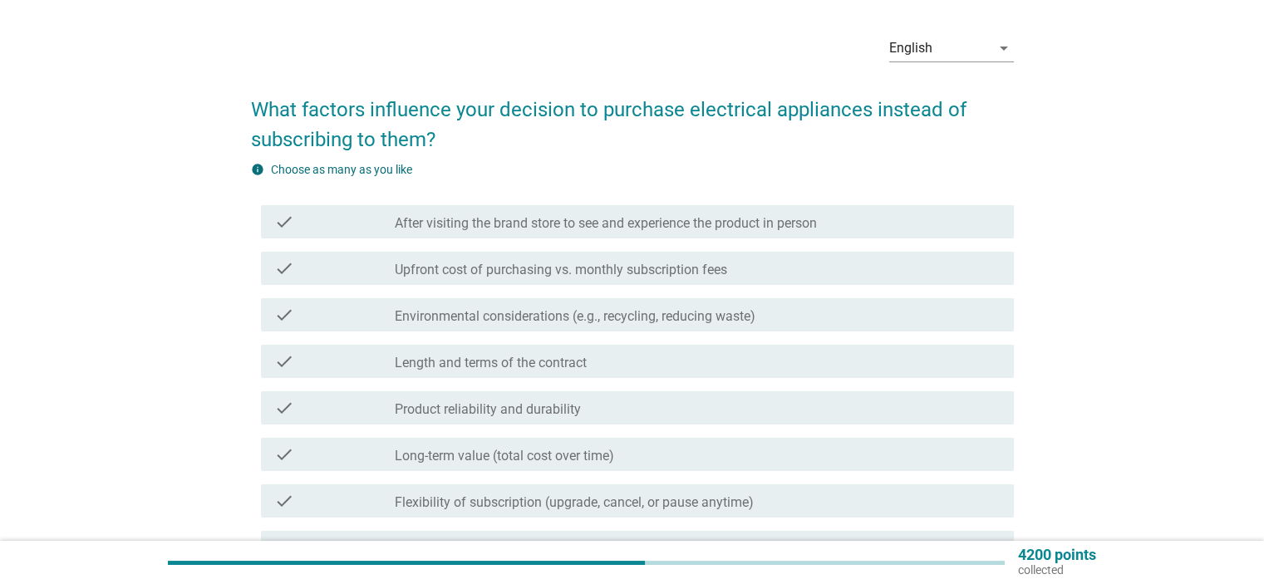
scroll to position [83, 0]
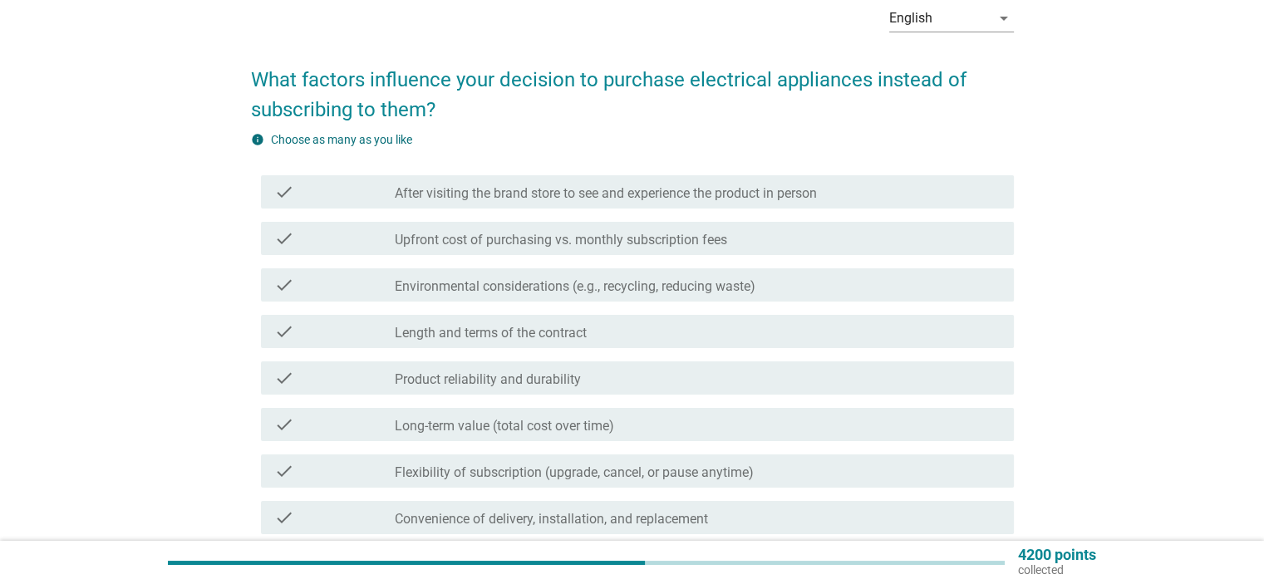
click at [668, 345] on div "check check_box_outline_blank Length and terms of the contract" at bounding box center [637, 331] width 753 height 33
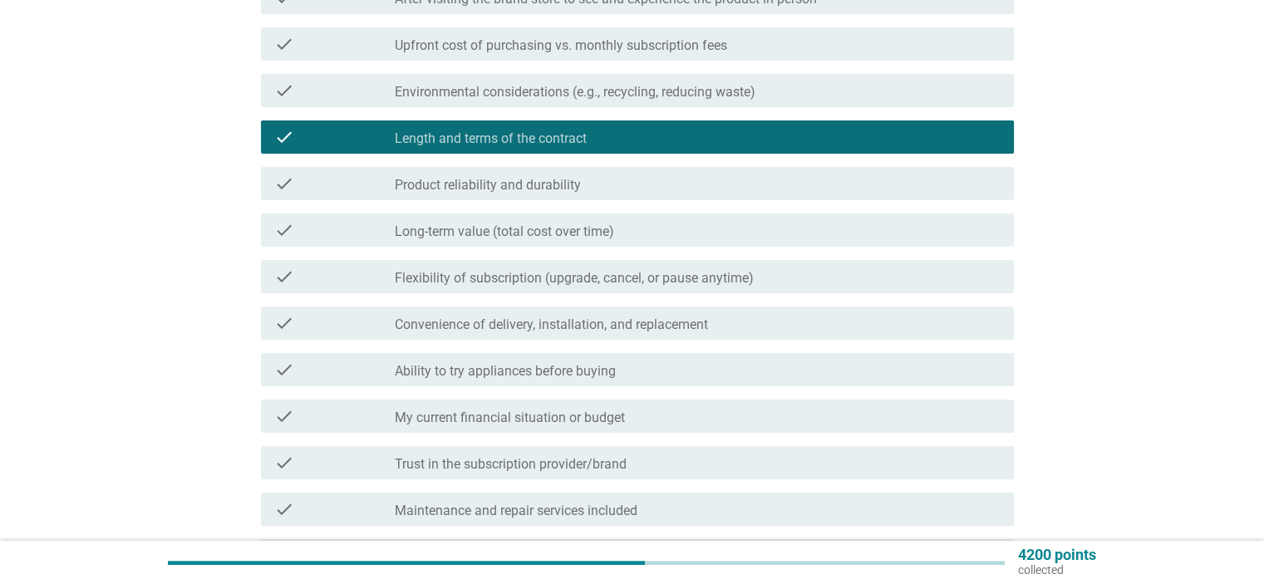
scroll to position [332, 0]
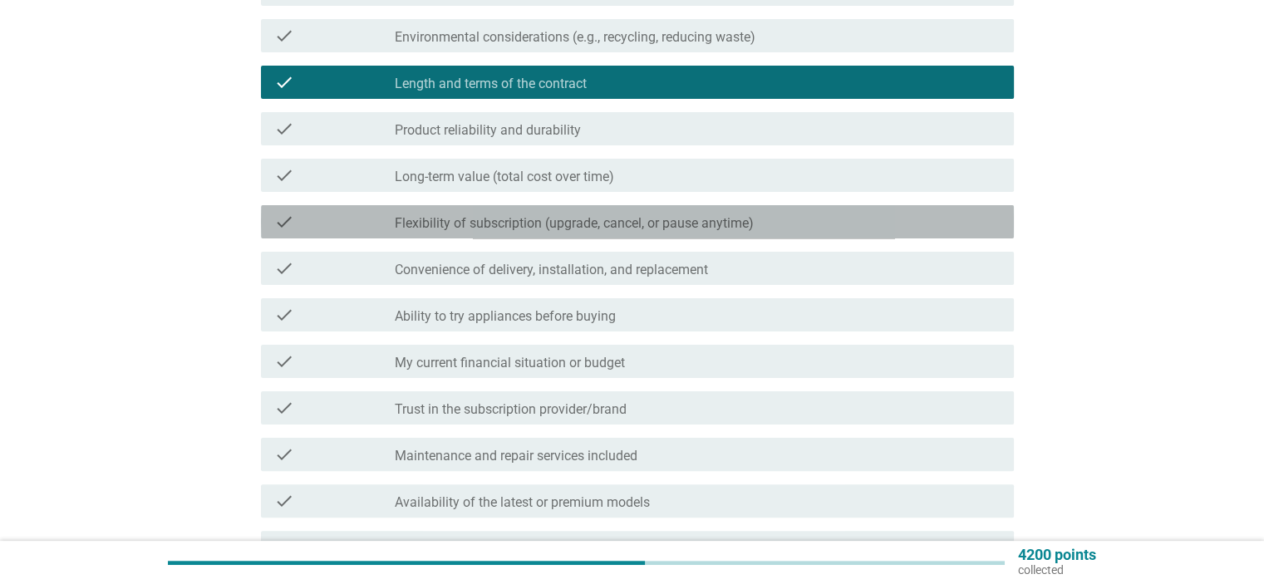
click at [604, 226] on label "Flexibility of subscription (upgrade, cancel, or pause anytime)" at bounding box center [574, 223] width 359 height 17
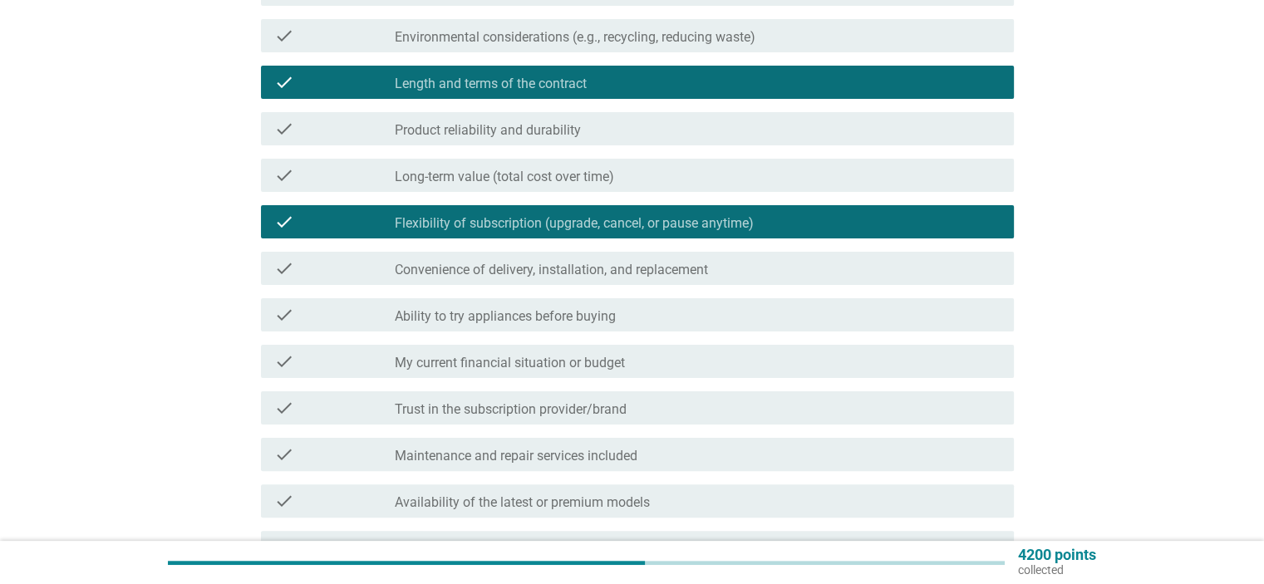
scroll to position [416, 0]
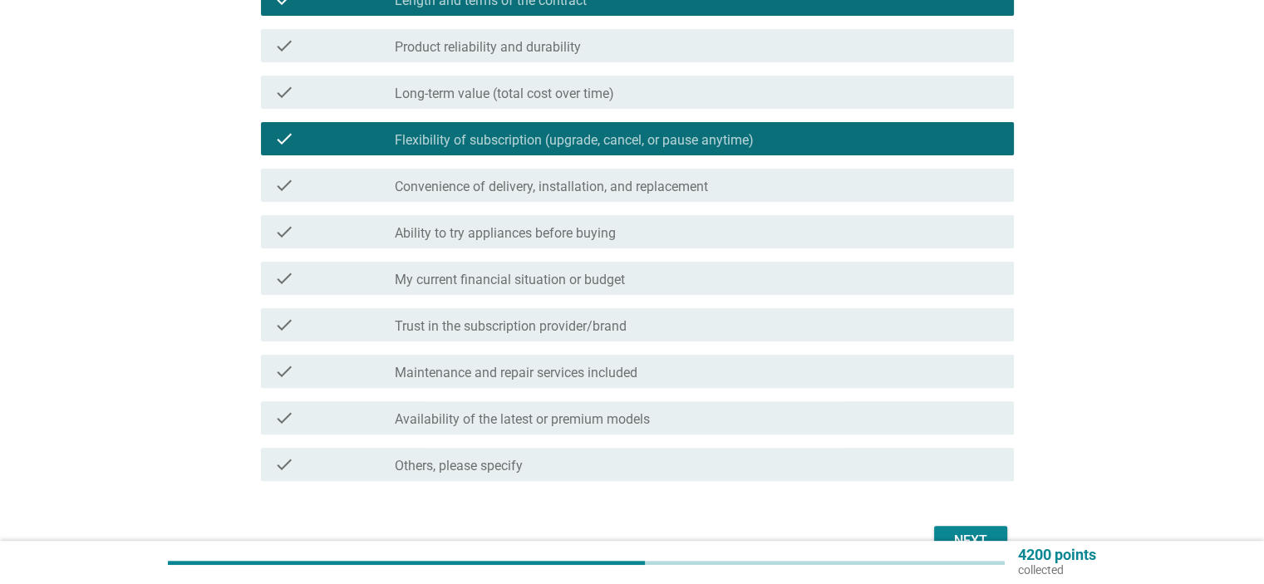
click at [586, 287] on label "My current financial situation or budget" at bounding box center [510, 280] width 230 height 17
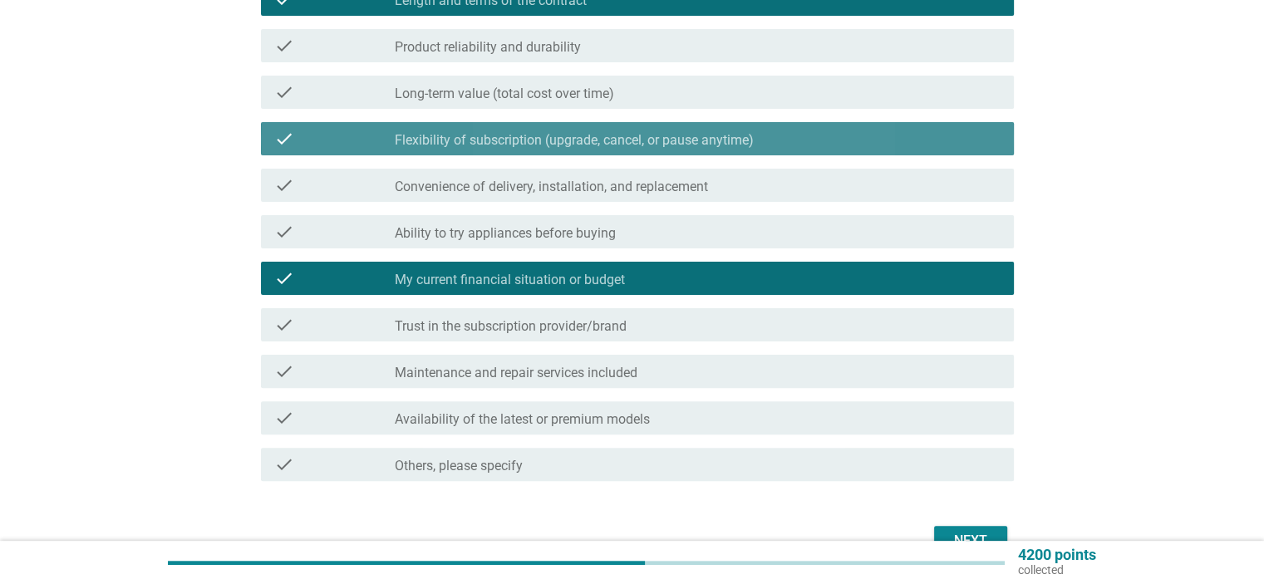
click at [635, 136] on label "Flexibility of subscription (upgrade, cancel, or pause anytime)" at bounding box center [574, 140] width 359 height 17
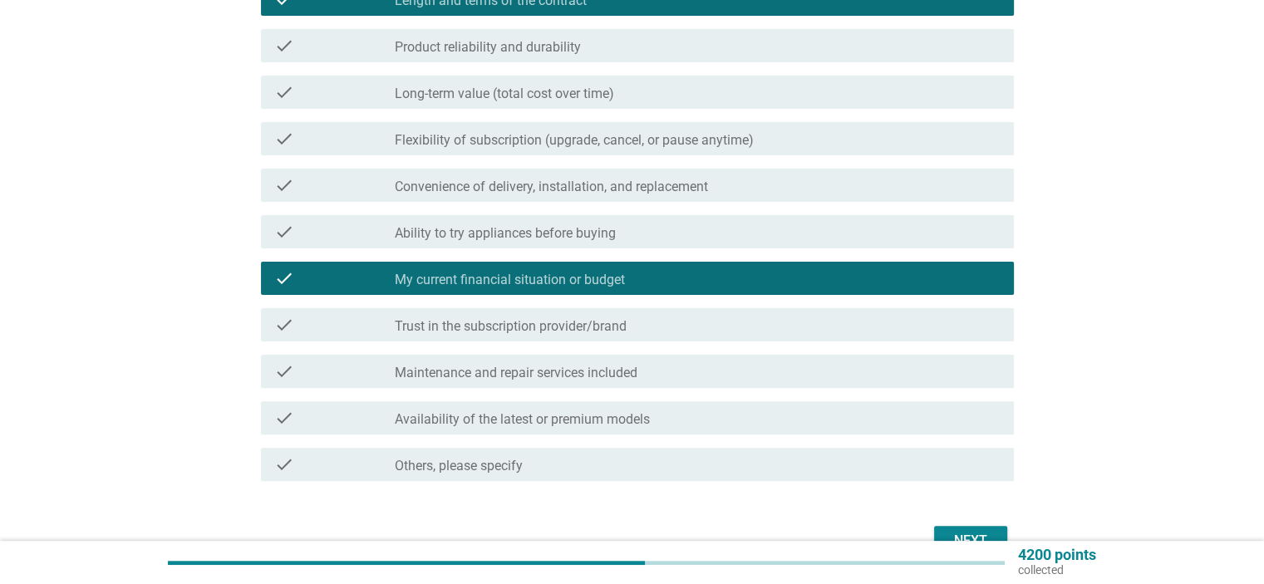
click at [598, 368] on label "Maintenance and repair services included" at bounding box center [516, 373] width 243 height 17
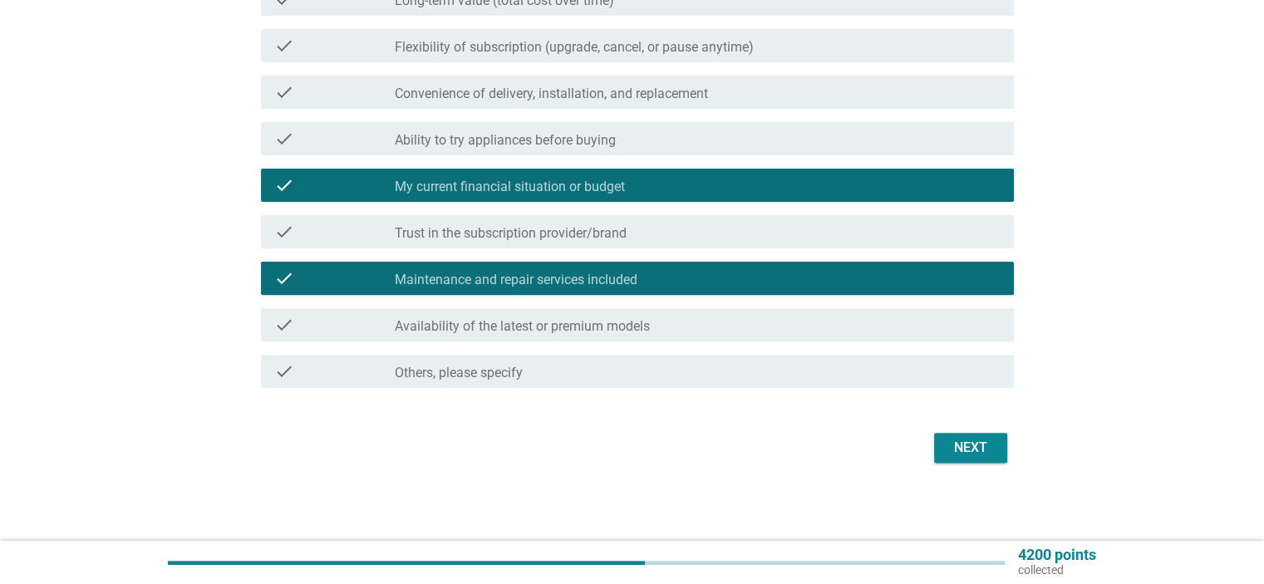
scroll to position [510, 0]
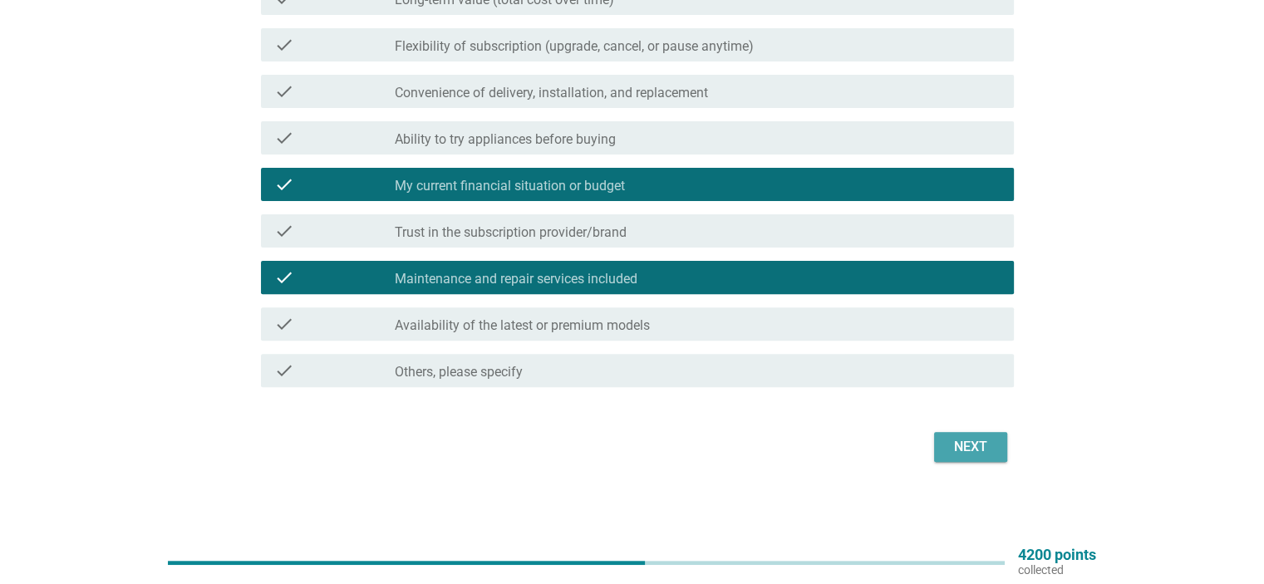
click at [972, 440] on div "Next" at bounding box center [971, 447] width 47 height 20
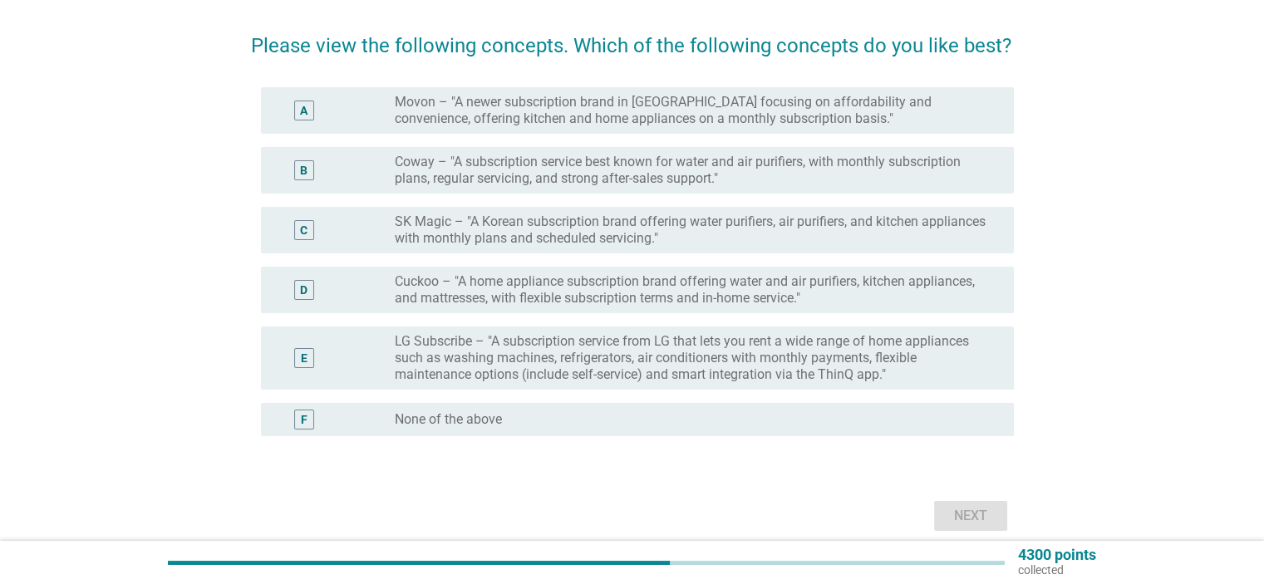
scroll to position [166, 0]
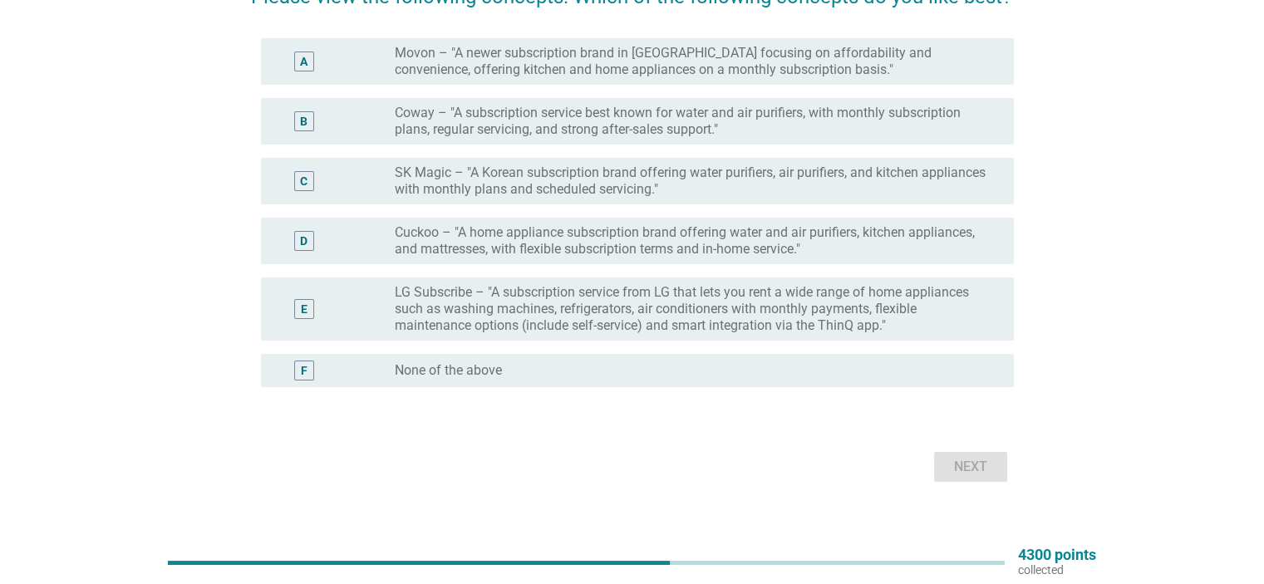
click at [660, 250] on label "Cuckoo – "A home appliance subscription brand offering water and air purifiers,…" at bounding box center [691, 240] width 592 height 33
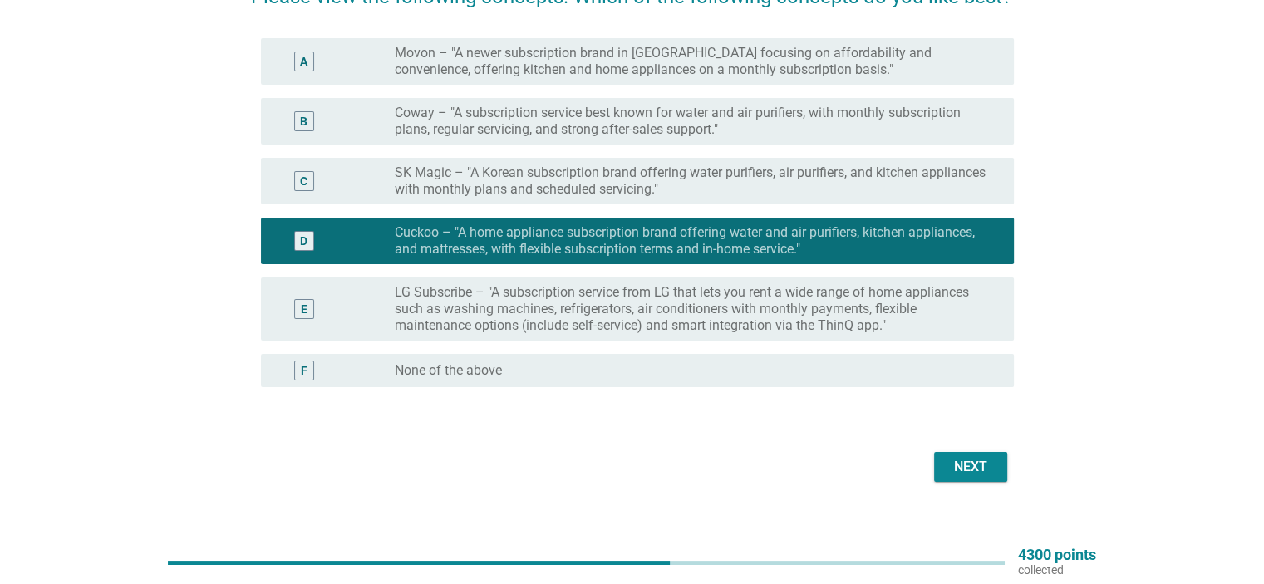
click at [696, 135] on label "Coway – "A subscription service best known for water and air purifiers, with mo…" at bounding box center [691, 121] width 592 height 33
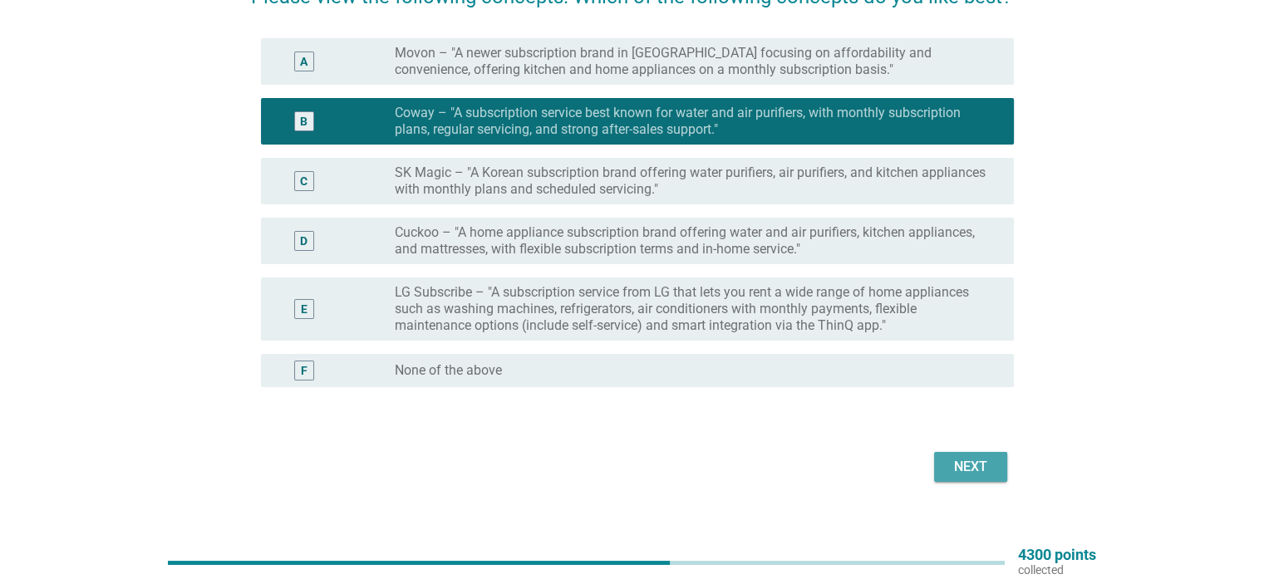
click at [971, 465] on div "Next" at bounding box center [971, 467] width 47 height 20
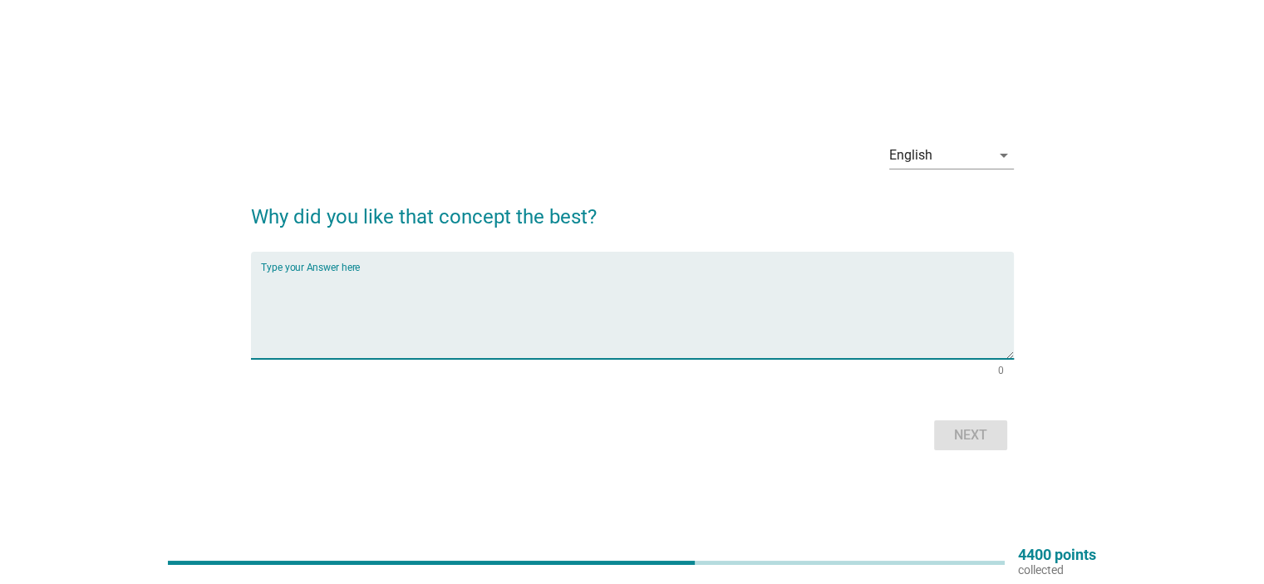
click at [390, 282] on textarea "Type your Answer here" at bounding box center [637, 315] width 753 height 87
type textarea "because it shown the company responsible for their products and service"
click at [971, 440] on div "Next" at bounding box center [971, 436] width 47 height 20
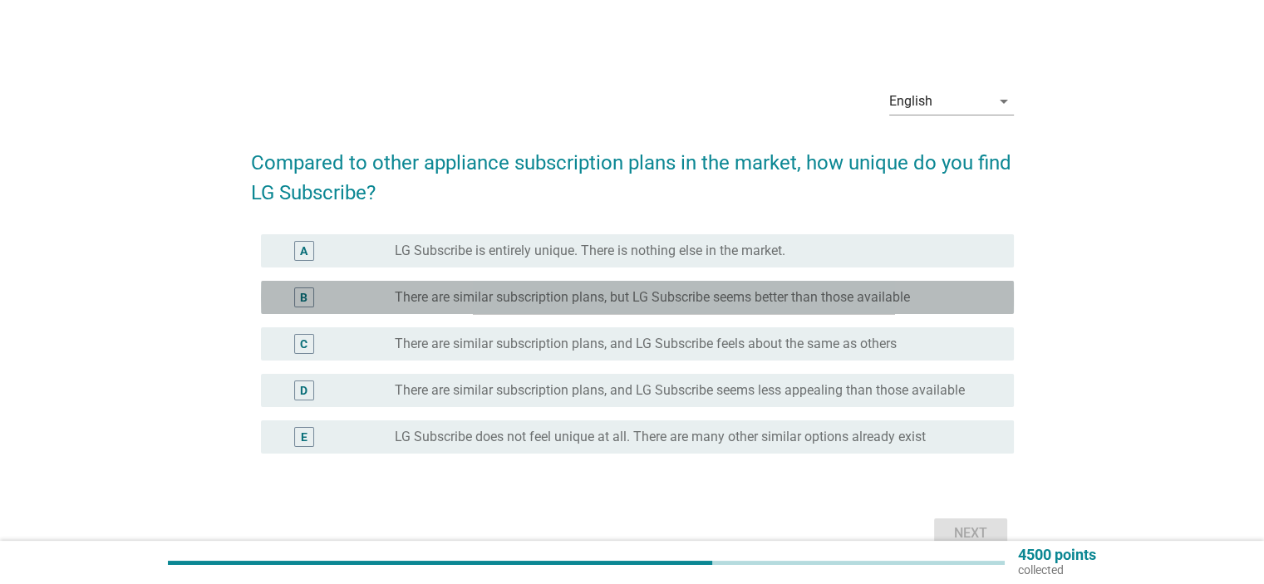
click at [891, 294] on label "There are similar subscription plans, but LG Subscribe seems better than those …" at bounding box center [652, 297] width 515 height 17
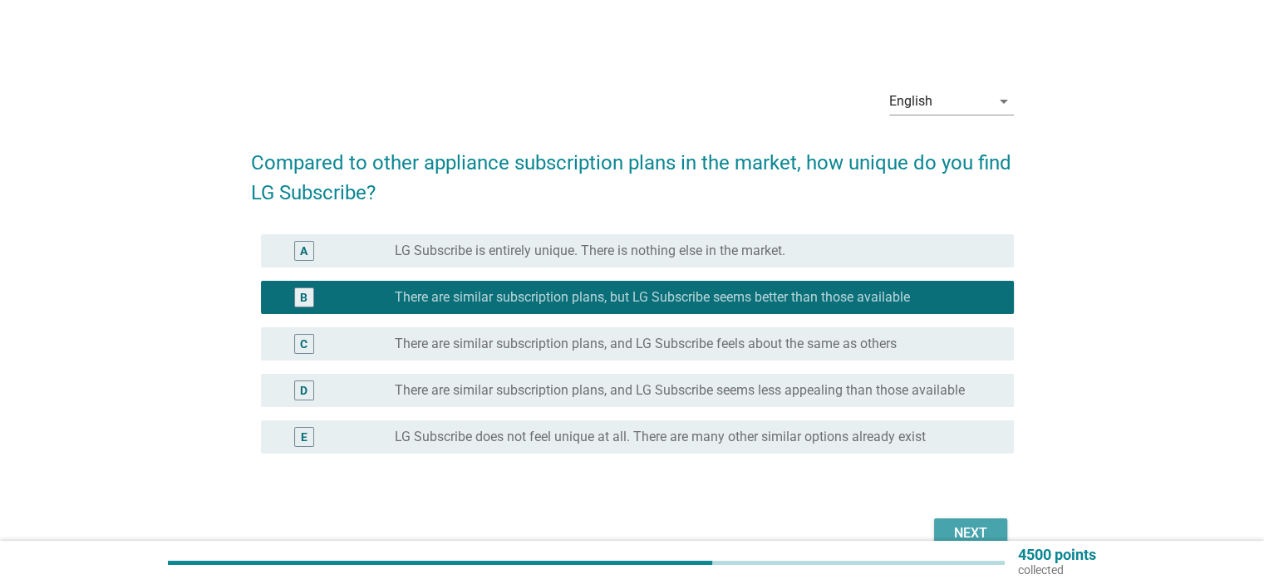
click at [968, 521] on button "Next" at bounding box center [970, 534] width 73 height 30
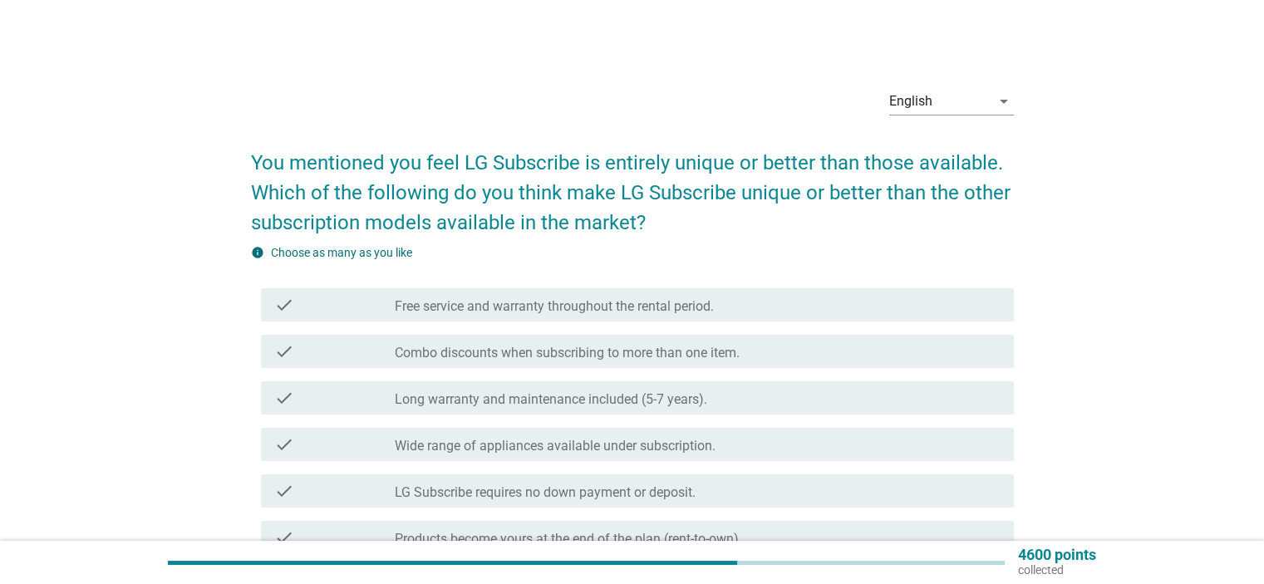
click at [715, 402] on div "check_box_outline_blank Long warranty and maintenance included (5-7 years)." at bounding box center [697, 398] width 605 height 20
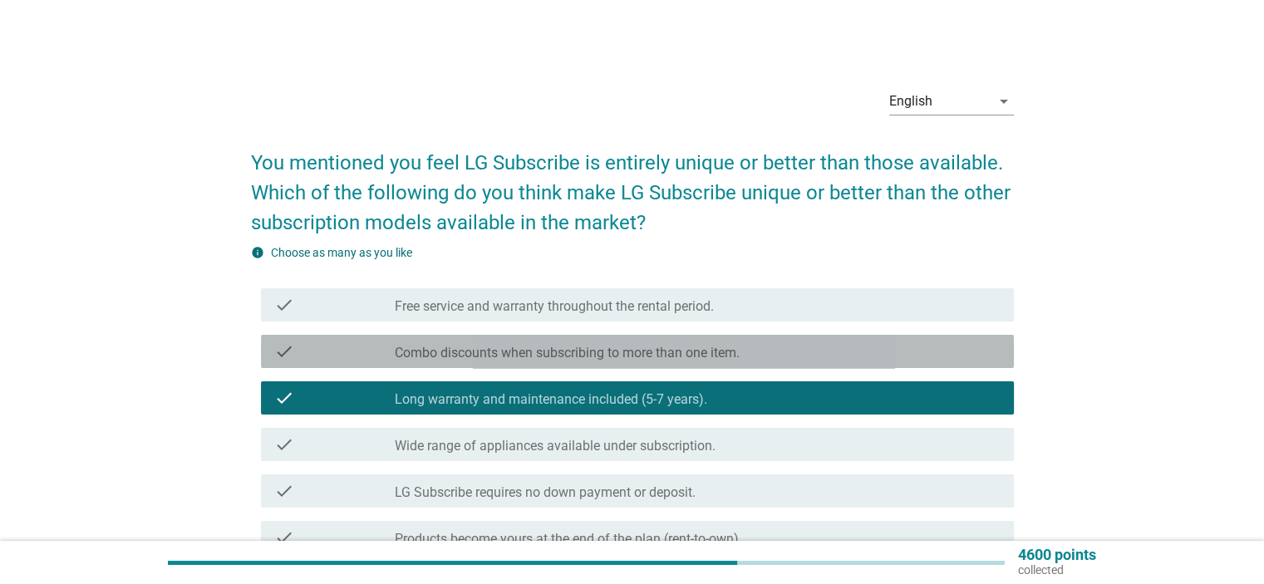
click at [725, 348] on label "Combo discounts when subscribing to more than one item." at bounding box center [567, 353] width 345 height 17
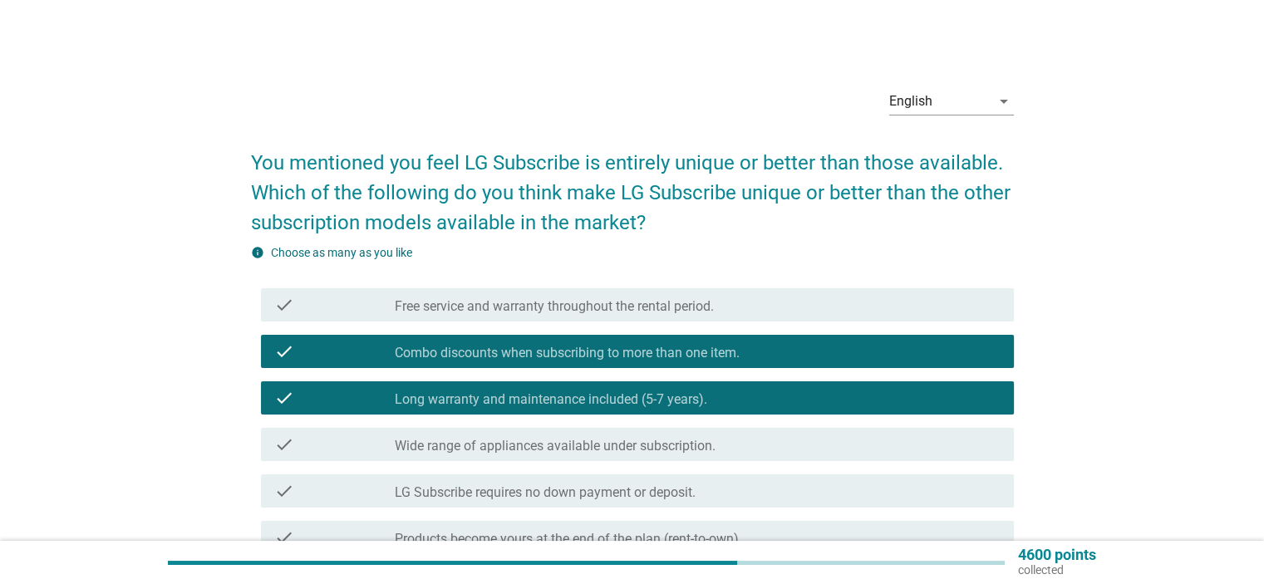
click at [717, 391] on div "check_box_outline_blank Long warranty and maintenance included (5-7 years)." at bounding box center [697, 398] width 605 height 20
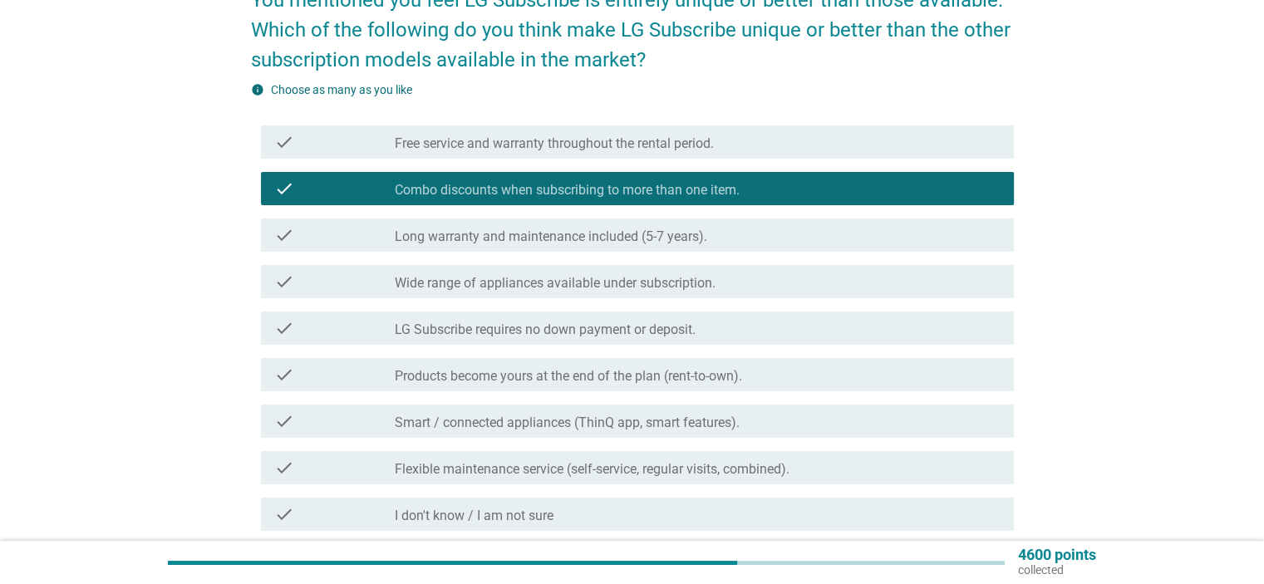
scroll to position [166, 0]
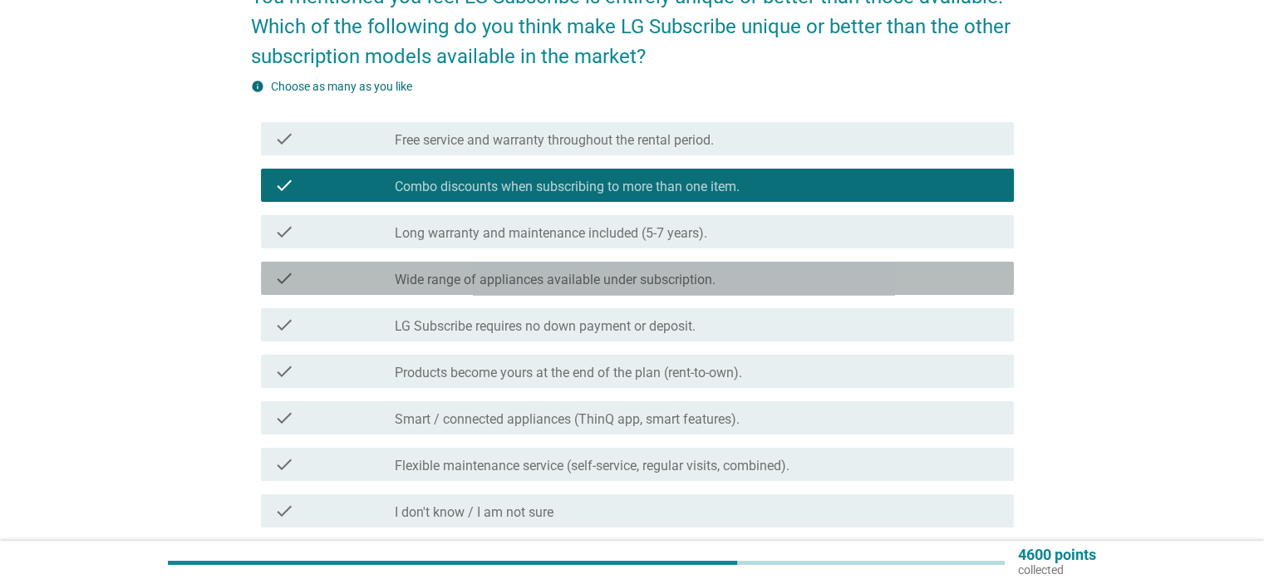
click at [712, 285] on label "Wide range of appliances available under subscription." at bounding box center [555, 280] width 321 height 17
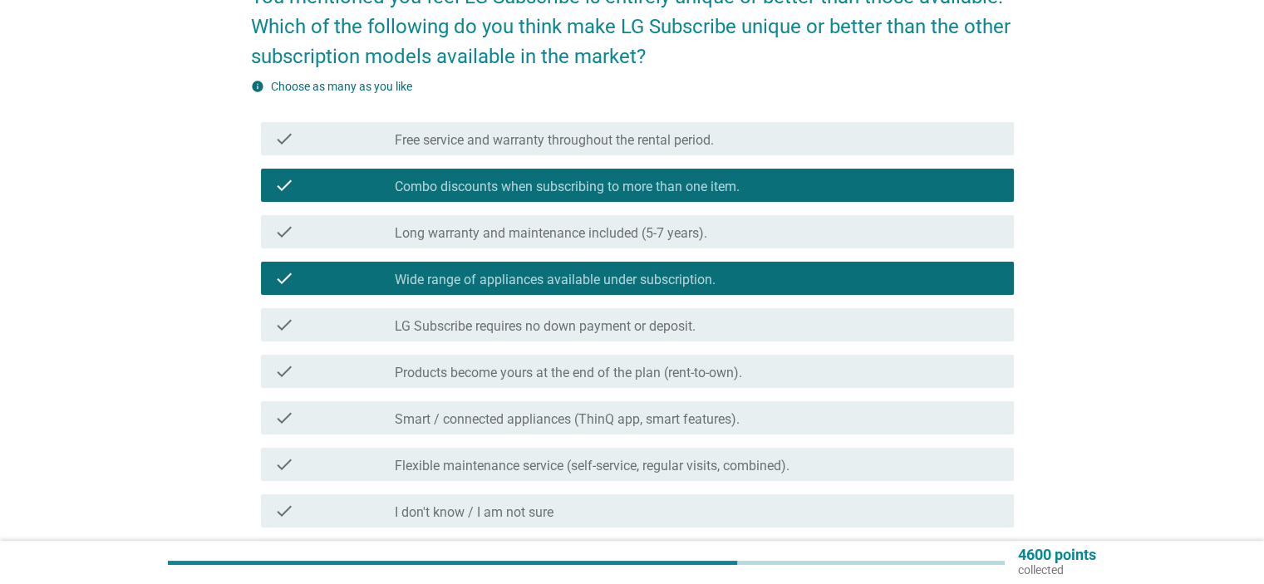
click at [691, 376] on label "Products become yours at the end of the plan (rent-to-own)." at bounding box center [568, 373] width 347 height 17
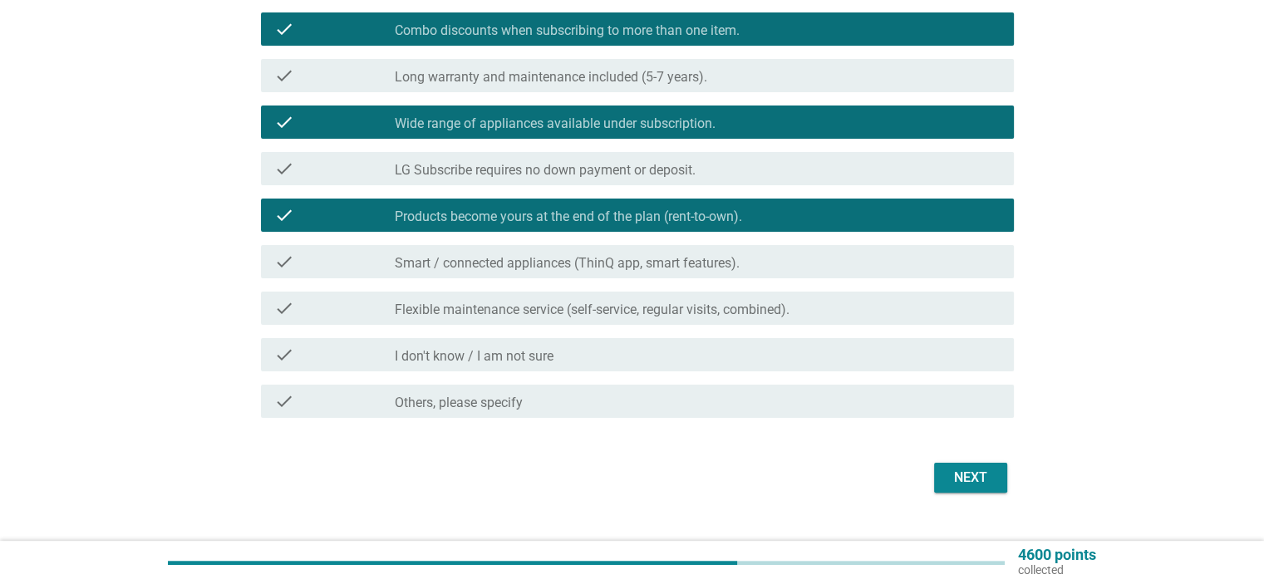
scroll to position [353, 0]
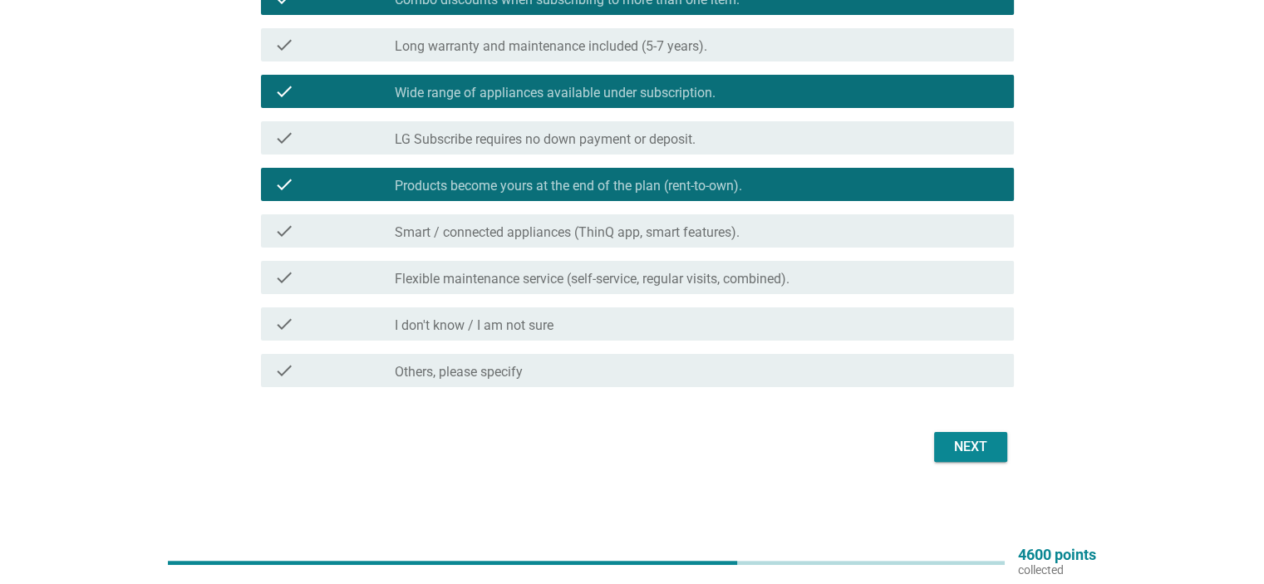
click at [981, 449] on div "Next" at bounding box center [971, 447] width 47 height 20
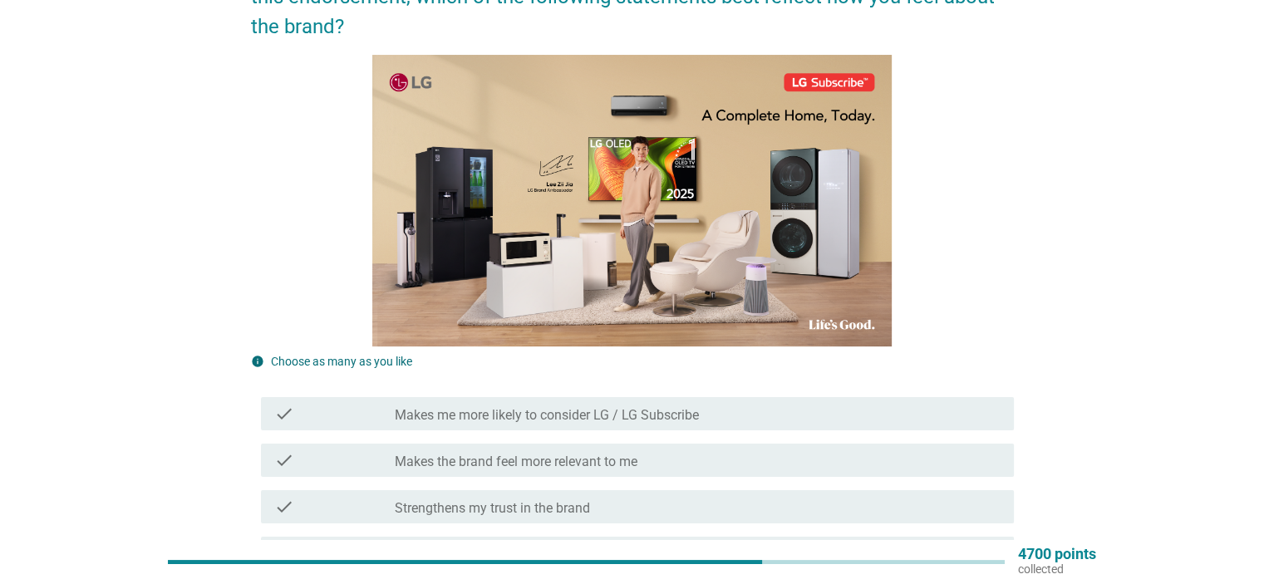
scroll to position [383, 0]
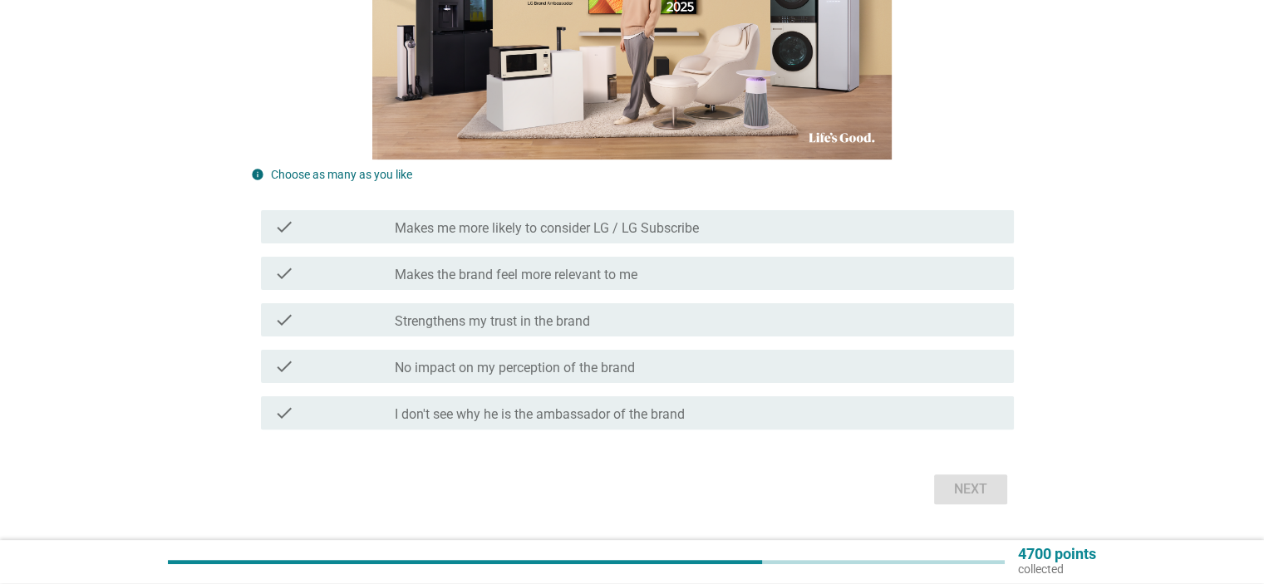
click at [589, 325] on label "Strengthens my trust in the brand" at bounding box center [492, 321] width 195 height 17
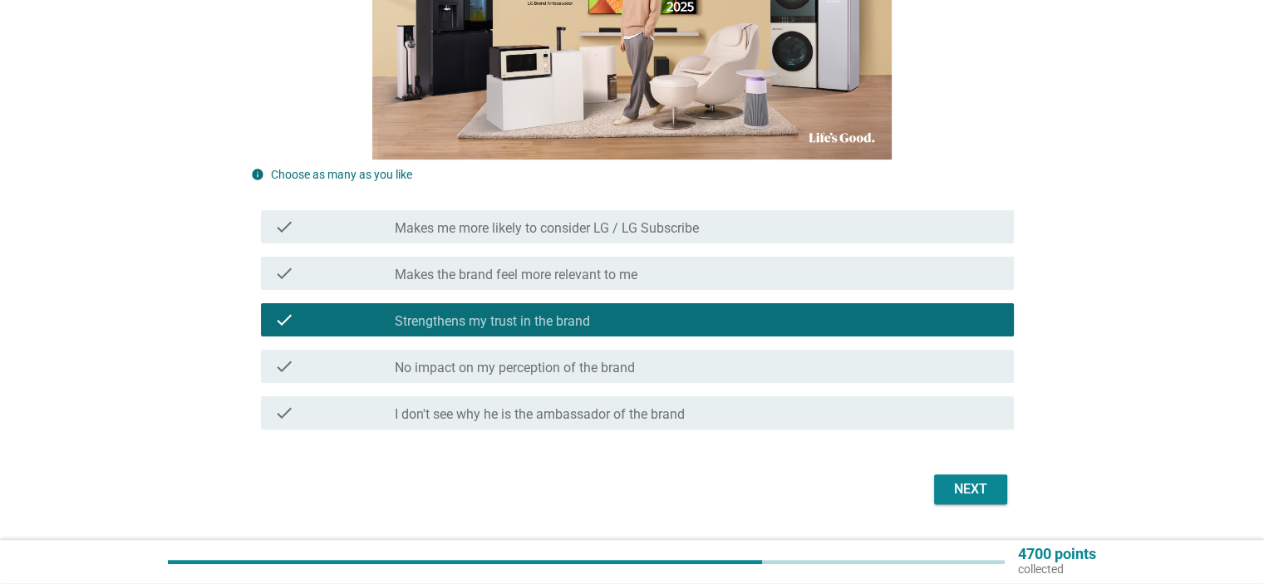
click at [616, 368] on label "No impact on my perception of the brand" at bounding box center [515, 368] width 240 height 17
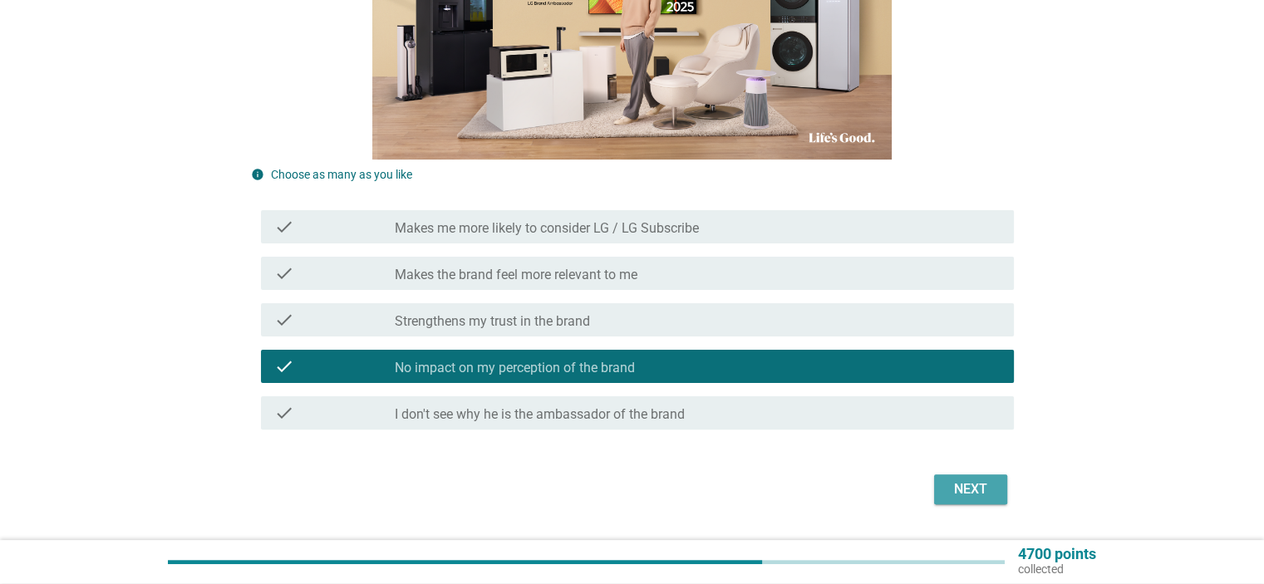
click at [984, 495] on div "Next" at bounding box center [971, 490] width 47 height 20
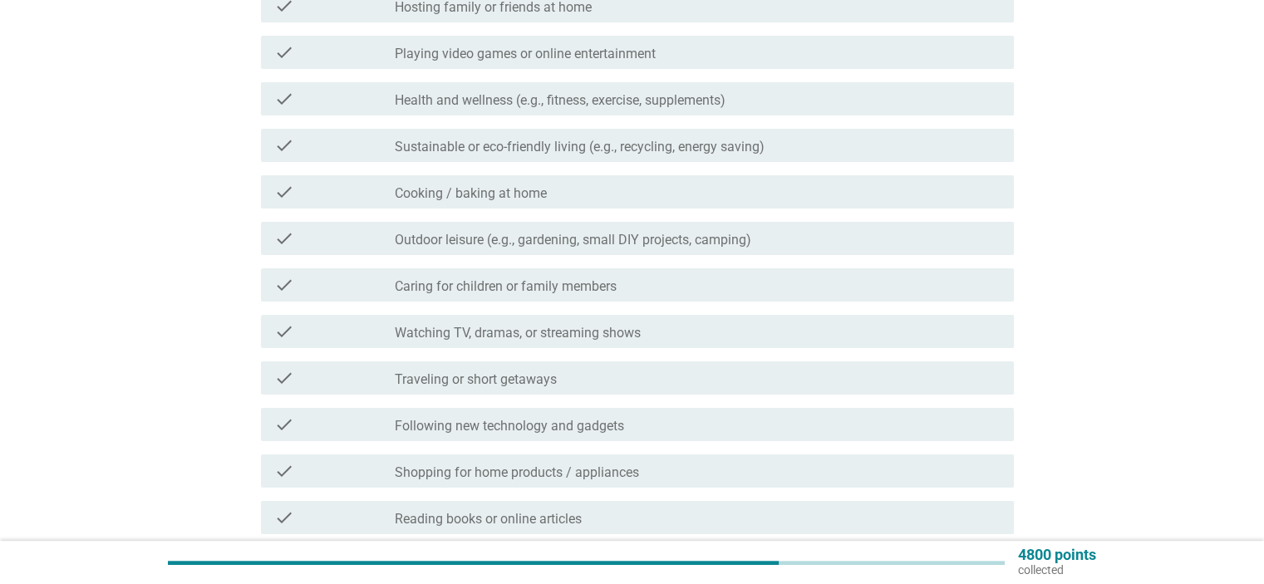
scroll to position [249, 0]
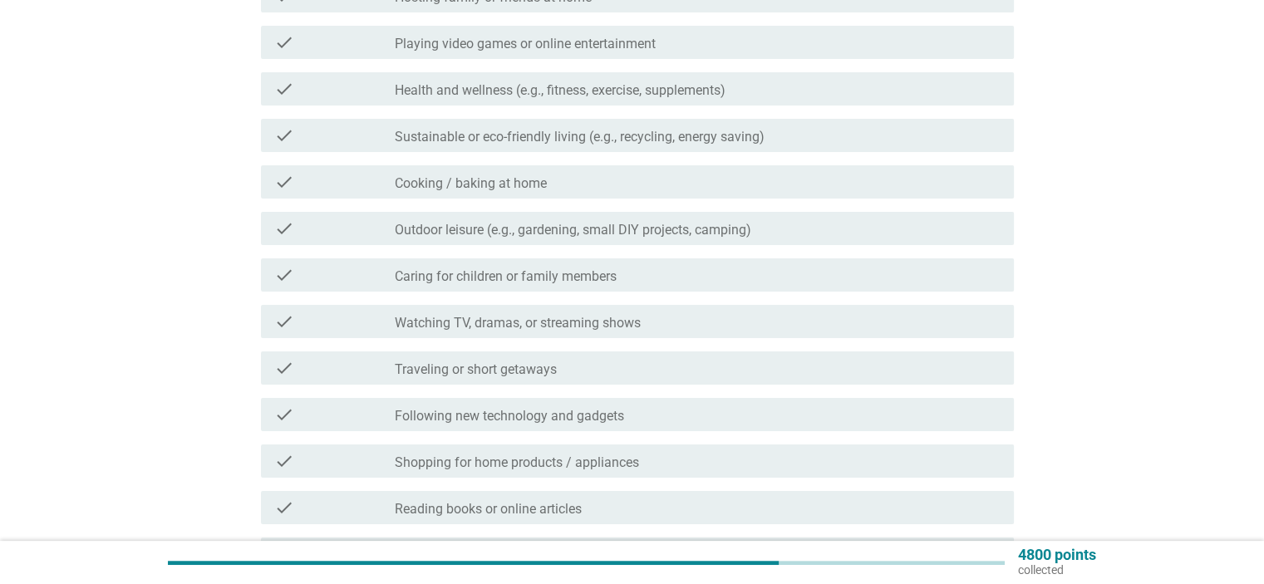
click at [536, 180] on label "Cooking / baking at home" at bounding box center [471, 183] width 152 height 17
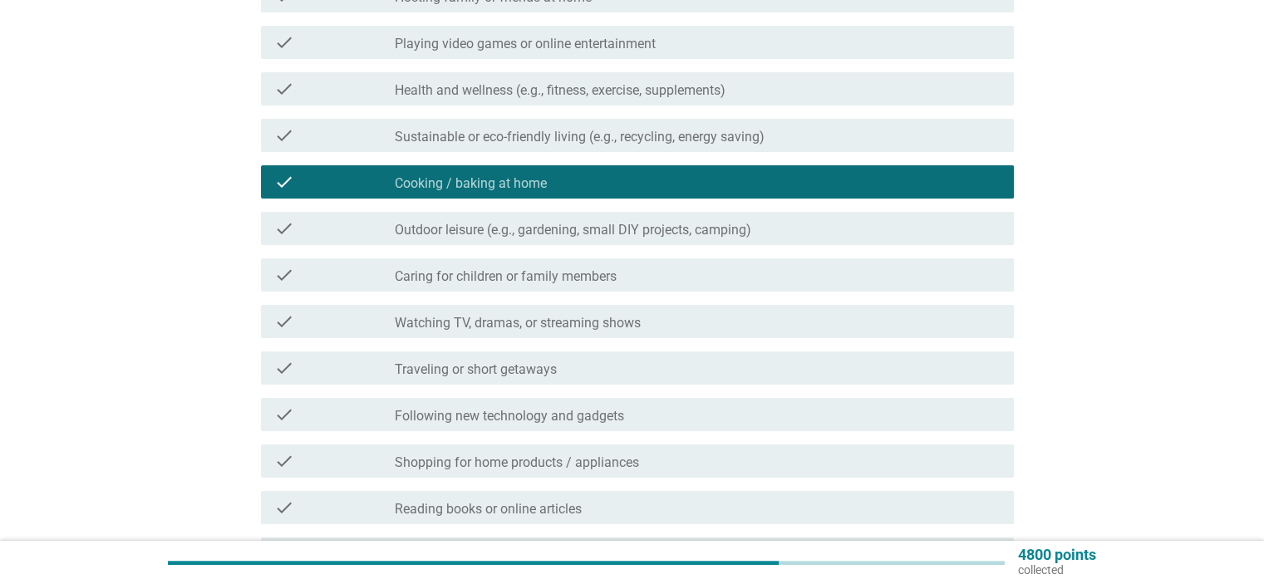
click at [598, 82] on label "Health and wellness (e.g., fitness, exercise, supplements)" at bounding box center [560, 90] width 331 height 17
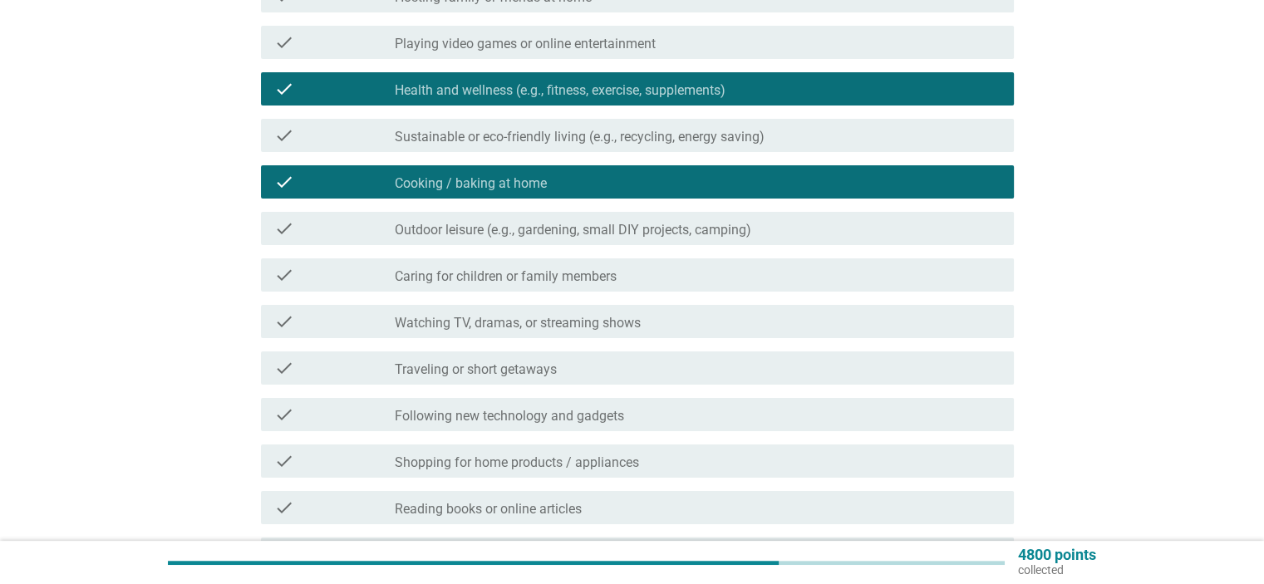
click at [577, 315] on label "Watching TV, dramas, or streaming shows" at bounding box center [518, 323] width 246 height 17
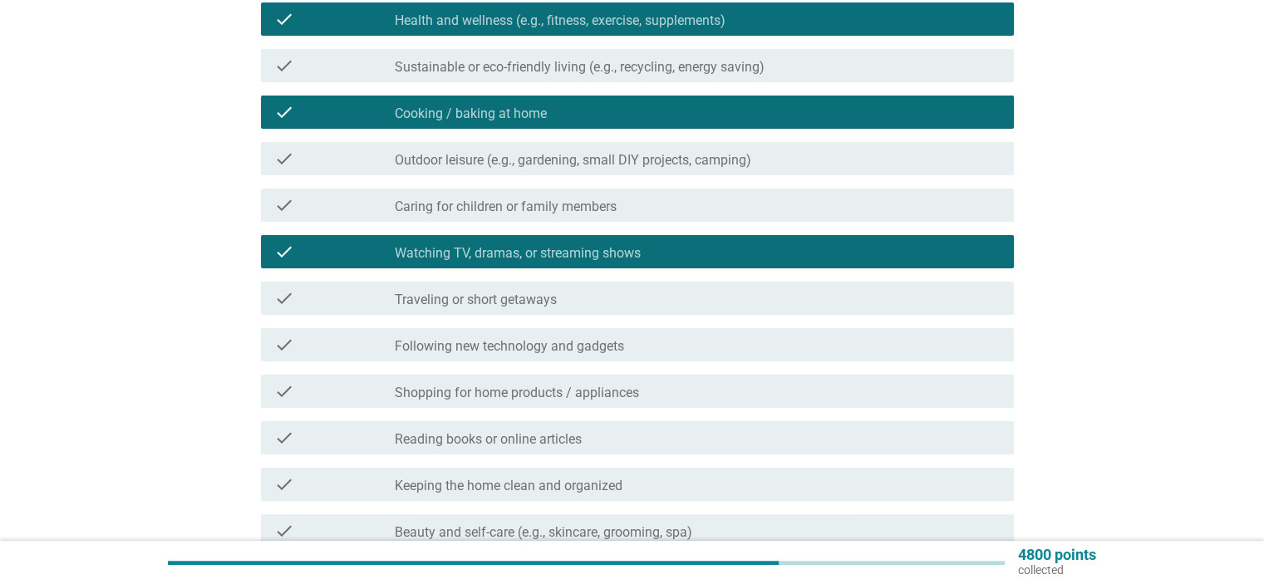
scroll to position [499, 0]
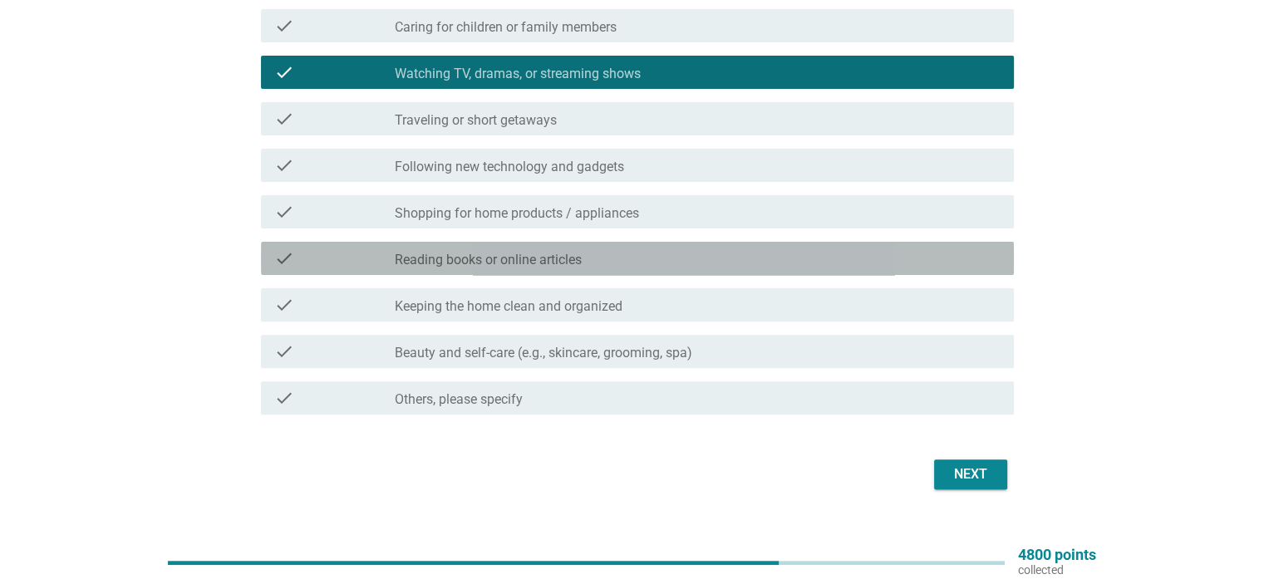
click at [552, 273] on div "check check_box_outline_blank Reading books or online articles" at bounding box center [637, 258] width 753 height 33
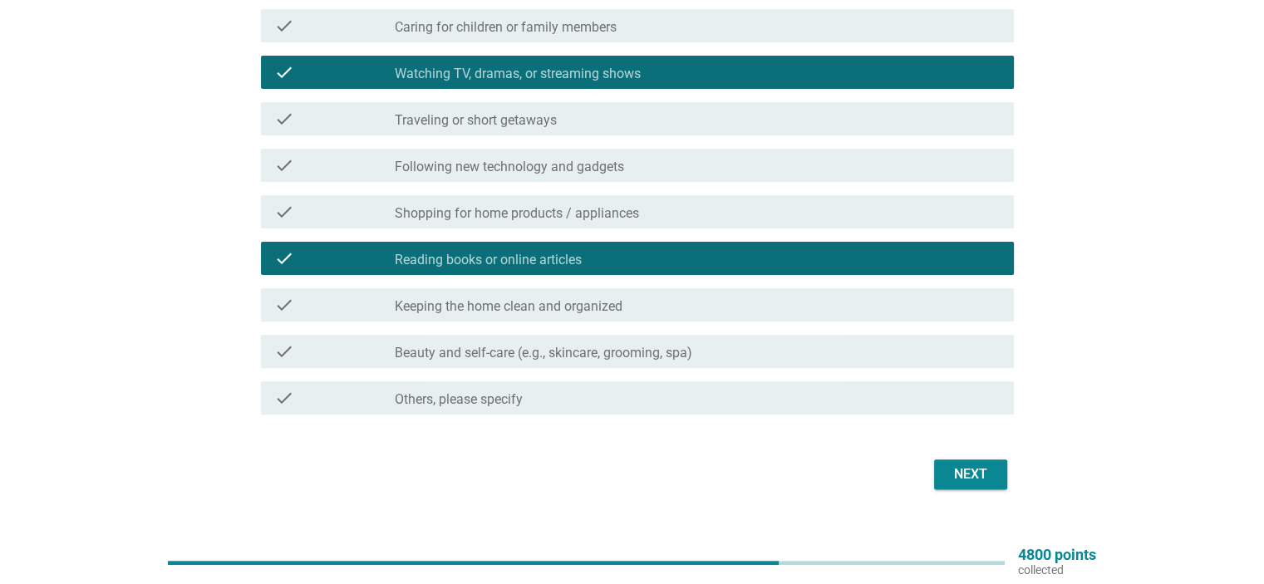
click at [567, 345] on label "Beauty and self-care (e.g., skincare, grooming, spa)" at bounding box center [544, 353] width 298 height 17
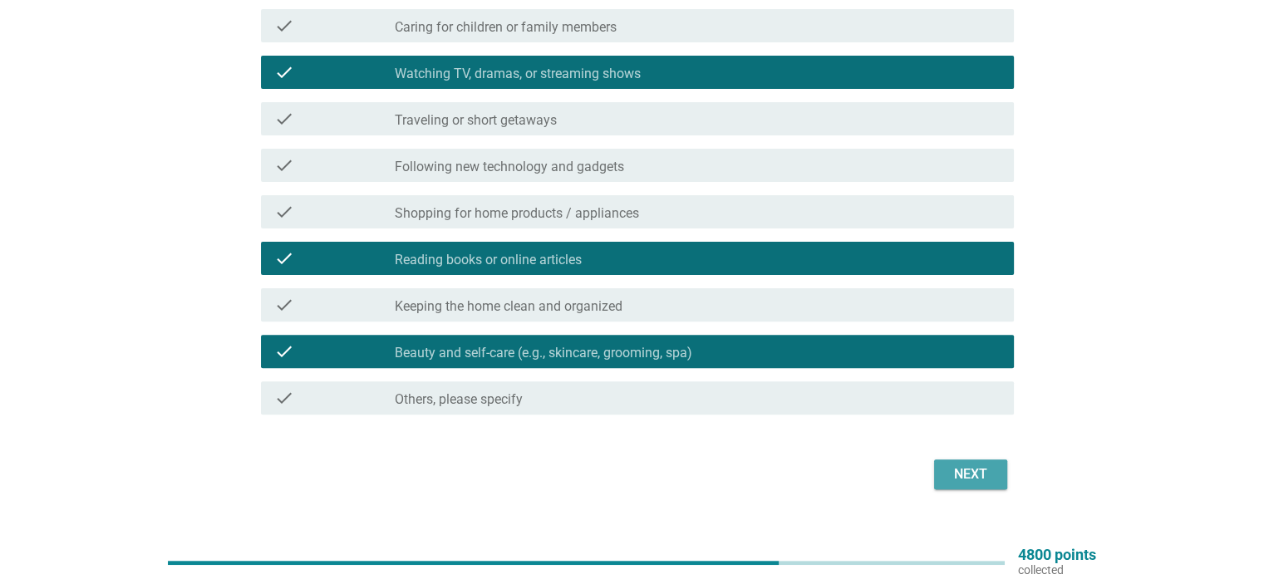
click at [964, 480] on div "Next" at bounding box center [971, 475] width 47 height 20
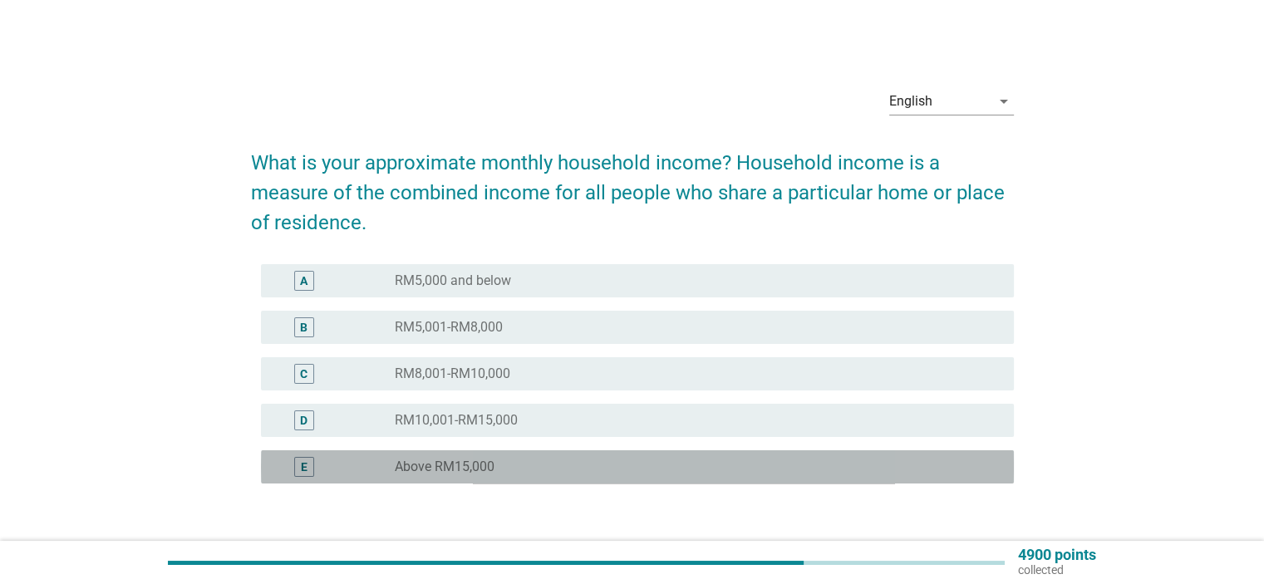
click at [581, 465] on div "radio_button_unchecked Above RM15,000" at bounding box center [691, 467] width 592 height 17
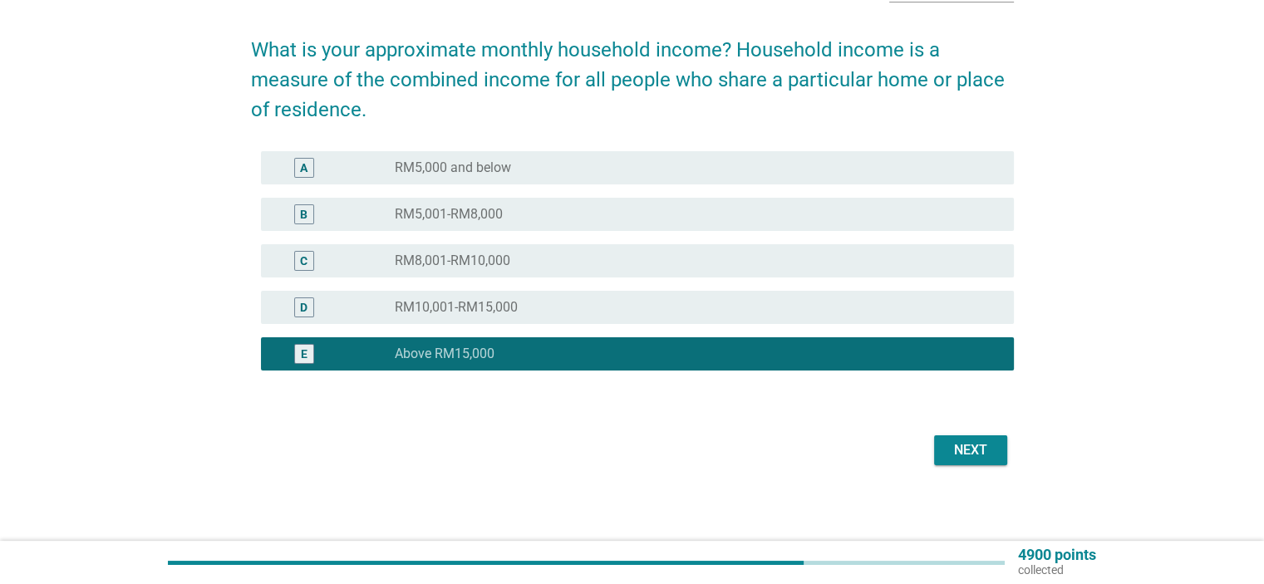
scroll to position [116, 0]
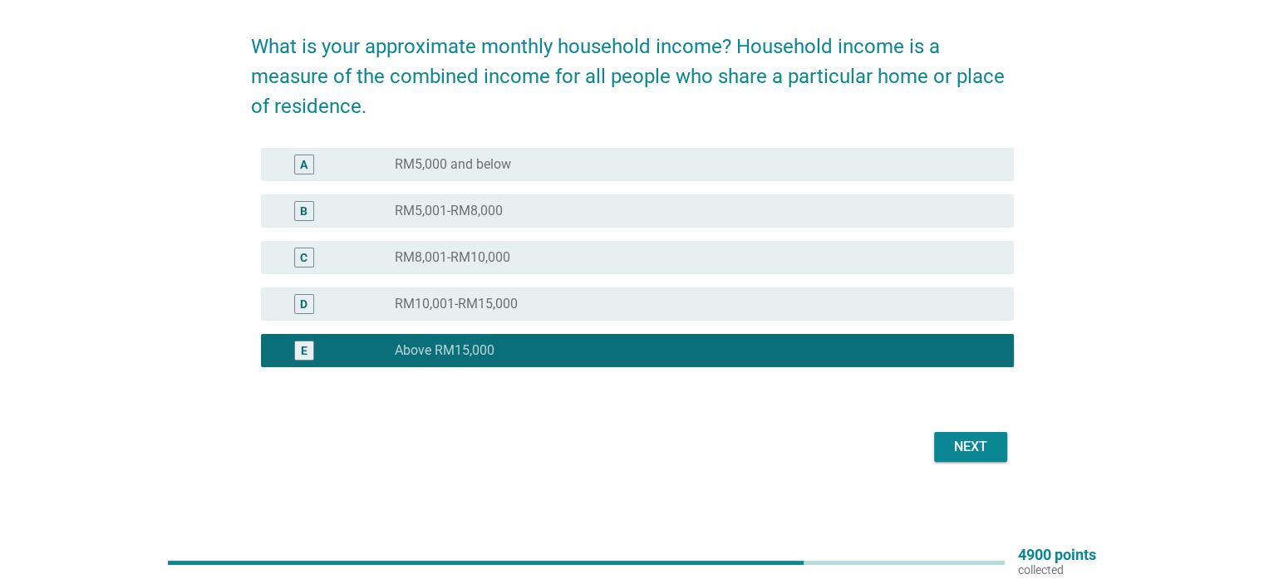
click at [975, 451] on div "Next" at bounding box center [971, 447] width 47 height 20
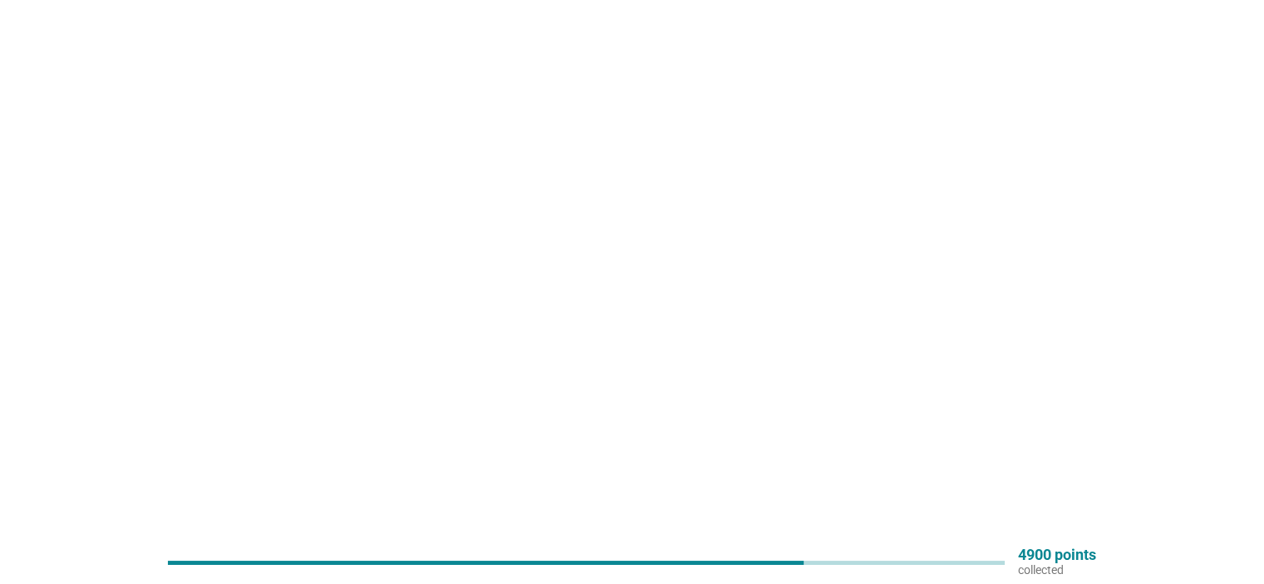
scroll to position [0, 0]
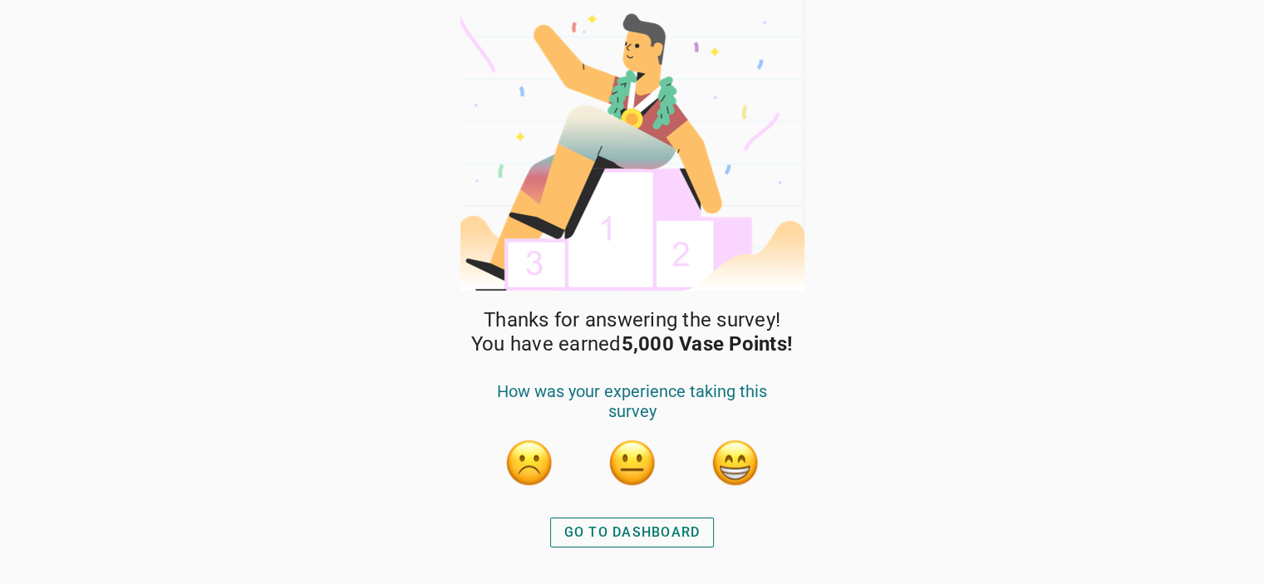
click at [662, 525] on div "GO TO DASHBOARD" at bounding box center [632, 533] width 136 height 20
